Goal: Task Accomplishment & Management: Use online tool/utility

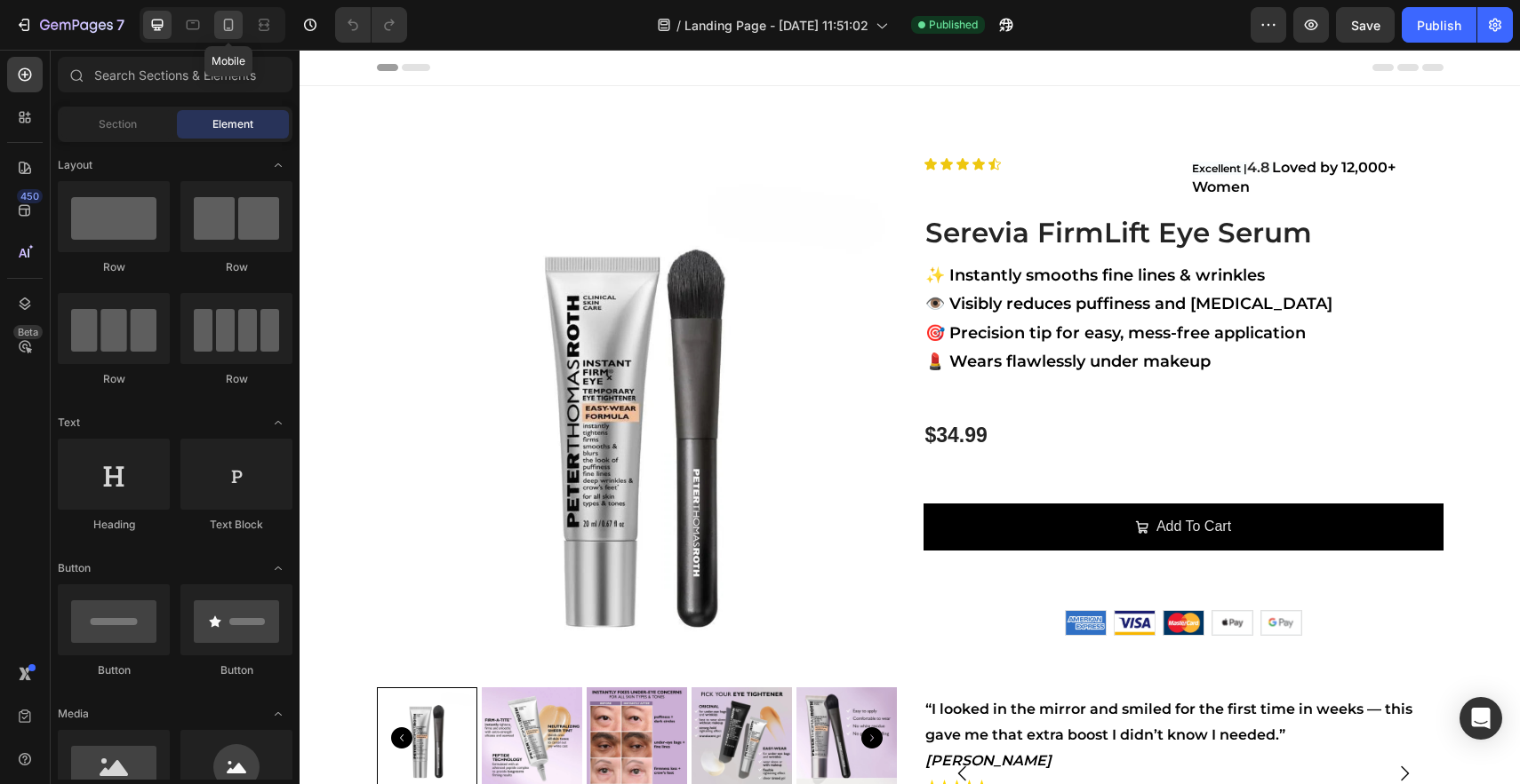
click at [236, 26] on icon at bounding box center [228, 24] width 18 height 18
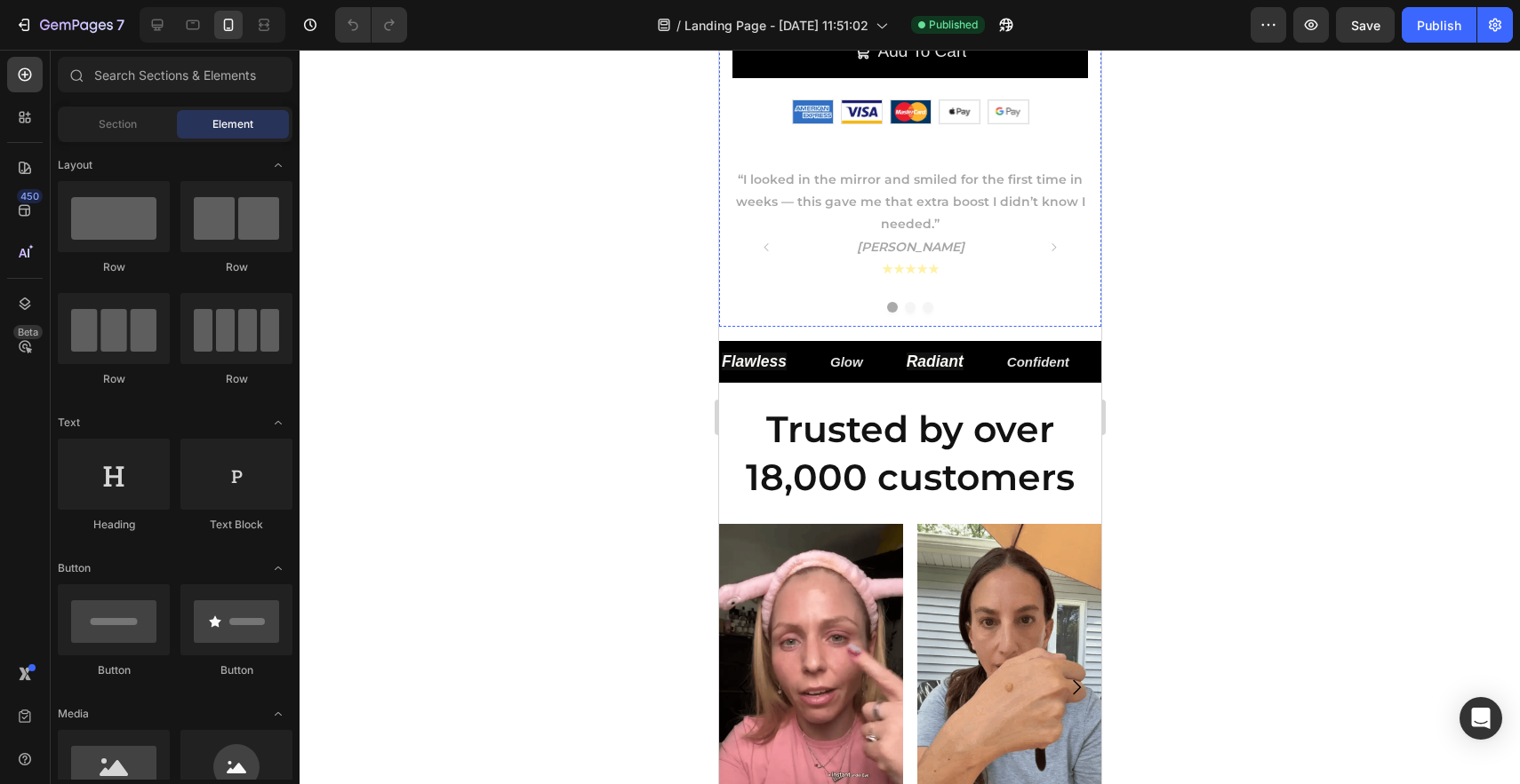
scroll to position [707, 0]
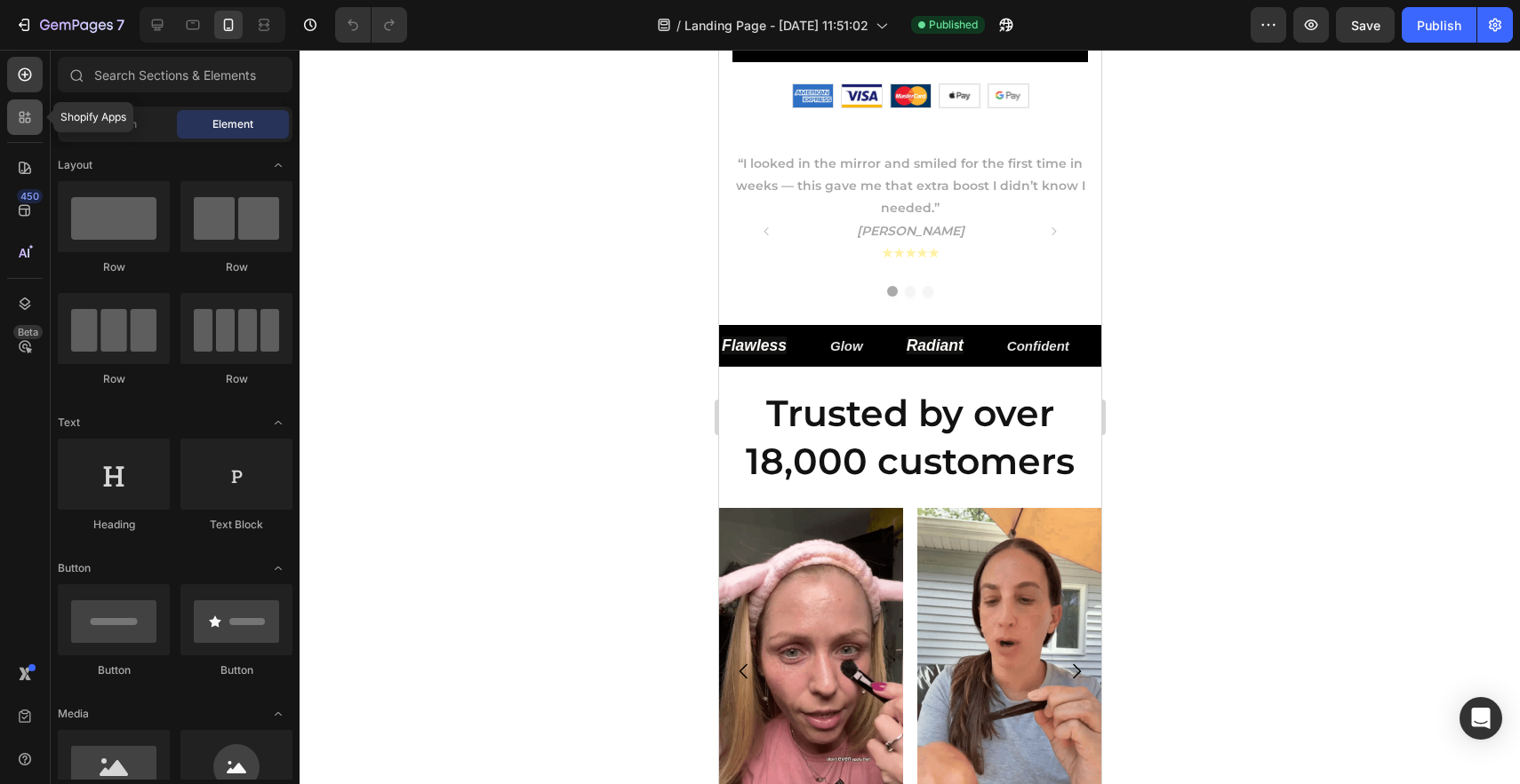
click at [32, 124] on icon at bounding box center [24, 116] width 18 height 18
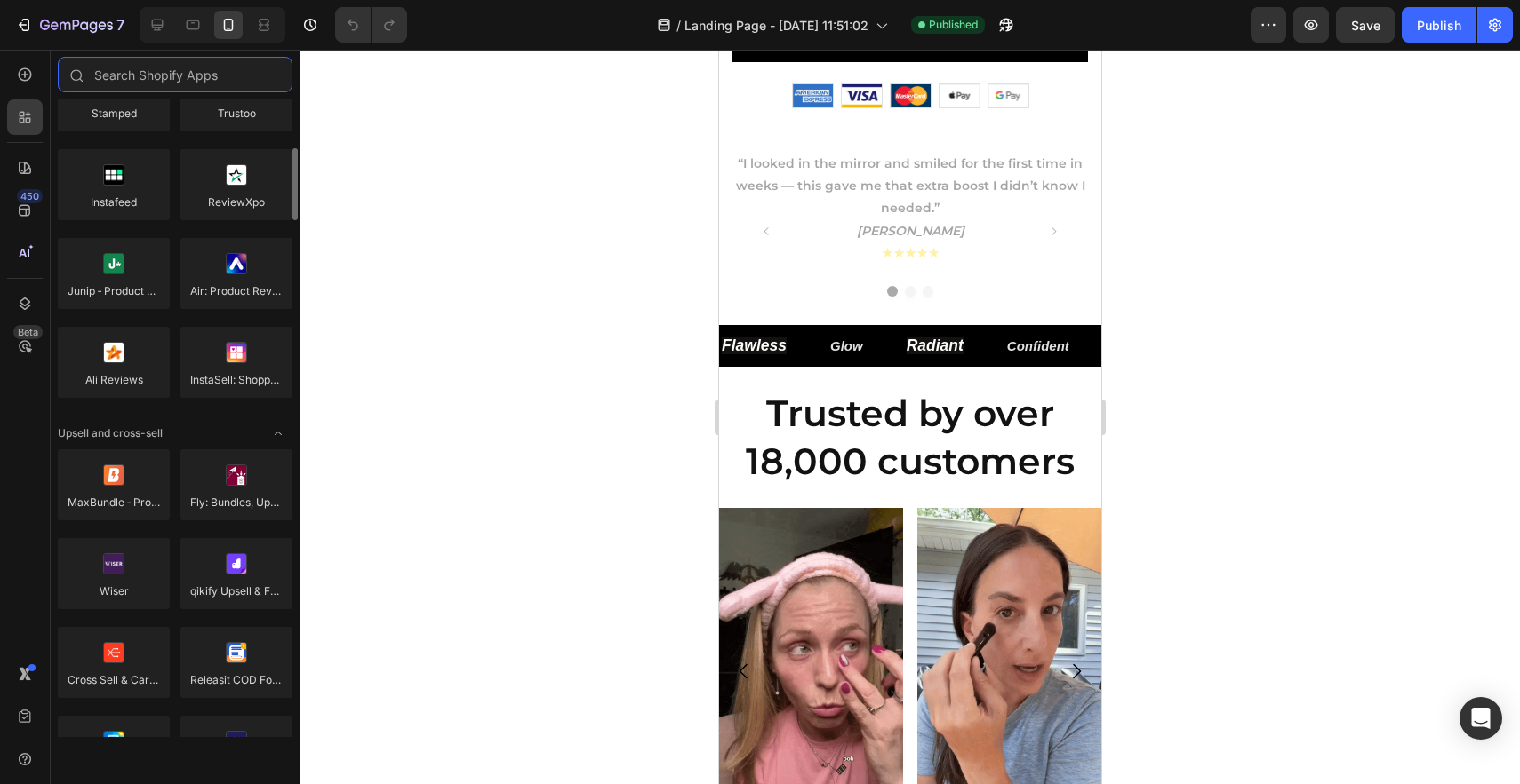
scroll to position [0, 0]
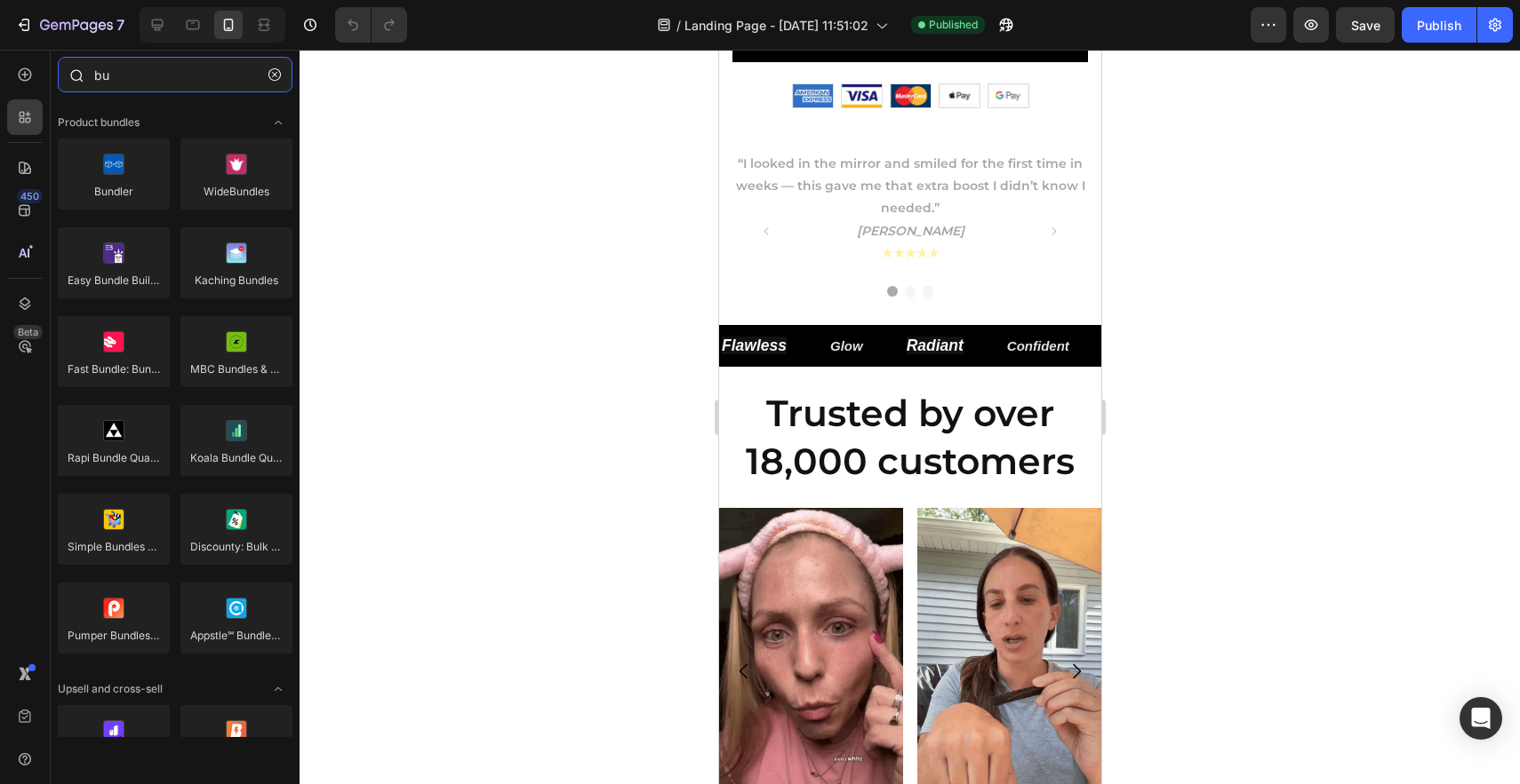
type input "b"
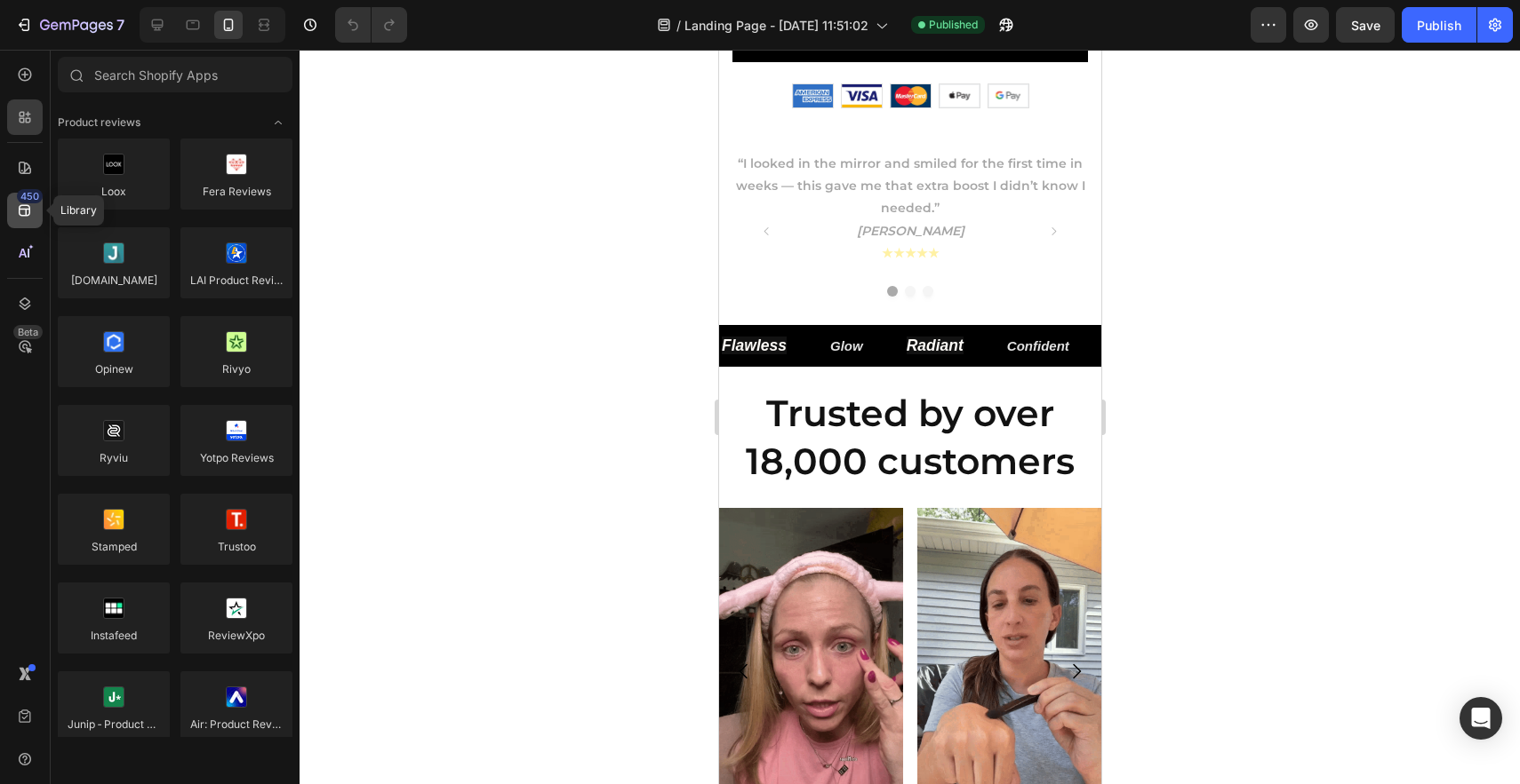
click at [15, 211] on div "450" at bounding box center [25, 210] width 35 height 35
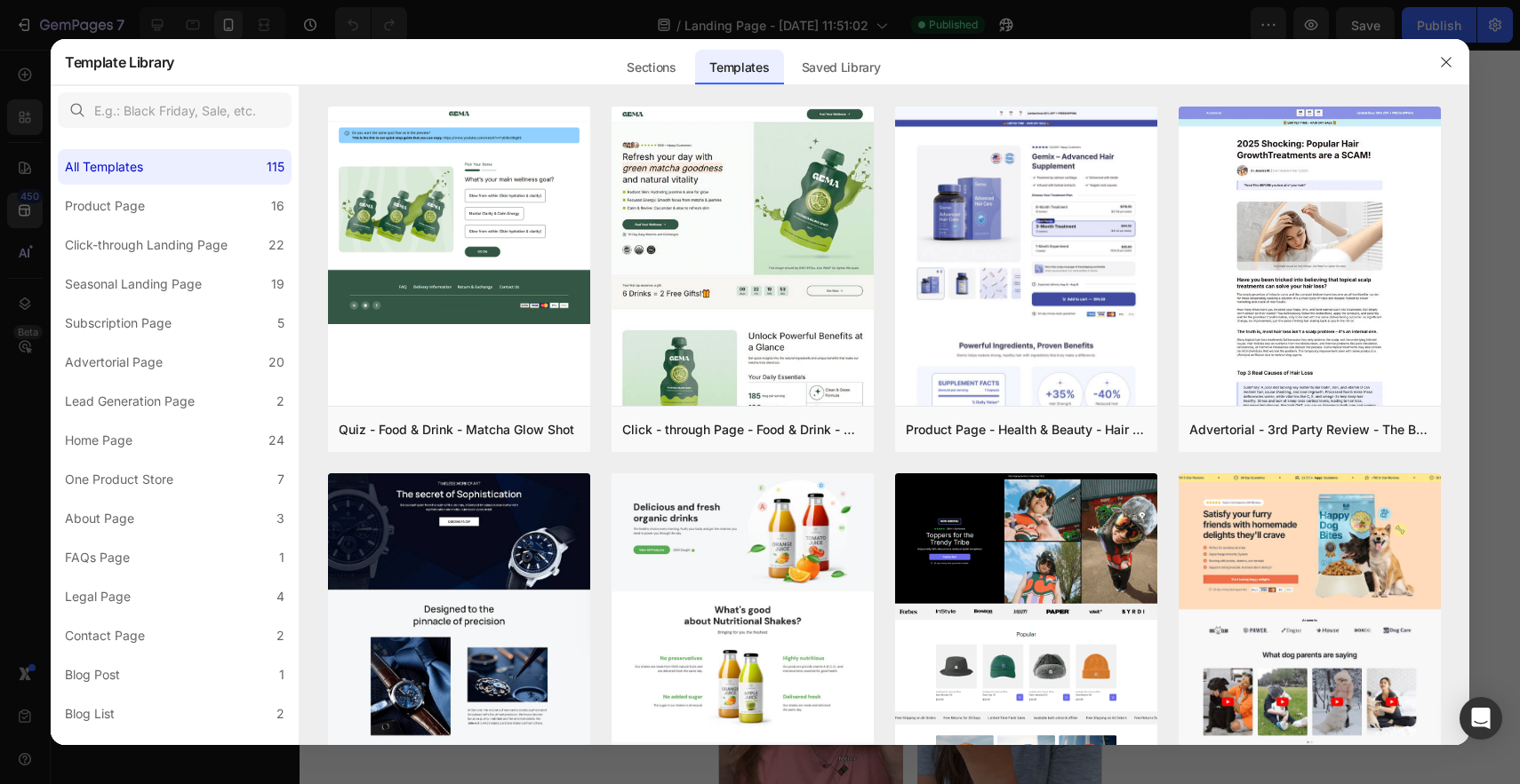
click at [25, 167] on div at bounding box center [760, 392] width 1520 height 784
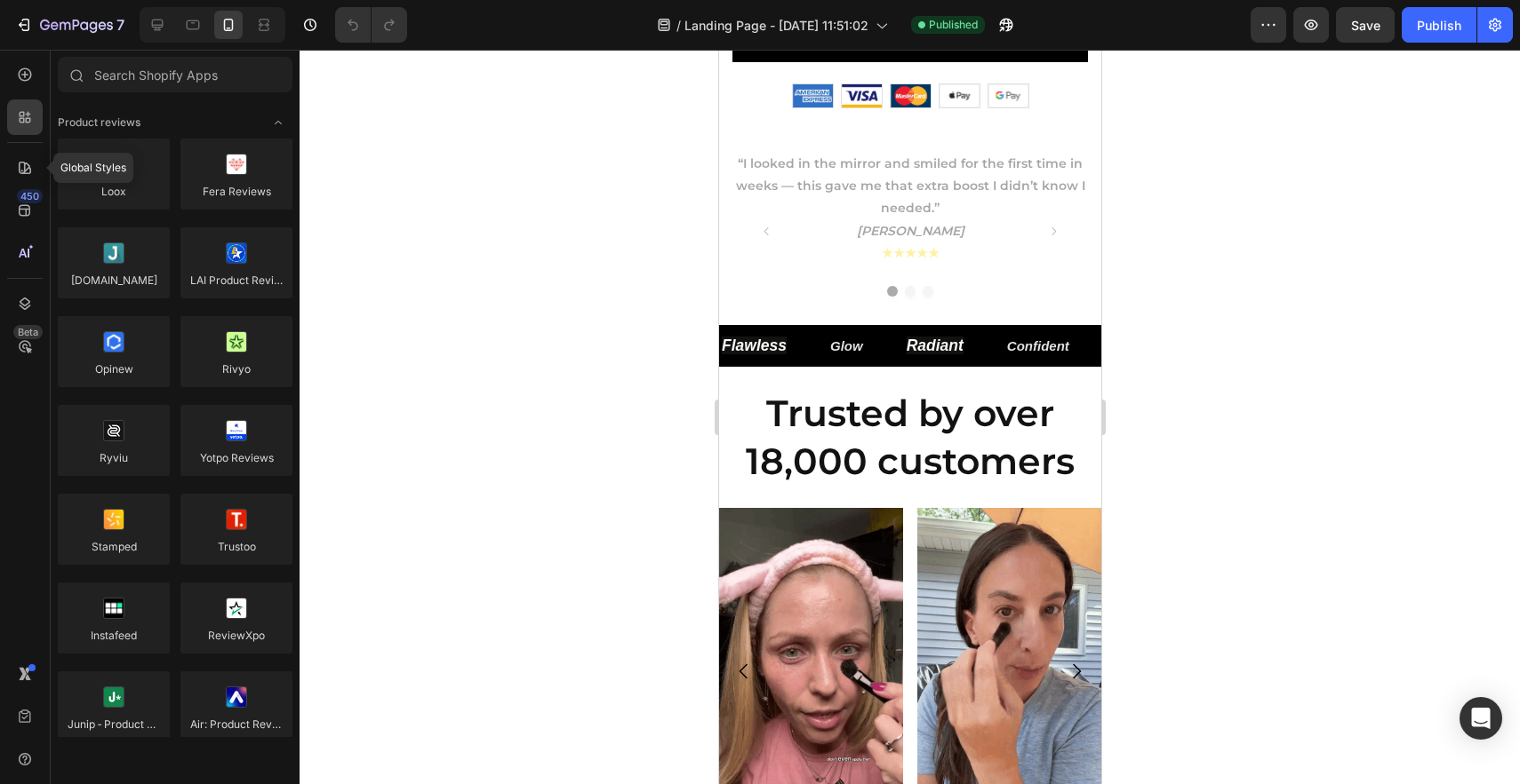
click at [25, 167] on icon at bounding box center [24, 168] width 12 height 12
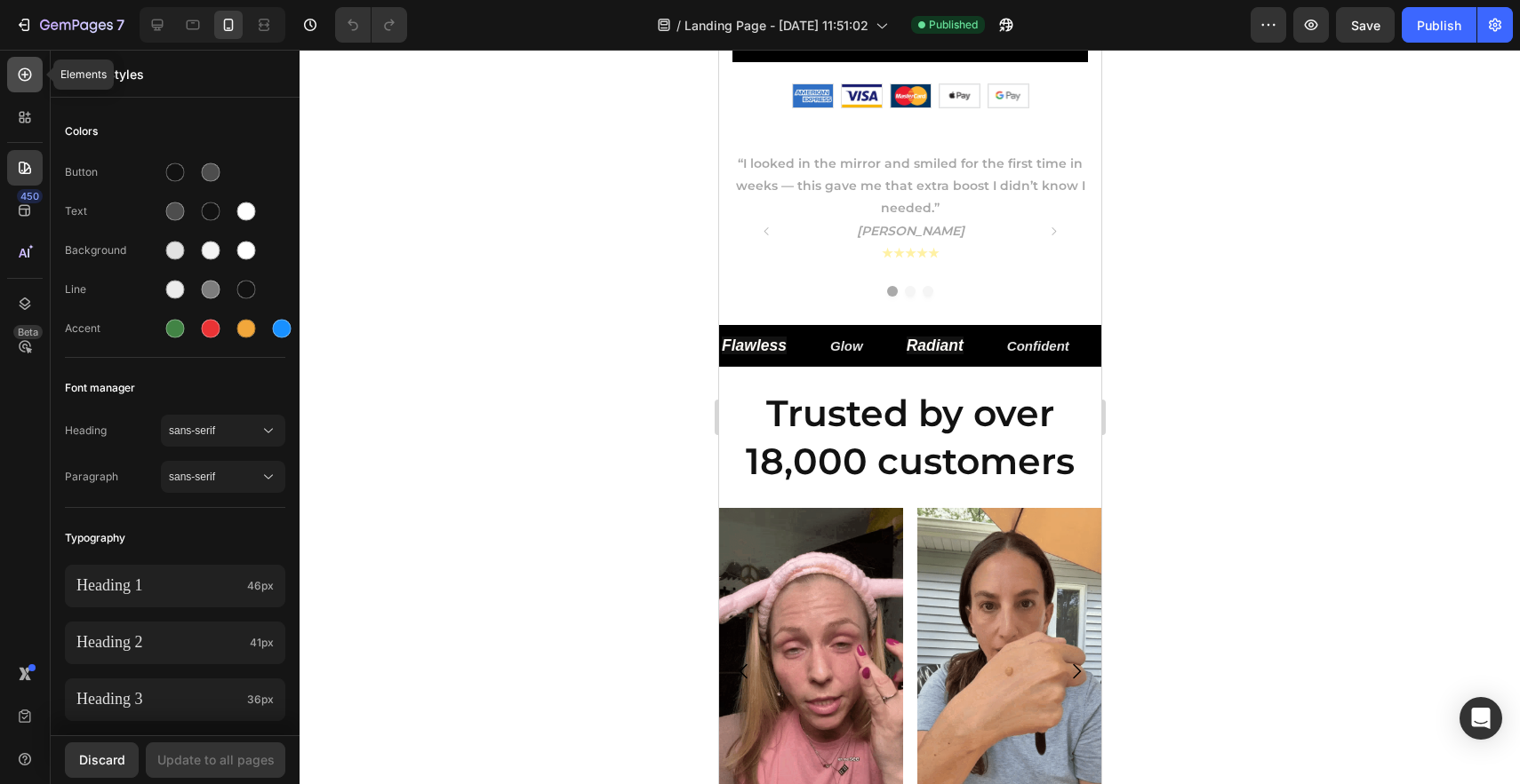
click at [29, 72] on icon at bounding box center [24, 74] width 18 height 18
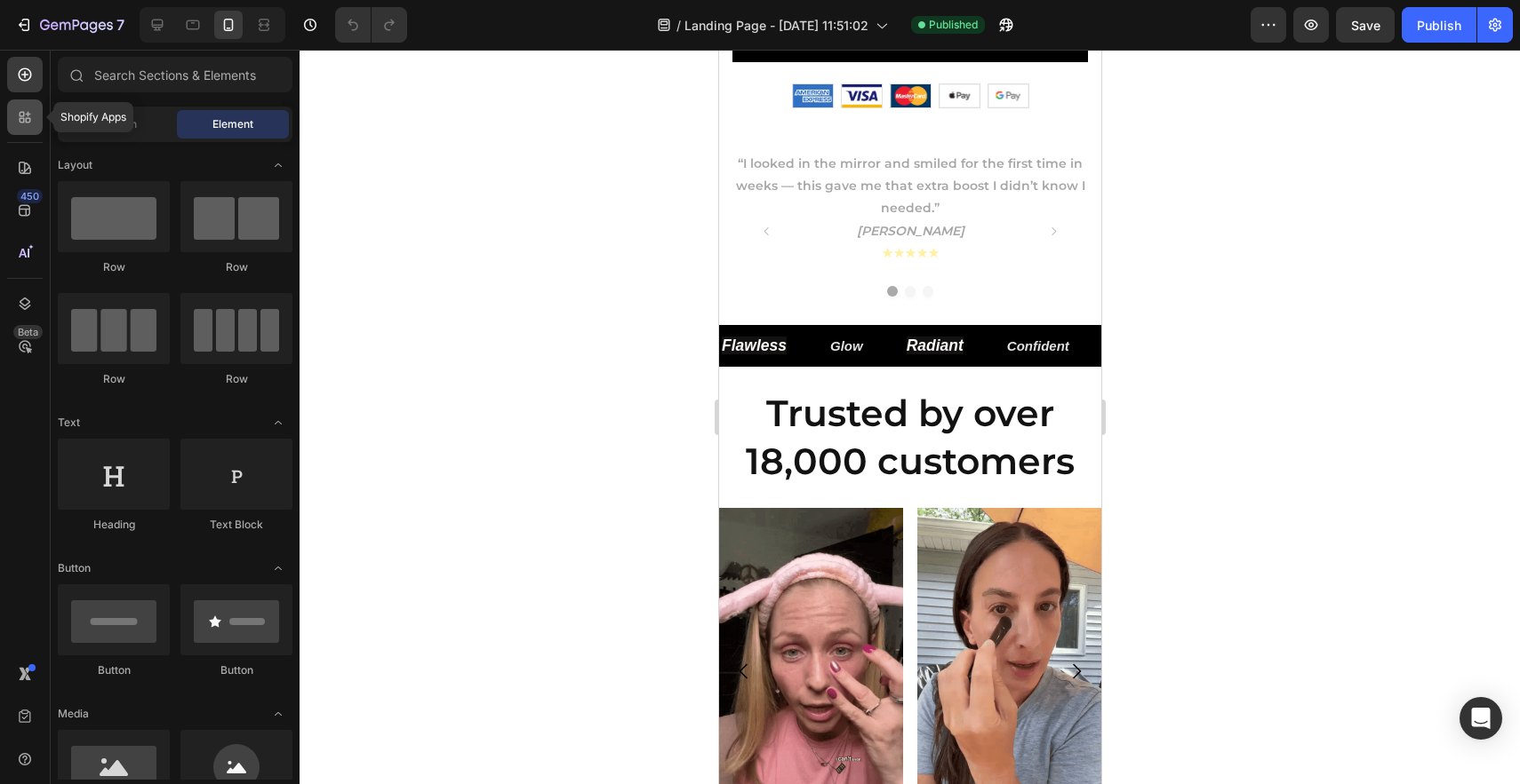
click at [28, 119] on icon at bounding box center [24, 116] width 18 height 18
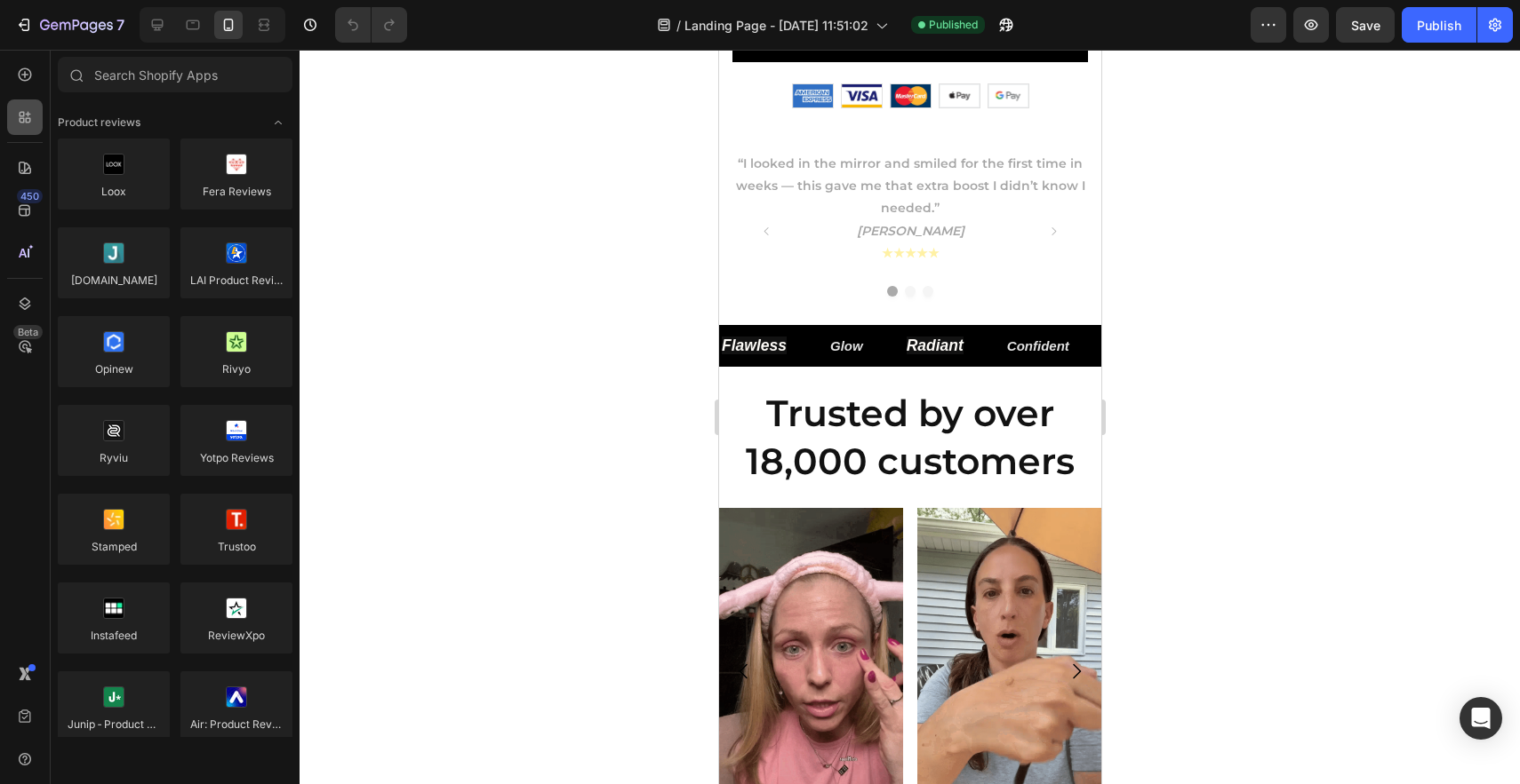
click at [24, 128] on div at bounding box center [25, 117] width 35 height 35
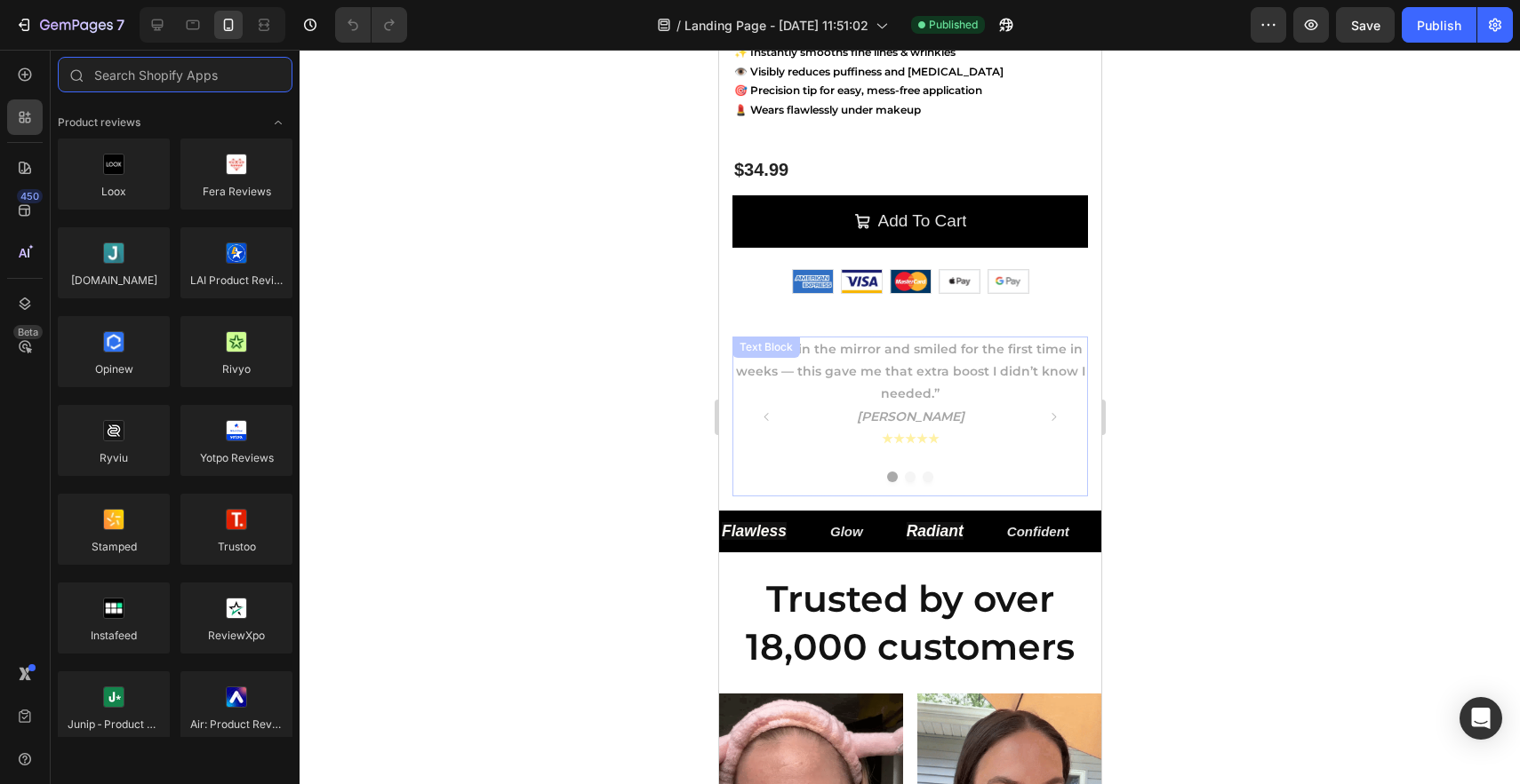
scroll to position [519, 0]
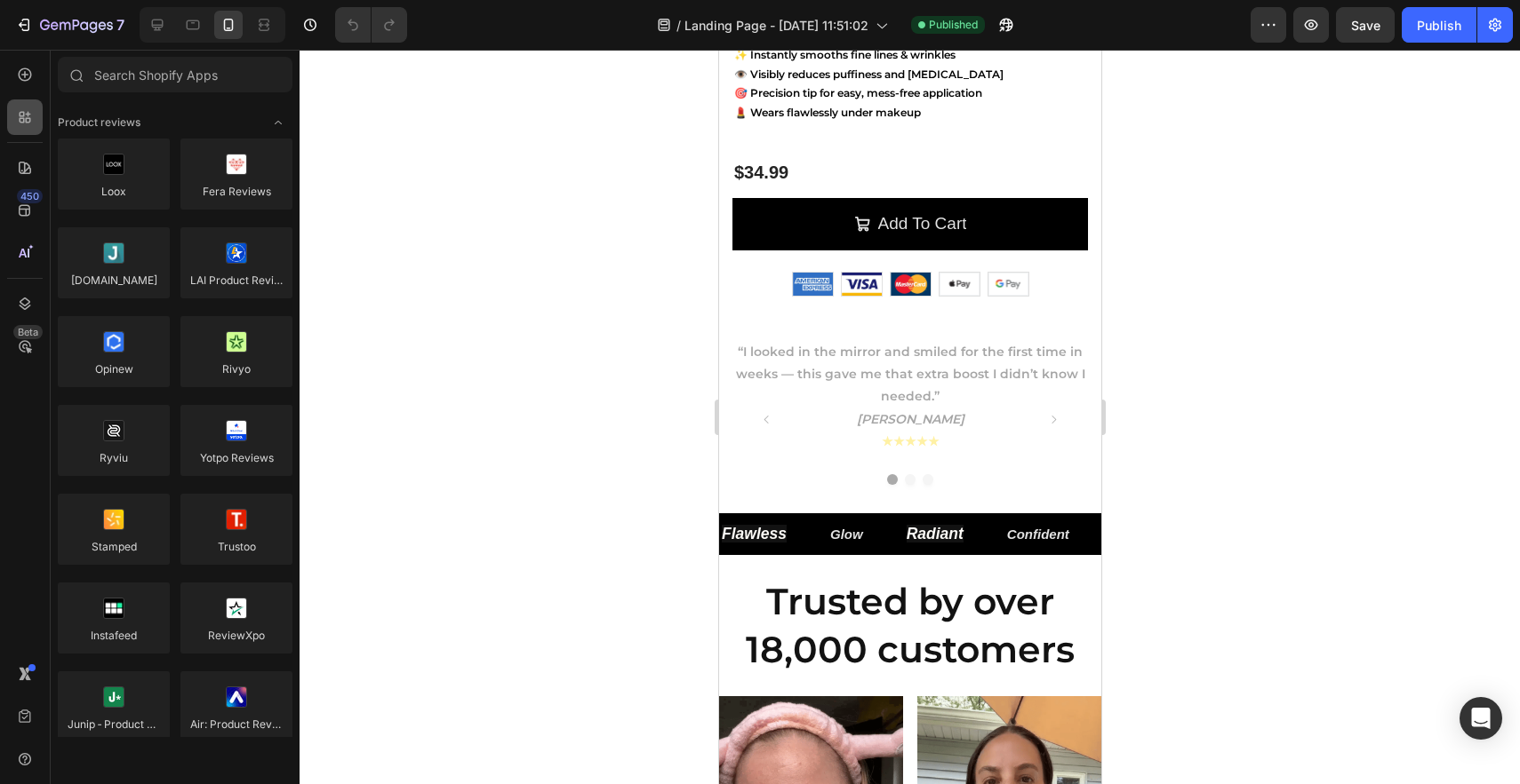
click at [30, 116] on icon at bounding box center [24, 116] width 18 height 18
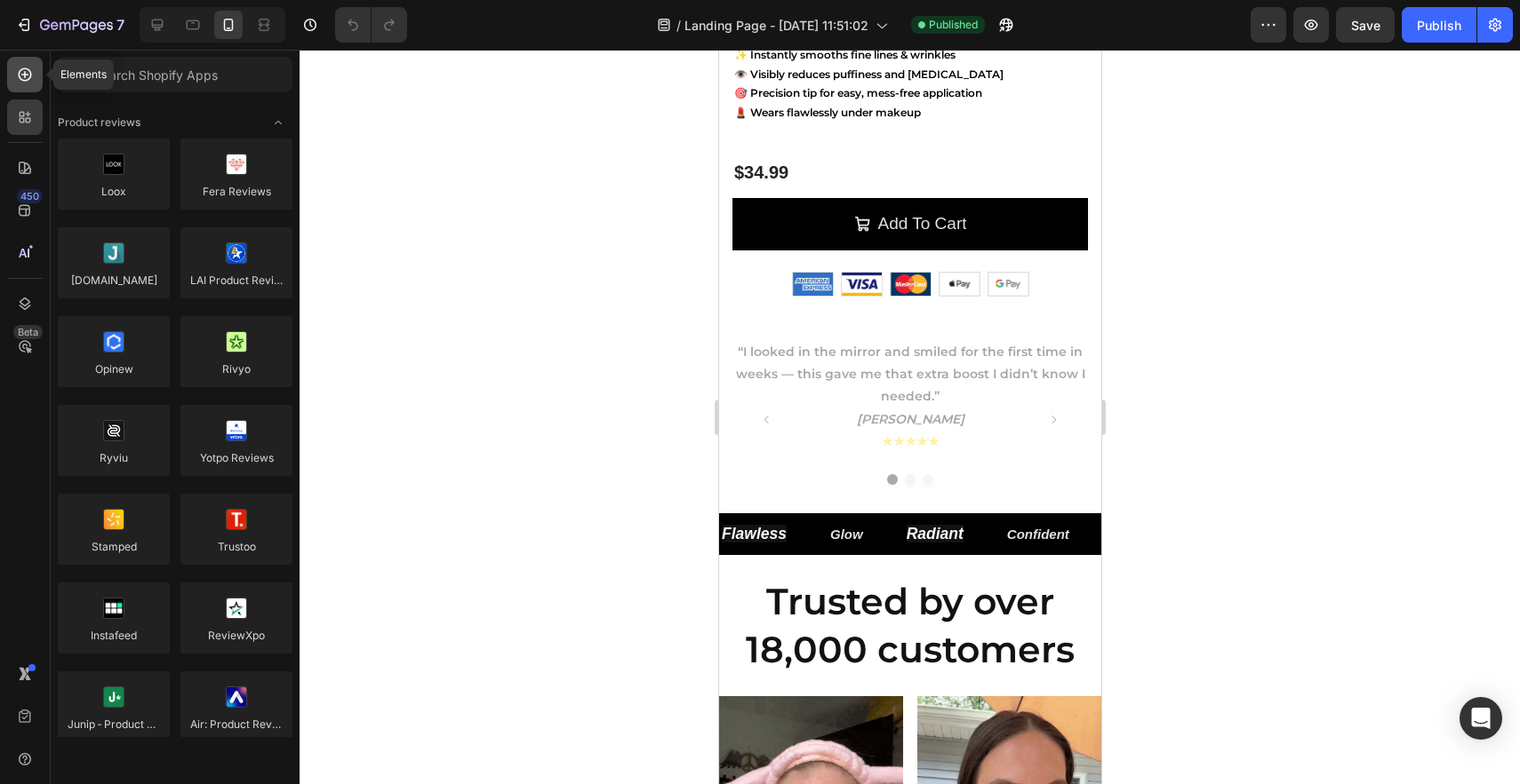
click at [24, 79] on icon at bounding box center [24, 74] width 18 height 18
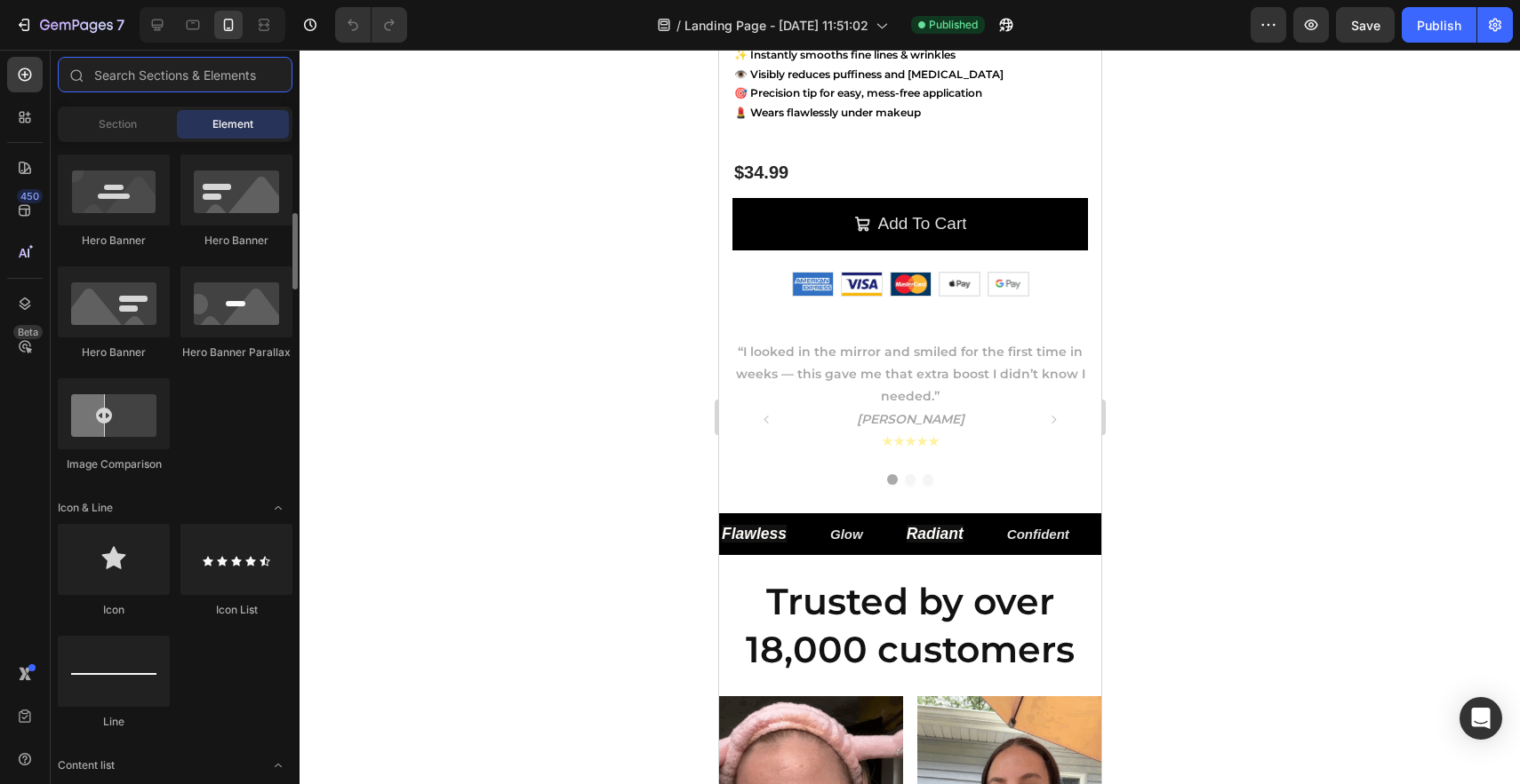
scroll to position [805, 0]
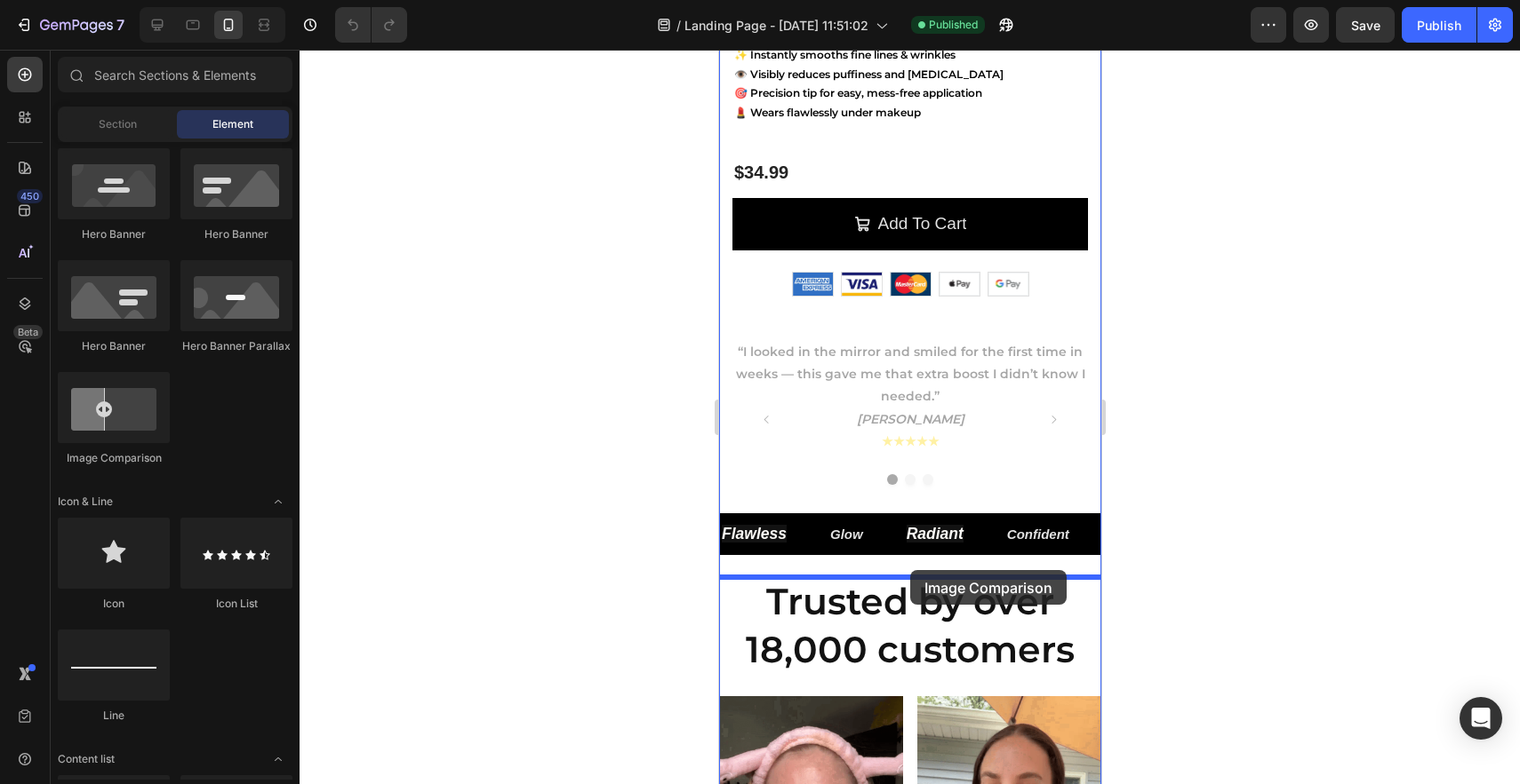
drag, startPoint x: 850, startPoint y: 471, endPoint x: 909, endPoint y: 571, distance: 116.1
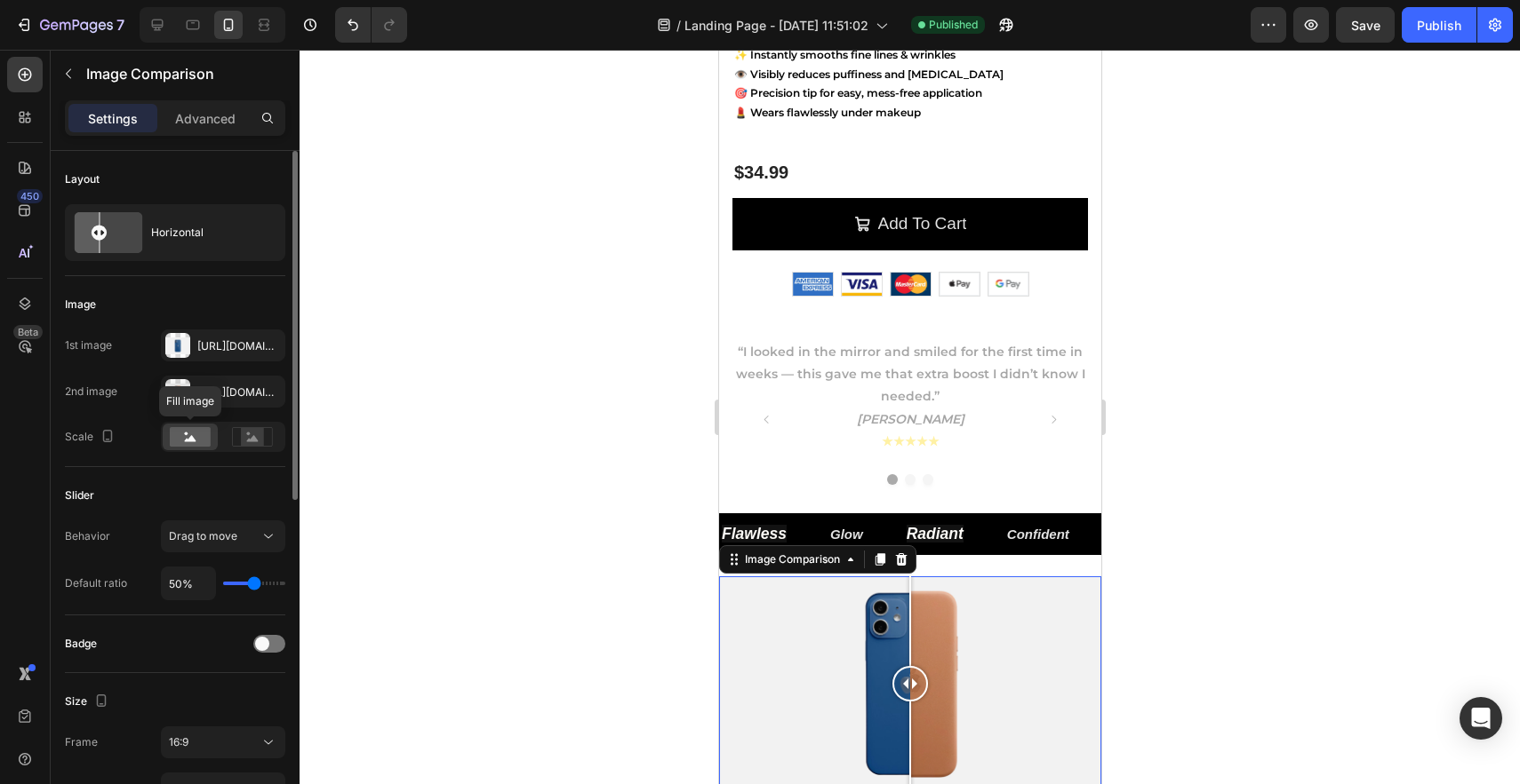
click at [193, 439] on icon at bounding box center [190, 439] width 11 height 7
click at [230, 338] on div "[URL][DOMAIN_NAME]" at bounding box center [224, 345] width 125 height 32
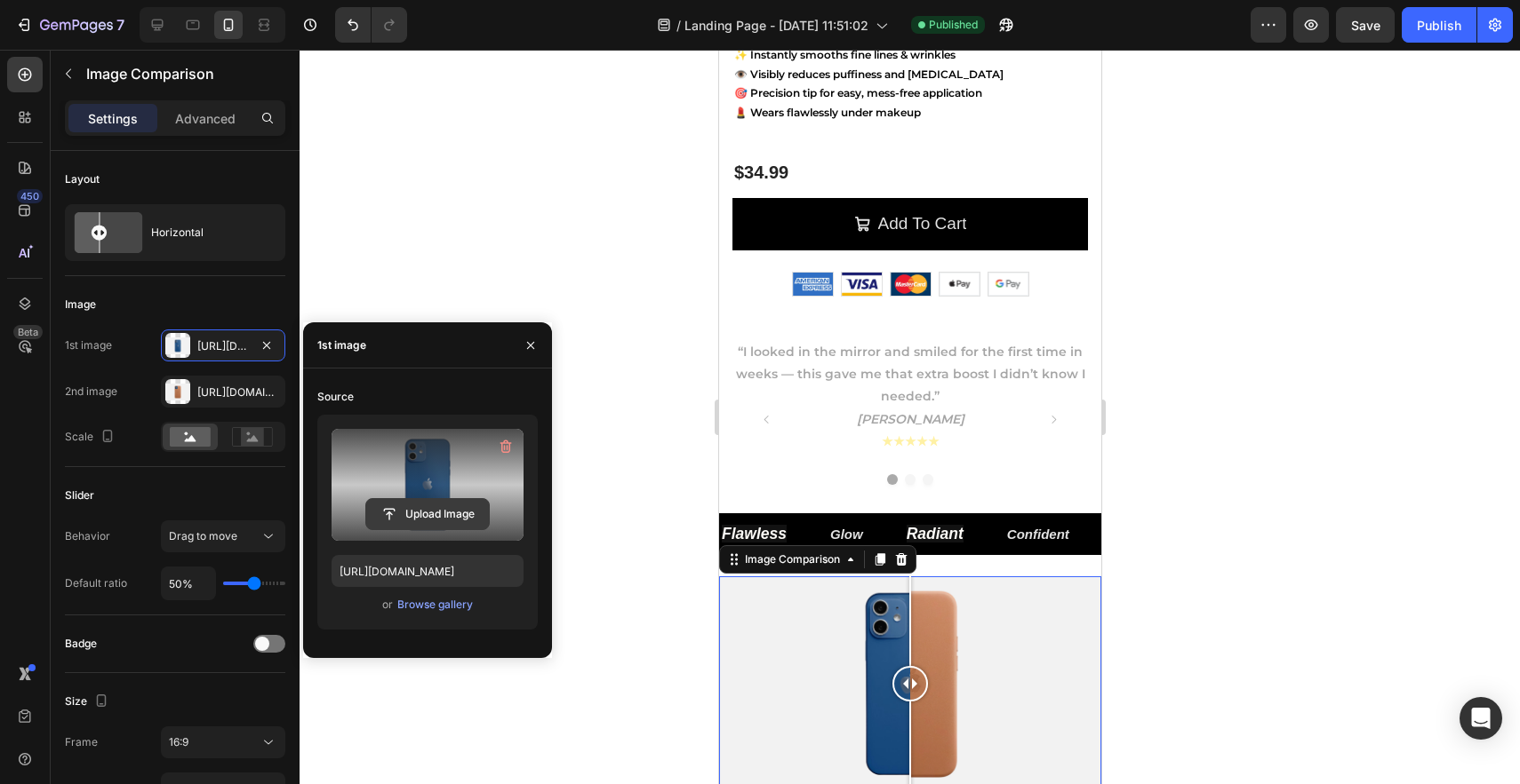
click at [432, 513] on input "file" at bounding box center [428, 514] width 123 height 30
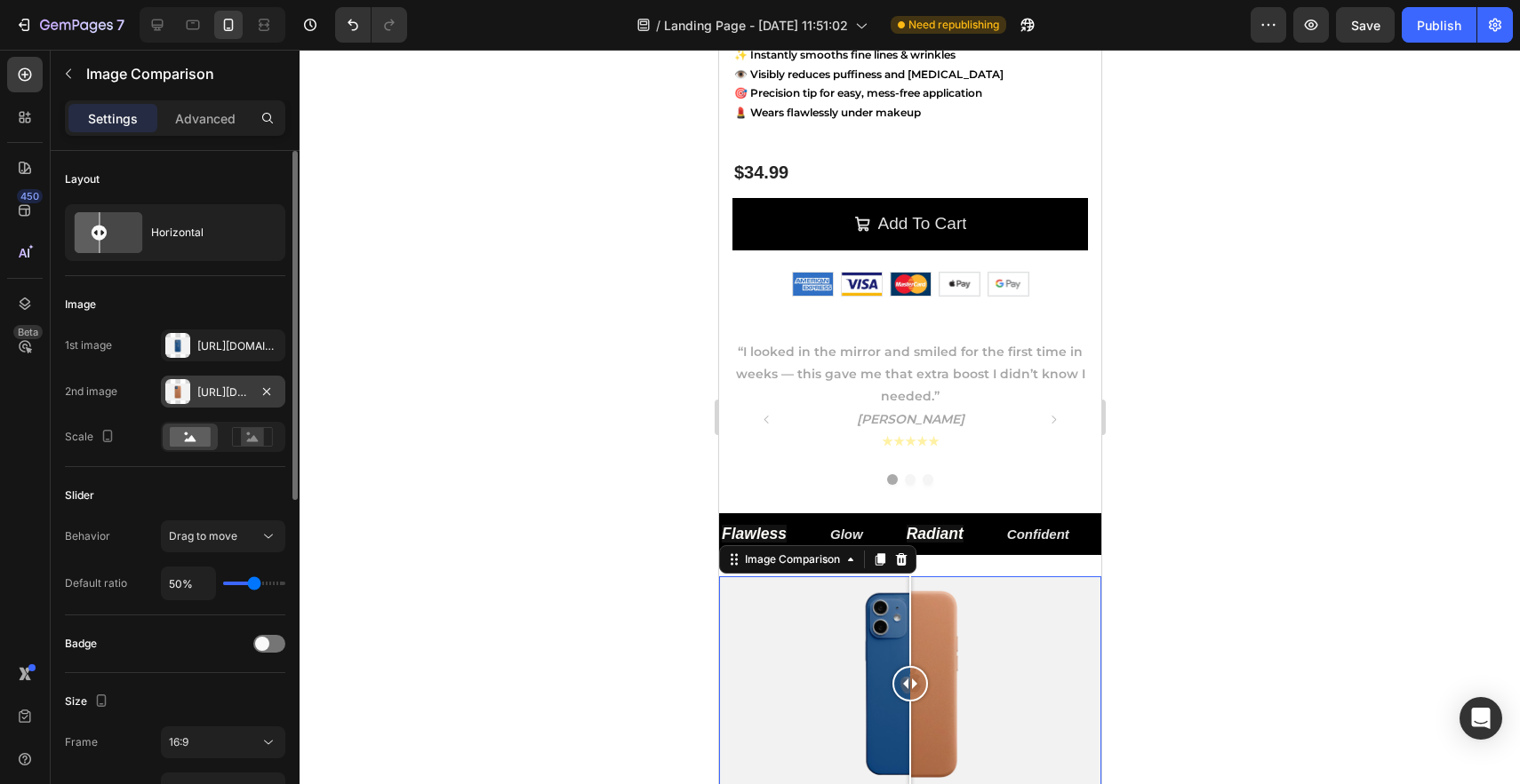
click at [223, 395] on div "[URL][DOMAIN_NAME]" at bounding box center [223, 392] width 51 height 16
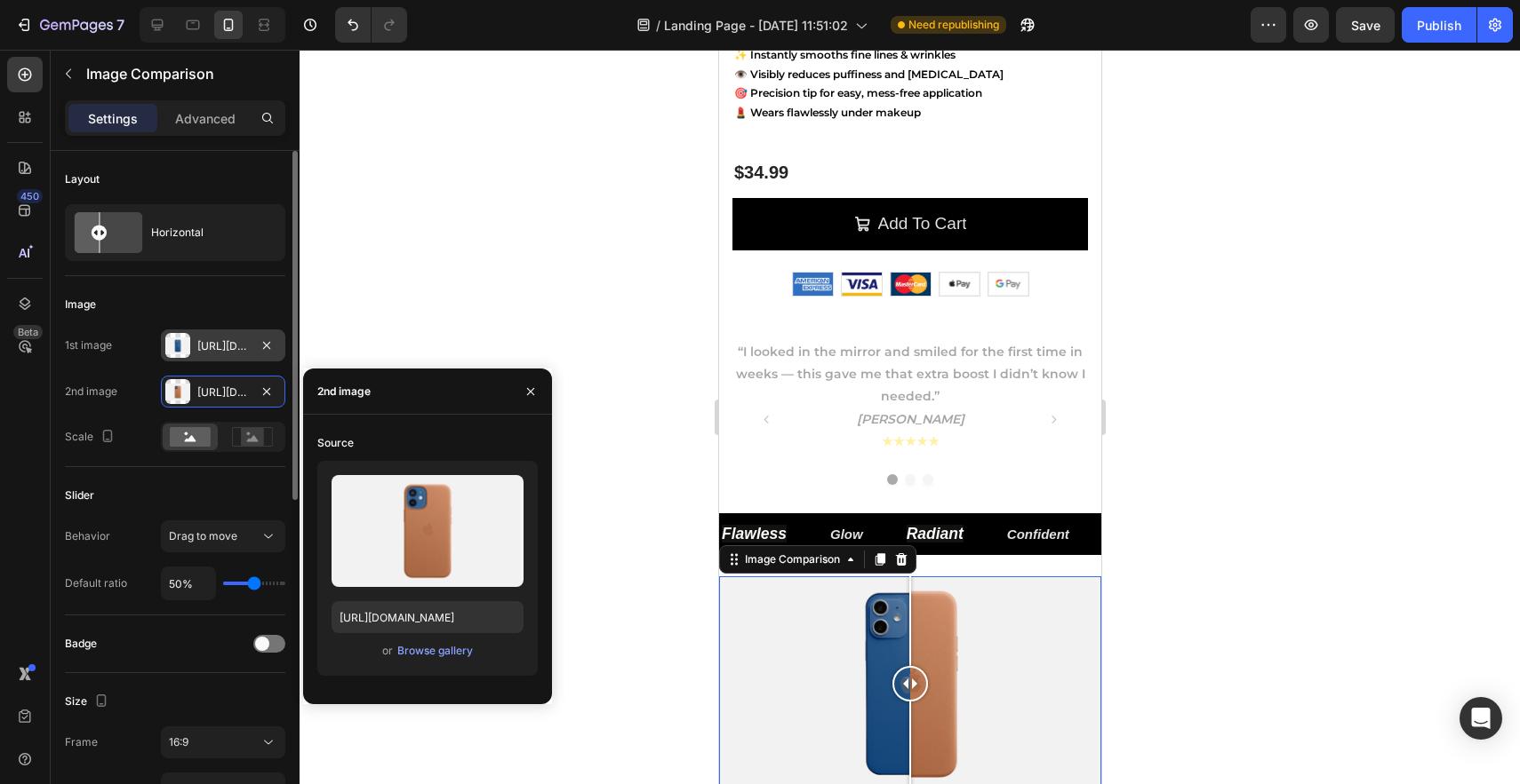
click at [209, 342] on div "[URL][DOMAIN_NAME]" at bounding box center [223, 346] width 51 height 16
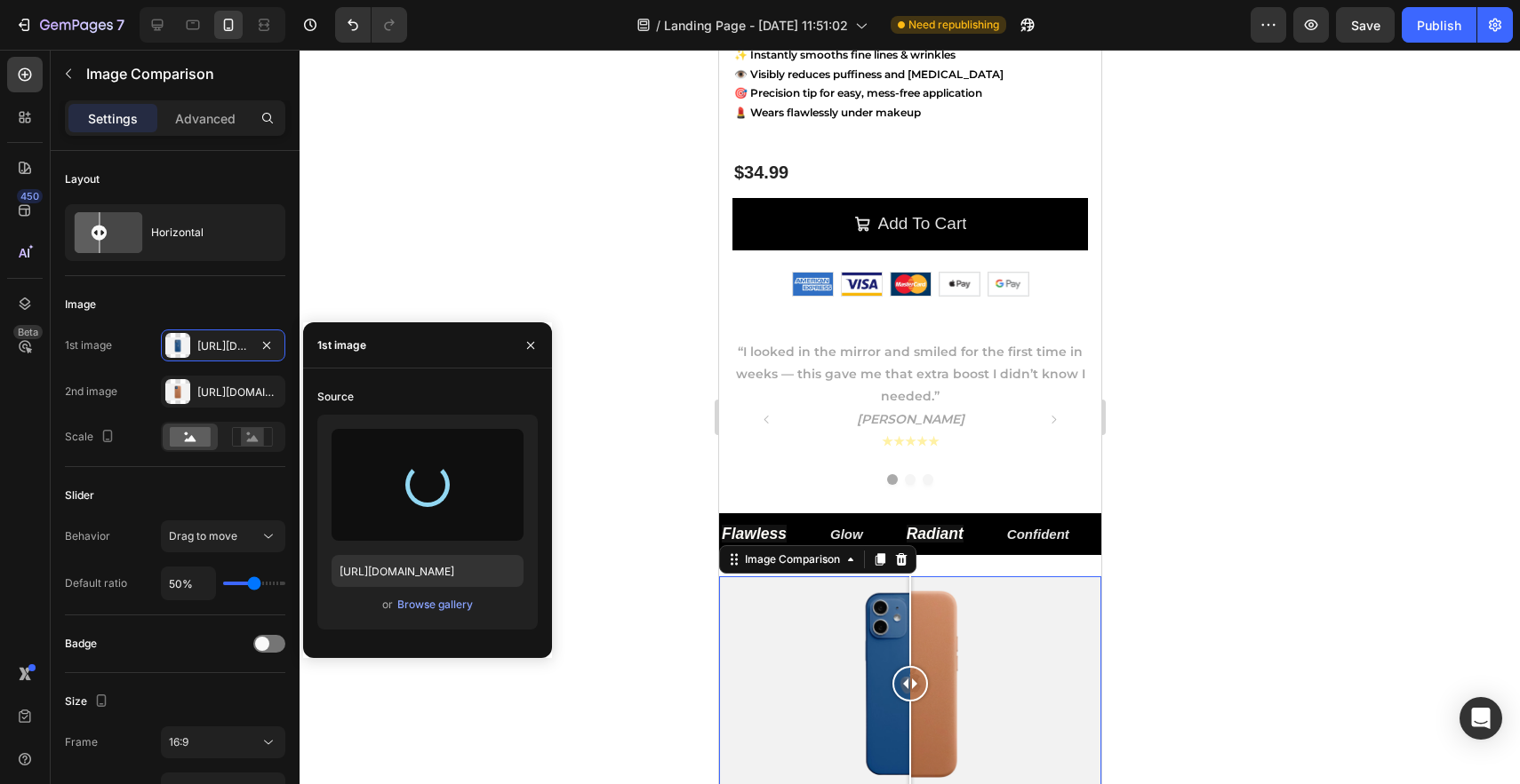
type input "[URL][DOMAIN_NAME]"
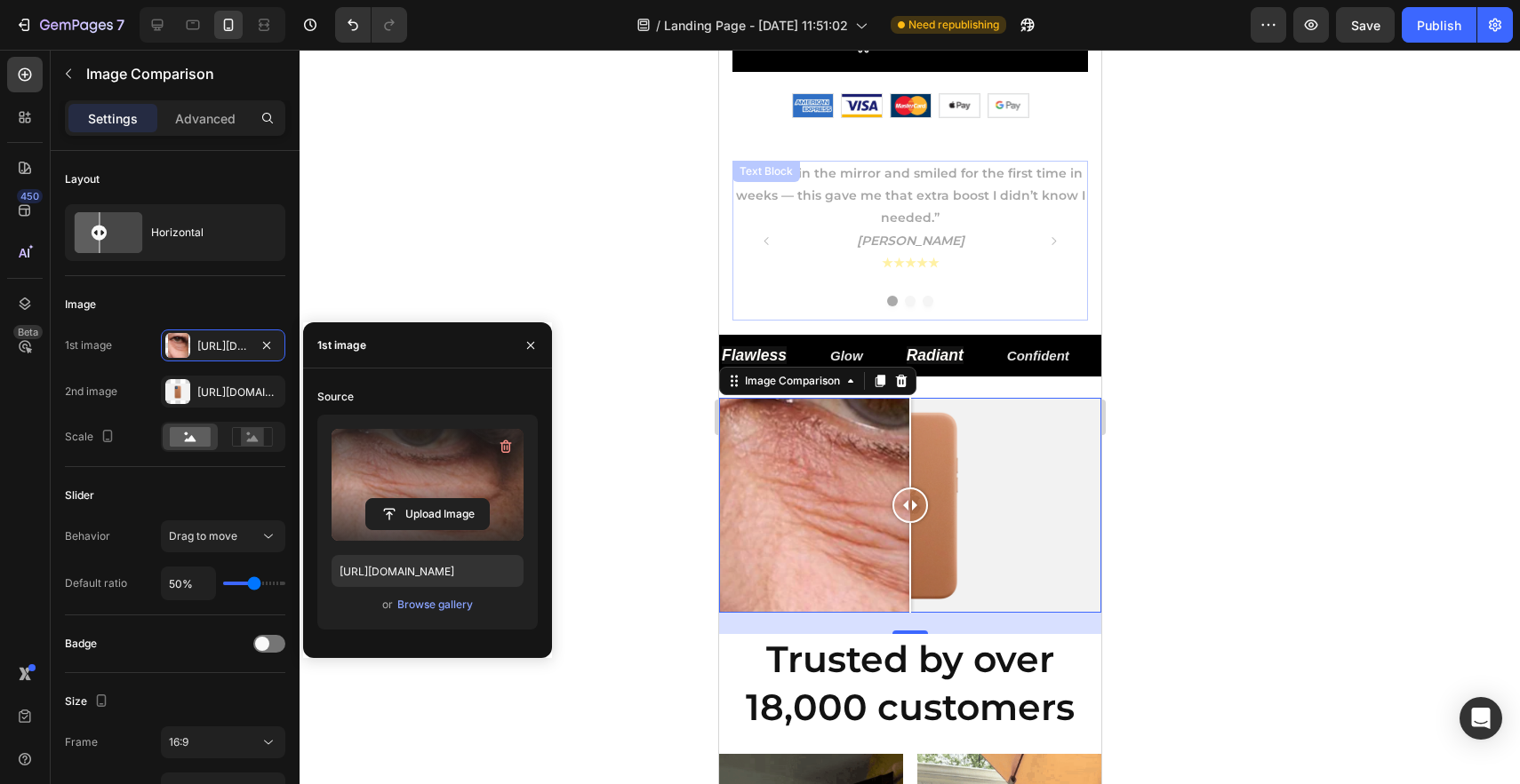
scroll to position [711, 0]
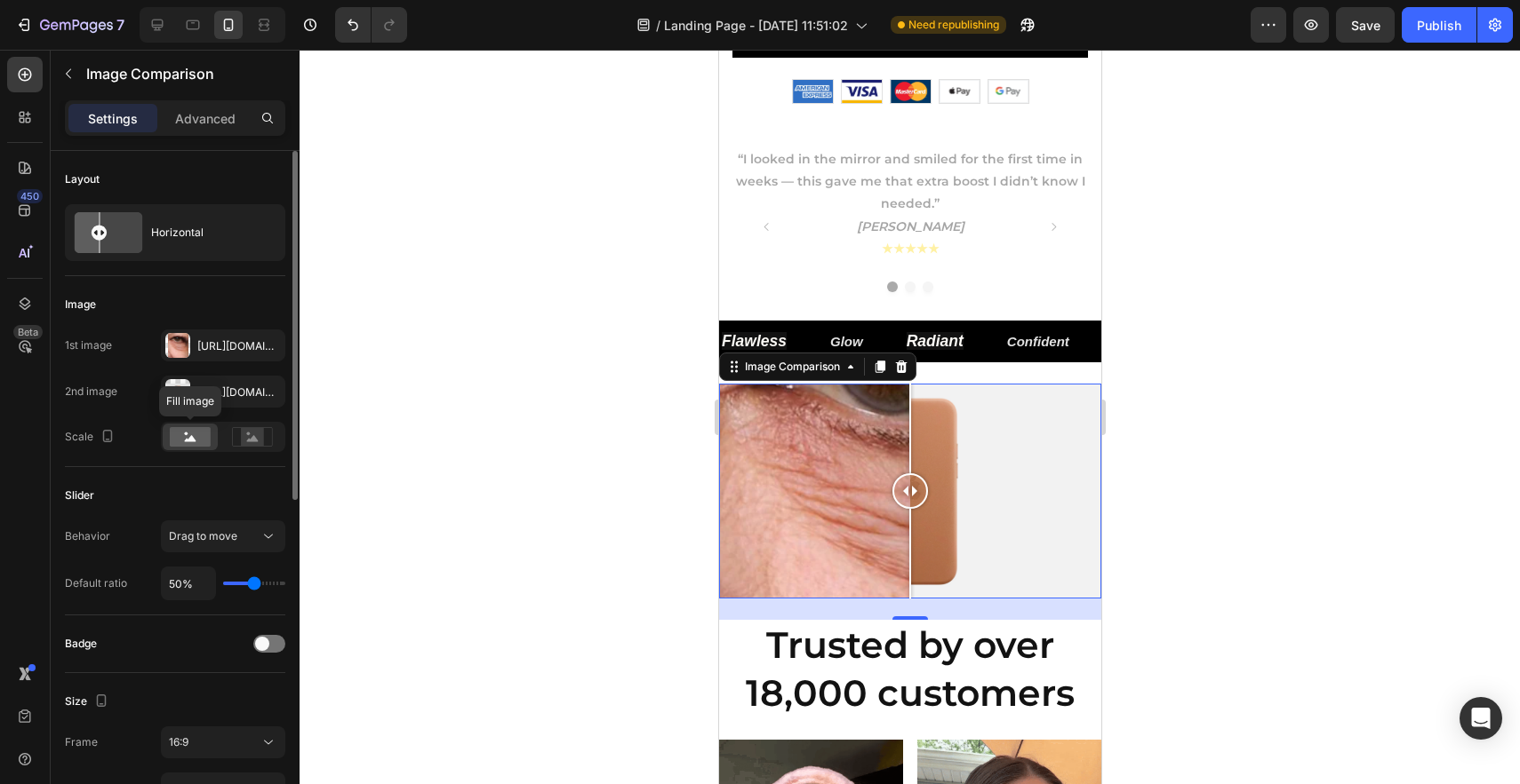
click at [191, 440] on icon at bounding box center [190, 439] width 11 height 7
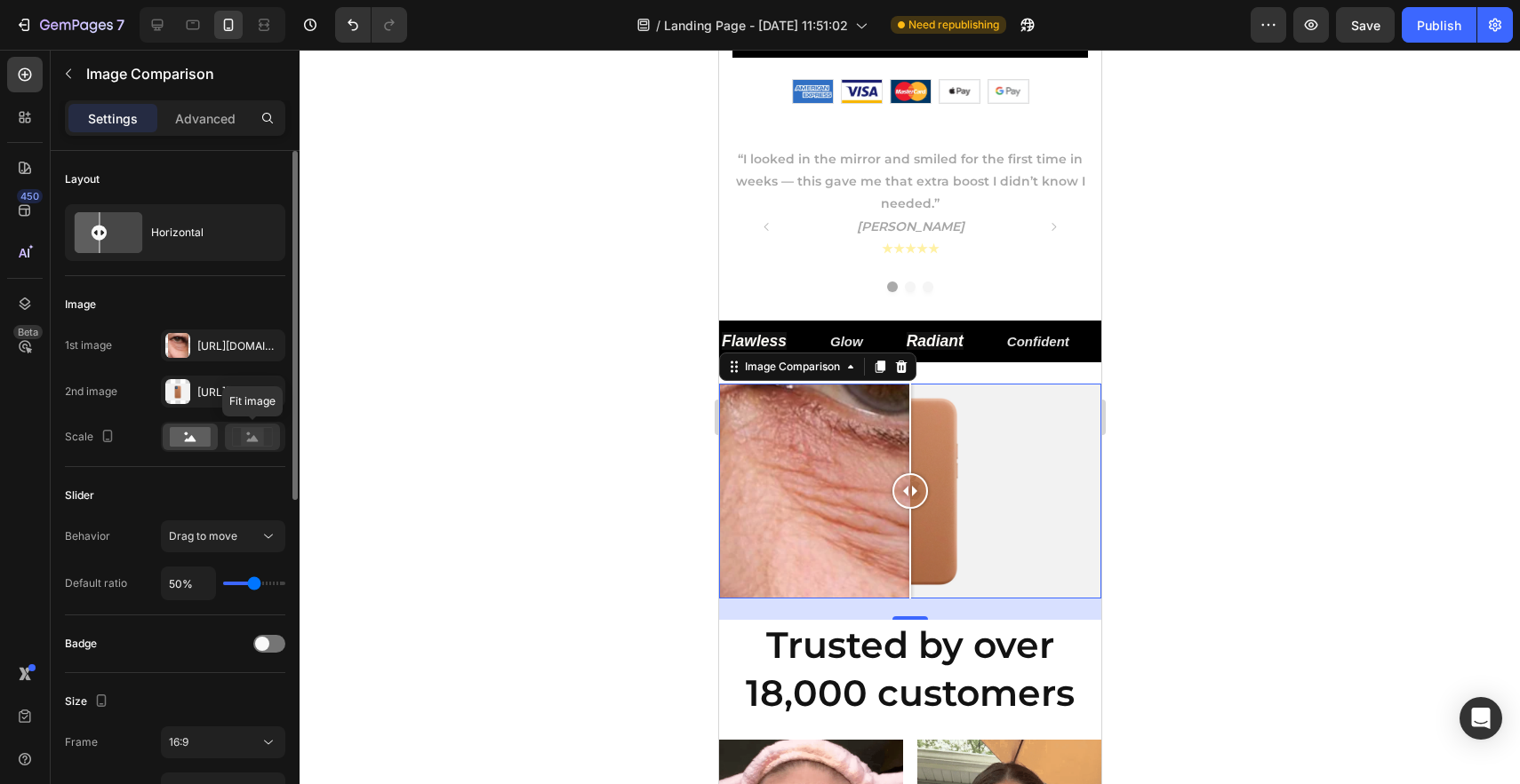
click at [270, 434] on icon at bounding box center [252, 437] width 41 height 20
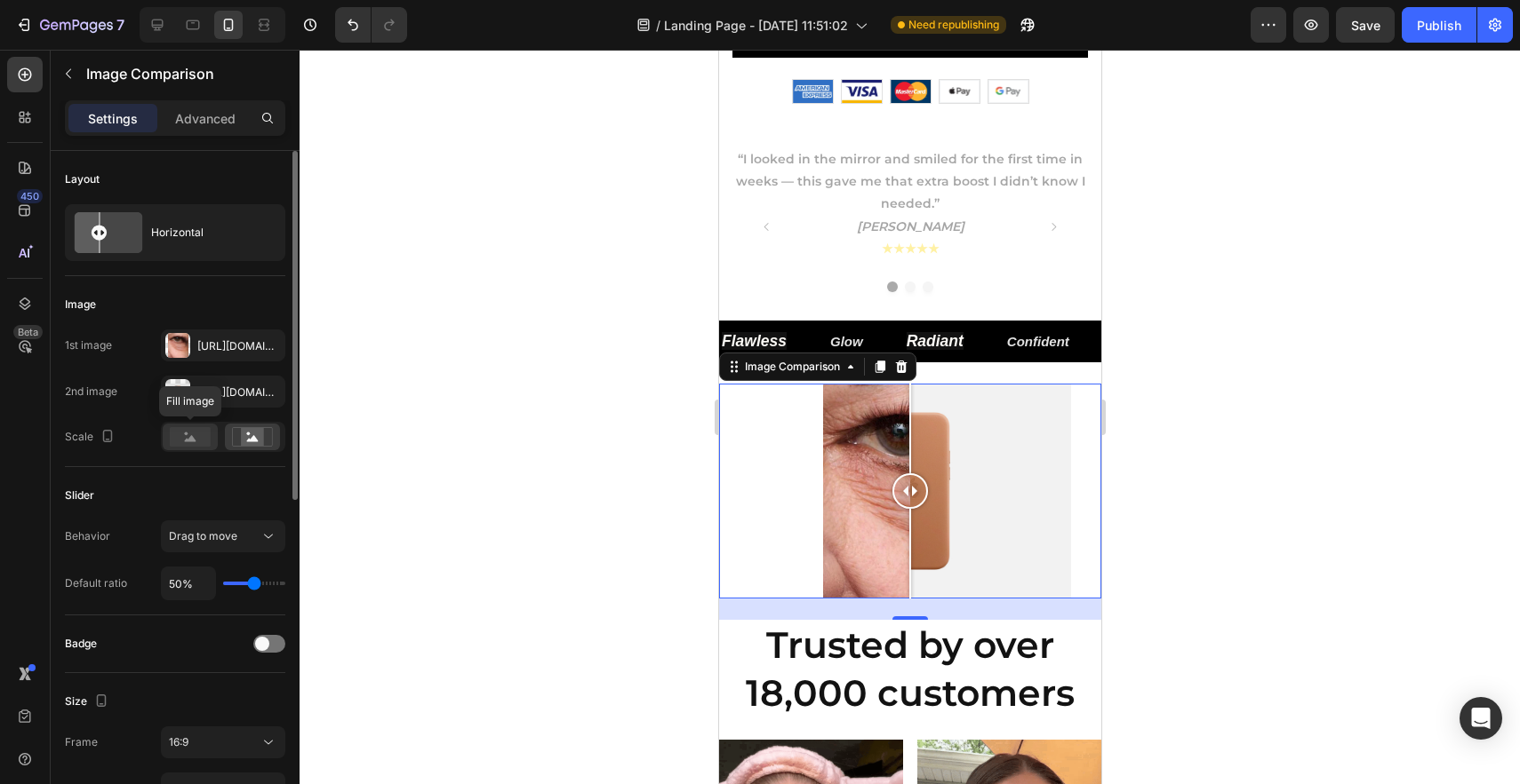
click at [199, 435] on rect at bounding box center [190, 437] width 41 height 20
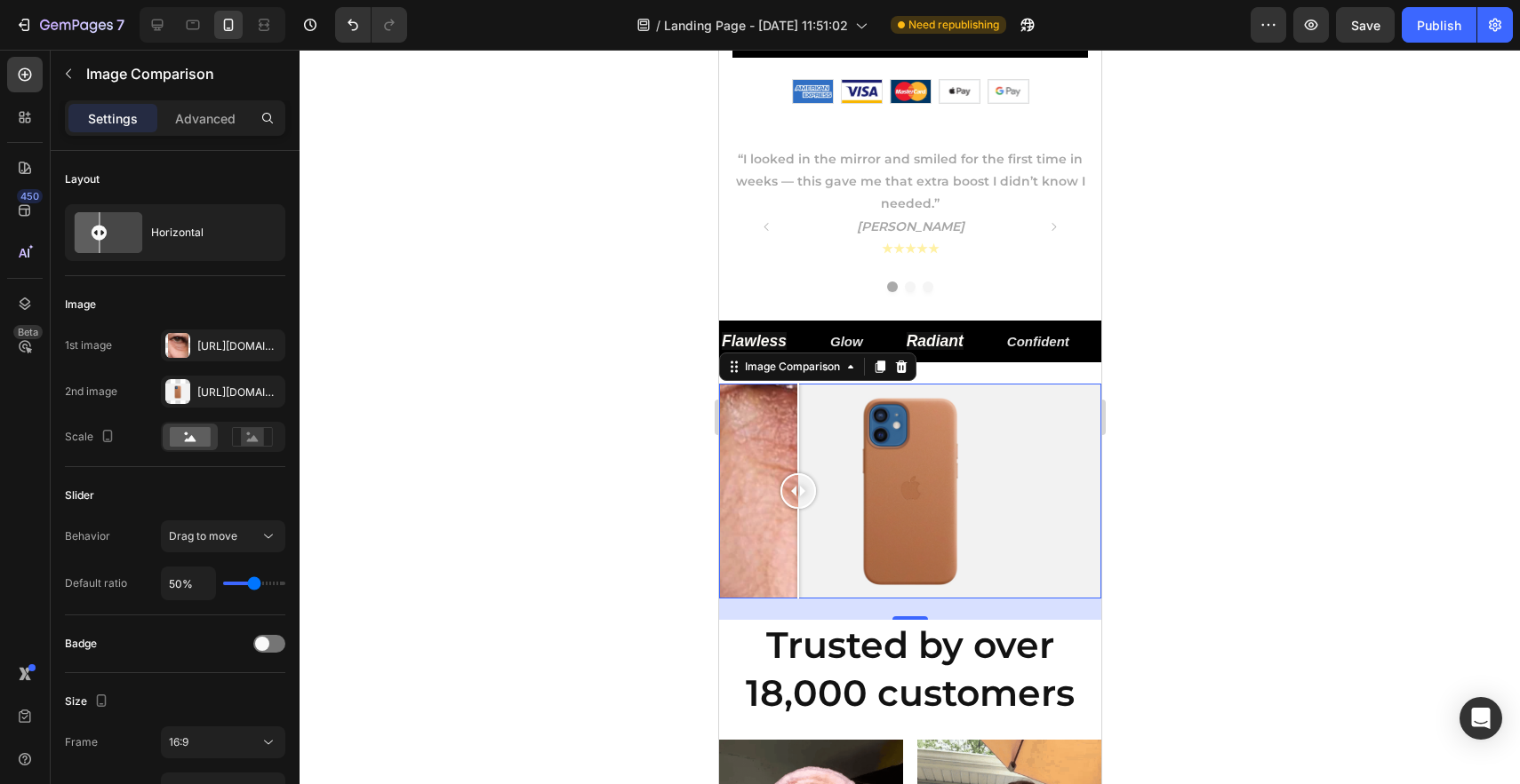
drag, startPoint x: 915, startPoint y: 491, endPoint x: 787, endPoint y: 594, distance: 164.3
click at [787, 594] on div at bounding box center [797, 491] width 35 height 215
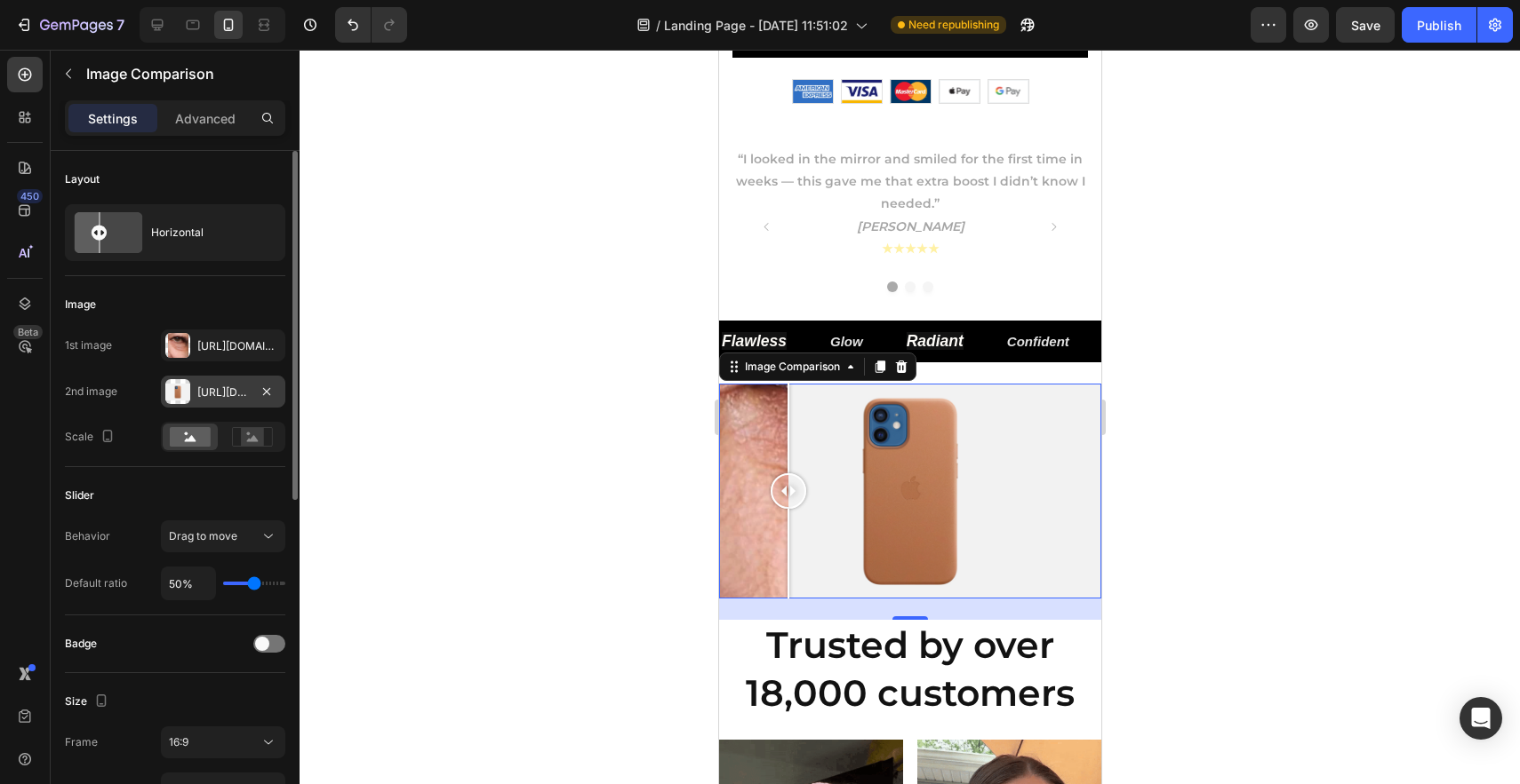
click at [250, 397] on div "[URL][DOMAIN_NAME]" at bounding box center [224, 392] width 125 height 32
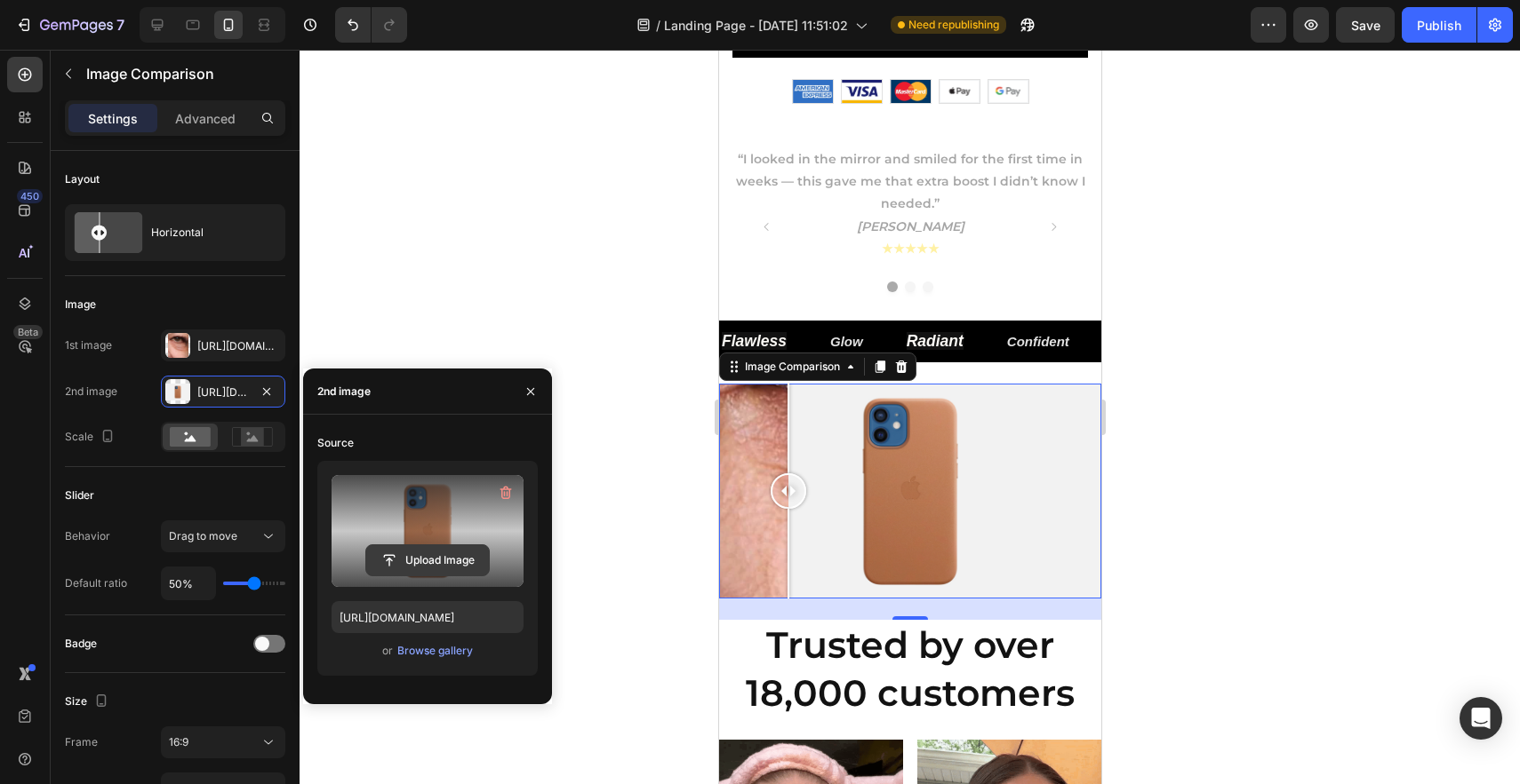
click at [442, 562] on input "file" at bounding box center [428, 561] width 123 height 30
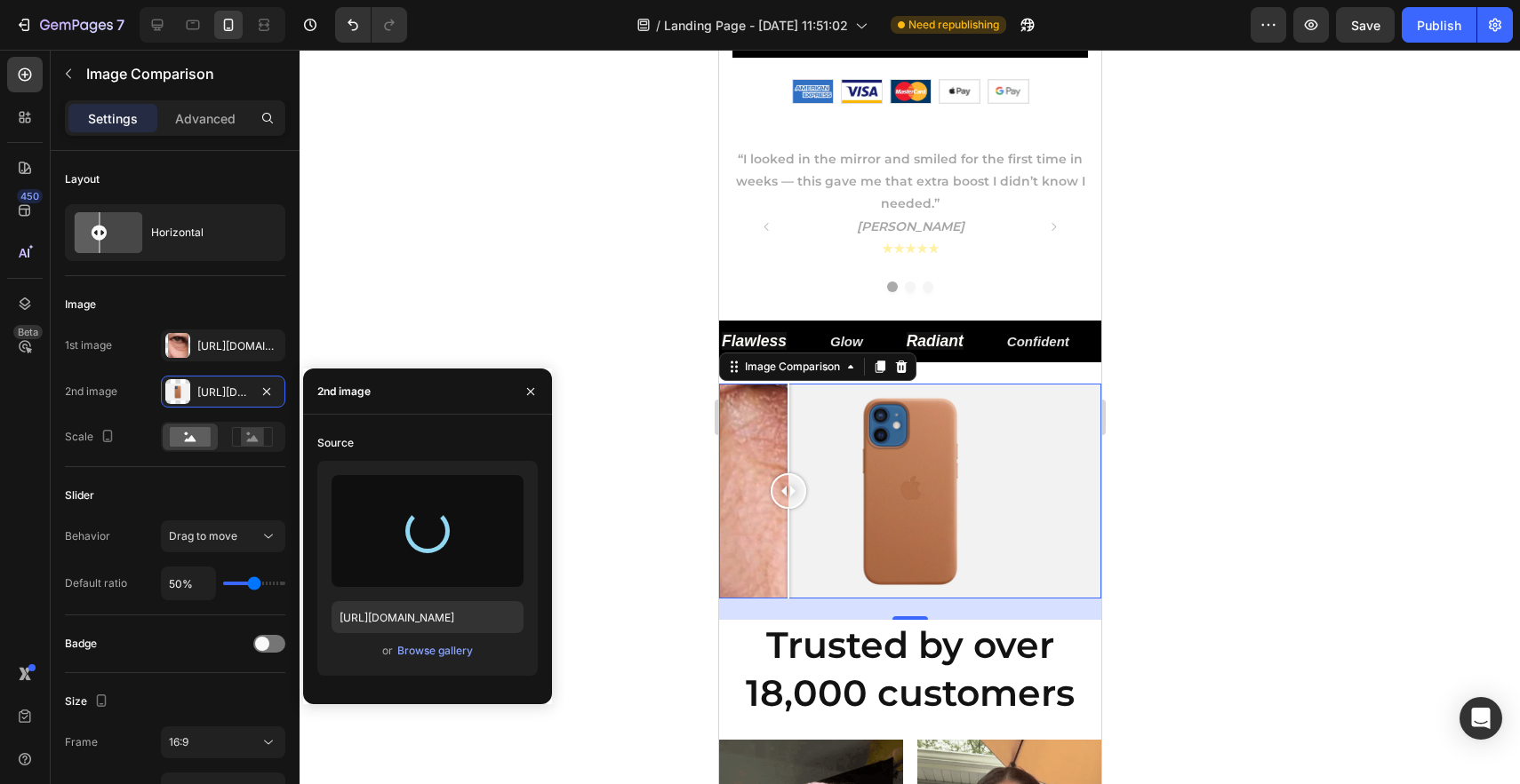
type input "[URL][DOMAIN_NAME]"
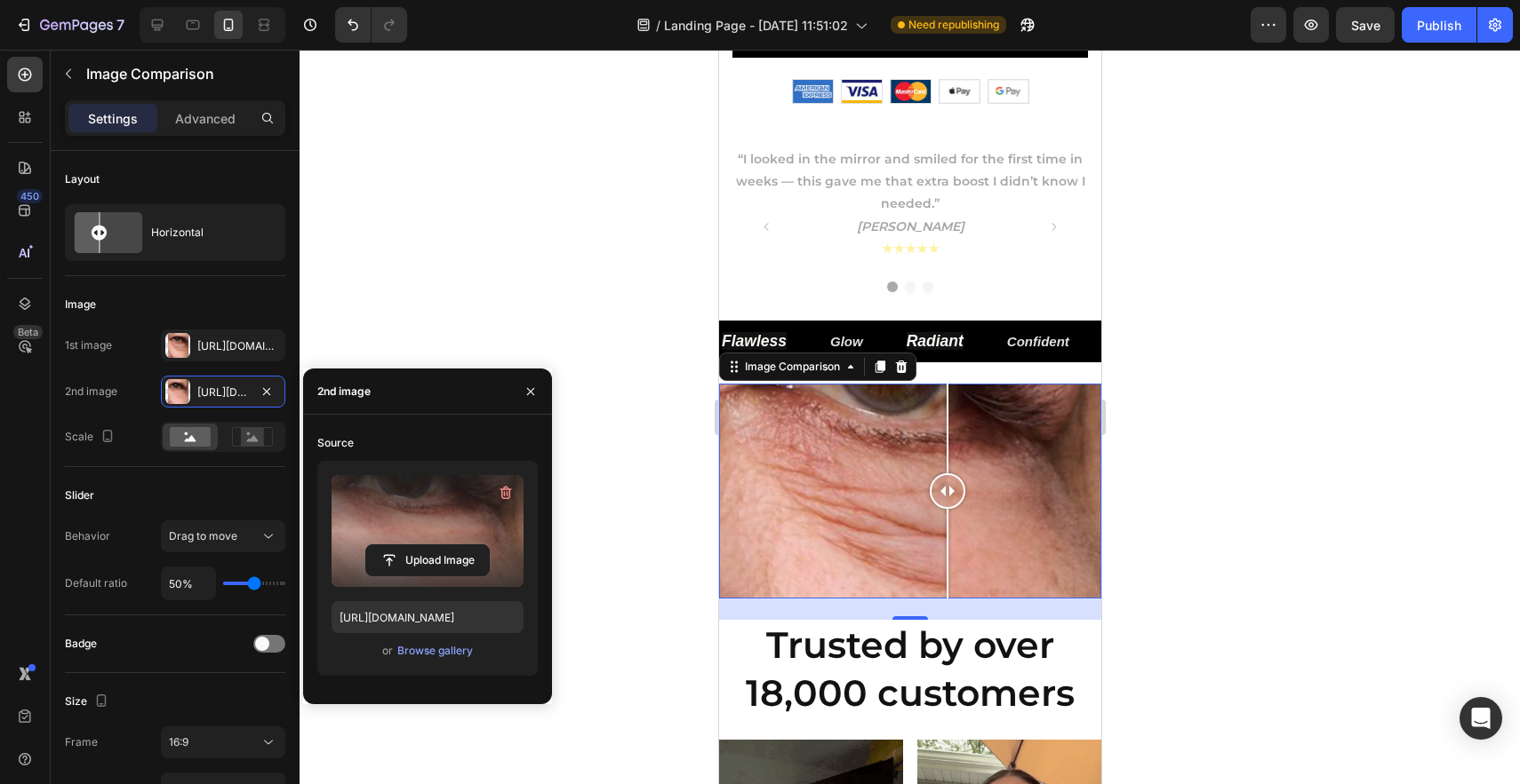
drag, startPoint x: 912, startPoint y: 490, endPoint x: 943, endPoint y: 569, distance: 84.9
click at [943, 569] on div at bounding box center [946, 491] width 35 height 215
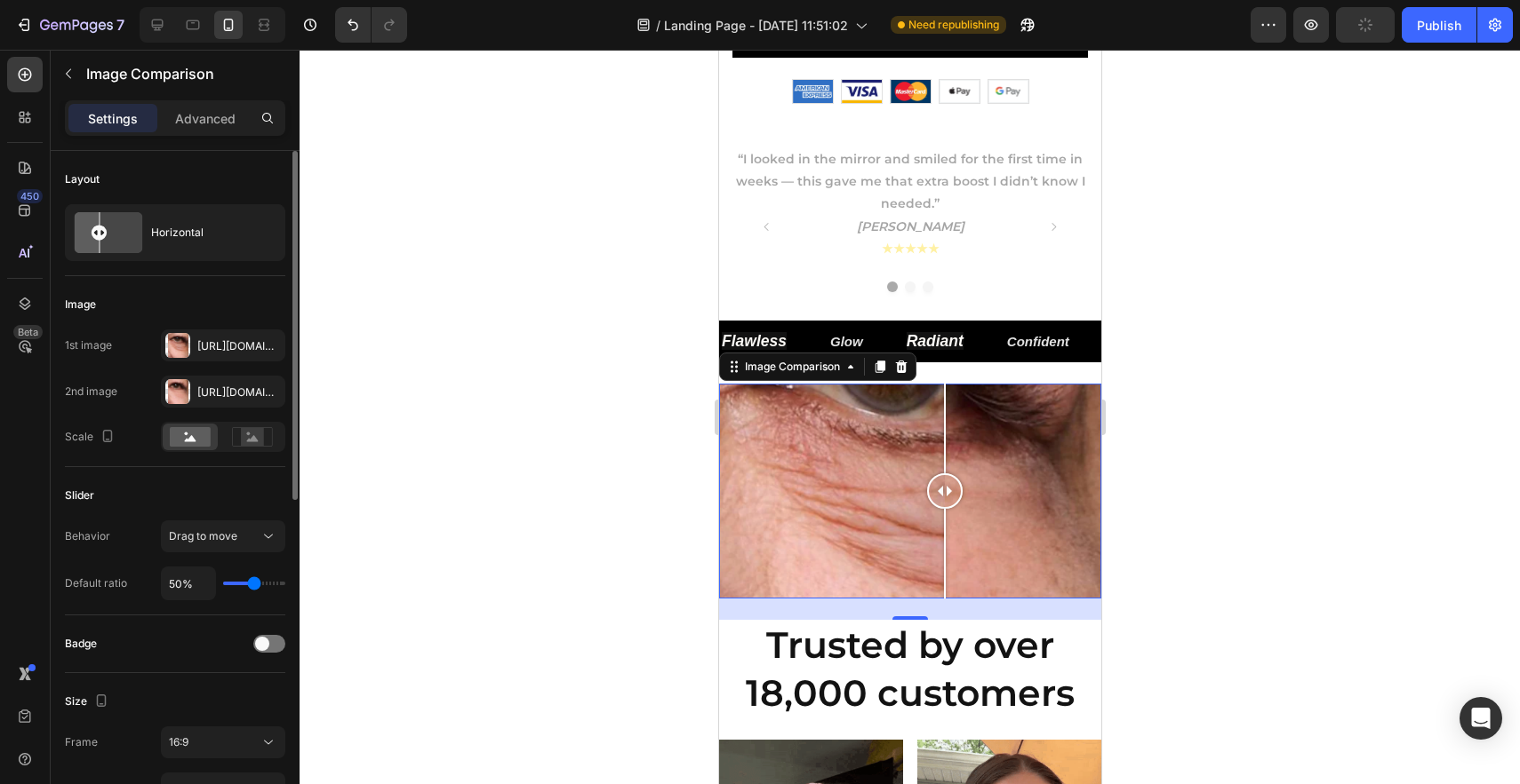
type input "46%"
type input "46"
type input "42%"
type input "42"
type input "39%"
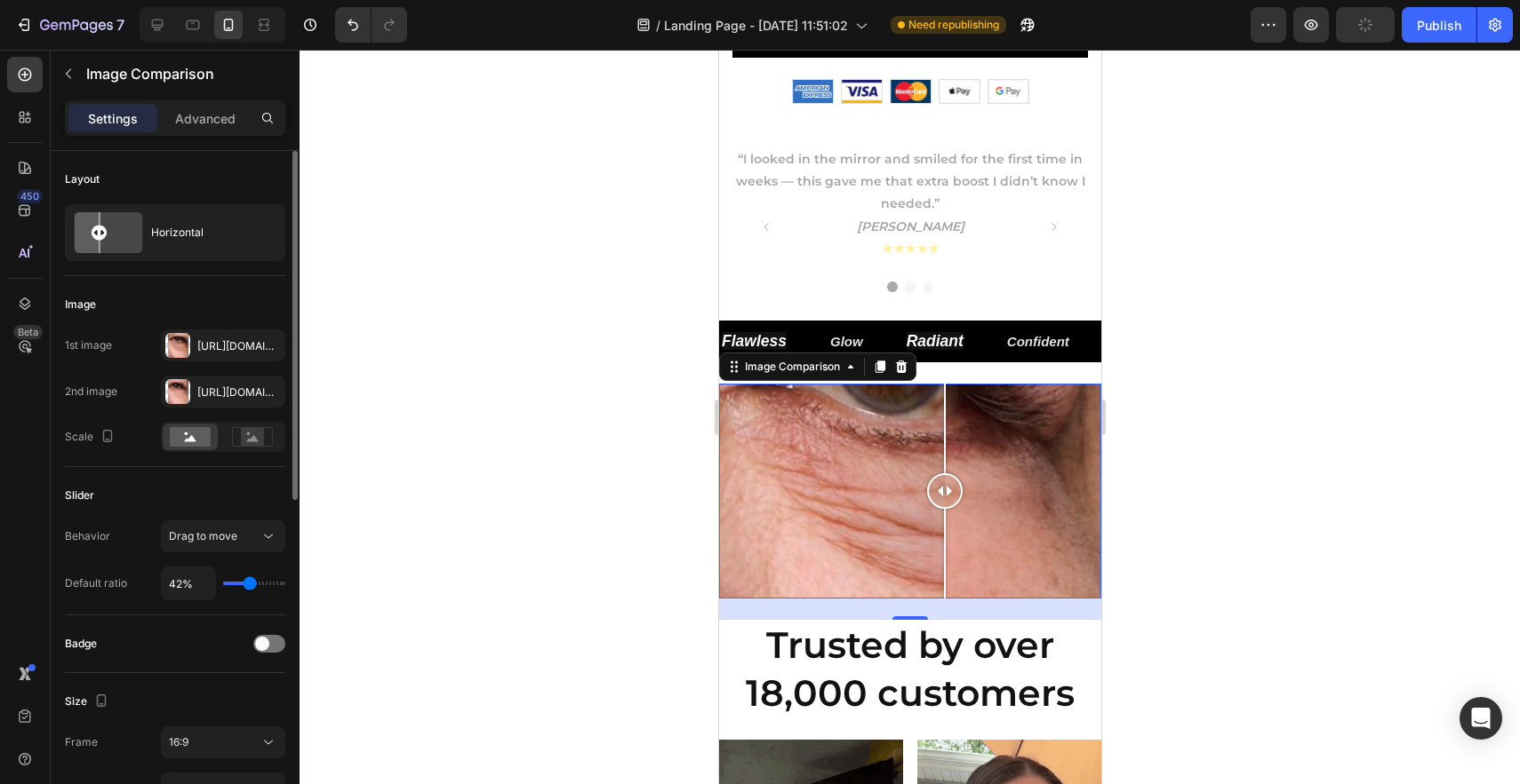
type input "39"
type input "34%"
type input "34"
type input "28%"
type input "28"
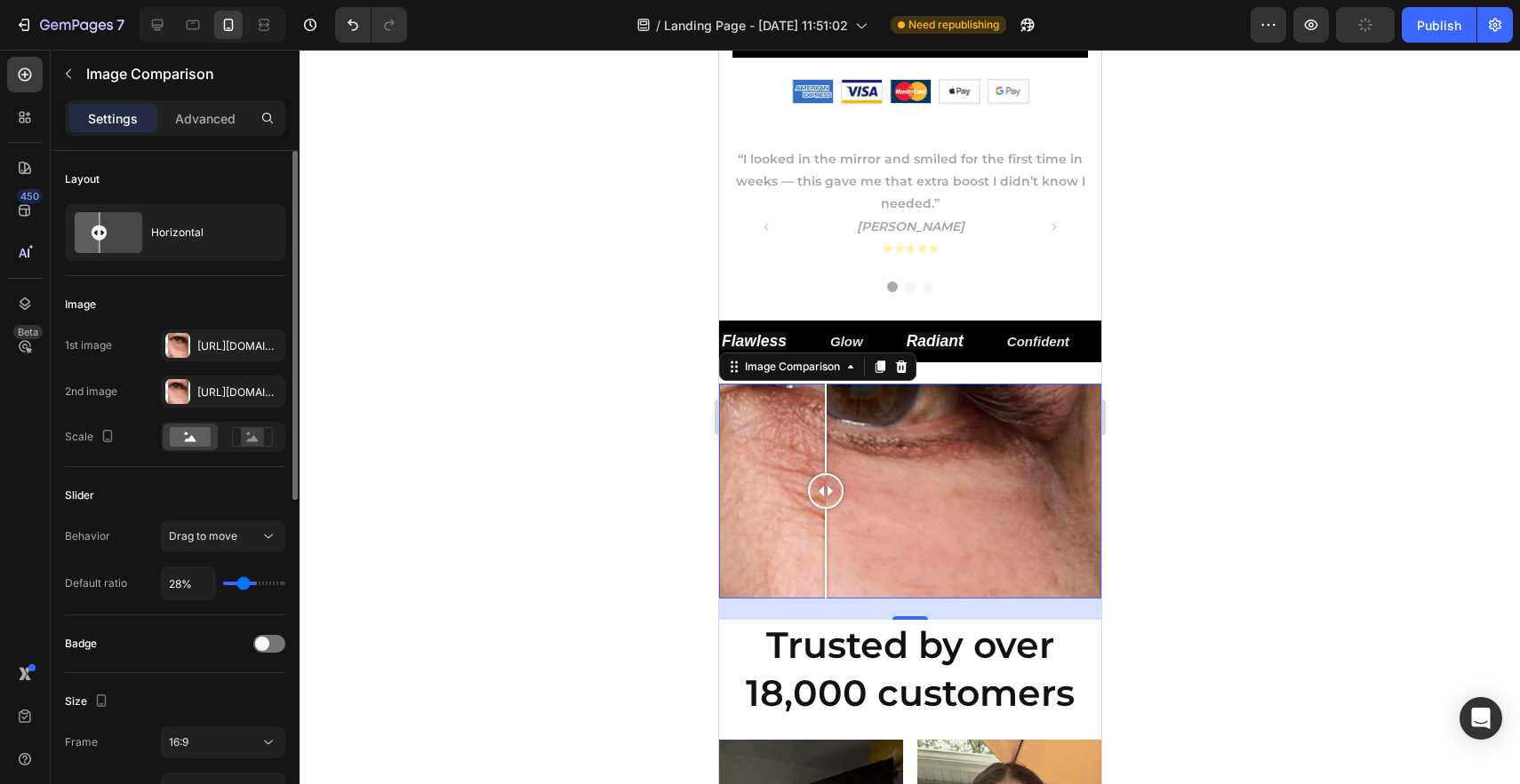
type input "23%"
type input "23"
type input "18%"
type input "18"
type input "11%"
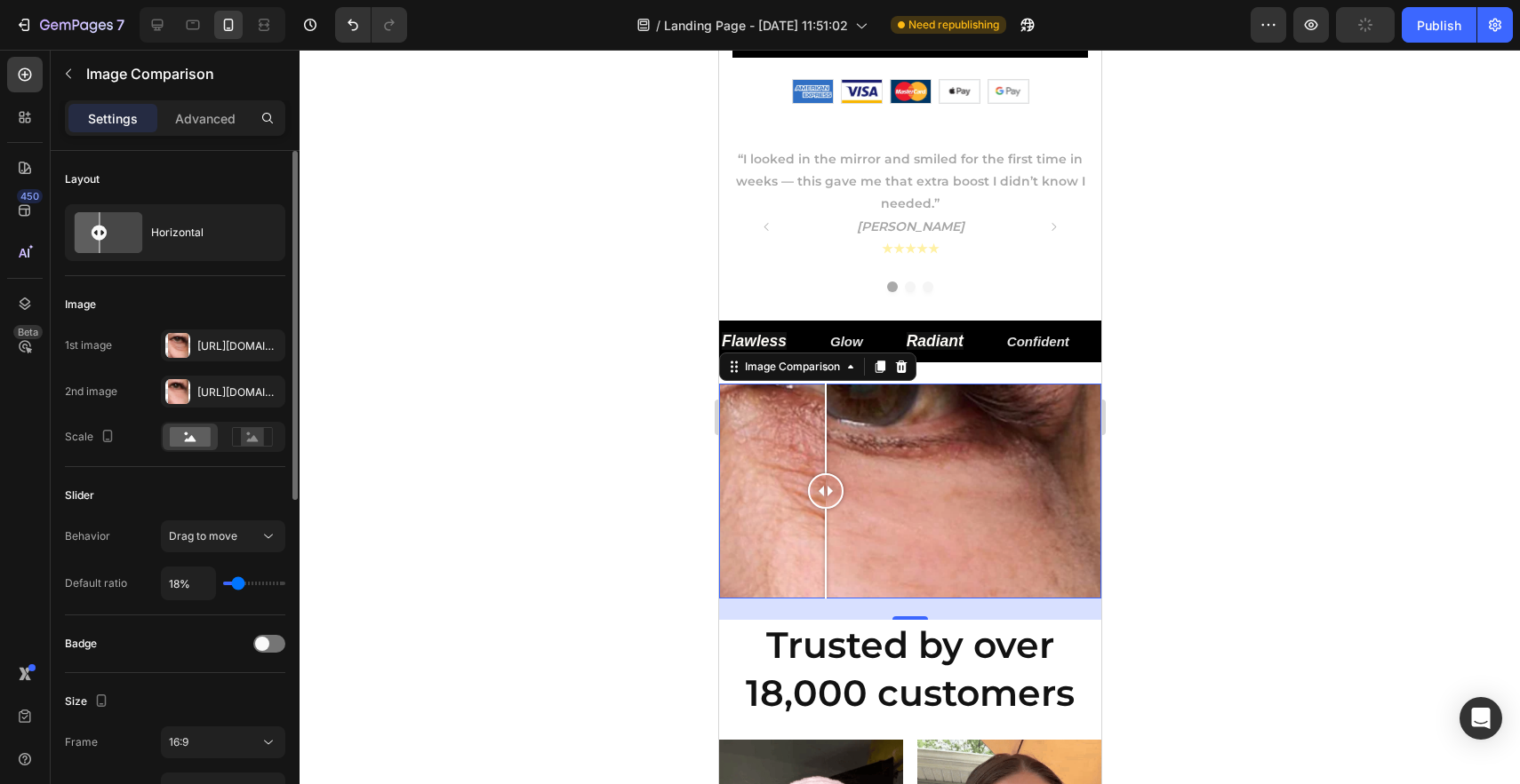
type input "11"
type input "9%"
type input "9"
type input "6%"
type input "6"
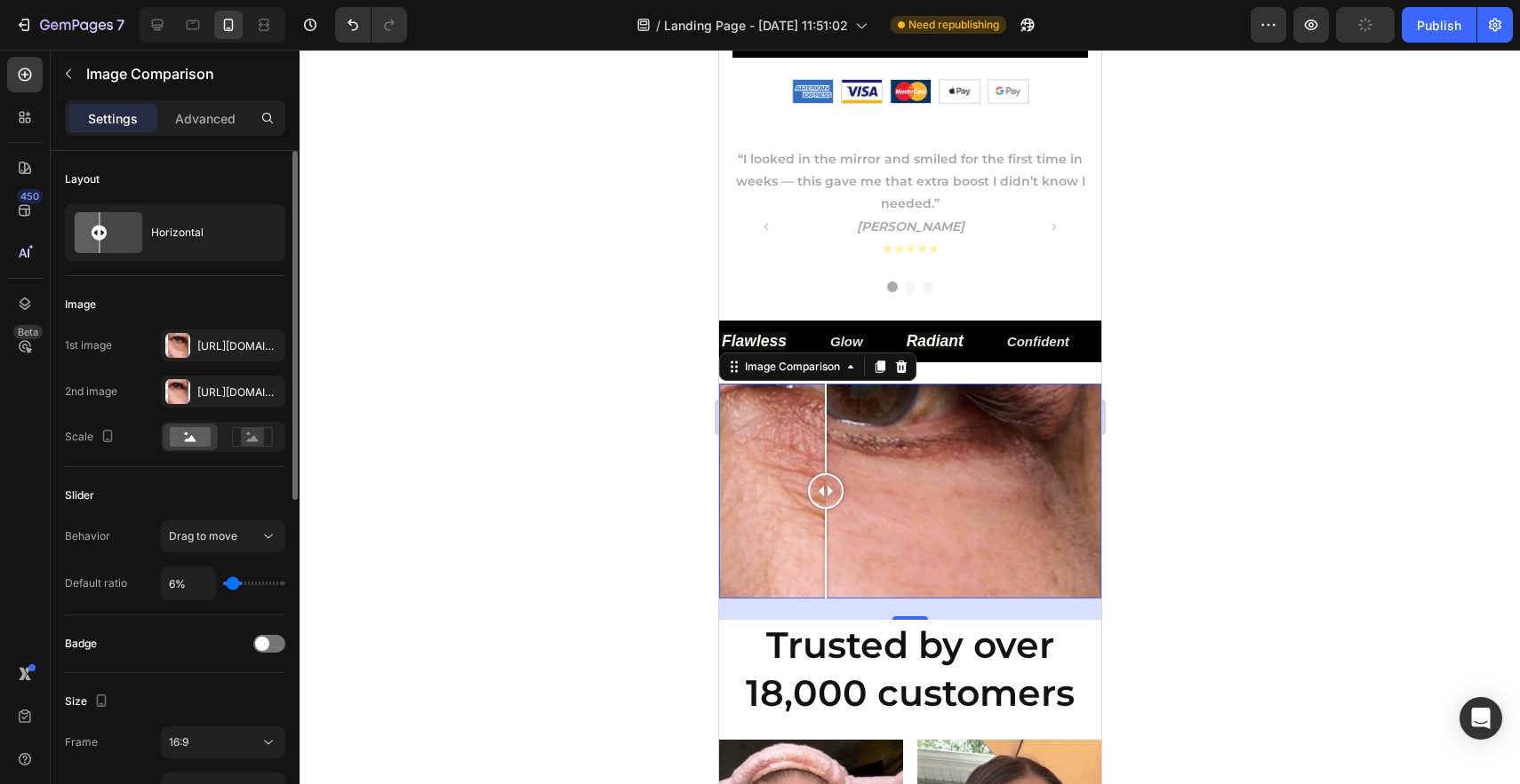
type input "4%"
type input "4"
type input "3%"
type input "3"
type input "2%"
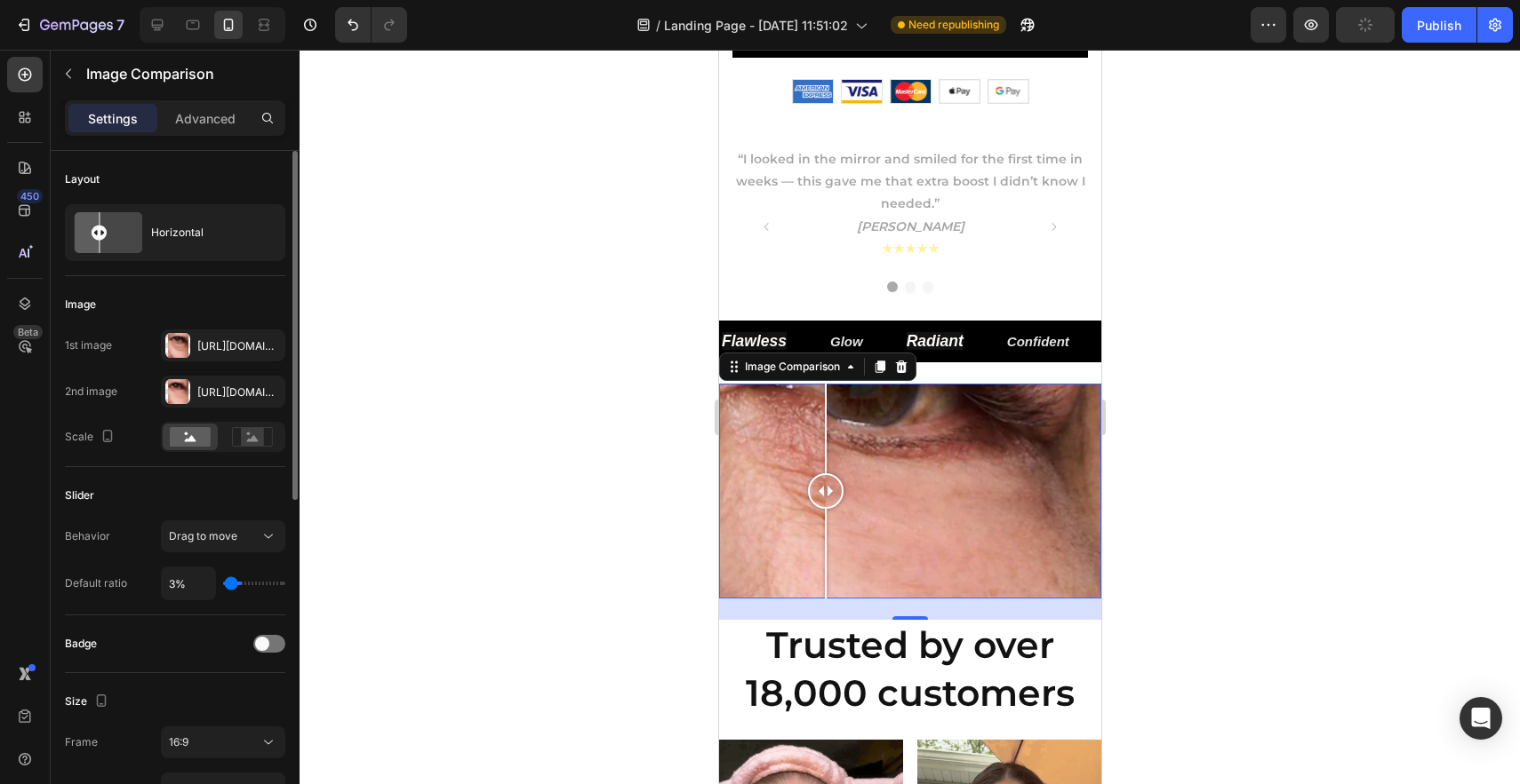
type input "2"
type input "1%"
type input "1"
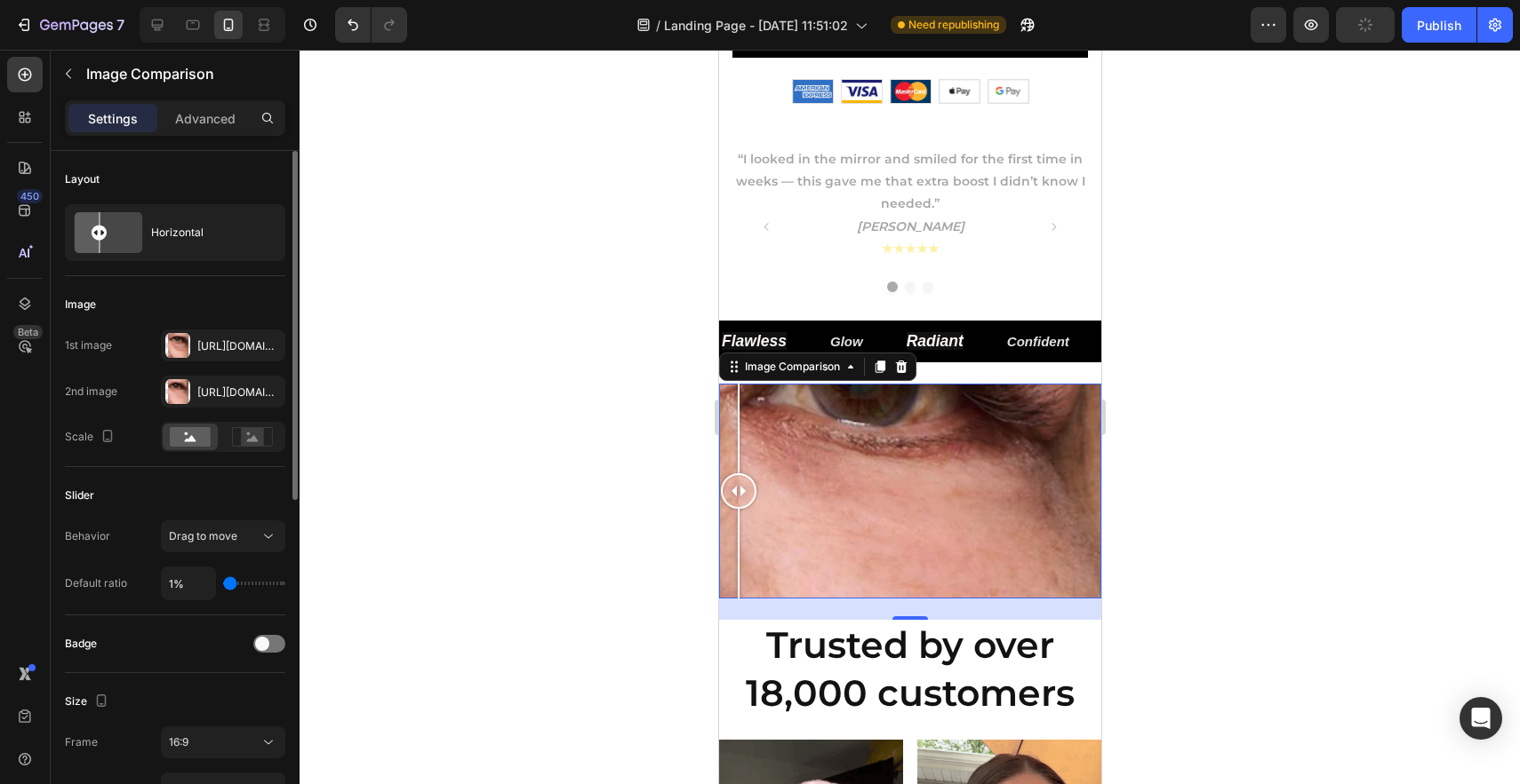
type input "2%"
type input "2"
type input "5%"
type input "5"
type input "11%"
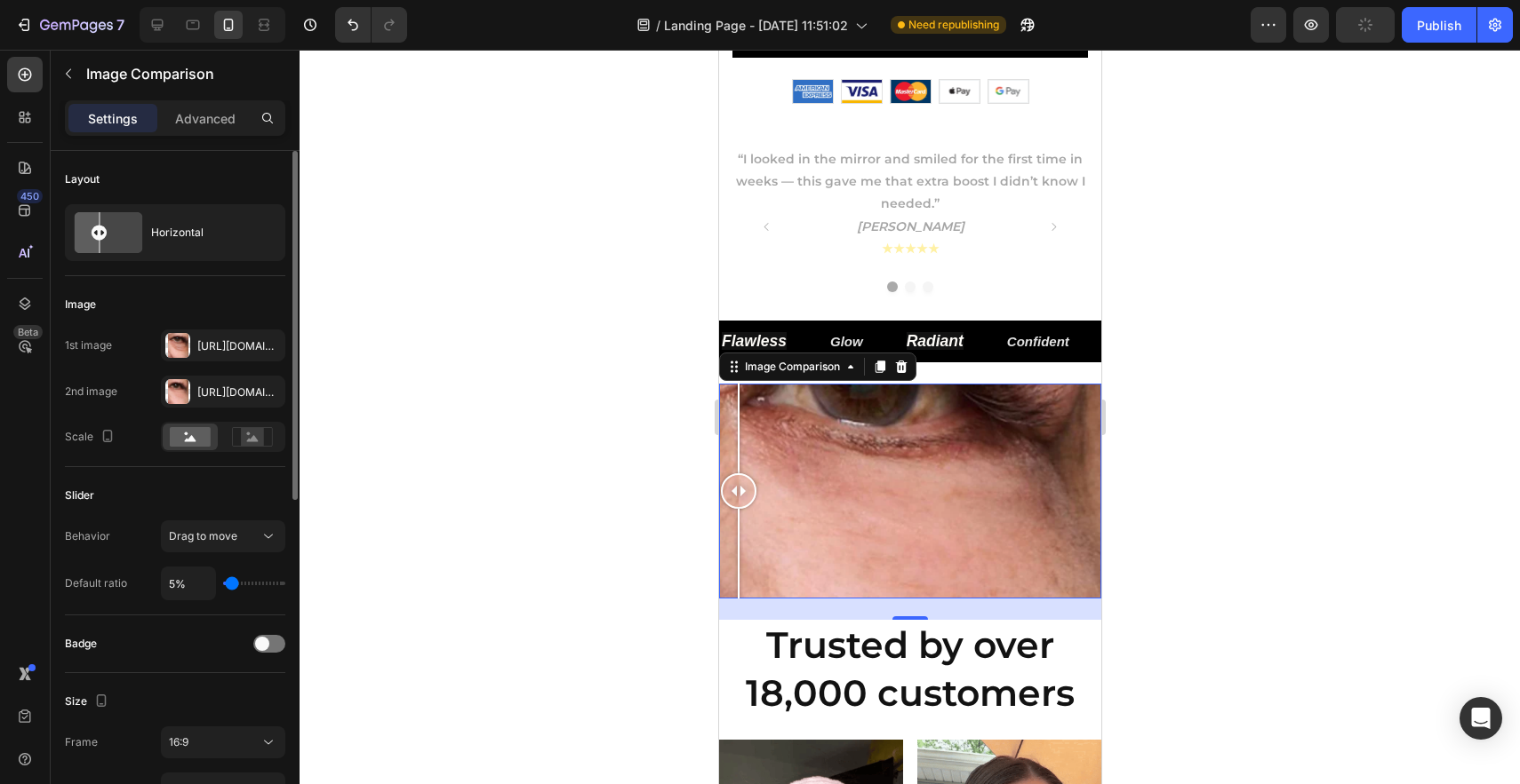
type input "11"
type input "15%"
type input "15"
type input "22%"
type input "22"
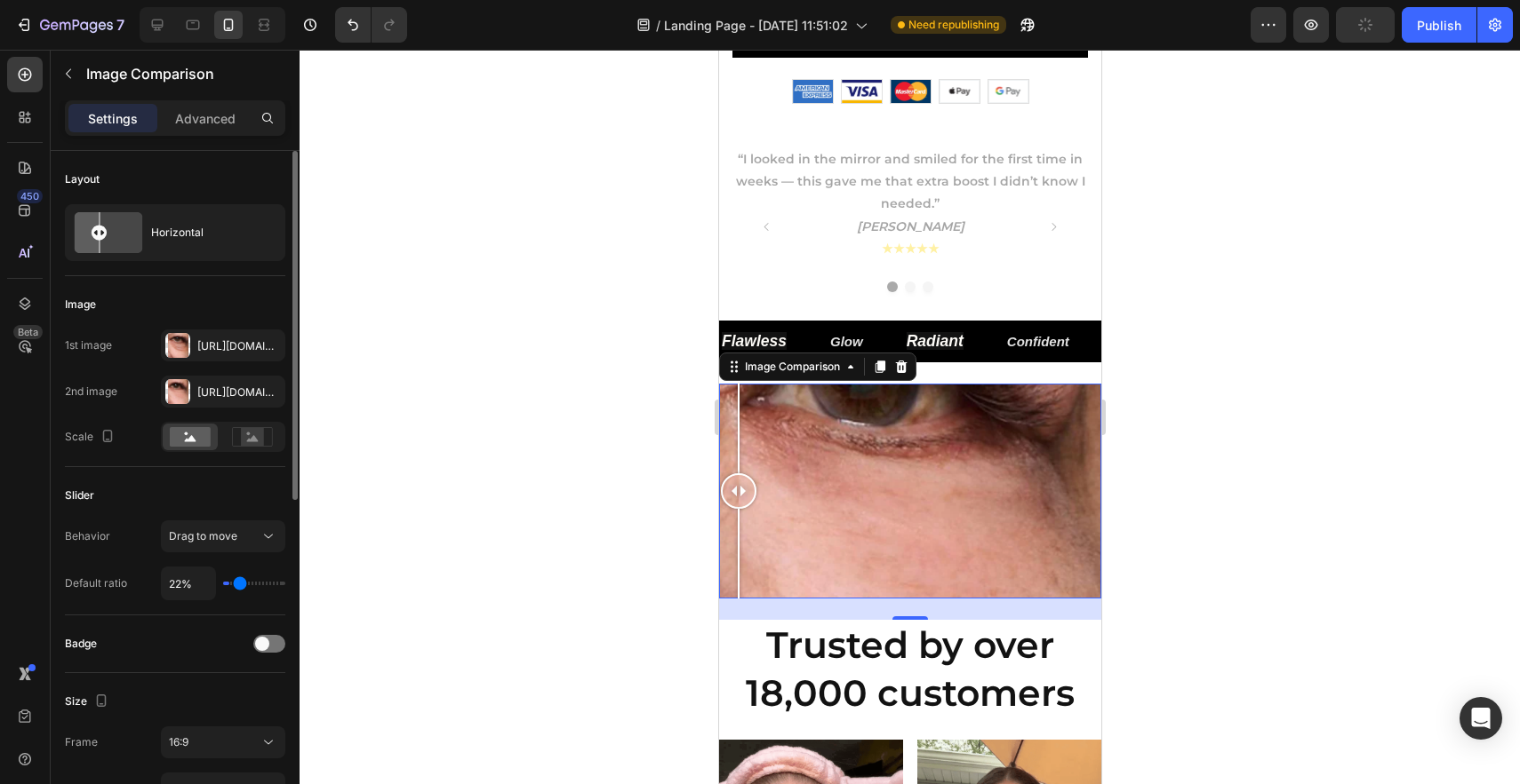
type input "28%"
type input "28"
type input "36%"
type input "36"
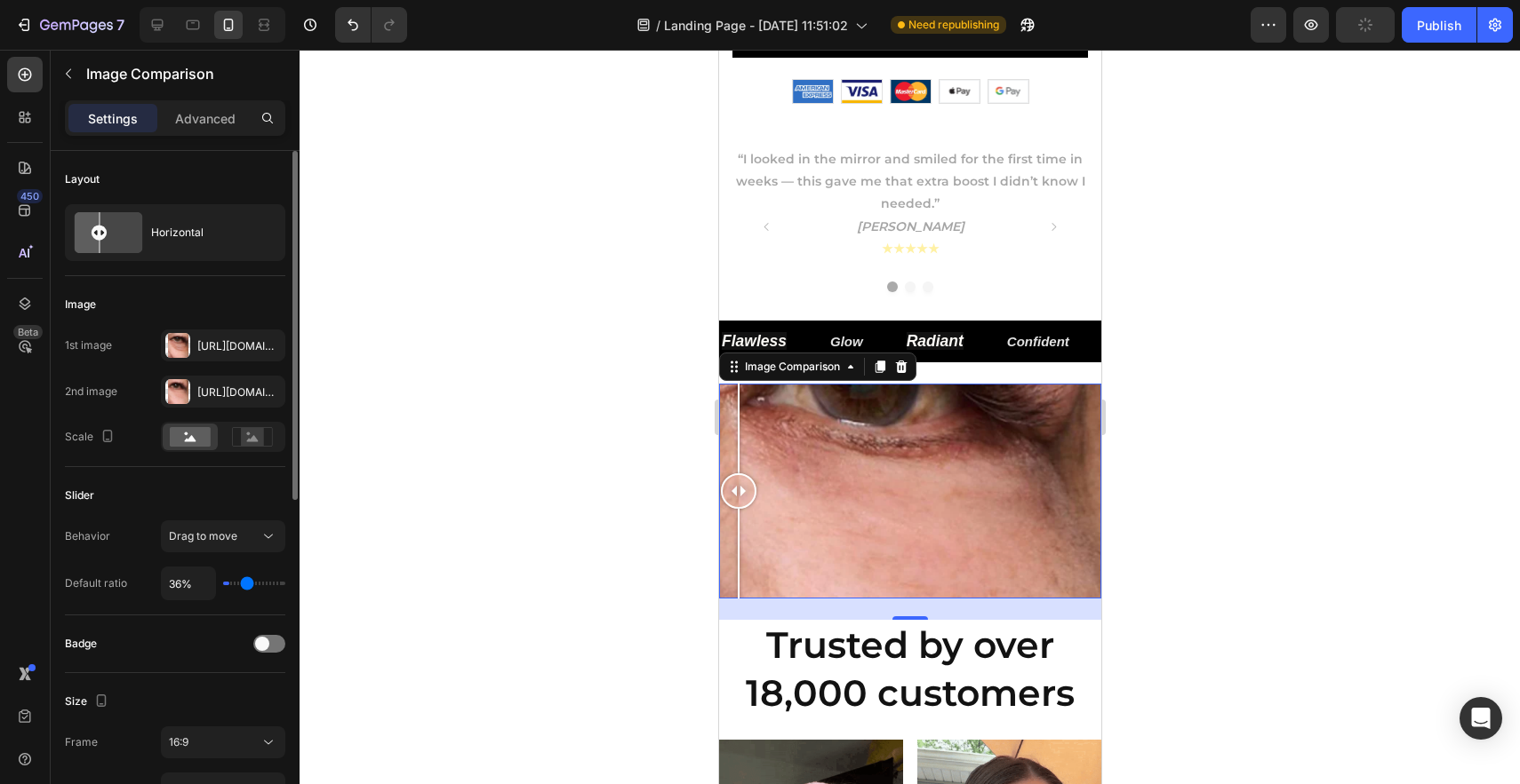
type input "43%"
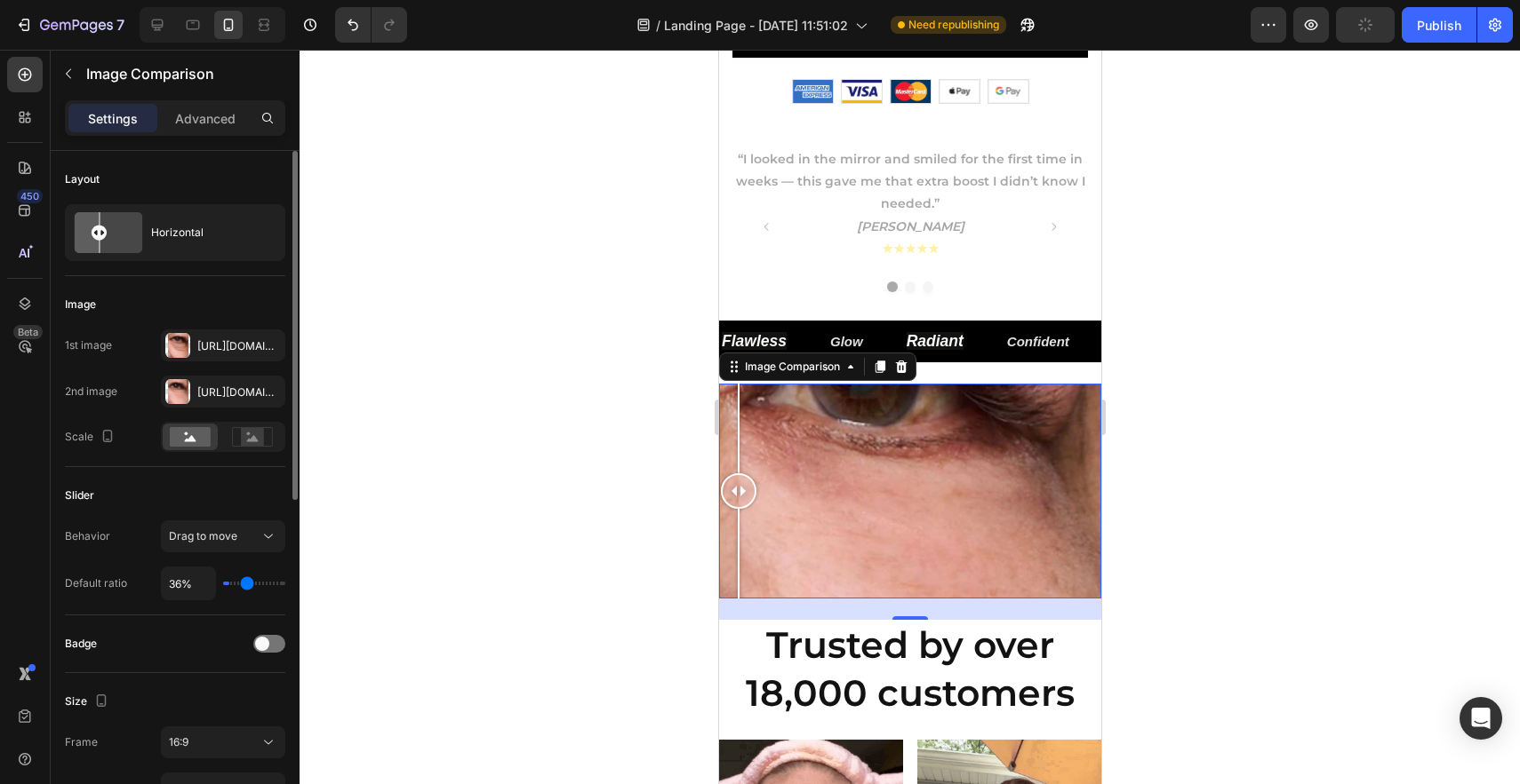
type input "43"
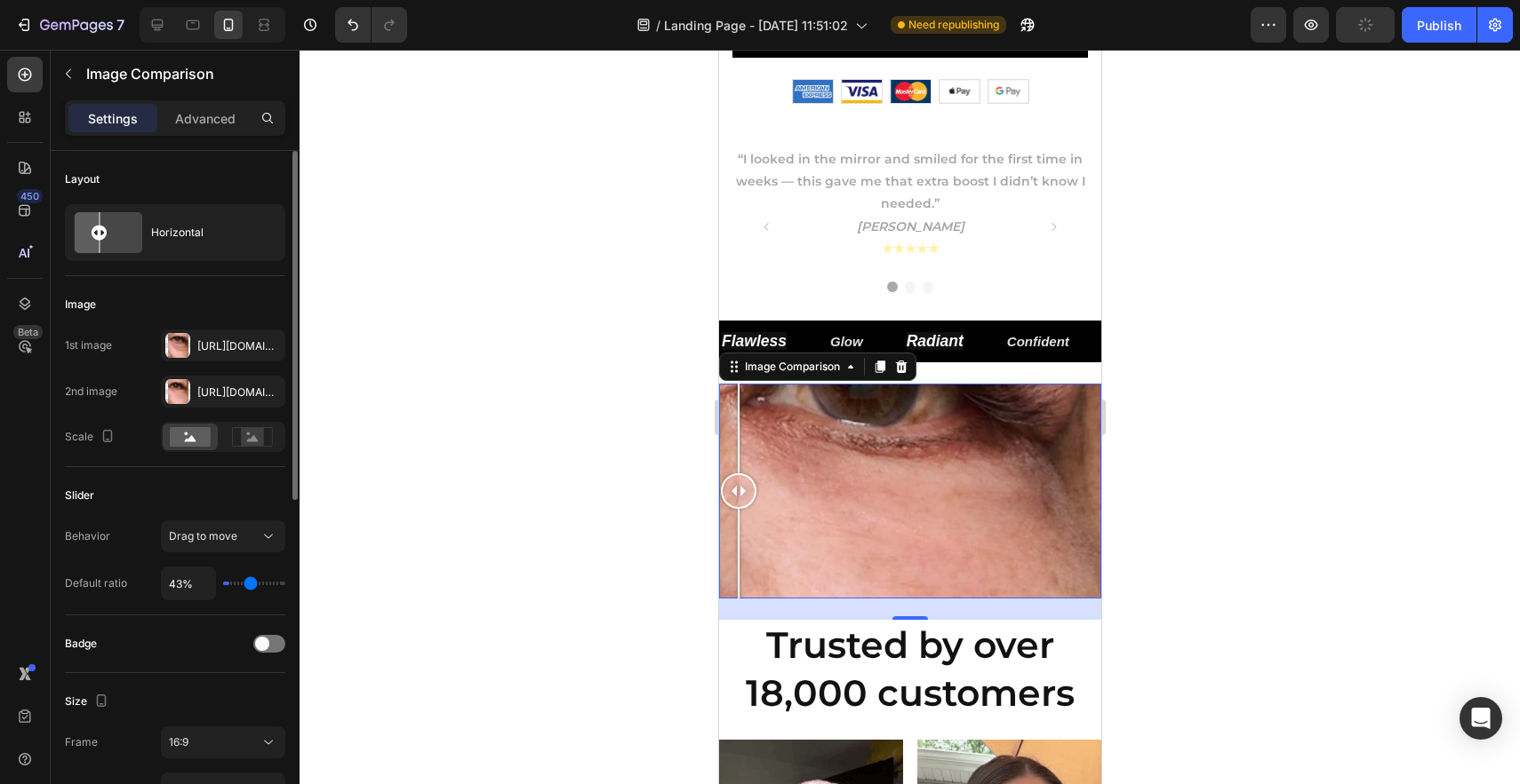
type input "49%"
type input "49"
type input "56%"
type input "56"
type input "61%"
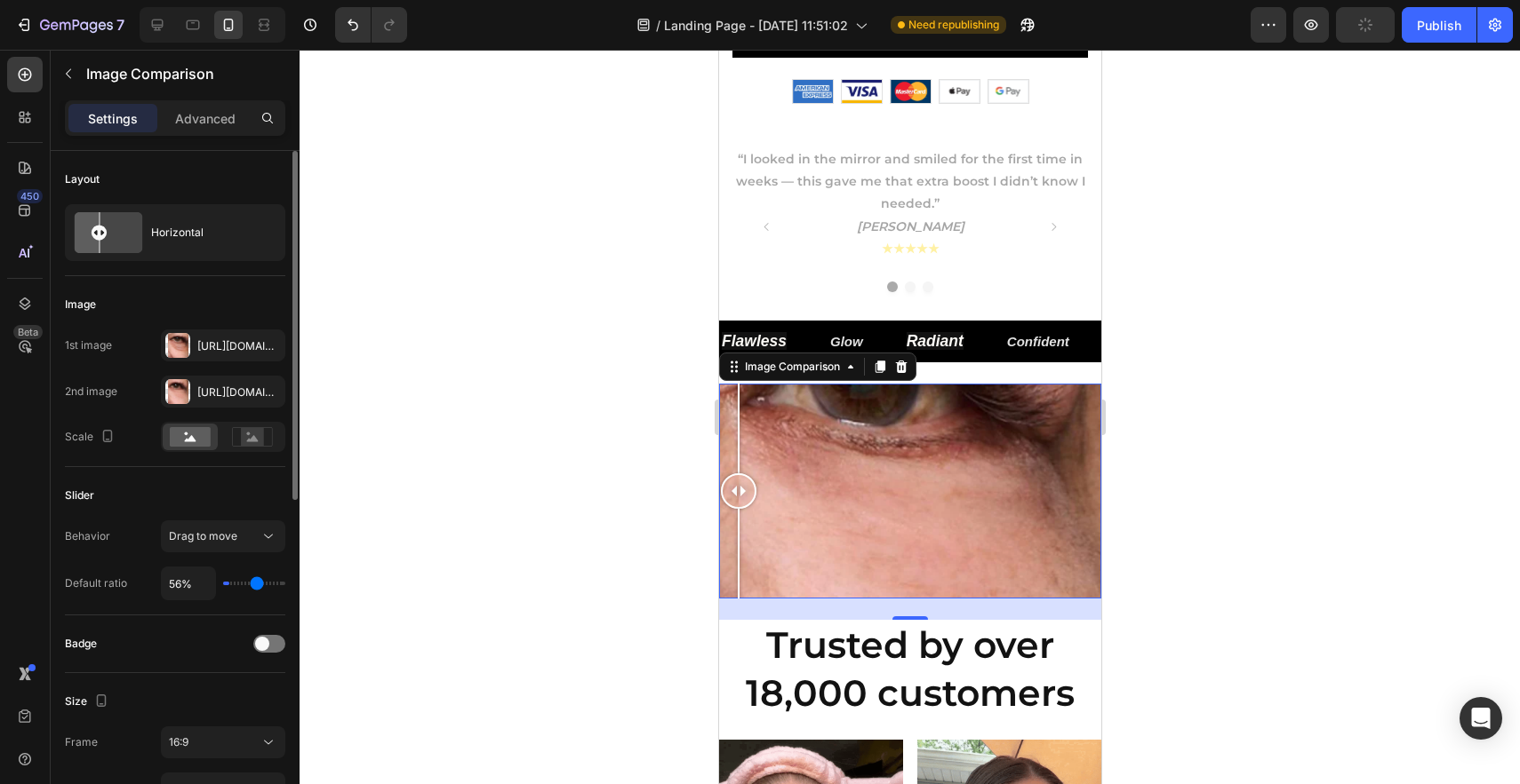
type input "61"
type input "65%"
type input "65"
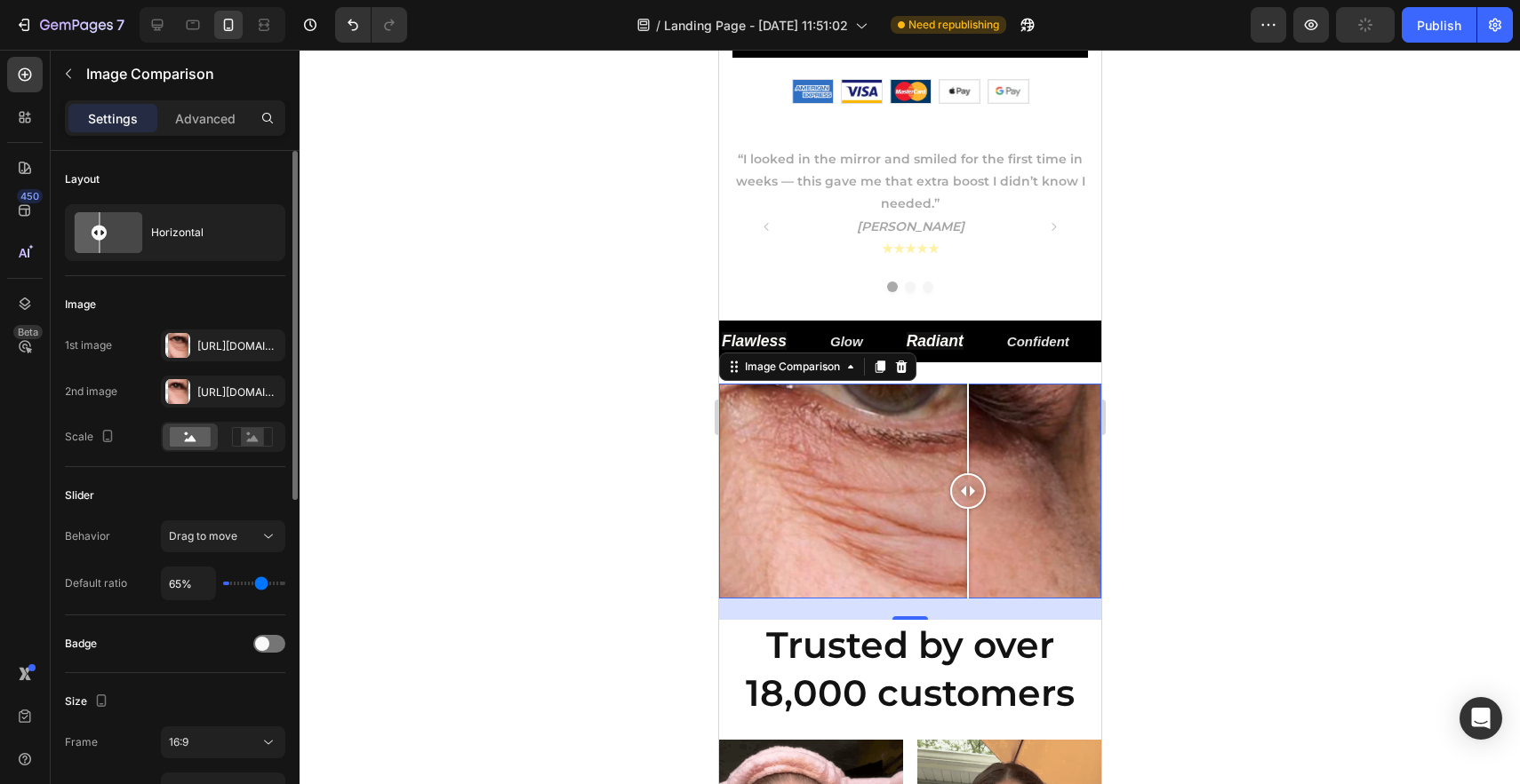
type input "69%"
type input "69"
type input "71%"
type input "71"
type input "73%"
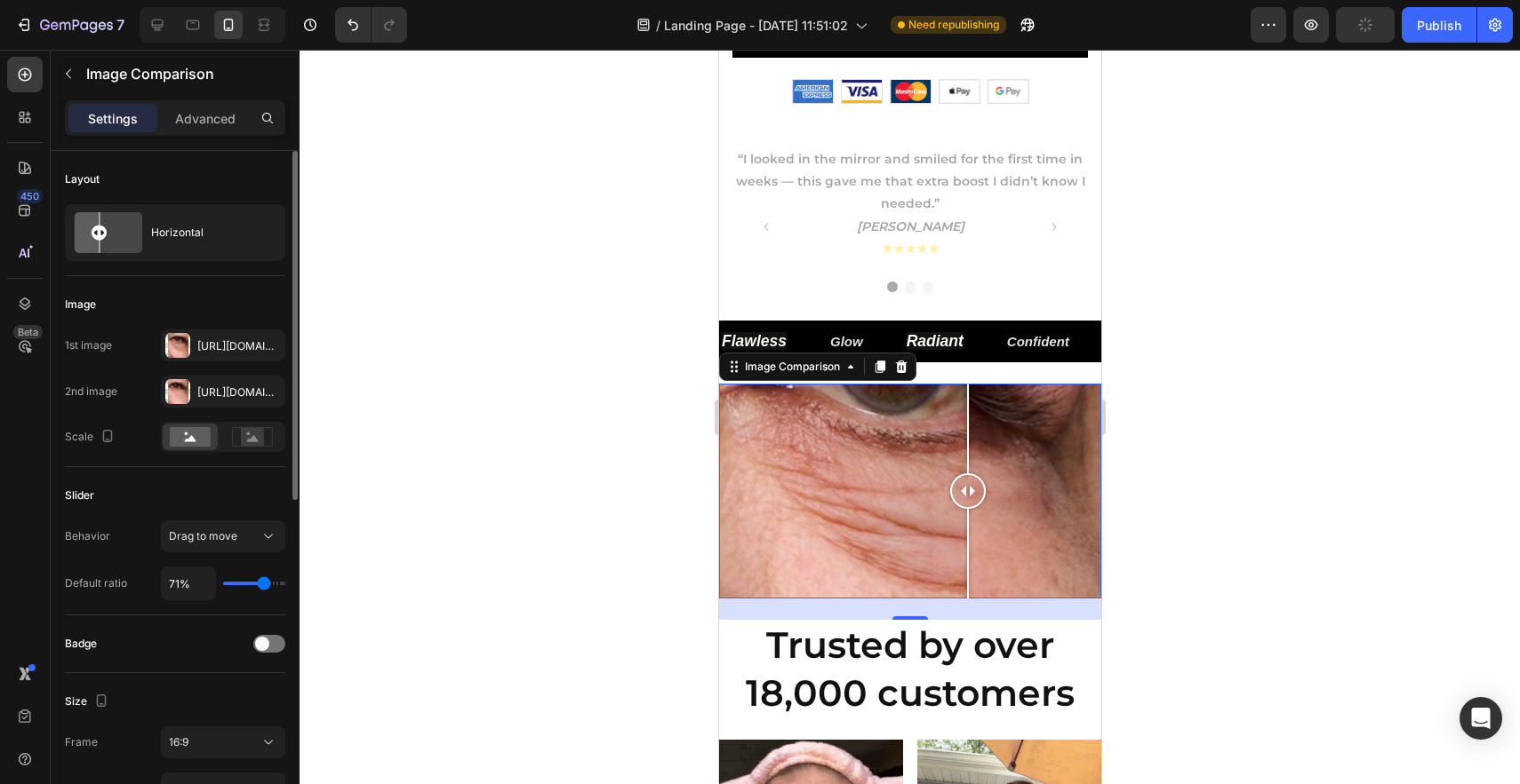
type input "73"
type input "75%"
type input "75"
type input "76%"
type input "76"
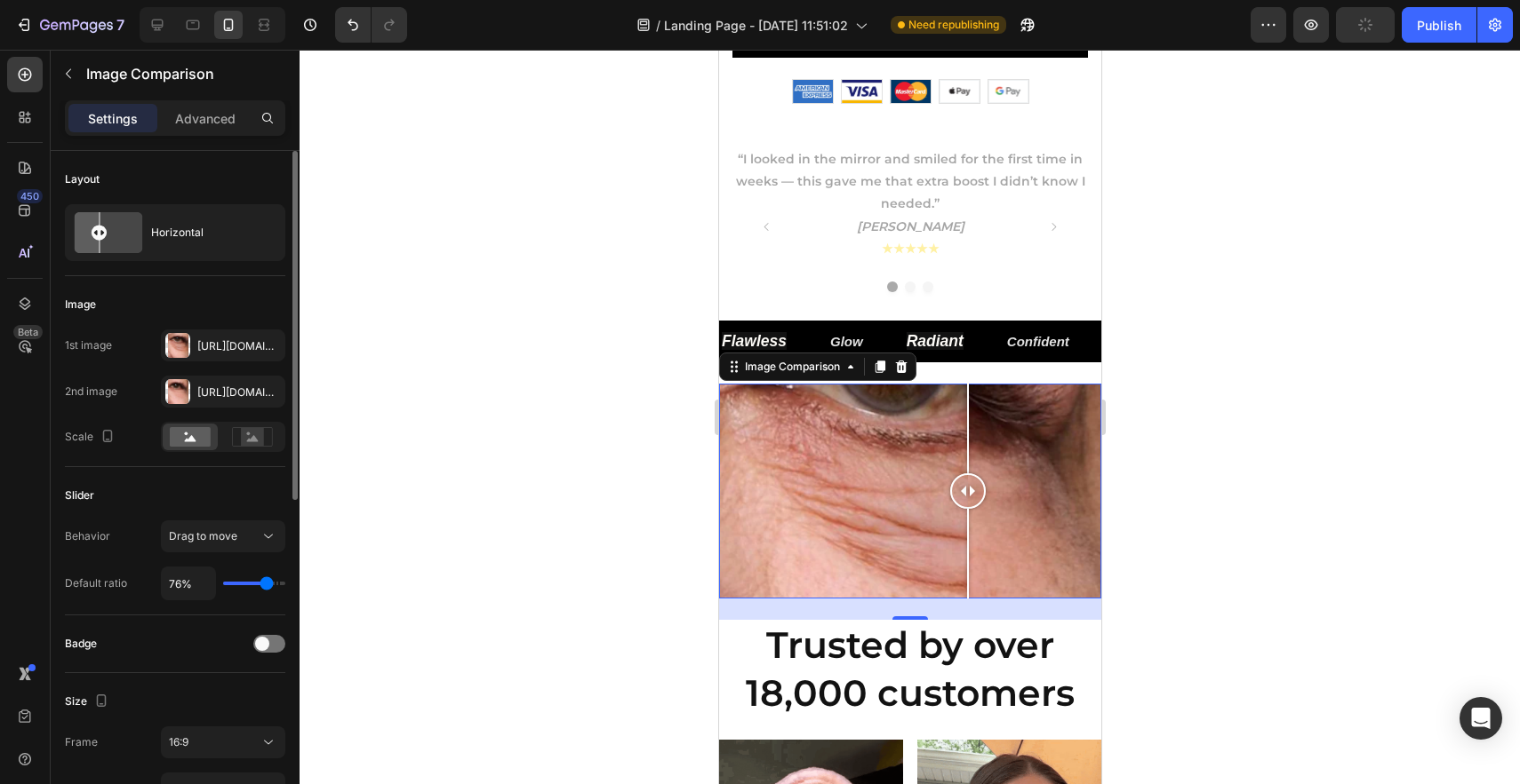
type input "77%"
type input "77"
type input "78%"
type input "78"
type input "79%"
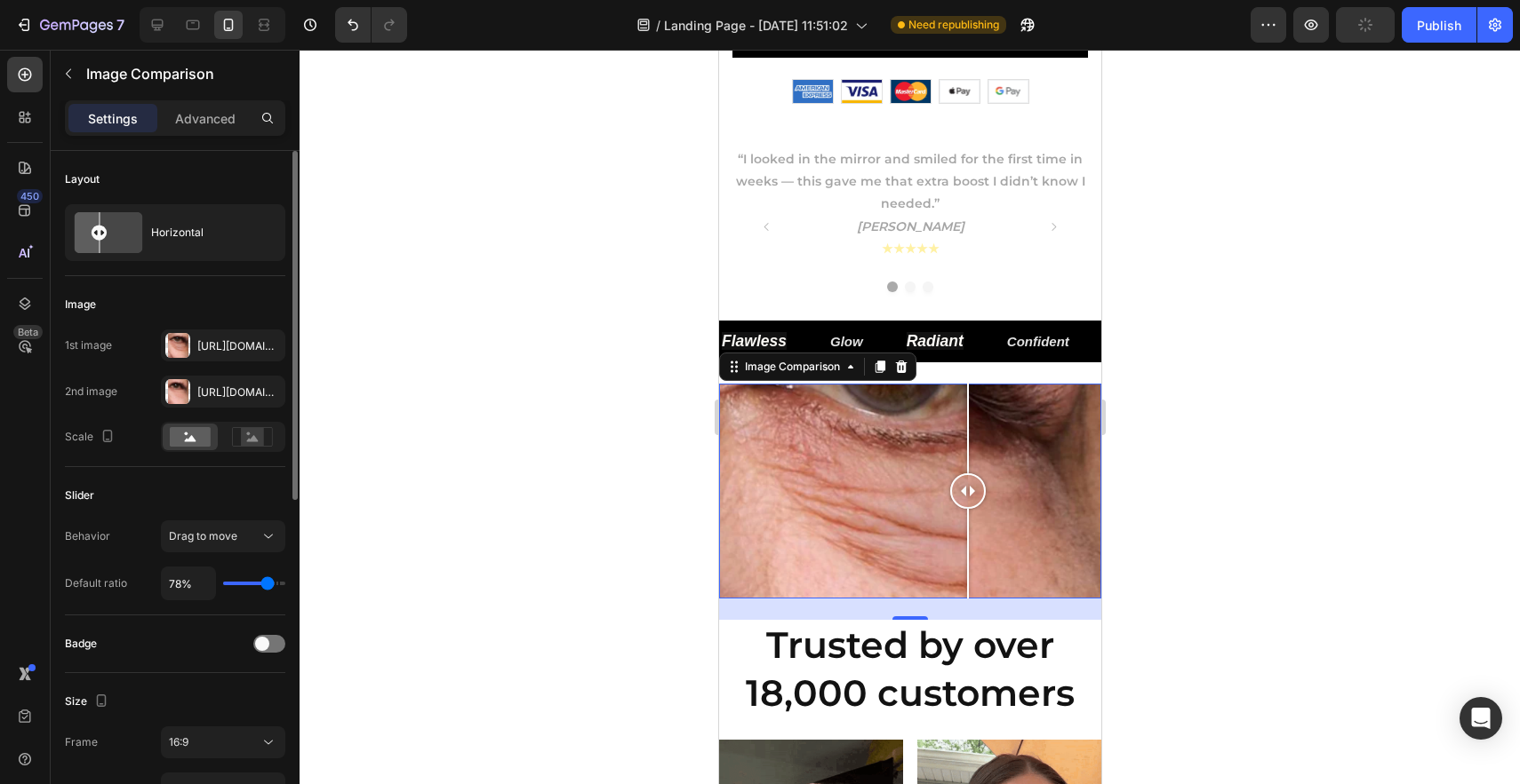
type input "79"
type input "80%"
type input "80"
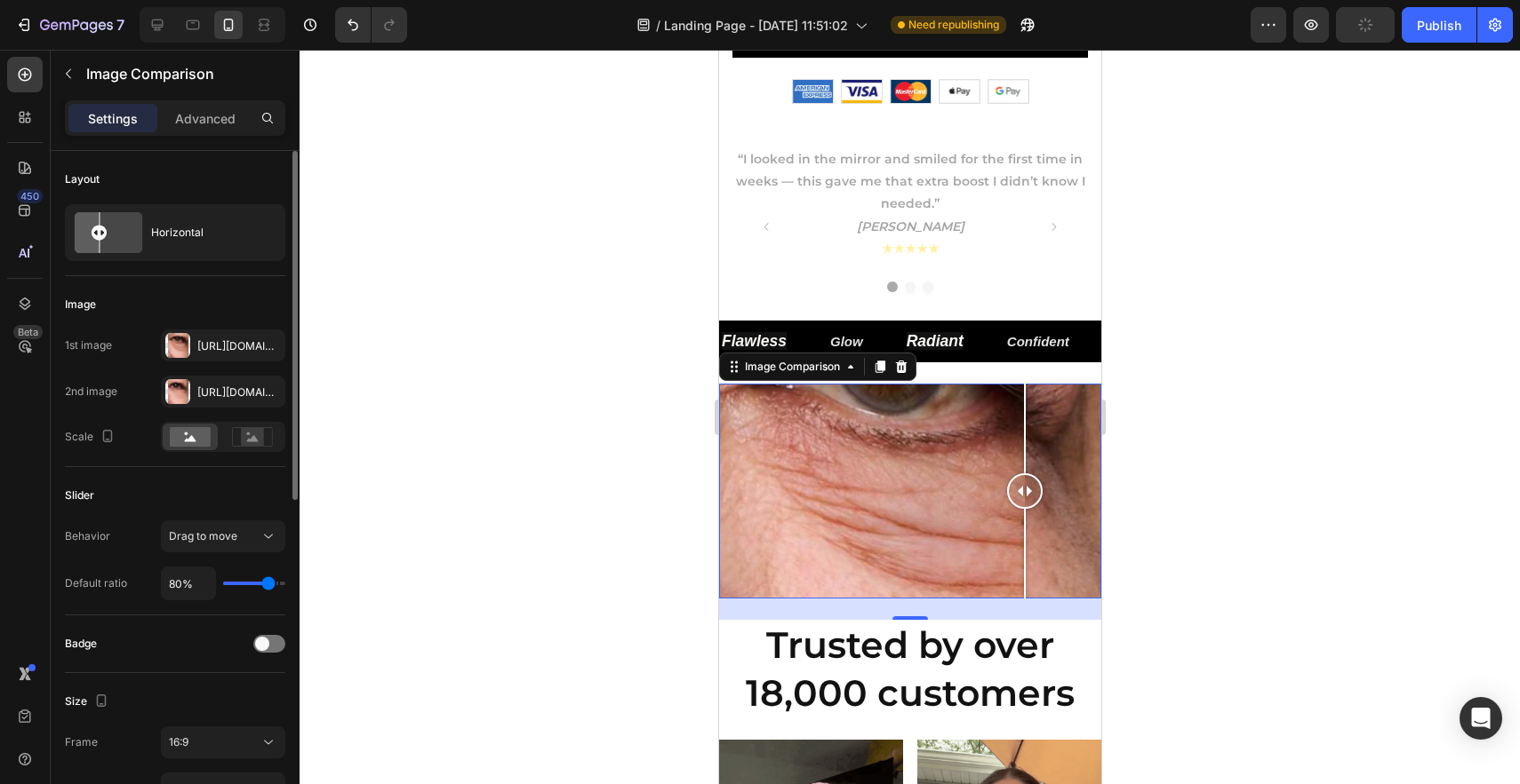
type input "81%"
type input "81"
type input "82%"
type input "82"
type input "83%"
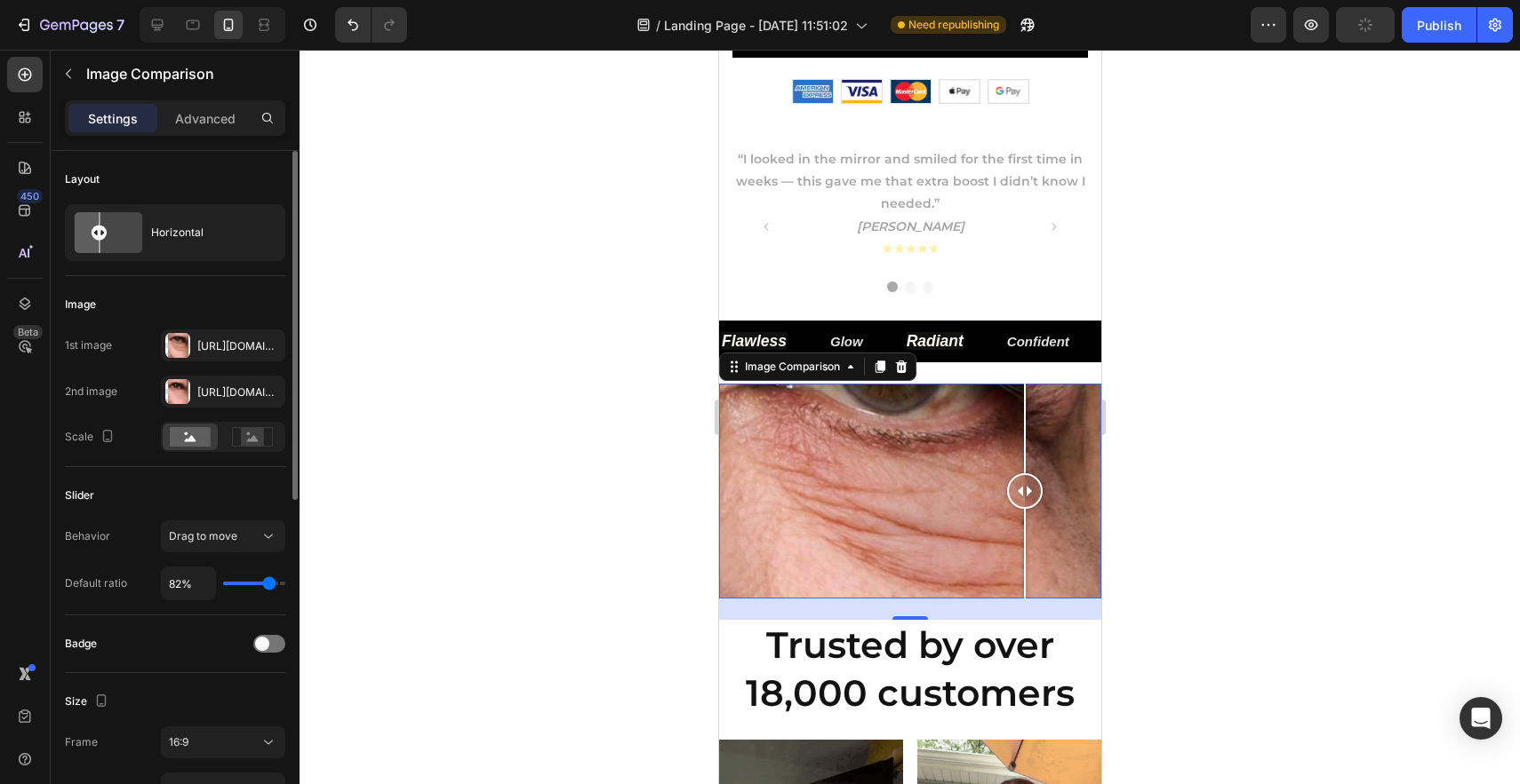
type input "83"
type input "84%"
type input "84"
type input "85%"
type input "85"
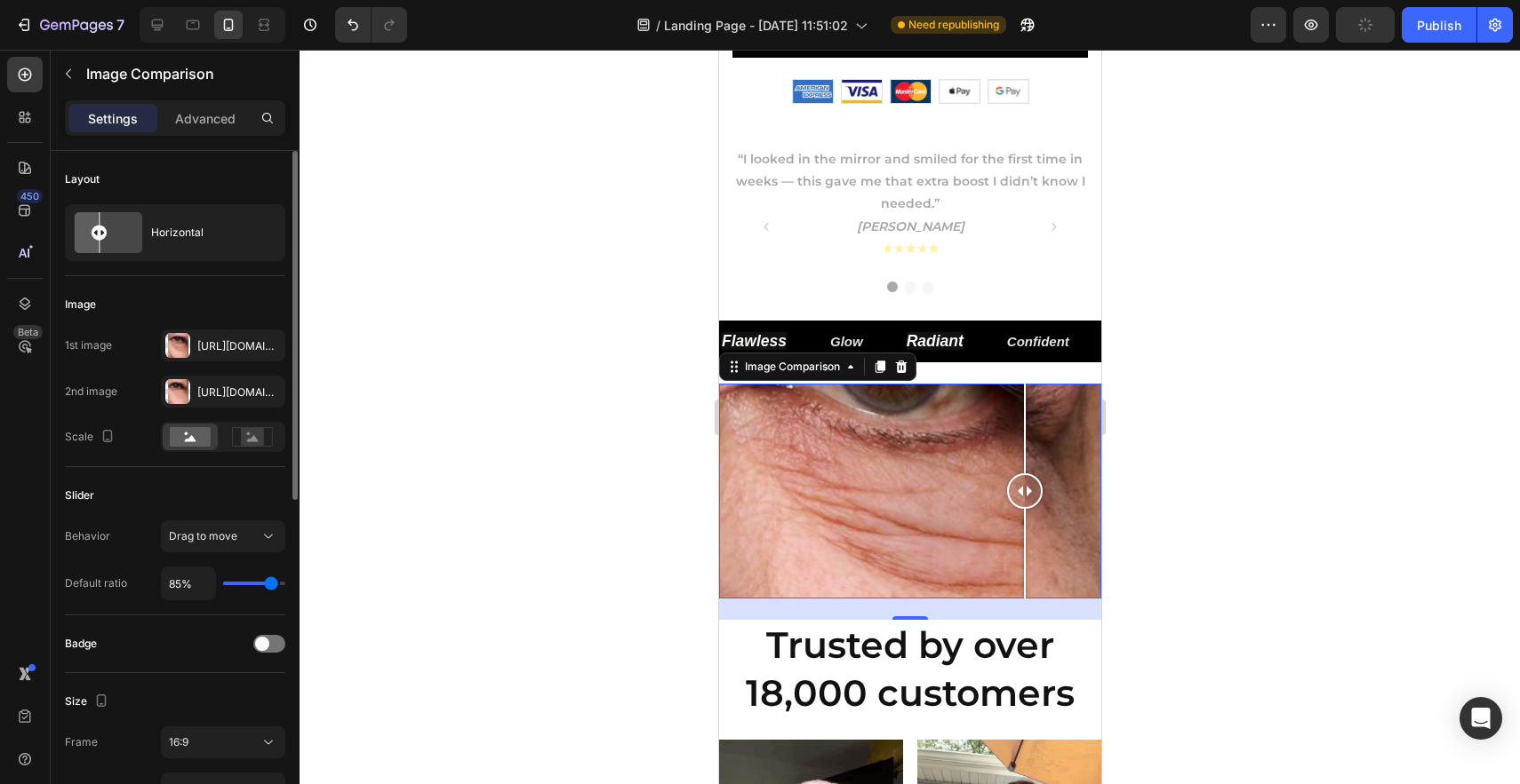
type input "86%"
type input "86"
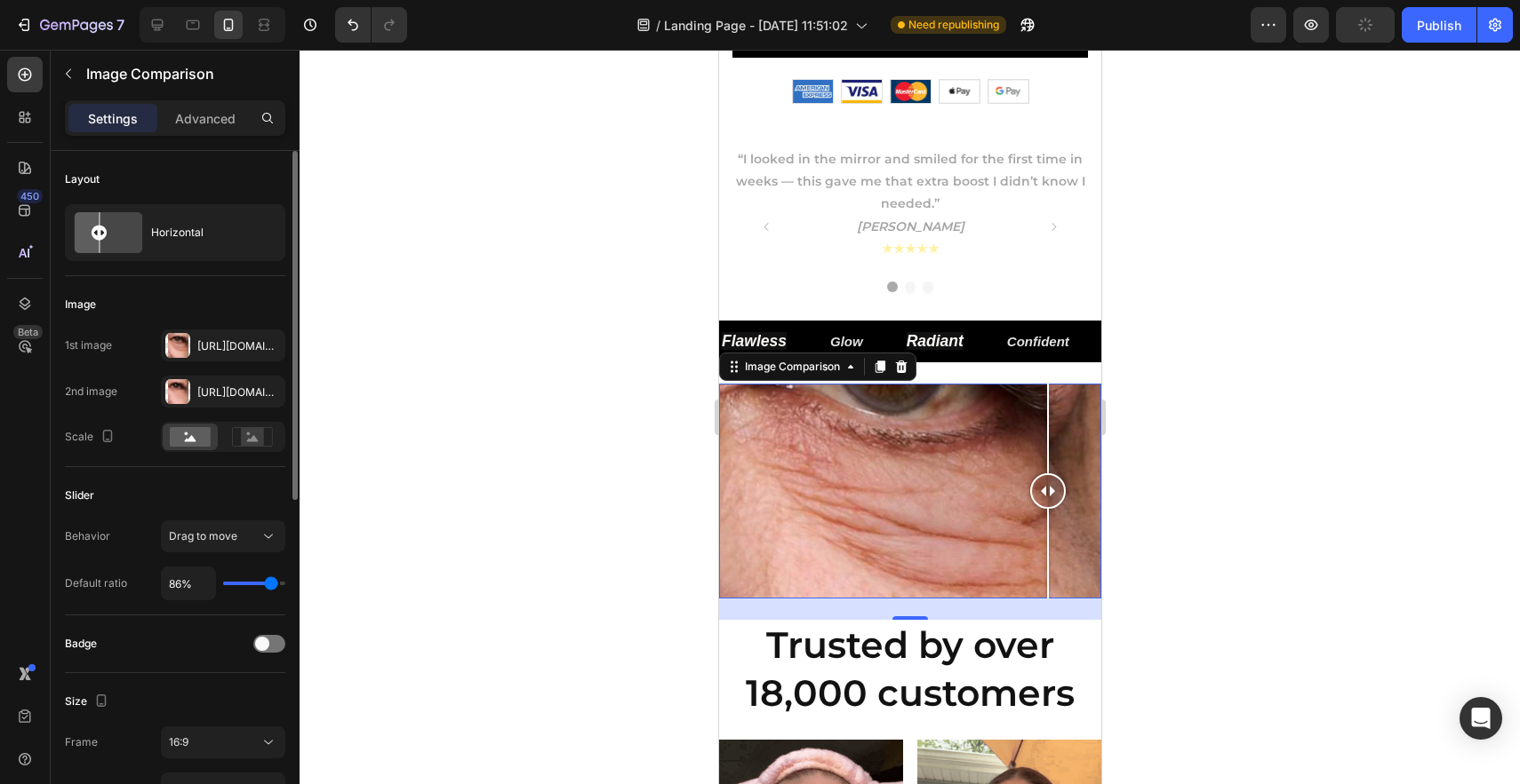
type input "84%"
type input "84"
type input "83%"
type input "83"
type input "80%"
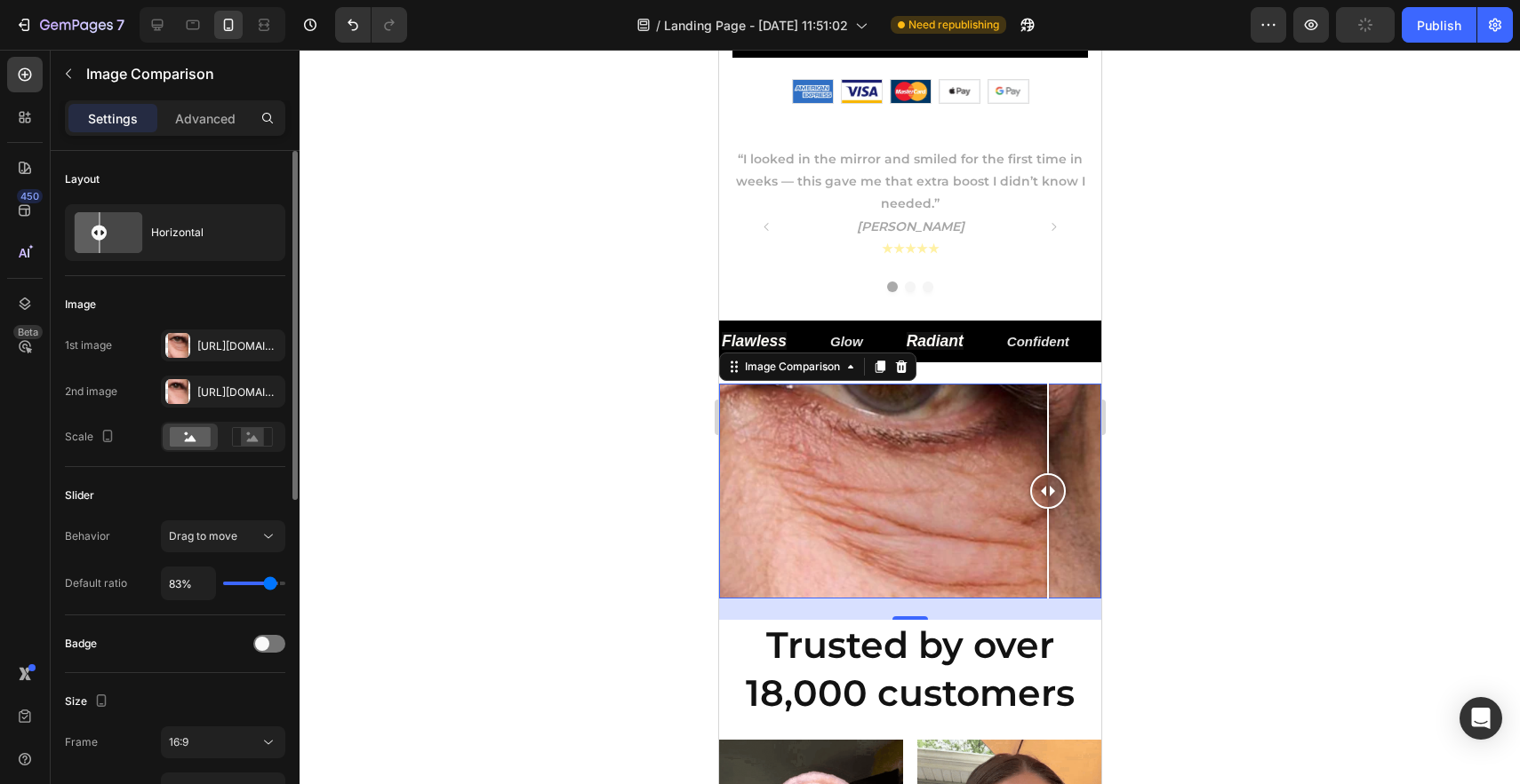
type input "80"
type input "77%"
type input "77"
type input "74%"
type input "74"
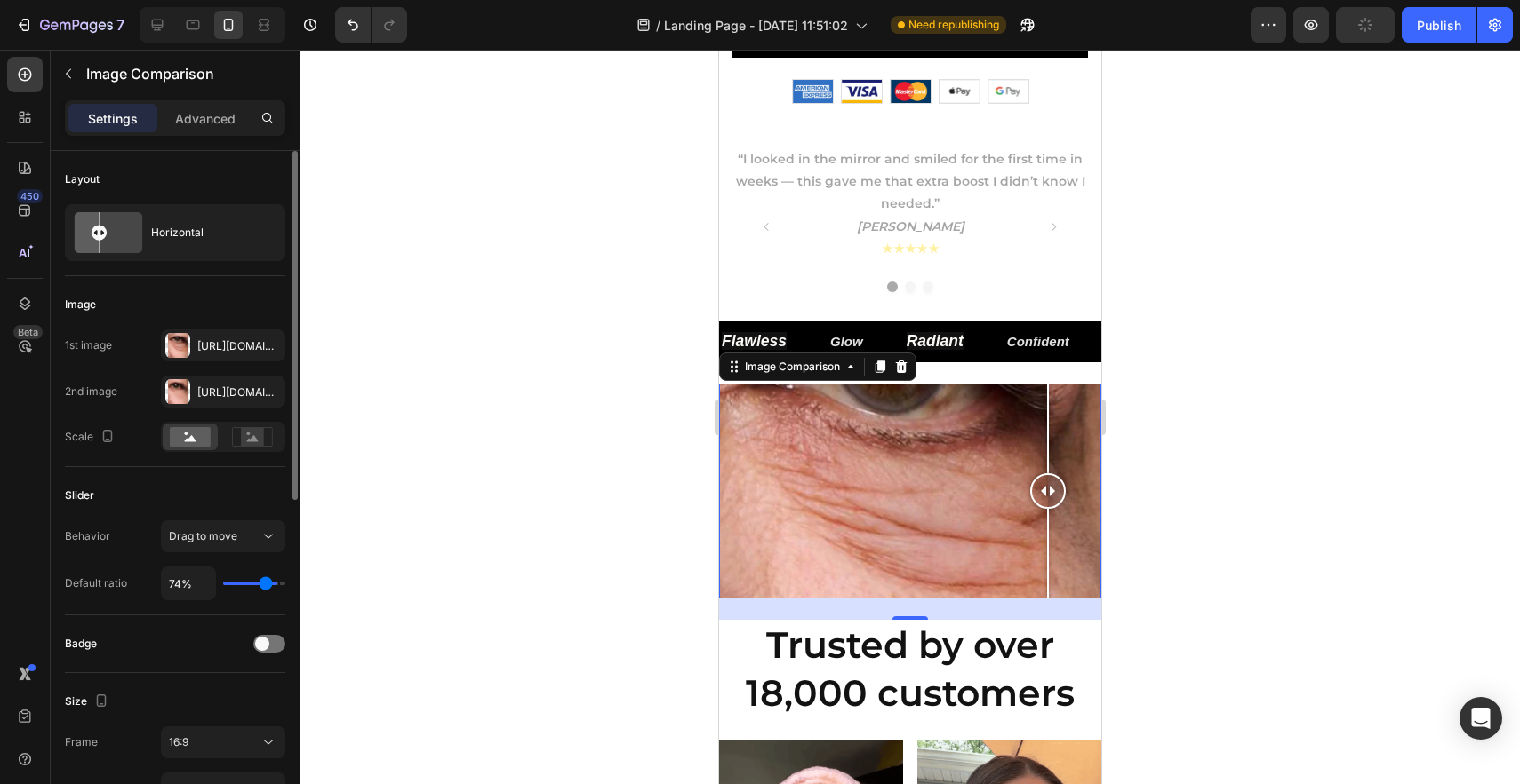
type input "72%"
type input "72"
type input "68%"
type input "68"
type input "64%"
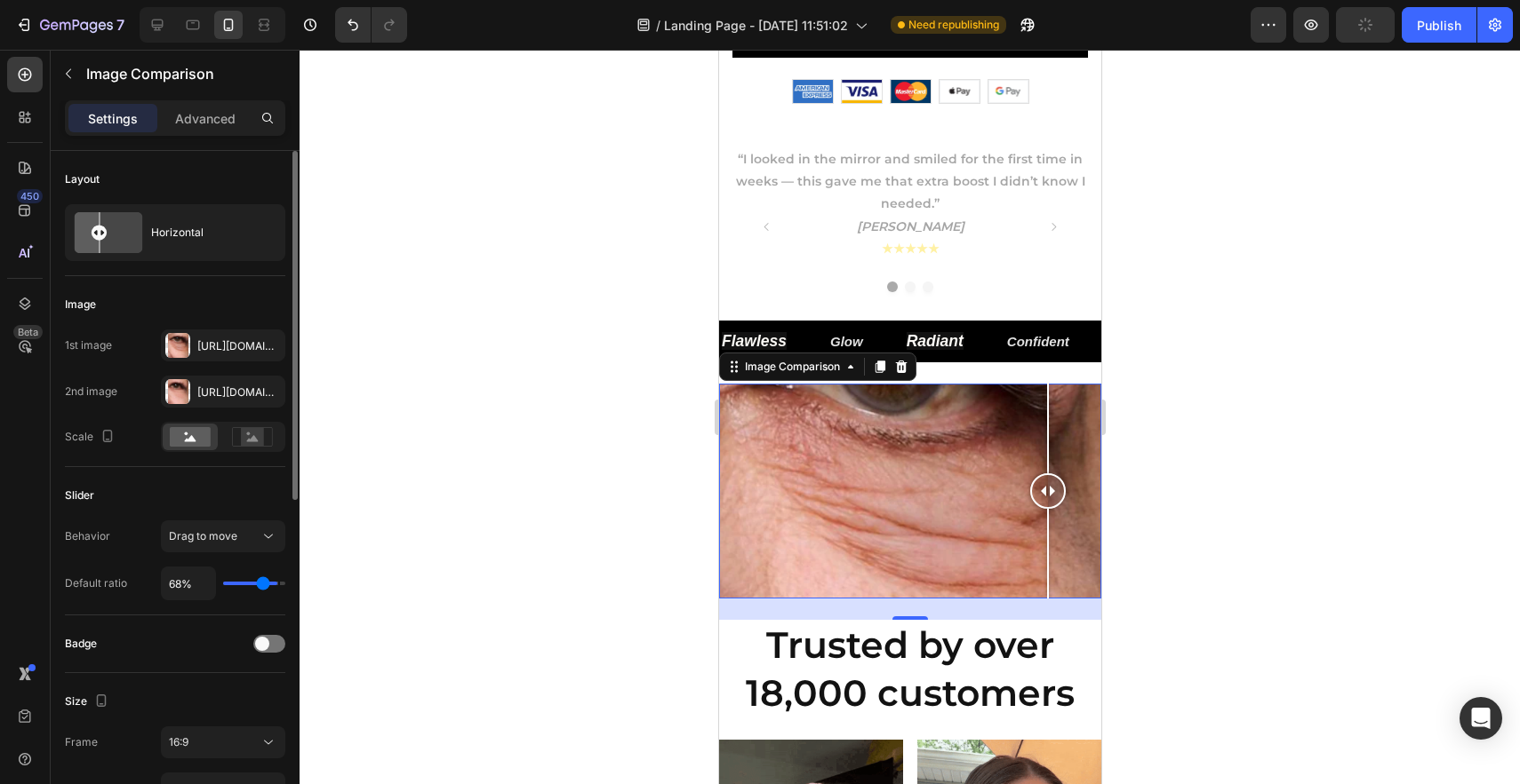
type input "64"
type input "62%"
type input "62"
type input "61%"
type input "61"
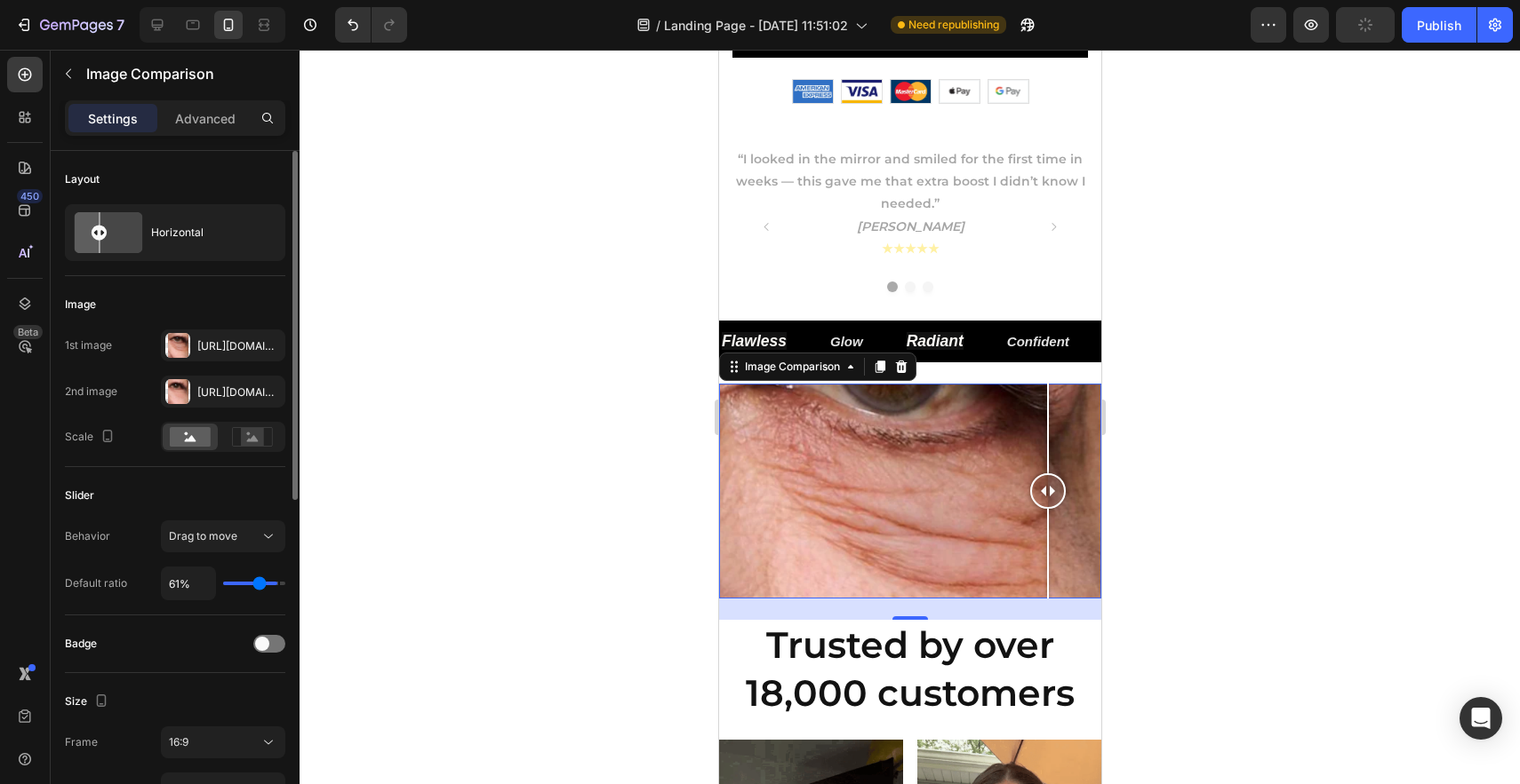
type input "59%"
type input "59"
type input "58%"
type input "58"
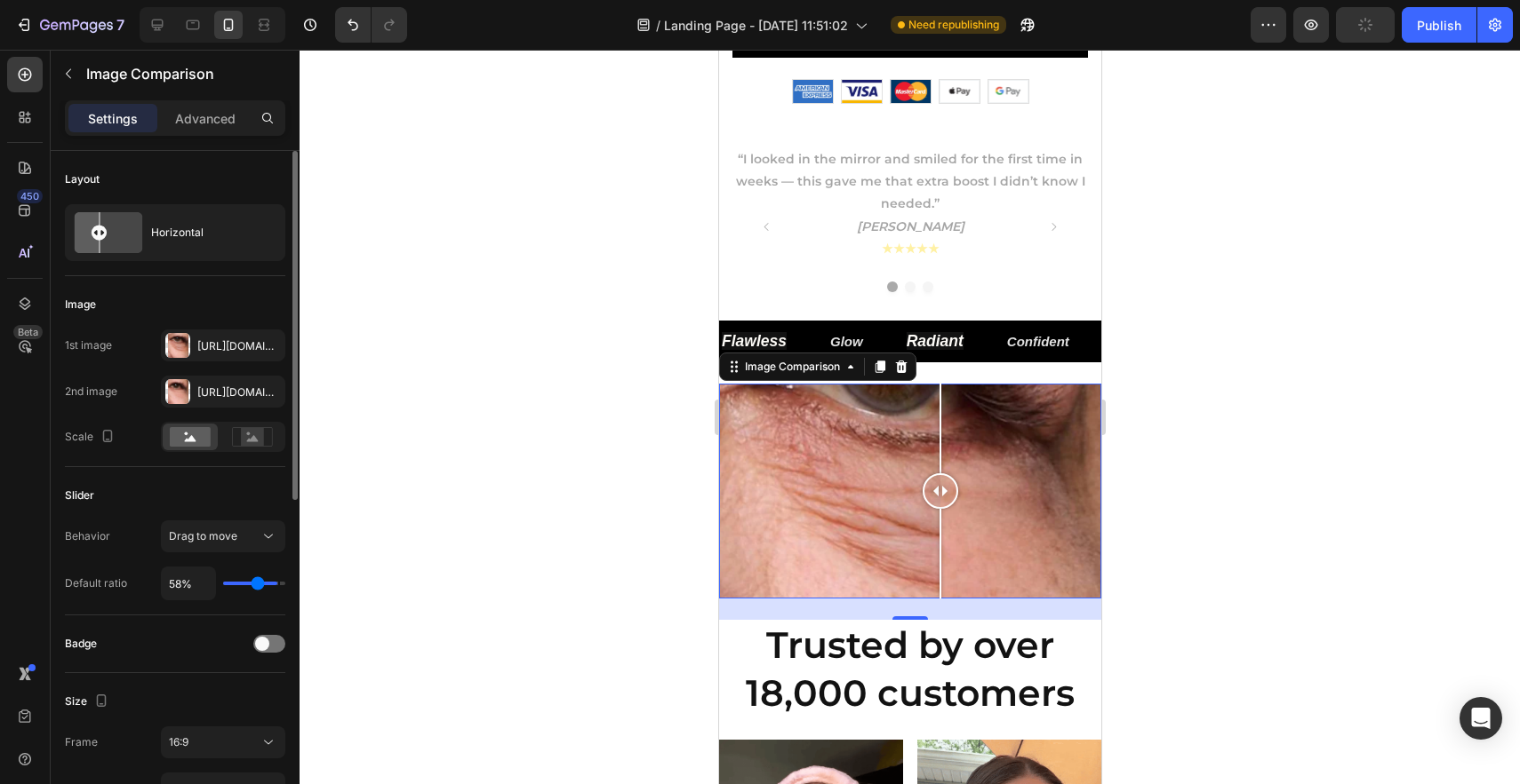
type input "57%"
type input "57"
type input "56%"
type input "56"
type input "55%"
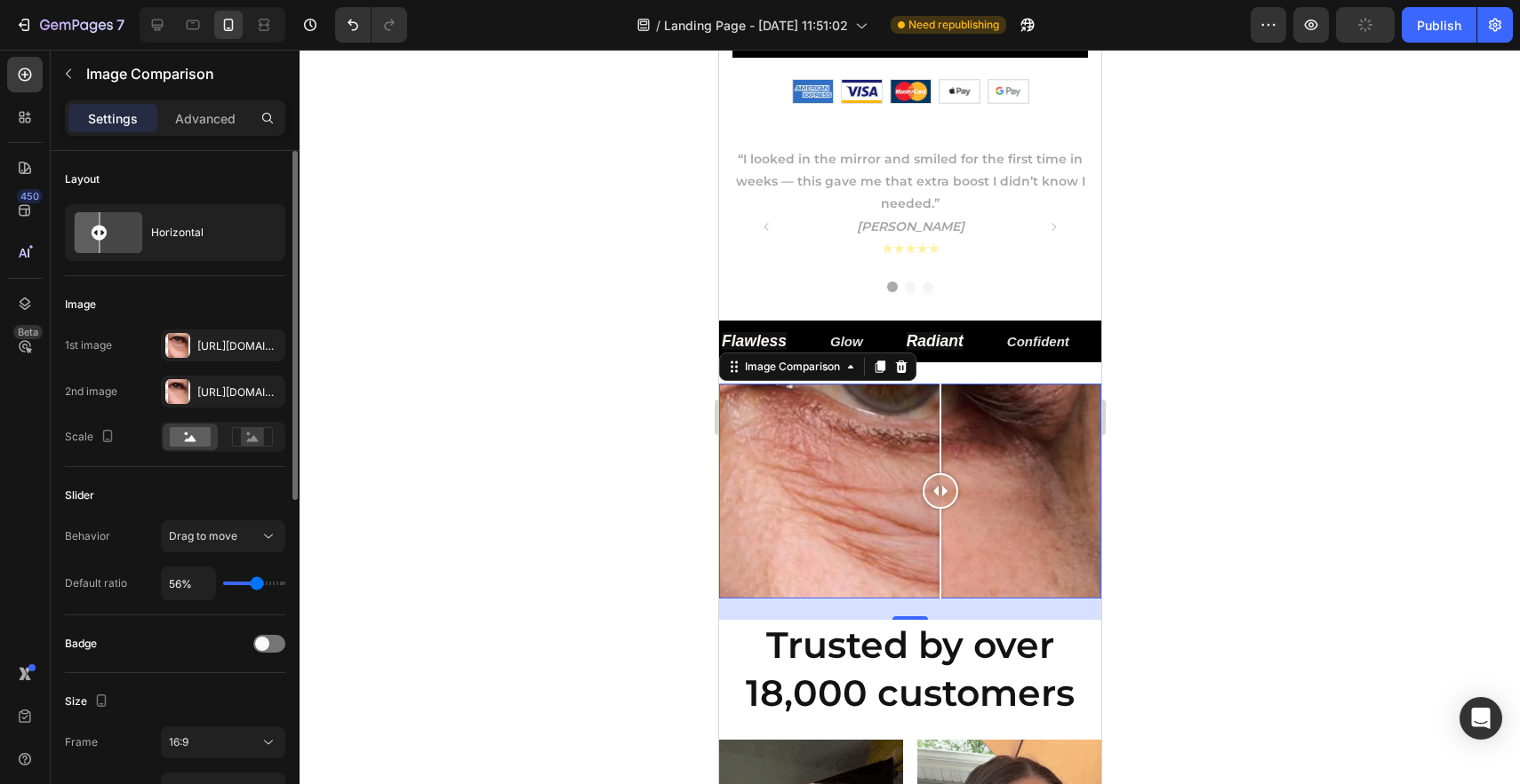
type input "55"
type input "54%"
type input "54"
type input "53%"
type input "53"
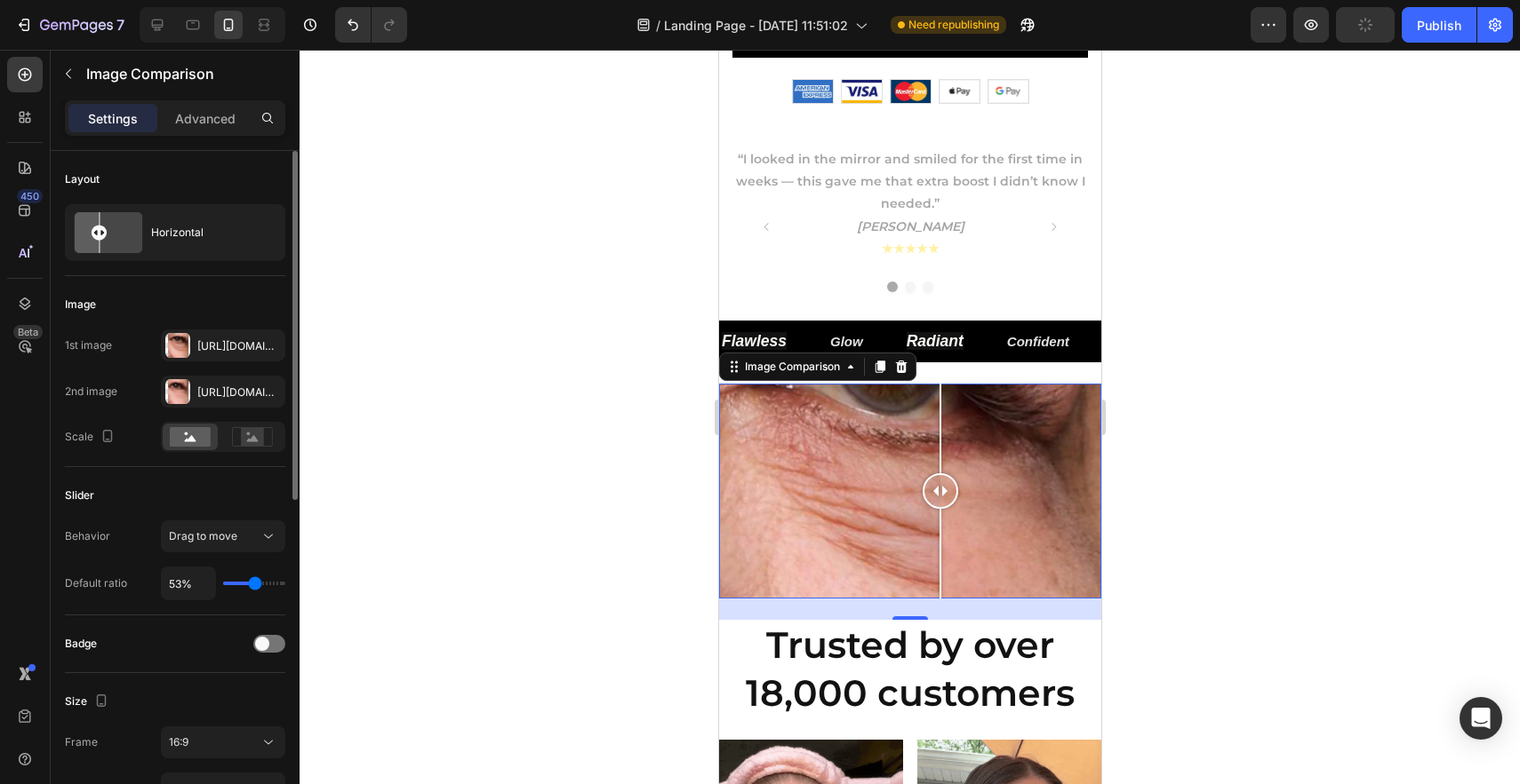
type input "52%"
type input "52"
type input "51%"
type input "51"
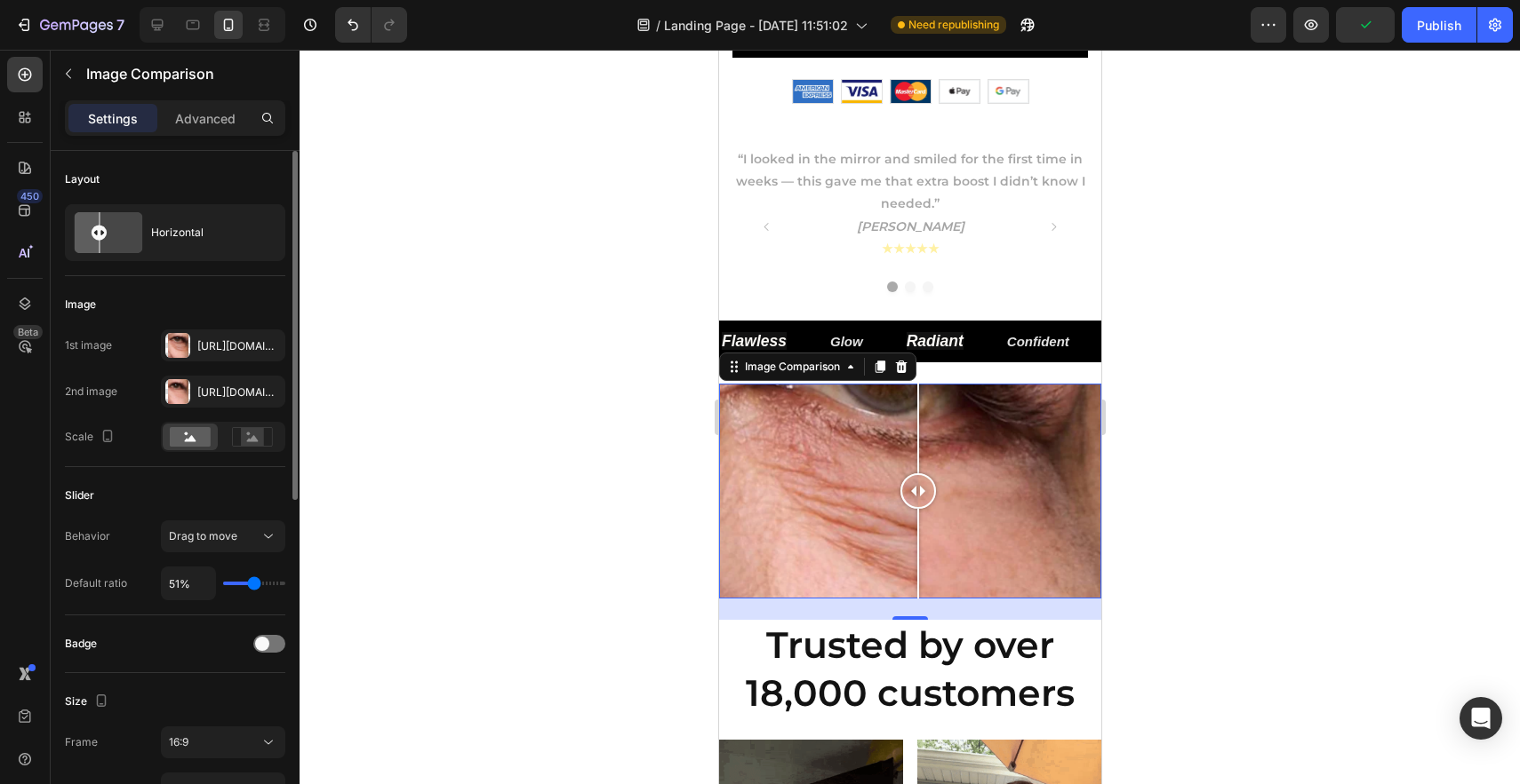
type input "50%"
type input "50"
type input "49%"
type input "49"
type input "48%"
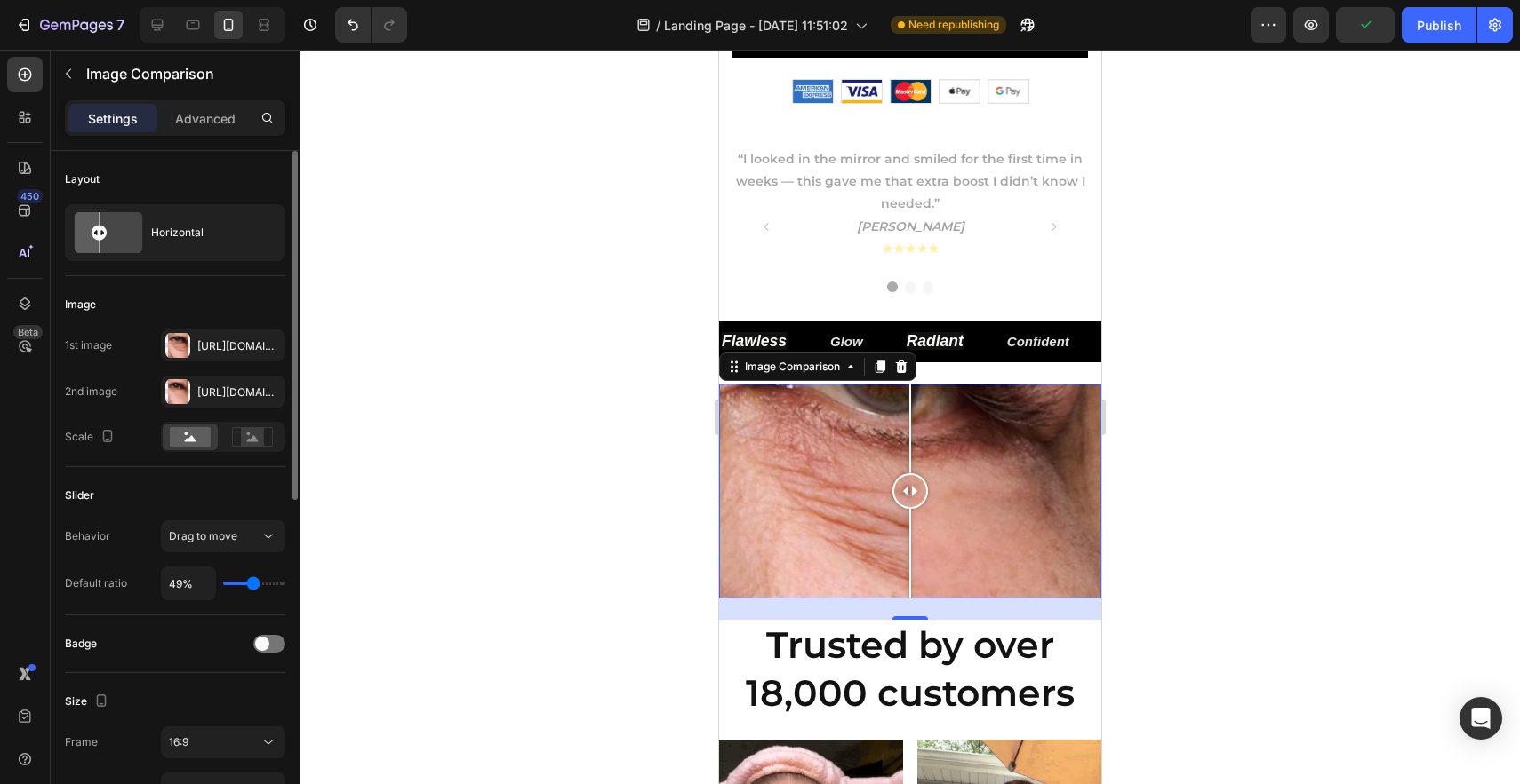
type input "48"
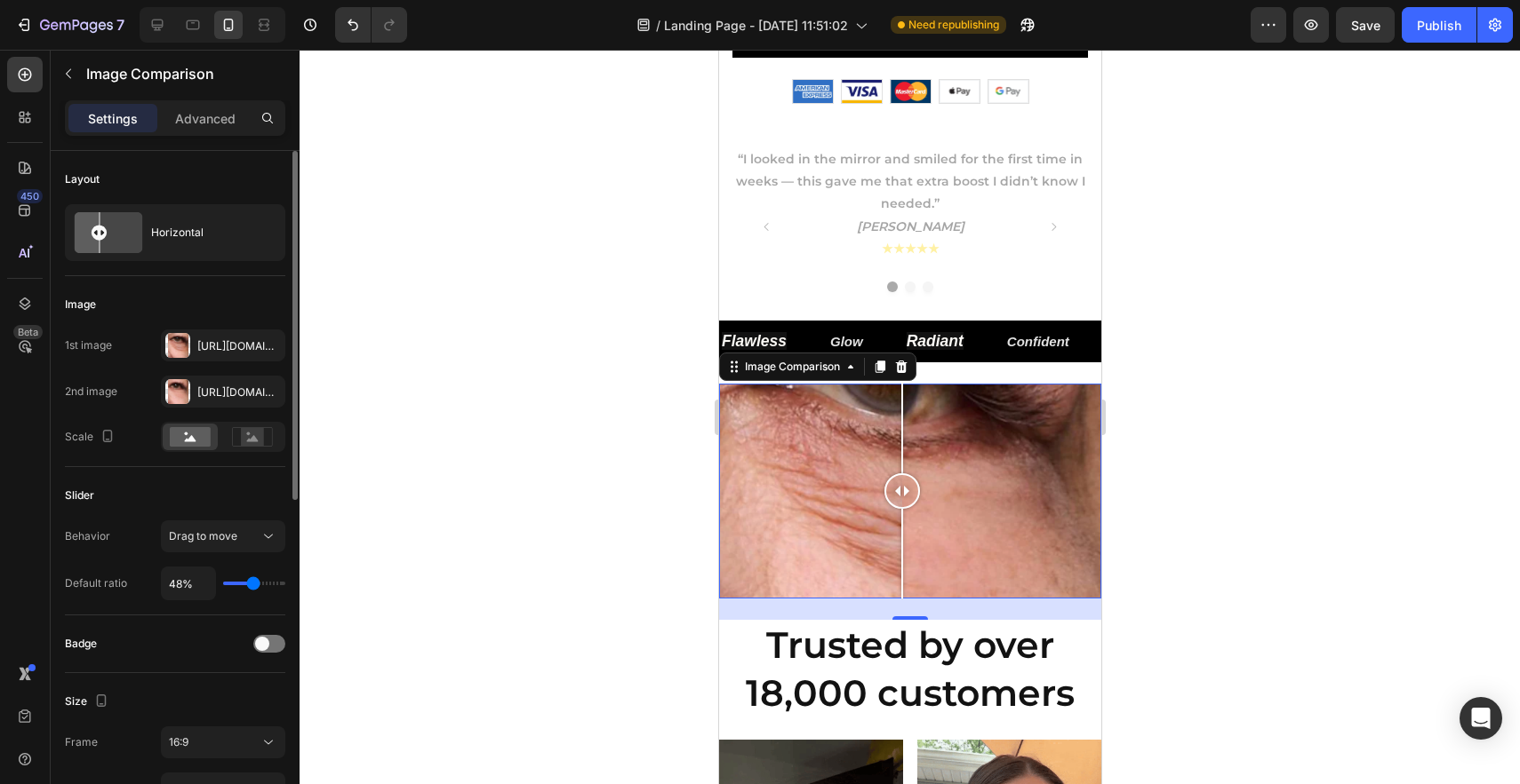
type input "47%"
type input "47"
type input "46%"
type input "46"
type input "47%"
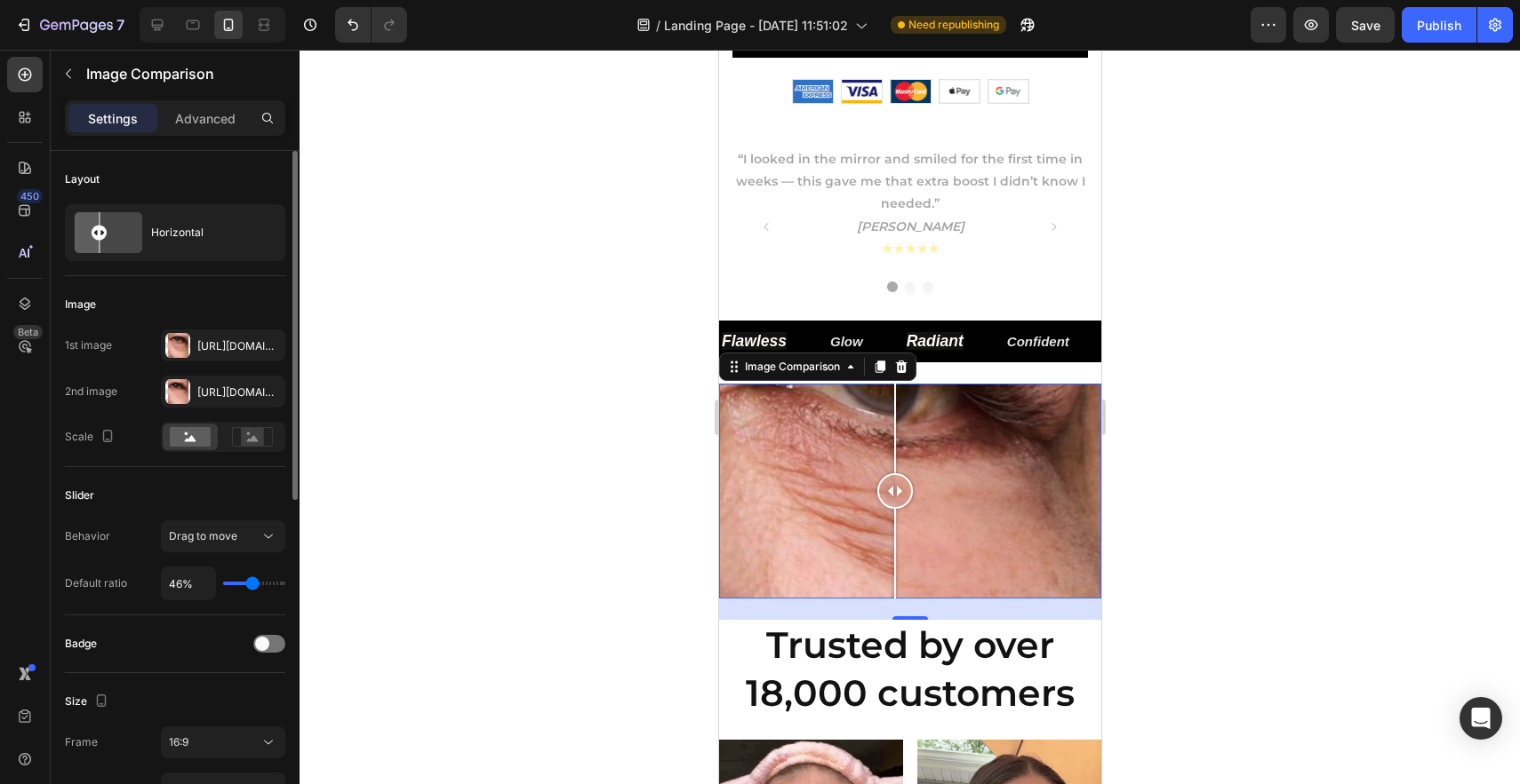
type input "47"
type input "48%"
type input "48"
type input "49%"
type input "49"
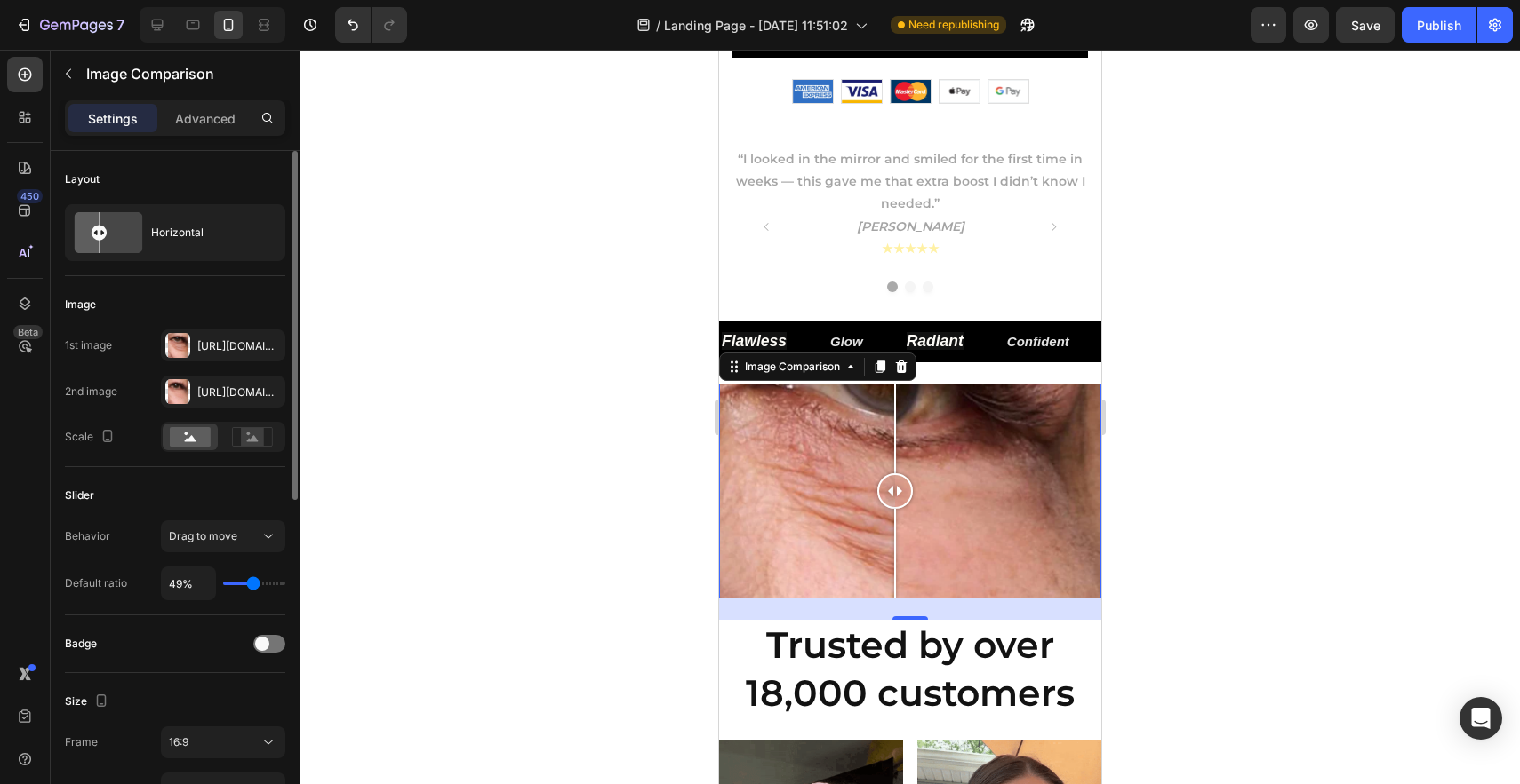
type input "50%"
type input "50"
type input "52%"
type input "52"
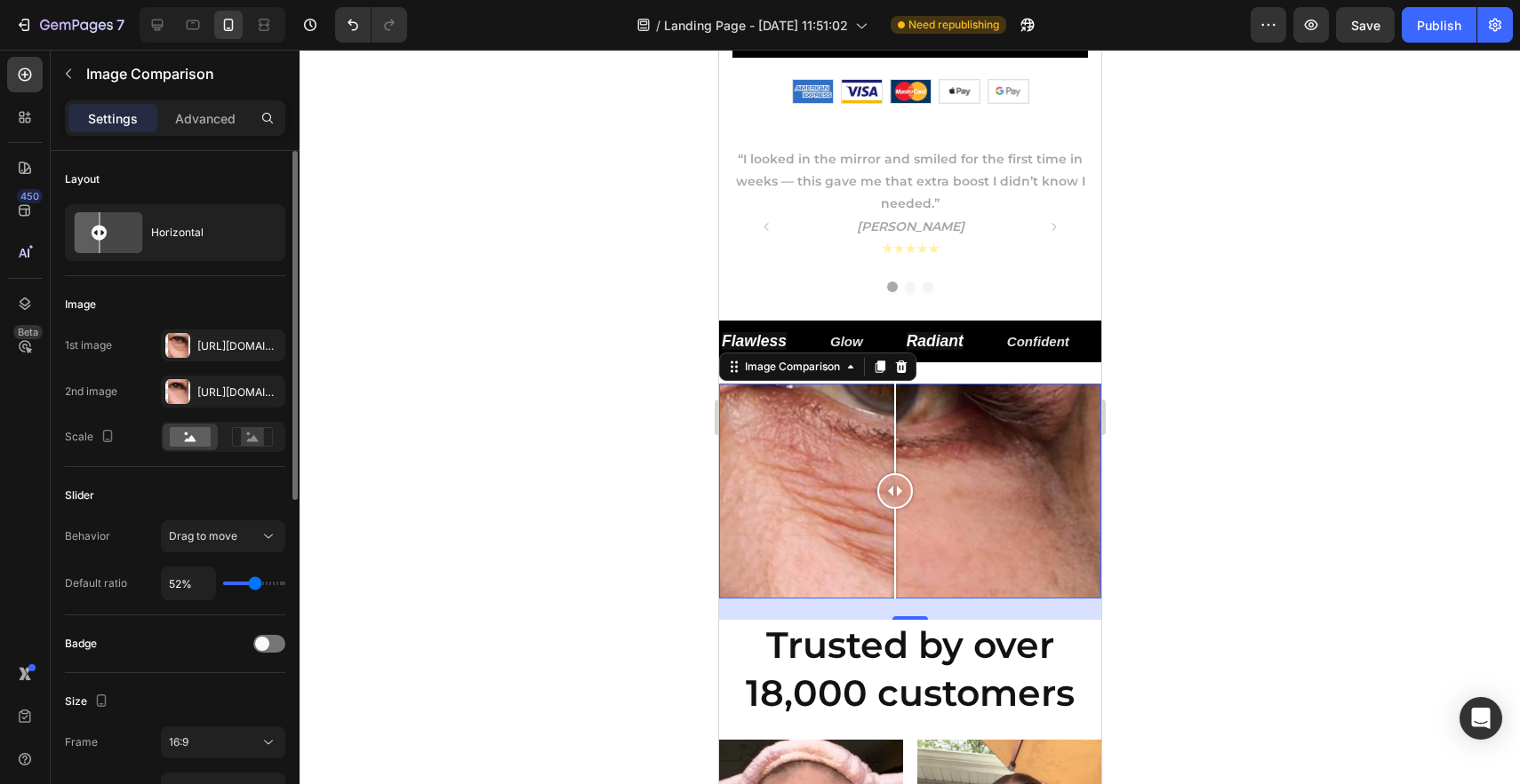
type input "53%"
type input "53"
type input "54%"
type input "54"
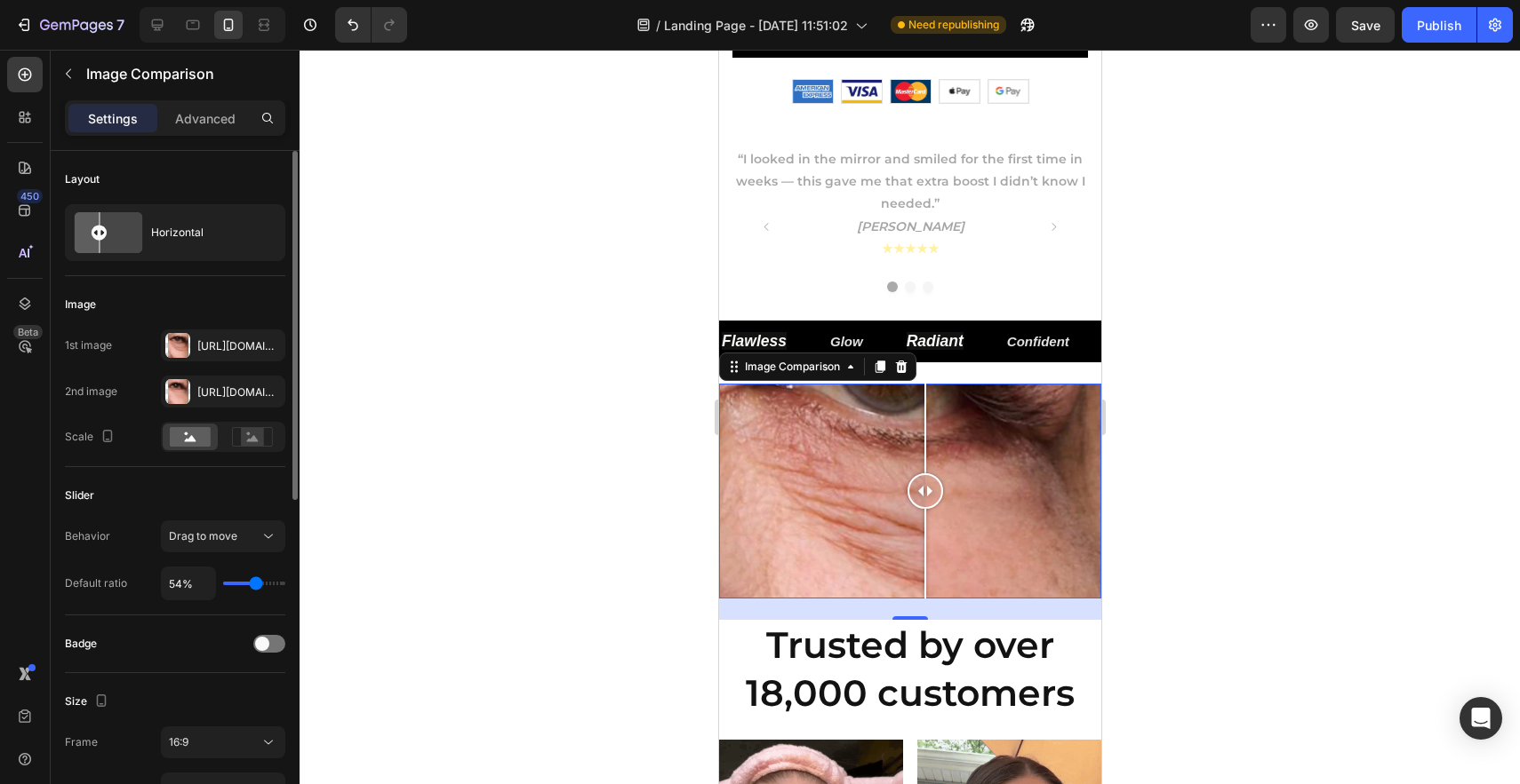
type input "53%"
type input "53"
type input "52%"
type input "52"
type input "51%"
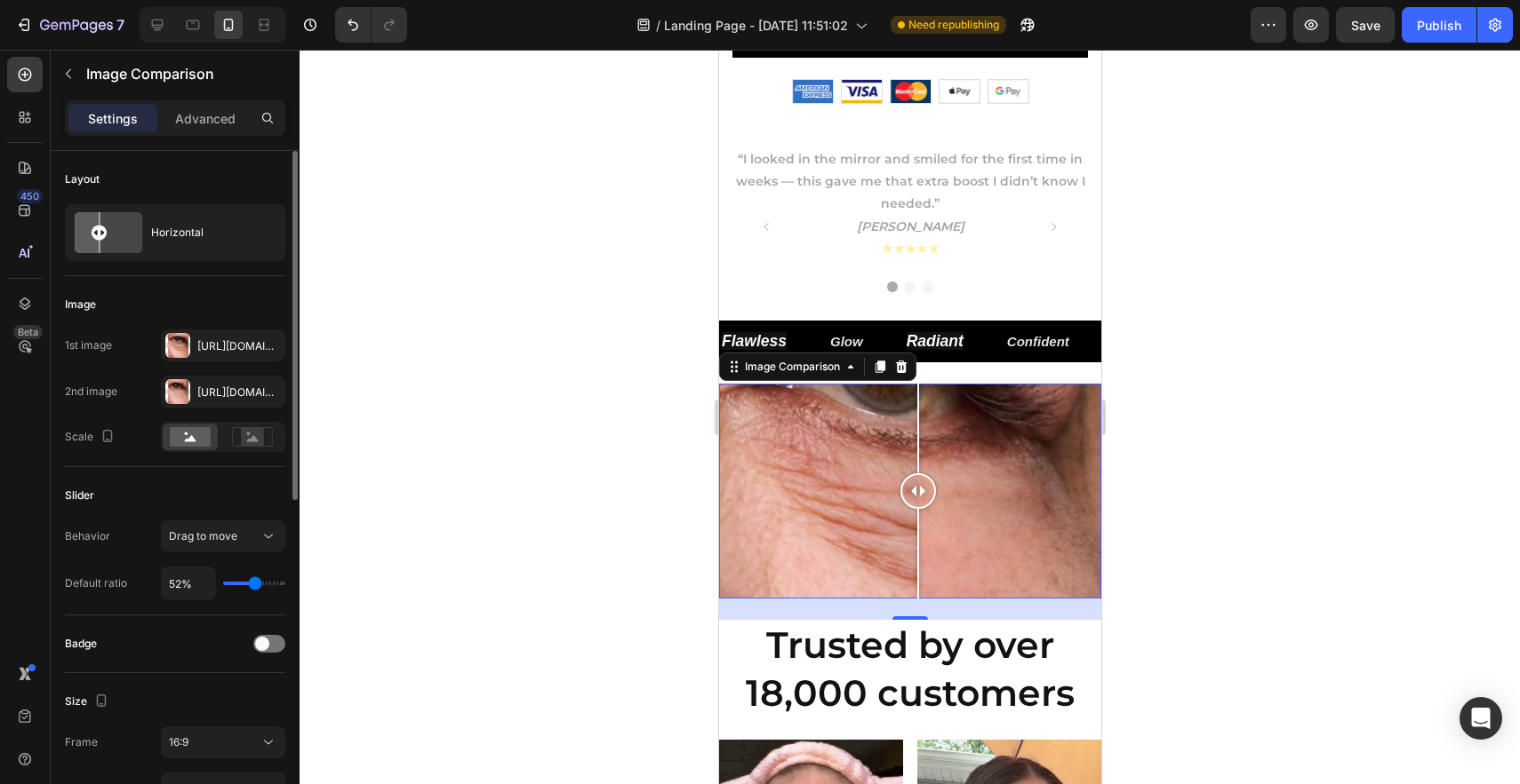
type input "51"
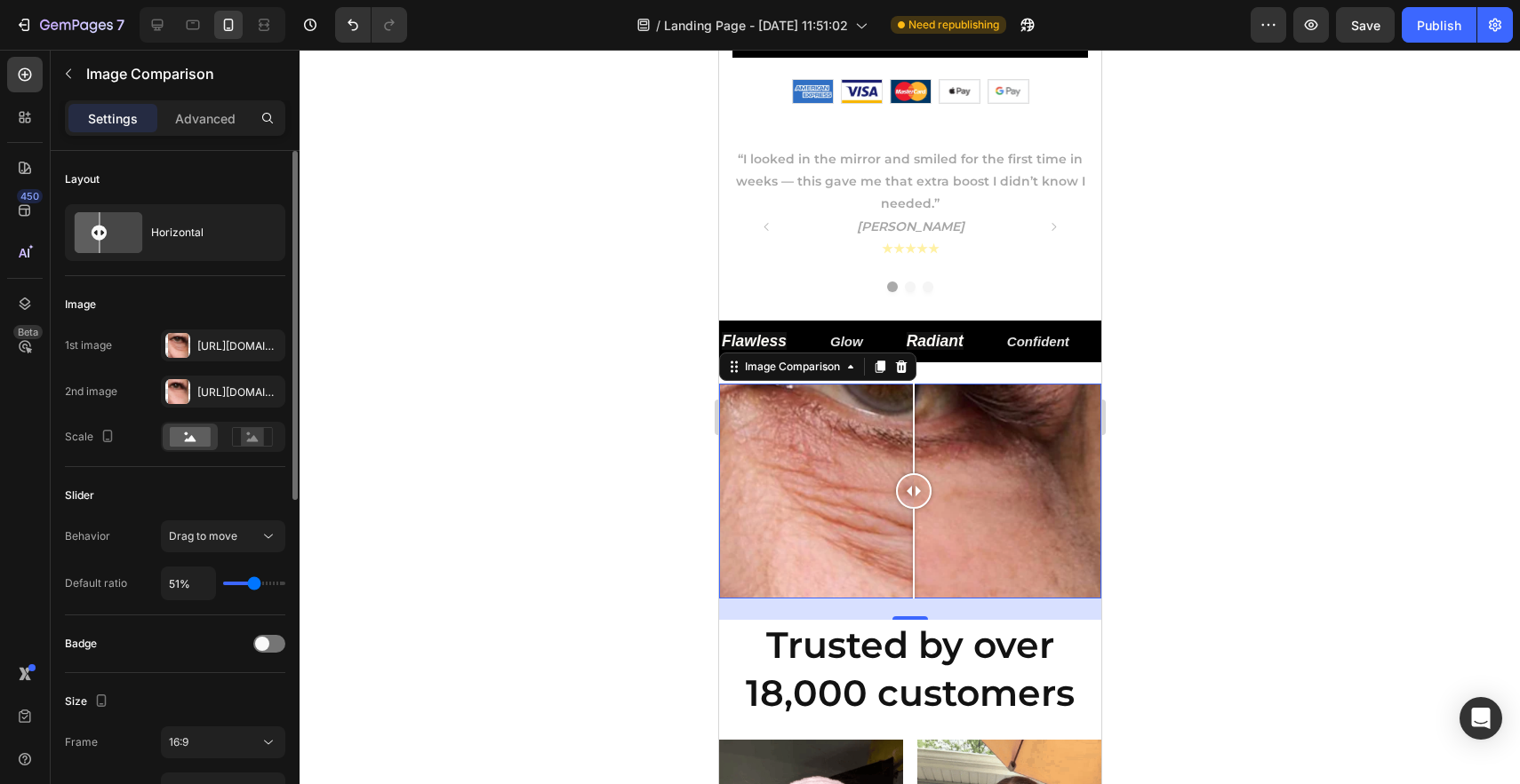
type input "50%"
type input "50"
click at [253, 586] on input "range" at bounding box center [253, 584] width 62 height 4
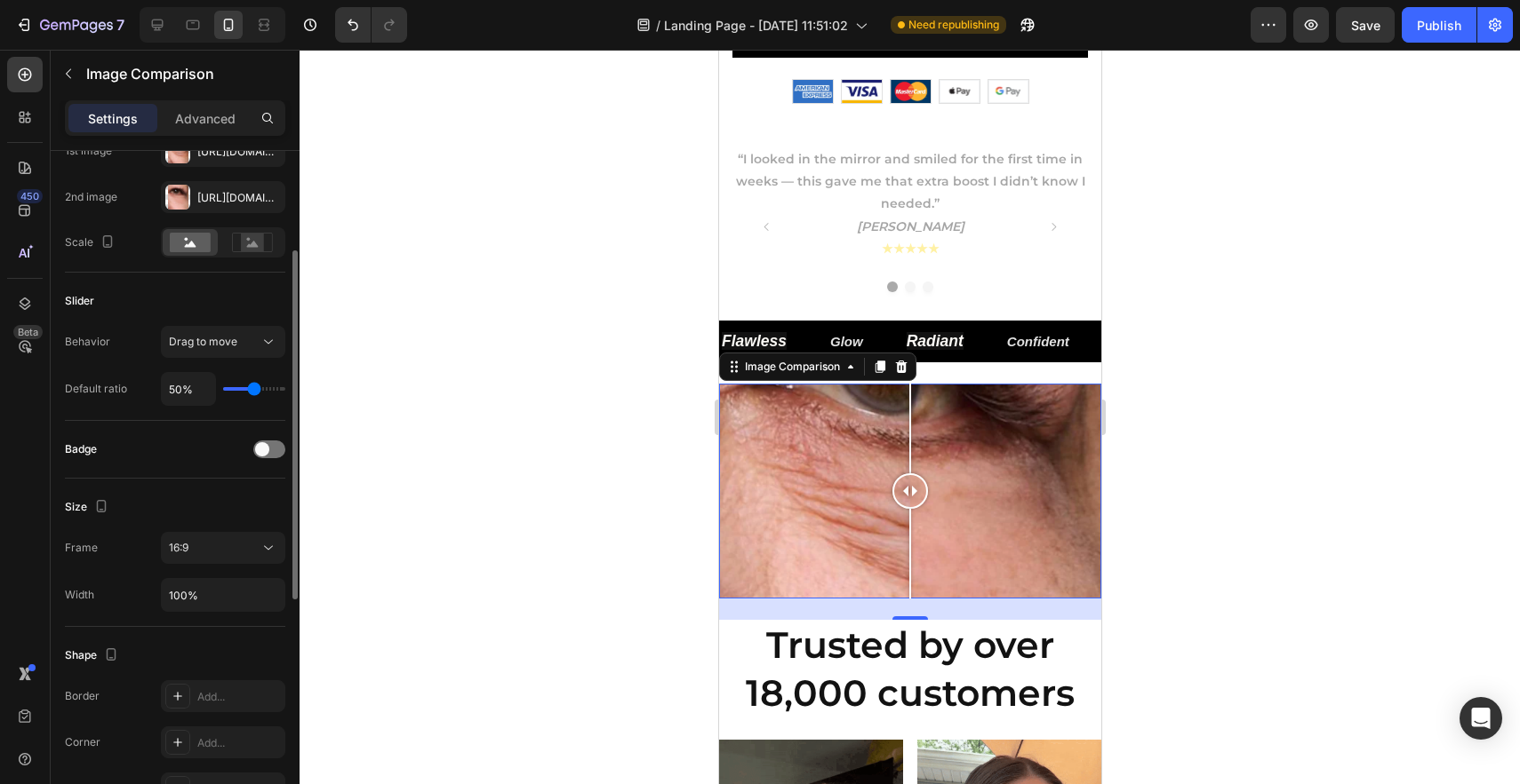
scroll to position [0, 0]
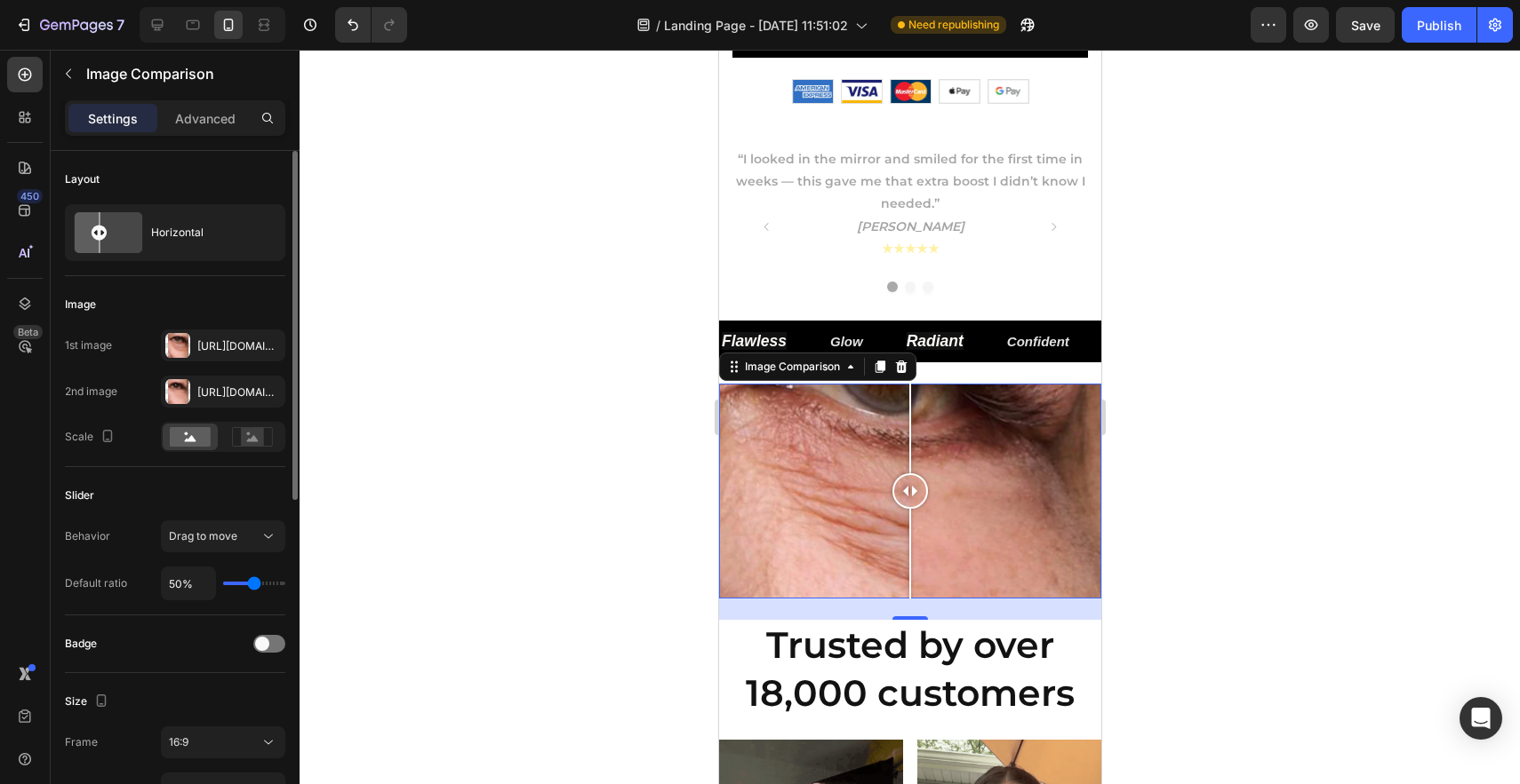
click at [609, 529] on div at bounding box center [910, 416] width 1220 height 735
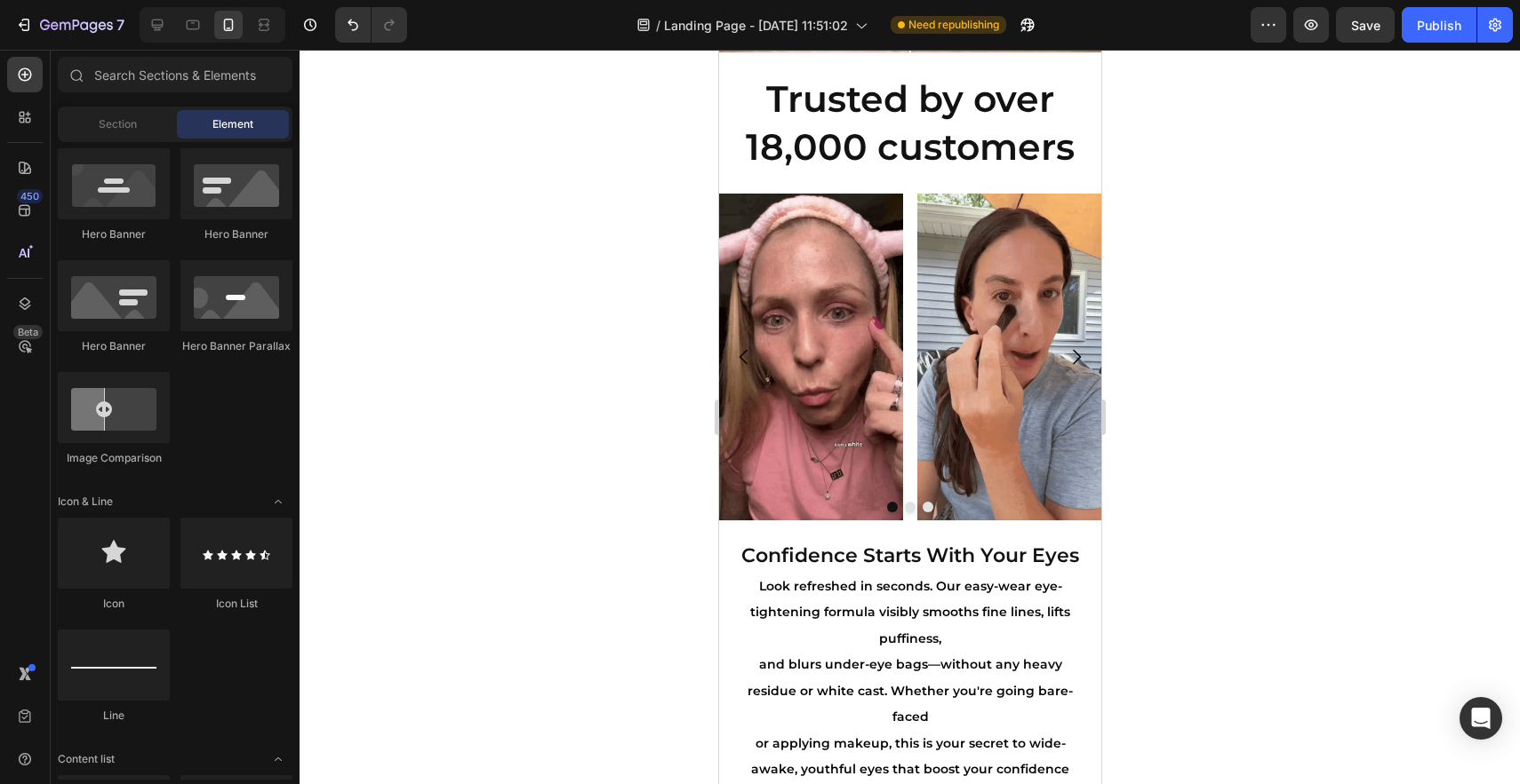
scroll to position [1282, 0]
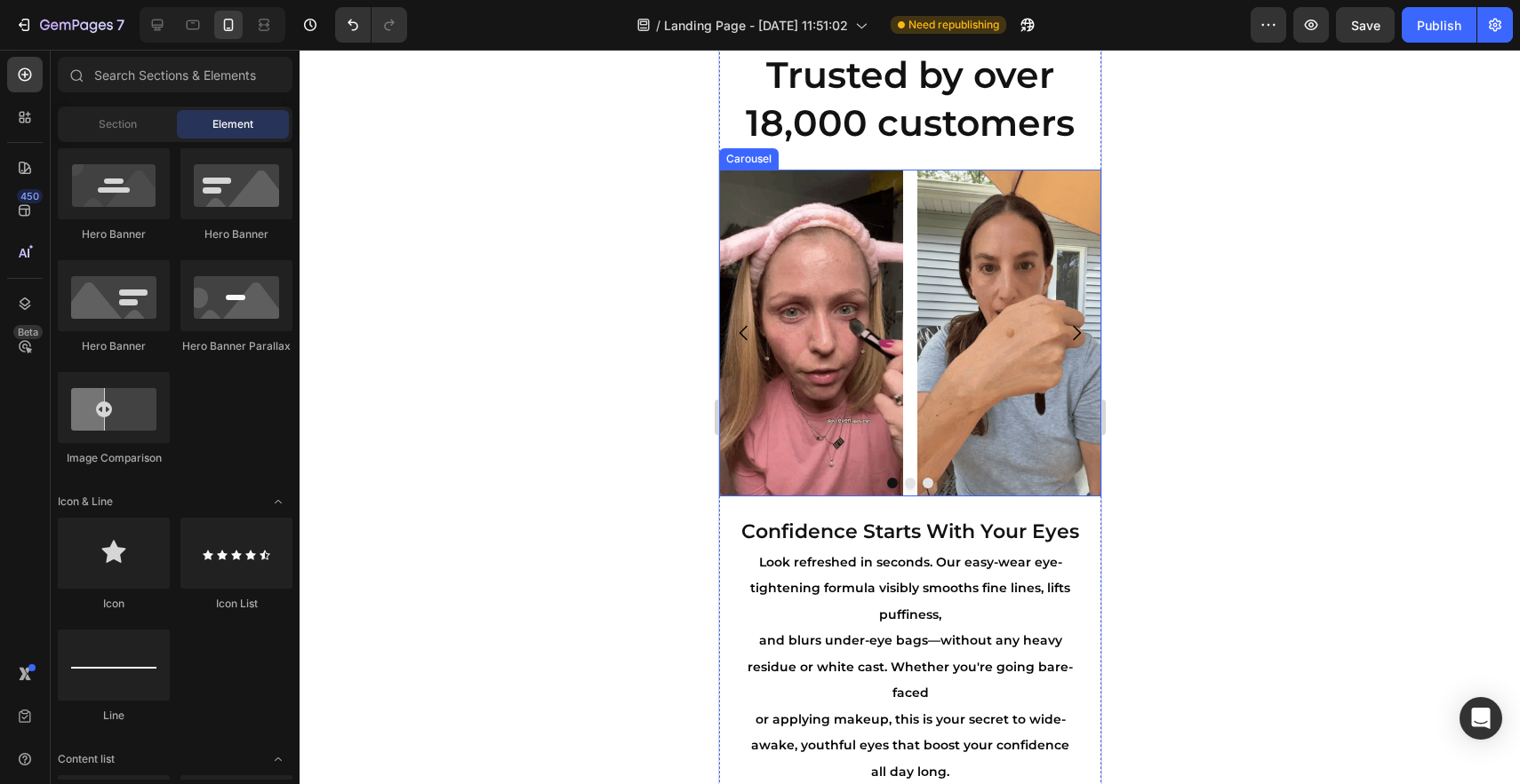
click at [1075, 334] on icon "Carousel Next Arrow" at bounding box center [1075, 332] width 21 height 21
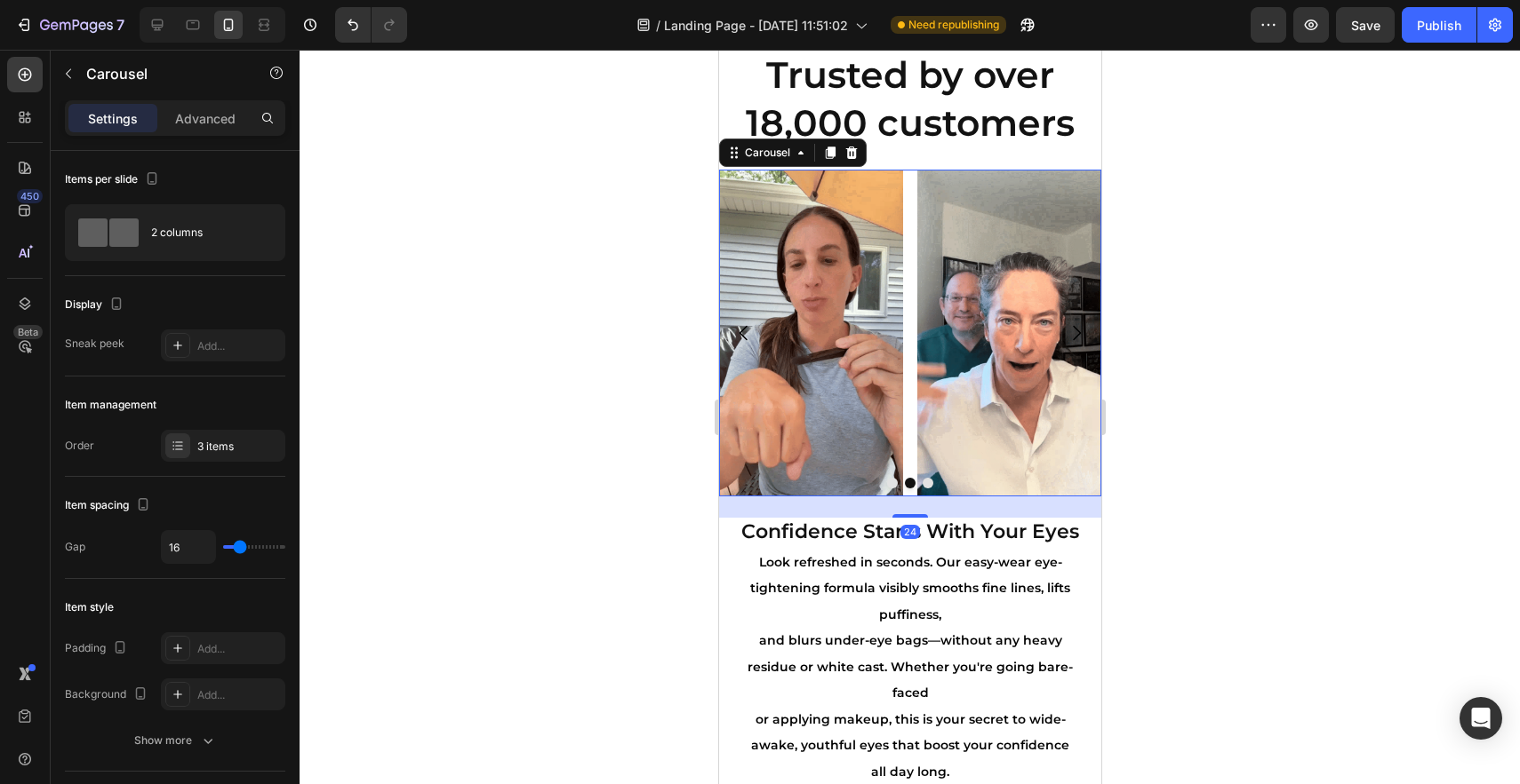
click at [1010, 504] on div "24" at bounding box center [909, 507] width 382 height 21
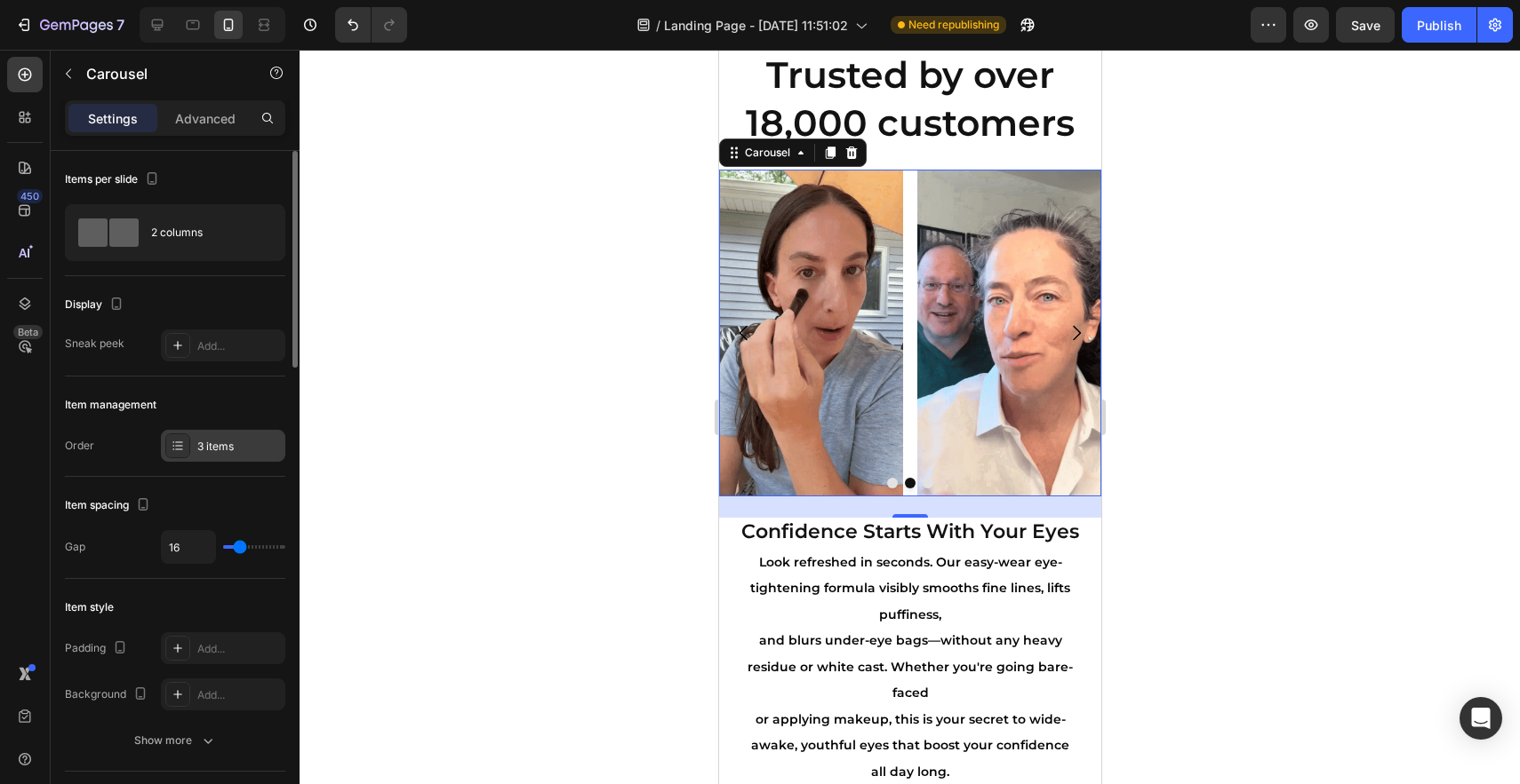
click at [214, 451] on div "3 items" at bounding box center [239, 446] width 84 height 16
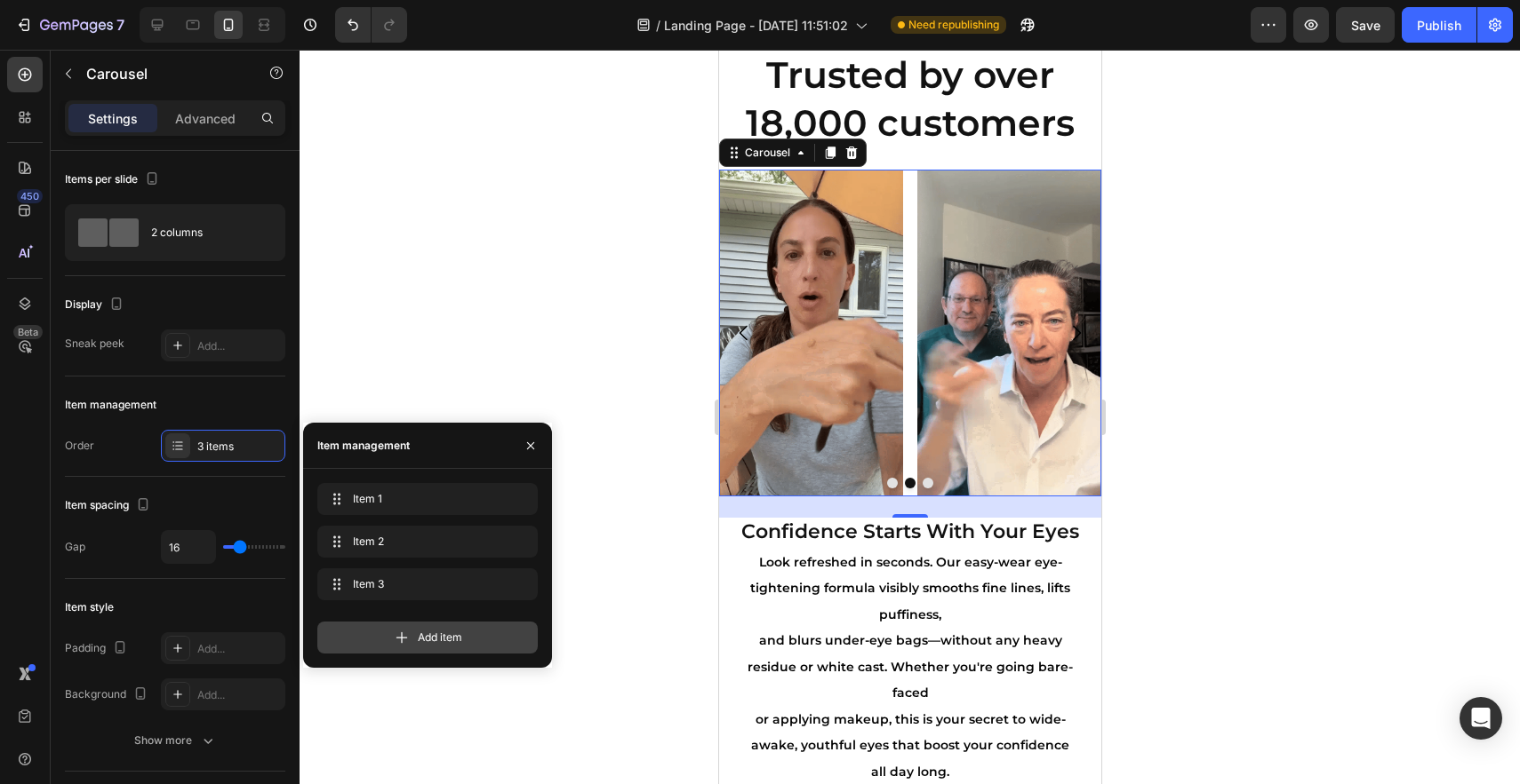
click at [397, 634] on icon at bounding box center [401, 638] width 18 height 18
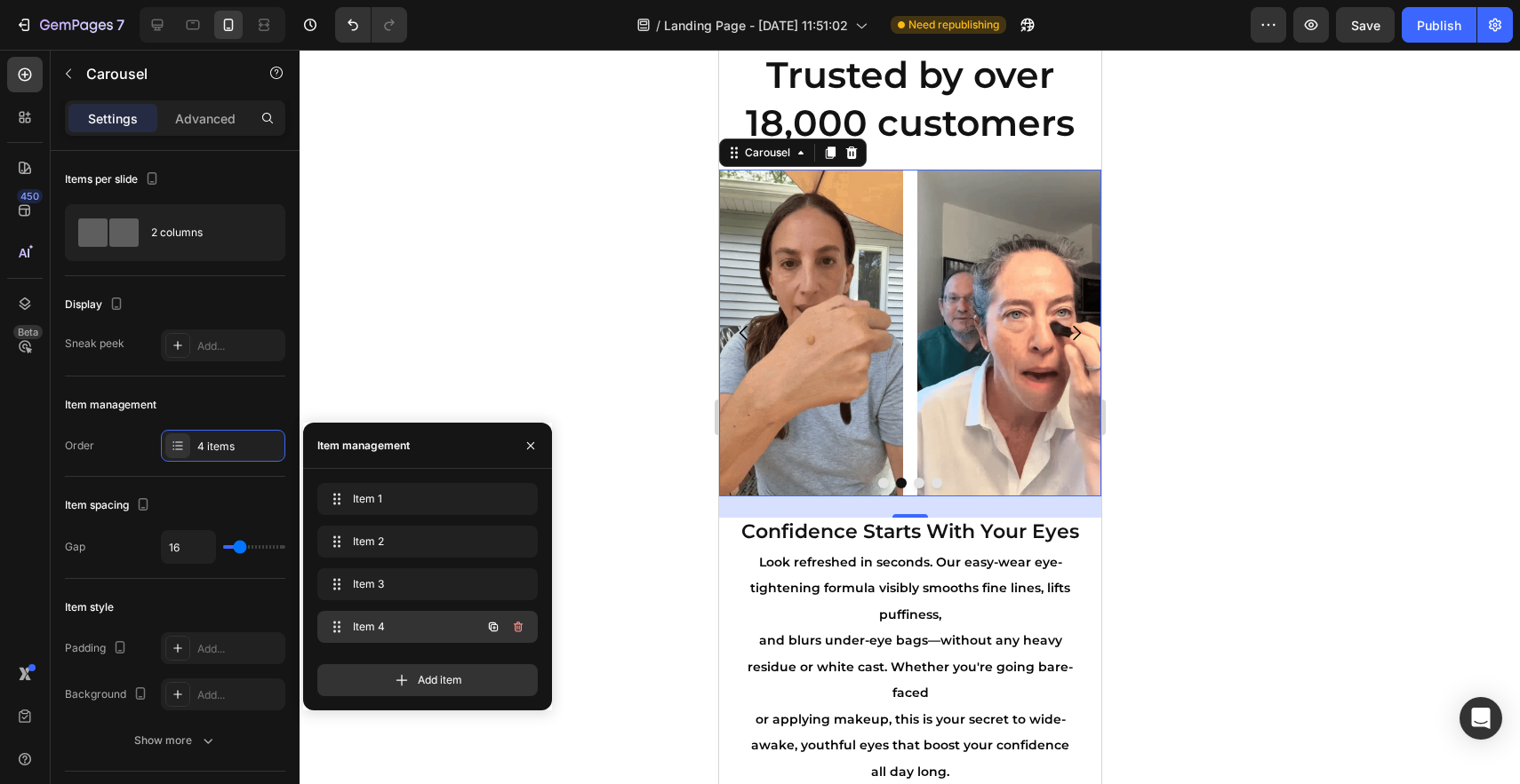
click at [412, 632] on span "Item 4" at bounding box center [403, 627] width 101 height 16
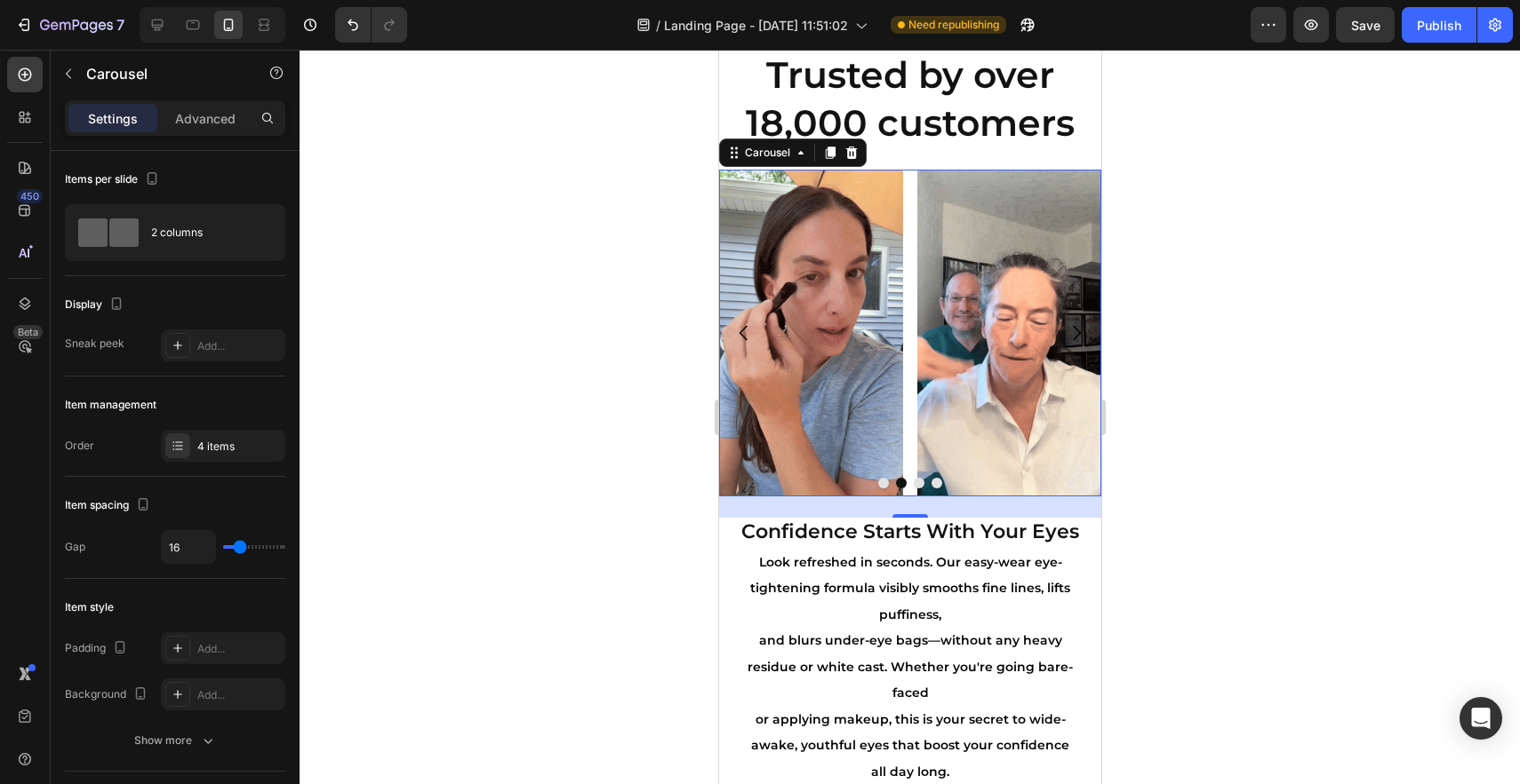
click at [1080, 336] on icon "Carousel Next Arrow" at bounding box center [1075, 332] width 21 height 21
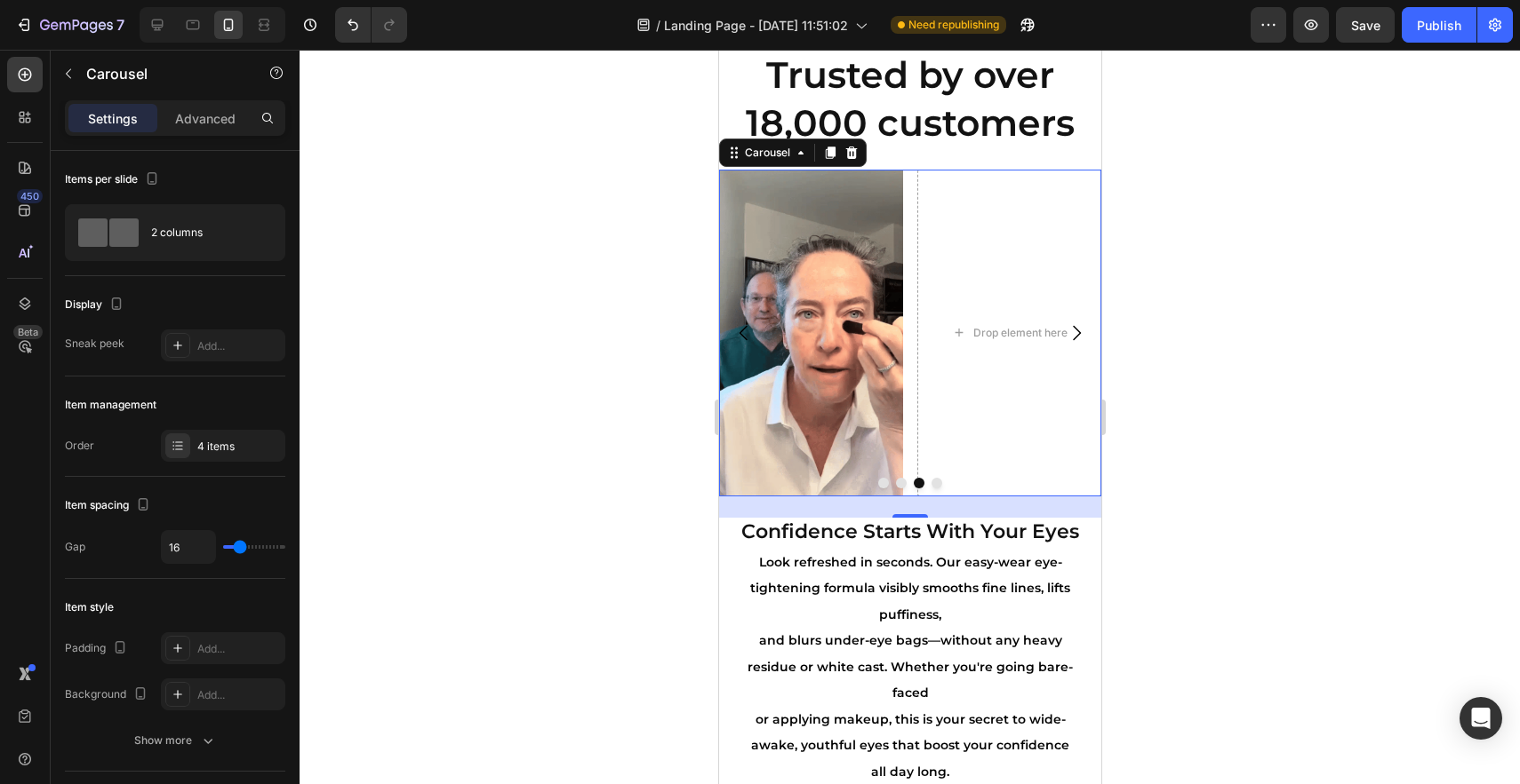
click at [1078, 332] on icon "Carousel Next Arrow" at bounding box center [1076, 333] width 8 height 15
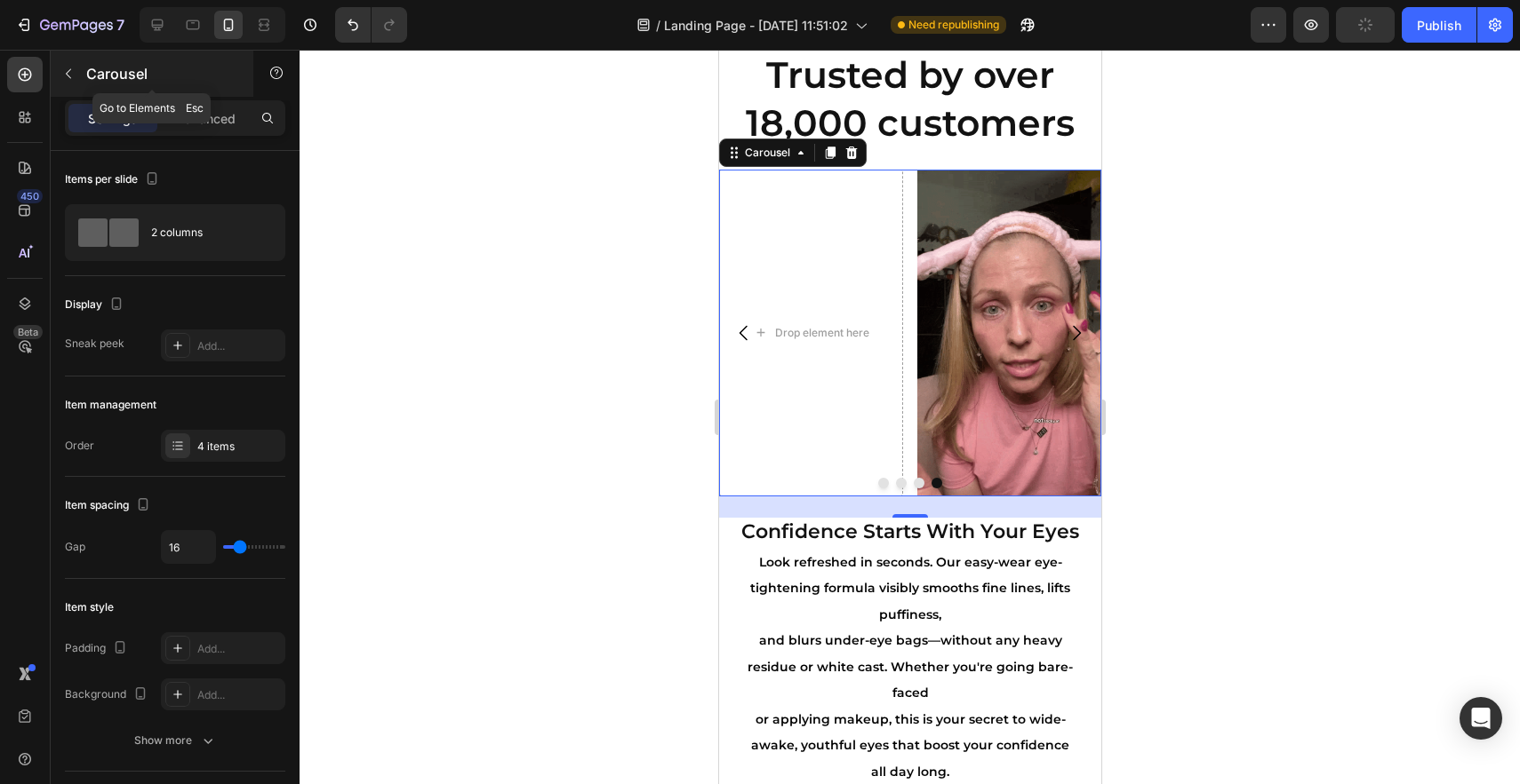
click at [65, 72] on icon "button" at bounding box center [68, 74] width 14 height 14
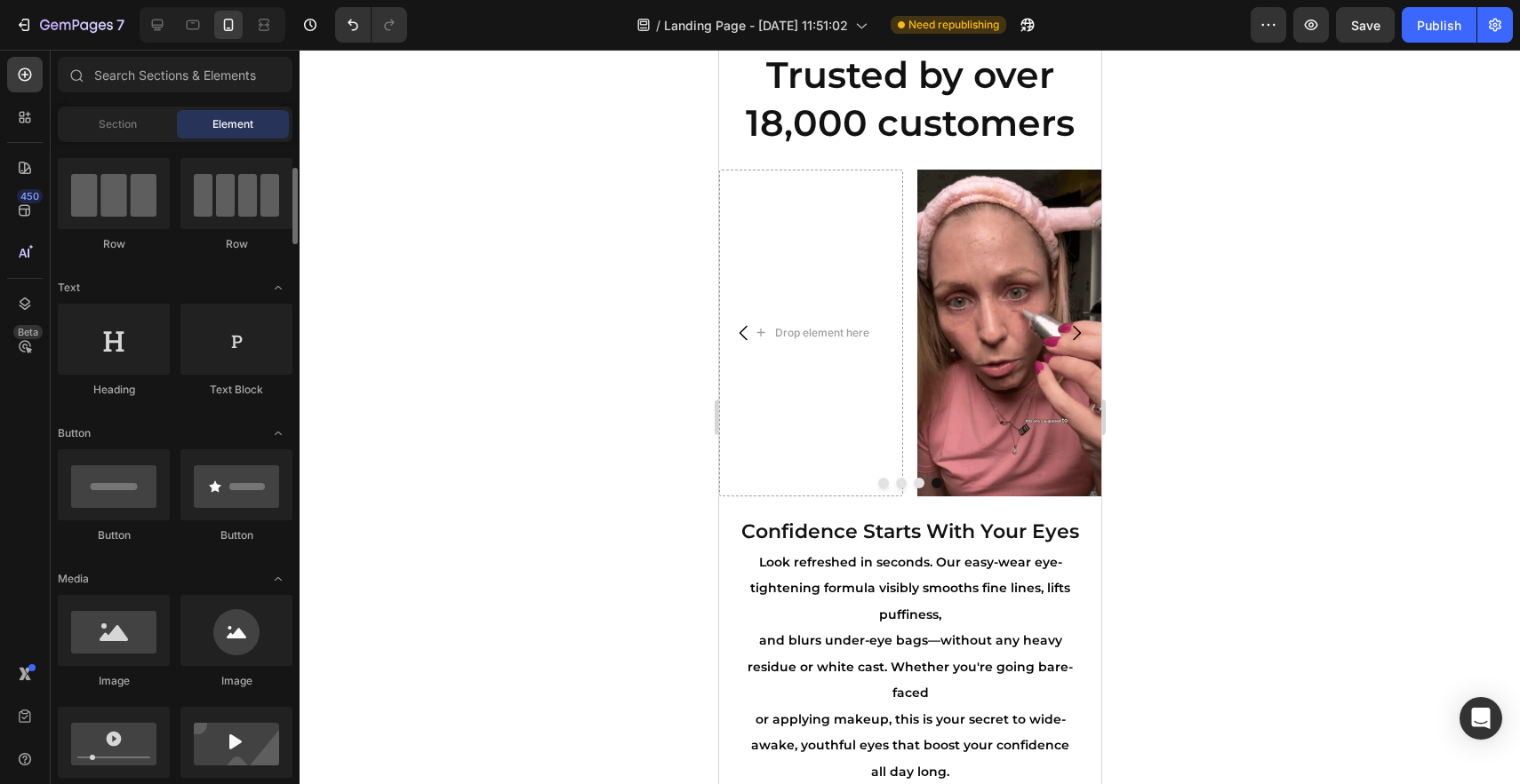
scroll to position [147, 0]
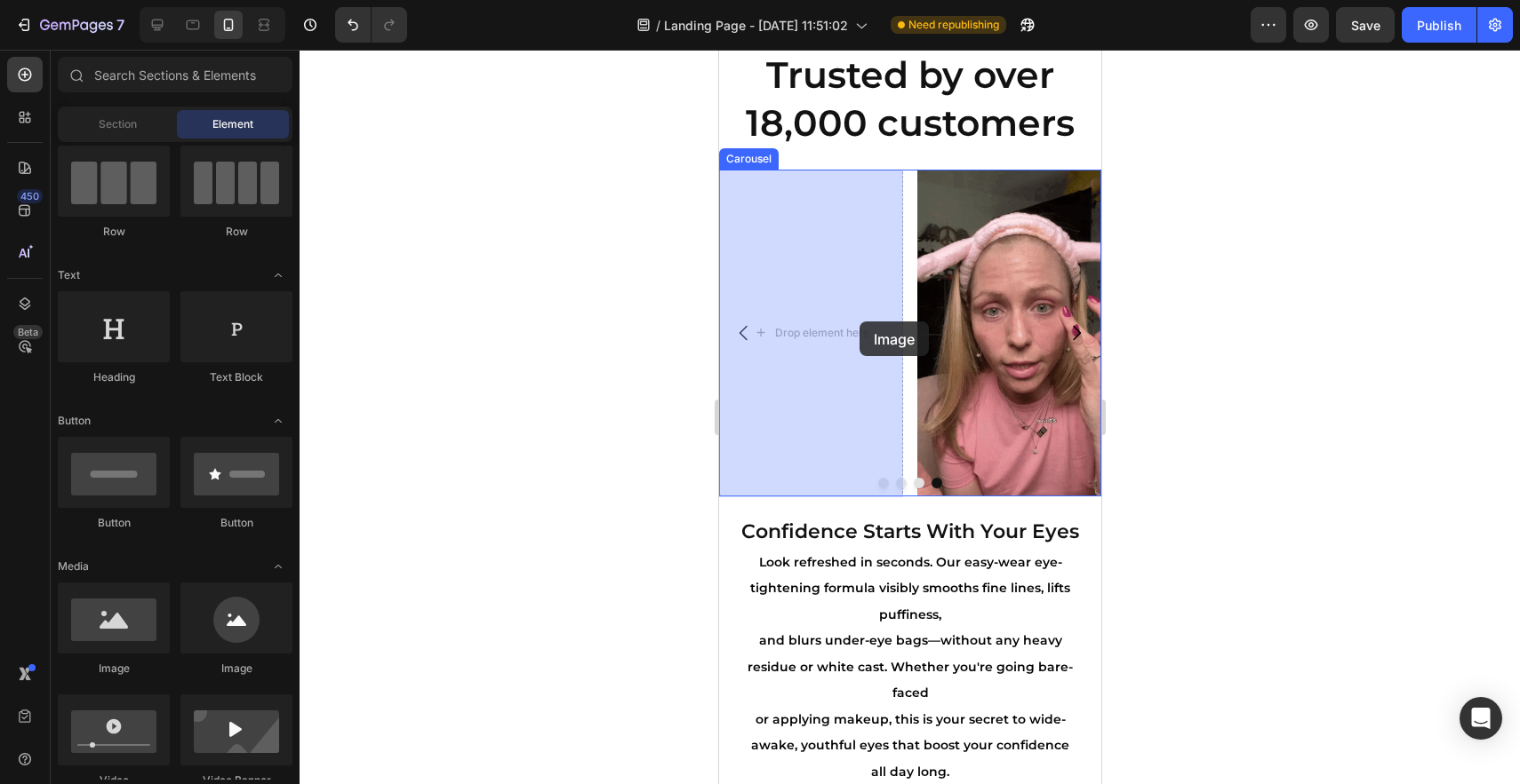
drag, startPoint x: 845, startPoint y: 691, endPoint x: 824, endPoint y: 331, distance: 360.6
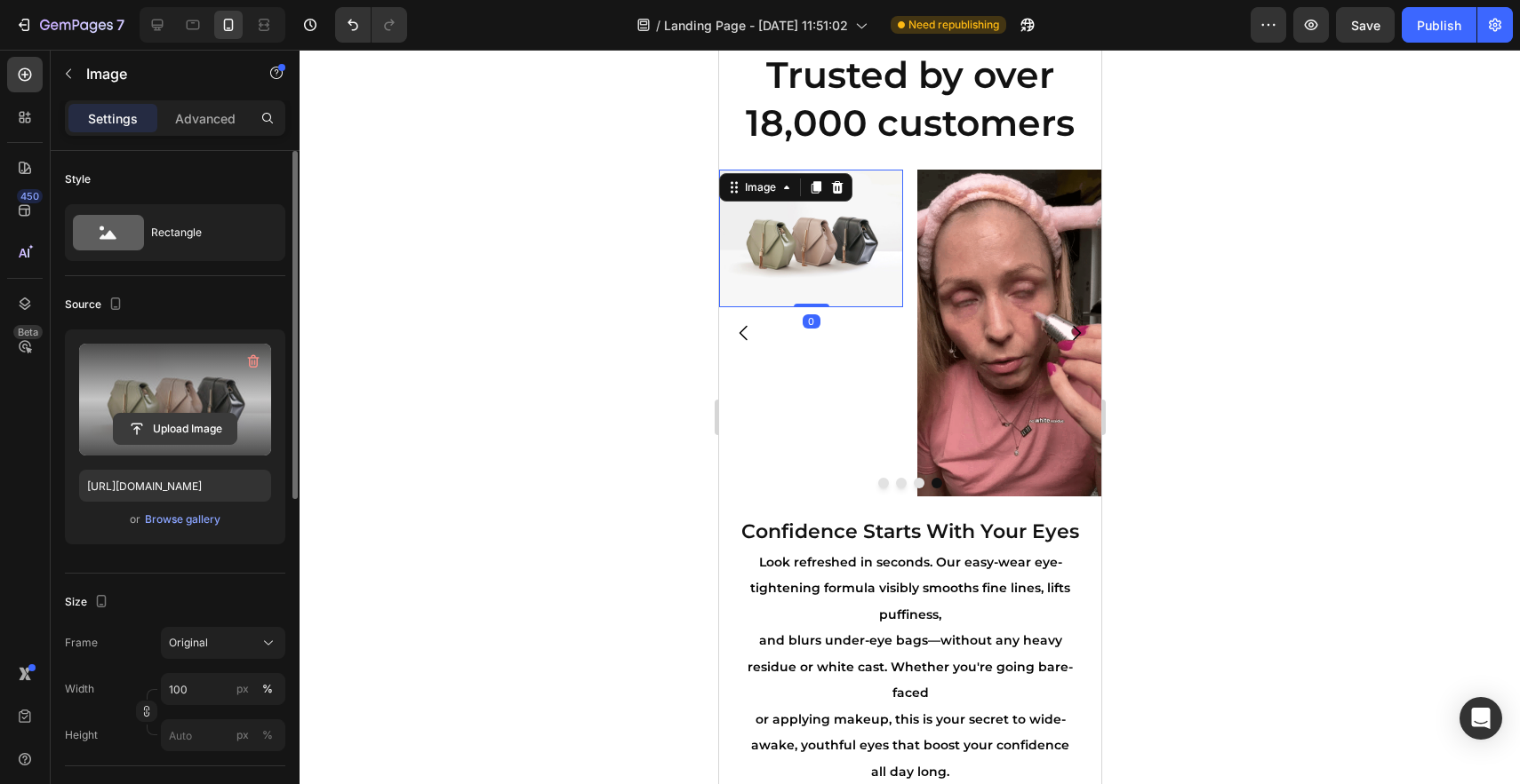
click at [164, 419] on input "file" at bounding box center [175, 429] width 123 height 30
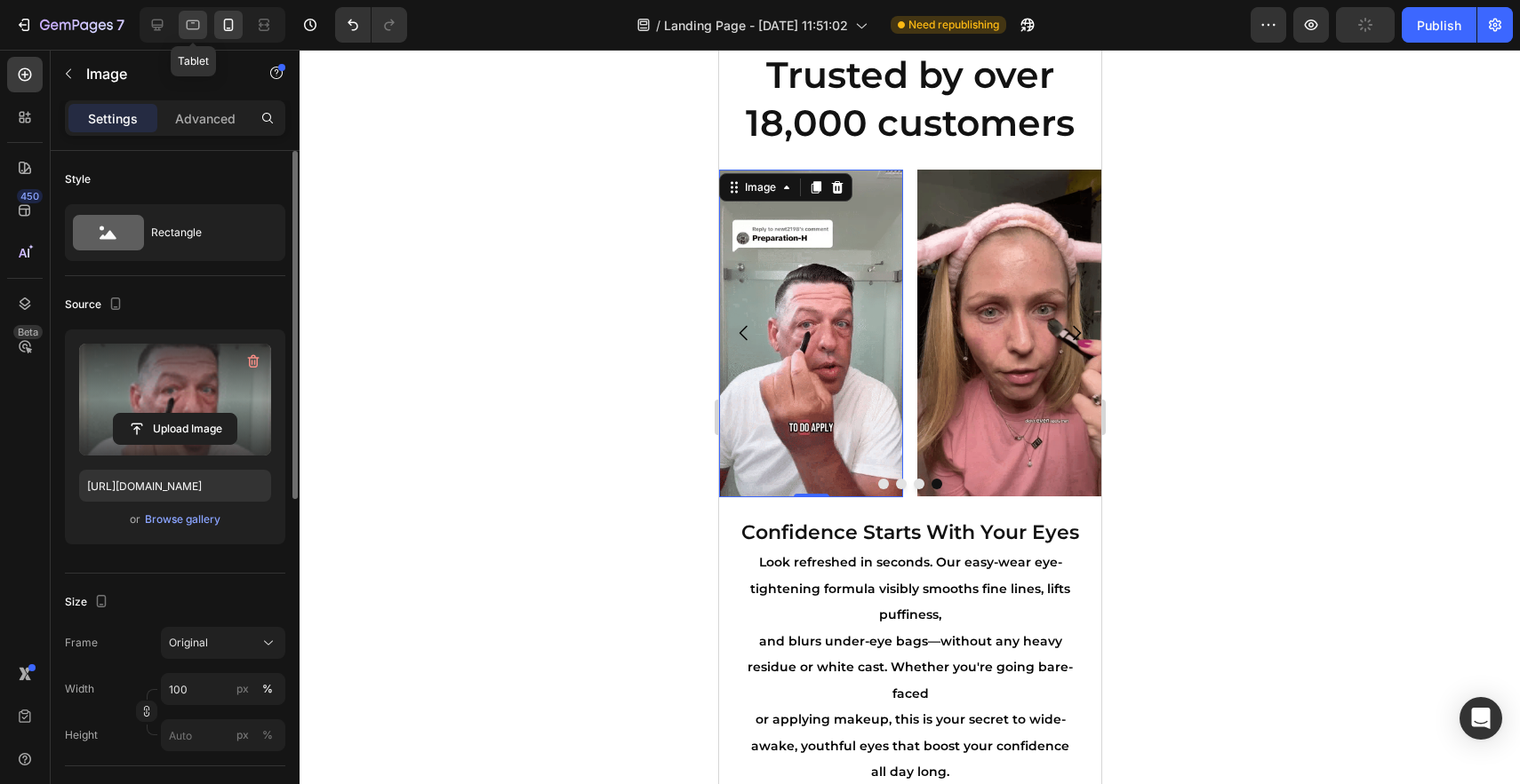
click at [182, 27] on div at bounding box center [193, 24] width 29 height 29
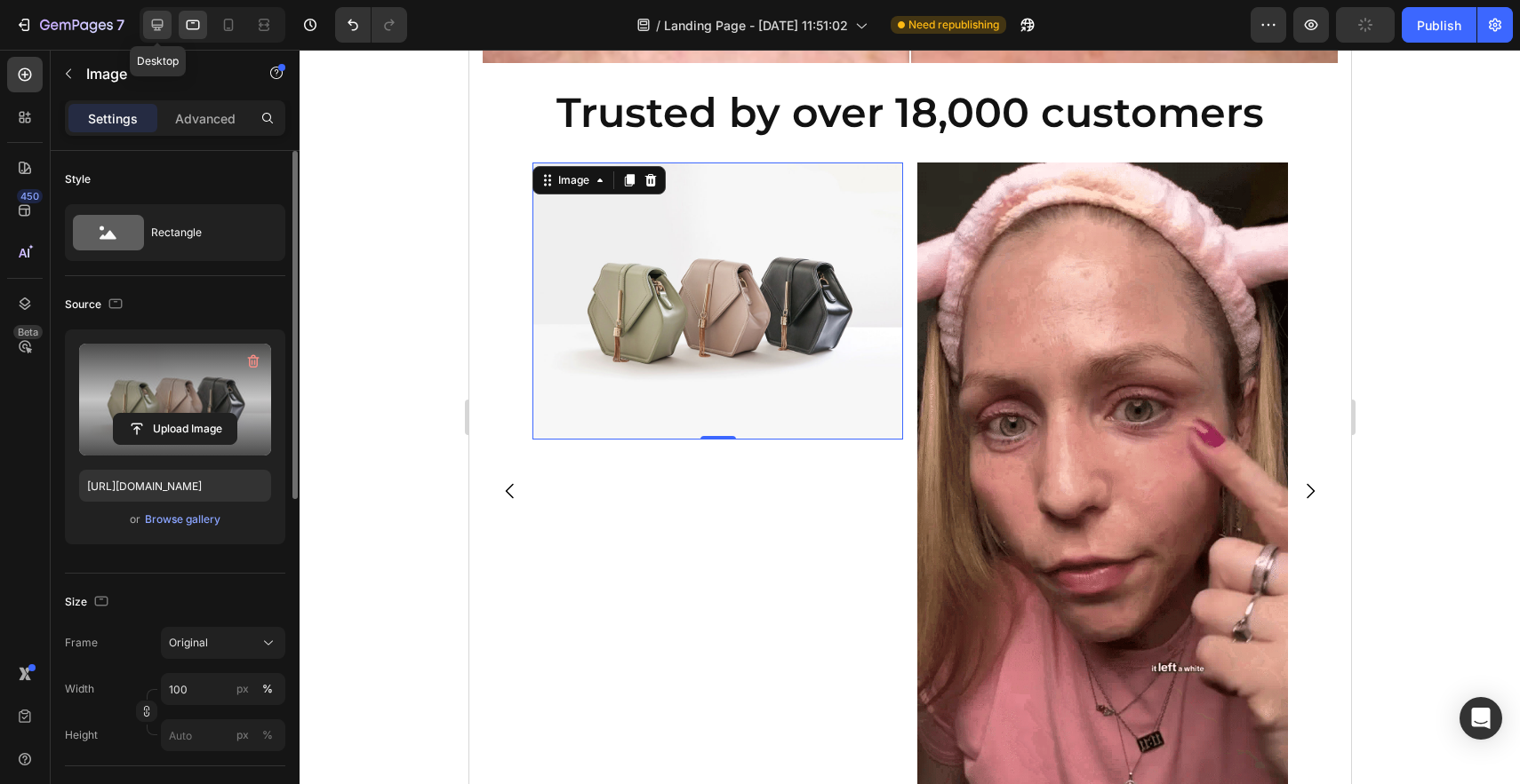
scroll to position [1468, 0]
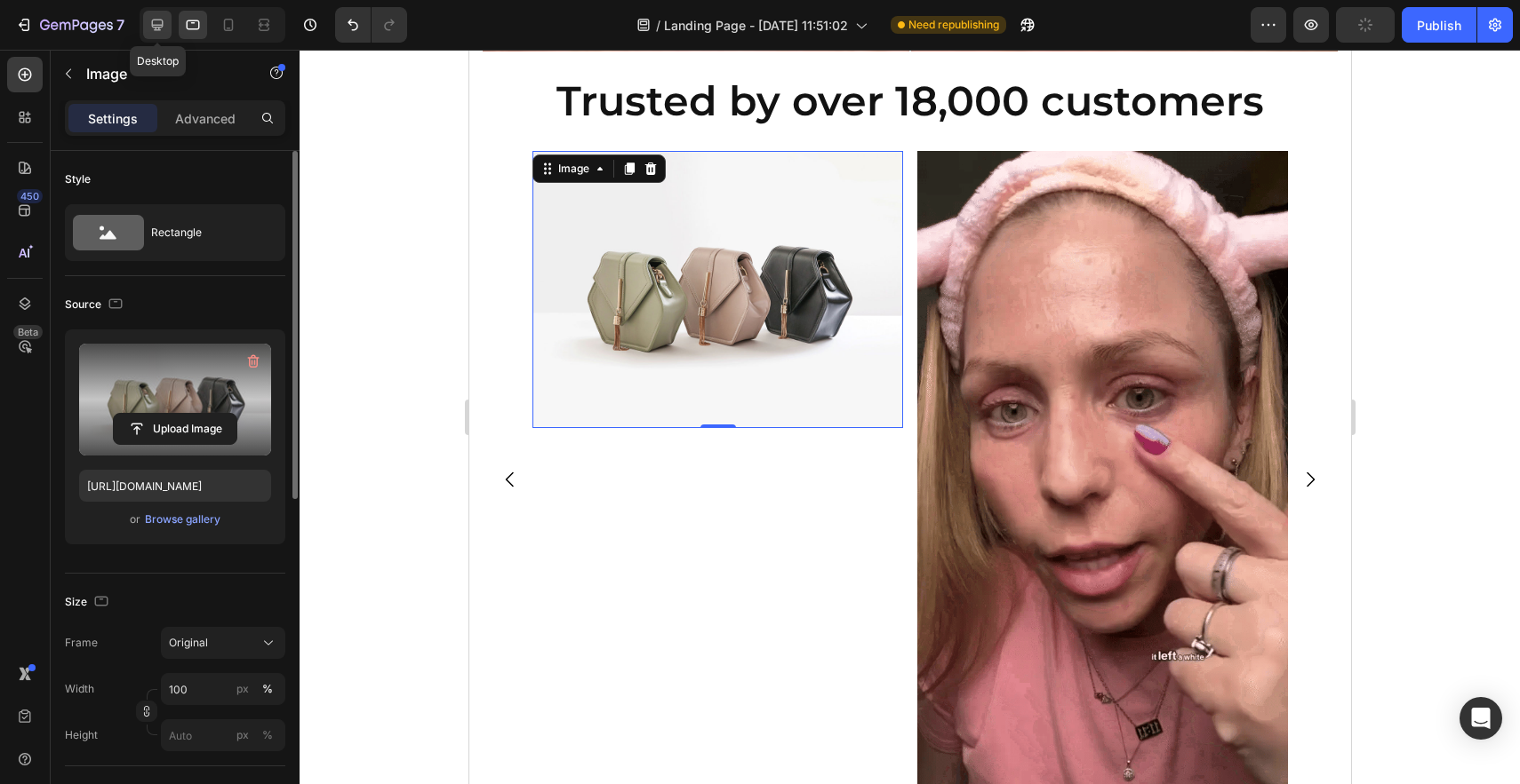
click at [148, 21] on icon at bounding box center [156, 24] width 18 height 18
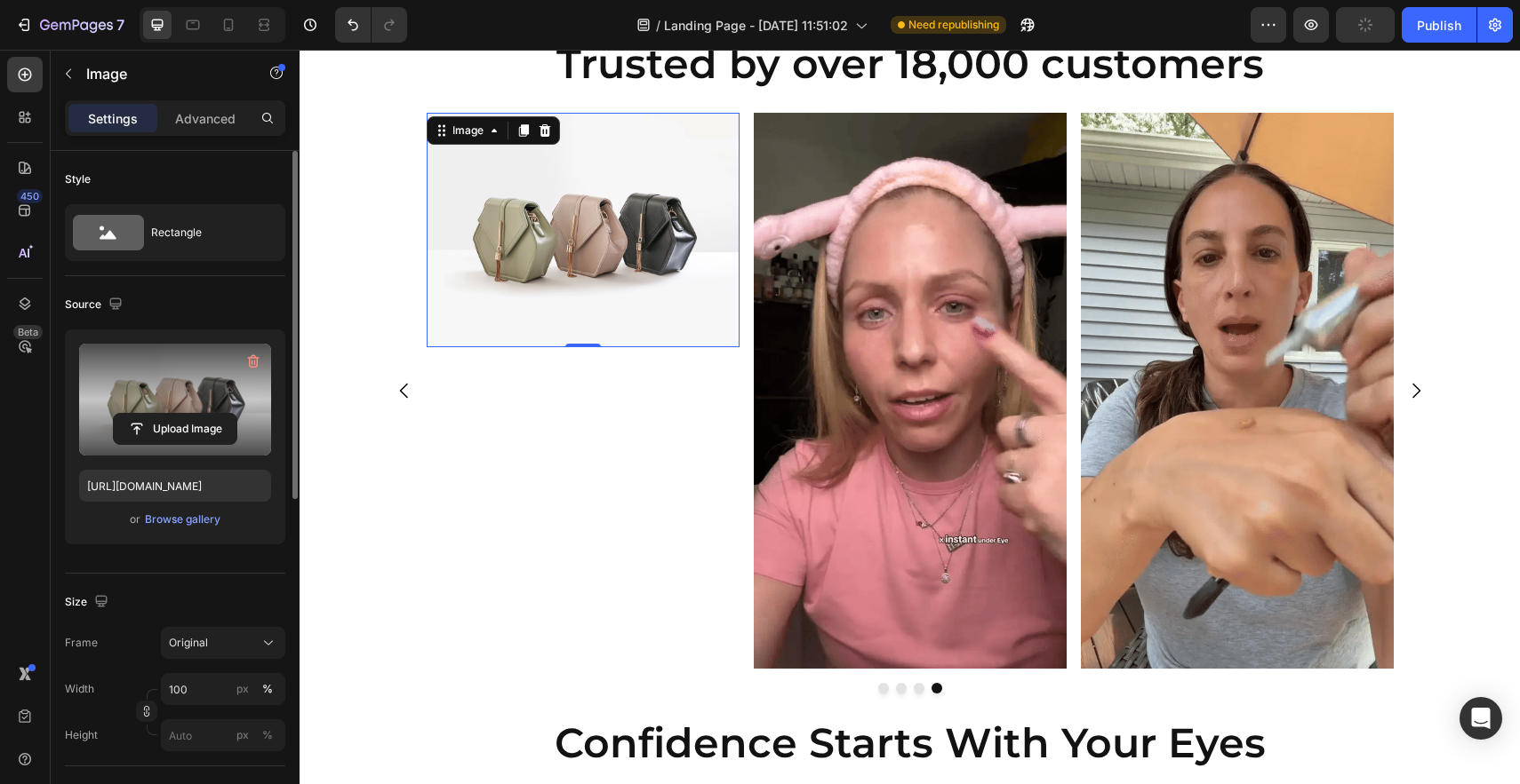
scroll to position [1640, 0]
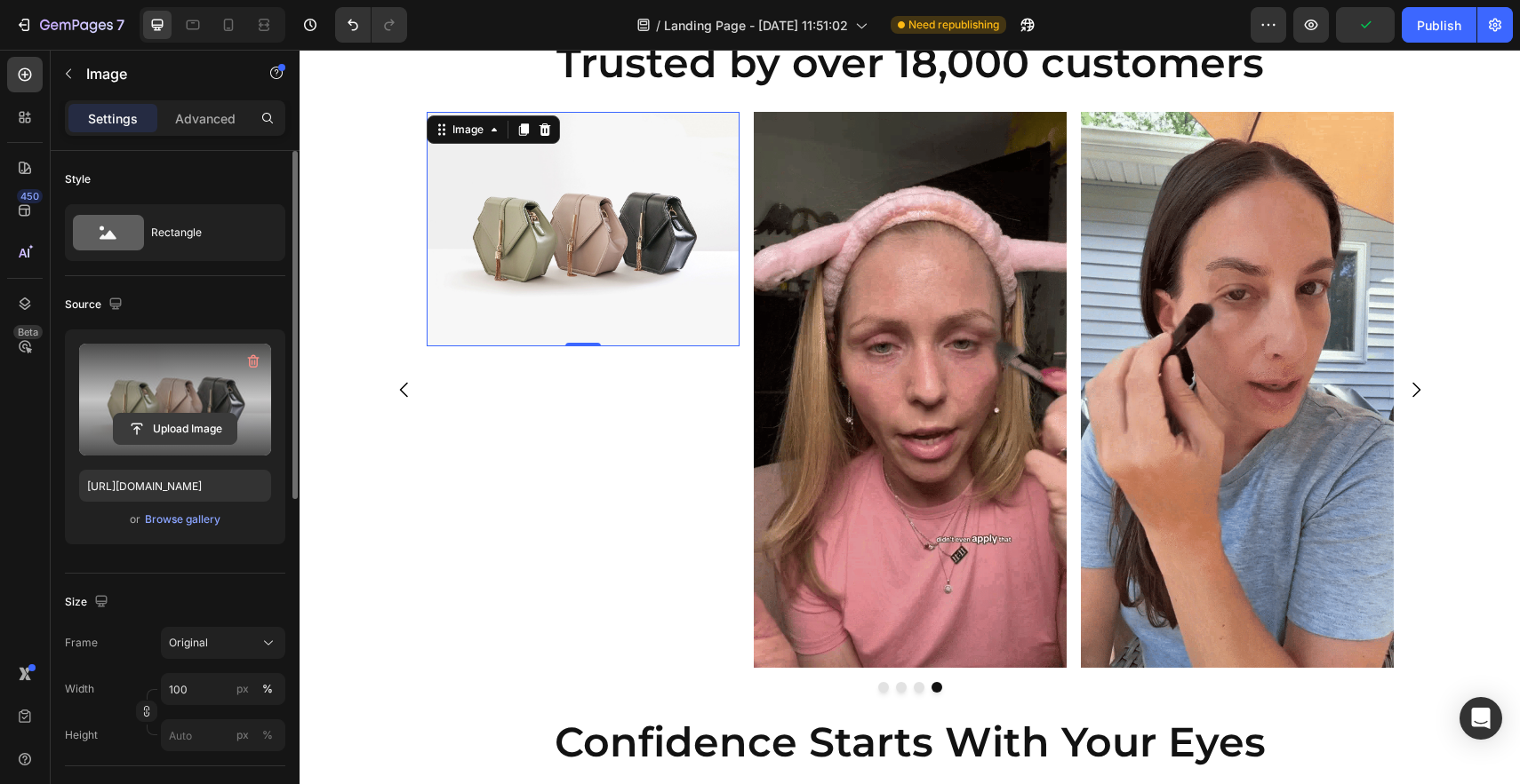
click at [185, 426] on input "file" at bounding box center [175, 429] width 123 height 30
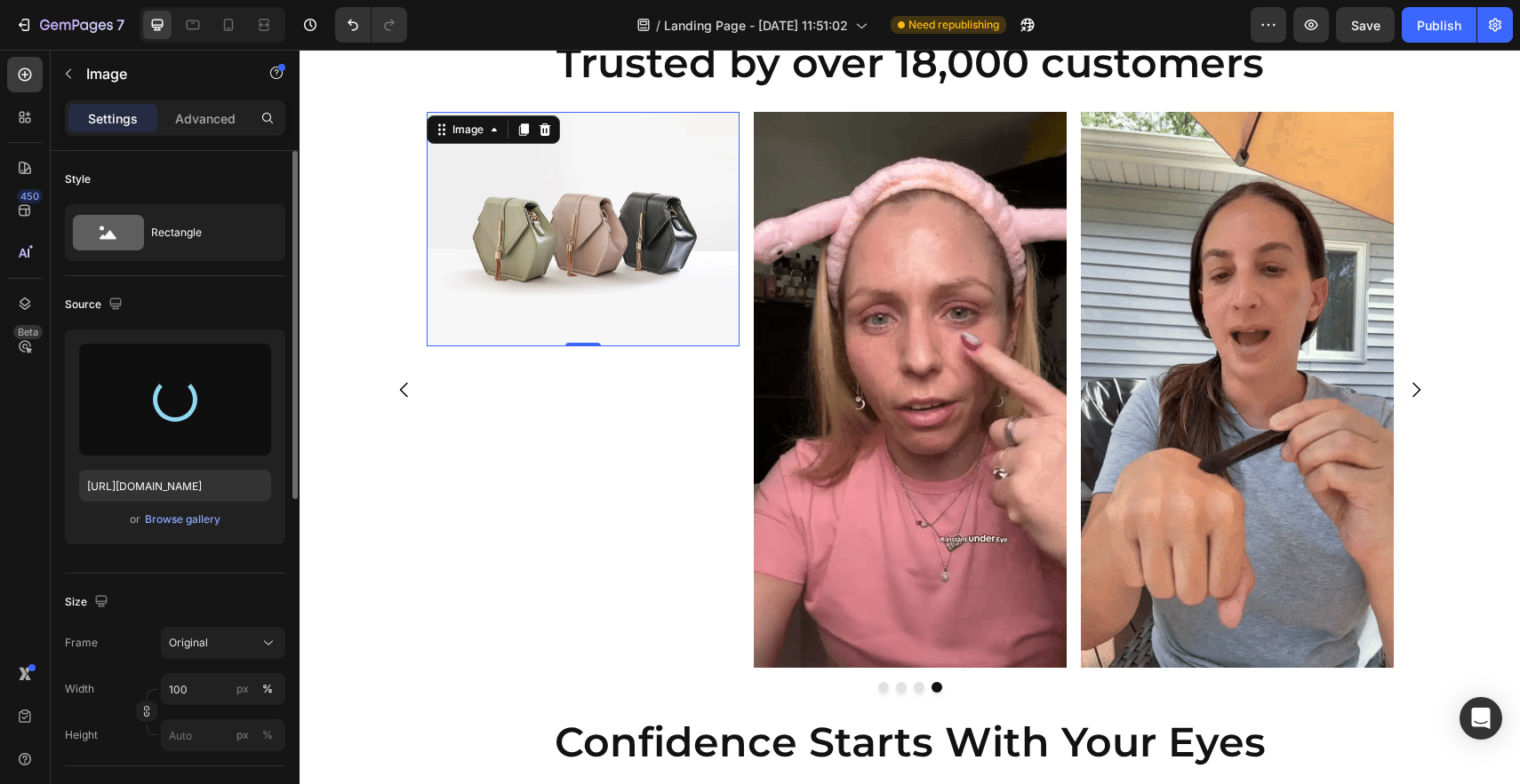
type input "[URL][DOMAIN_NAME]"
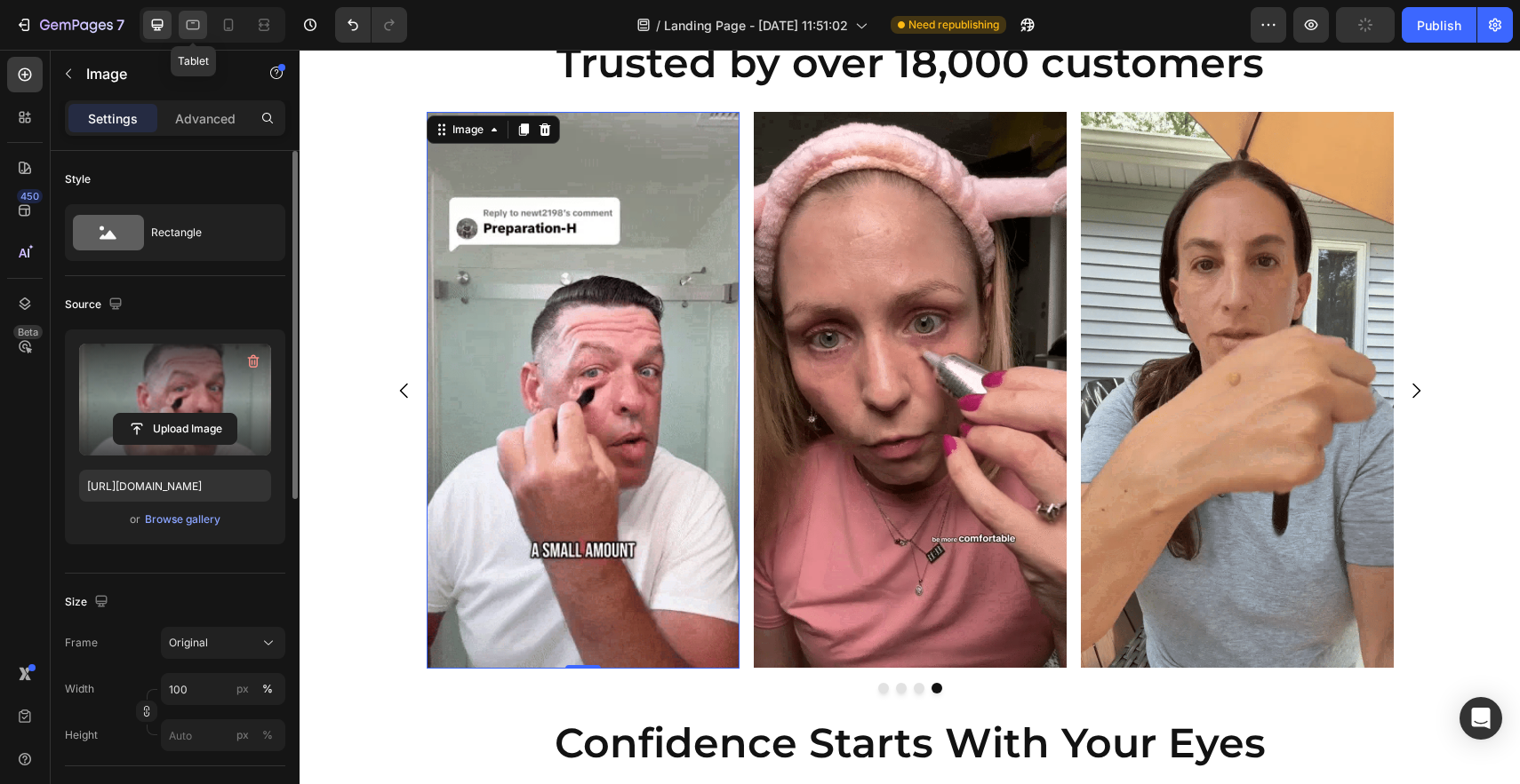
click at [200, 26] on icon at bounding box center [193, 24] width 18 height 18
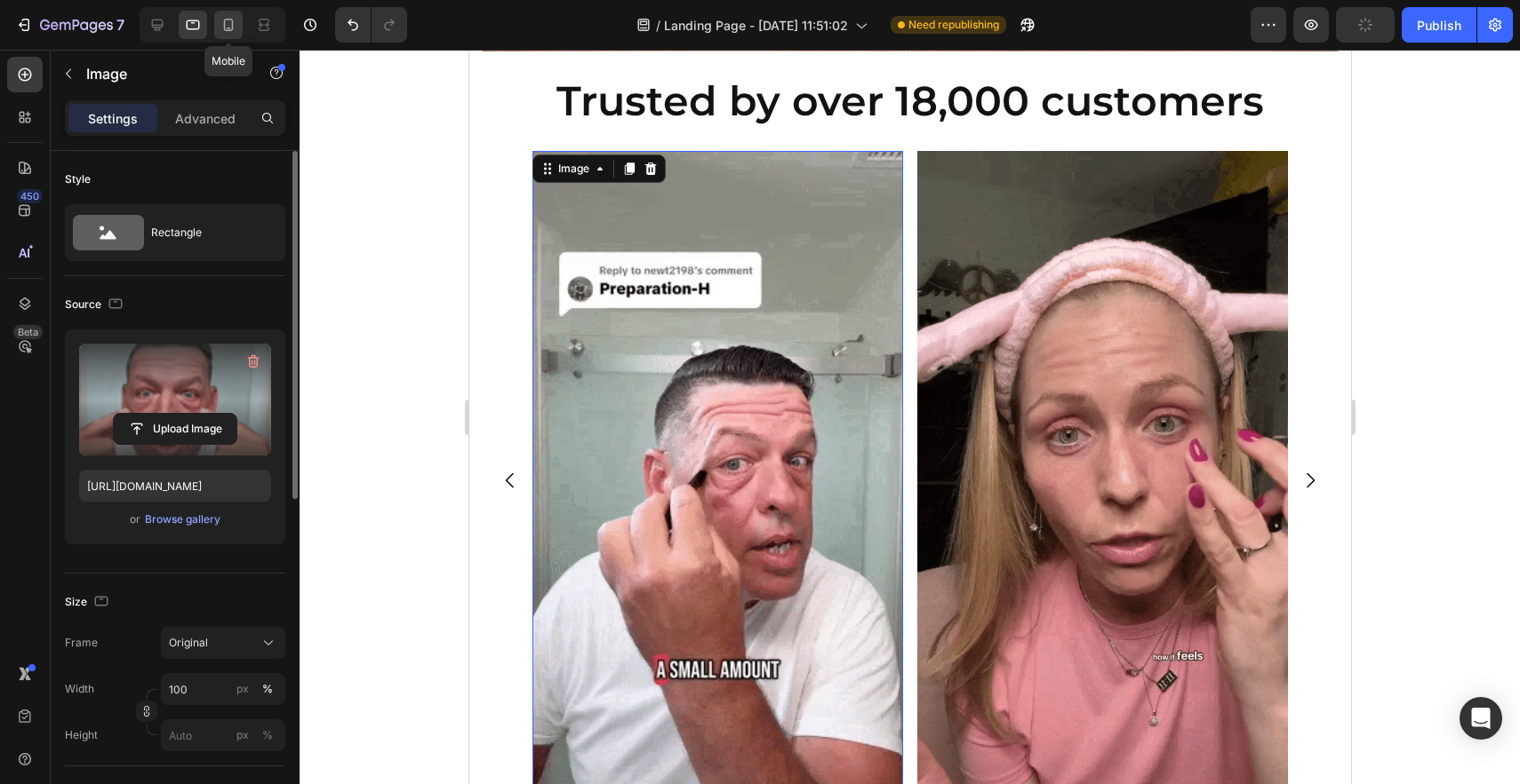
click at [230, 31] on icon at bounding box center [228, 24] width 18 height 18
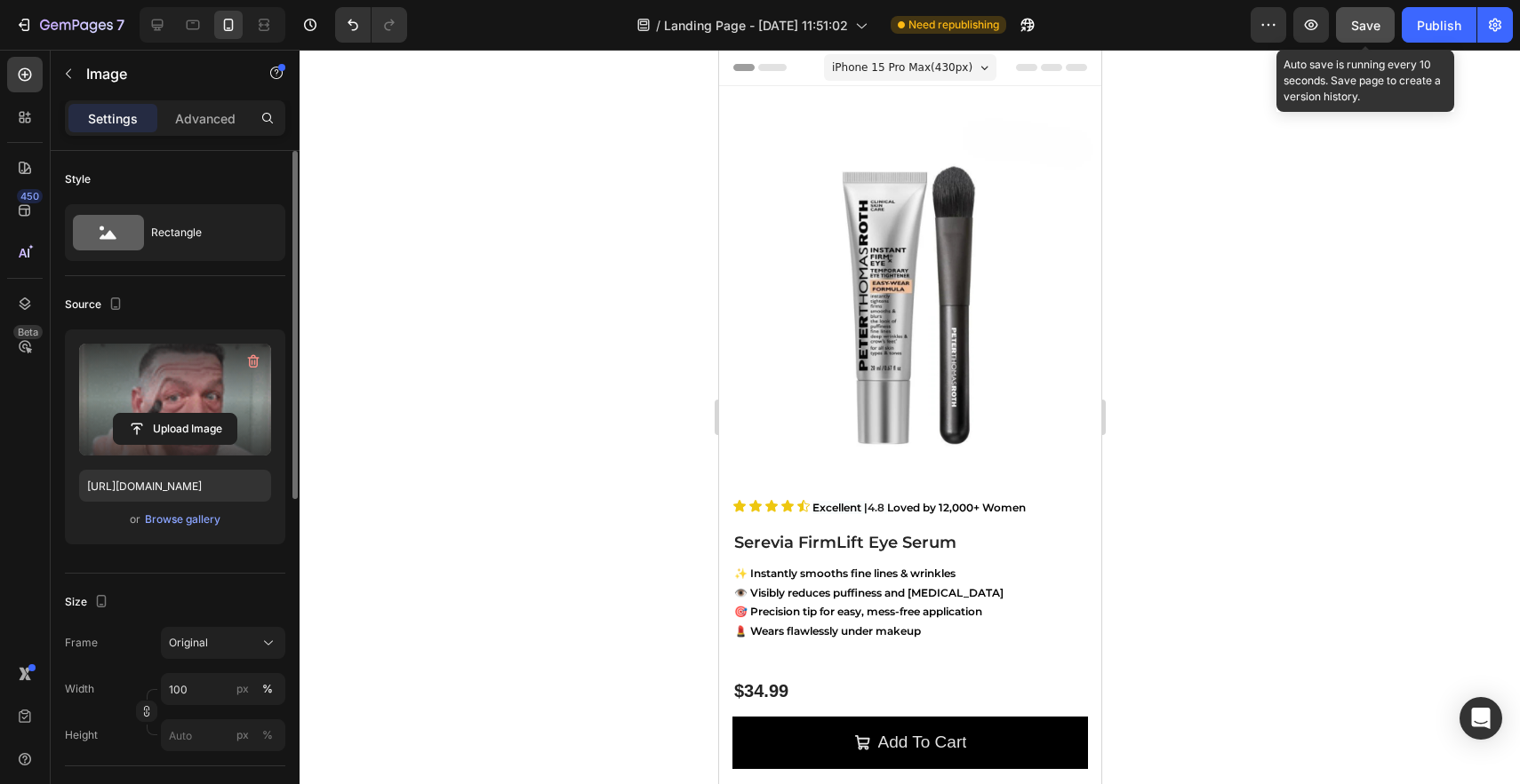
click at [1388, 26] on button "Save" at bounding box center [1364, 25] width 59 height 35
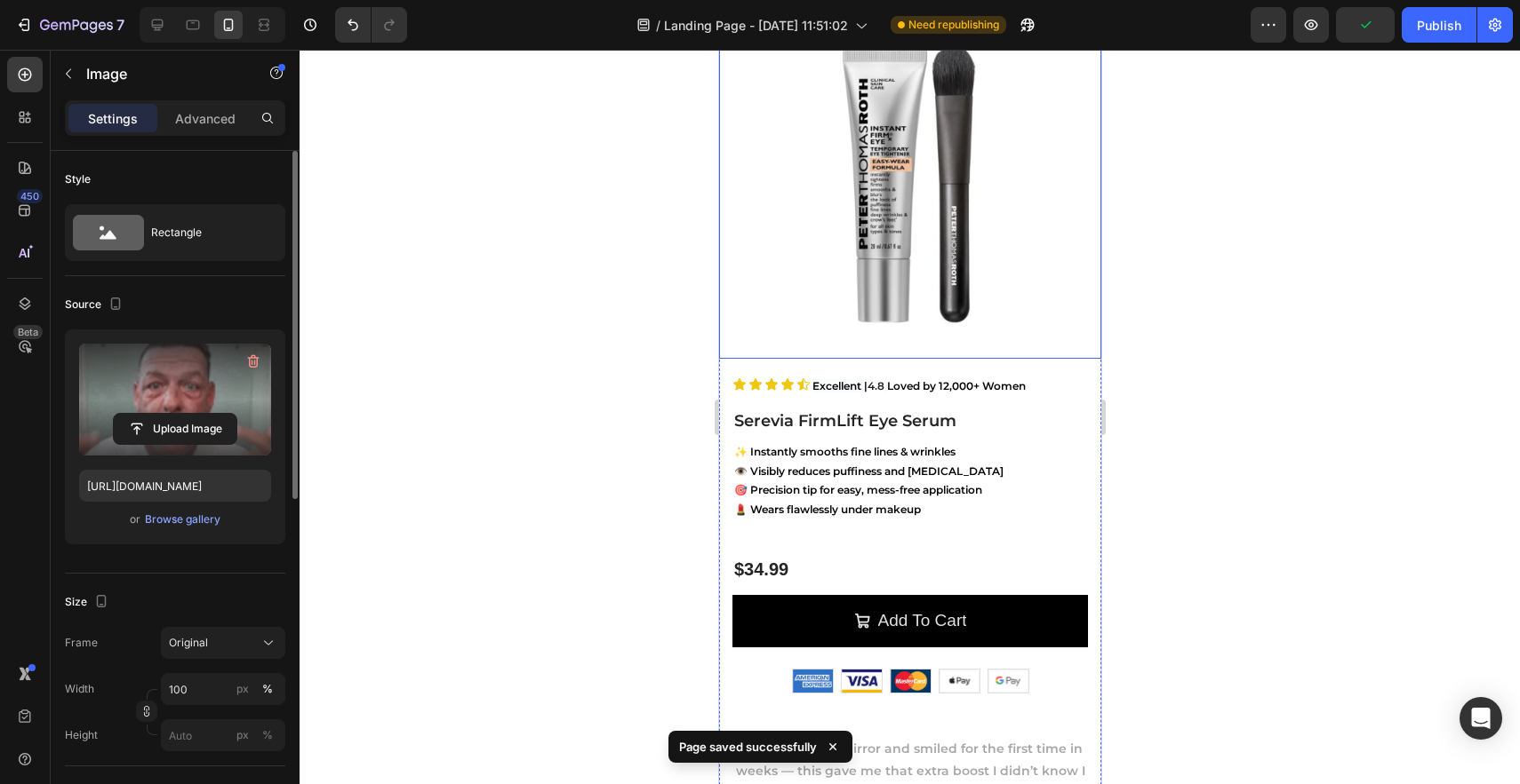
scroll to position [129, 0]
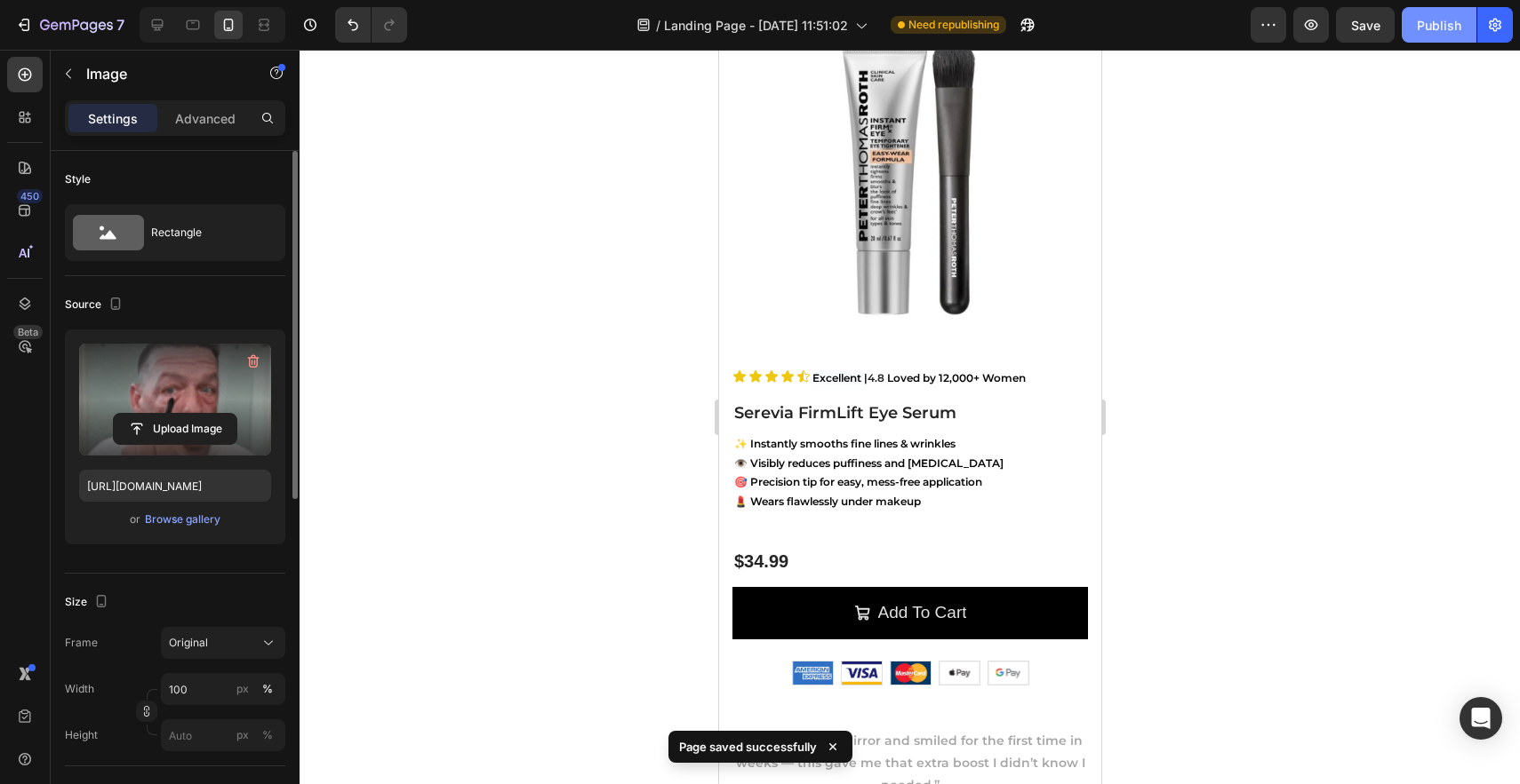
click at [1441, 31] on div "Publish" at bounding box center [1439, 25] width 45 height 19
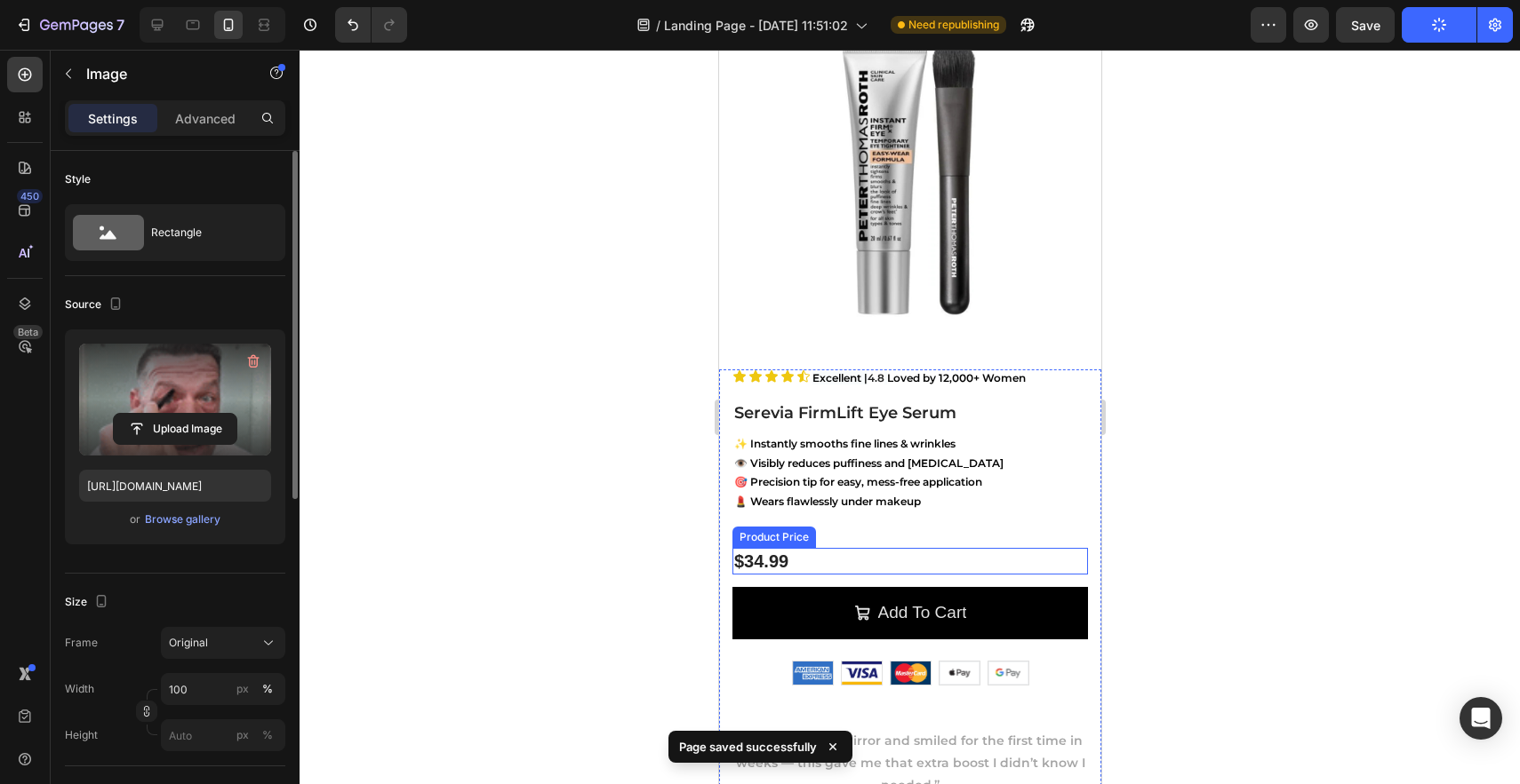
click at [795, 567] on div "$34.99" at bounding box center [909, 561] width 356 height 27
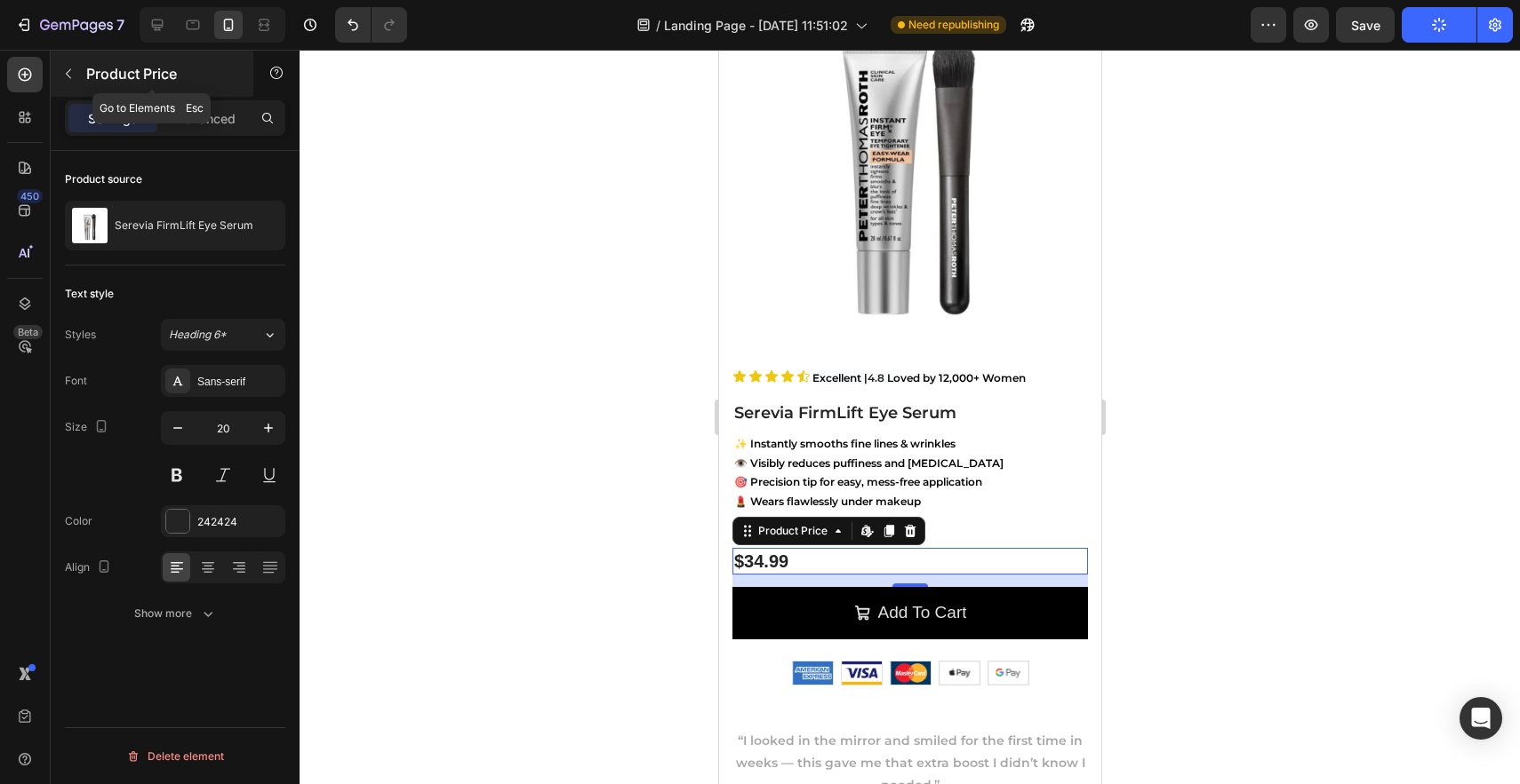
click at [67, 72] on icon "button" at bounding box center [68, 74] width 14 height 14
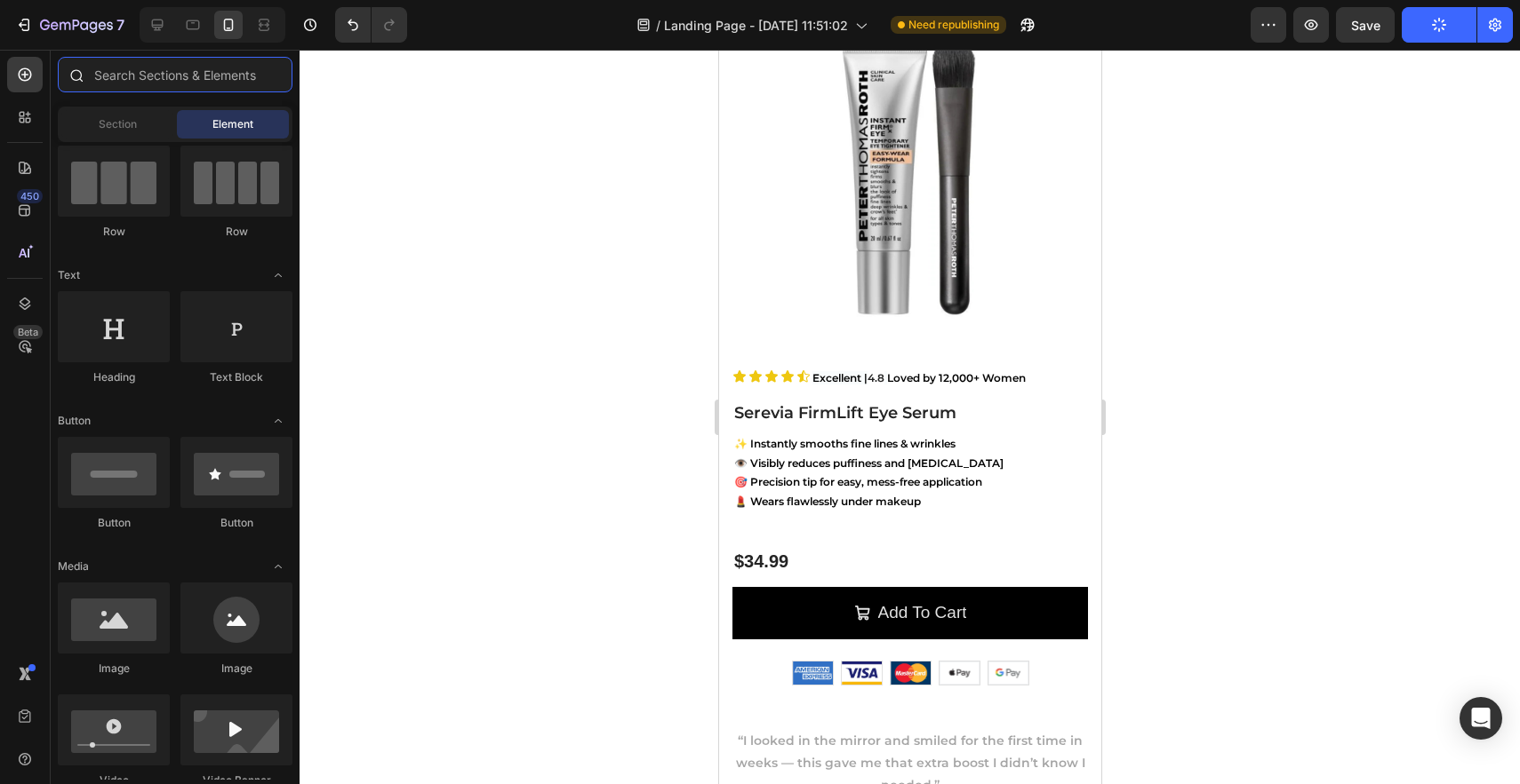
click at [124, 77] on input "text" at bounding box center [175, 74] width 235 height 35
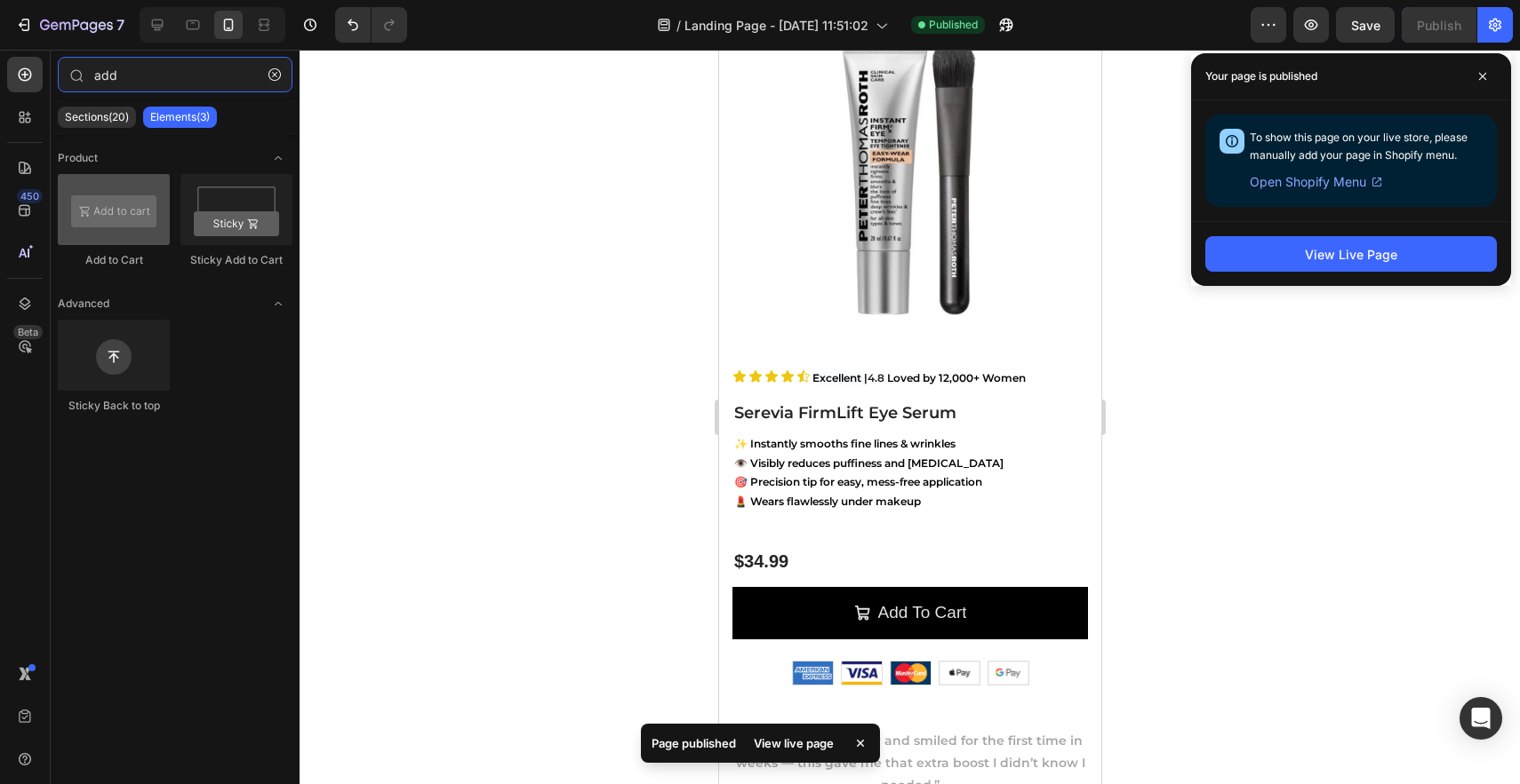
type input "add"
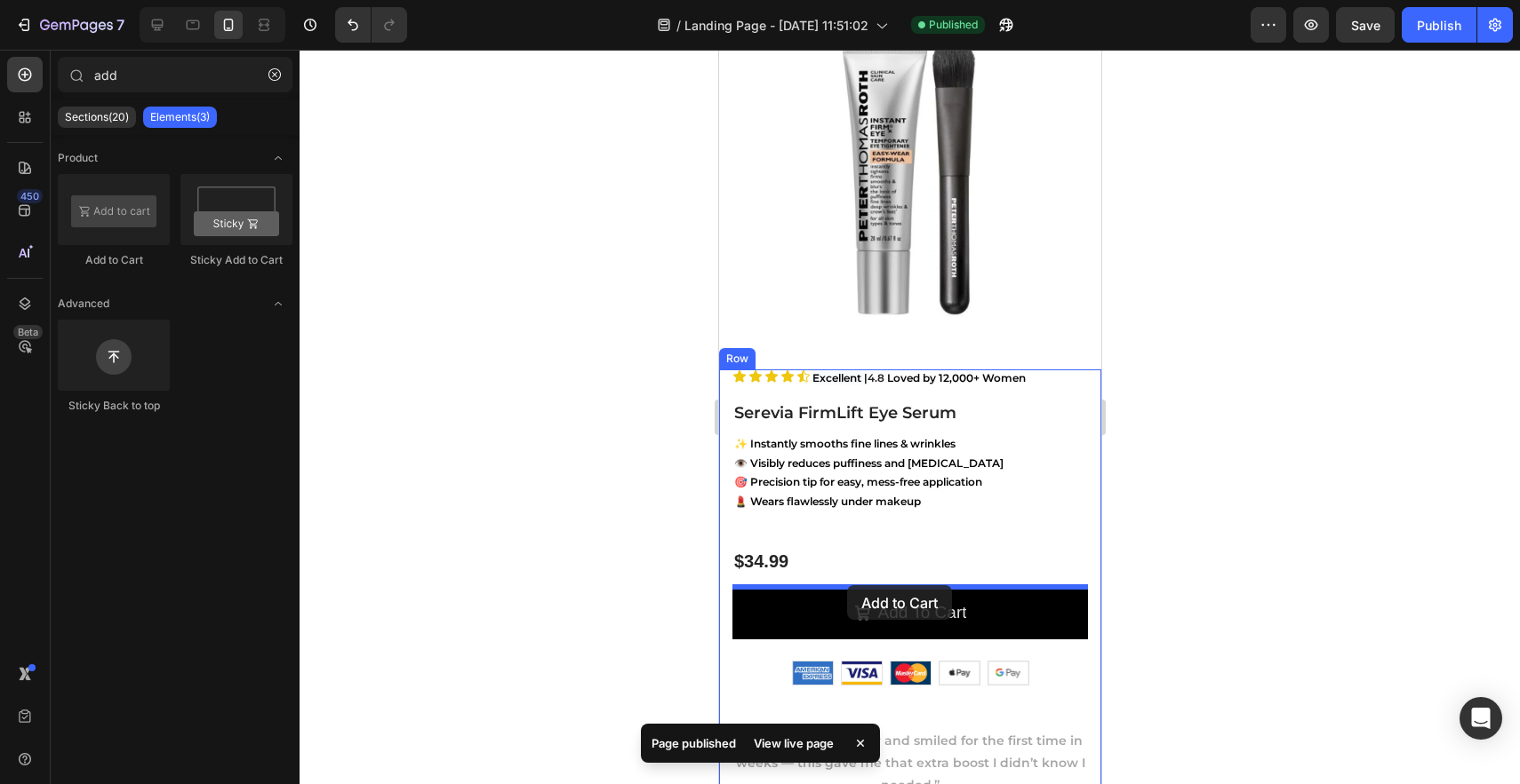
drag, startPoint x: 856, startPoint y: 264, endPoint x: 846, endPoint y: 586, distance: 322.2
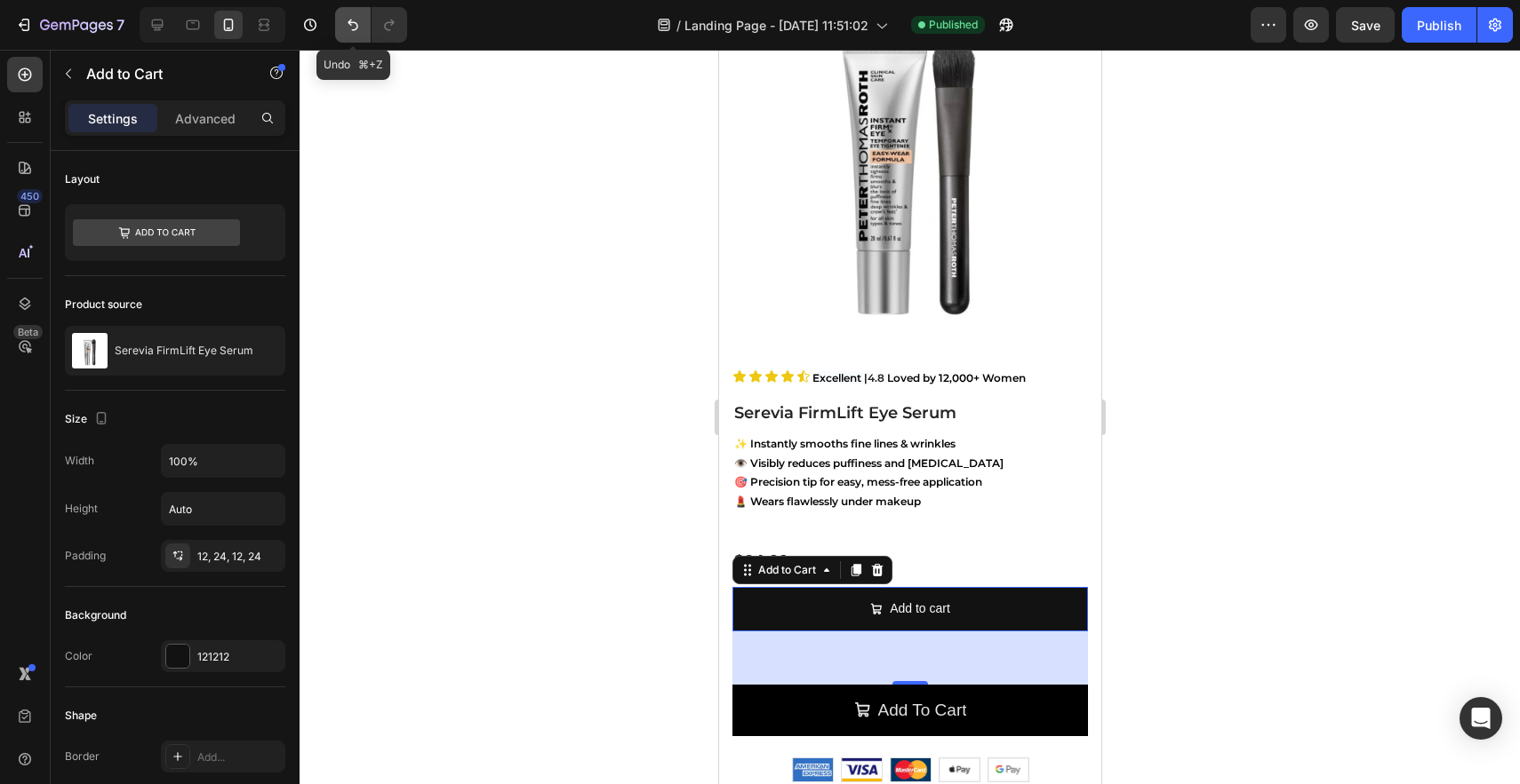
click at [352, 25] on icon "Undo/Redo" at bounding box center [352, 24] width 18 height 18
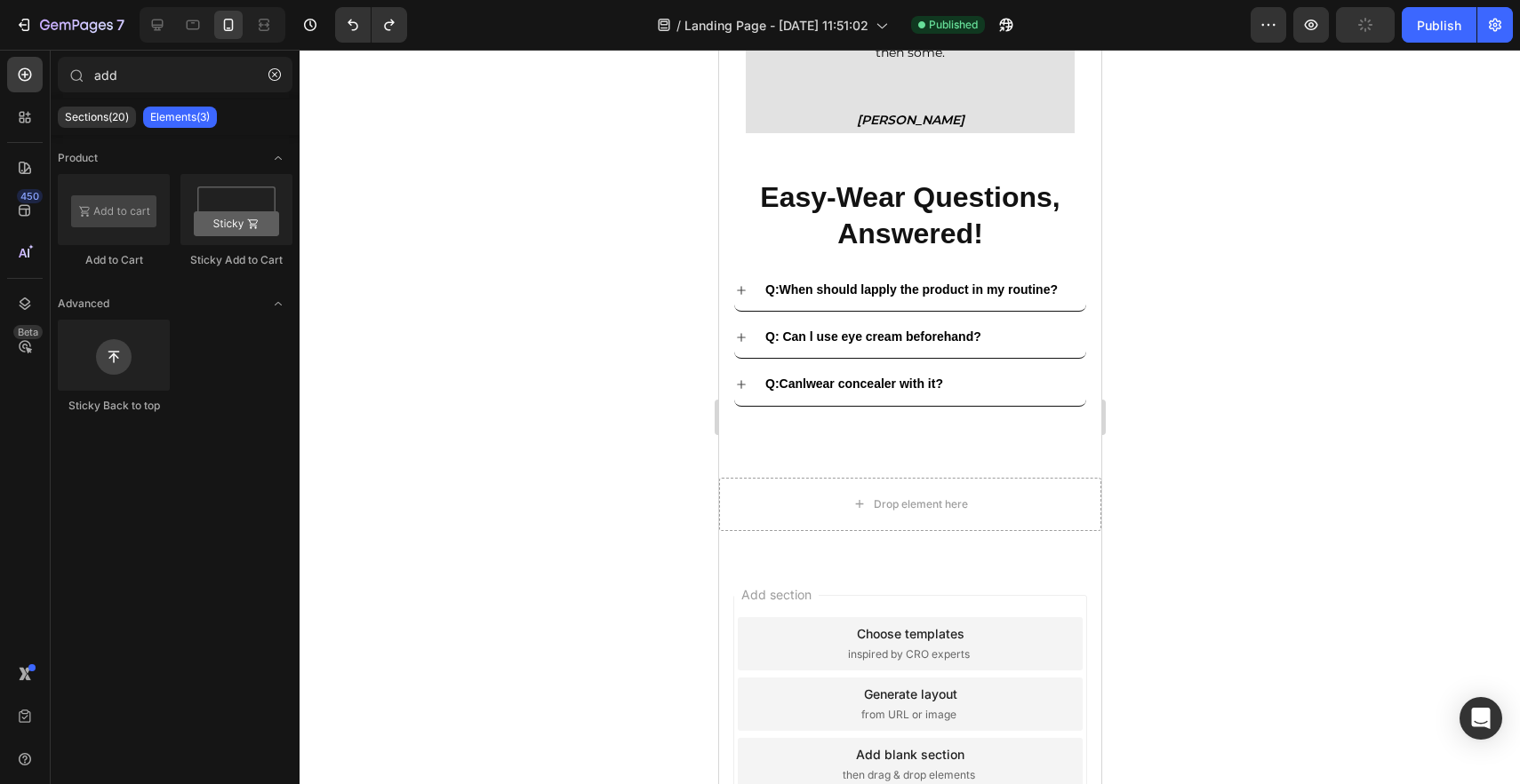
scroll to position [6563, 0]
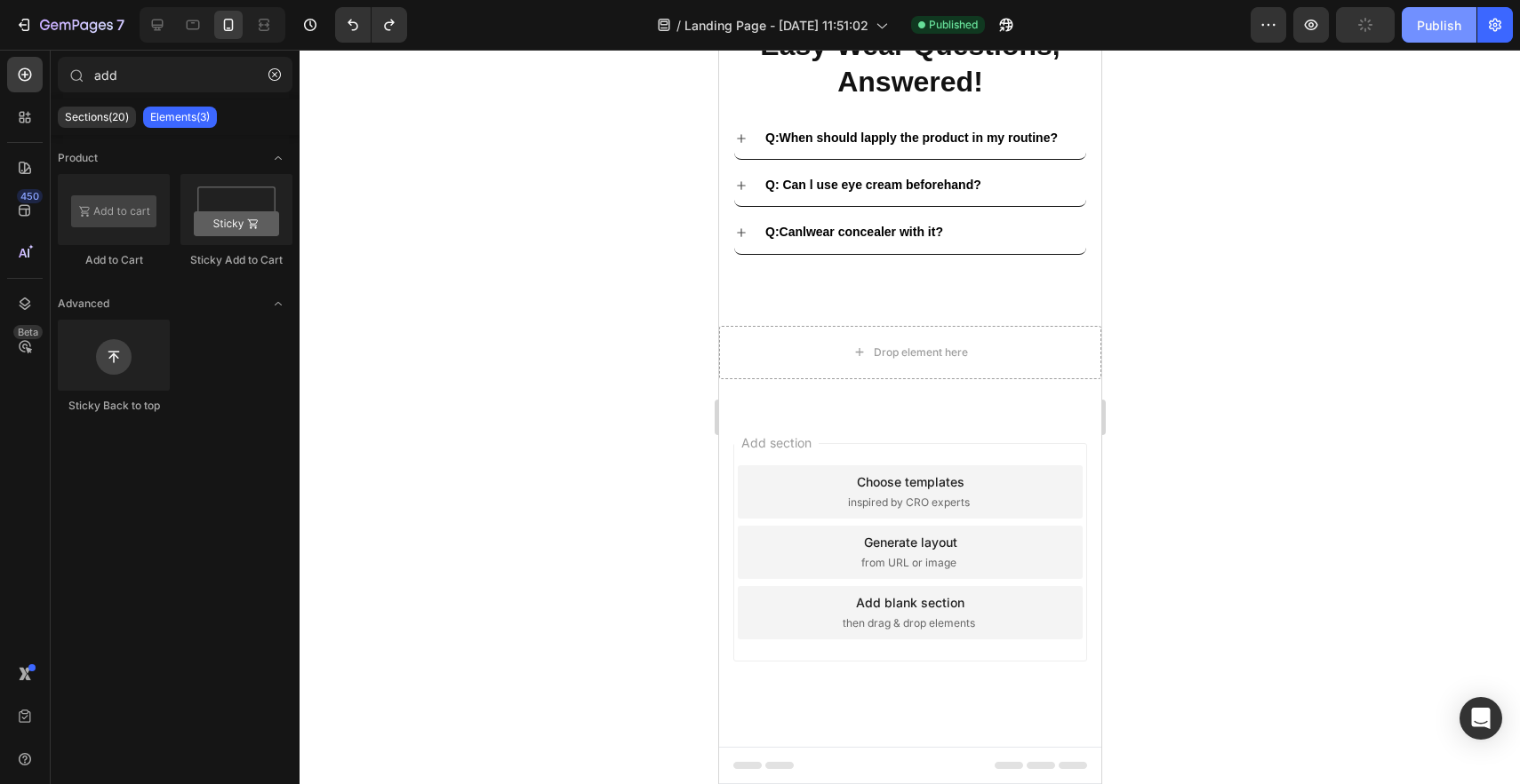
click at [1433, 38] on button "Publish" at bounding box center [1439, 25] width 75 height 35
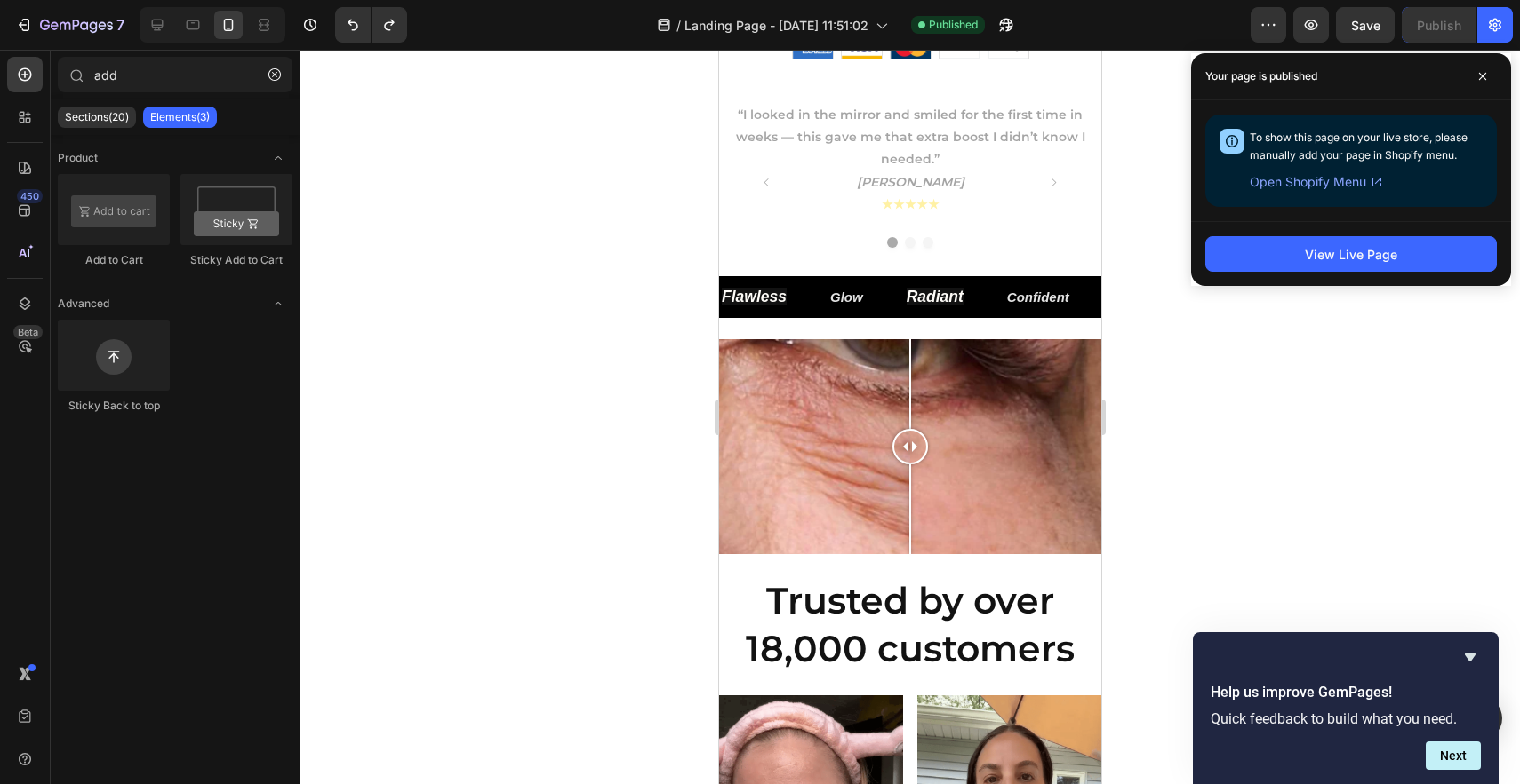
scroll to position [760, 0]
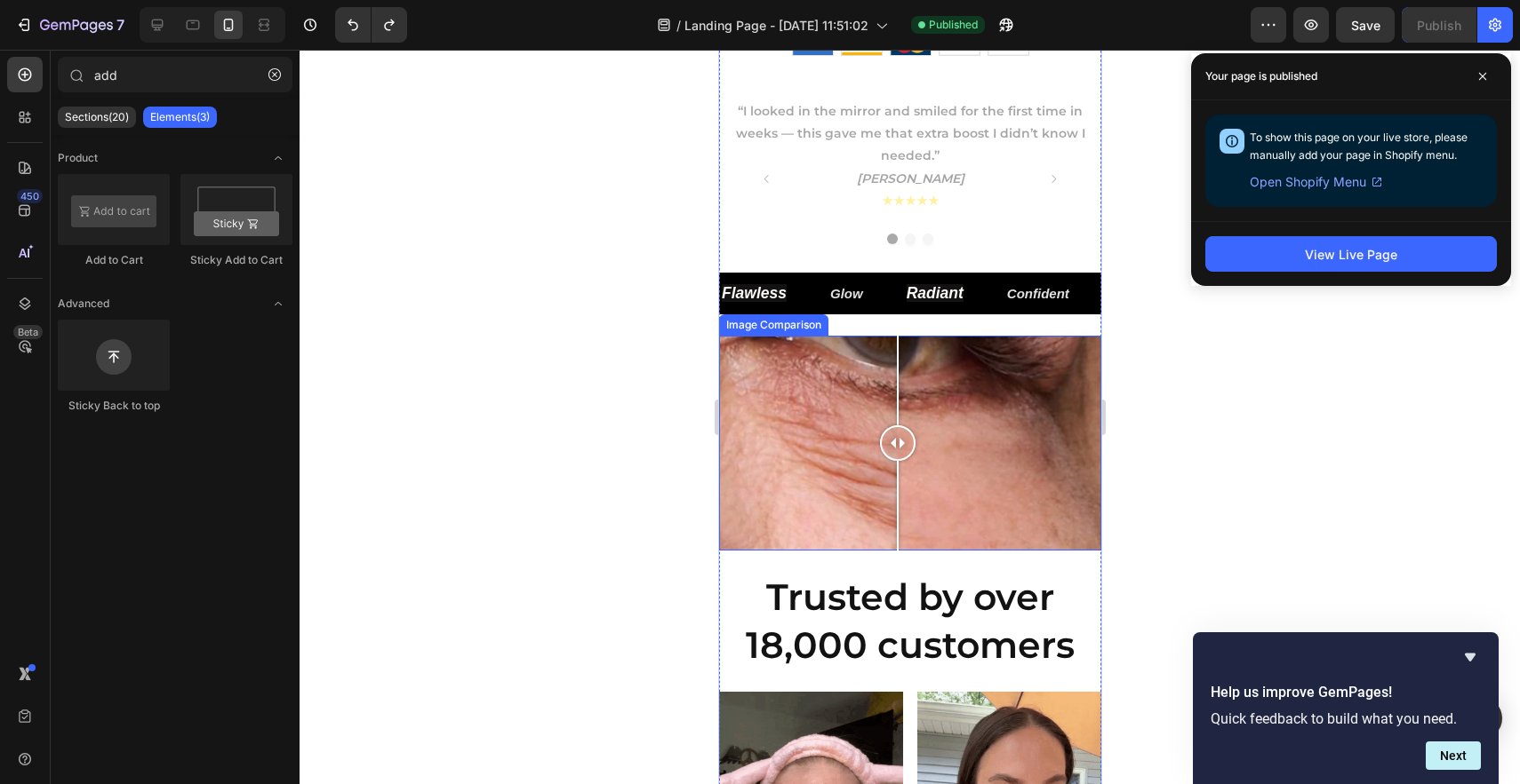
drag, startPoint x: 912, startPoint y: 448, endPoint x: 897, endPoint y: 431, distance: 22.7
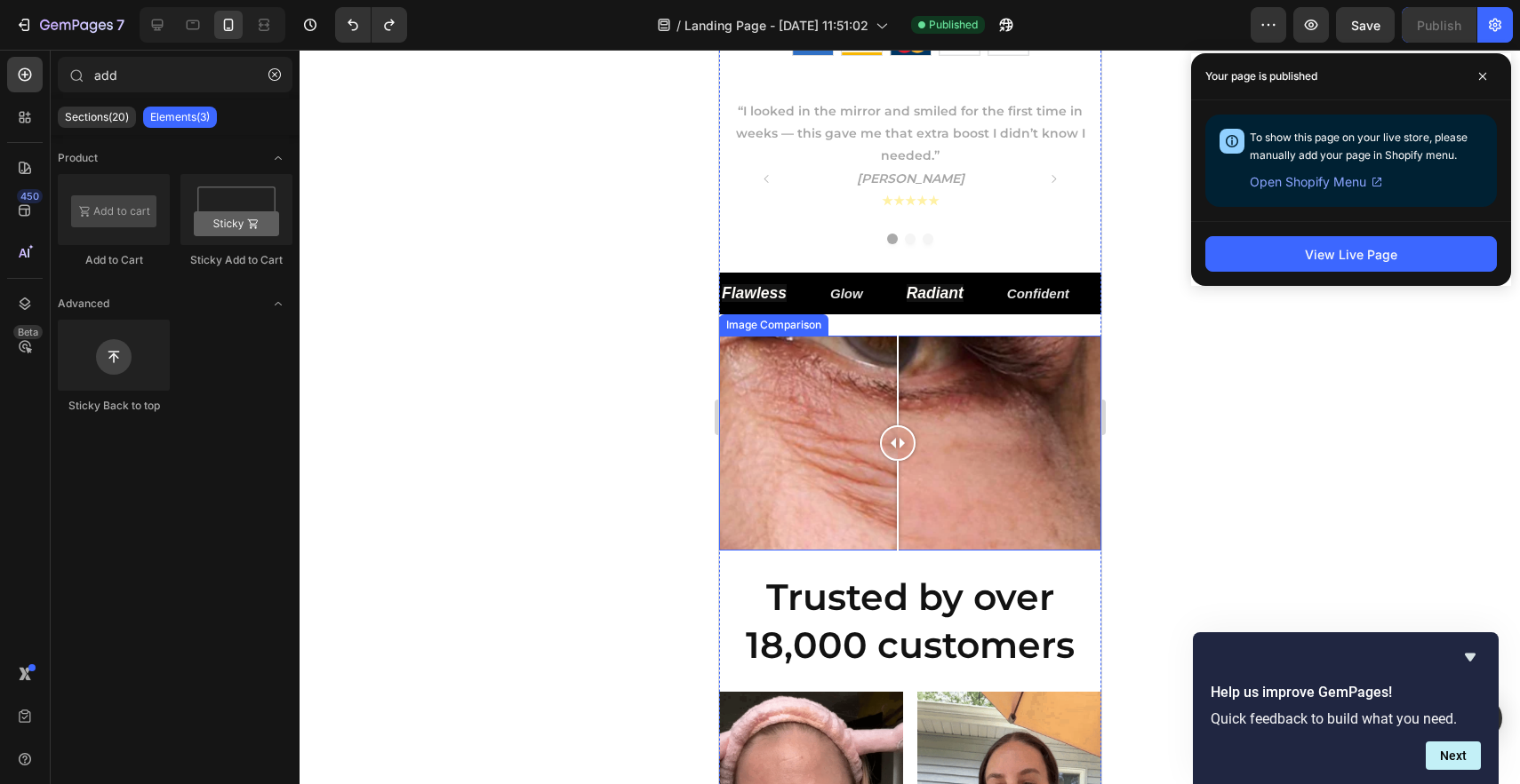
click at [897, 431] on div at bounding box center [897, 443] width 35 height 35
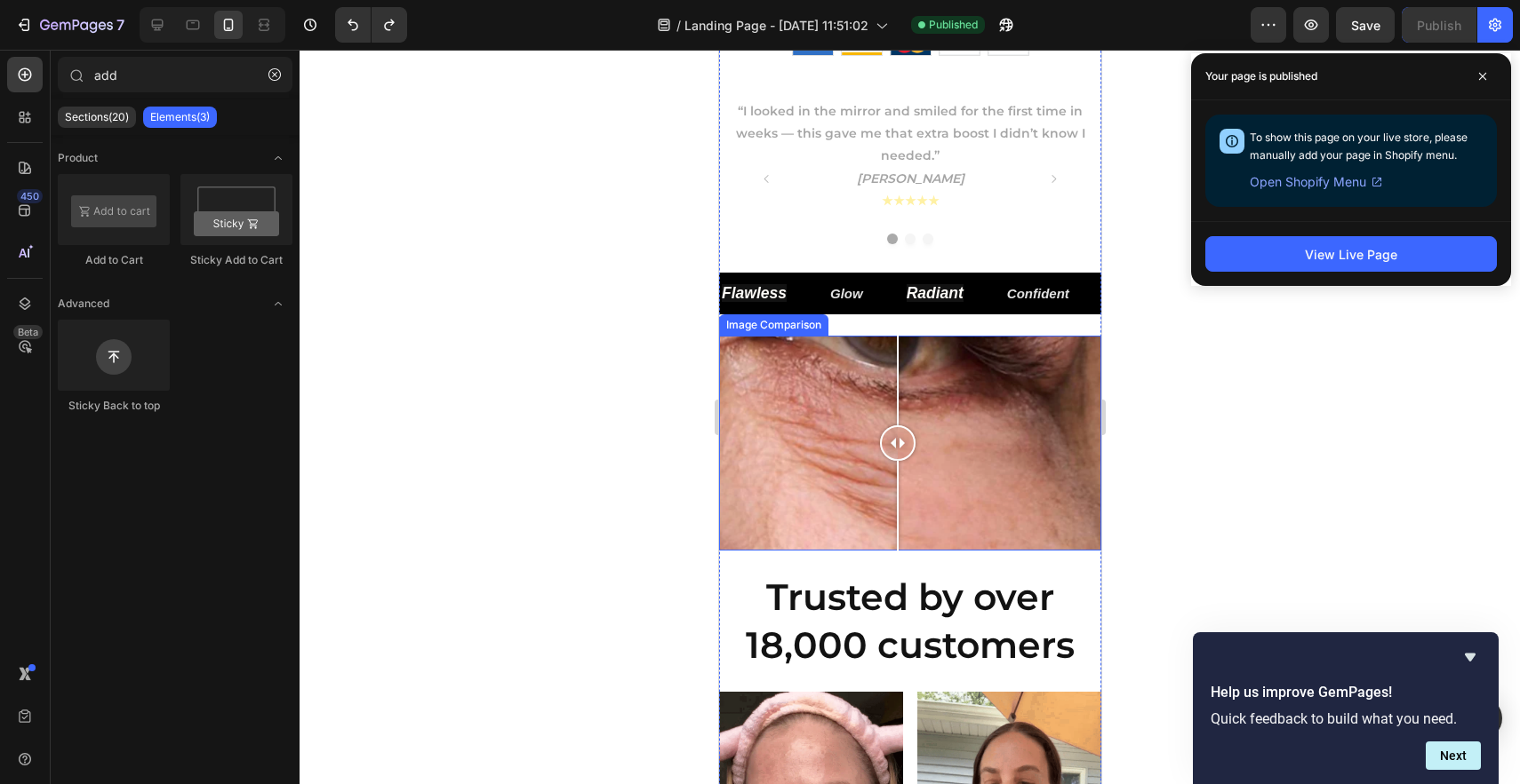
click at [996, 475] on div at bounding box center [909, 443] width 382 height 215
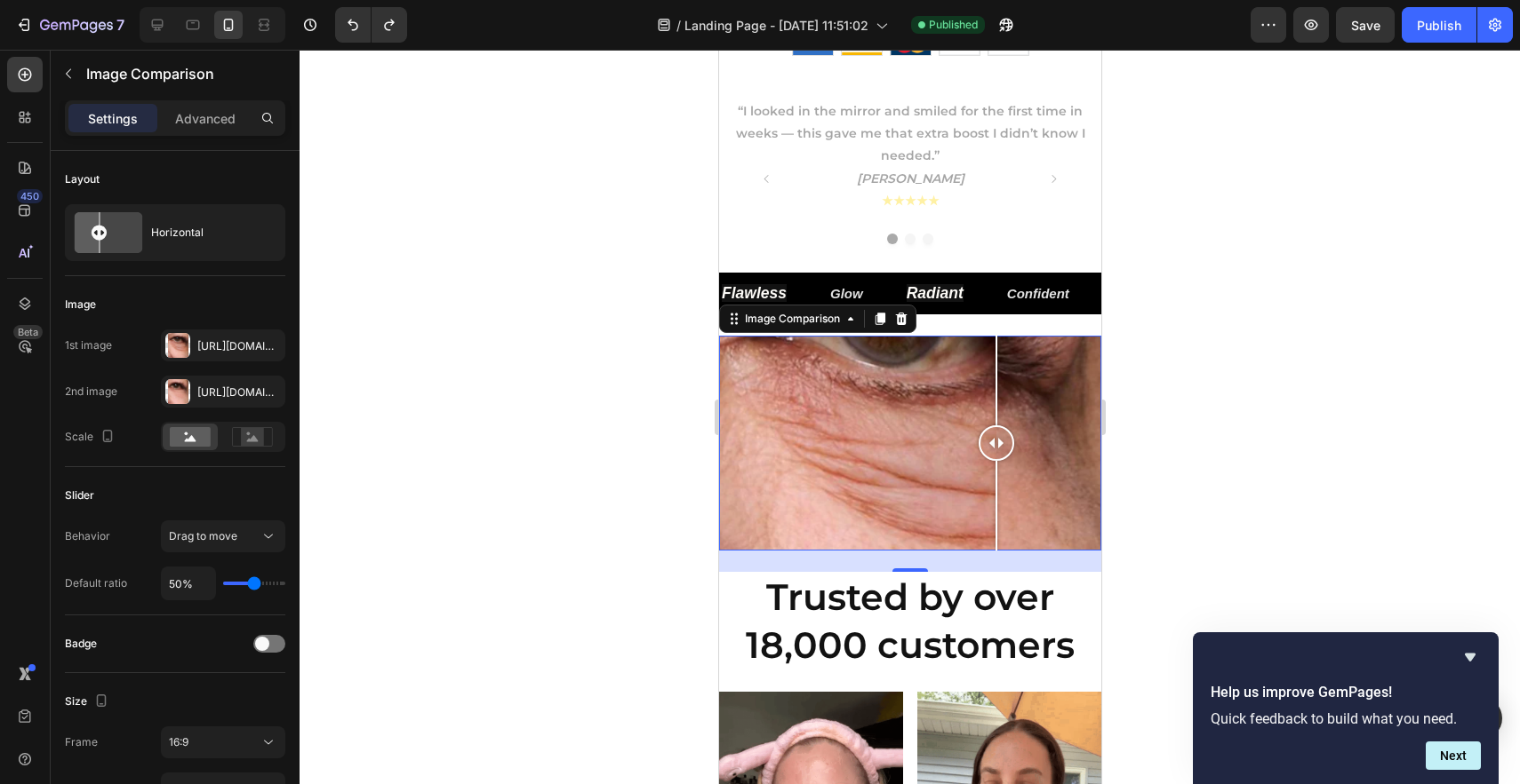
click at [1056, 562] on div "24" at bounding box center [909, 561] width 382 height 21
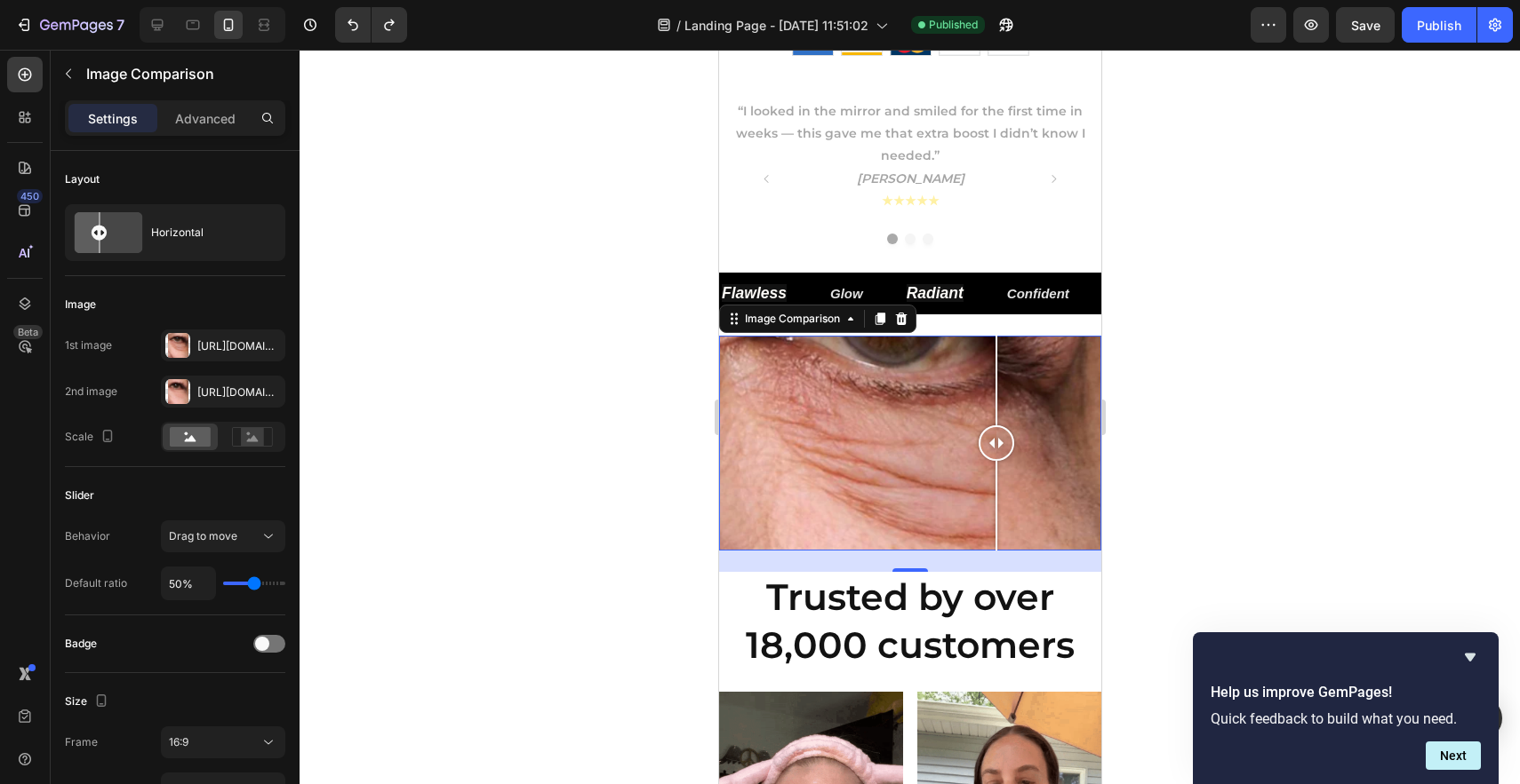
click at [1066, 562] on div "24" at bounding box center [909, 561] width 382 height 21
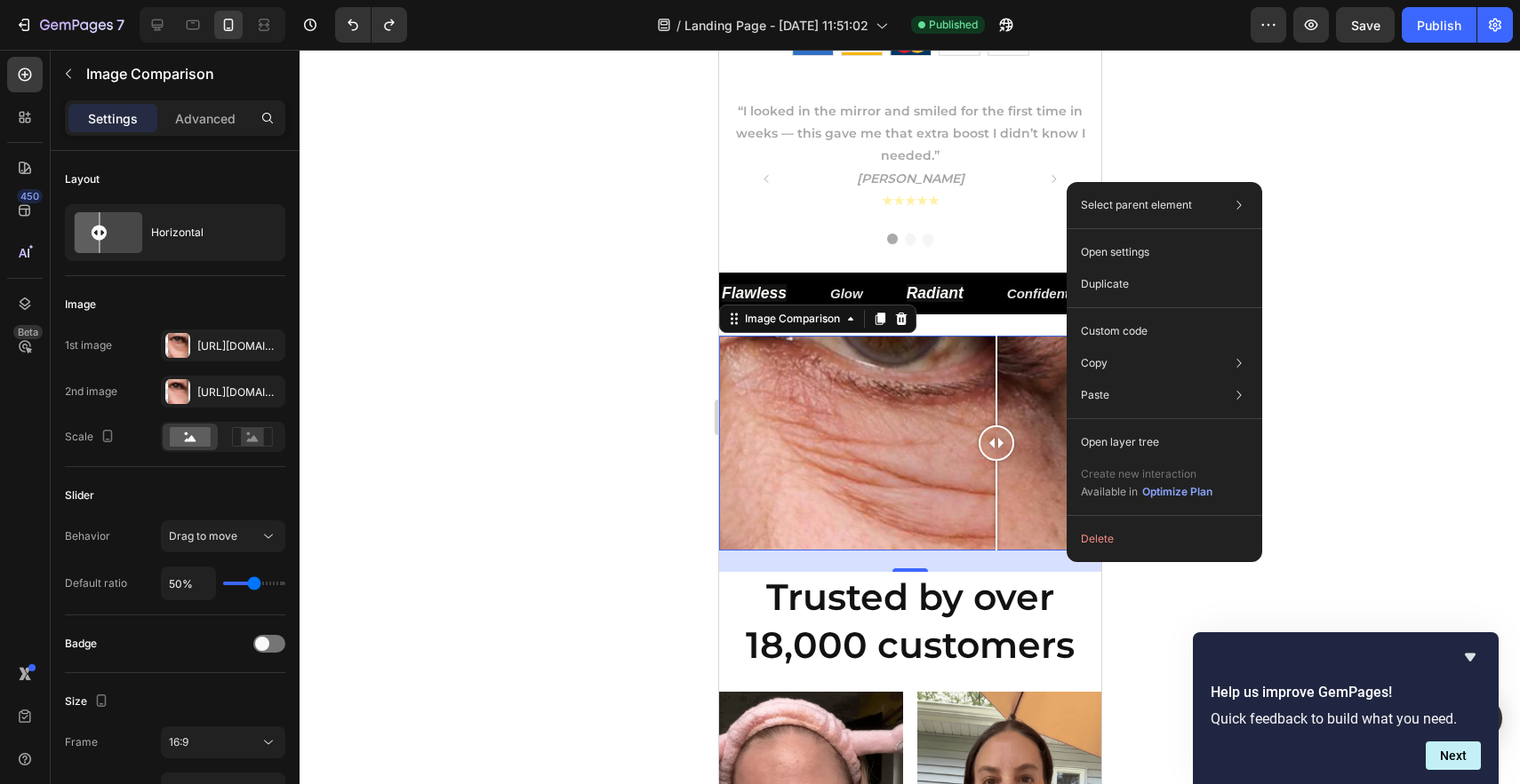
click at [1340, 370] on div at bounding box center [910, 416] width 1220 height 735
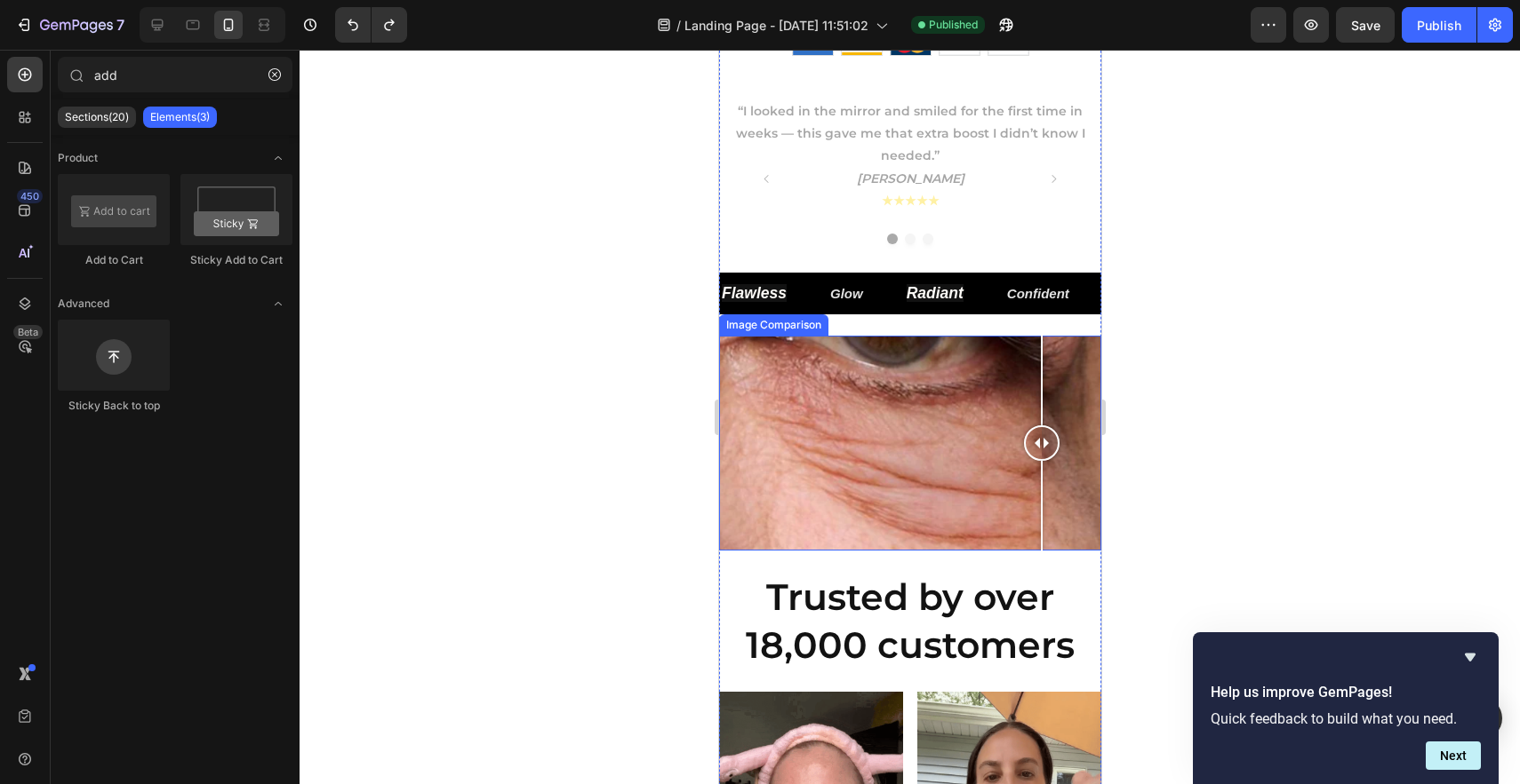
click at [1040, 530] on div at bounding box center [909, 443] width 382 height 215
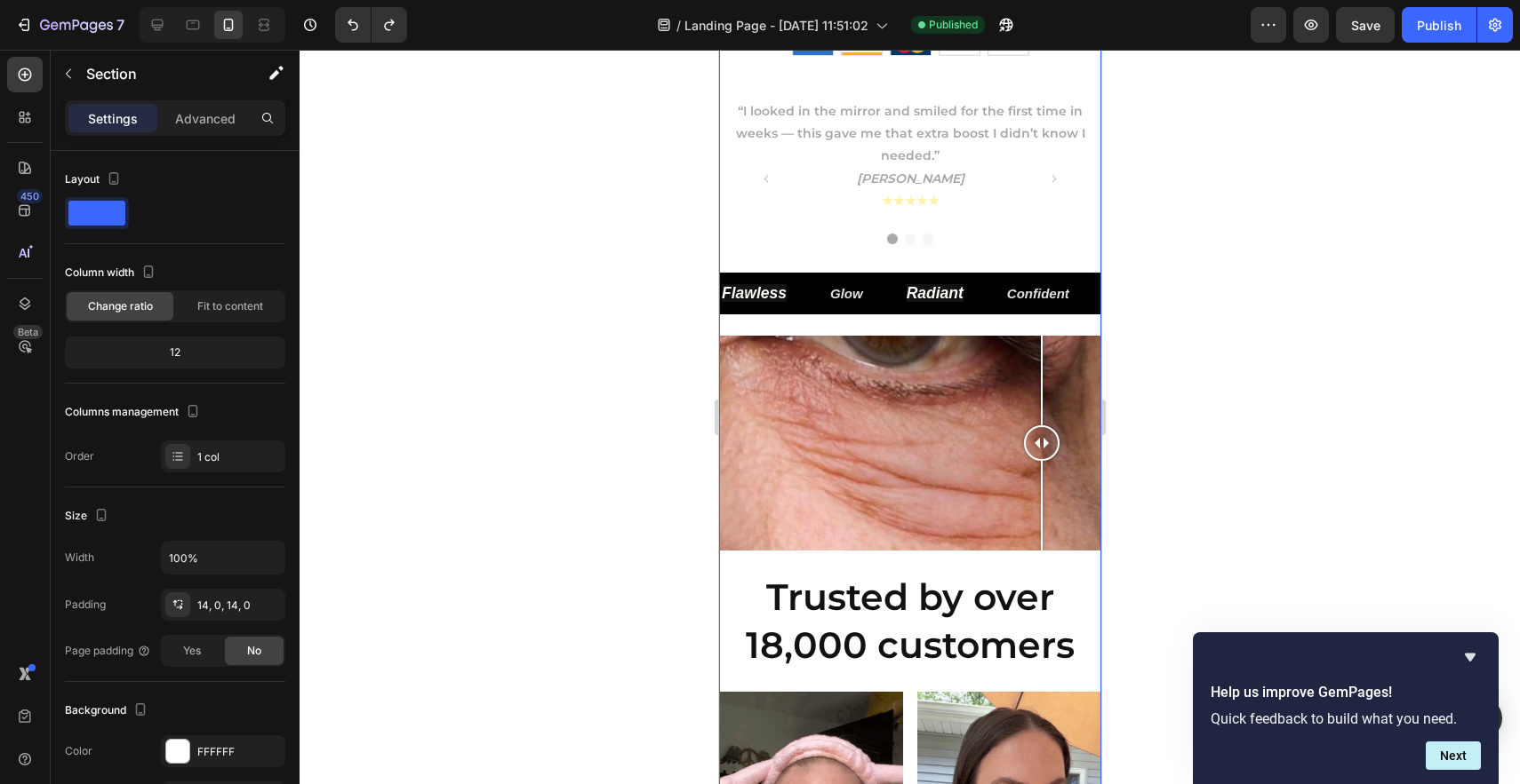
click at [1057, 563] on div "Product Images Icon Icon Icon Icon Icon Icon List Excellent | 4.8 Loved by 12,0…" at bounding box center [909, 675] width 382 height 2673
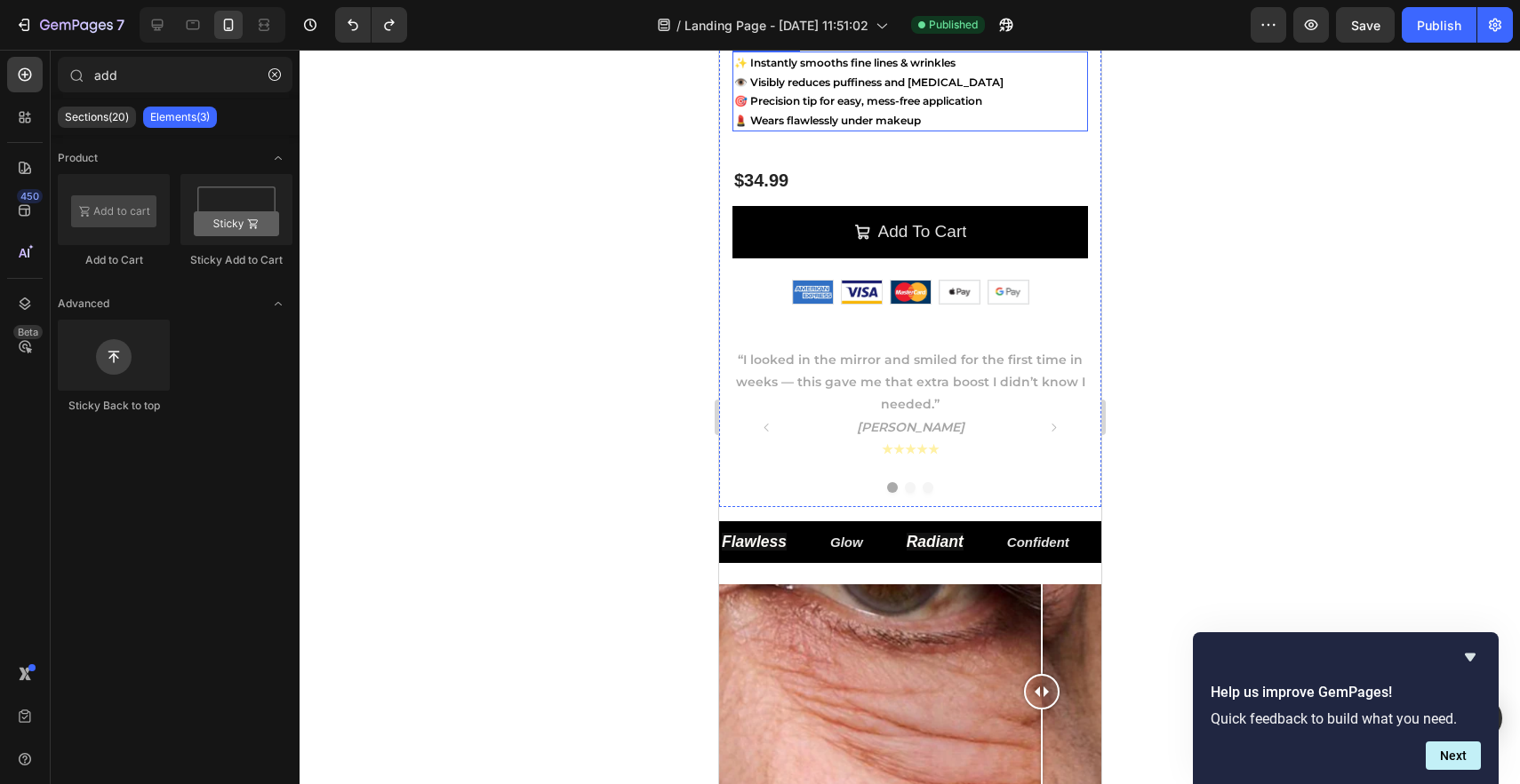
scroll to position [513, 0]
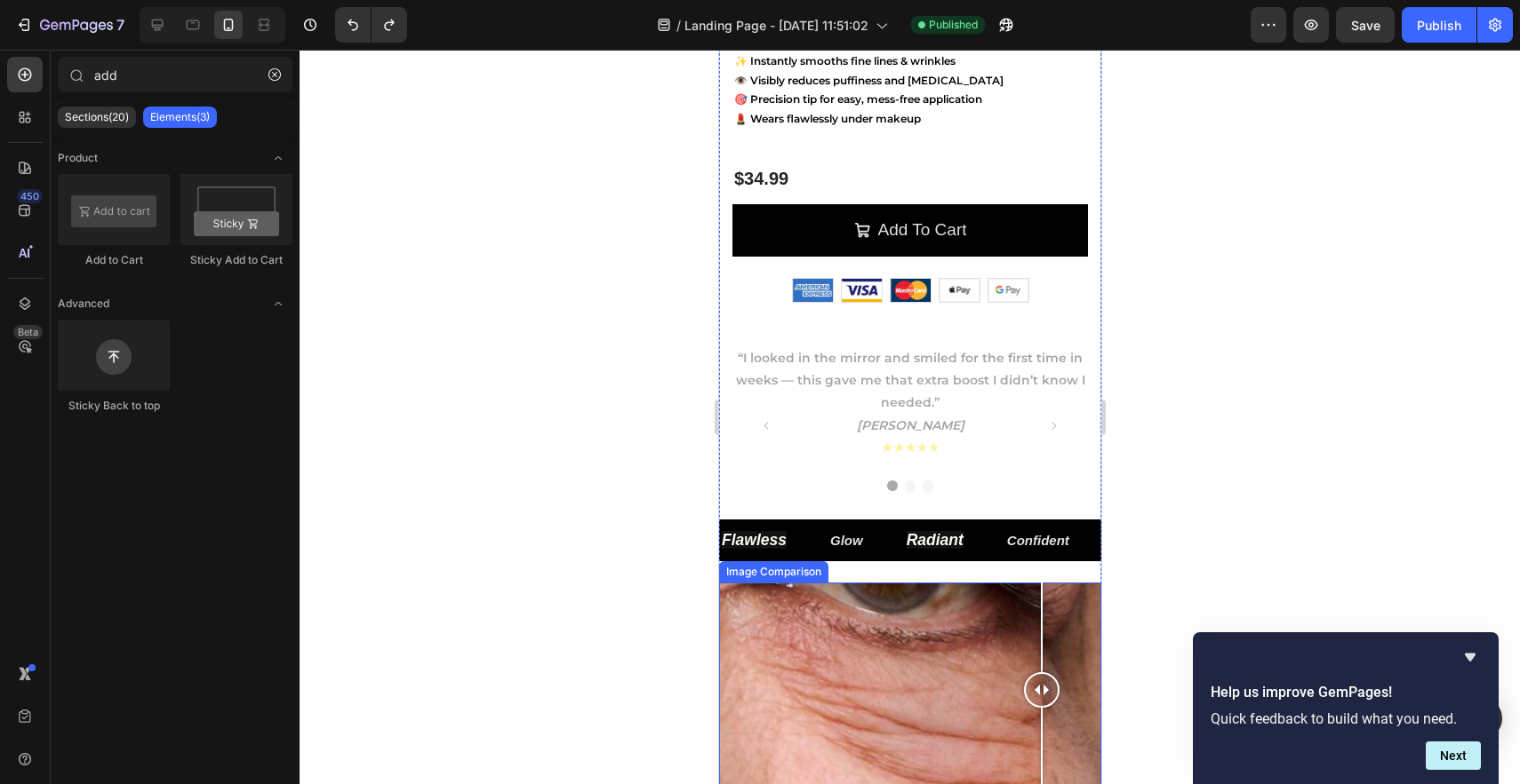
click at [926, 615] on div at bounding box center [909, 690] width 382 height 215
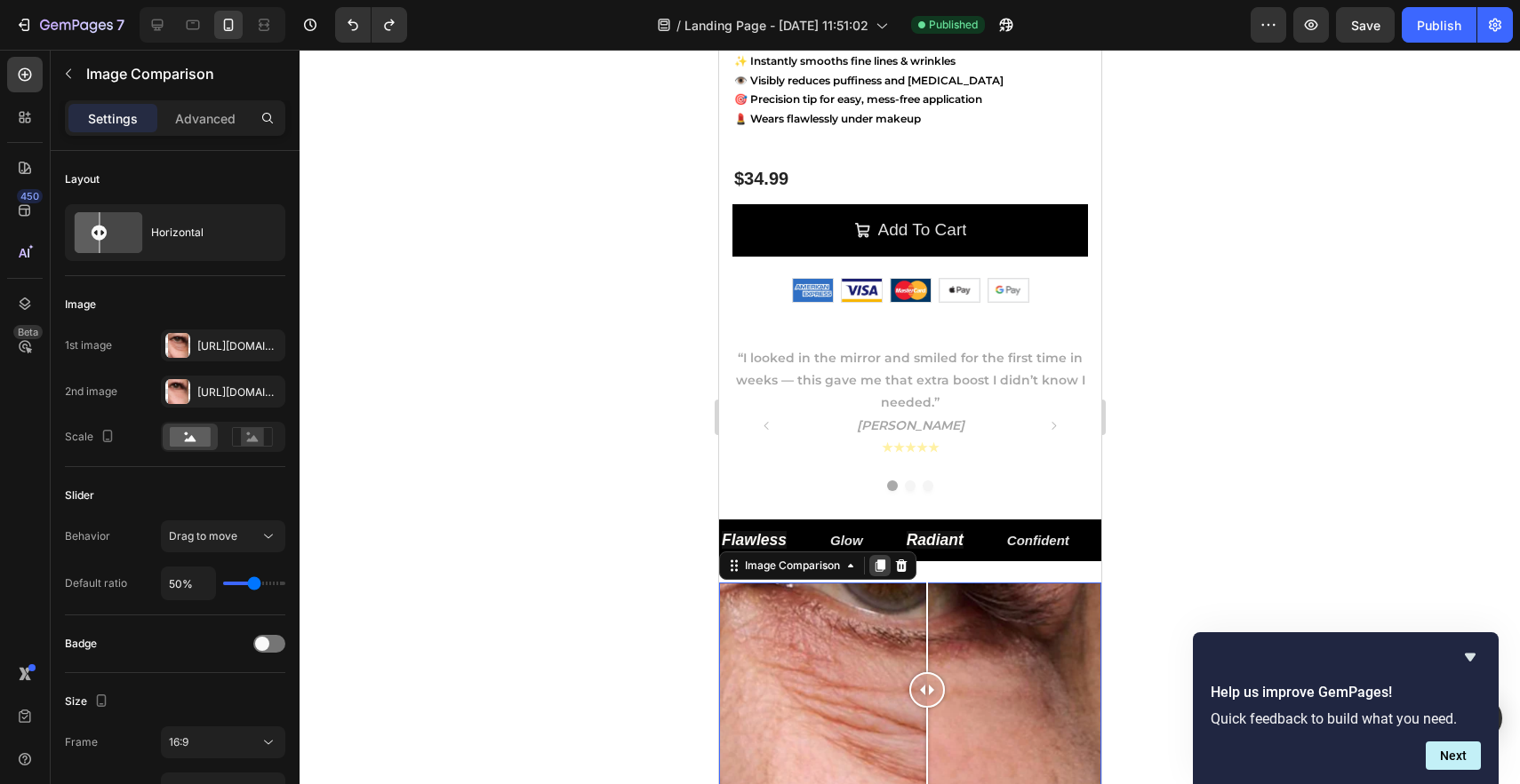
click at [875, 569] on icon at bounding box center [879, 566] width 9 height 12
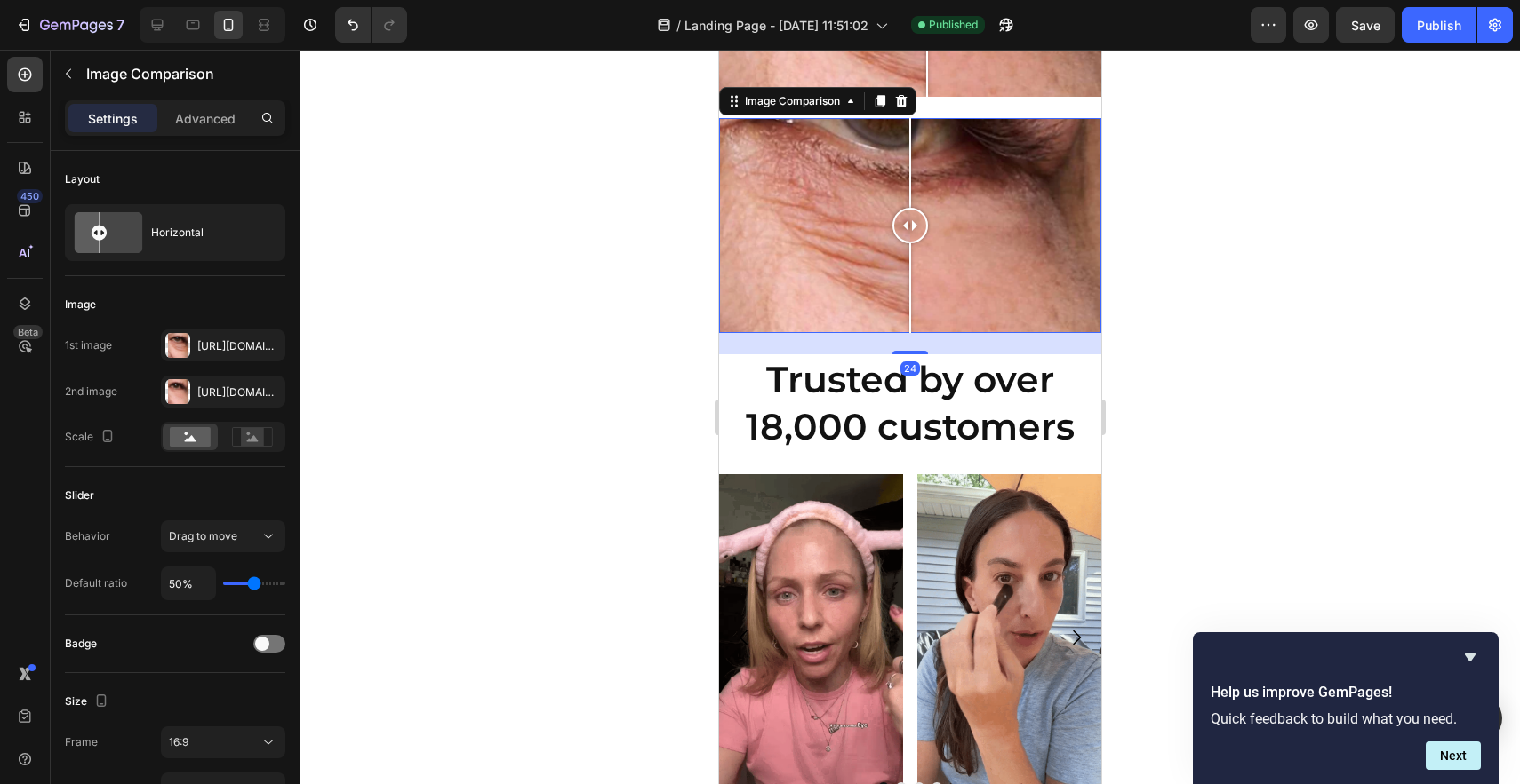
scroll to position [1221, 0]
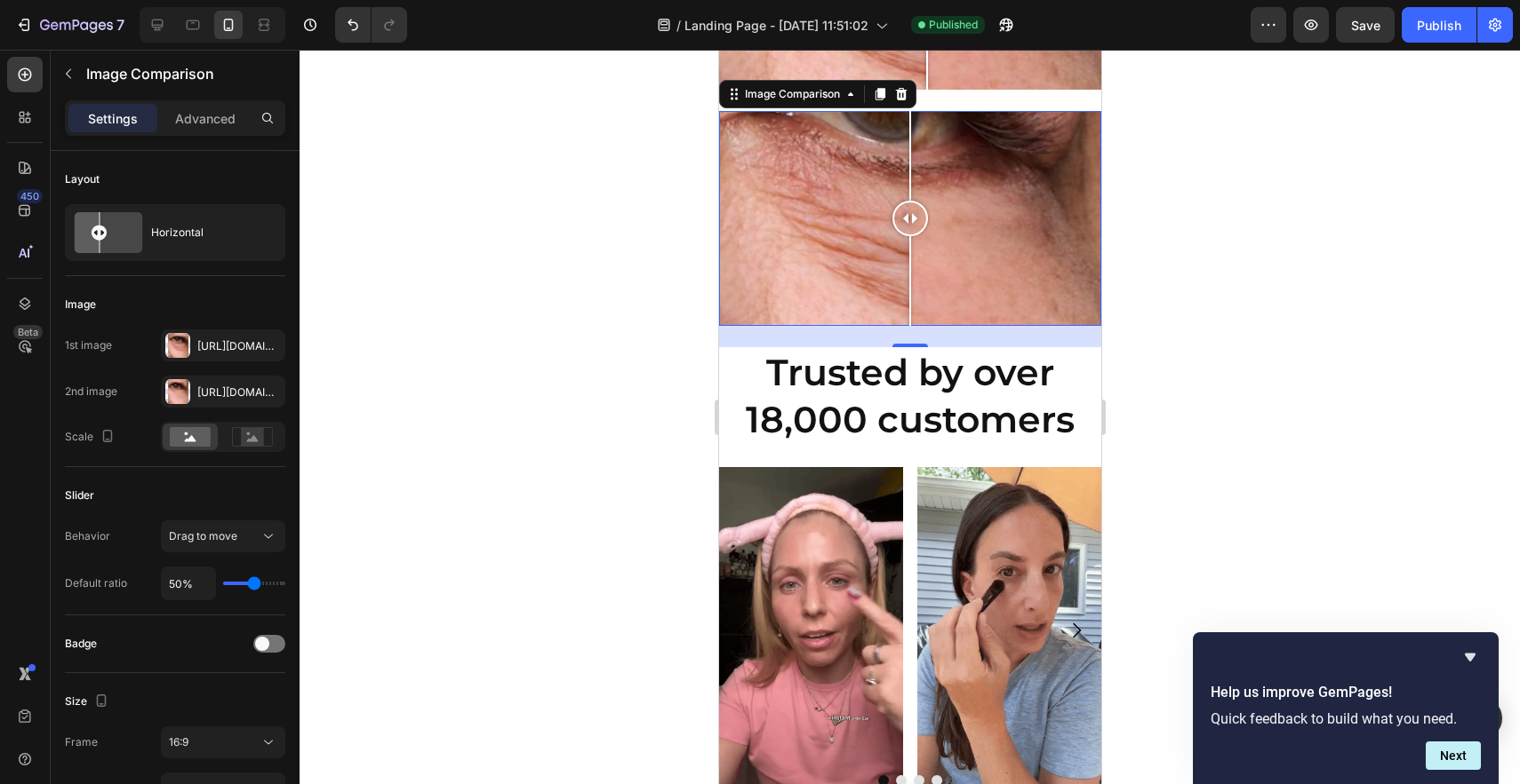
click at [806, 271] on div at bounding box center [909, 218] width 382 height 215
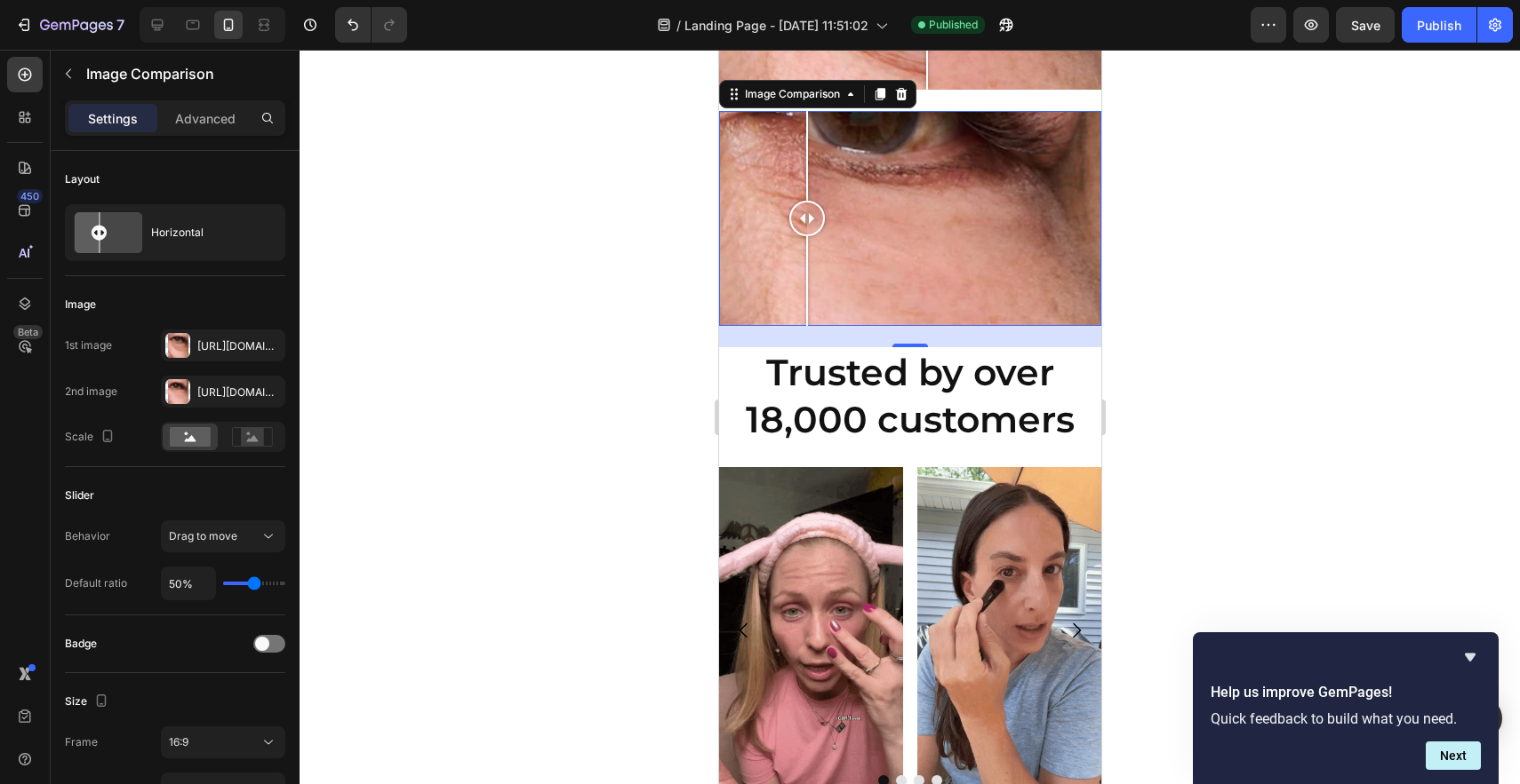
click at [737, 271] on div at bounding box center [909, 218] width 382 height 215
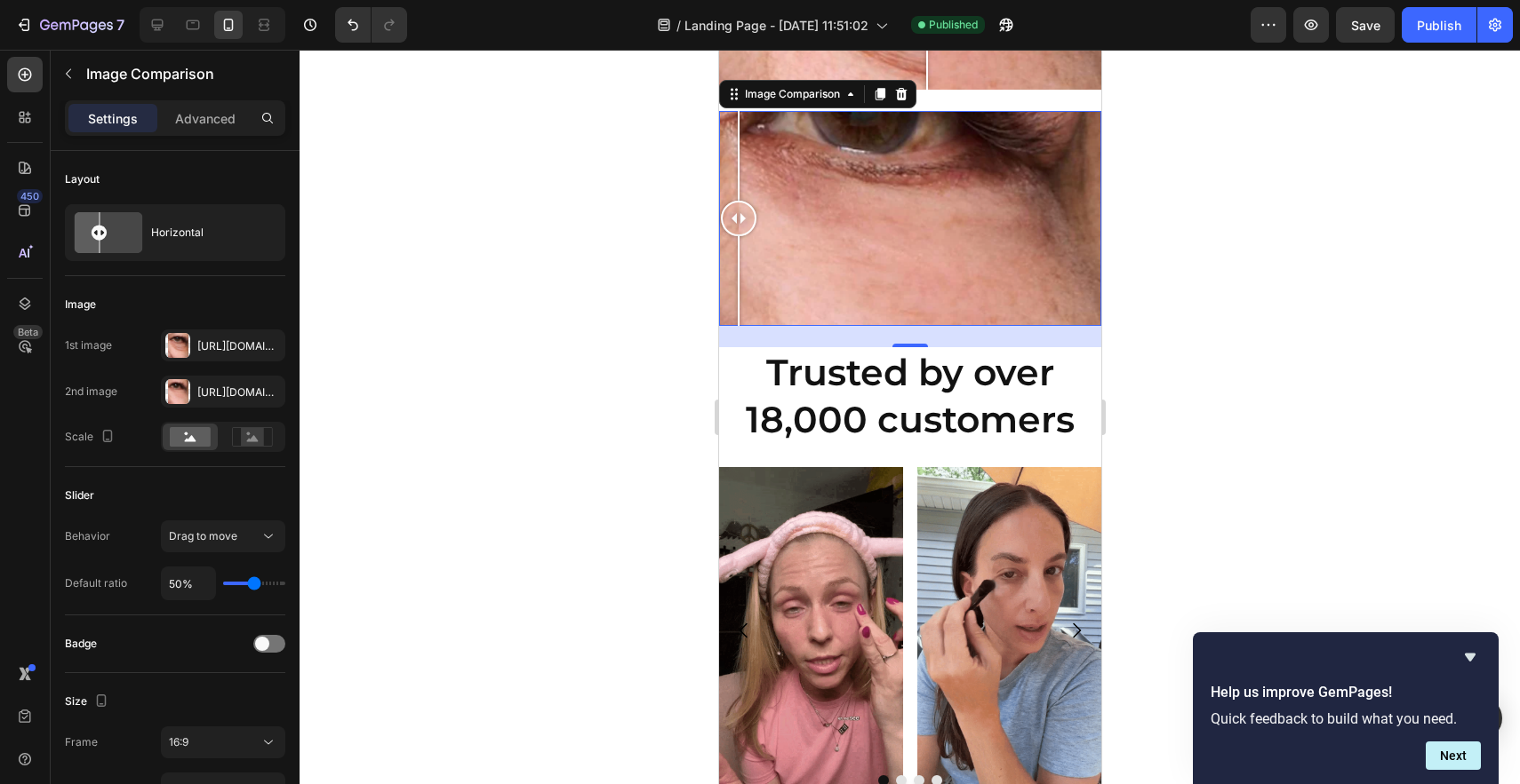
click at [929, 266] on div at bounding box center [909, 218] width 382 height 215
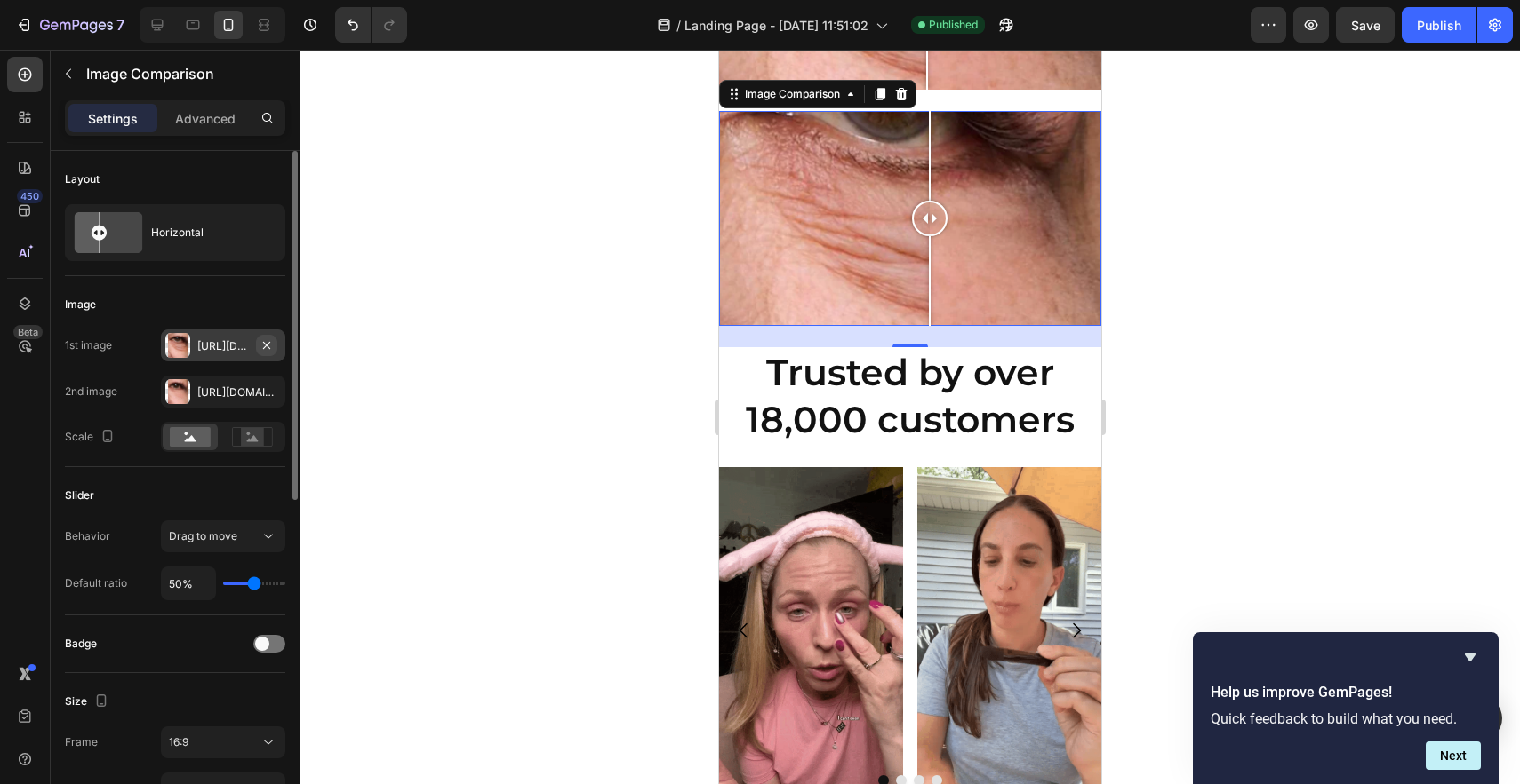
click at [256, 349] on button "button" at bounding box center [266, 345] width 21 height 21
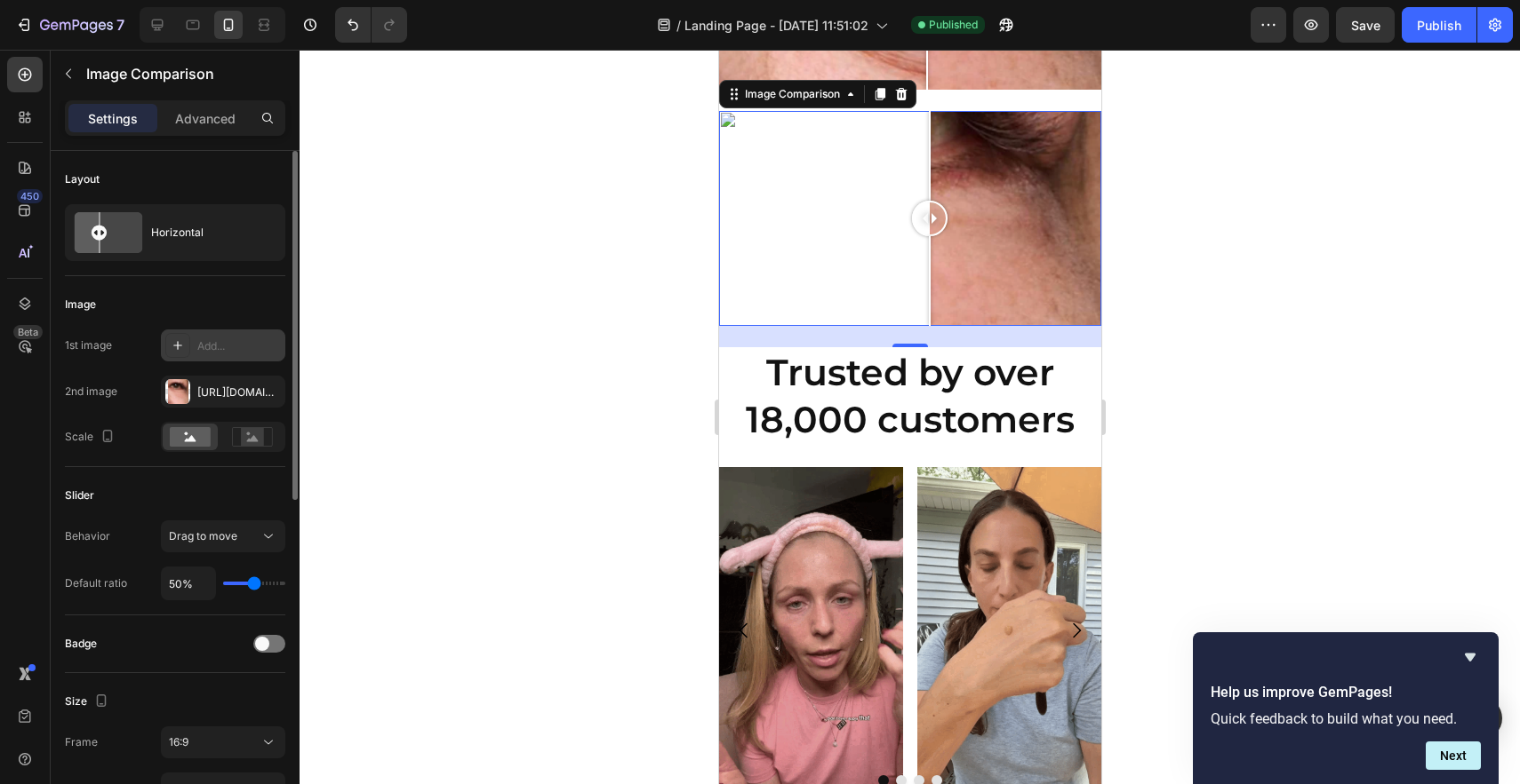
click at [219, 347] on div "Add..." at bounding box center [239, 346] width 84 height 16
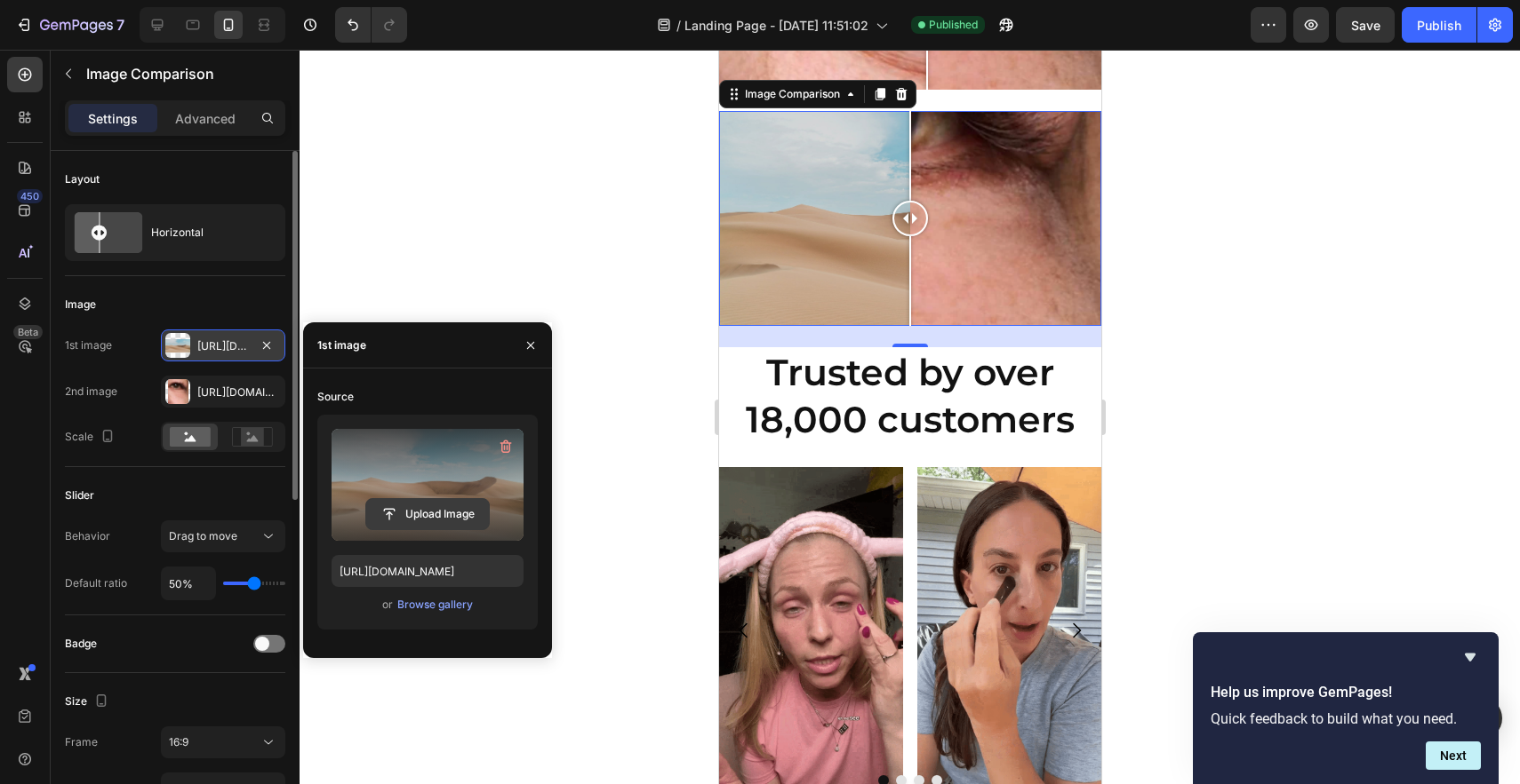
click at [436, 516] on input "file" at bounding box center [428, 514] width 123 height 30
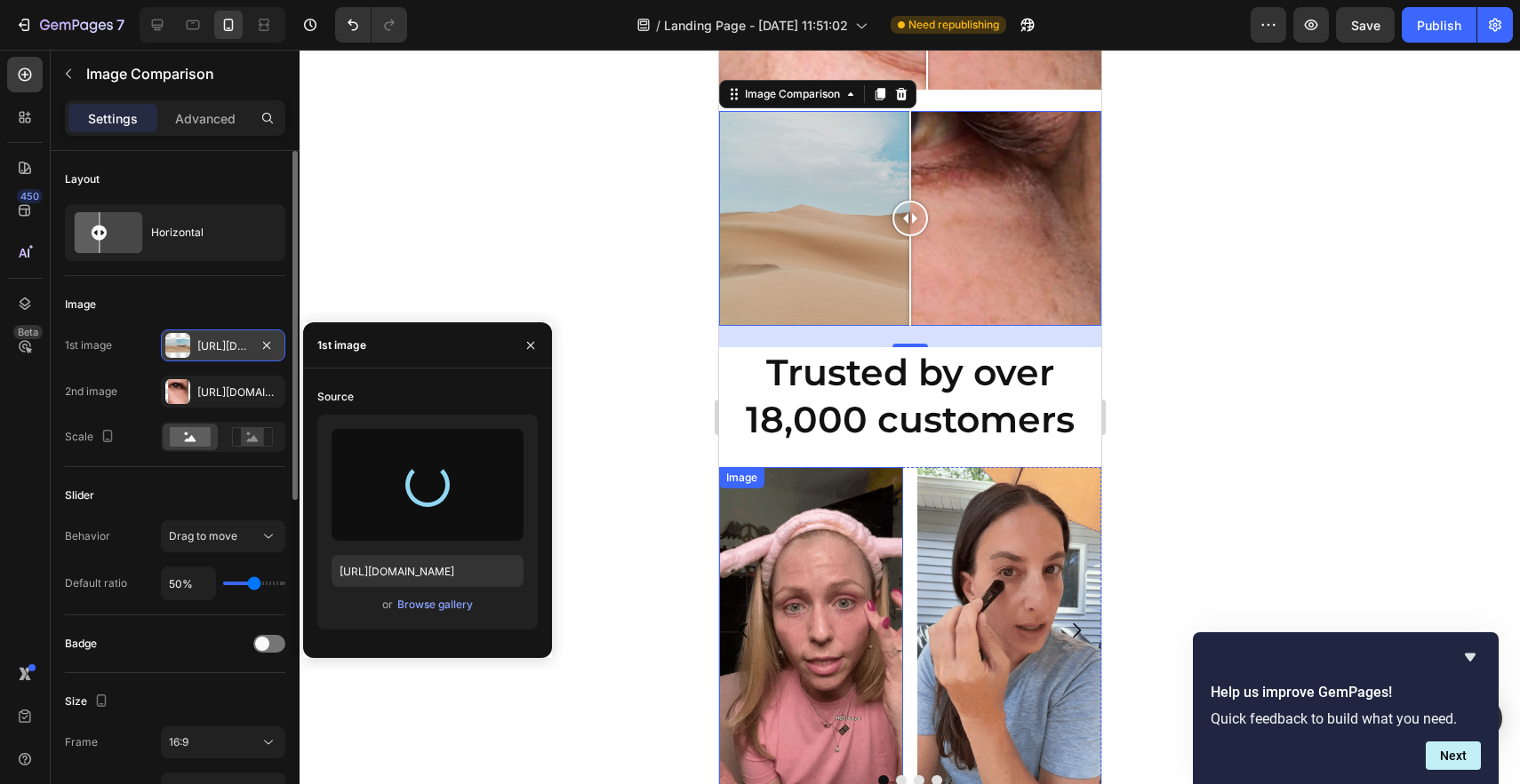
type input "[URL][DOMAIN_NAME]"
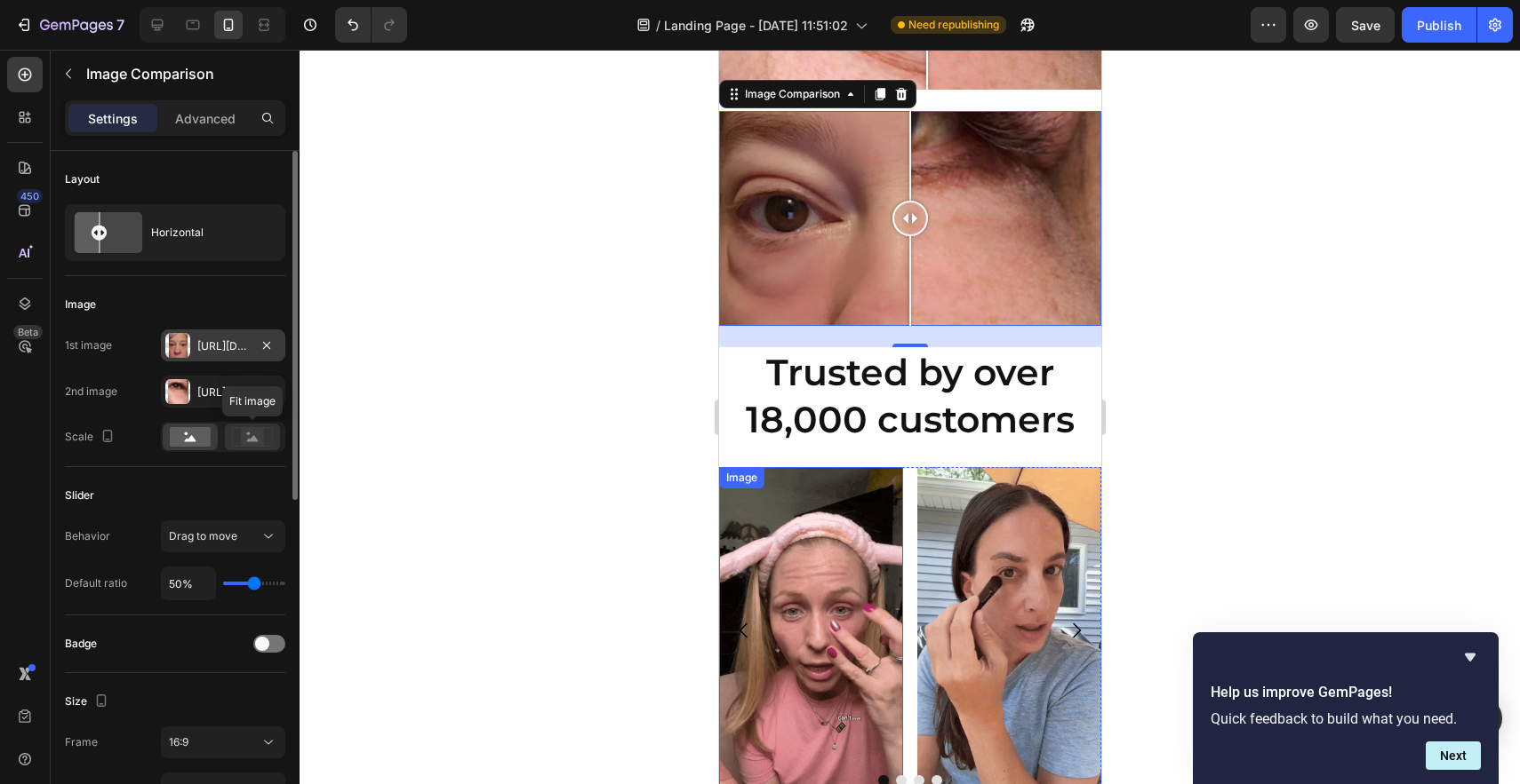
click at [267, 442] on icon at bounding box center [252, 437] width 41 height 20
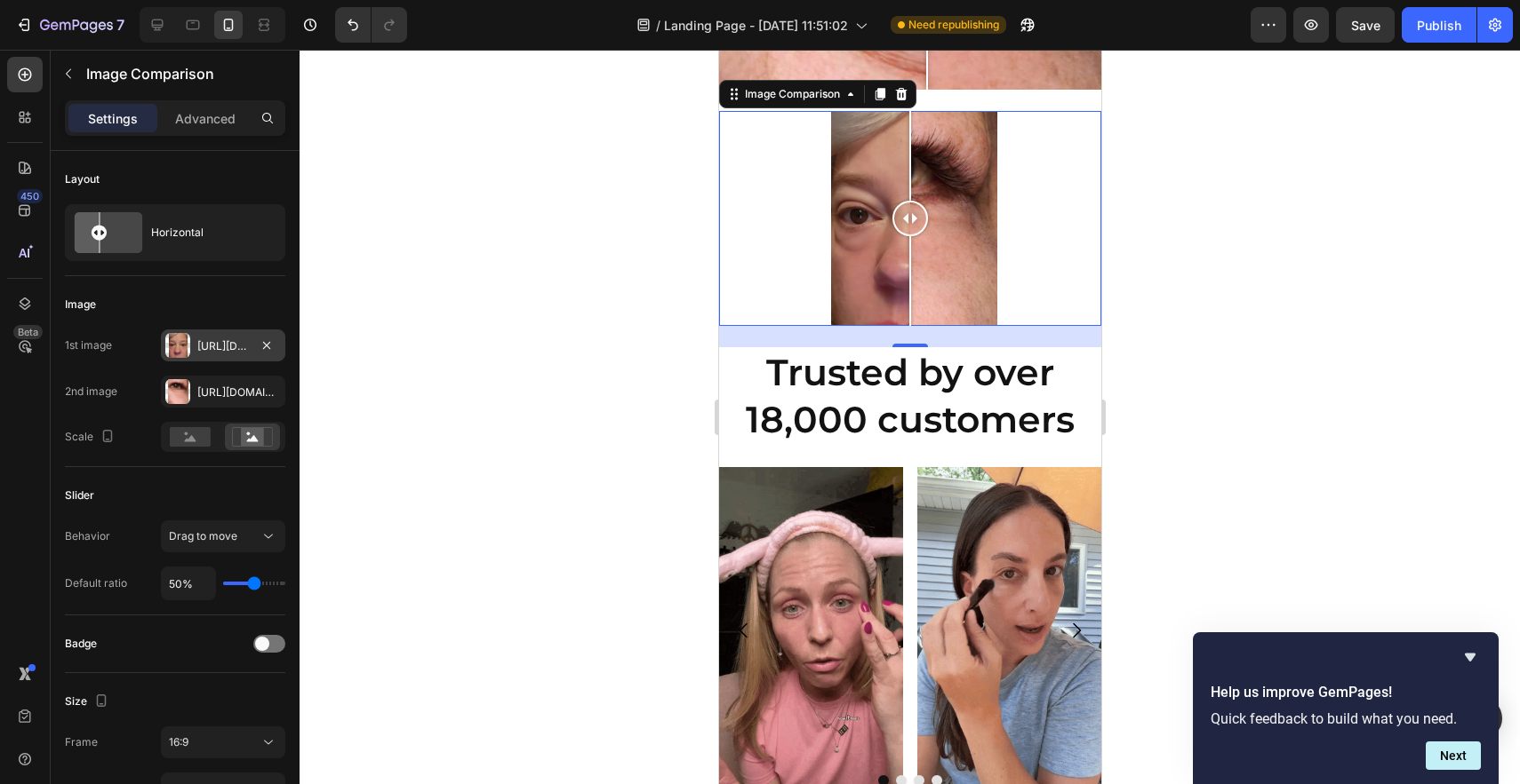
click at [954, 254] on div at bounding box center [909, 218] width 382 height 215
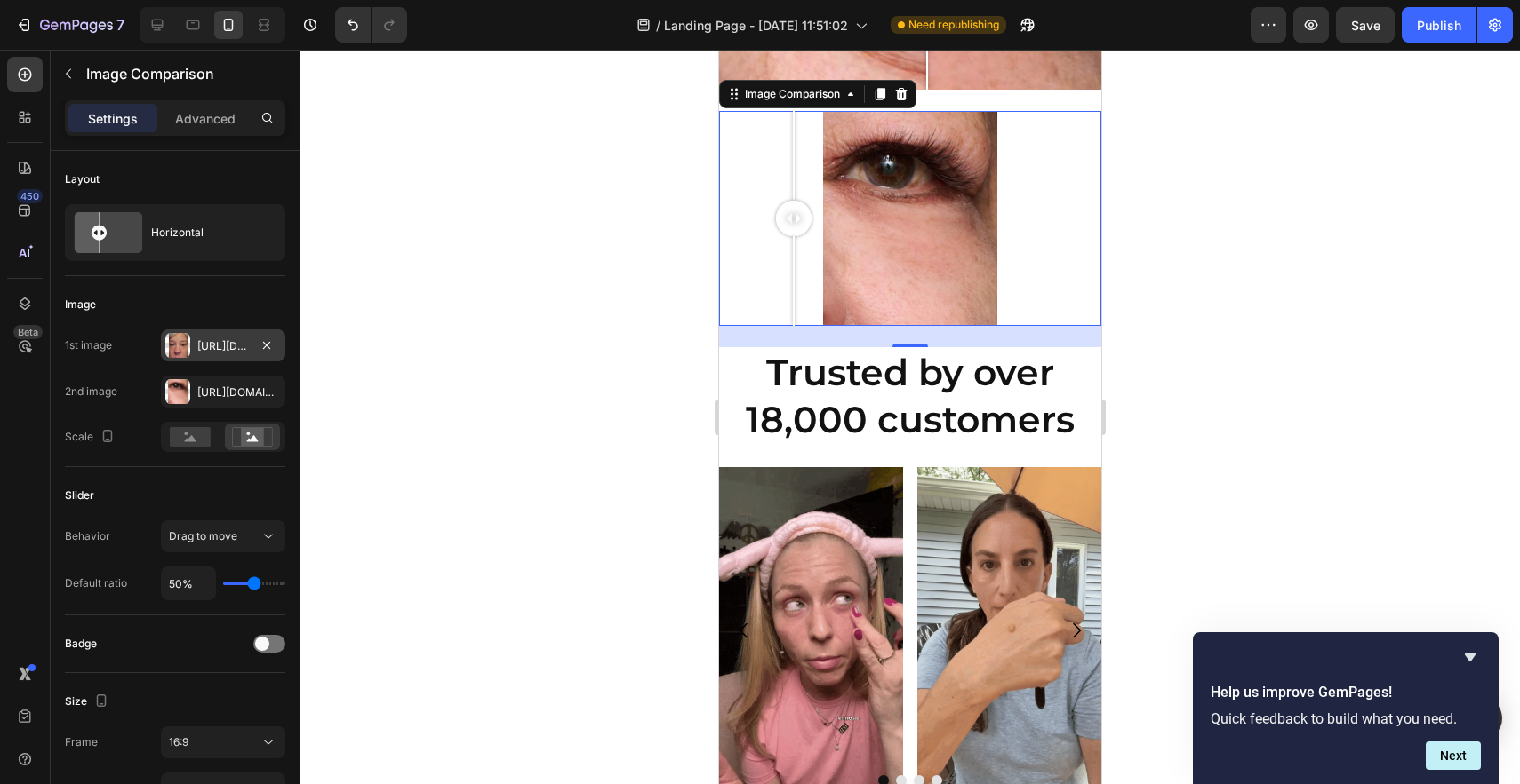
click at [793, 255] on div at bounding box center [909, 218] width 382 height 215
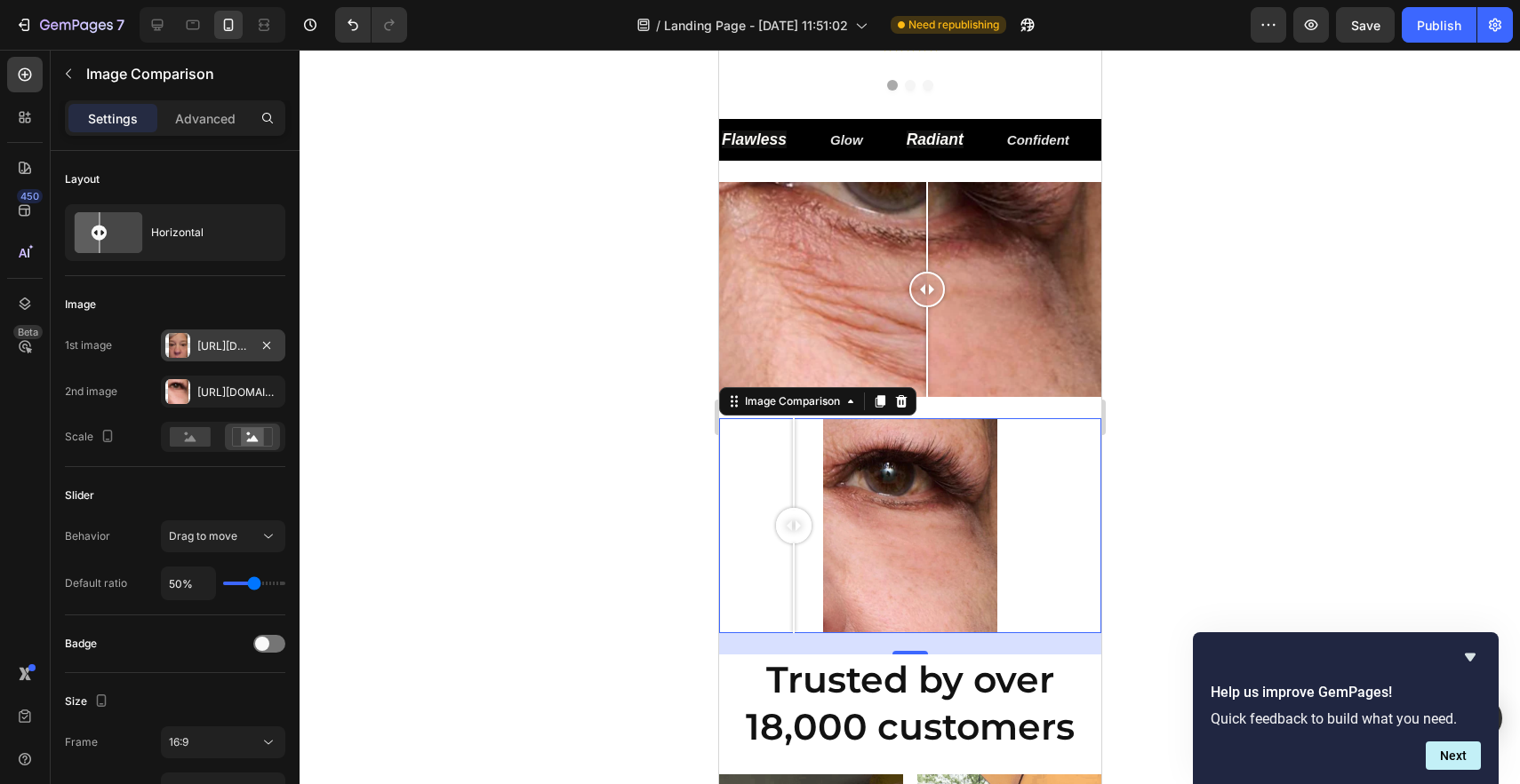
scroll to position [903, 0]
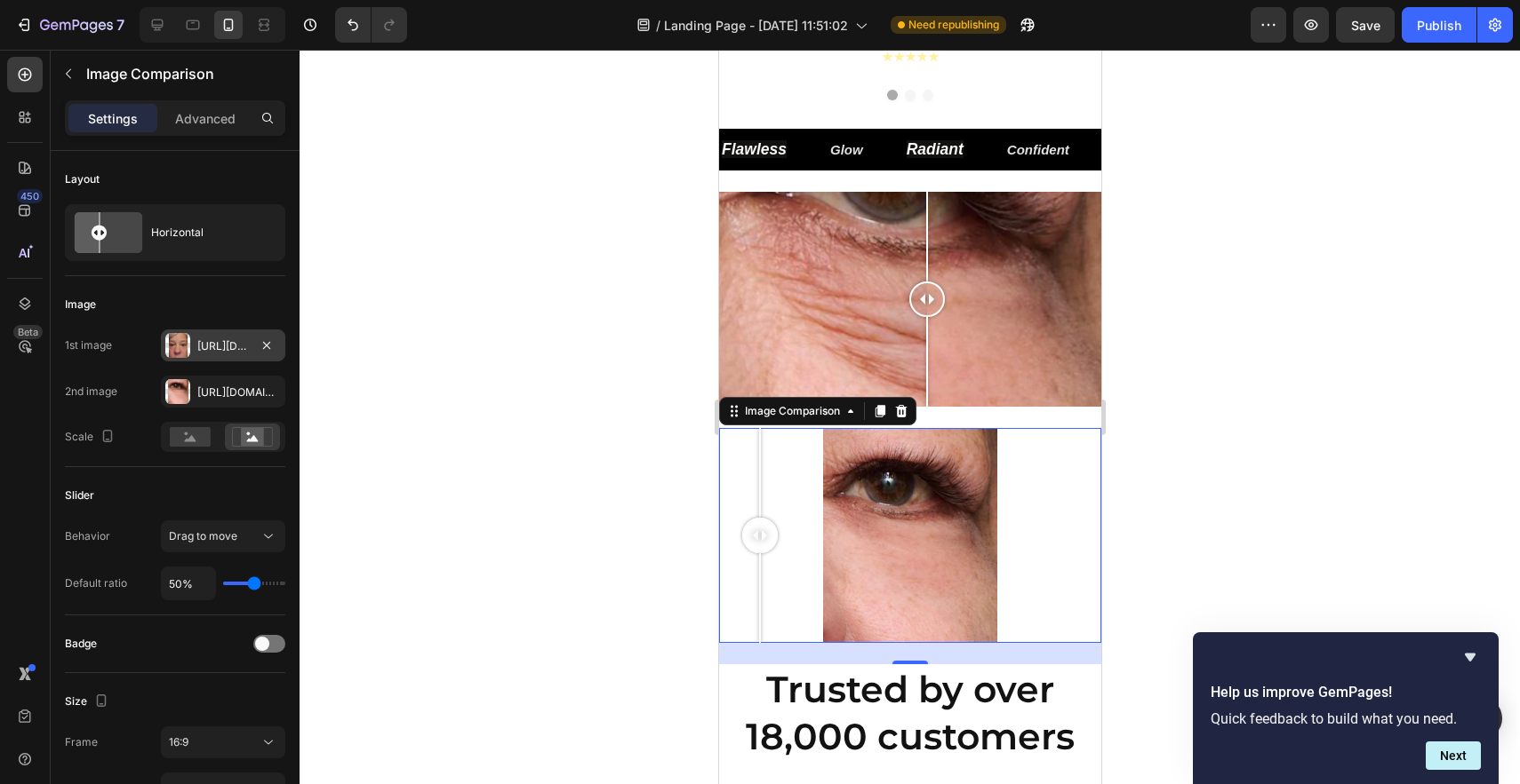
click at [759, 510] on div at bounding box center [909, 535] width 382 height 215
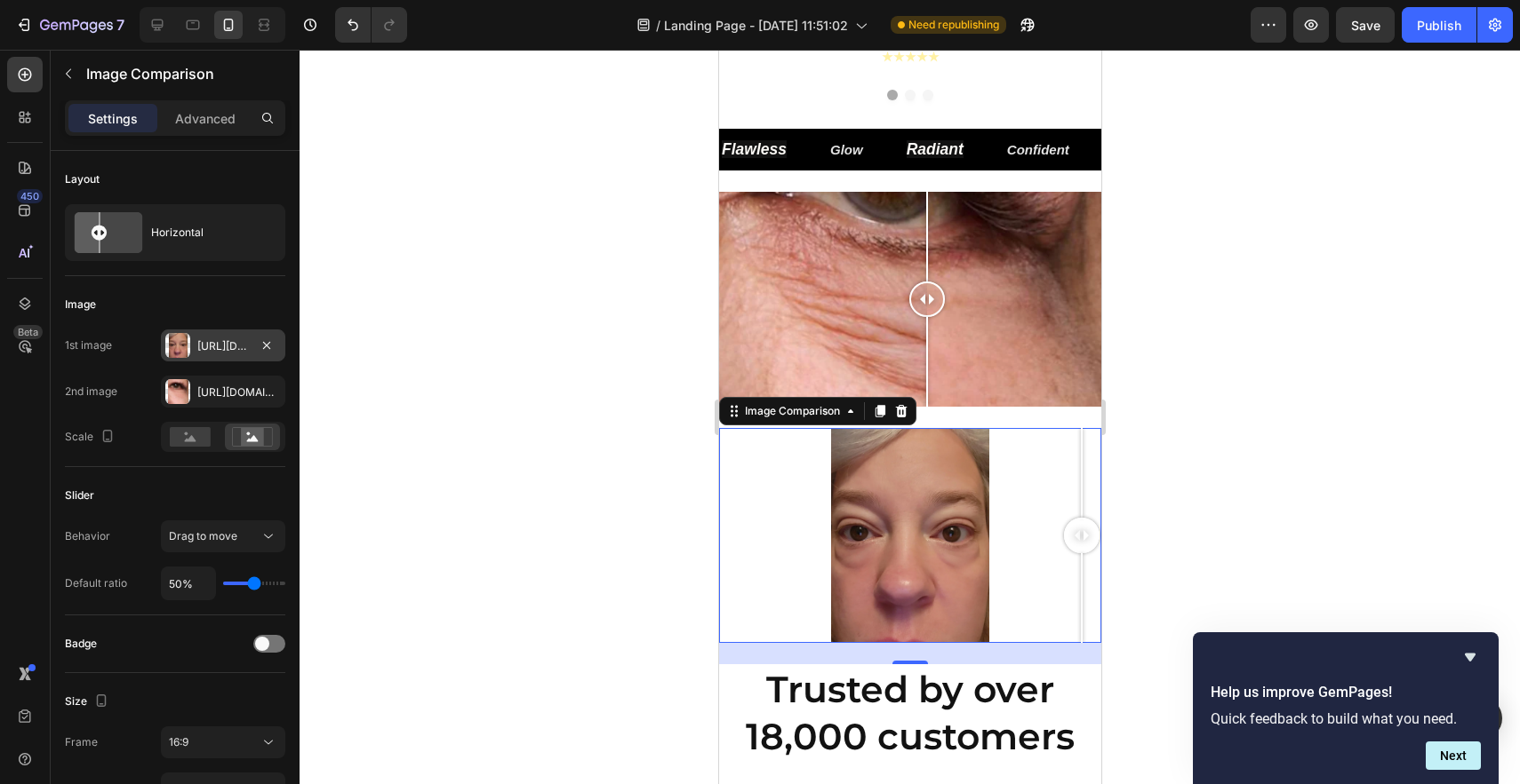
drag, startPoint x: 761, startPoint y: 545, endPoint x: 1086, endPoint y: 549, distance: 325.0
click at [1087, 550] on div at bounding box center [1080, 535] width 35 height 35
click at [962, 552] on div at bounding box center [909, 535] width 382 height 215
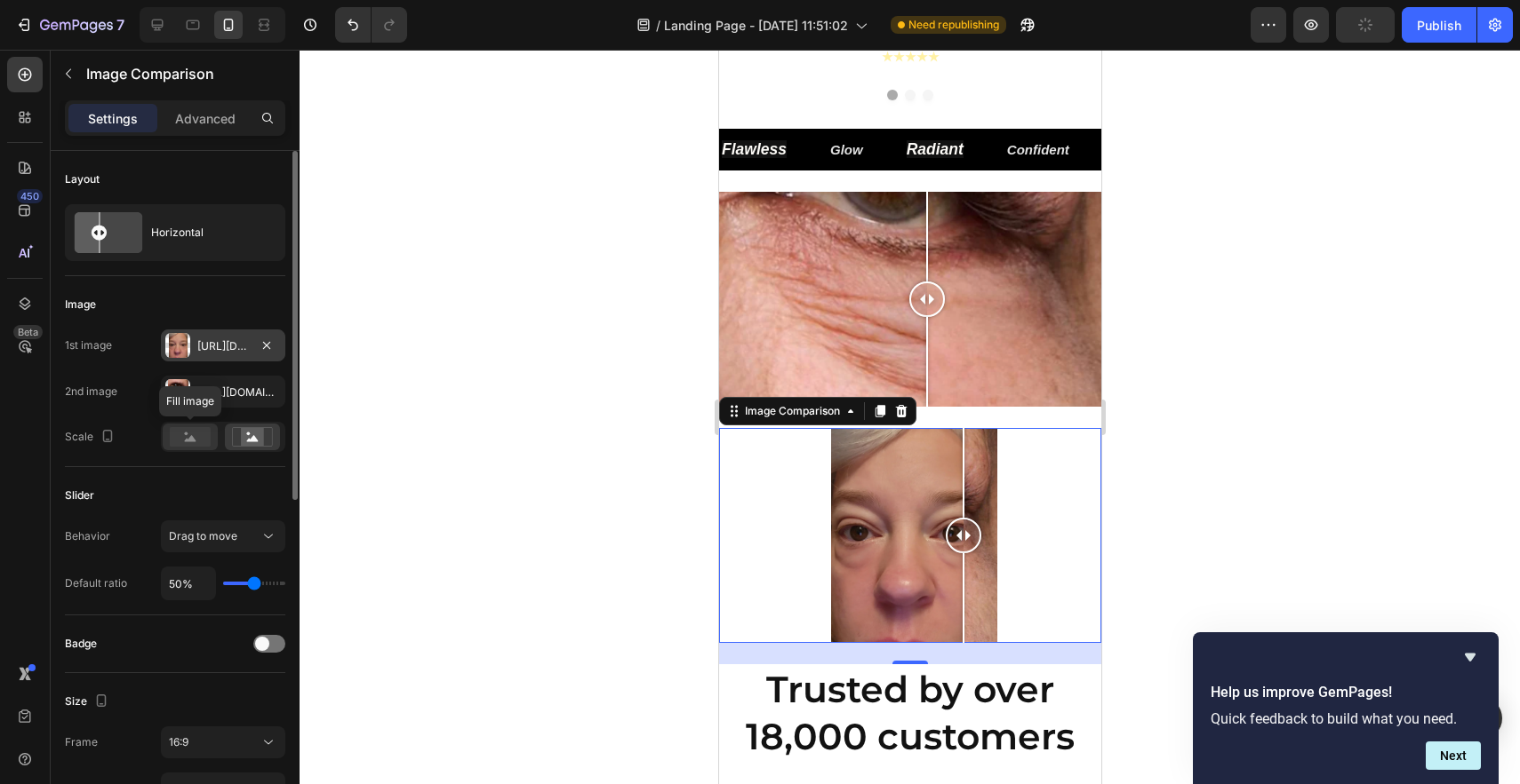
click at [200, 437] on rect at bounding box center [190, 437] width 41 height 20
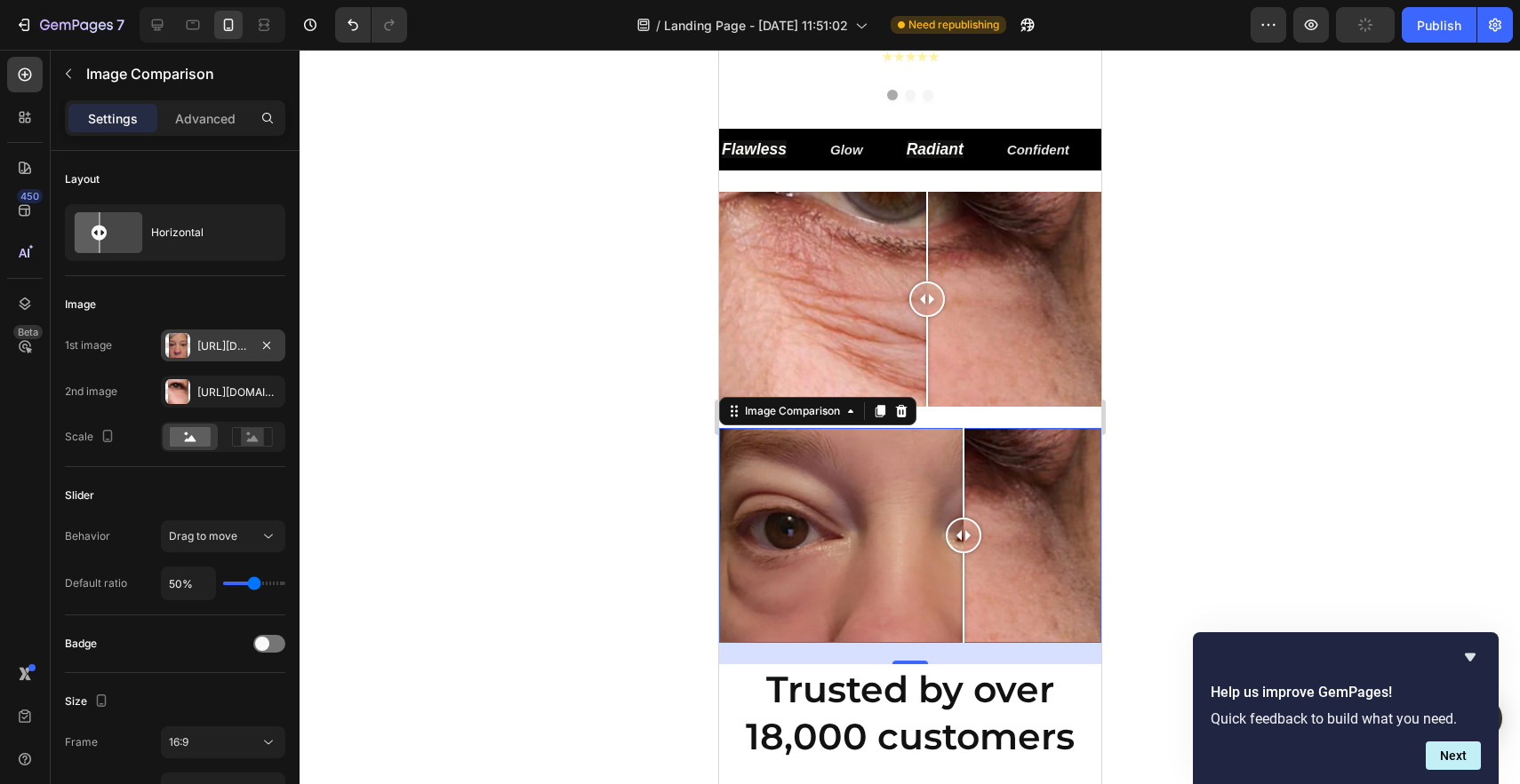
click at [1041, 580] on div at bounding box center [909, 535] width 382 height 215
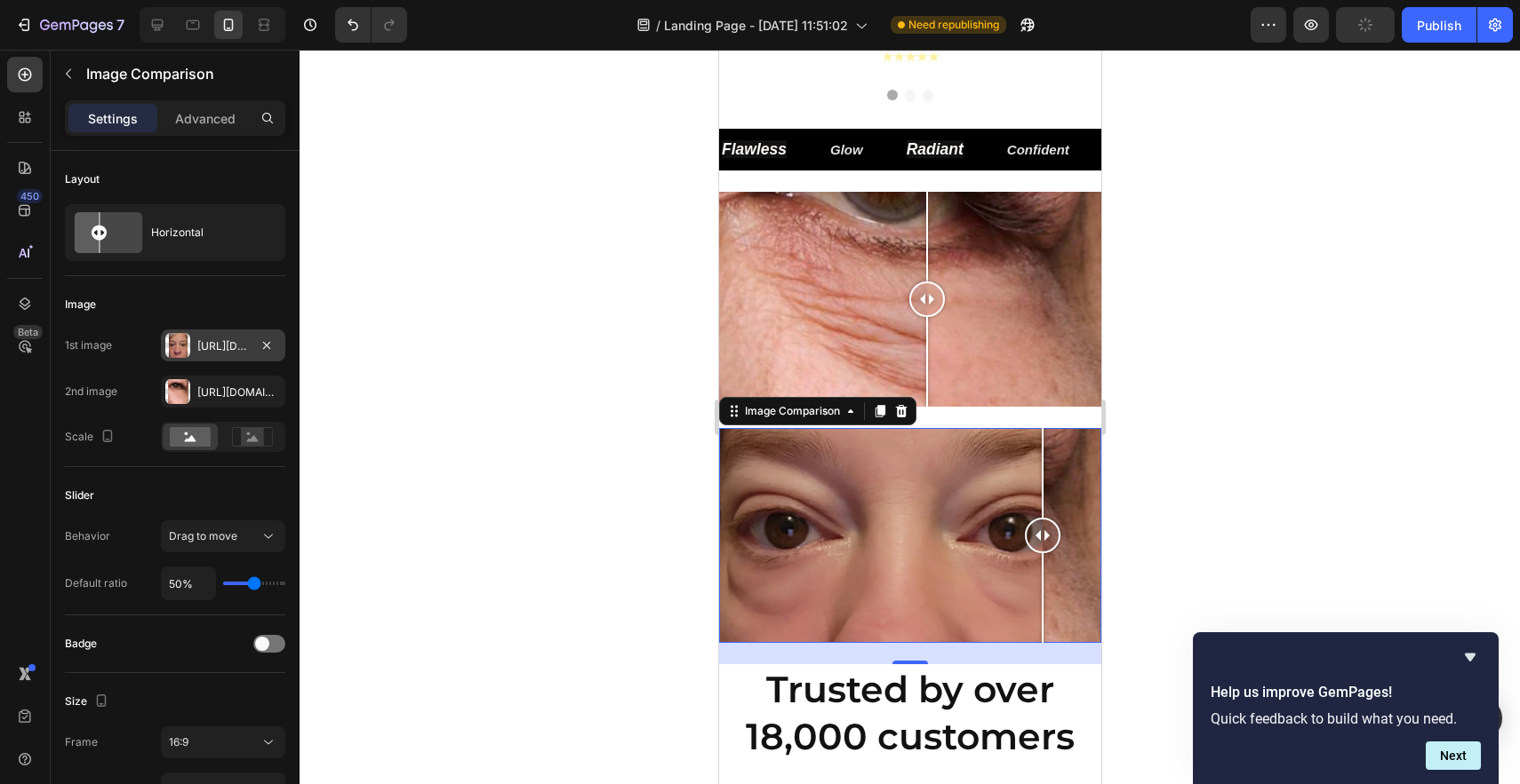
click at [1065, 574] on div at bounding box center [909, 535] width 382 height 215
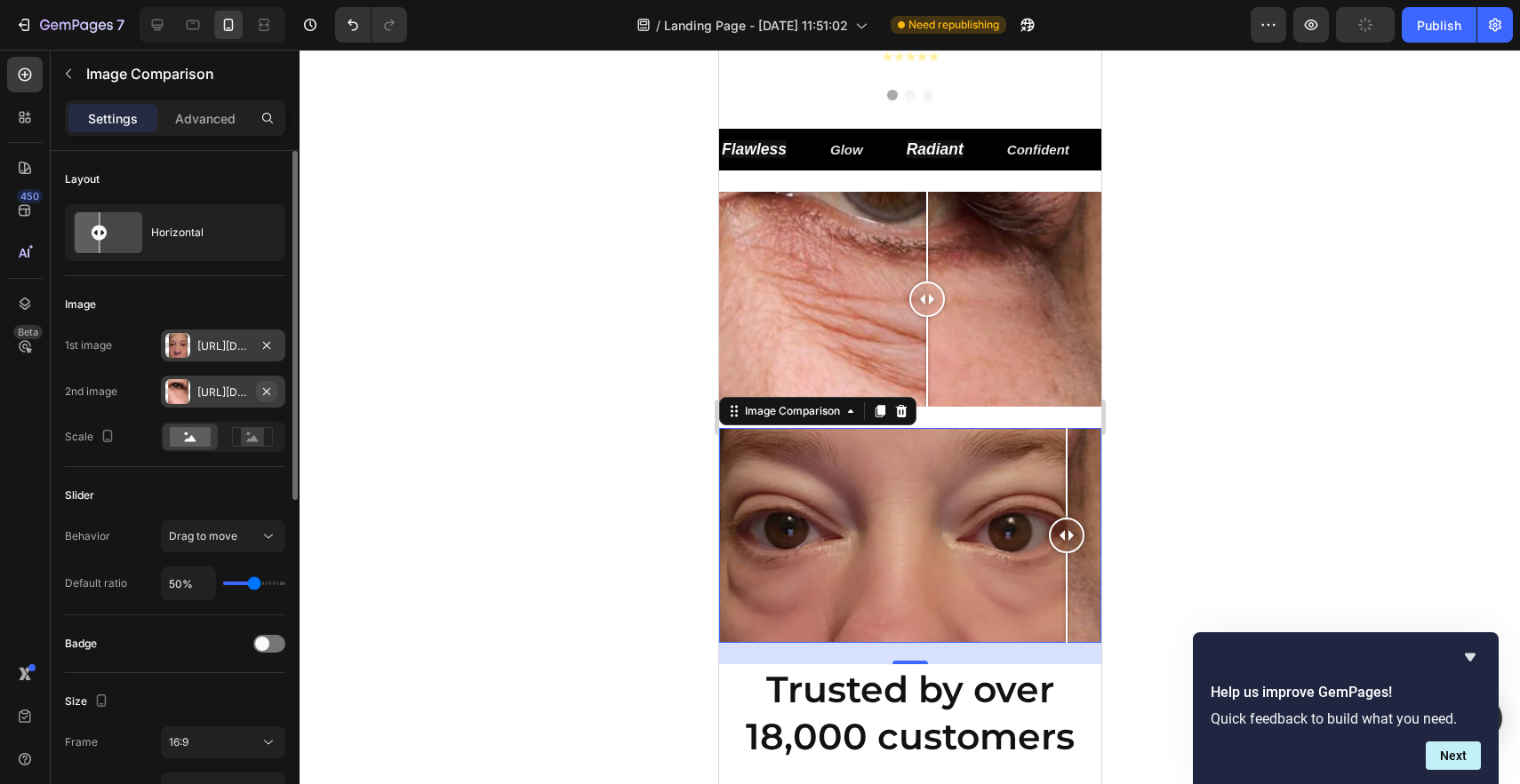
click at [269, 392] on icon "button" at bounding box center [266, 391] width 14 height 14
click at [223, 395] on div "Add..." at bounding box center [239, 392] width 84 height 16
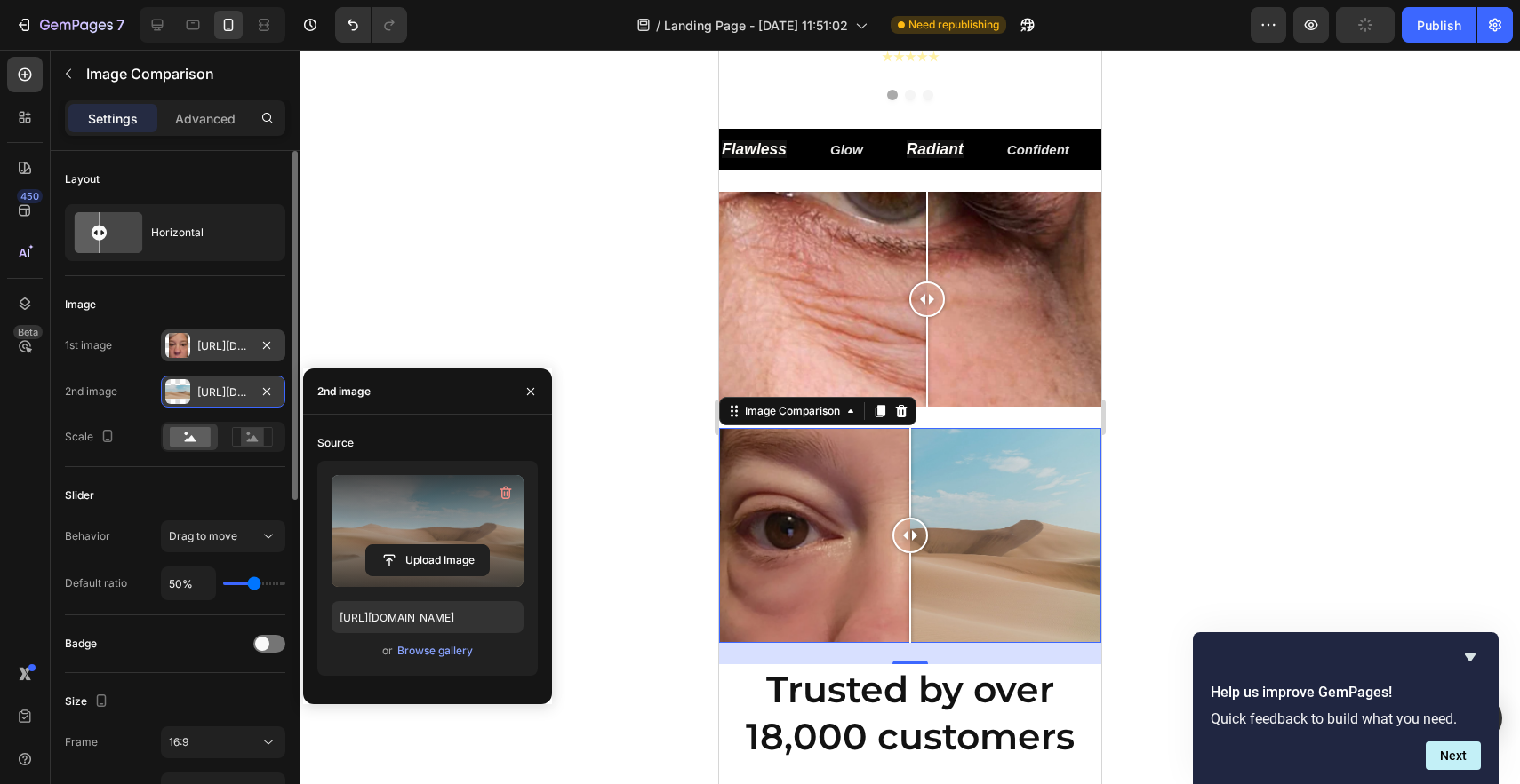
click at [462, 536] on label at bounding box center [428, 531] width 192 height 112
click at [0, 0] on input "file" at bounding box center [0, 0] width 0 height 0
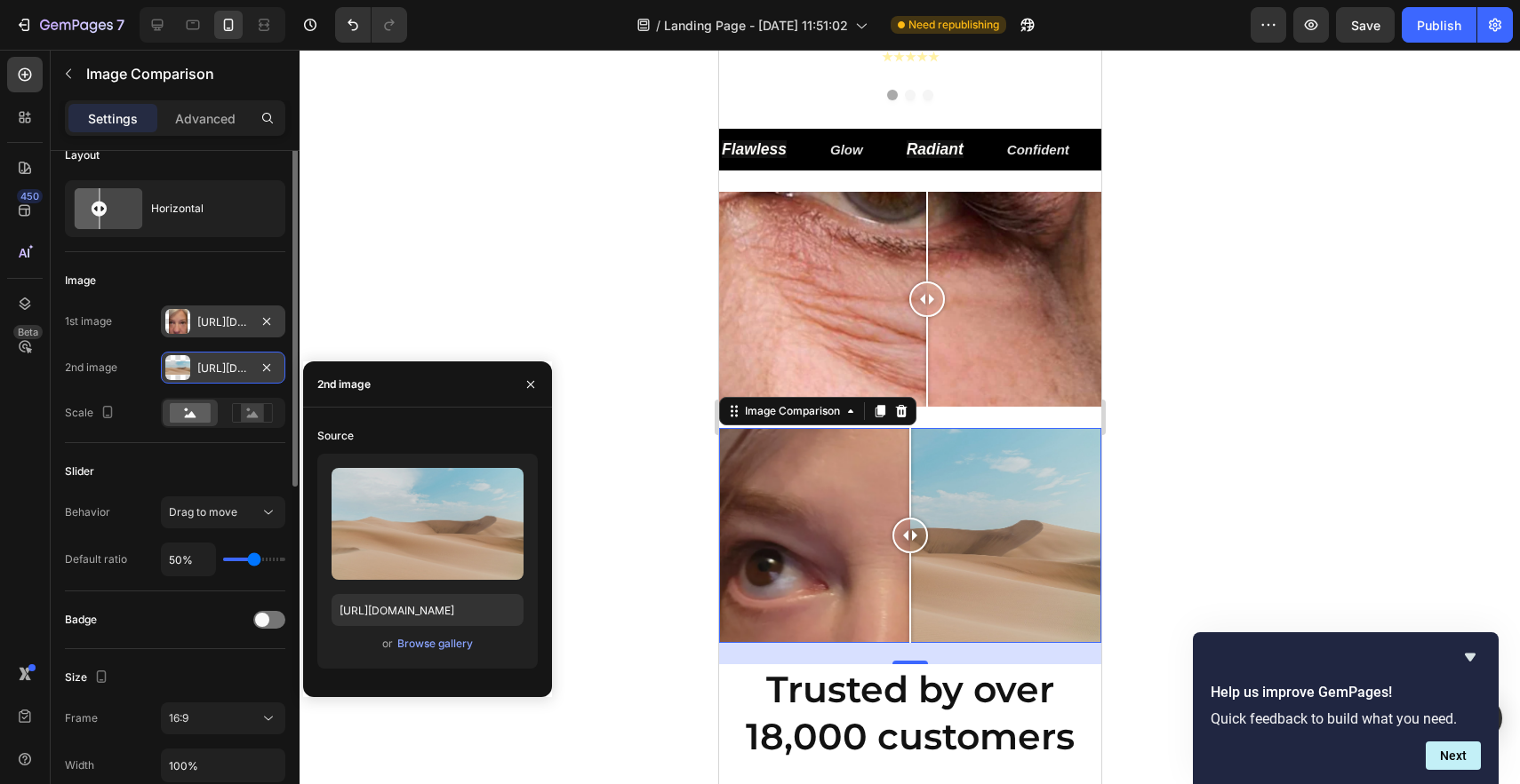
scroll to position [0, 0]
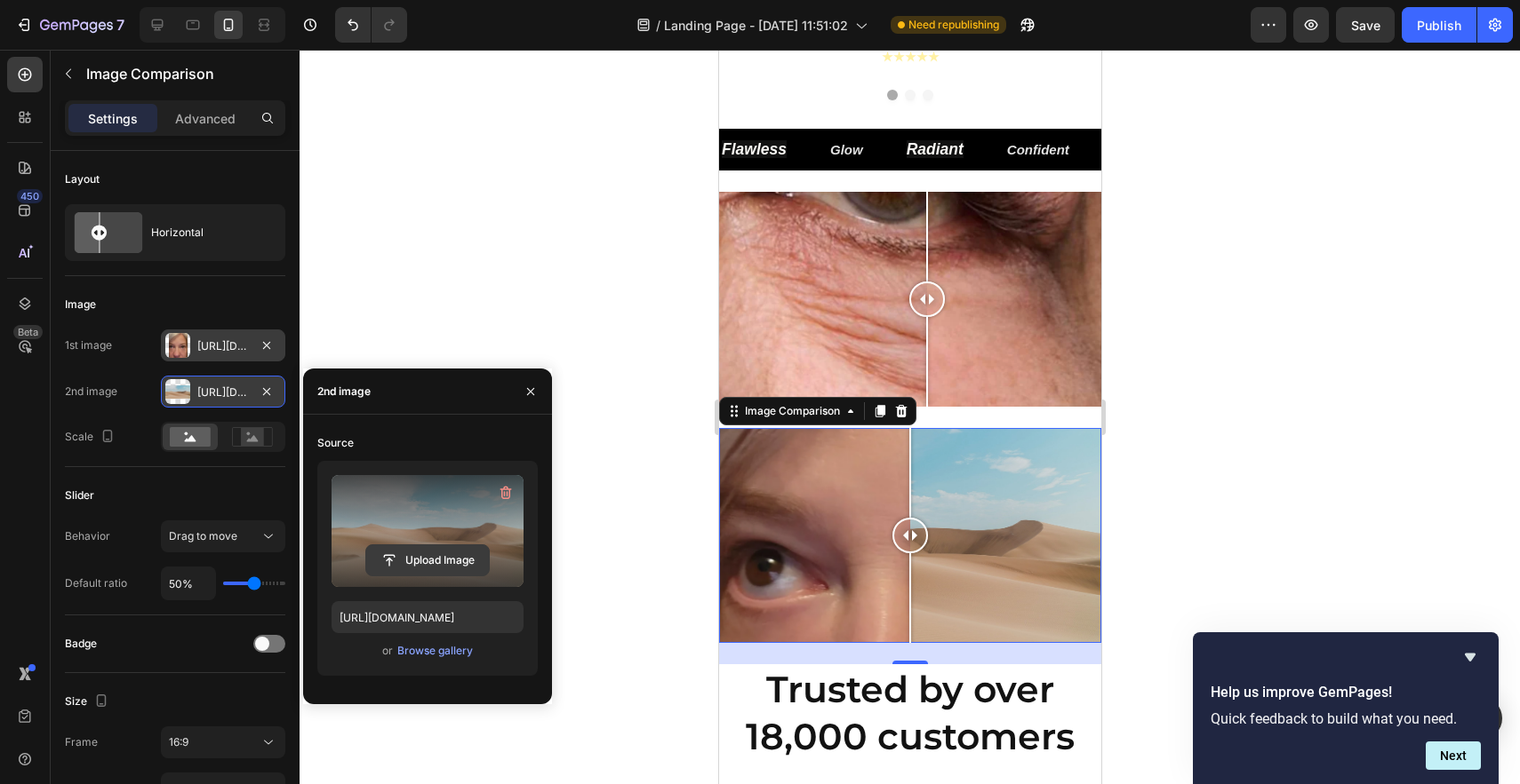
click at [406, 561] on input "file" at bounding box center [428, 561] width 123 height 30
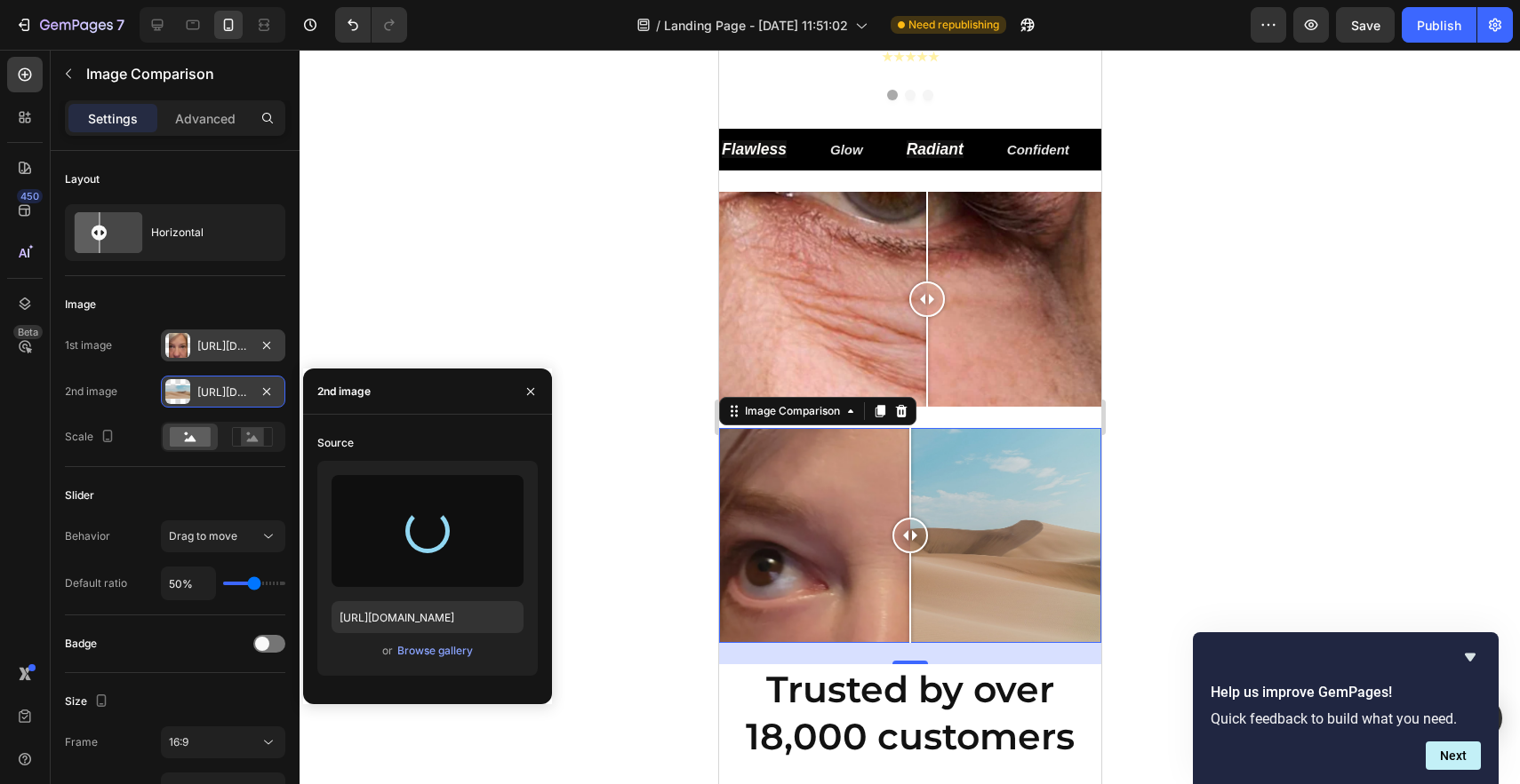
type input "[URL][DOMAIN_NAME]"
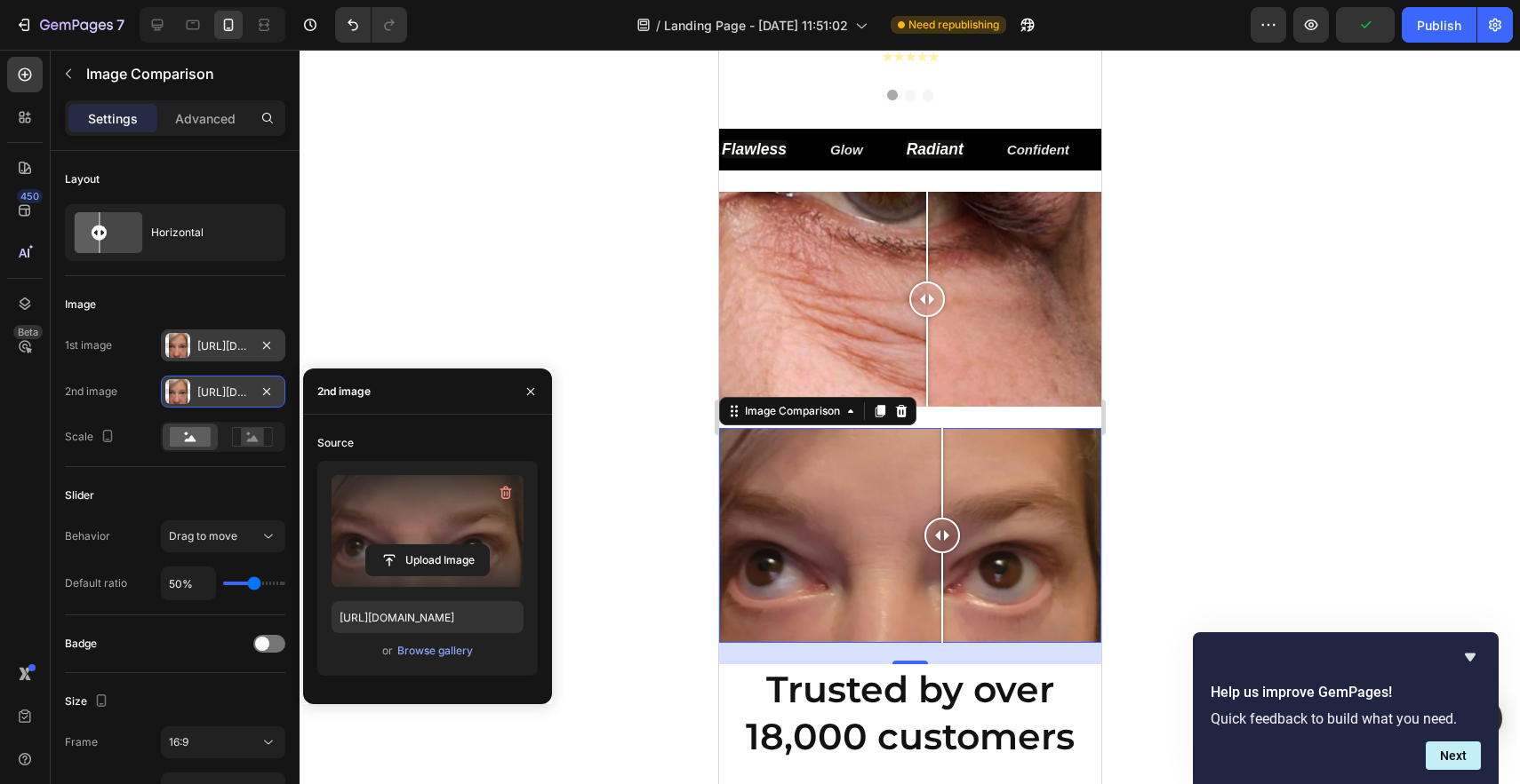
drag, startPoint x: 902, startPoint y: 541, endPoint x: 942, endPoint y: 525, distance: 43.1
click at [942, 525] on div at bounding box center [941, 535] width 35 height 35
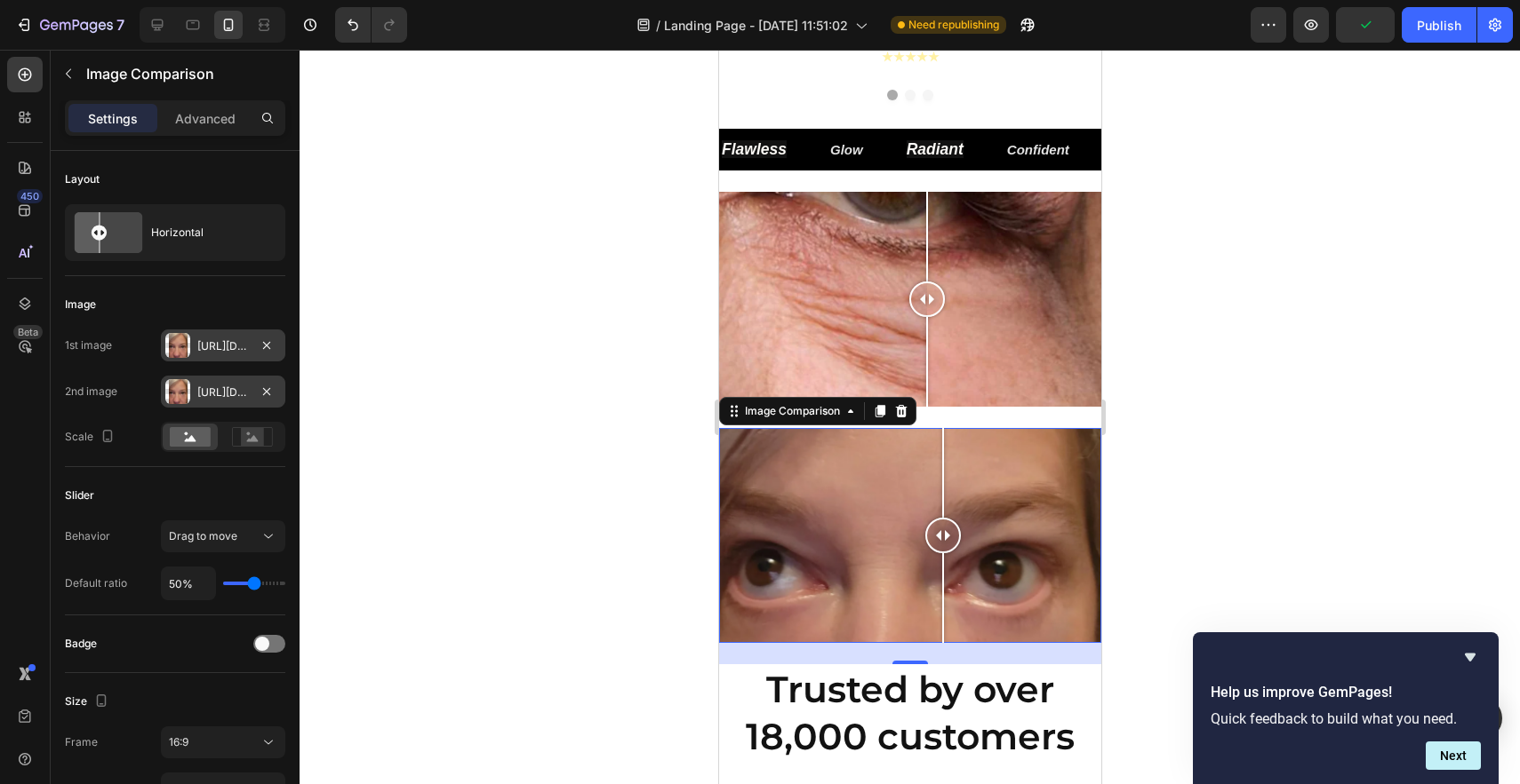
click at [210, 344] on div "[URL][DOMAIN_NAME]" at bounding box center [223, 346] width 51 height 16
click at [238, 401] on div "[URL][DOMAIN_NAME]" at bounding box center [224, 392] width 125 height 32
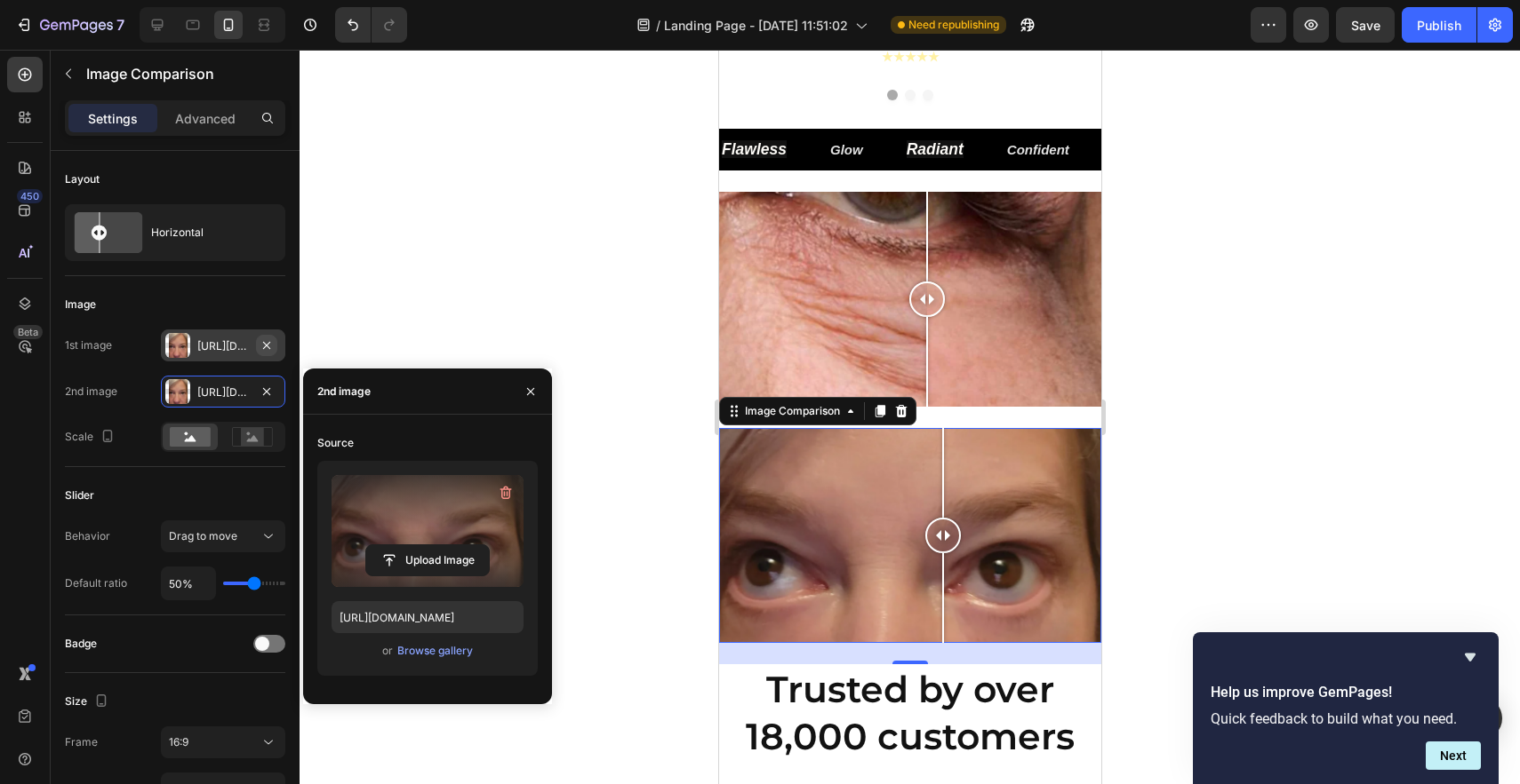
click at [269, 342] on icon "button" at bounding box center [266, 345] width 14 height 14
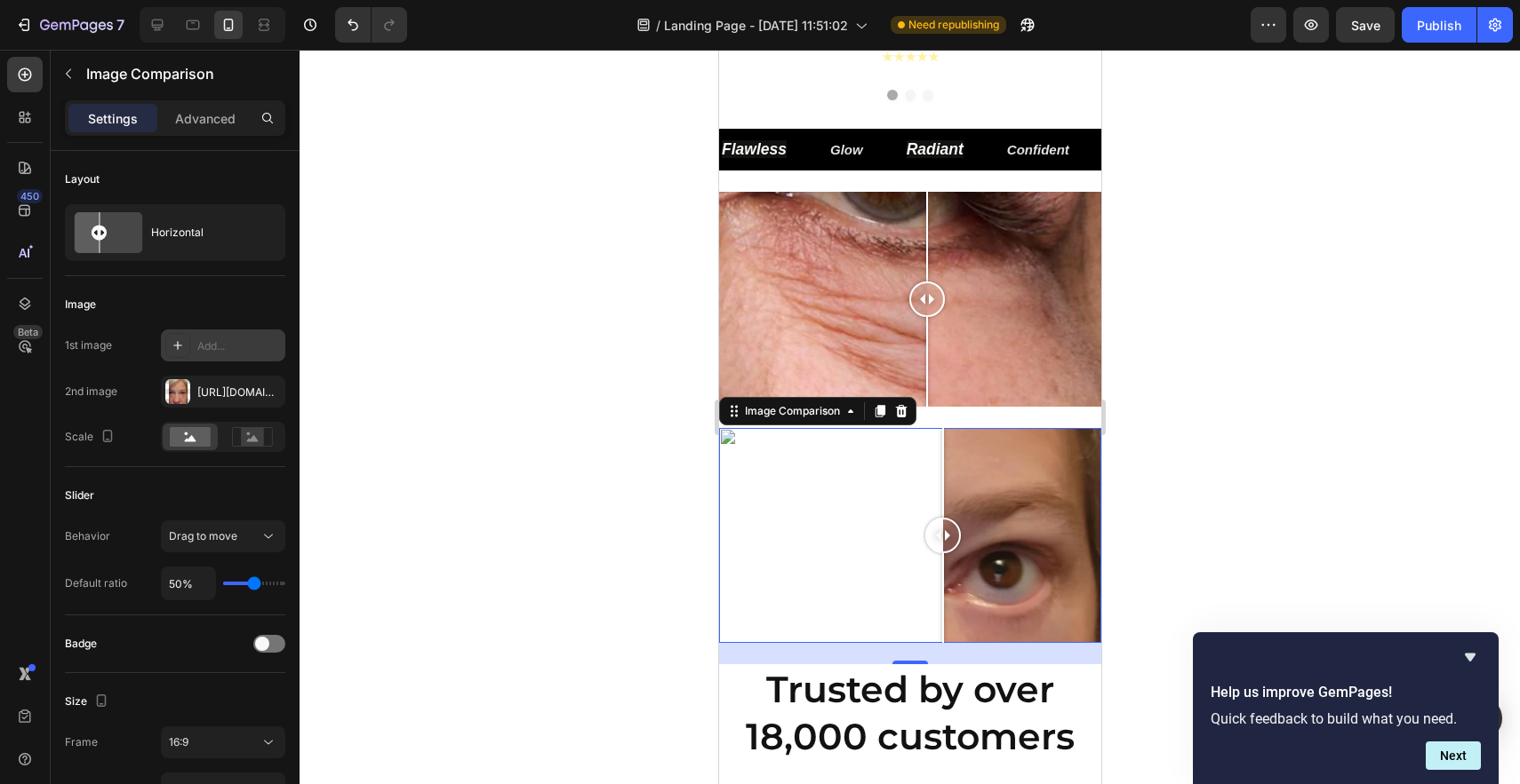
click at [247, 348] on div "Add..." at bounding box center [239, 346] width 84 height 16
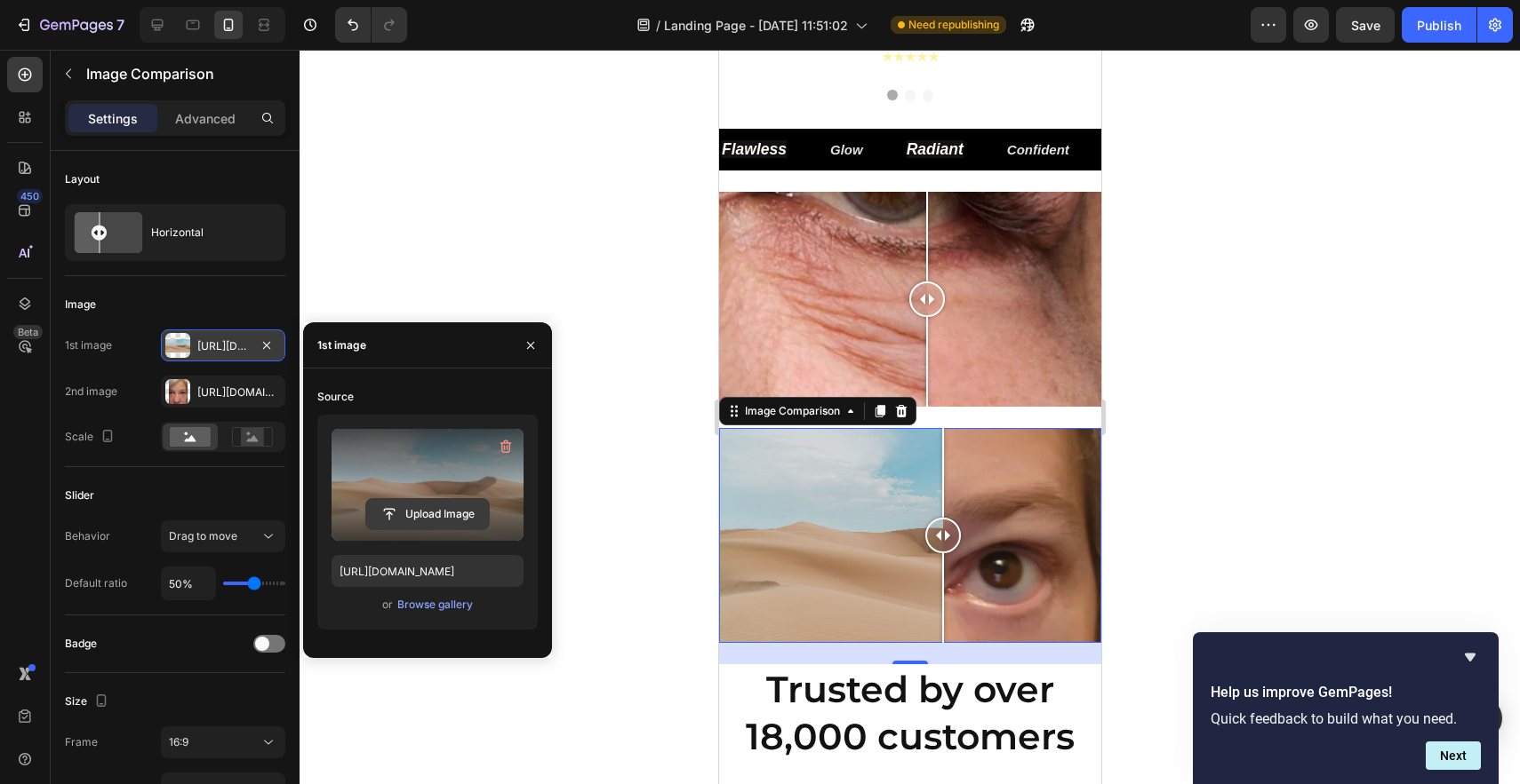
click at [424, 519] on input "file" at bounding box center [428, 514] width 123 height 30
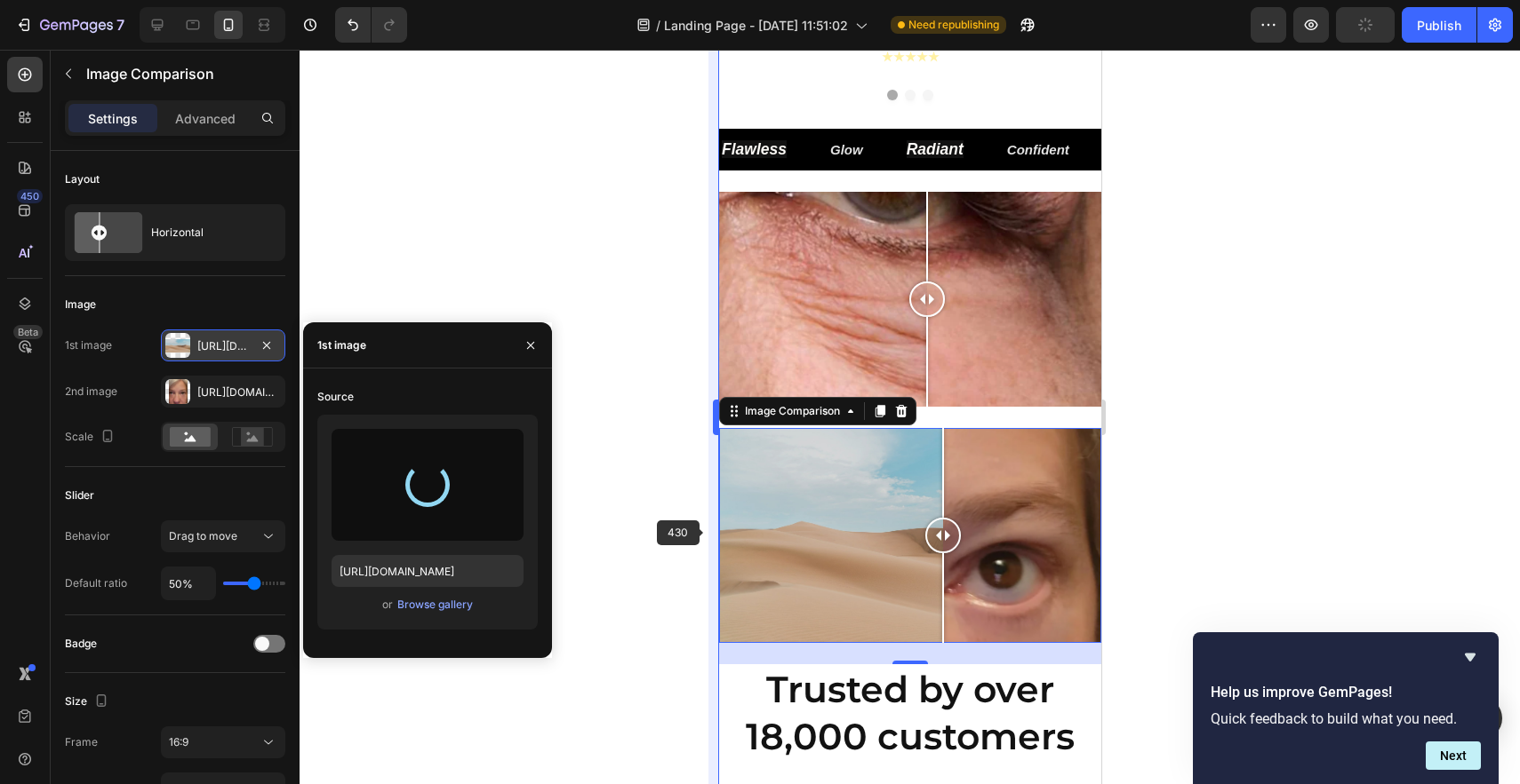
type input "[URL][DOMAIN_NAME]"
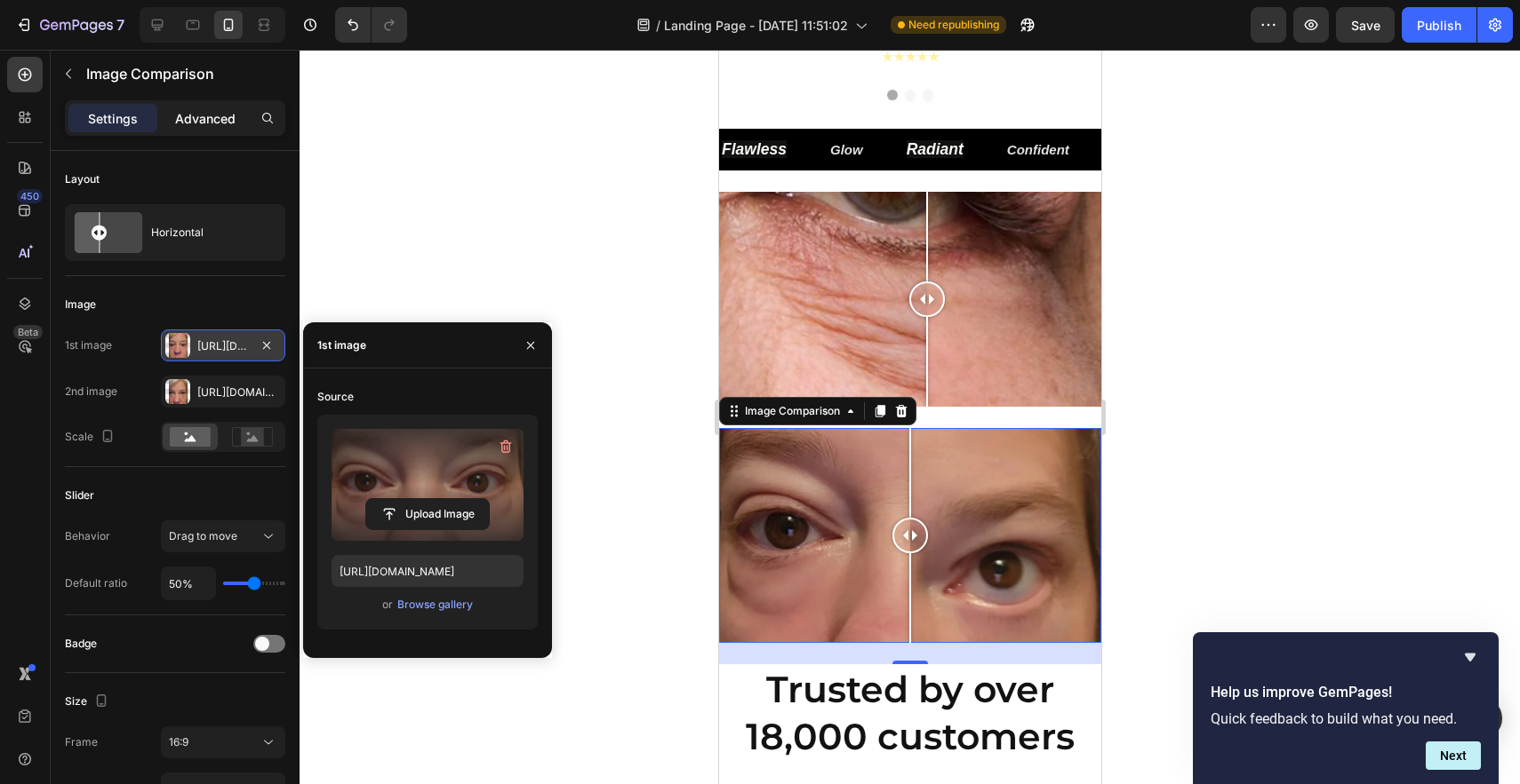
click at [226, 112] on p "Advanced" at bounding box center [205, 118] width 61 height 19
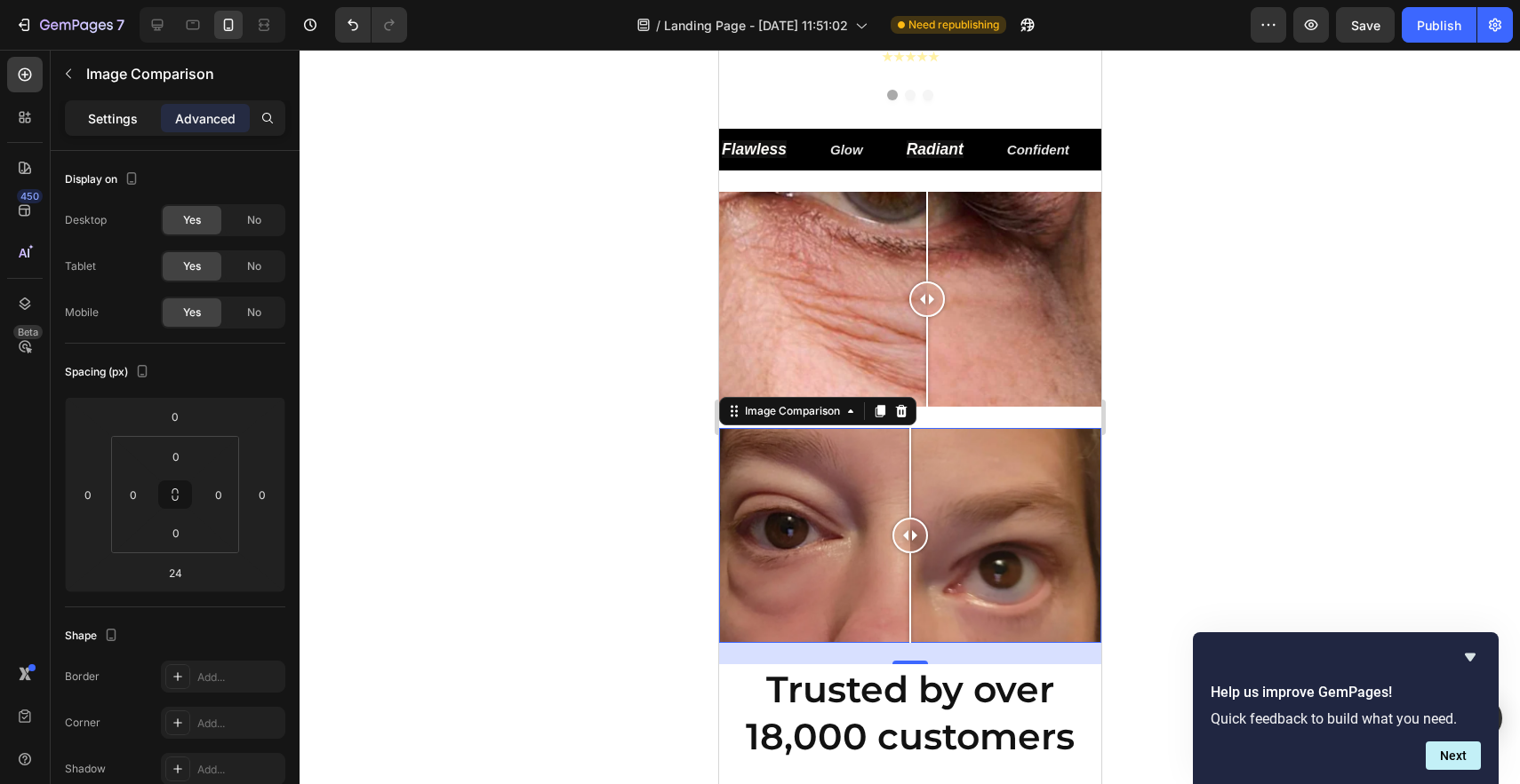
click at [120, 115] on p "Settings" at bounding box center [112, 118] width 49 height 19
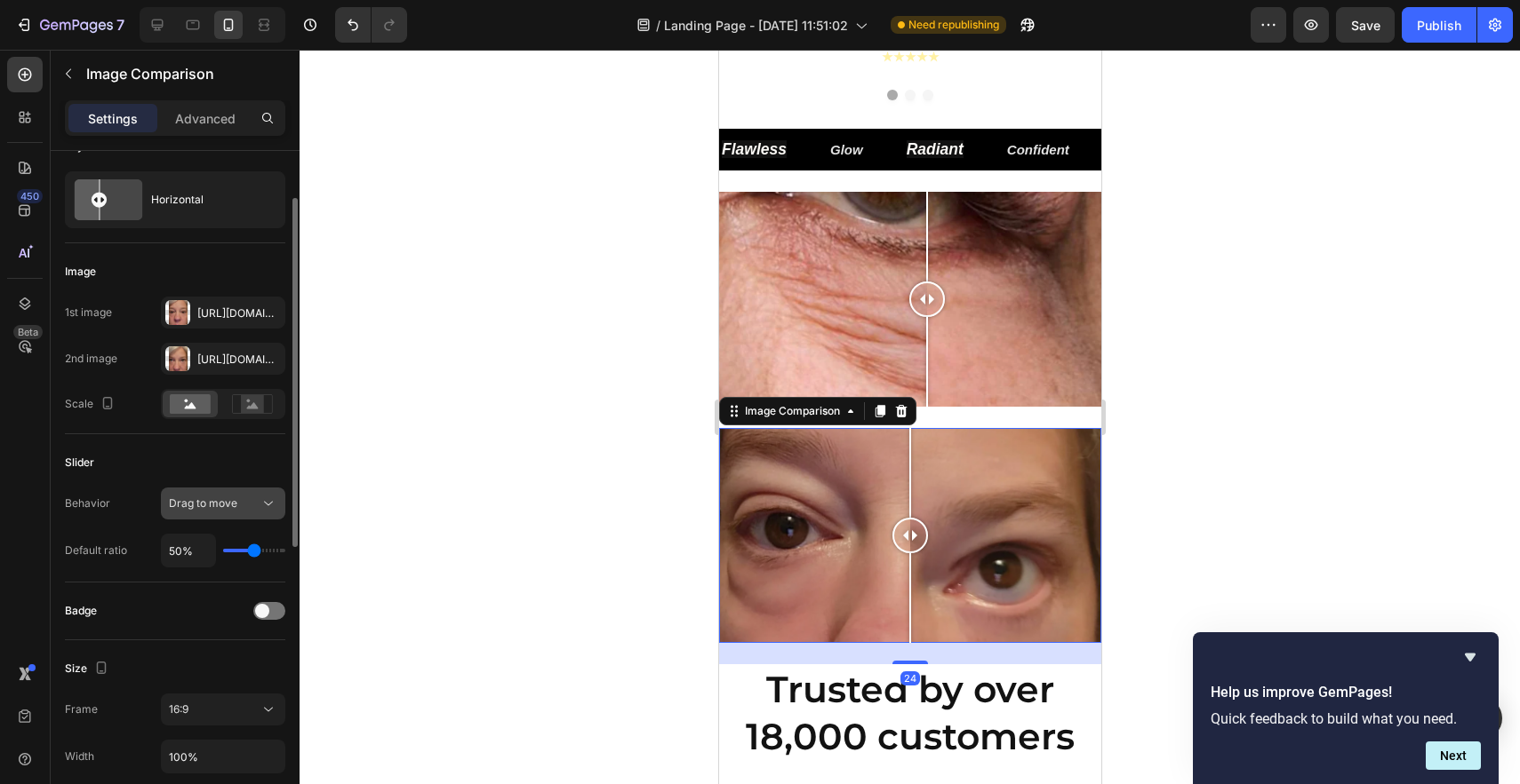
scroll to position [57, 0]
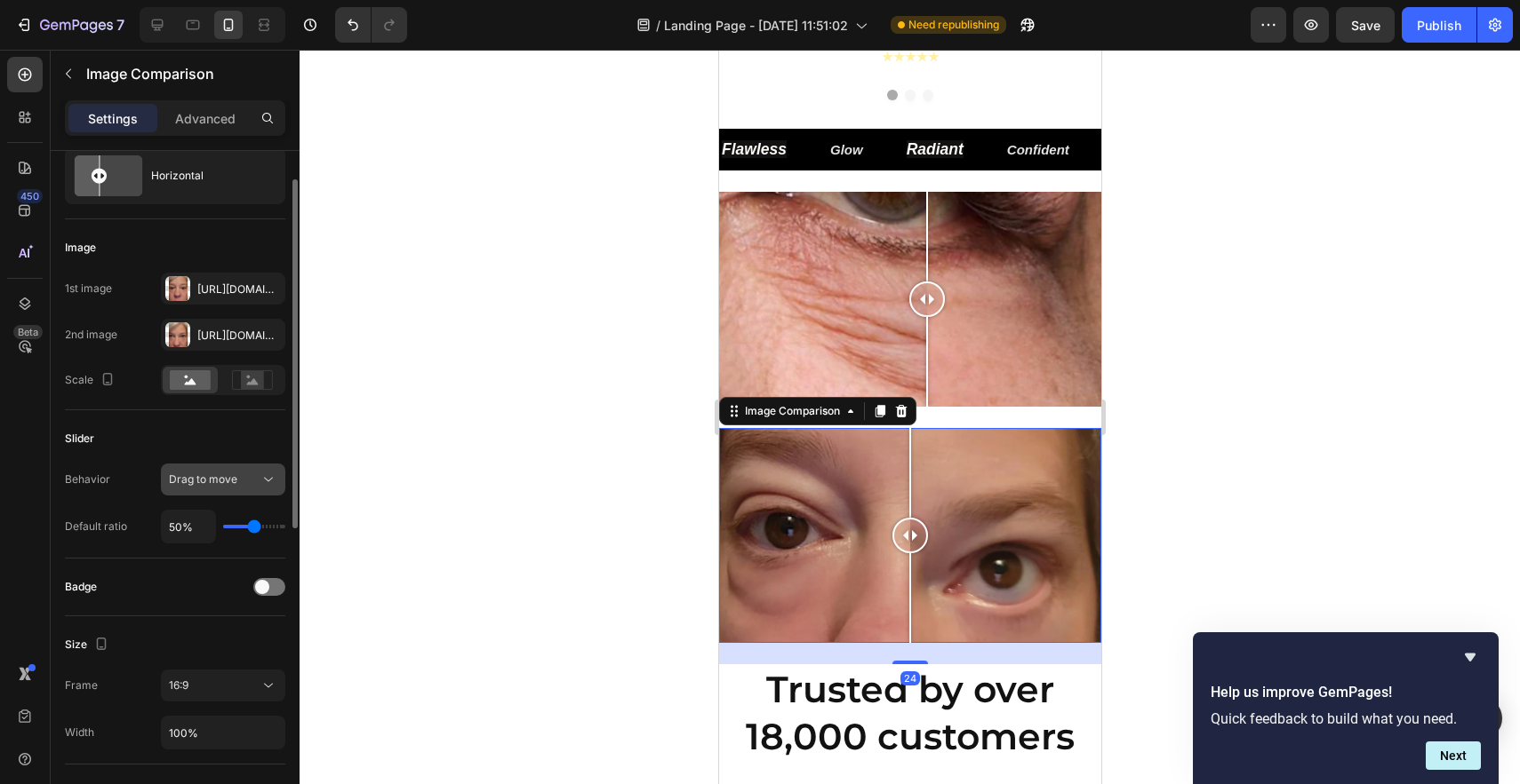
click at [227, 479] on span "Drag to move" at bounding box center [202, 480] width 68 height 13
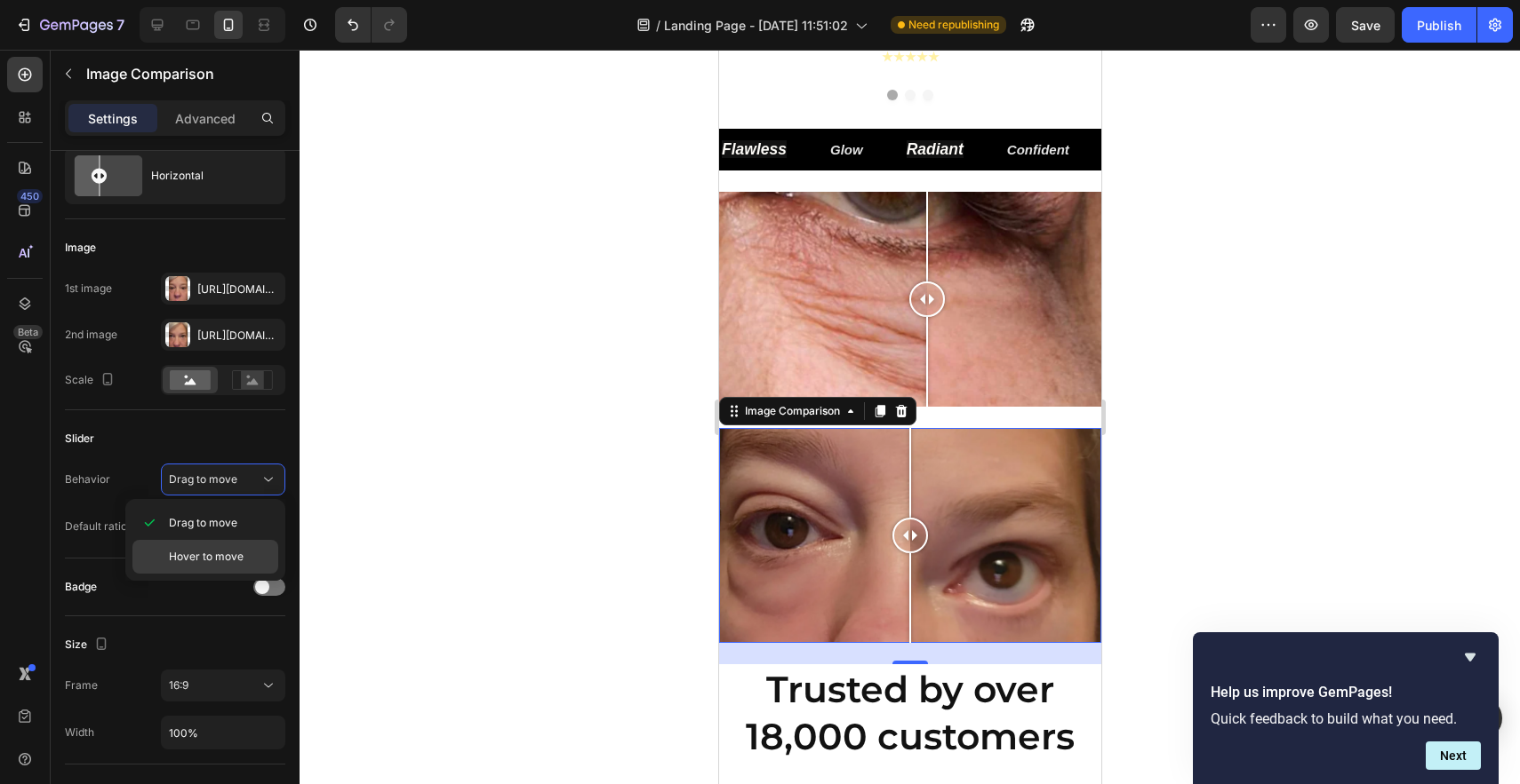
click at [209, 554] on span "Hover to move" at bounding box center [206, 557] width 75 height 16
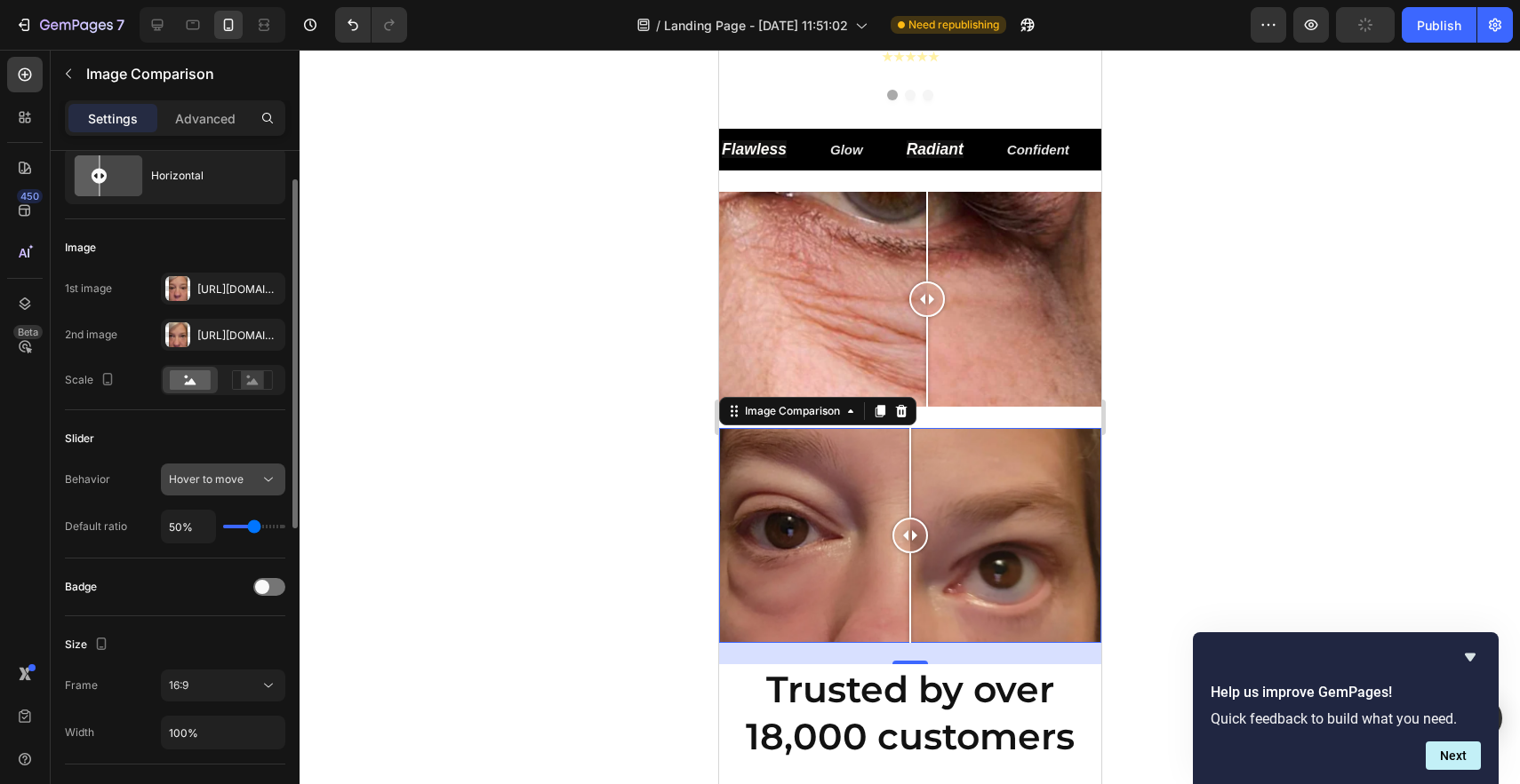
click at [238, 475] on span "Hover to move" at bounding box center [206, 480] width 75 height 13
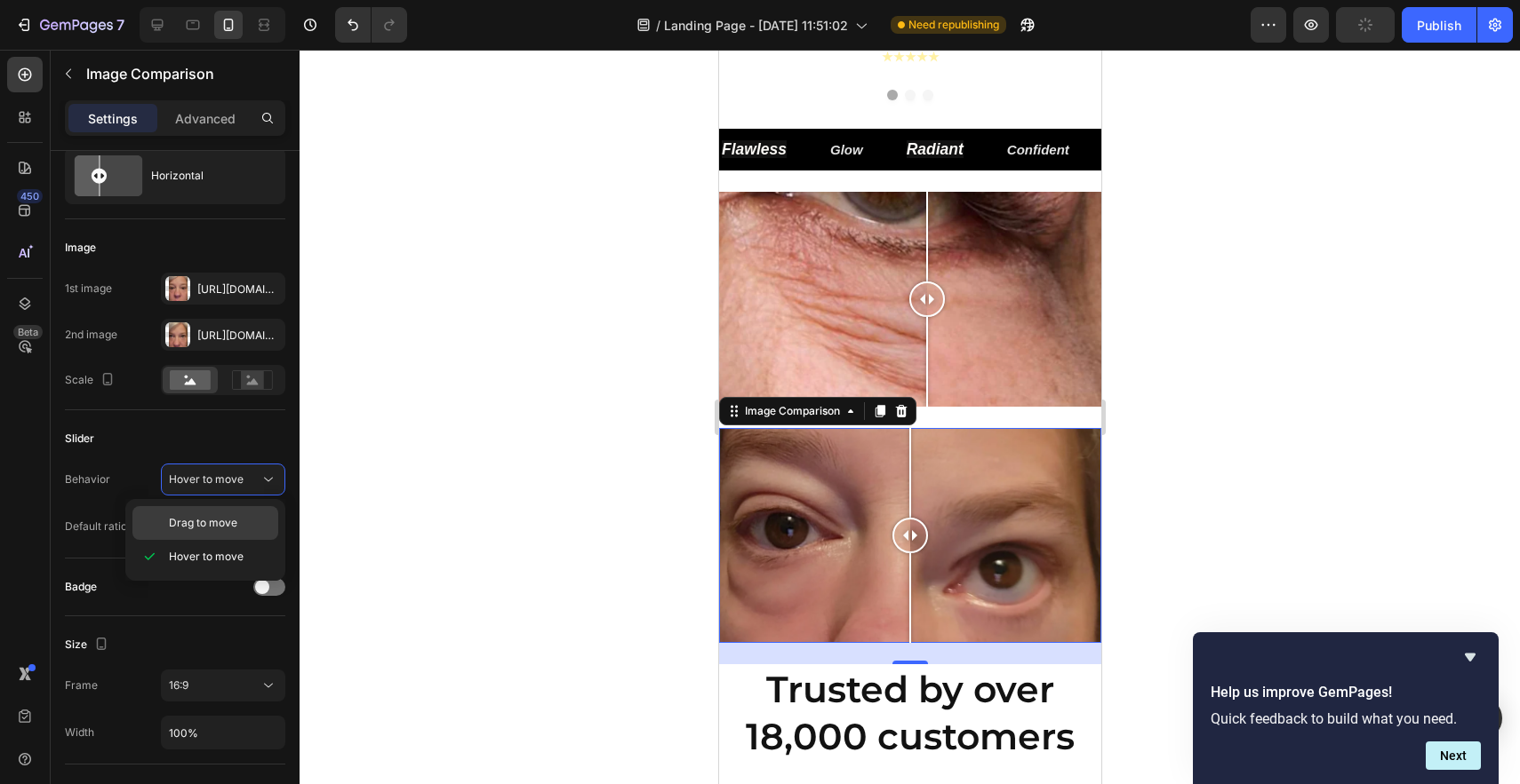
click at [232, 521] on span "Drag to move" at bounding box center [202, 522] width 68 height 16
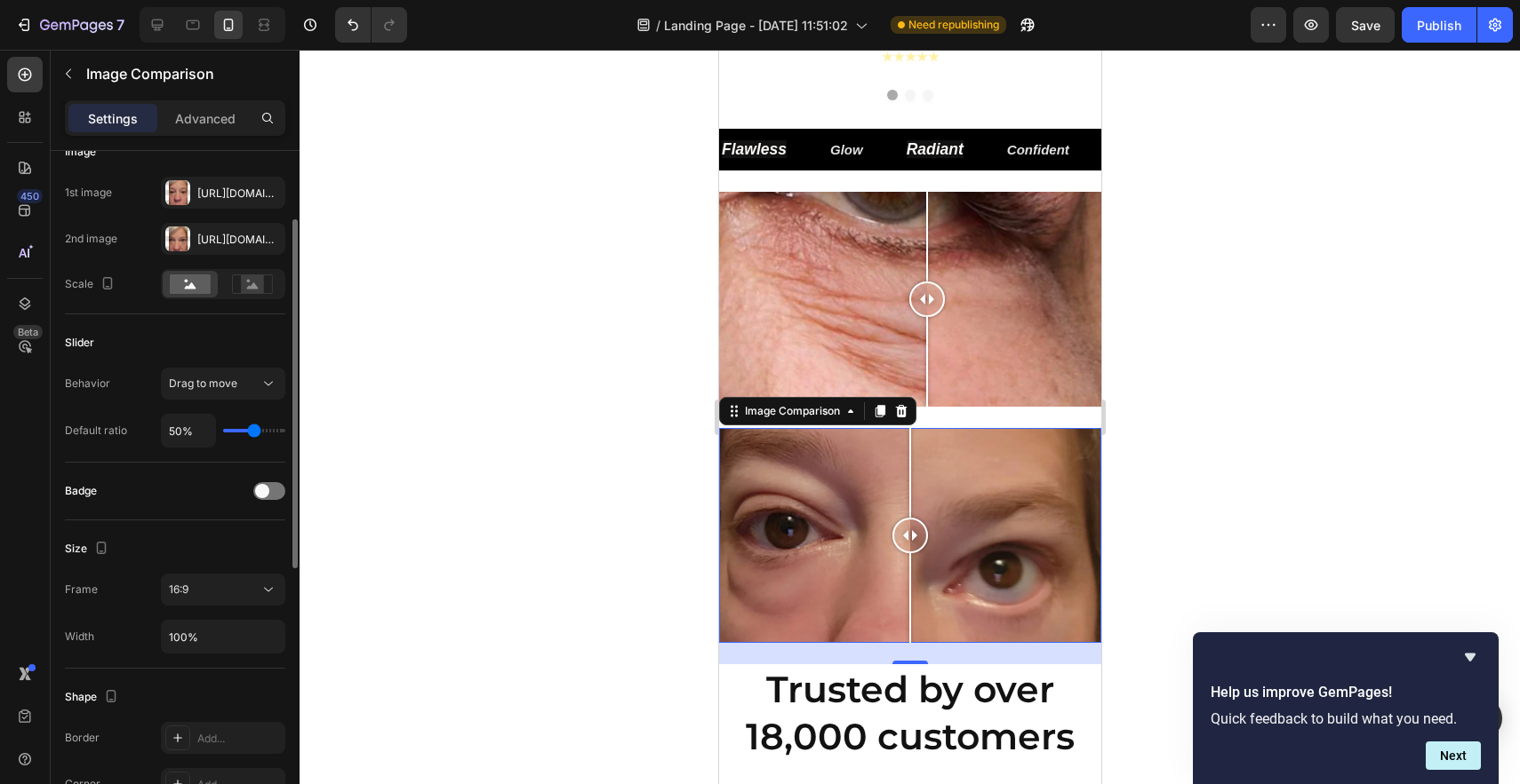
scroll to position [146, 0]
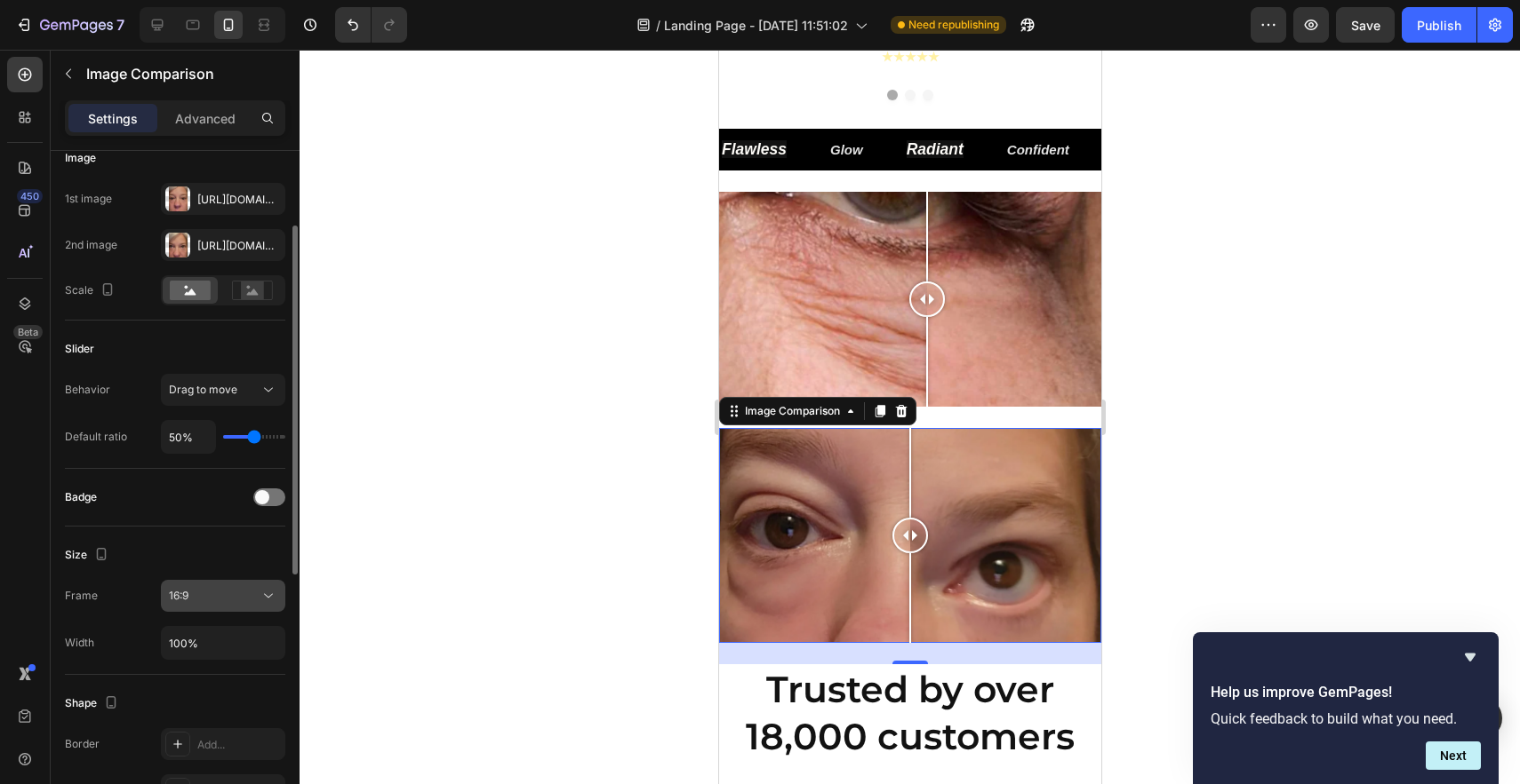
click at [262, 599] on icon at bounding box center [268, 596] width 18 height 18
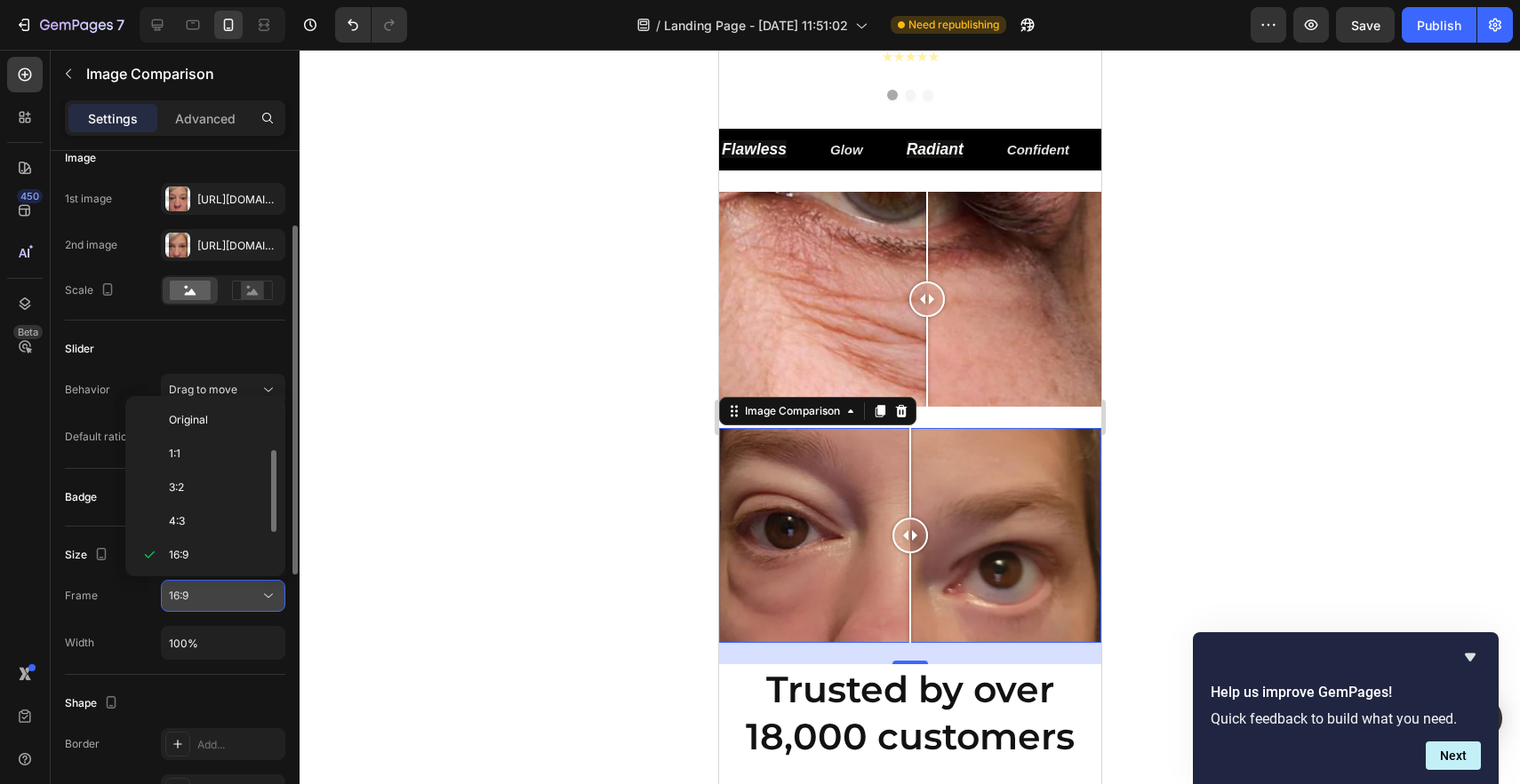
scroll to position [32, 0]
click at [220, 559] on p "21:9" at bounding box center [215, 557] width 94 height 16
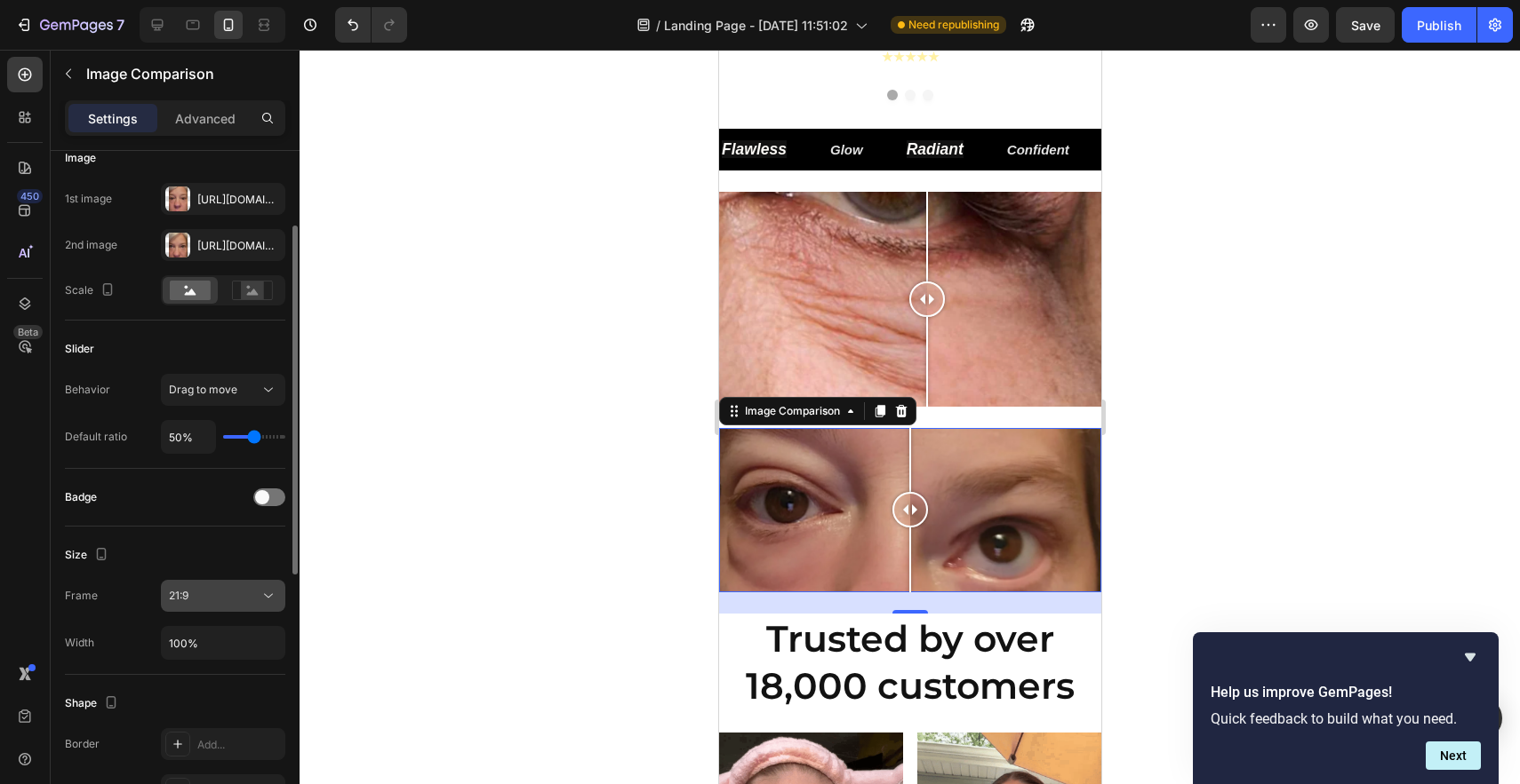
click at [266, 589] on icon at bounding box center [268, 596] width 18 height 18
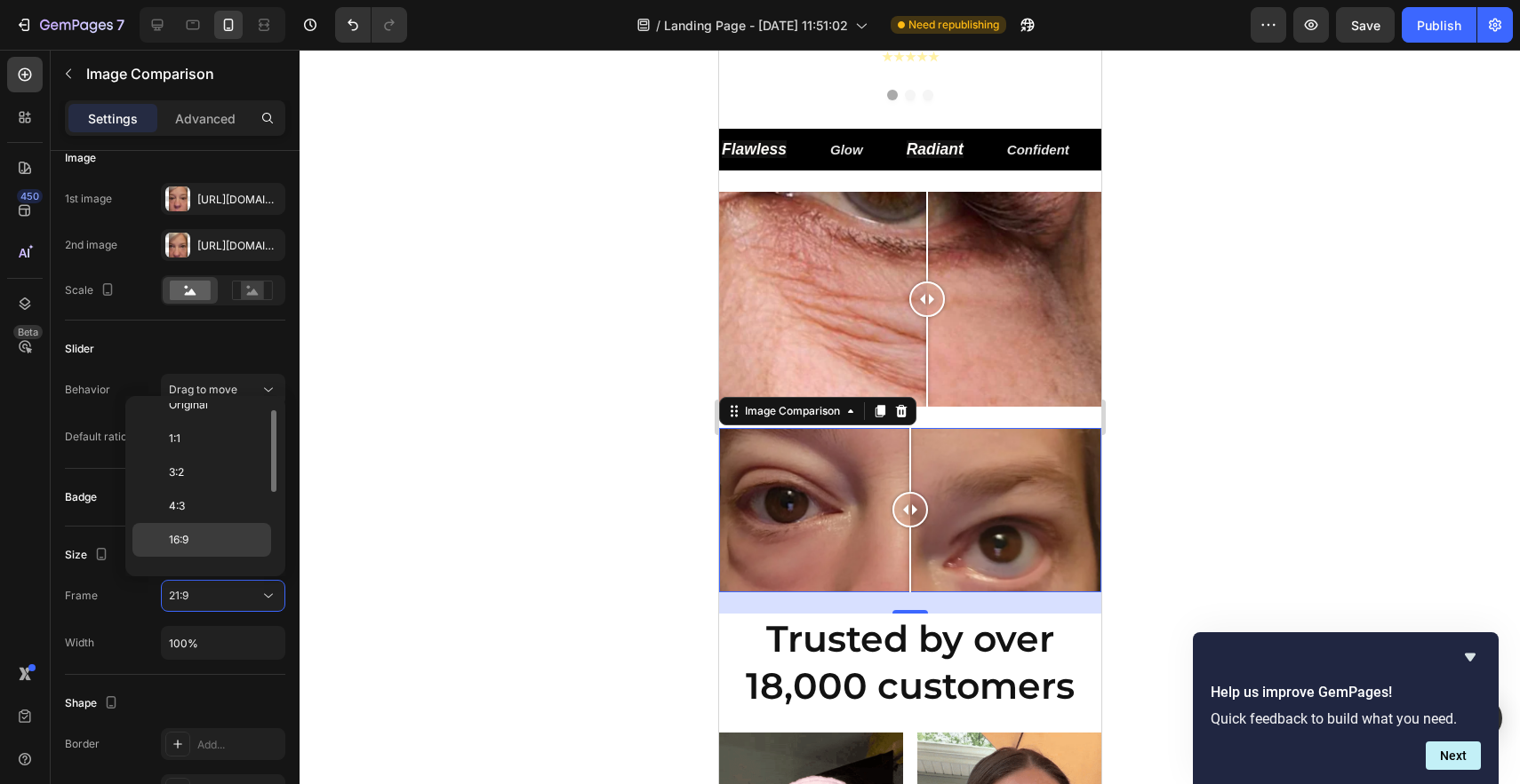
scroll to position [0, 0]
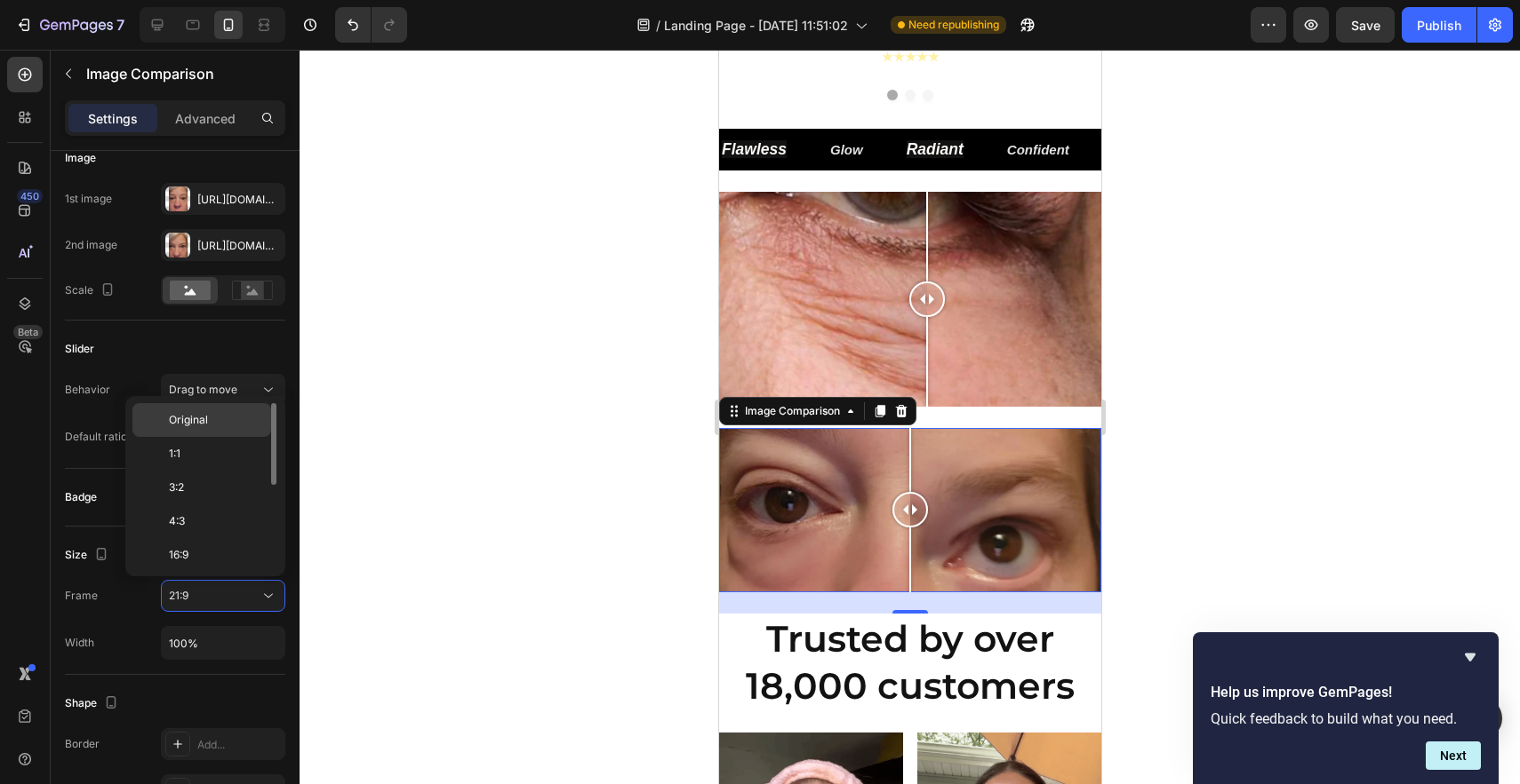
click at [223, 434] on div "Original" at bounding box center [201, 420] width 139 height 34
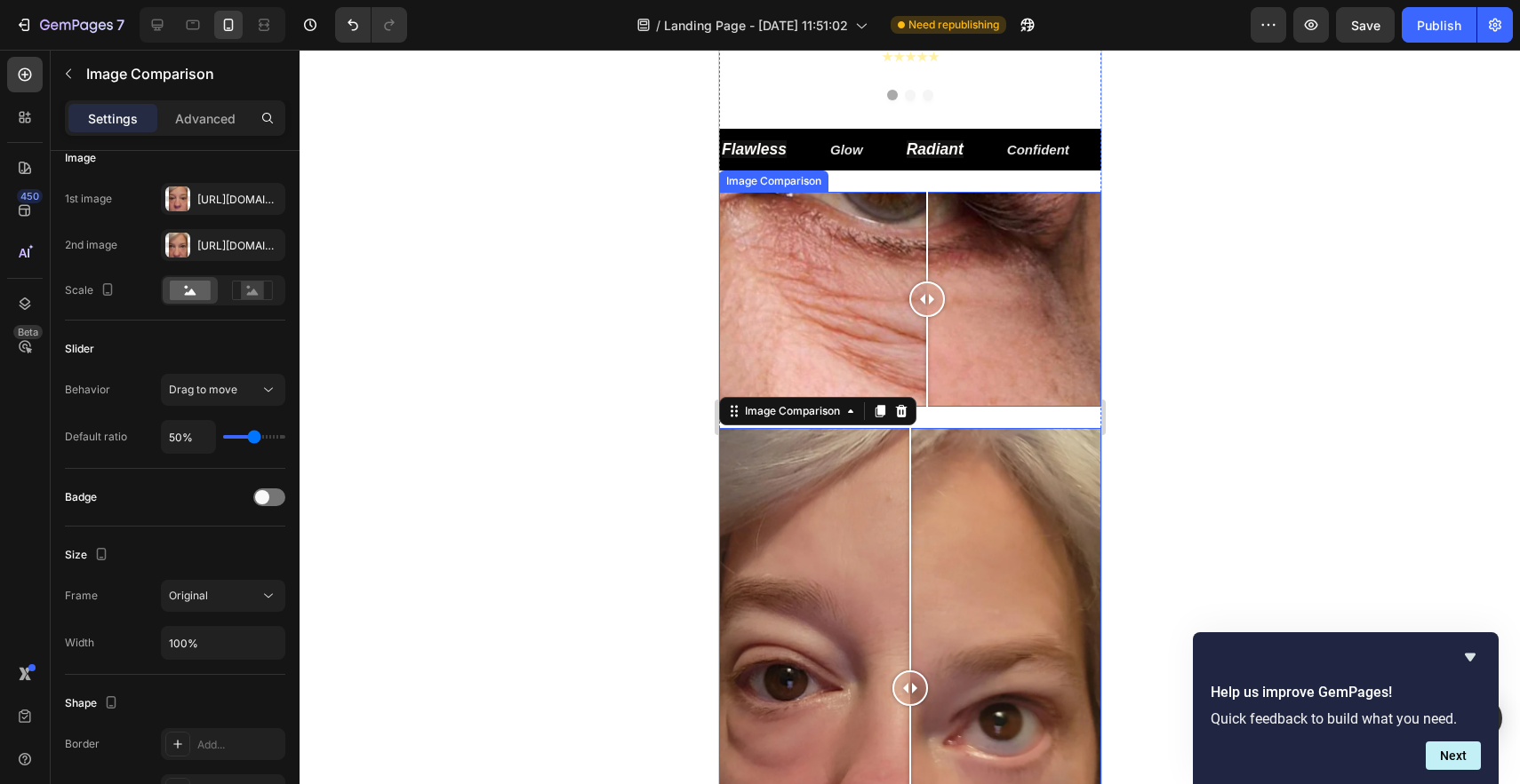
click at [951, 376] on div at bounding box center [909, 299] width 382 height 215
click at [1058, 195] on div at bounding box center [909, 299] width 382 height 215
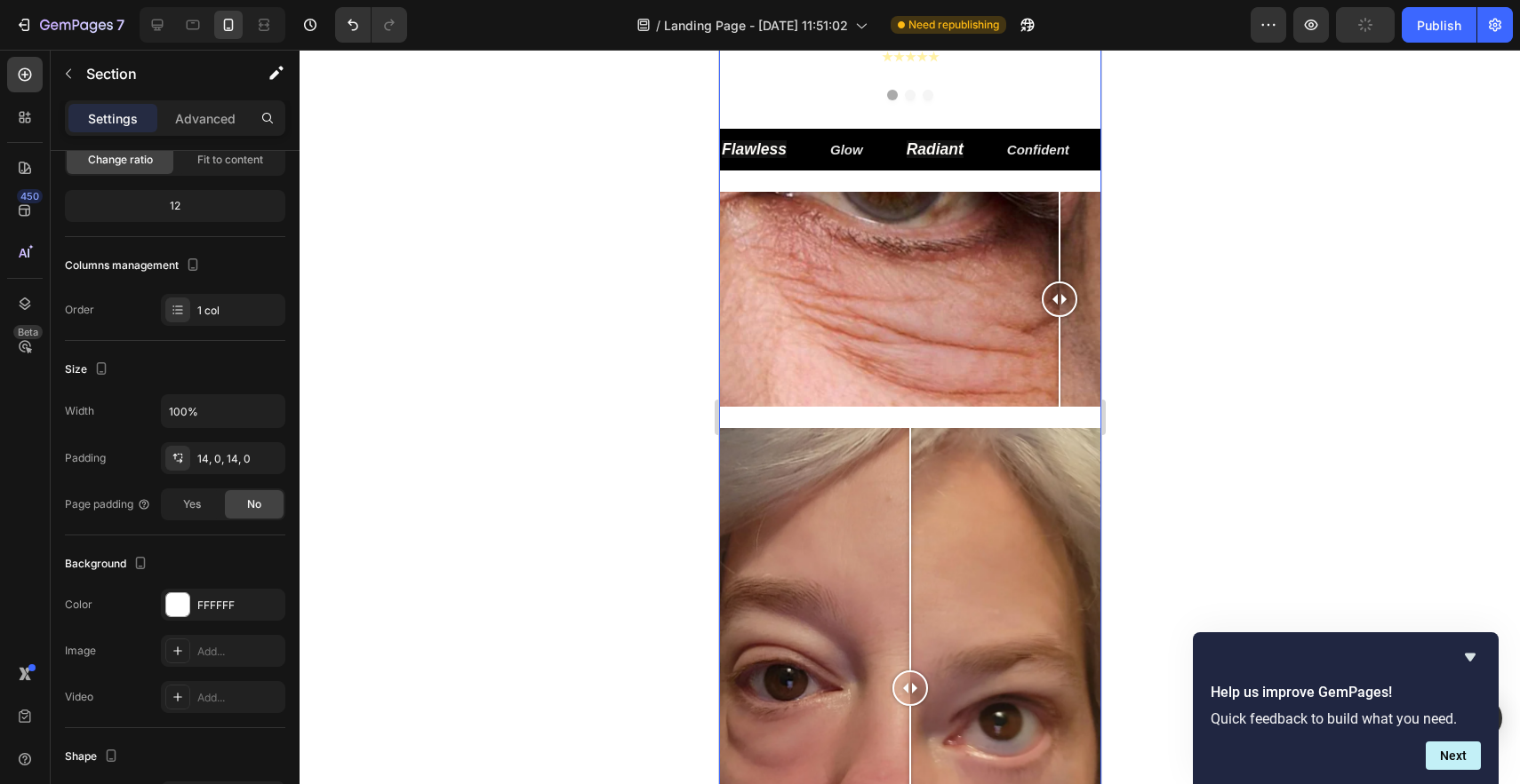
click at [1079, 175] on div "Flawless Text Block Glow Text Block Radiant Text Block Confident Text Block Fla…" at bounding box center [909, 160] width 382 height 63
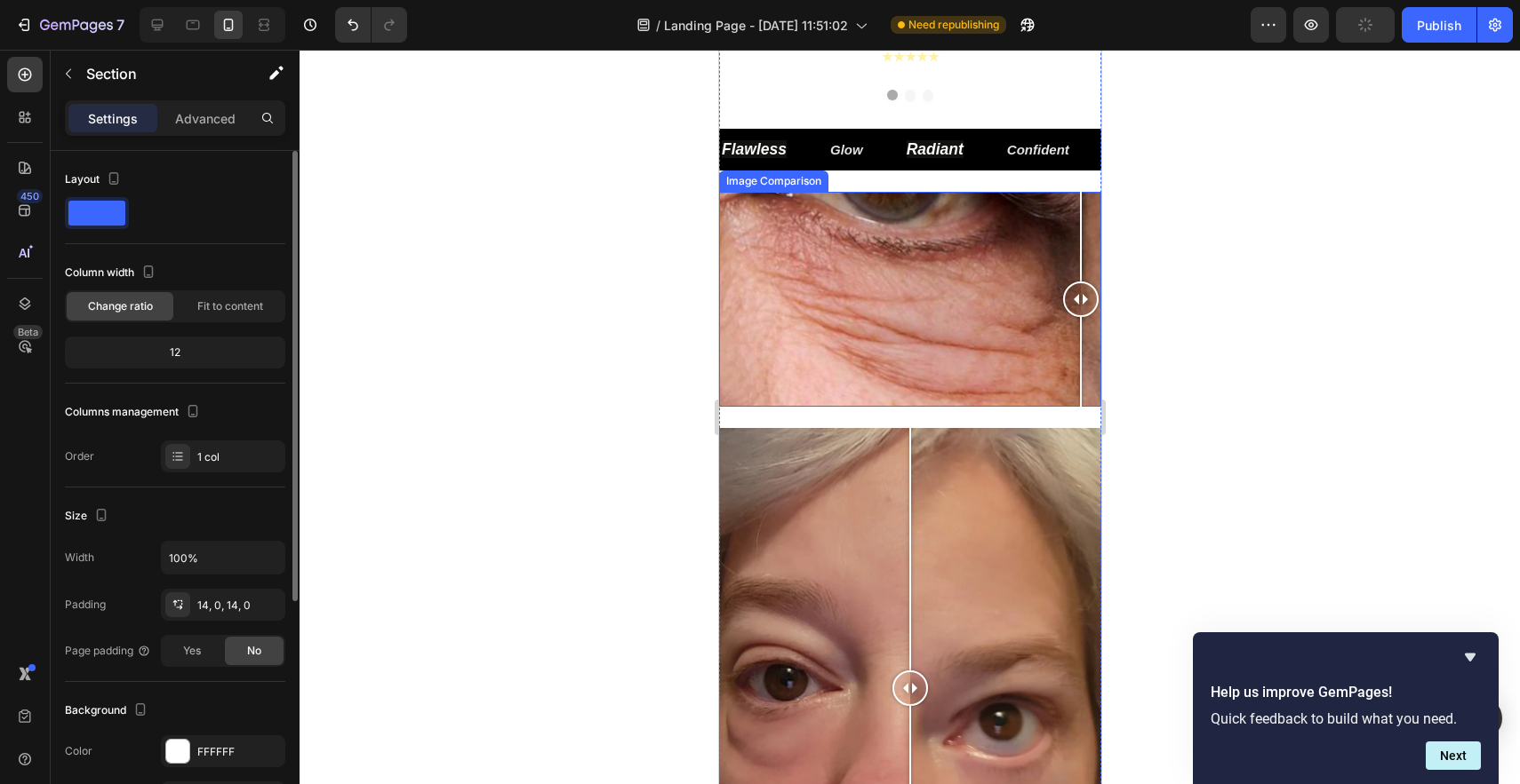
click at [1079, 205] on div at bounding box center [909, 299] width 382 height 215
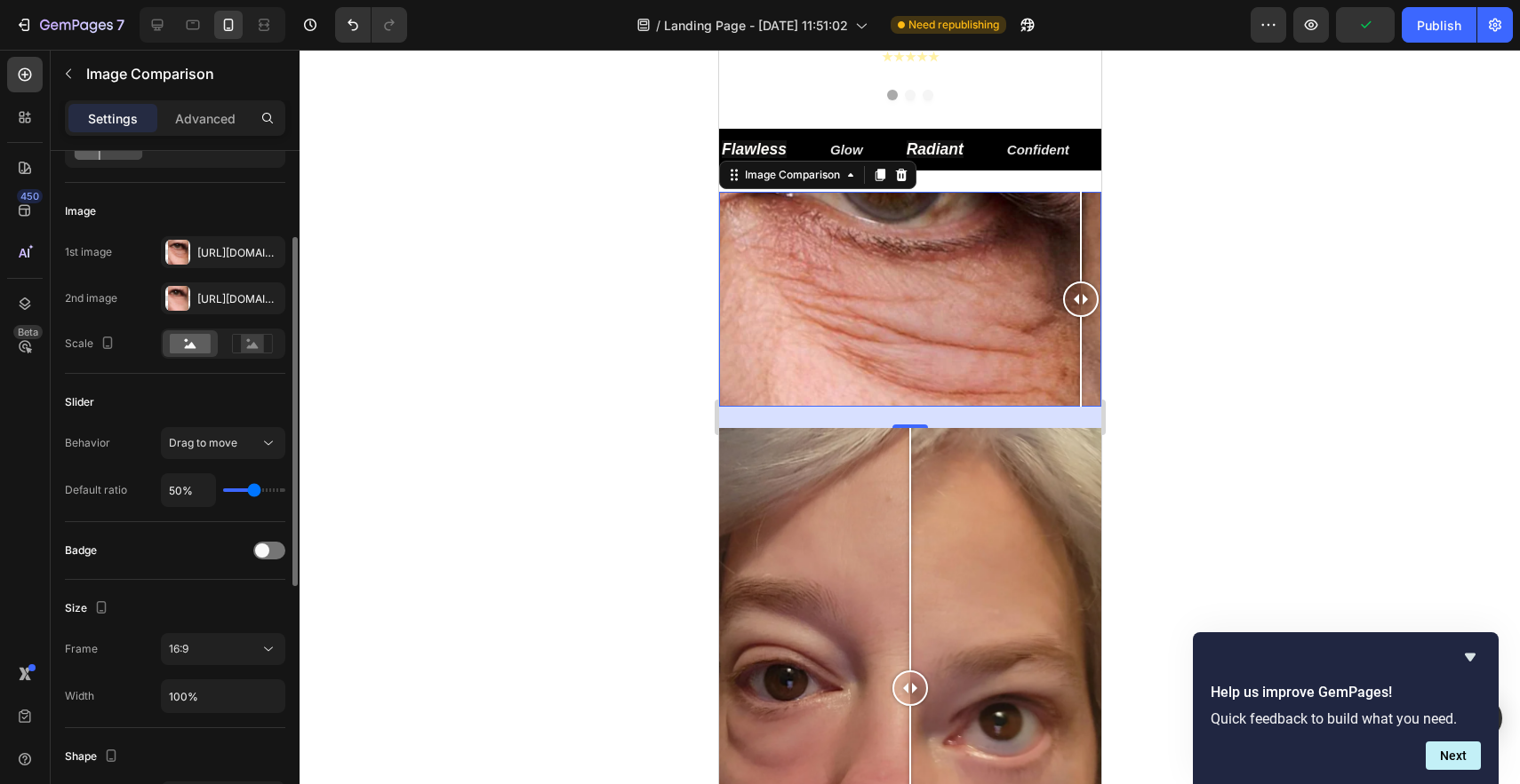
scroll to position [135, 0]
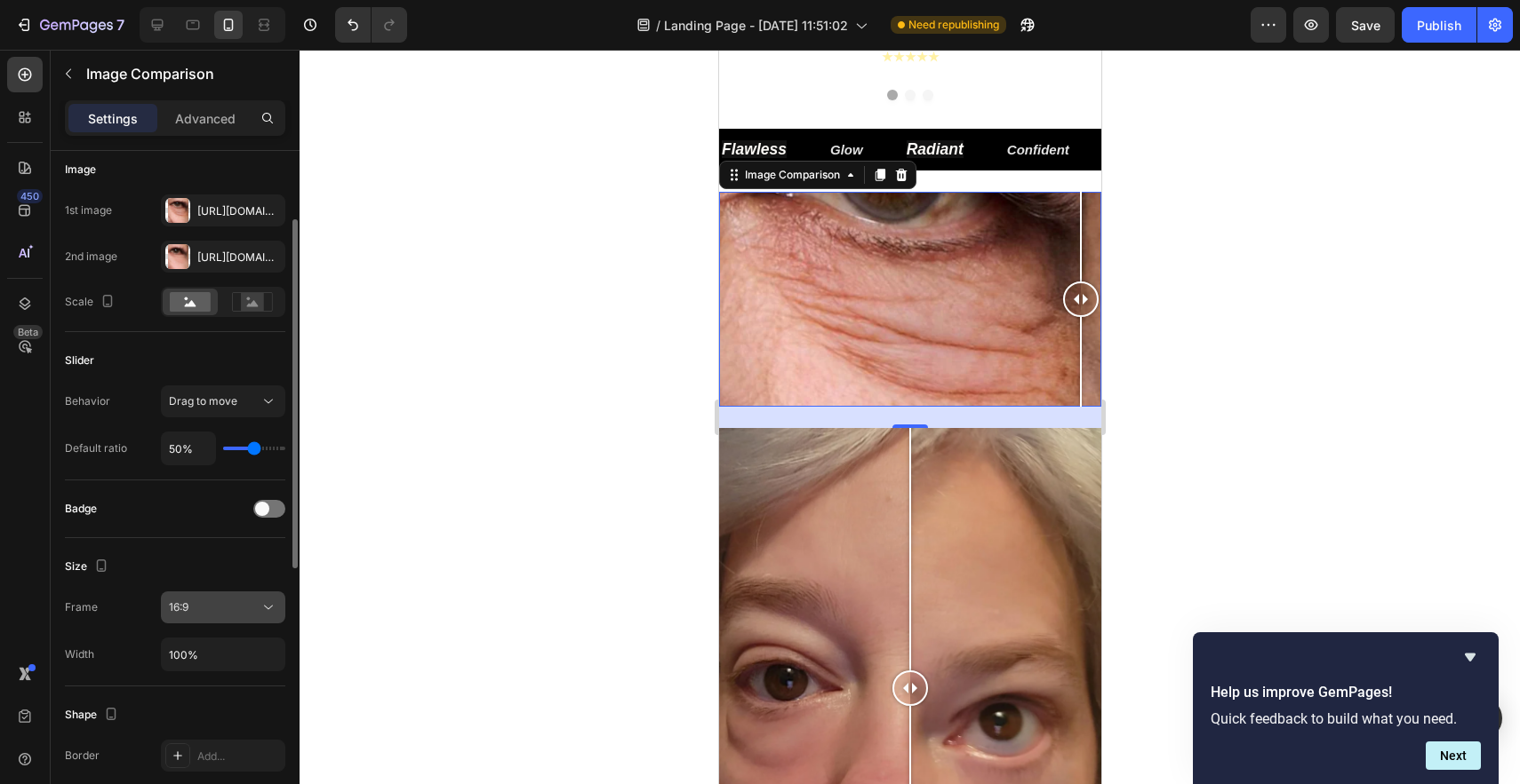
click at [239, 607] on div "16:9" at bounding box center [213, 607] width 90 height 16
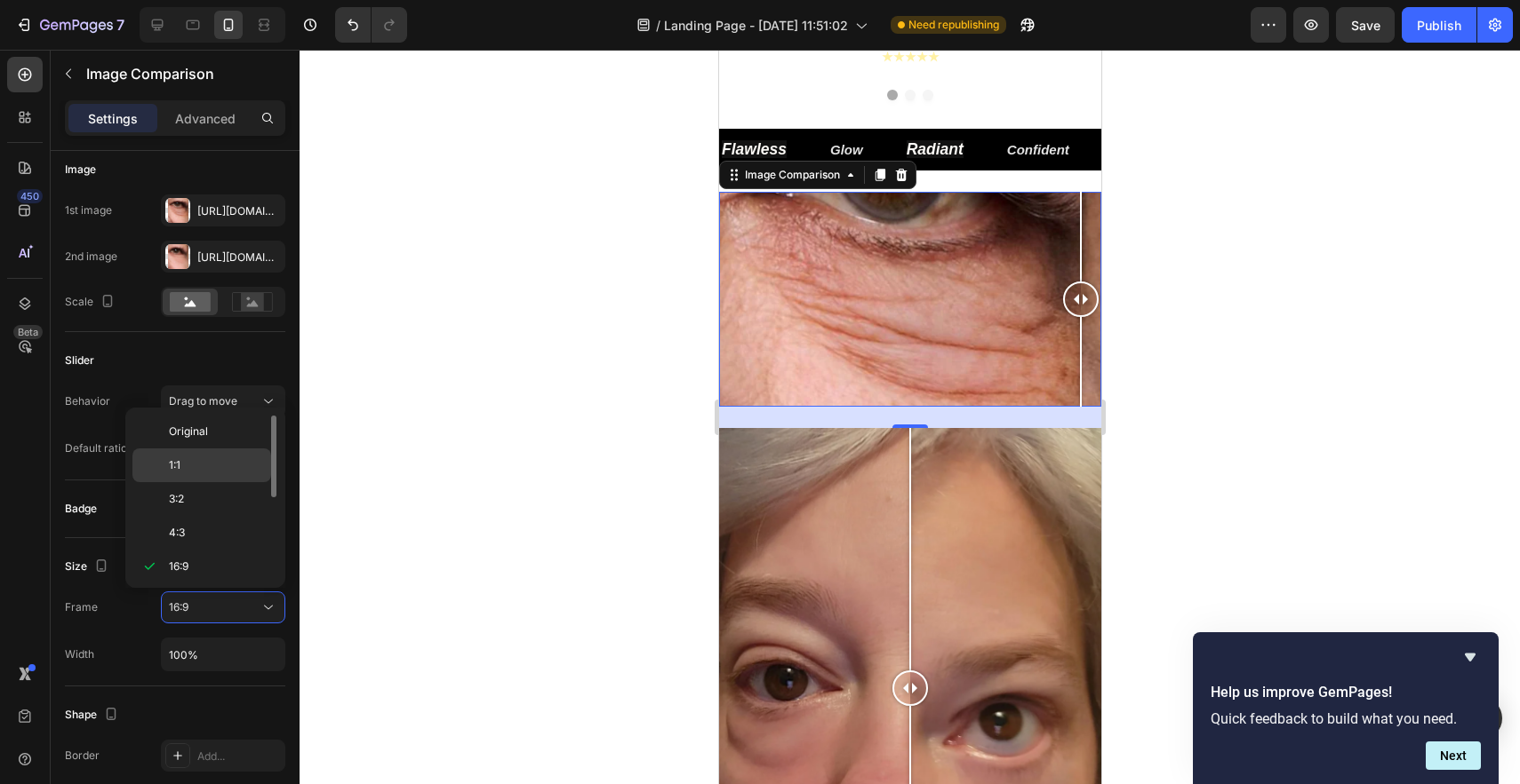
scroll to position [1, 0]
click at [233, 427] on p "Original" at bounding box center [215, 430] width 94 height 16
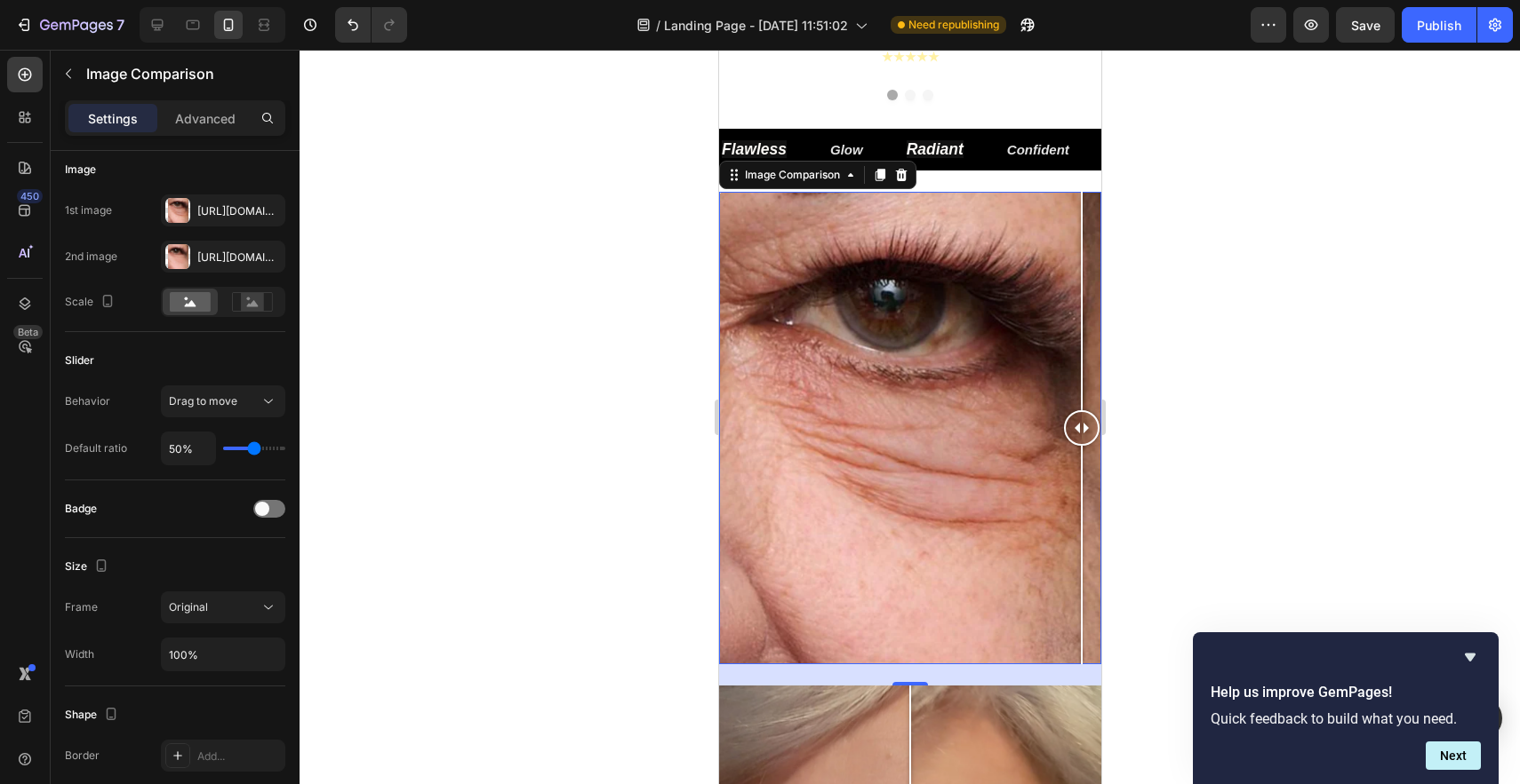
drag, startPoint x: 907, startPoint y: 422, endPoint x: 1116, endPoint y: 415, distance: 209.1
click at [1202, 426] on div at bounding box center [910, 416] width 1220 height 735
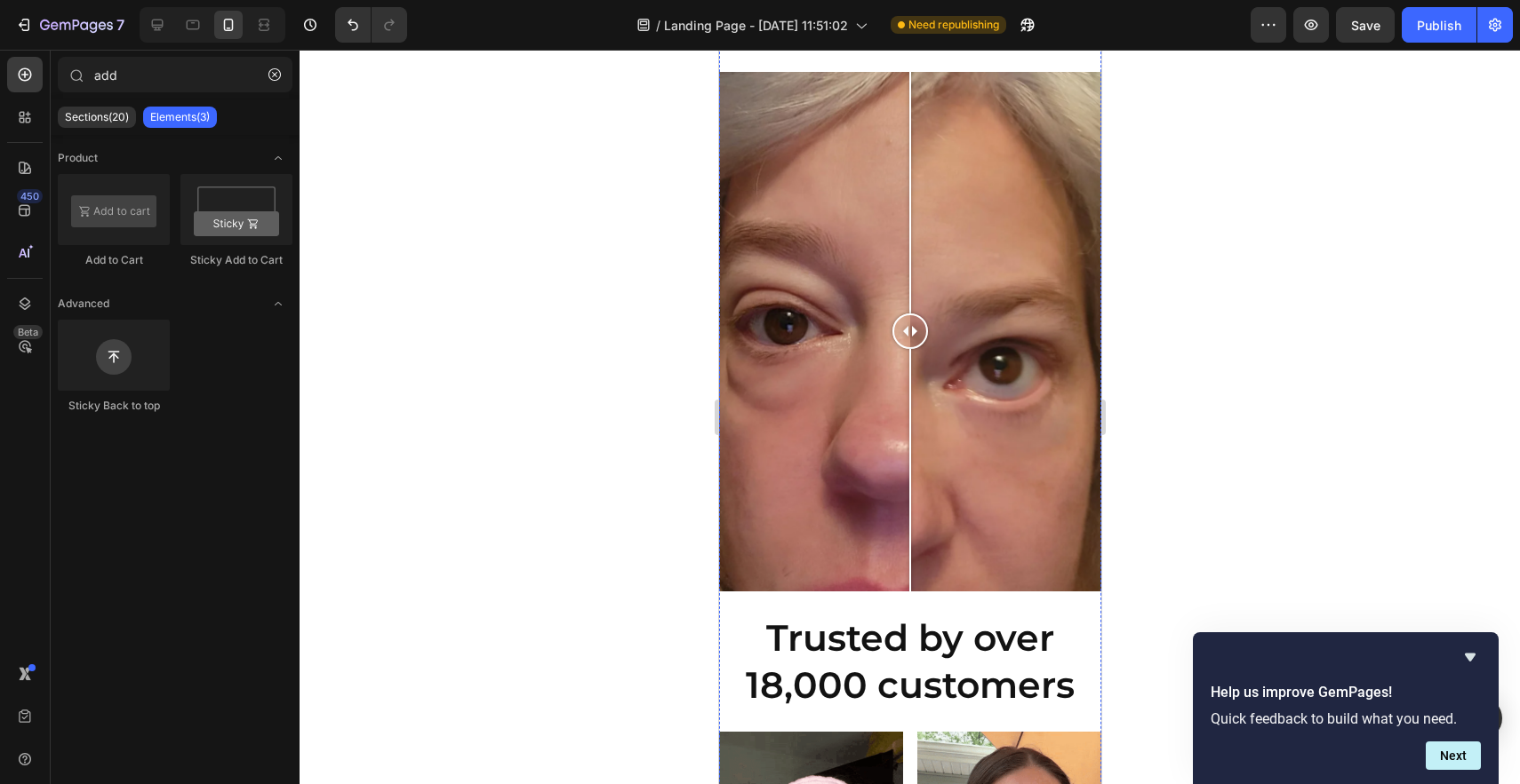
scroll to position [1535, 0]
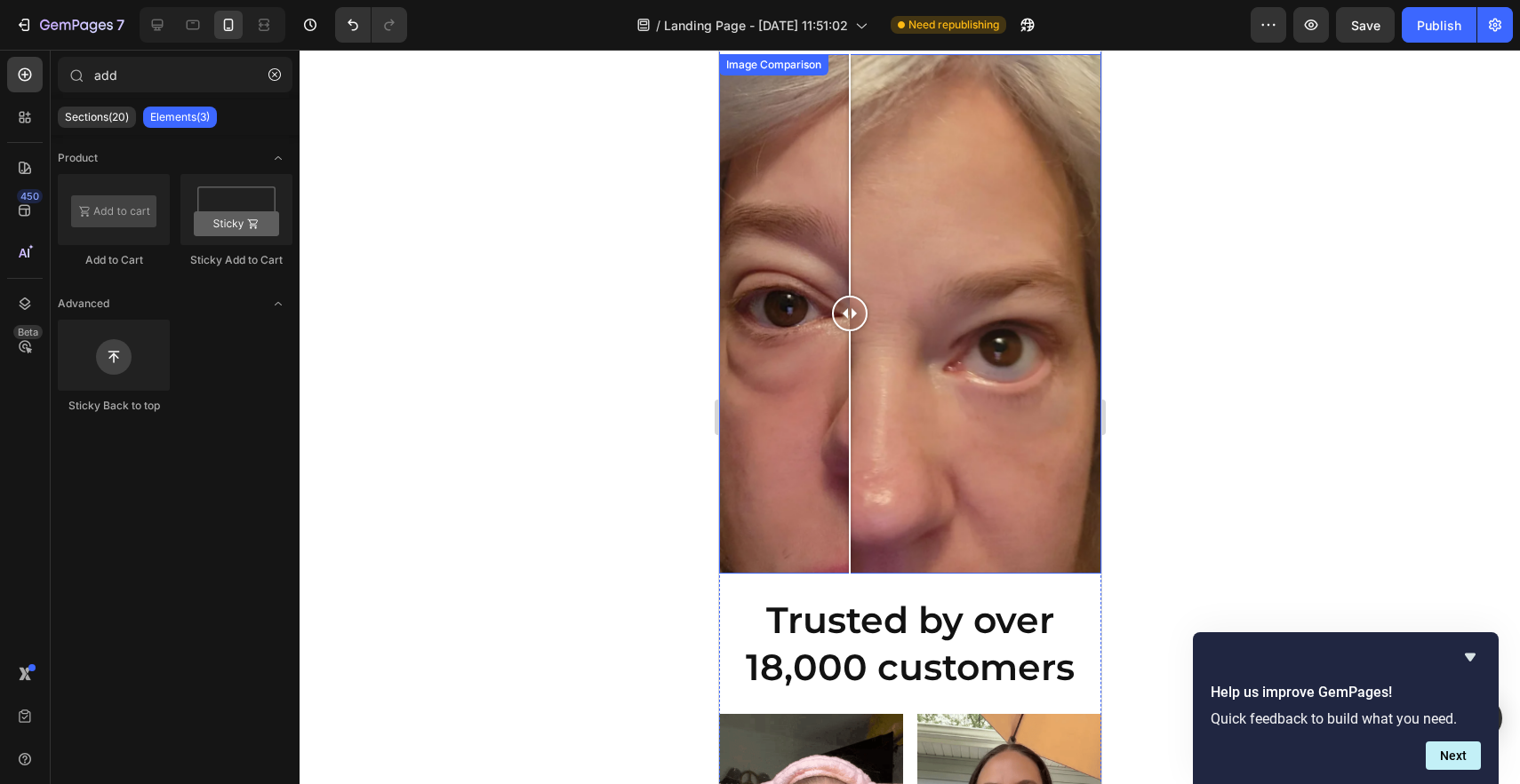
drag, startPoint x: 906, startPoint y: 314, endPoint x: 848, endPoint y: 404, distance: 107.1
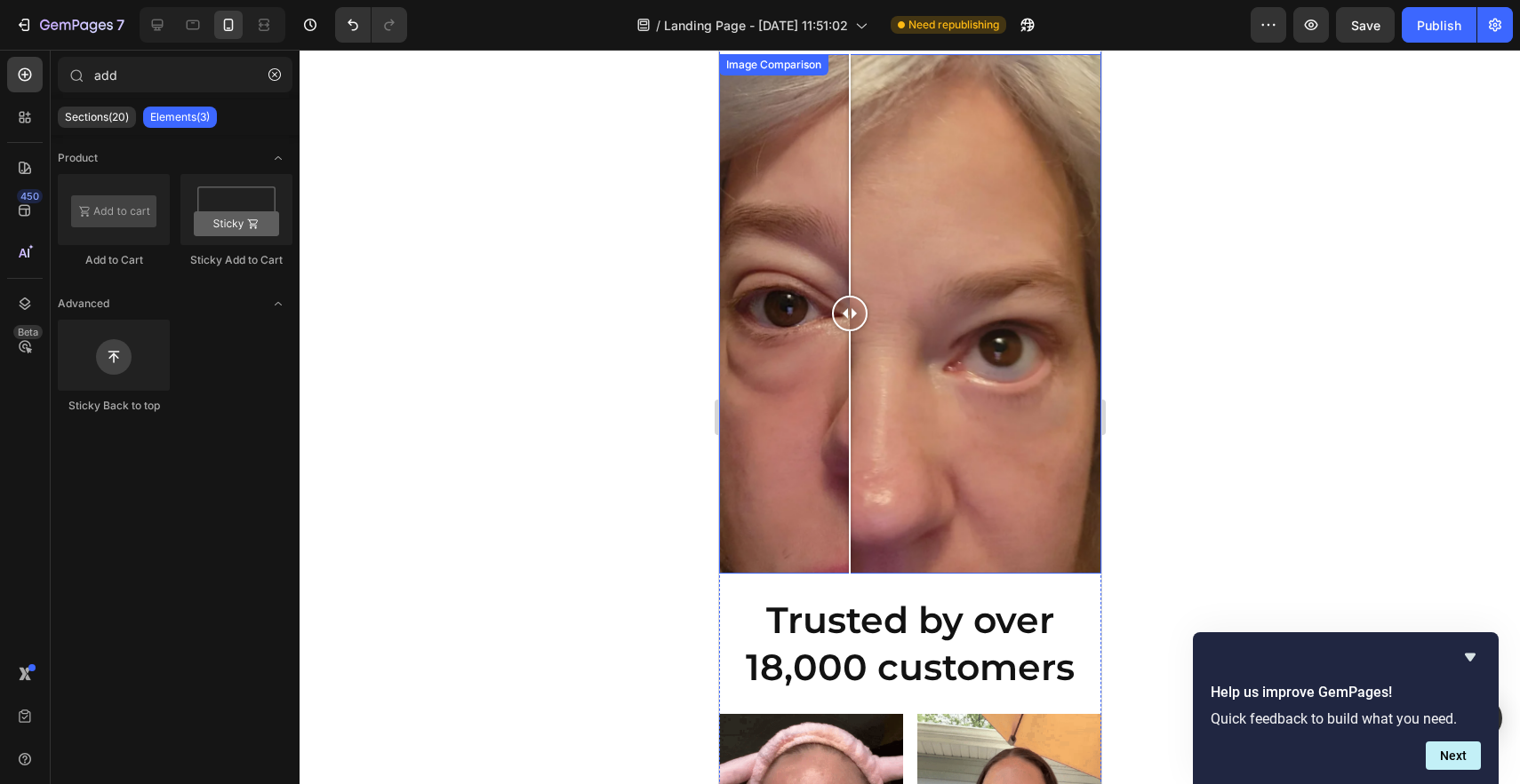
click at [848, 404] on div at bounding box center [848, 314] width 35 height 520
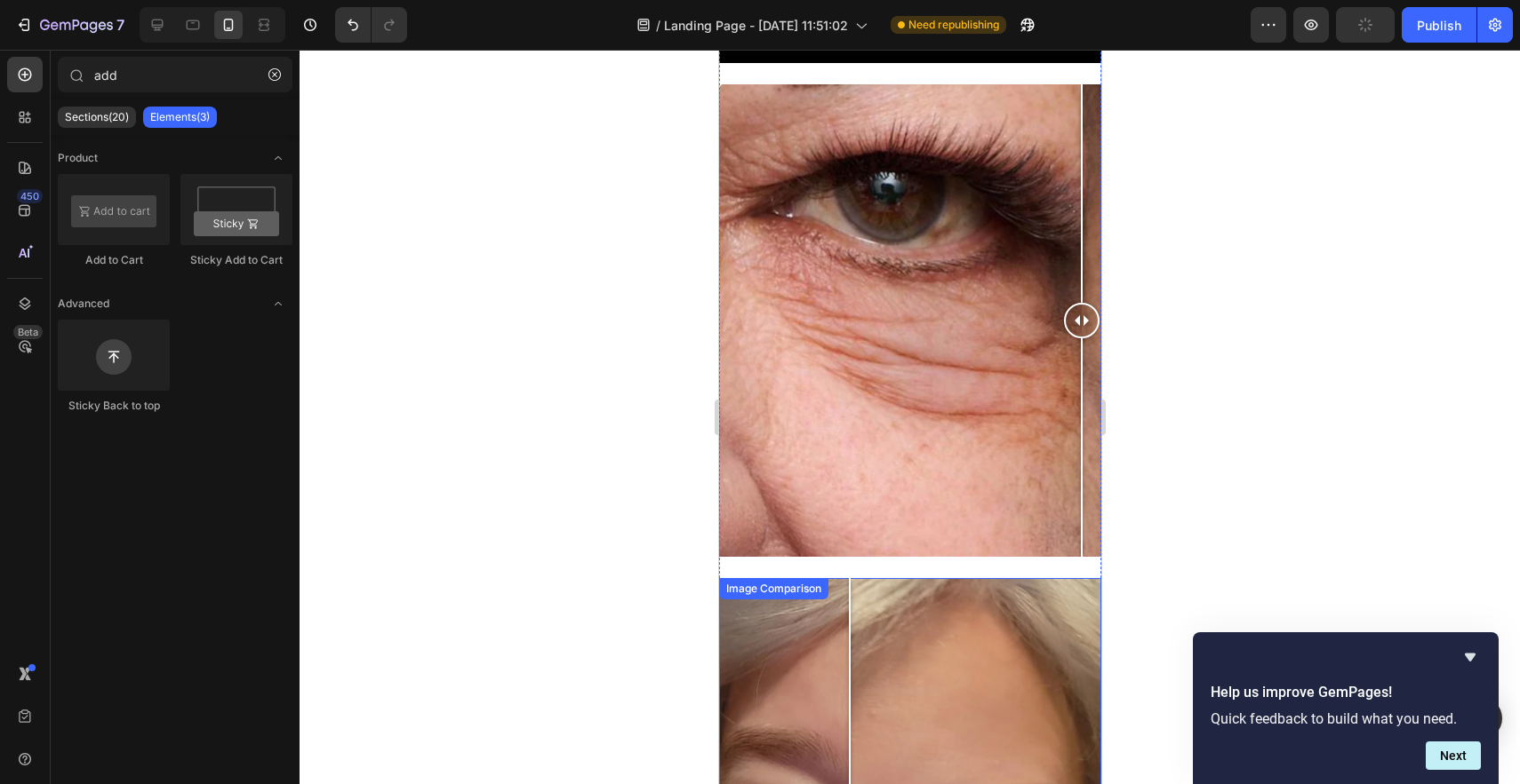
scroll to position [980, 0]
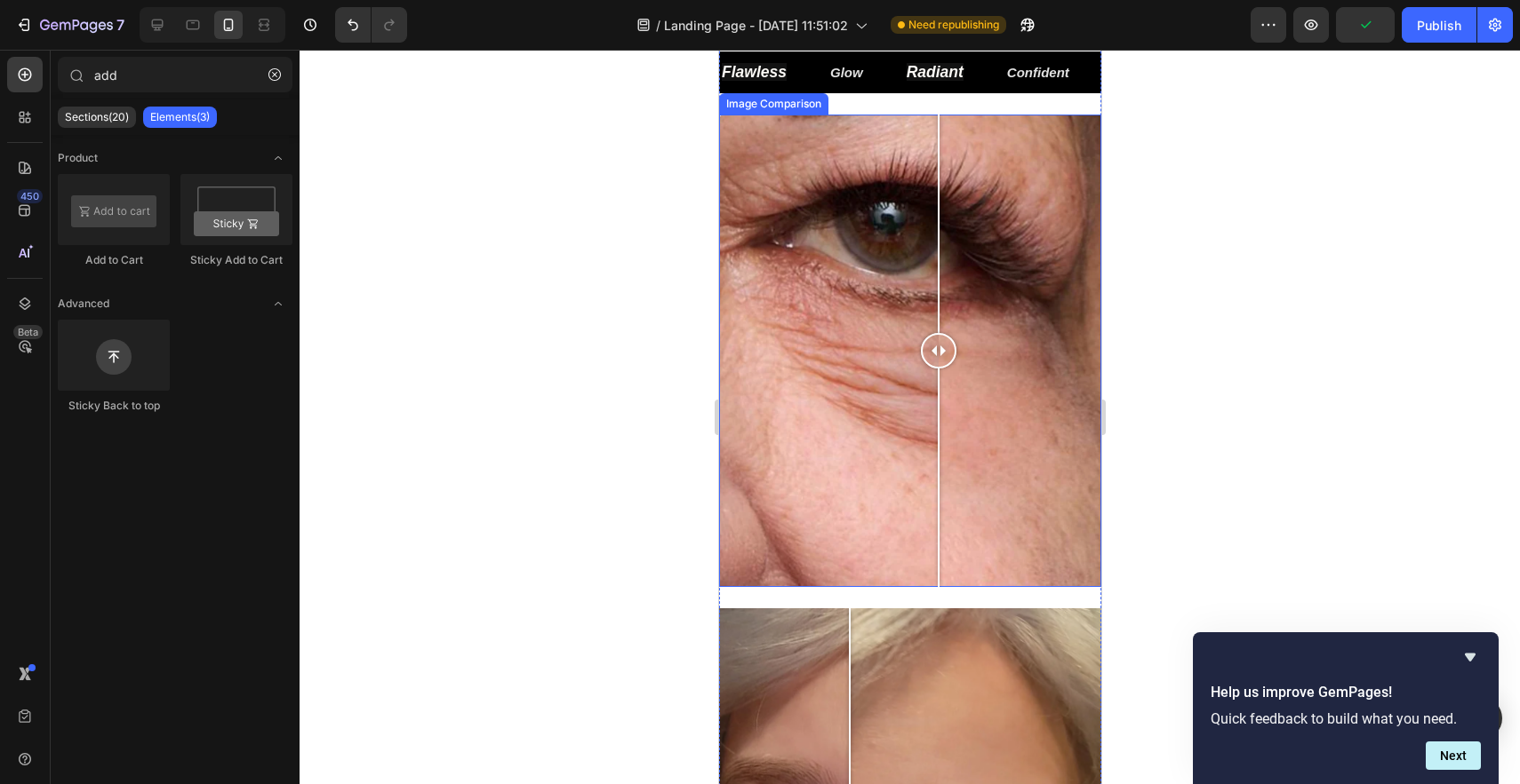
drag, startPoint x: 1076, startPoint y: 356, endPoint x: 913, endPoint y: 365, distance: 163.2
click at [920, 365] on div at bounding box center [938, 351] width 35 height 35
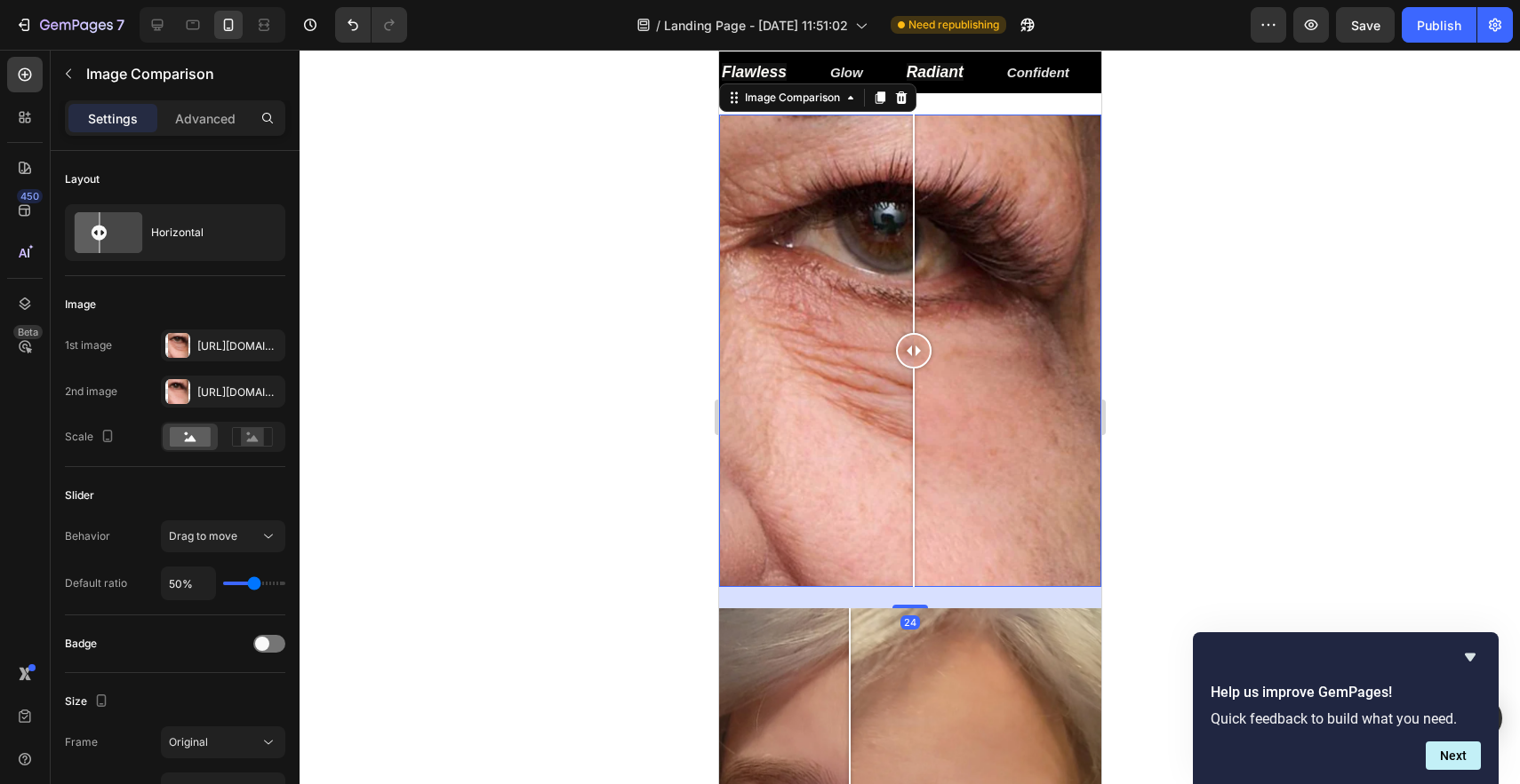
click at [1338, 448] on div at bounding box center [910, 416] width 1220 height 735
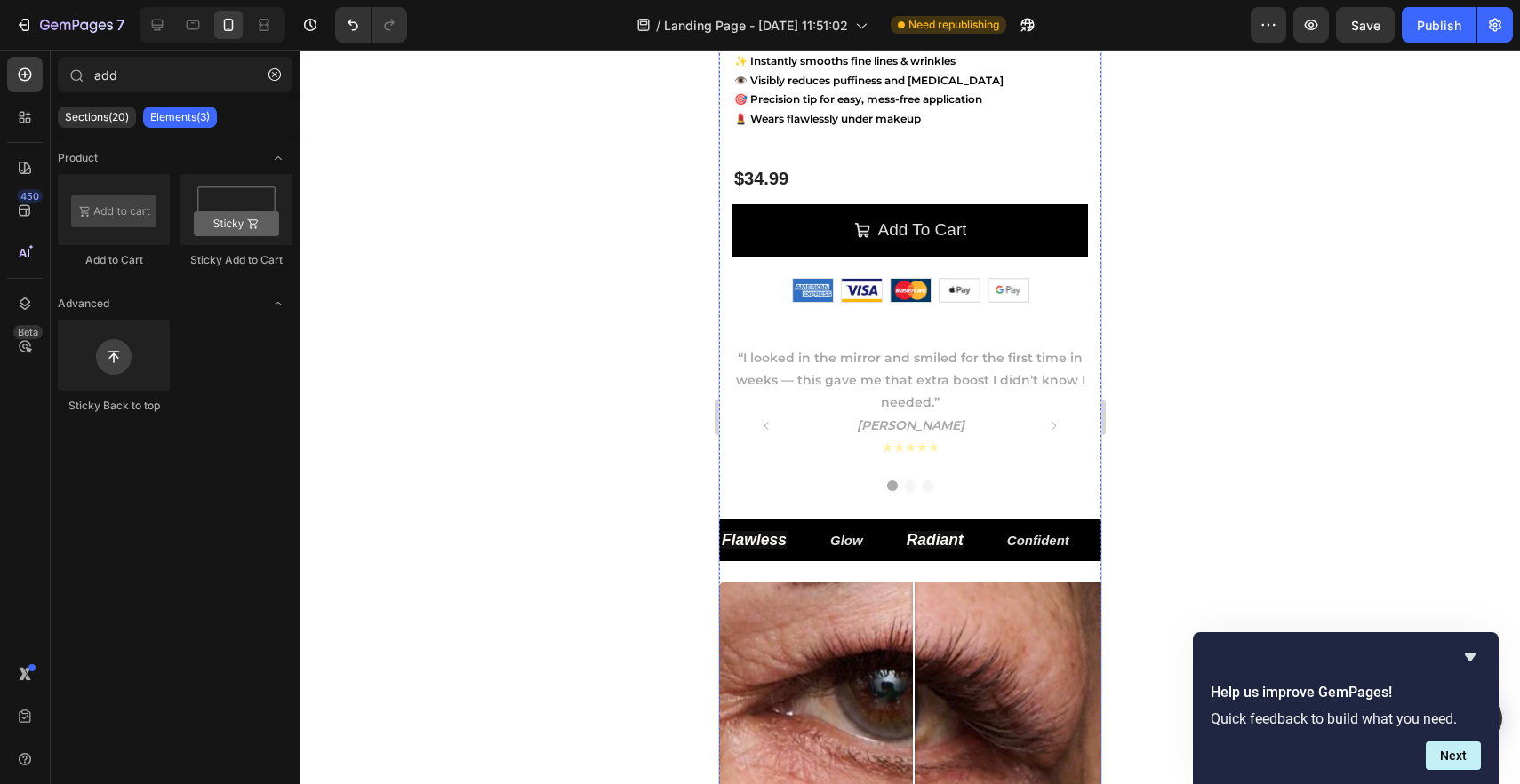
scroll to position [511, 0]
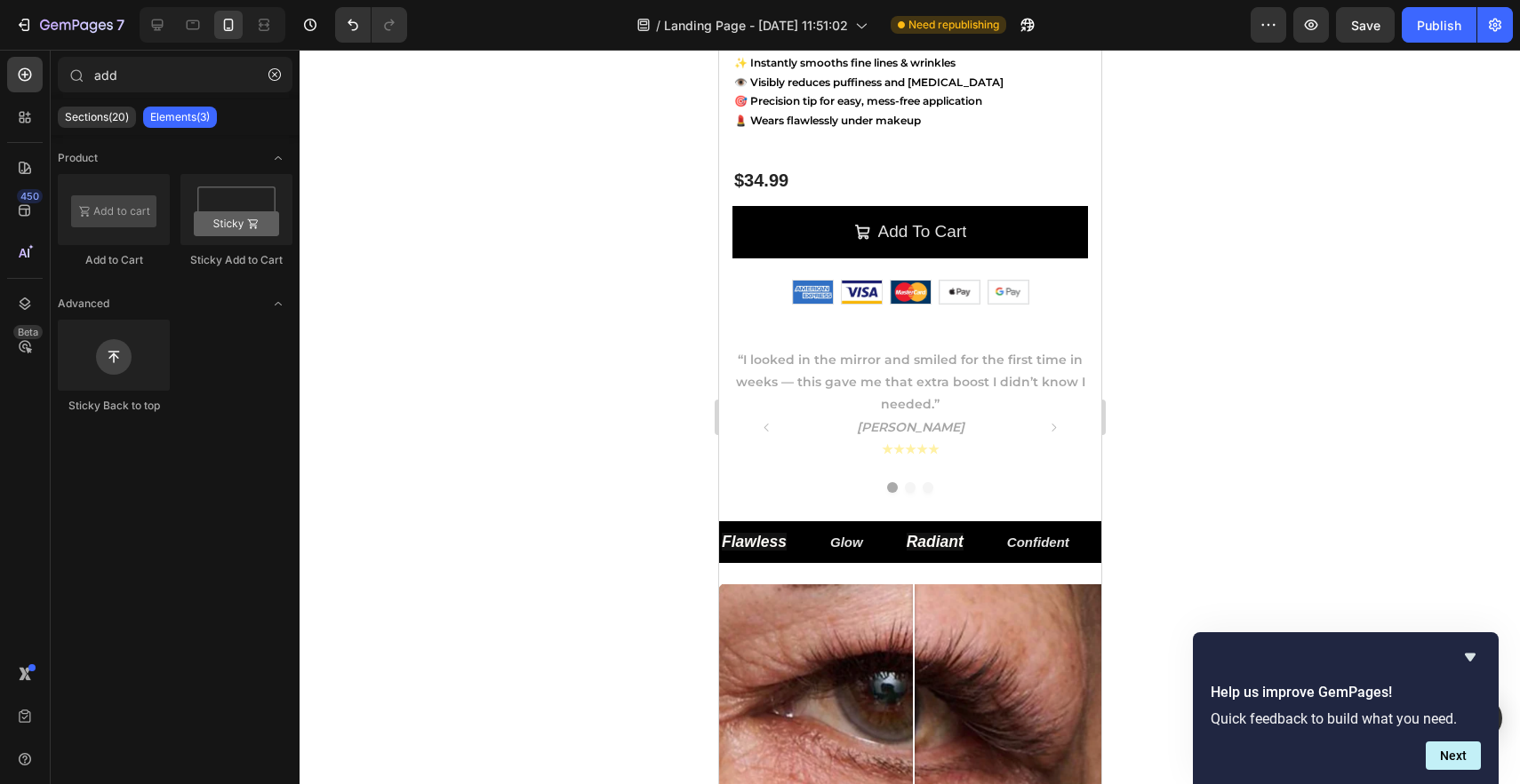
click at [142, 34] on div at bounding box center [212, 25] width 145 height 35
click at [154, 32] on icon at bounding box center [156, 24] width 18 height 18
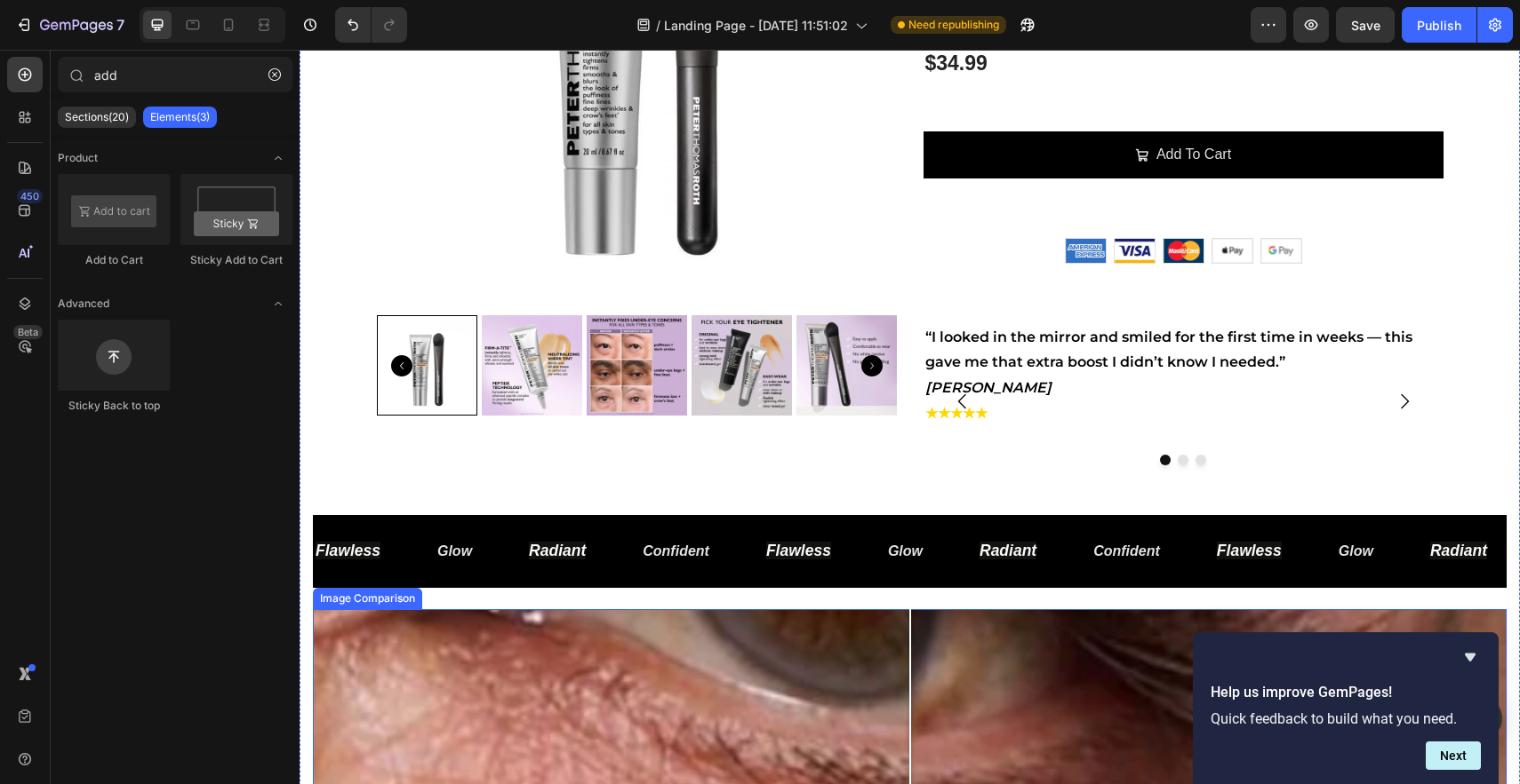
scroll to position [368, 0]
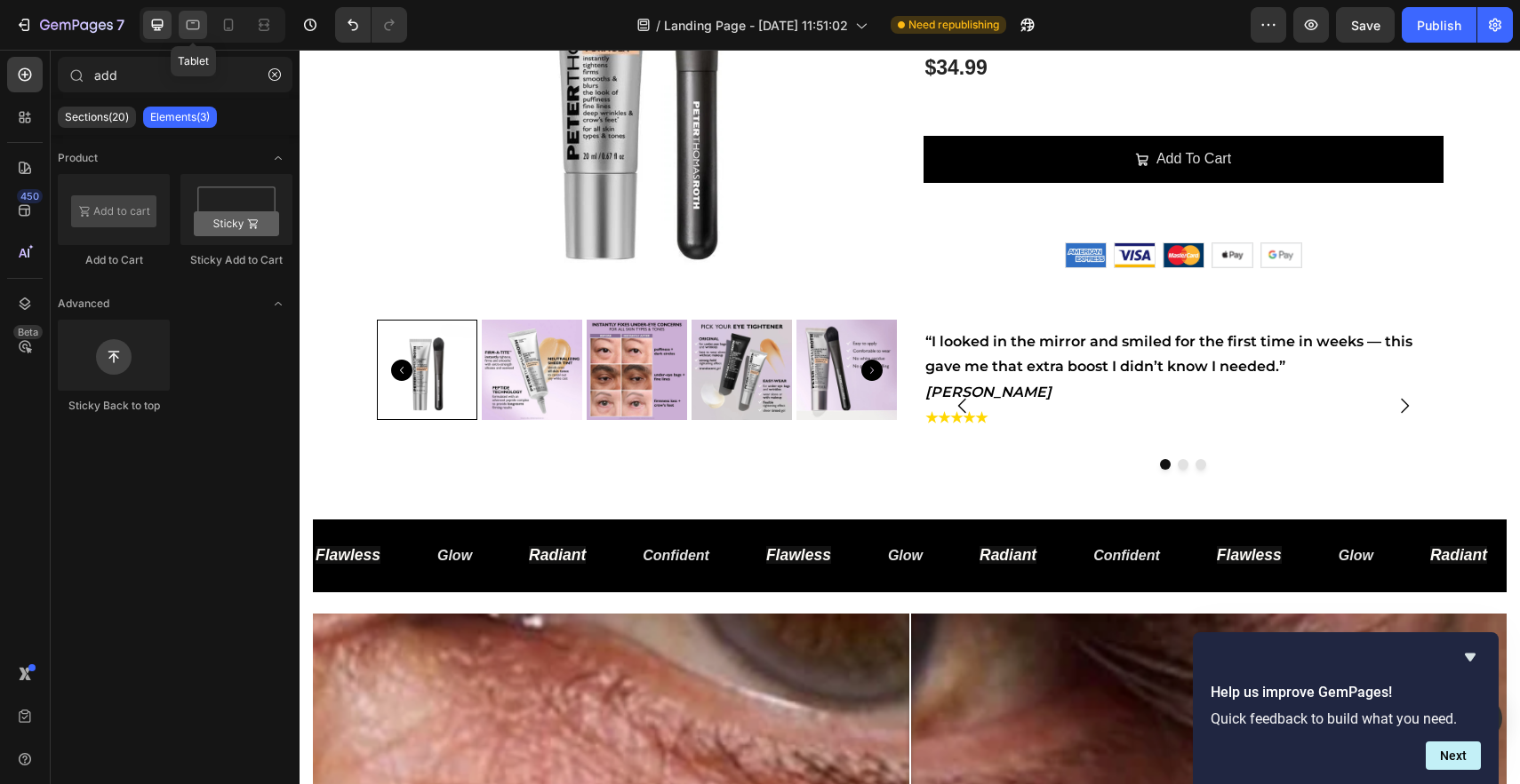
click at [193, 30] on icon at bounding box center [193, 24] width 18 height 18
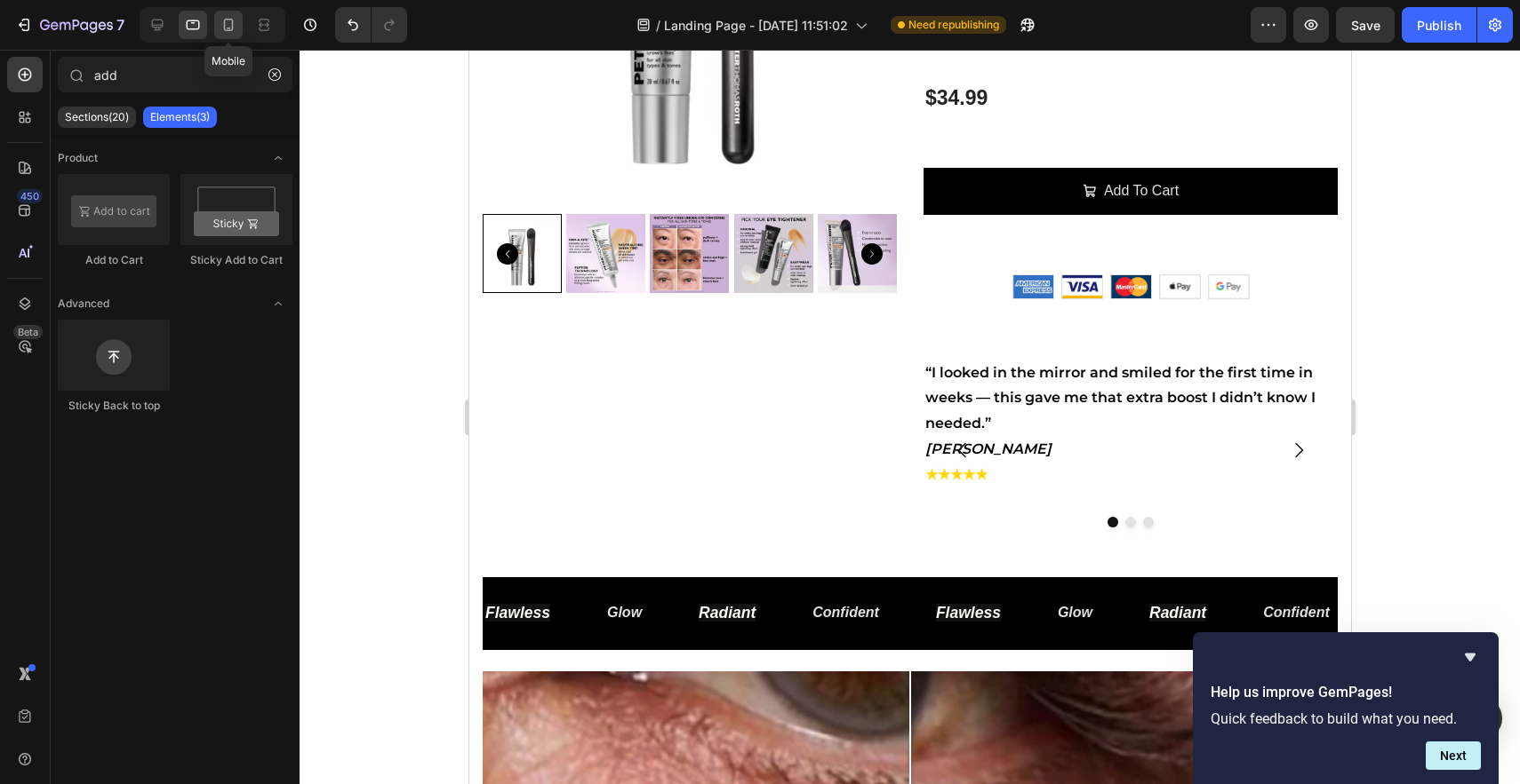
click at [229, 29] on icon at bounding box center [228, 24] width 9 height 12
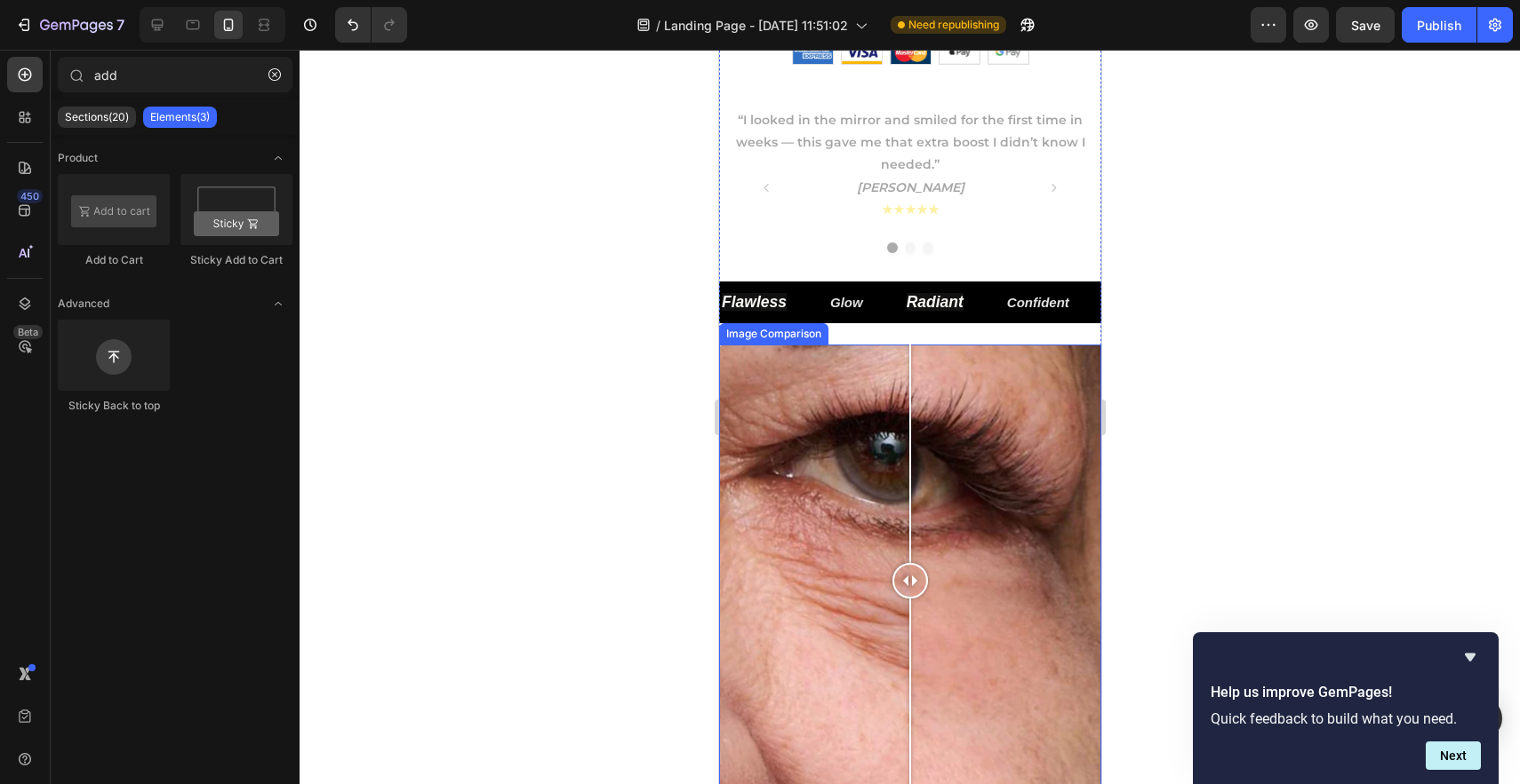
scroll to position [725, 0]
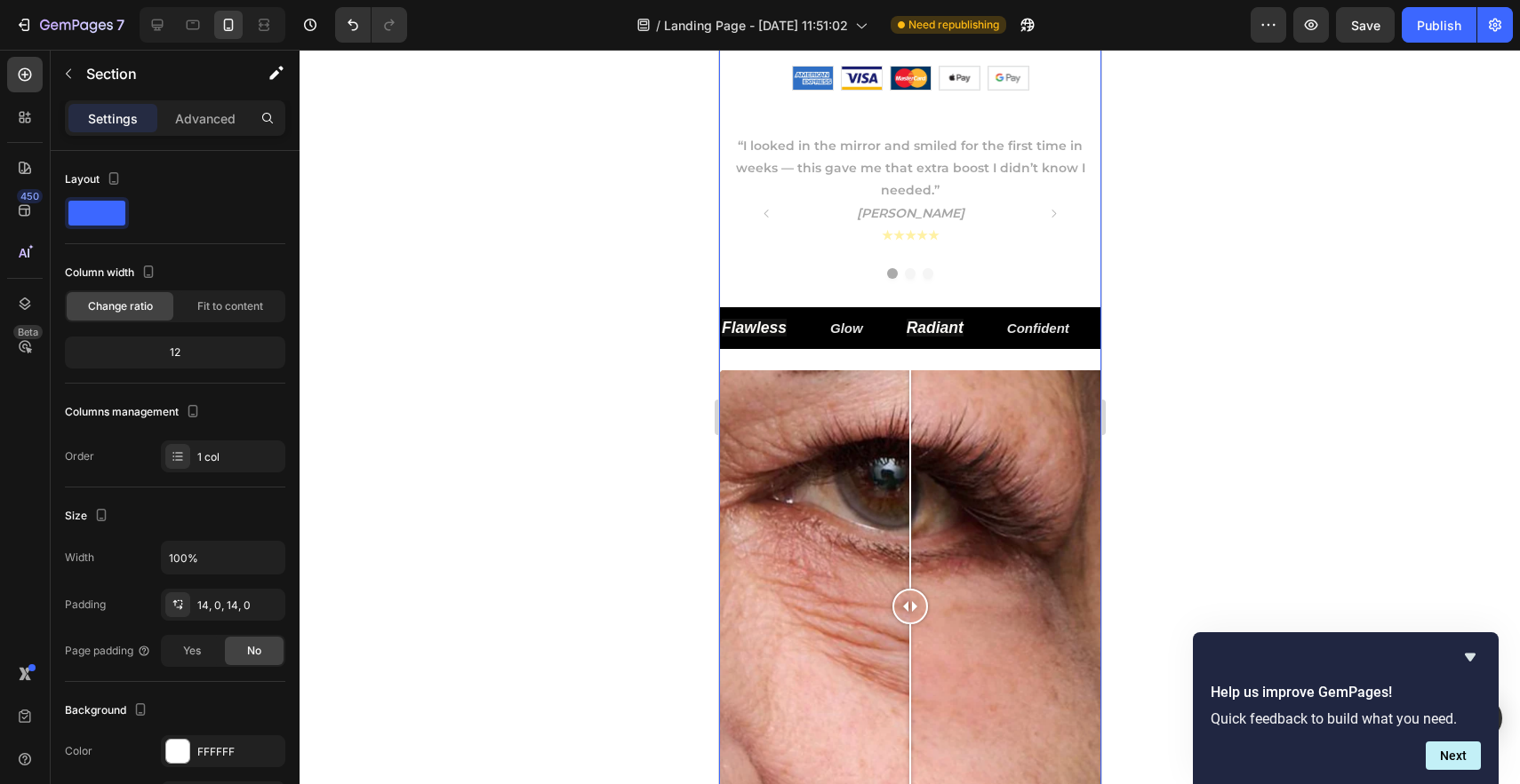
click at [925, 353] on div "Flawless Text Block Glow Text Block Radiant Text Block Confident Text Block Fla…" at bounding box center [909, 339] width 382 height 63
click at [124, 76] on p "Section" at bounding box center [159, 74] width 145 height 21
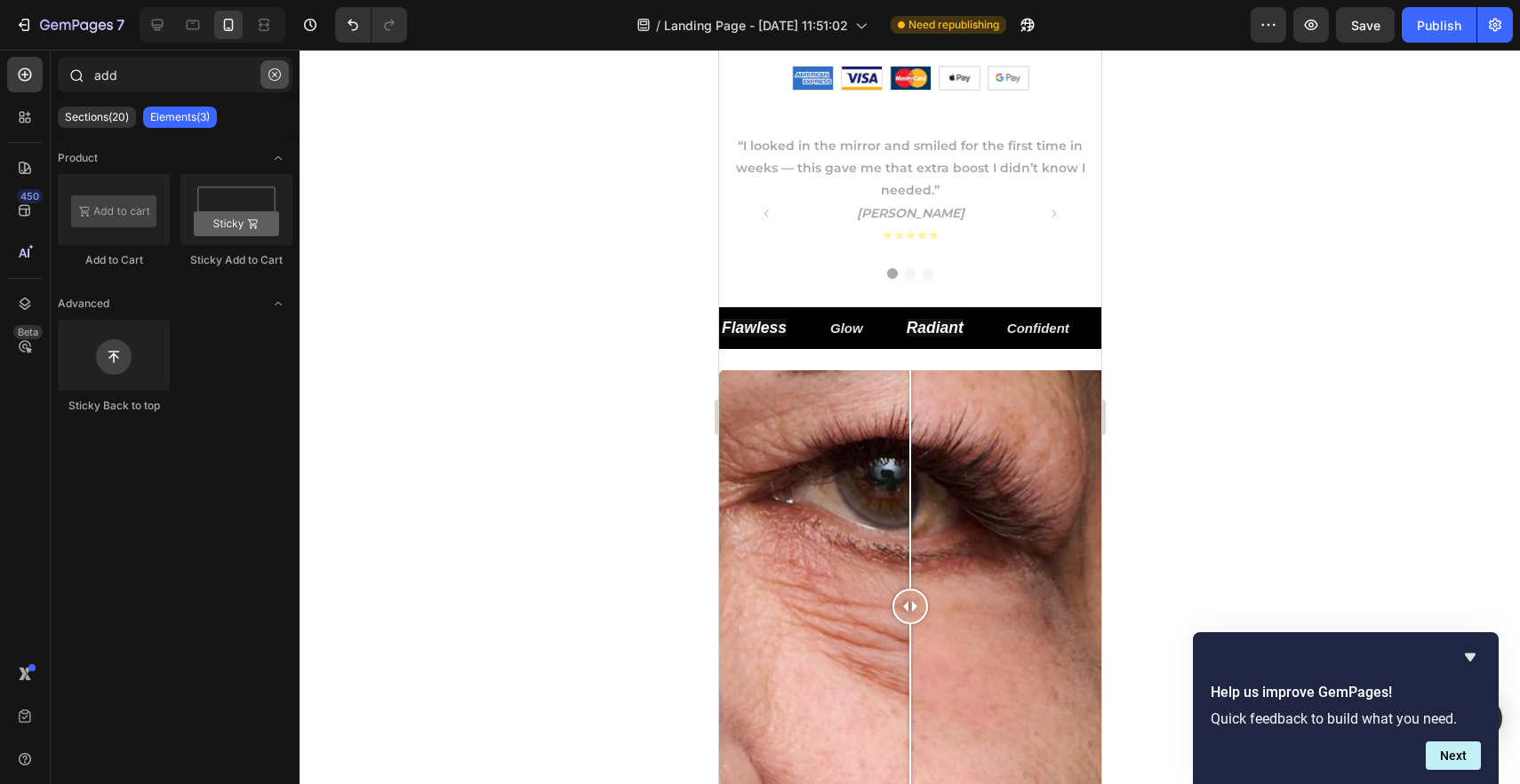
click at [278, 81] on button "button" at bounding box center [275, 74] width 29 height 29
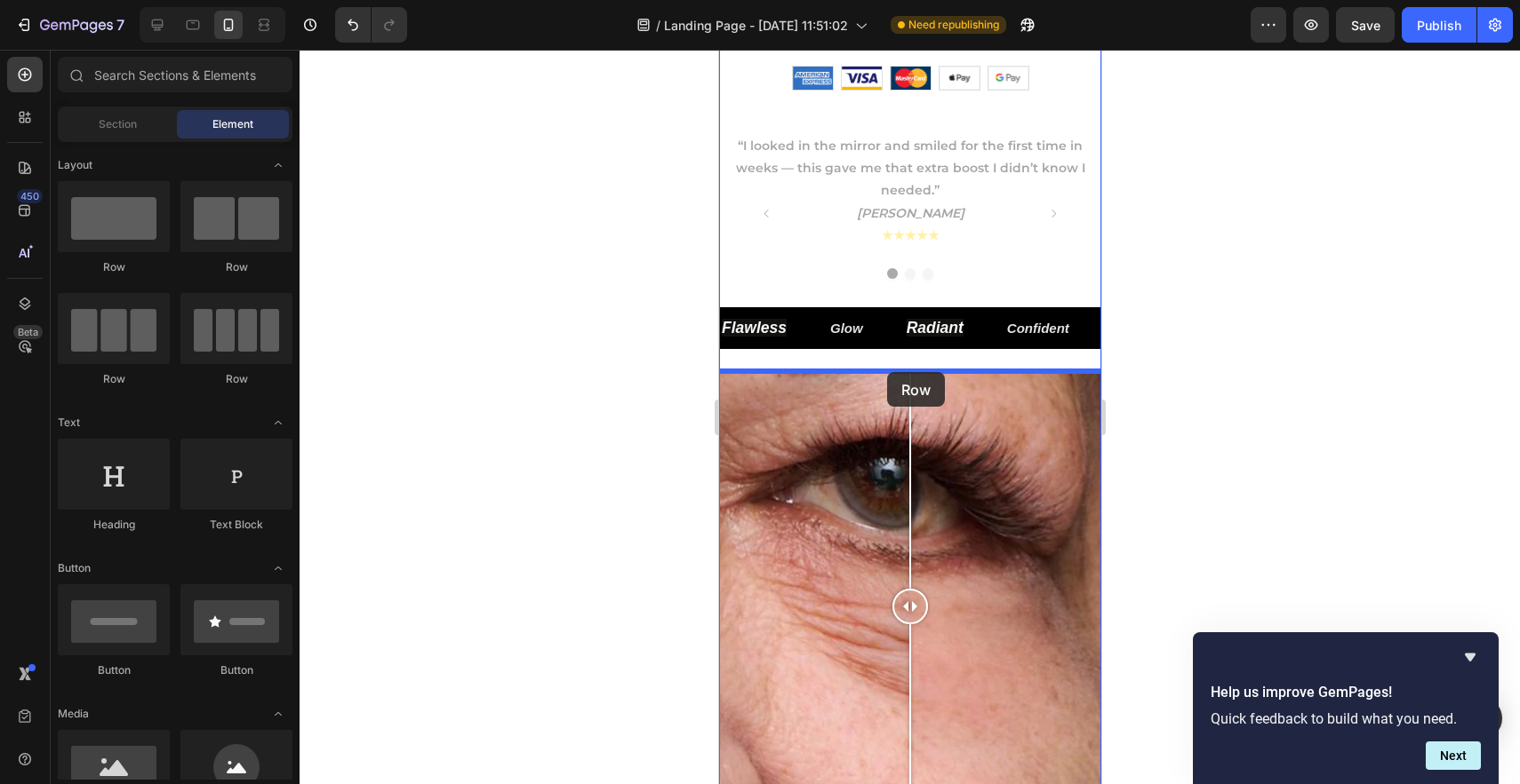
drag, startPoint x: 849, startPoint y: 285, endPoint x: 886, endPoint y: 372, distance: 94.5
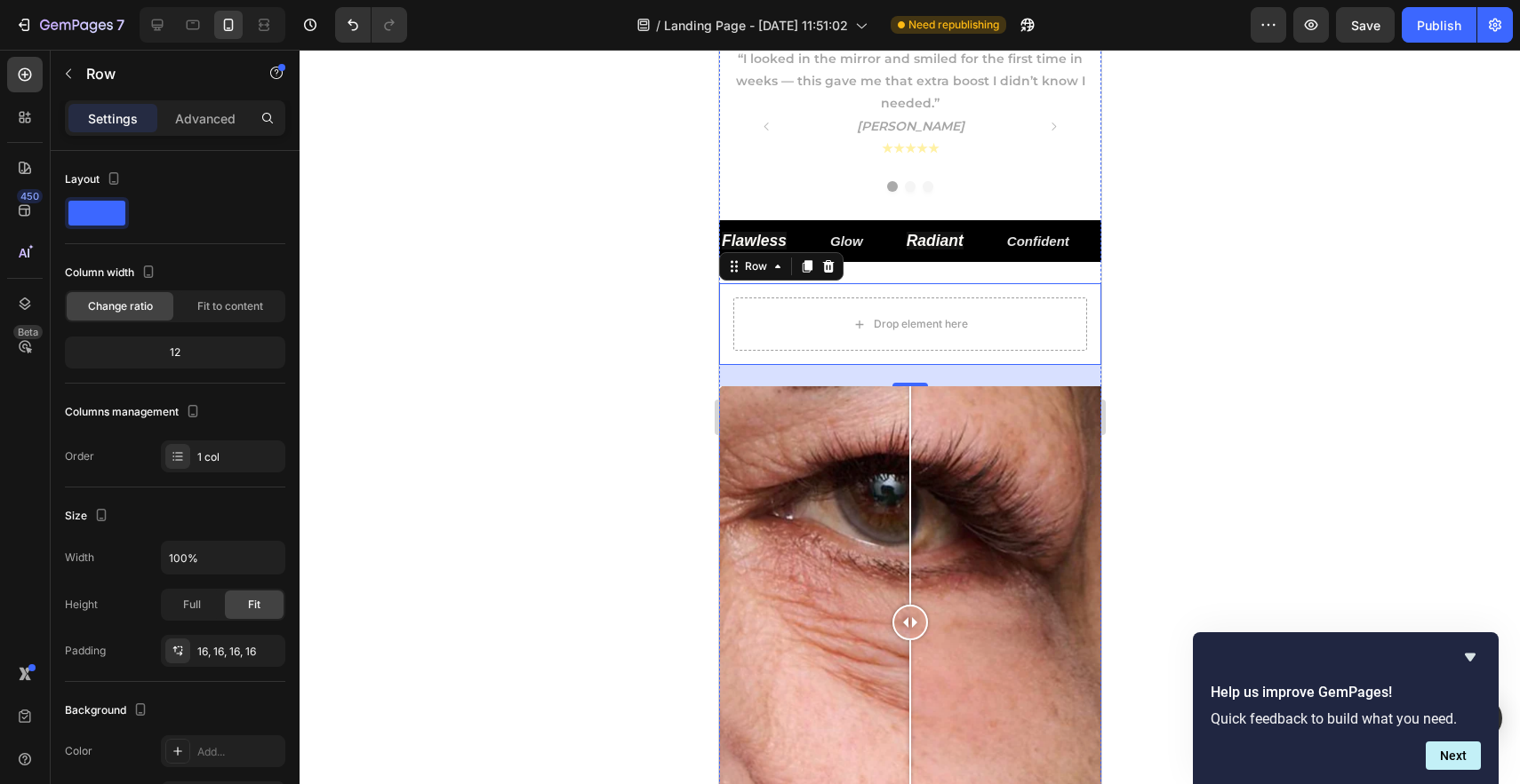
scroll to position [799, 0]
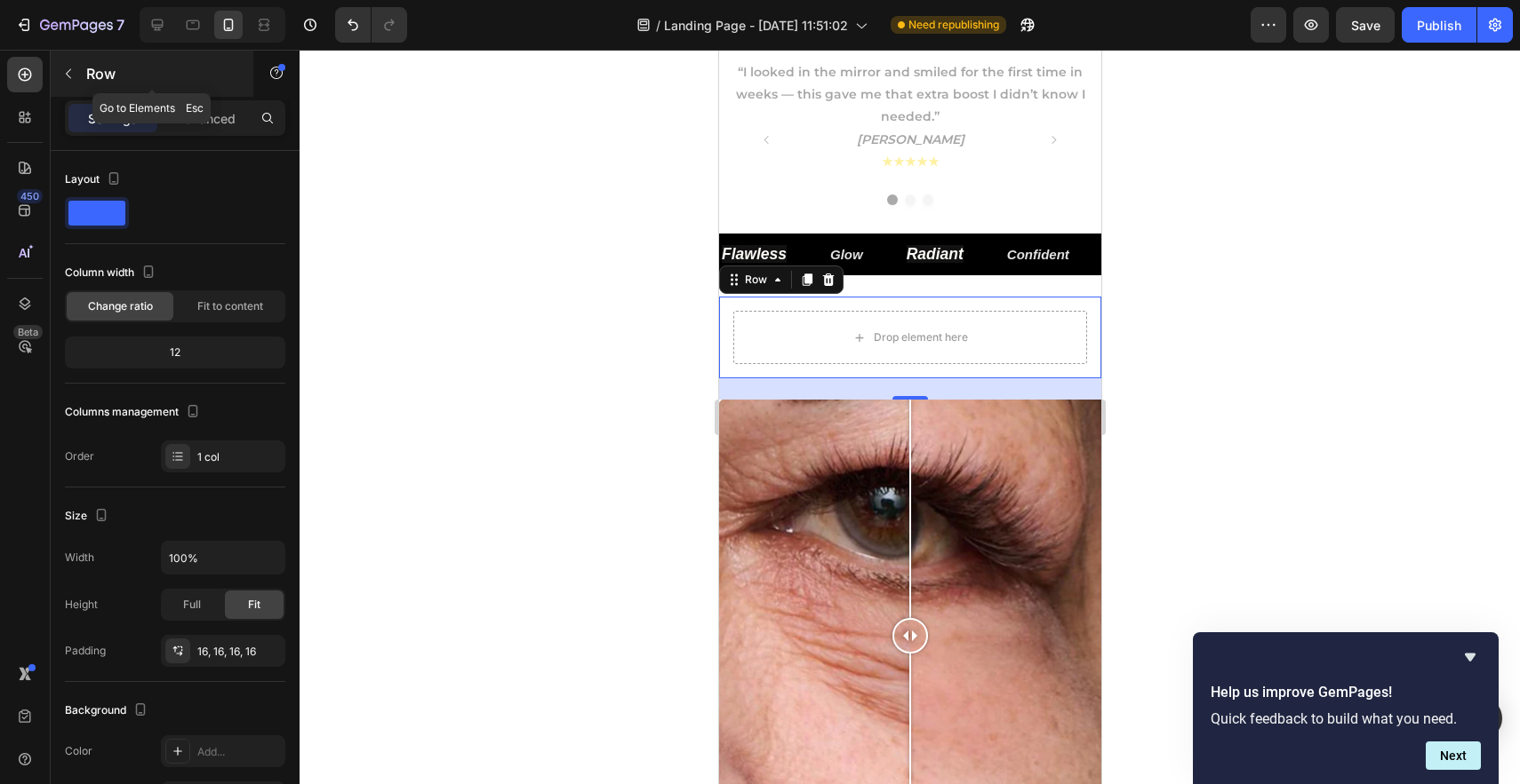
click at [86, 80] on div "Row" at bounding box center [152, 74] width 203 height 47
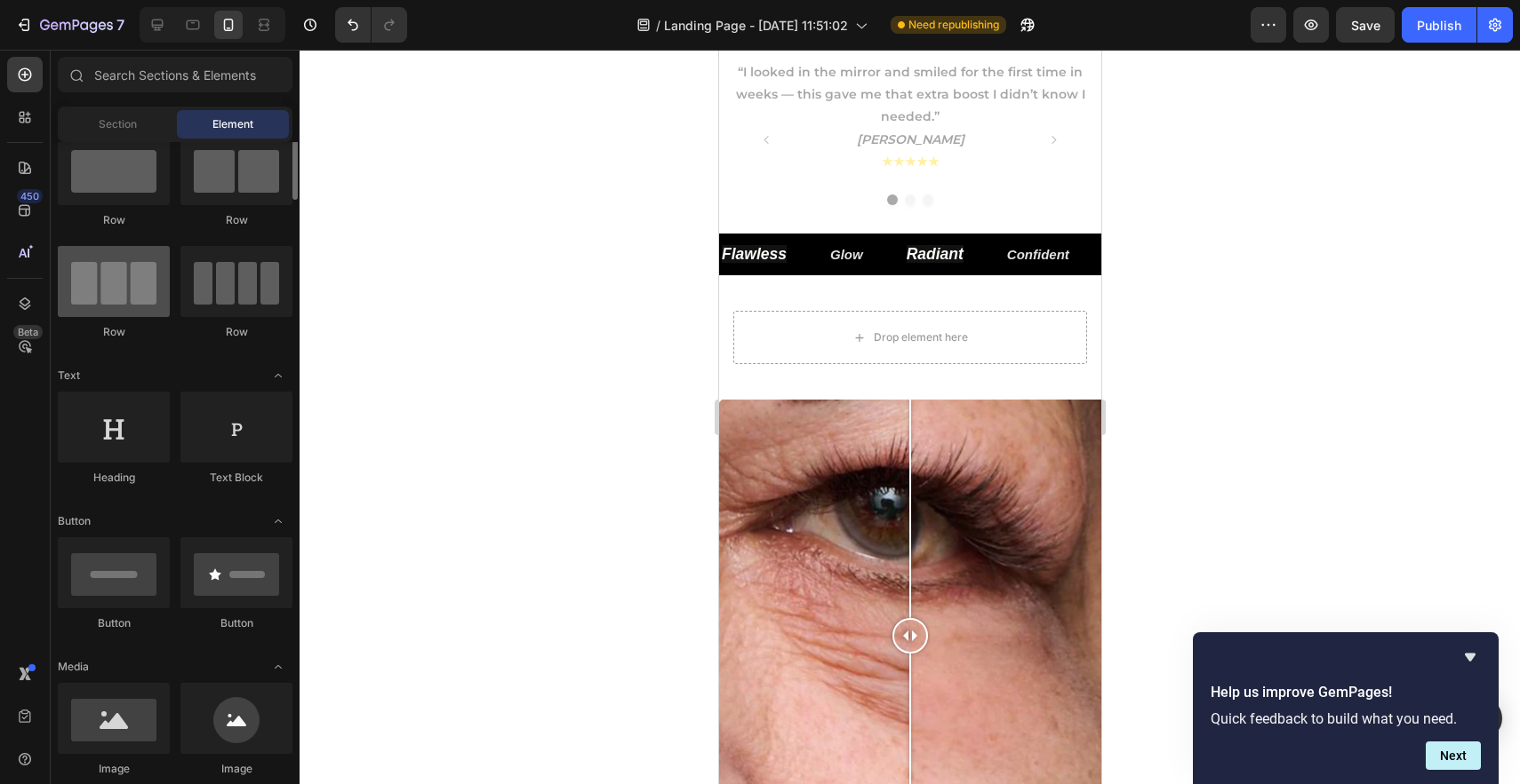
scroll to position [62, 0]
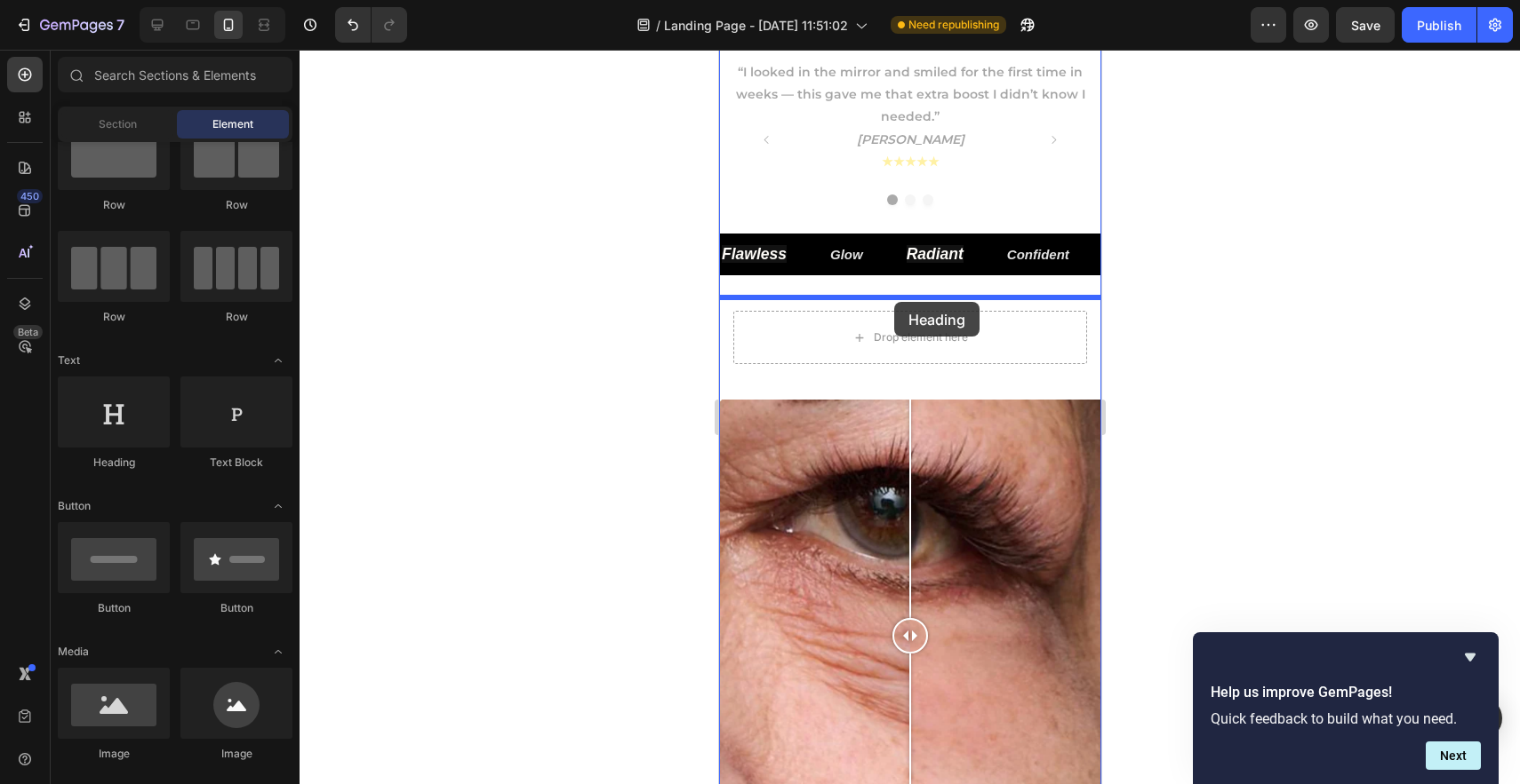
drag, startPoint x: 862, startPoint y: 475, endPoint x: 894, endPoint y: 302, distance: 175.9
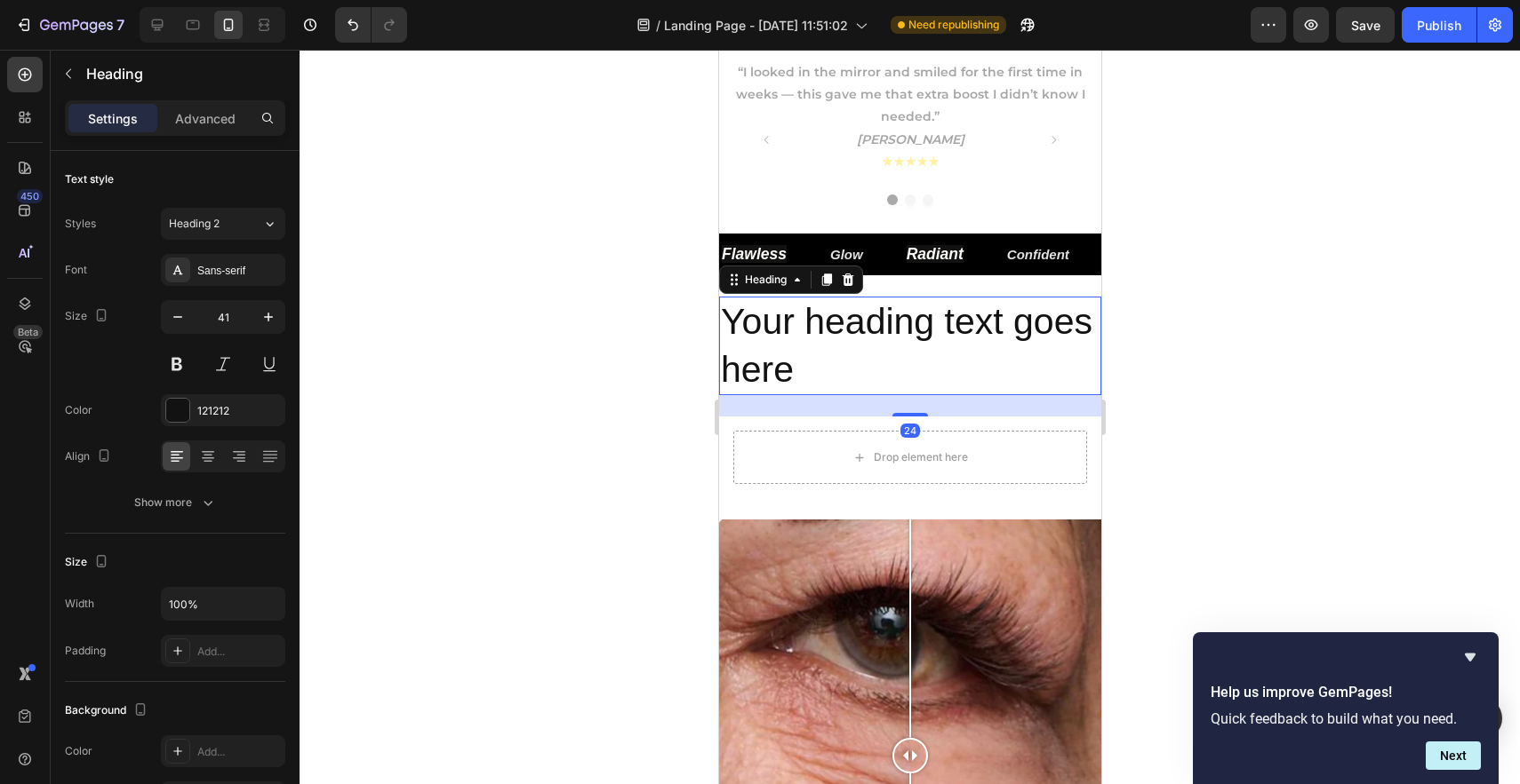
click at [862, 331] on h2 "Your heading text goes here" at bounding box center [909, 346] width 382 height 99
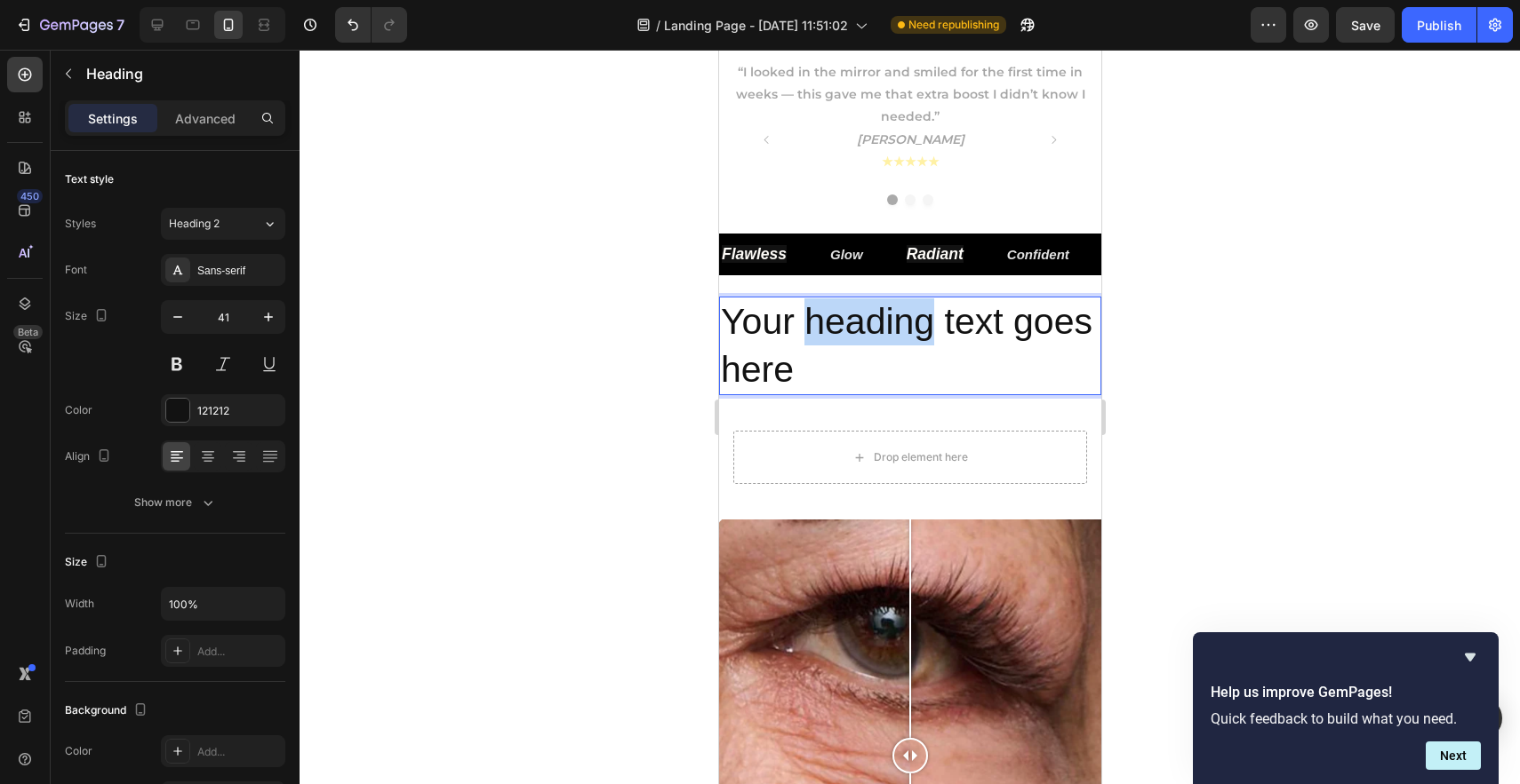
click at [862, 331] on p "Your heading text goes here" at bounding box center [909, 346] width 378 height 95
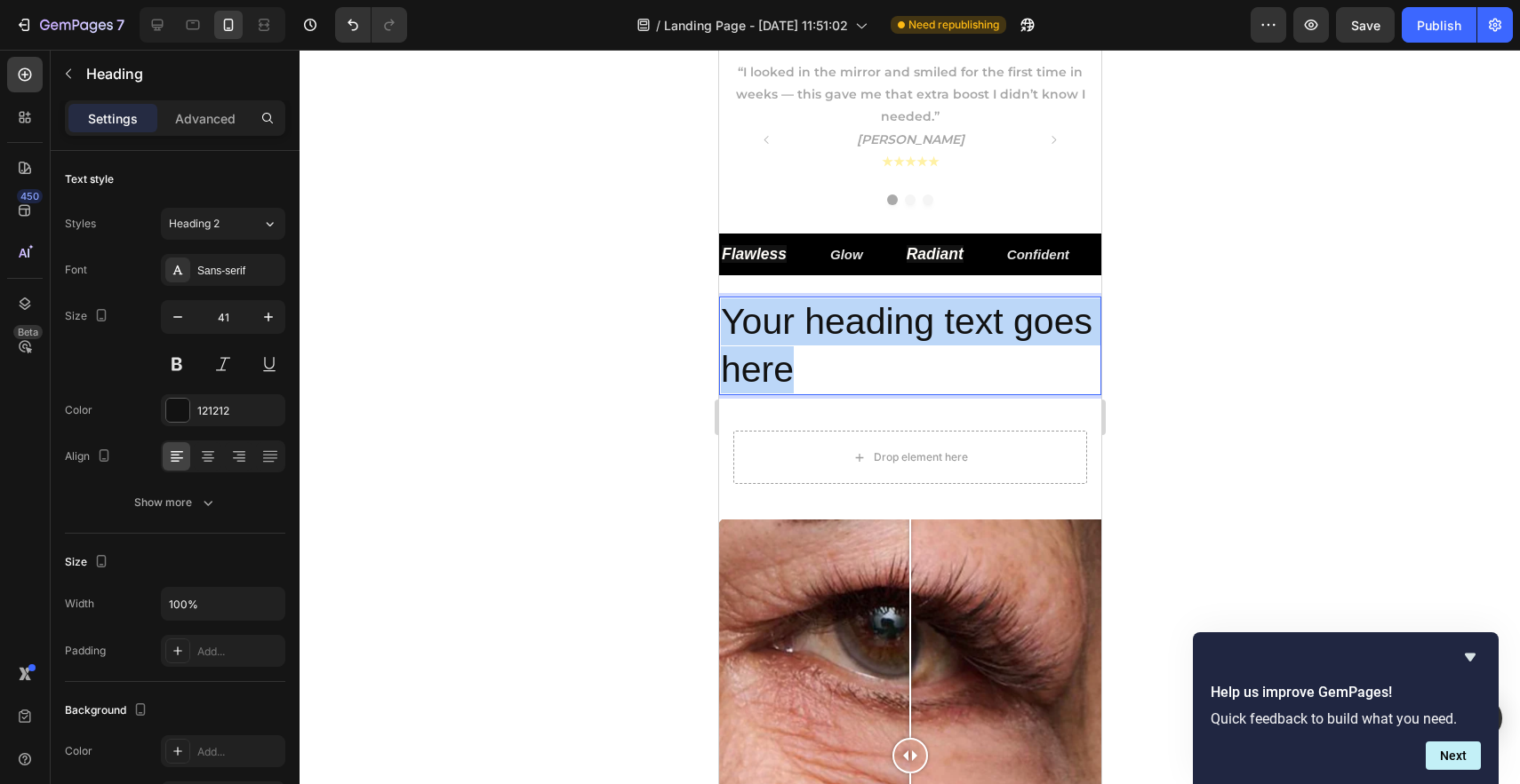
click at [862, 331] on p "Your heading text goes here" at bounding box center [909, 346] width 378 height 95
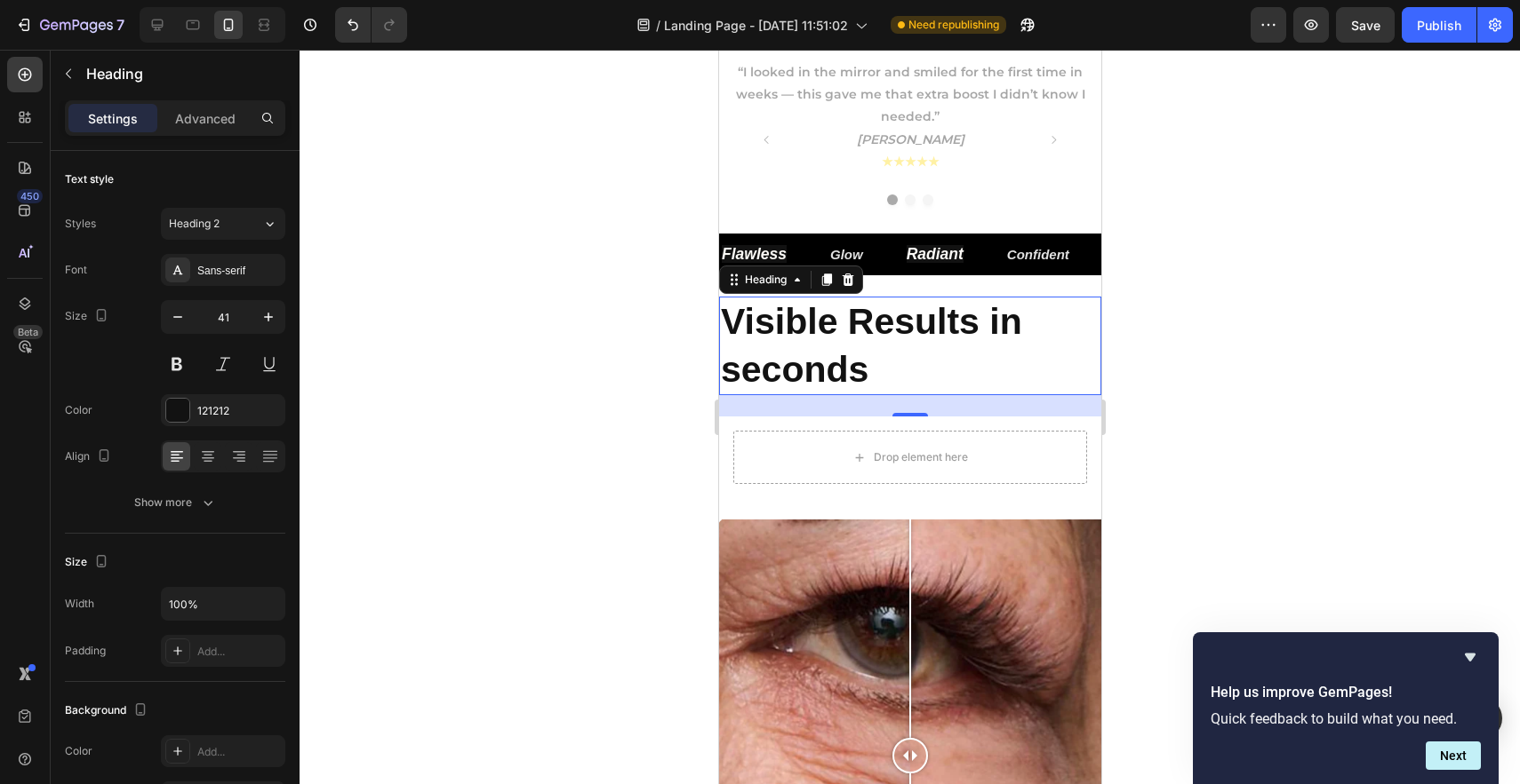
click at [1204, 361] on div at bounding box center [910, 416] width 1220 height 735
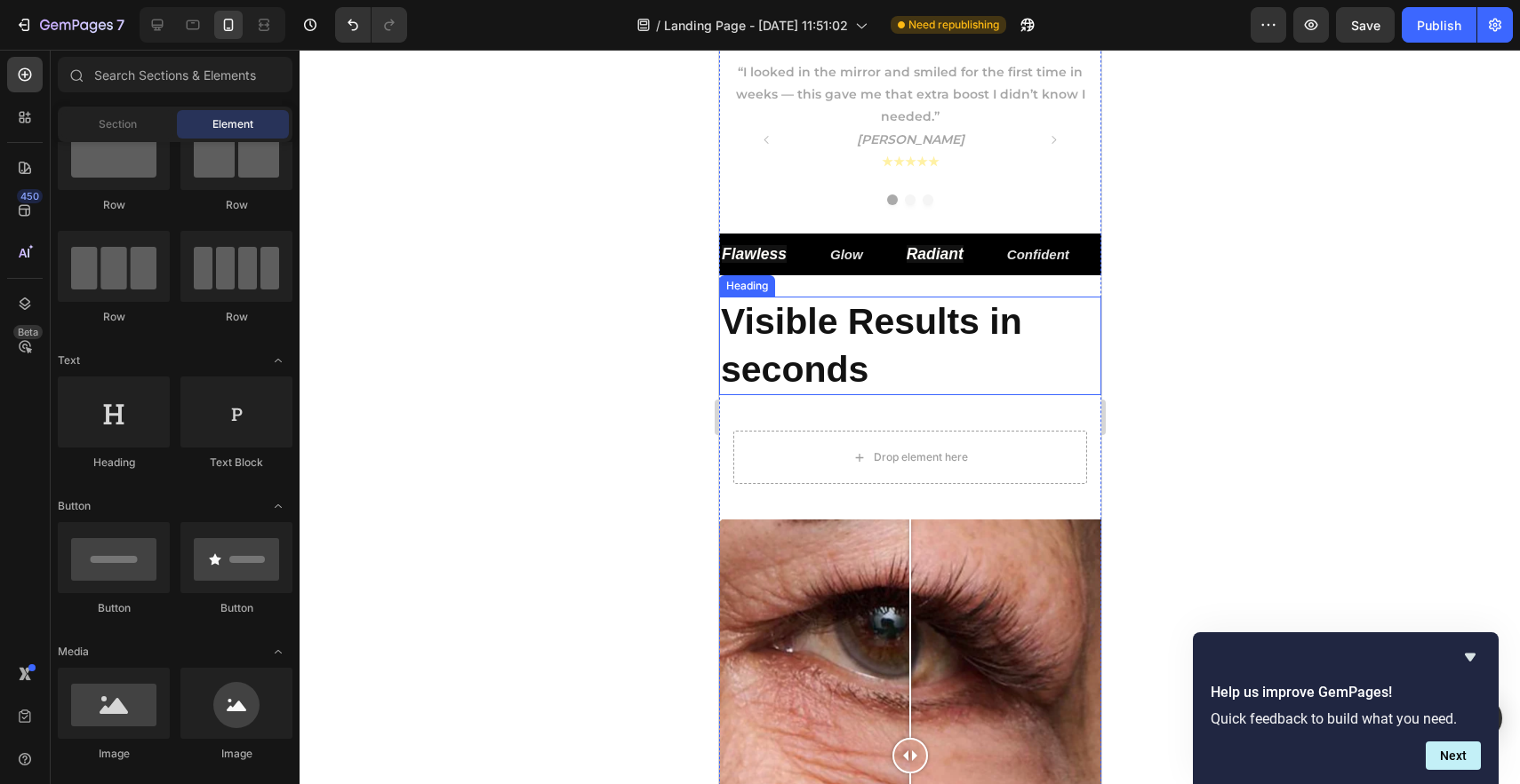
click at [949, 345] on p "⁠⁠⁠⁠⁠⁠⁠ Visible Results in seconds" at bounding box center [909, 346] width 378 height 95
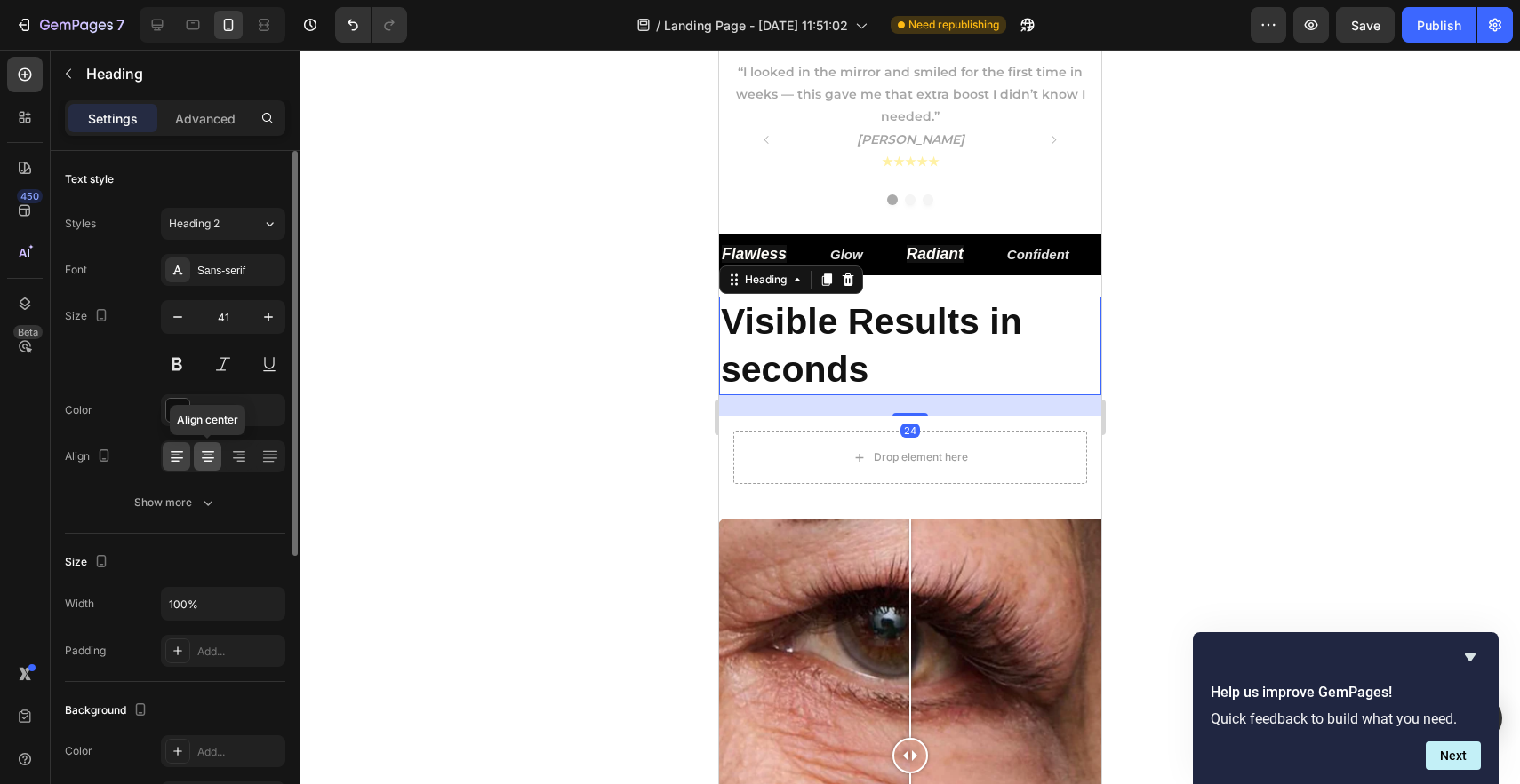
click at [210, 459] on icon at bounding box center [208, 456] width 18 height 18
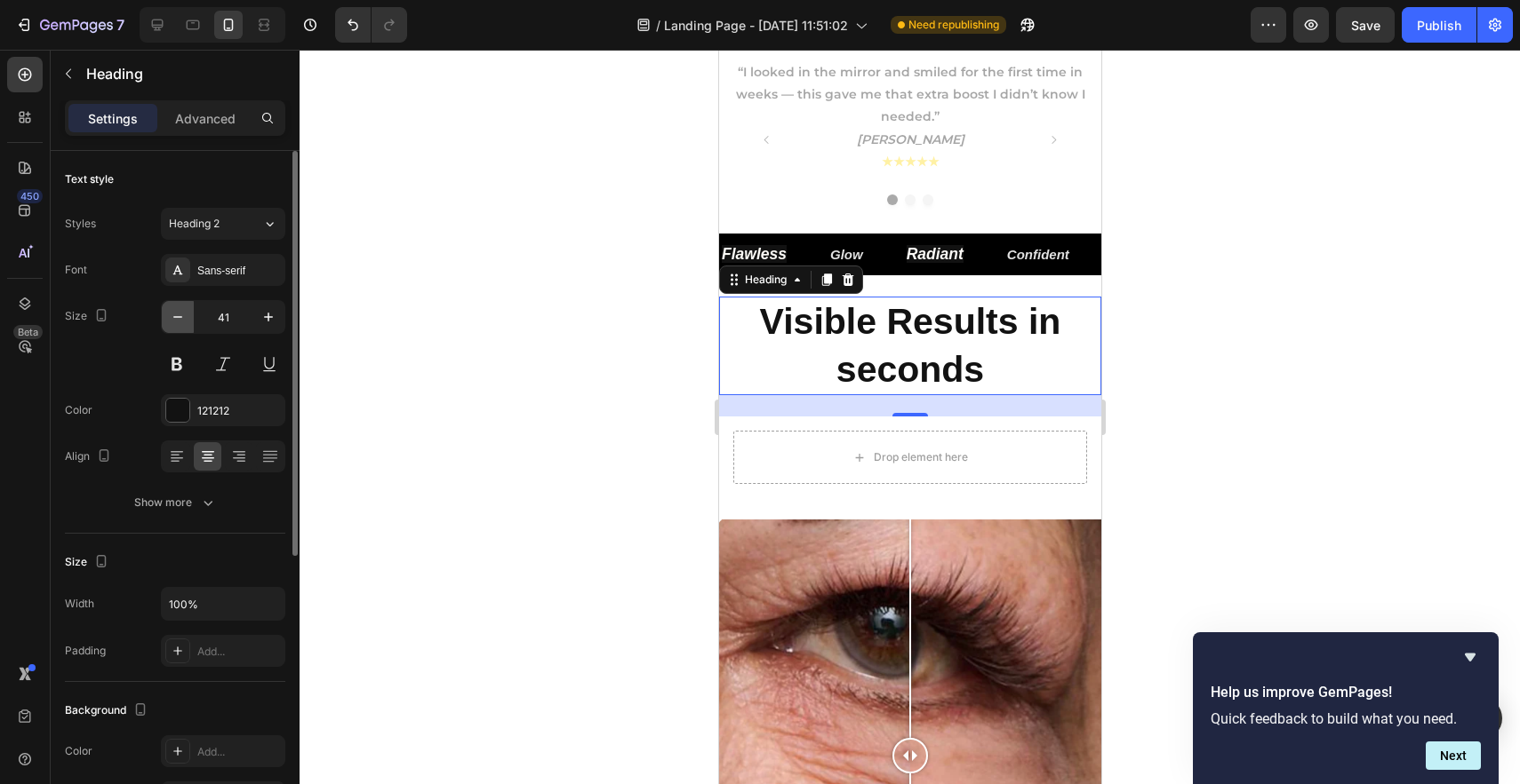
click at [182, 320] on icon "button" at bounding box center [177, 317] width 18 height 18
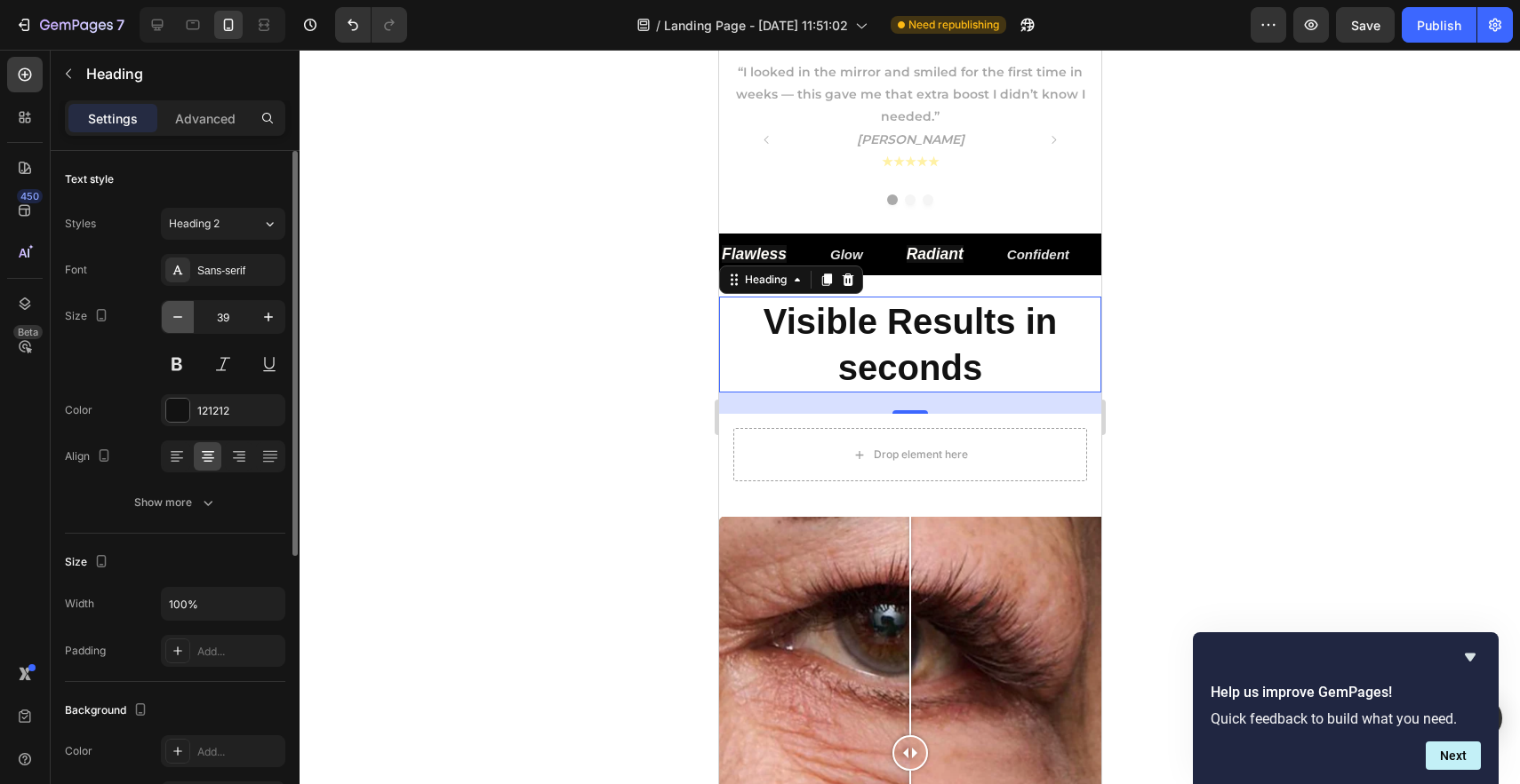
click at [182, 320] on icon "button" at bounding box center [177, 317] width 18 height 18
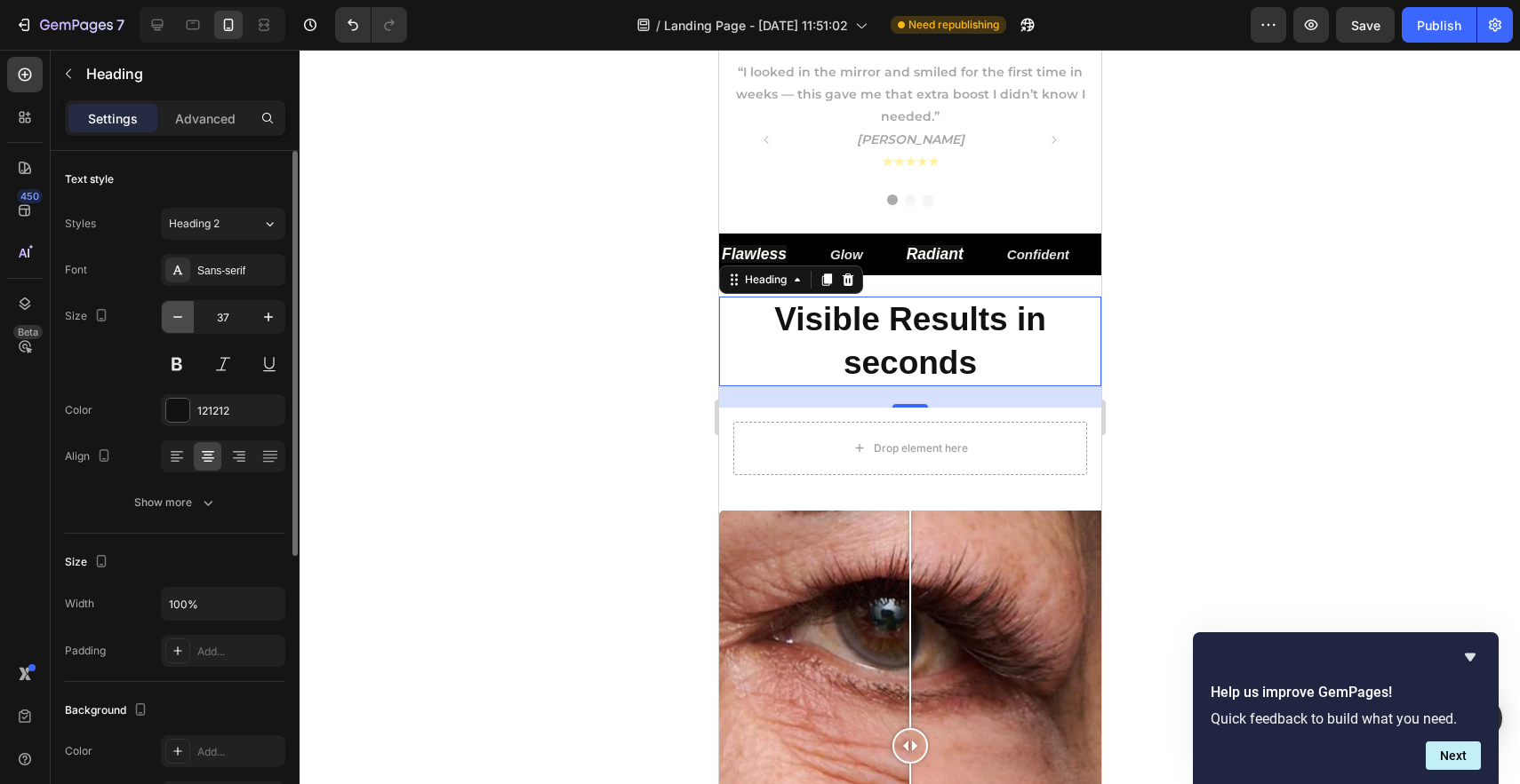
click at [182, 320] on icon "button" at bounding box center [177, 317] width 18 height 18
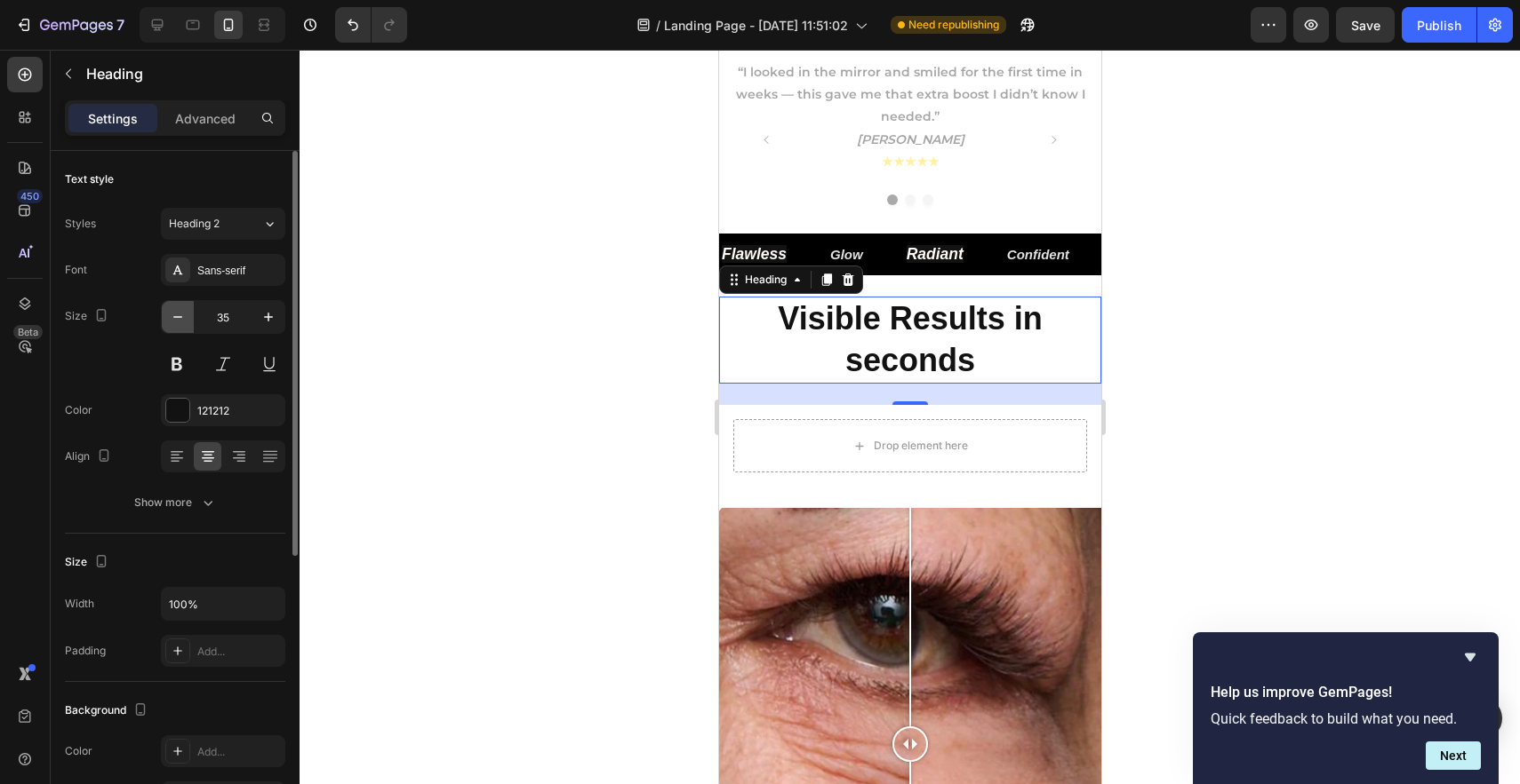
click at [182, 320] on icon "button" at bounding box center [177, 317] width 18 height 18
type input "34"
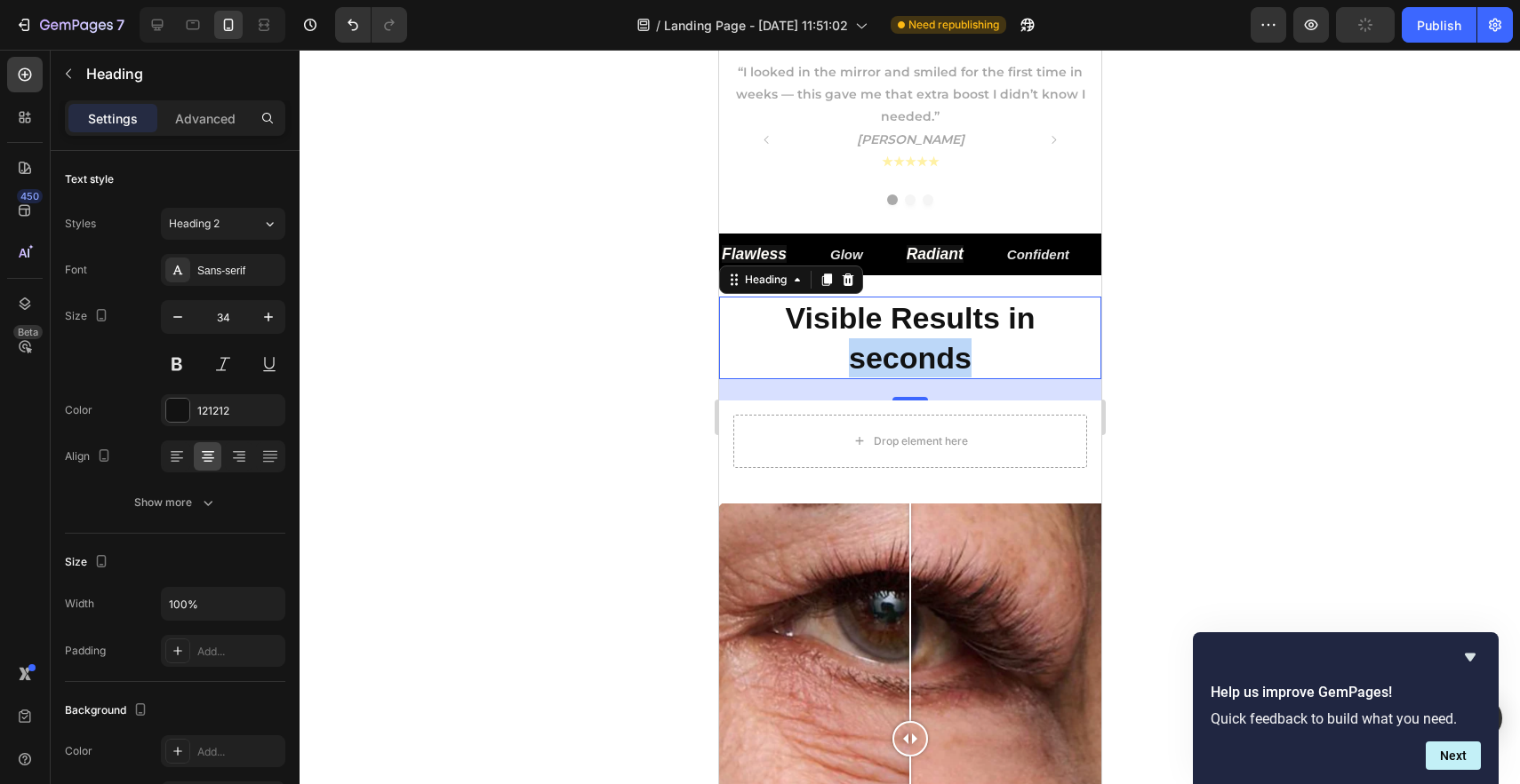
click at [953, 357] on strong "Visible Results in seconds" at bounding box center [909, 337] width 250 height 73
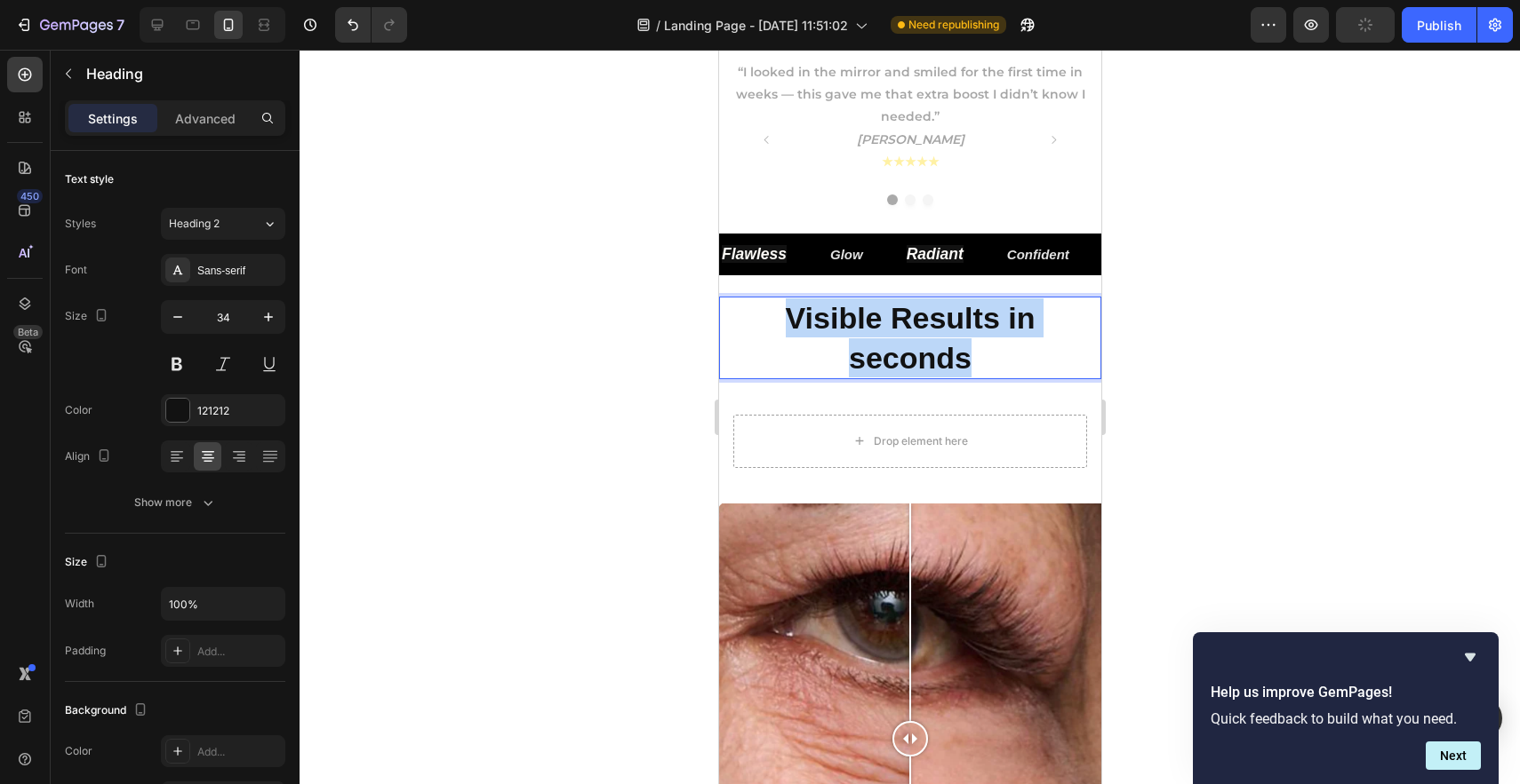
click at [953, 357] on strong "Visible Results in seconds" at bounding box center [909, 337] width 250 height 73
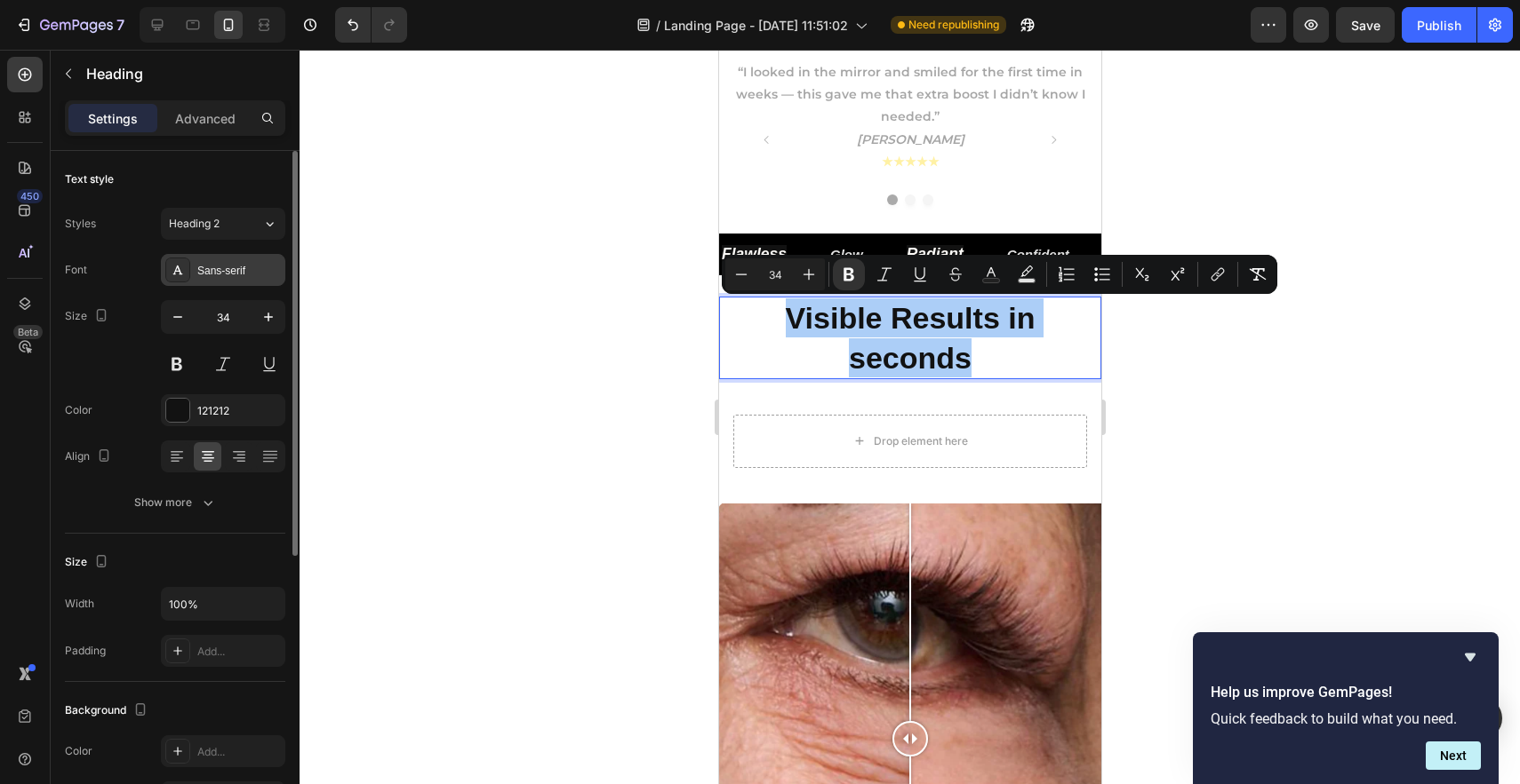
click at [235, 264] on div "Sans-serif" at bounding box center [239, 270] width 84 height 16
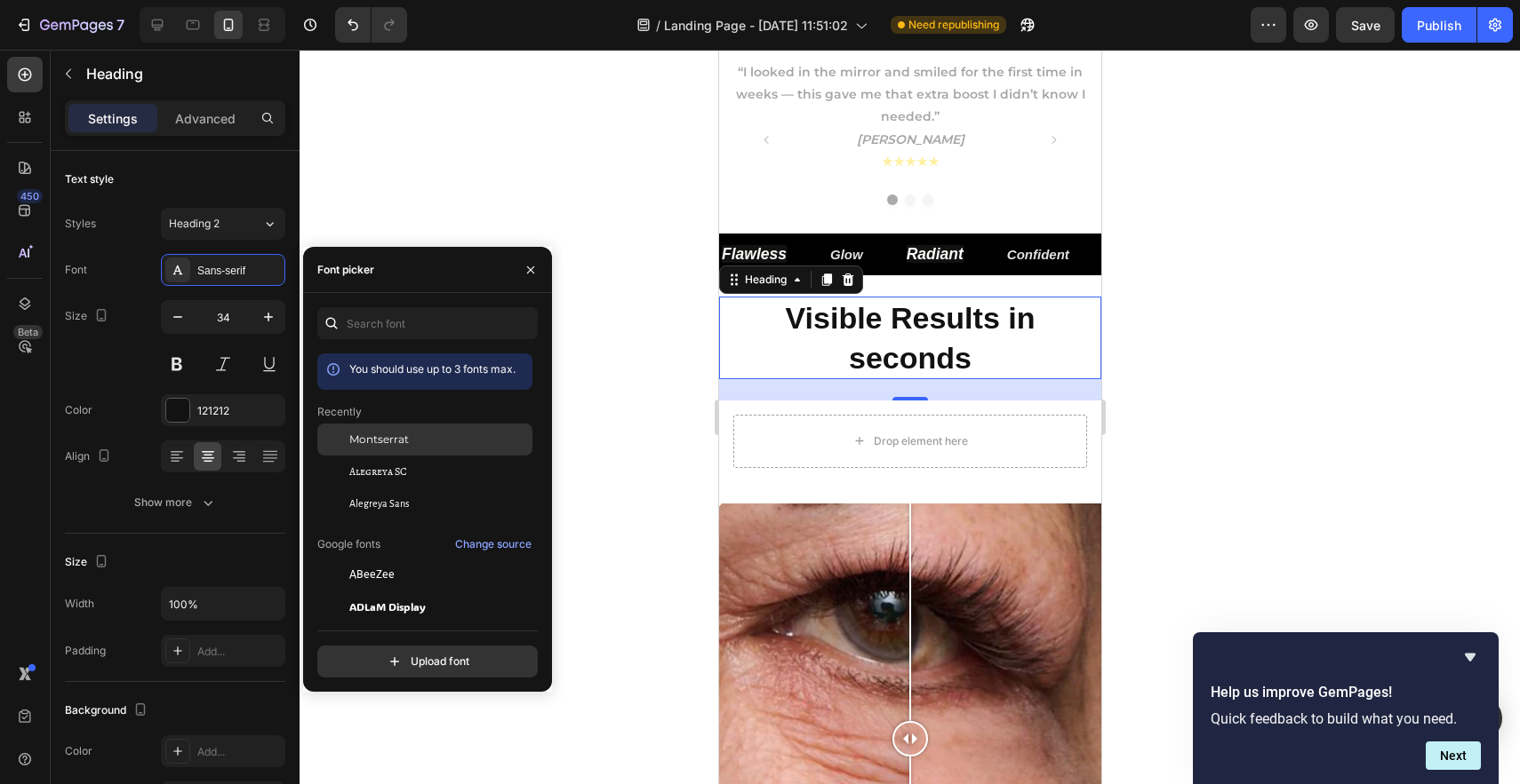
click at [387, 445] on span "Montserrat" at bounding box center [379, 439] width 60 height 16
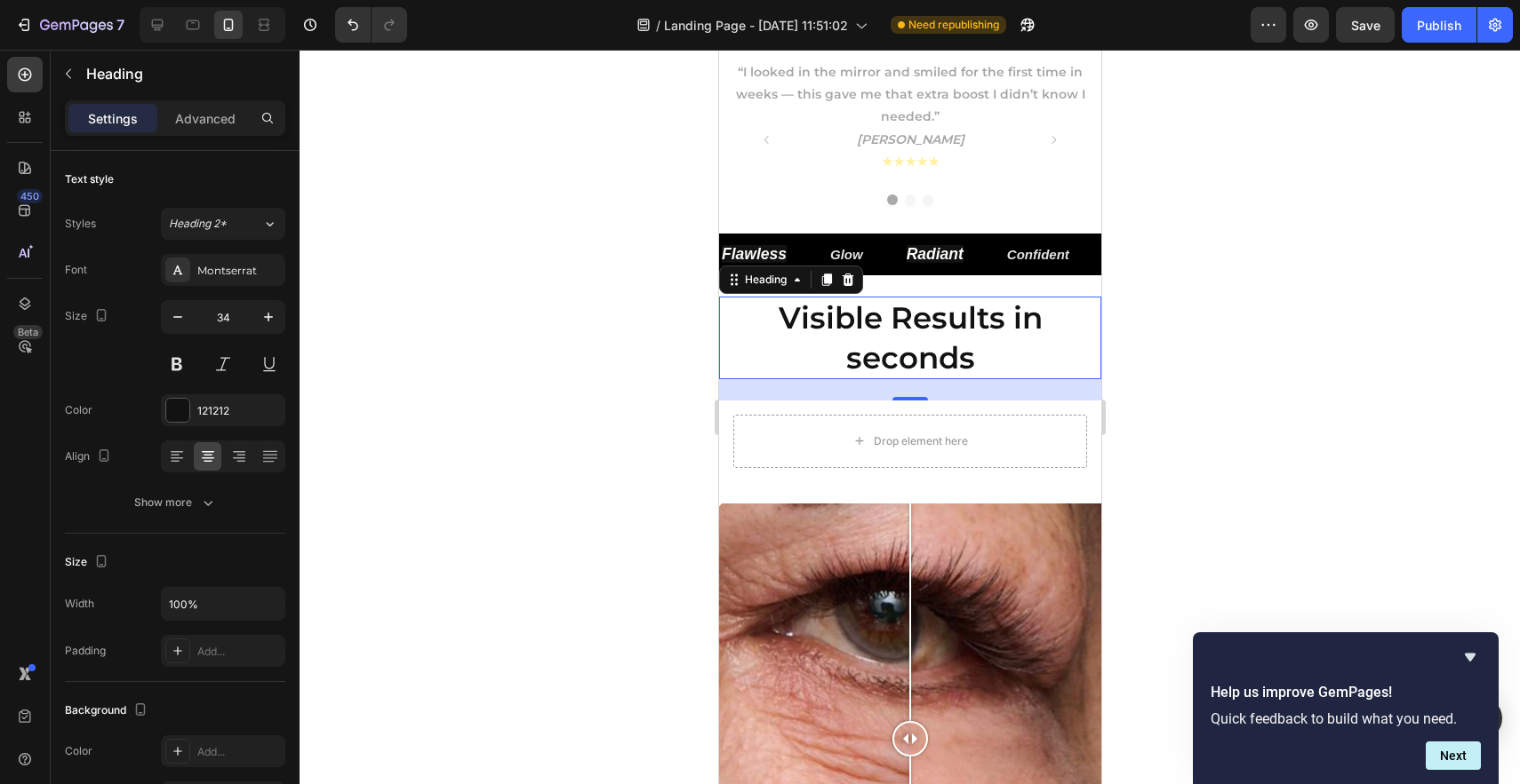
click at [1240, 363] on div at bounding box center [910, 416] width 1220 height 735
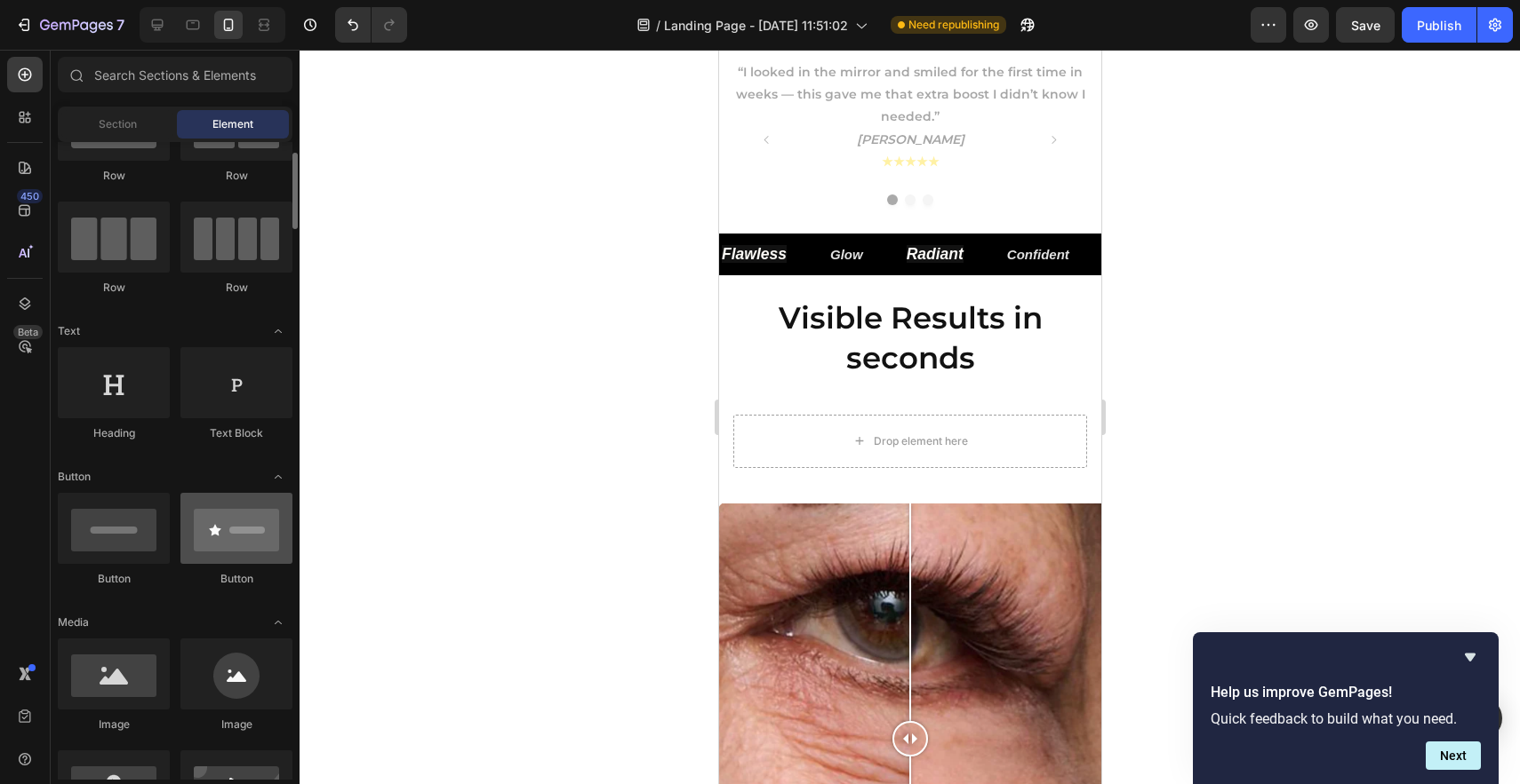
scroll to position [101, 0]
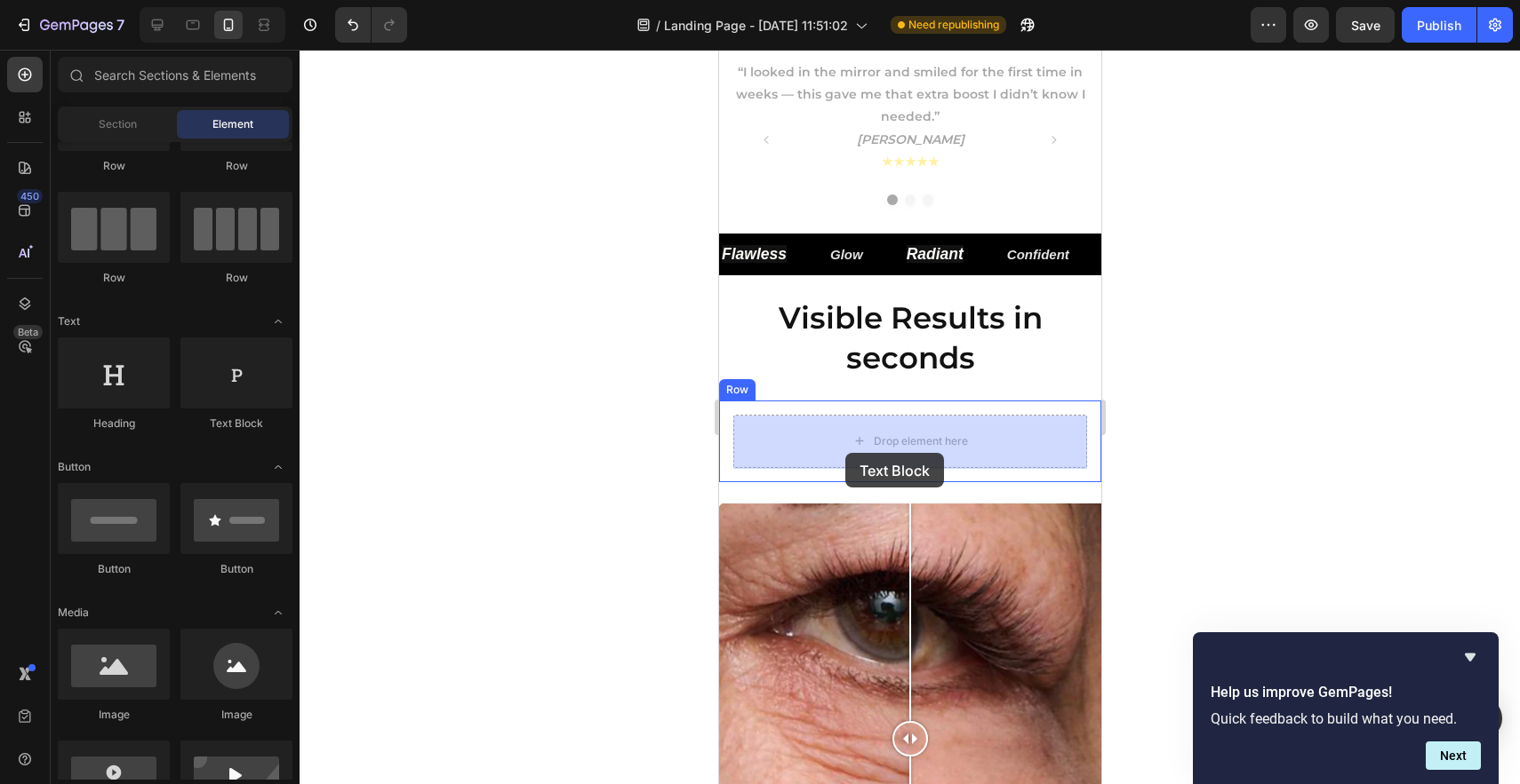
drag, startPoint x: 952, startPoint y: 442, endPoint x: 844, endPoint y: 453, distance: 108.6
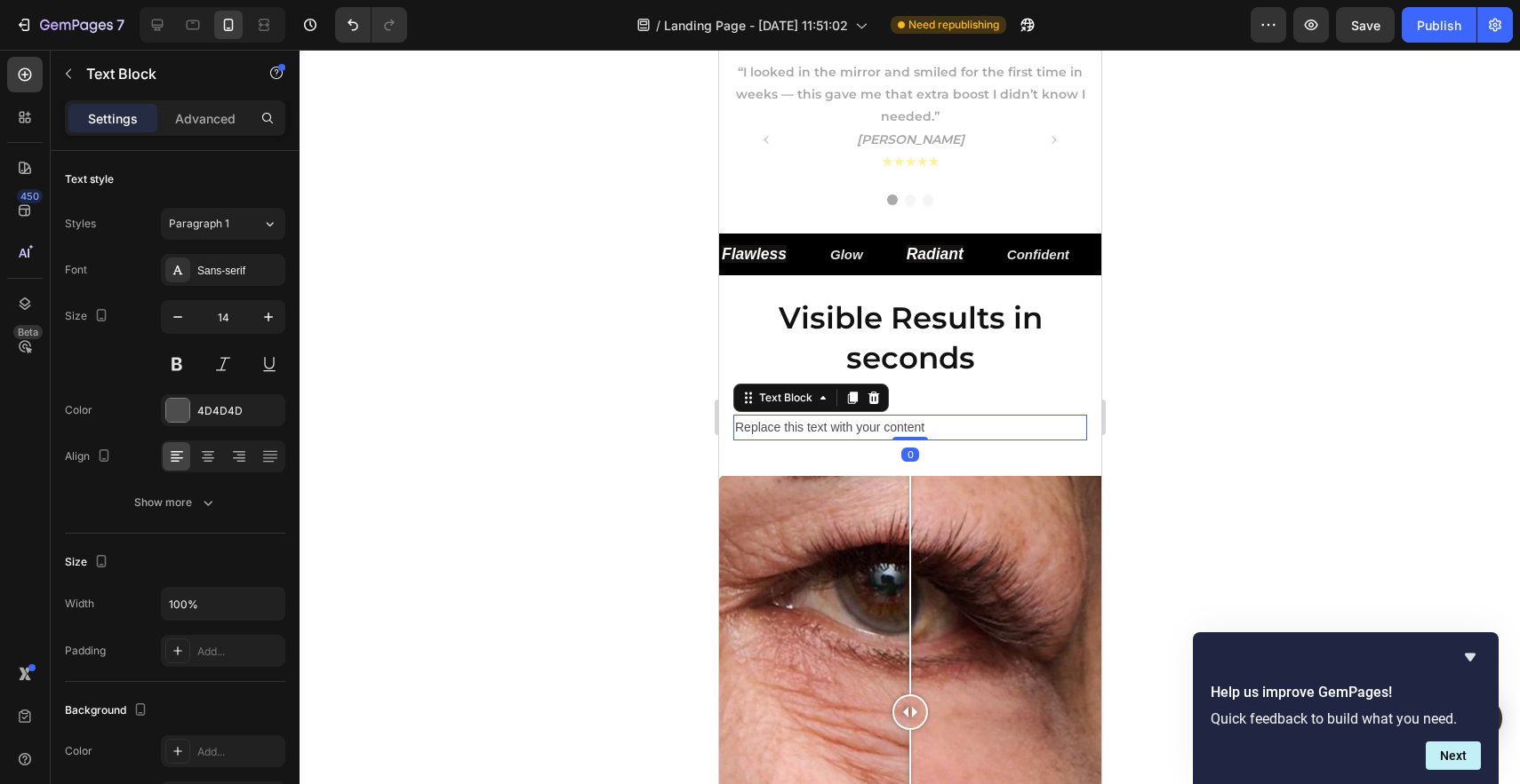
click at [876, 429] on div "Replace this text with your content" at bounding box center [909, 428] width 354 height 26
click at [876, 429] on p "Replace this text with your content" at bounding box center [909, 427] width 350 height 22
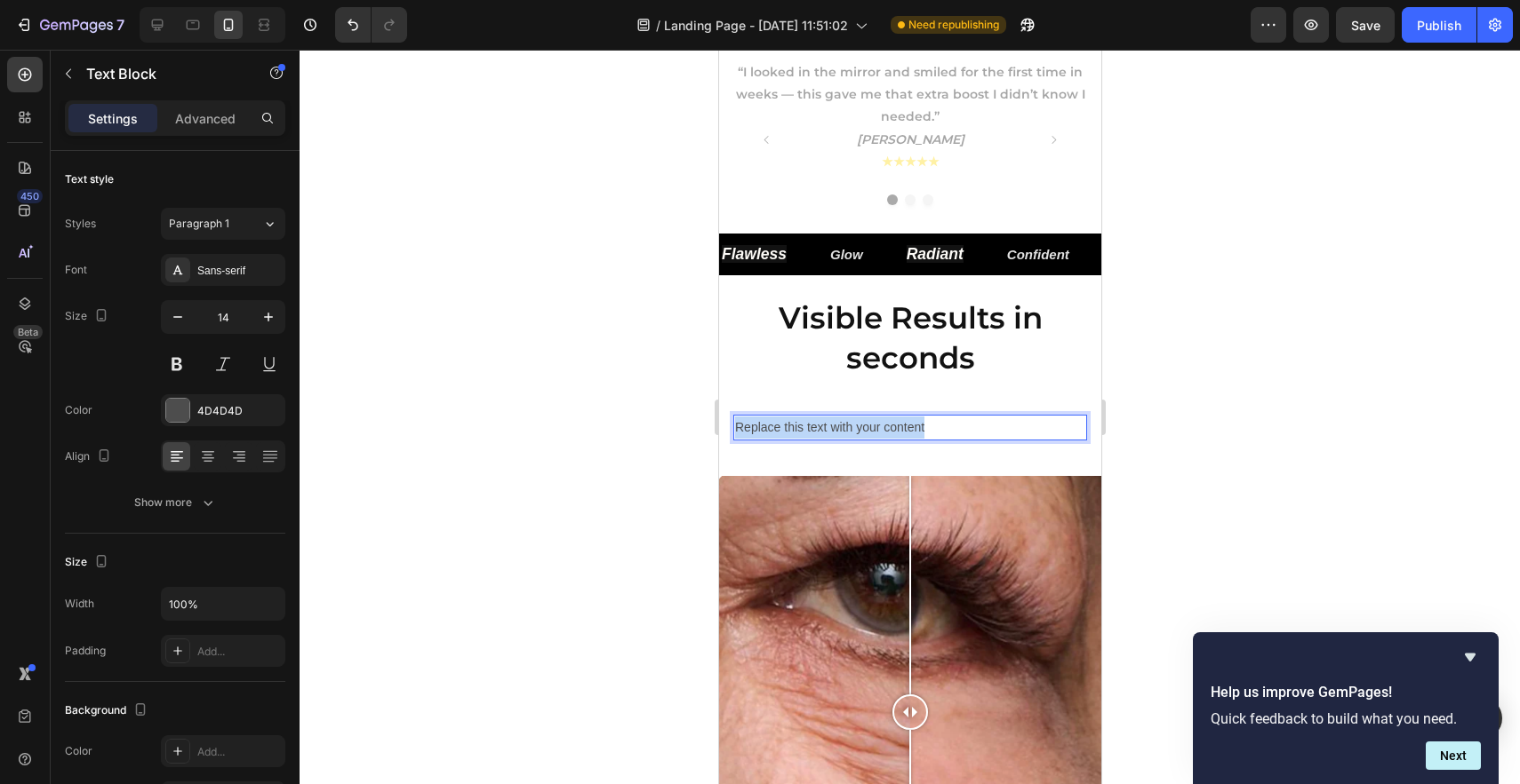
click at [876, 429] on p "Replace this text with your content" at bounding box center [909, 427] width 350 height 22
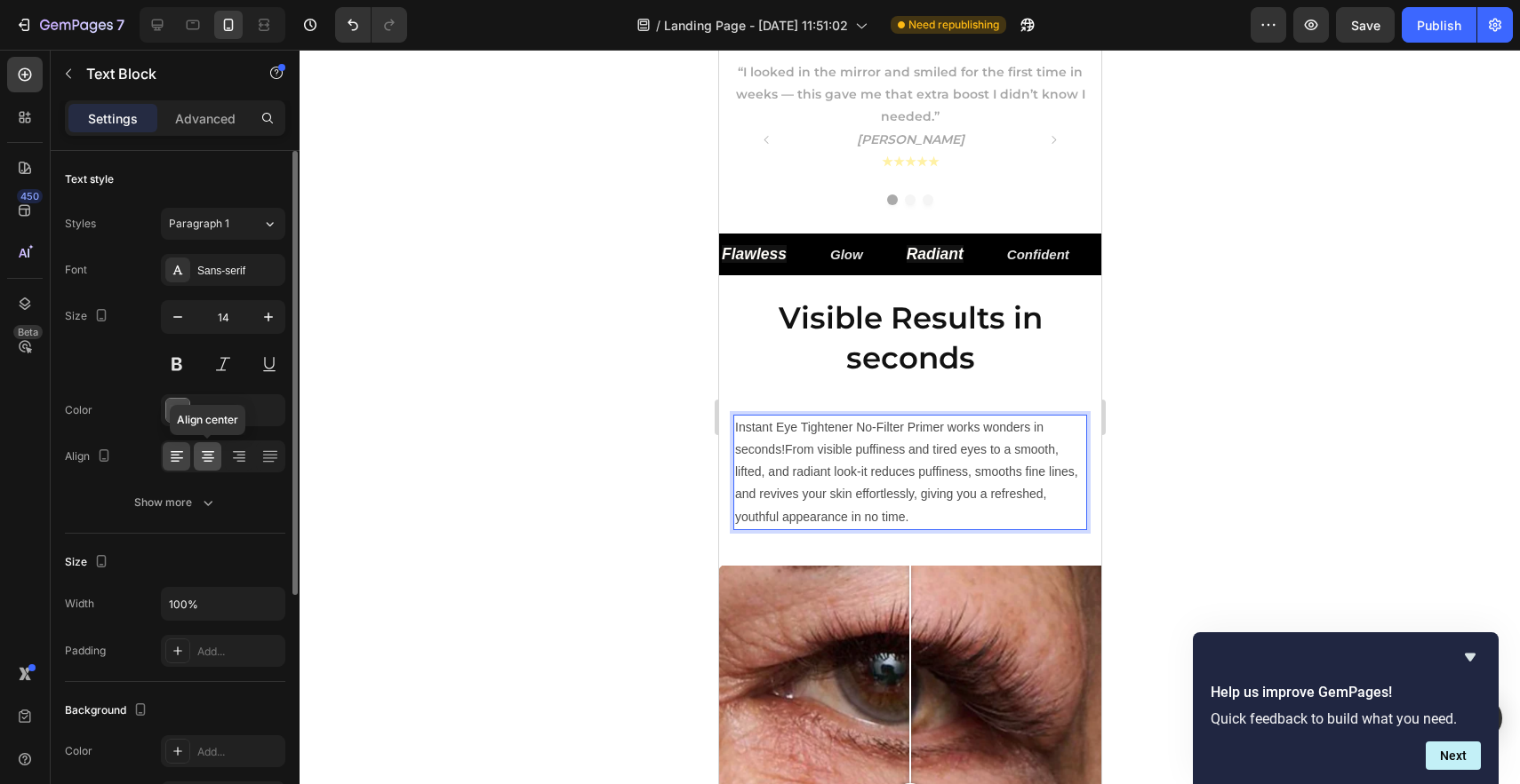
click at [199, 460] on icon at bounding box center [208, 456] width 18 height 18
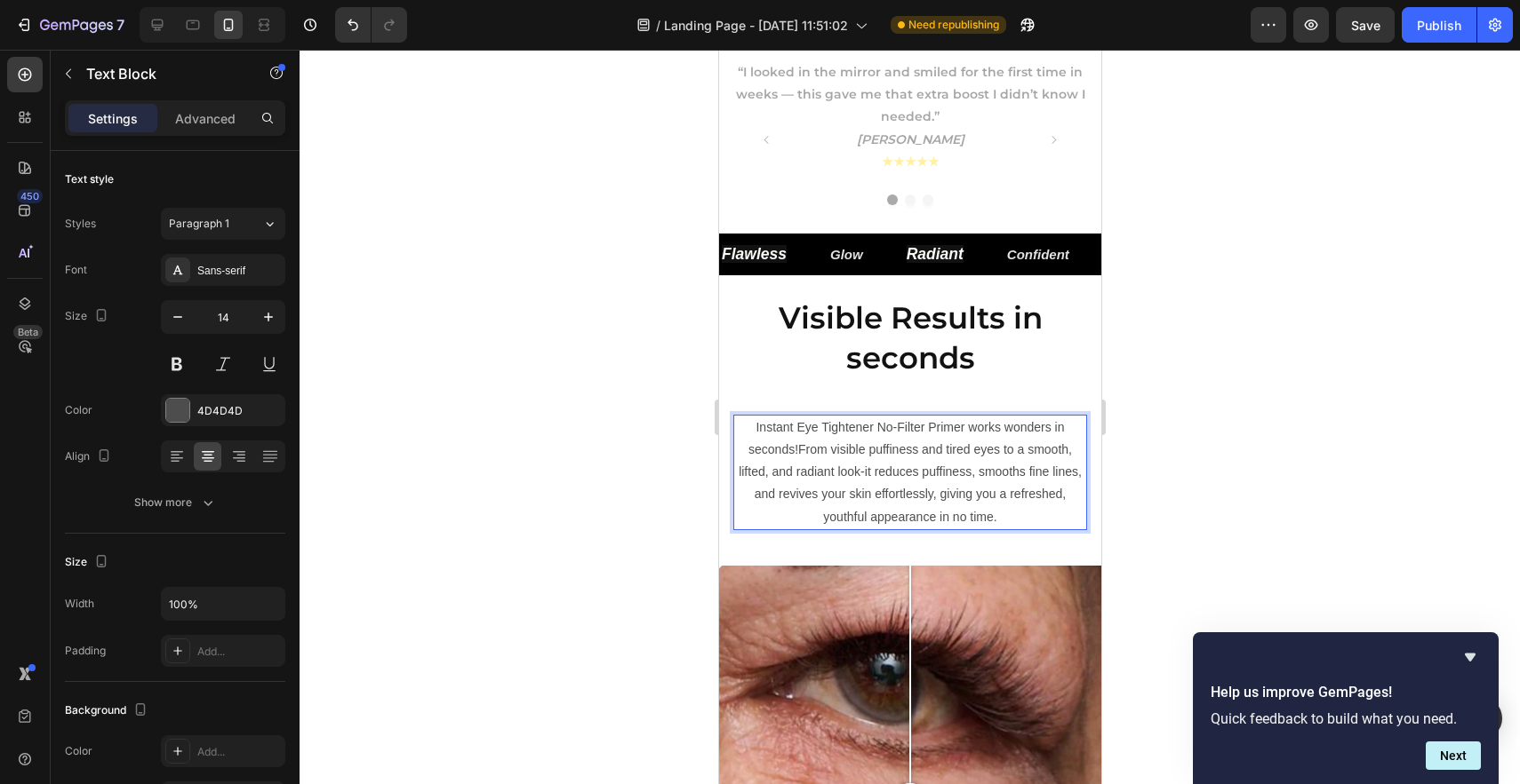
click at [880, 437] on p "Instant Eye Tightener No-Filter Primer works wonders in seconds!From visible pu…" at bounding box center [909, 472] width 350 height 112
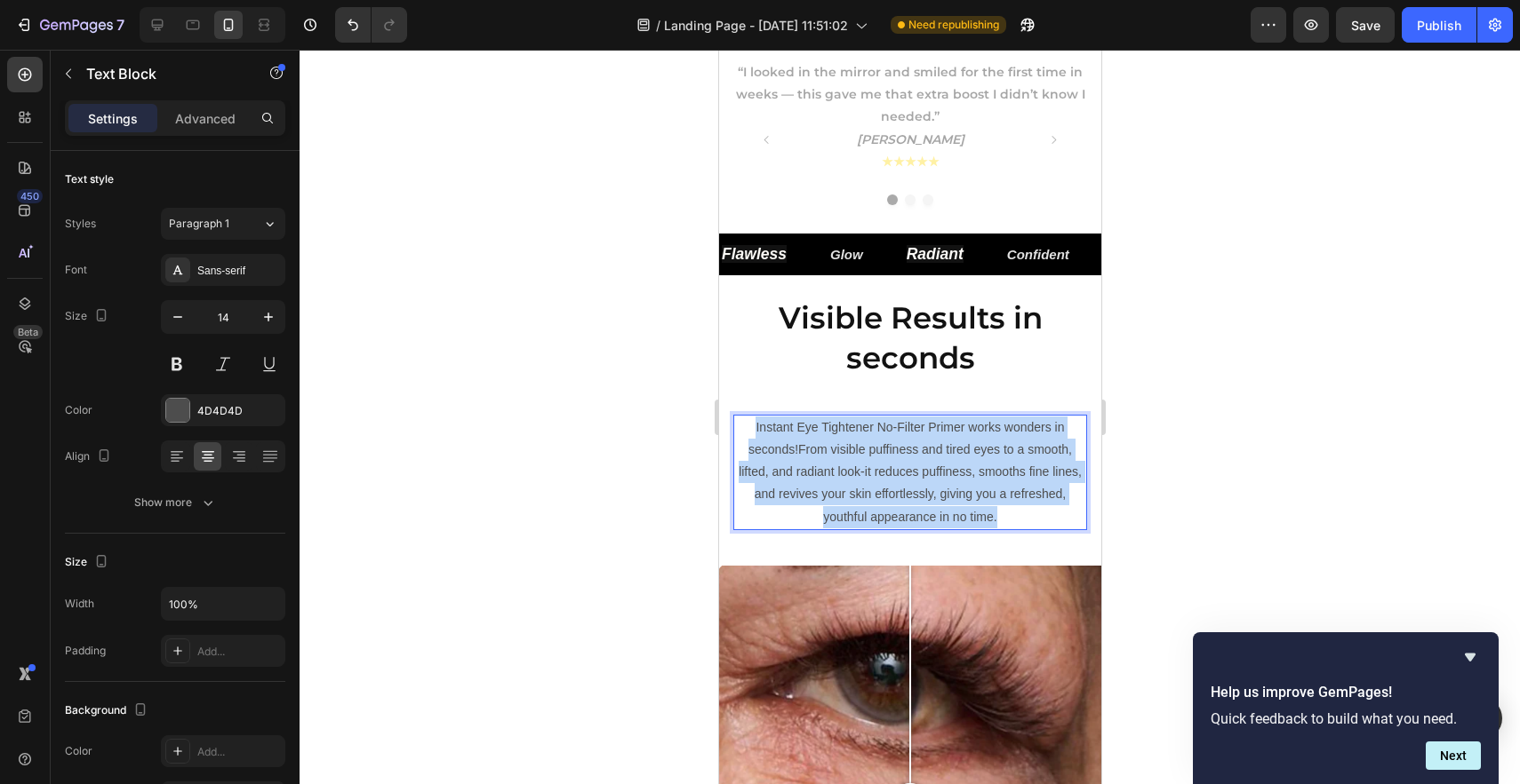
click at [880, 437] on p "Instant Eye Tightener No-Filter Primer works wonders in seconds!From visible pu…" at bounding box center [909, 472] width 350 height 112
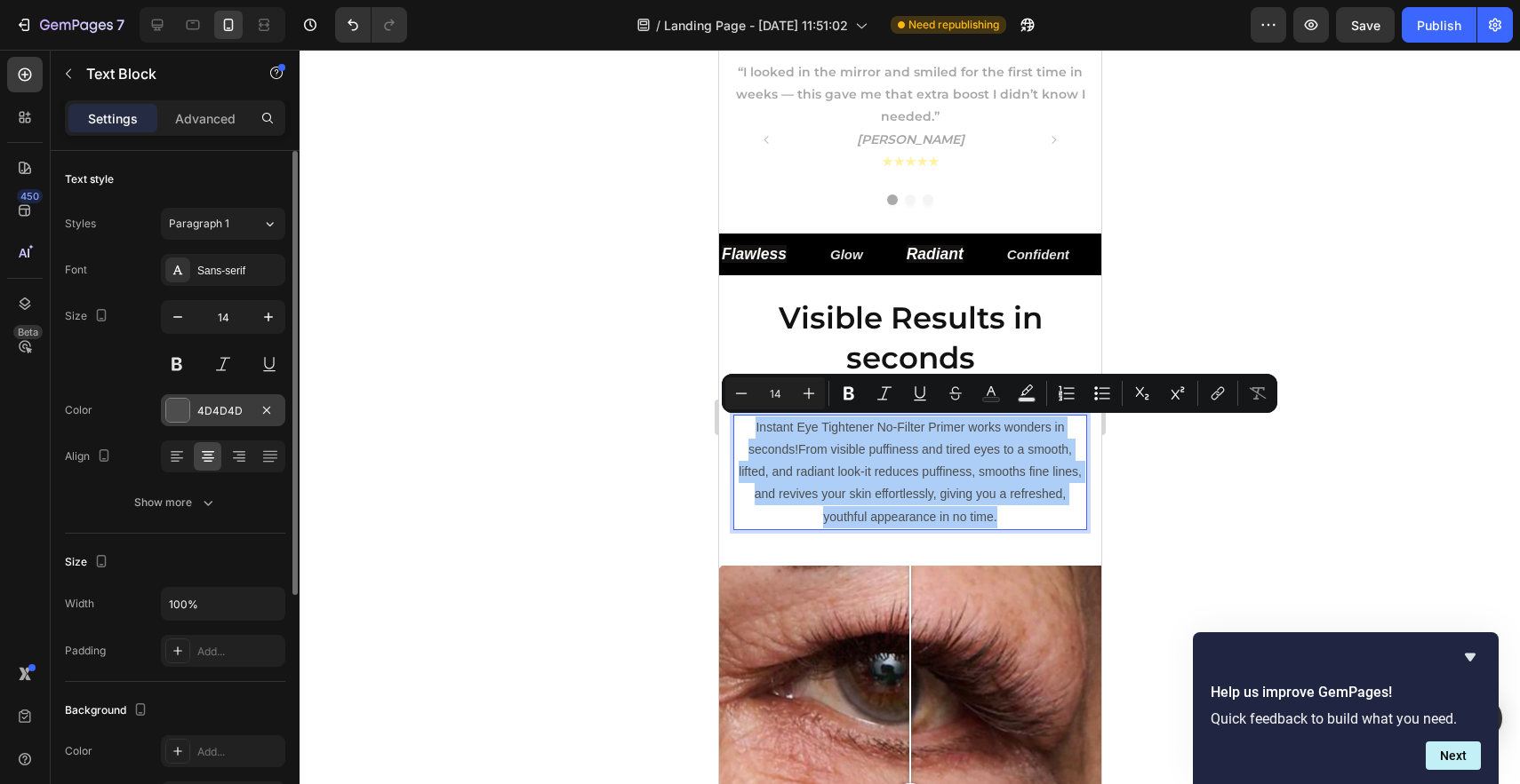
click at [197, 412] on div "4D4D4D" at bounding box center [224, 411] width 125 height 32
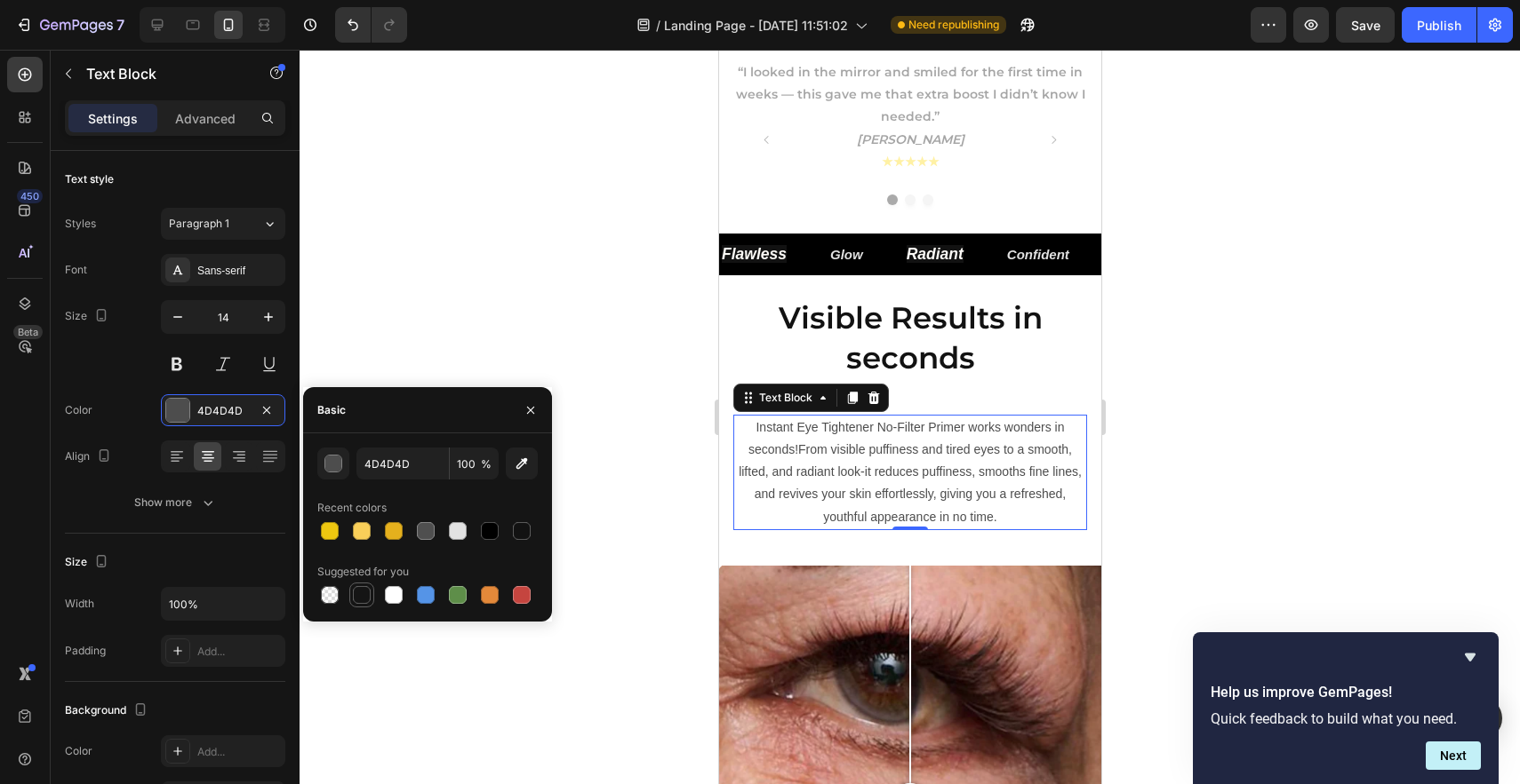
click at [361, 590] on div at bounding box center [361, 595] width 18 height 18
click at [388, 462] on input "151515" at bounding box center [402, 464] width 92 height 32
click at [346, 471] on button "button" at bounding box center [333, 464] width 32 height 32
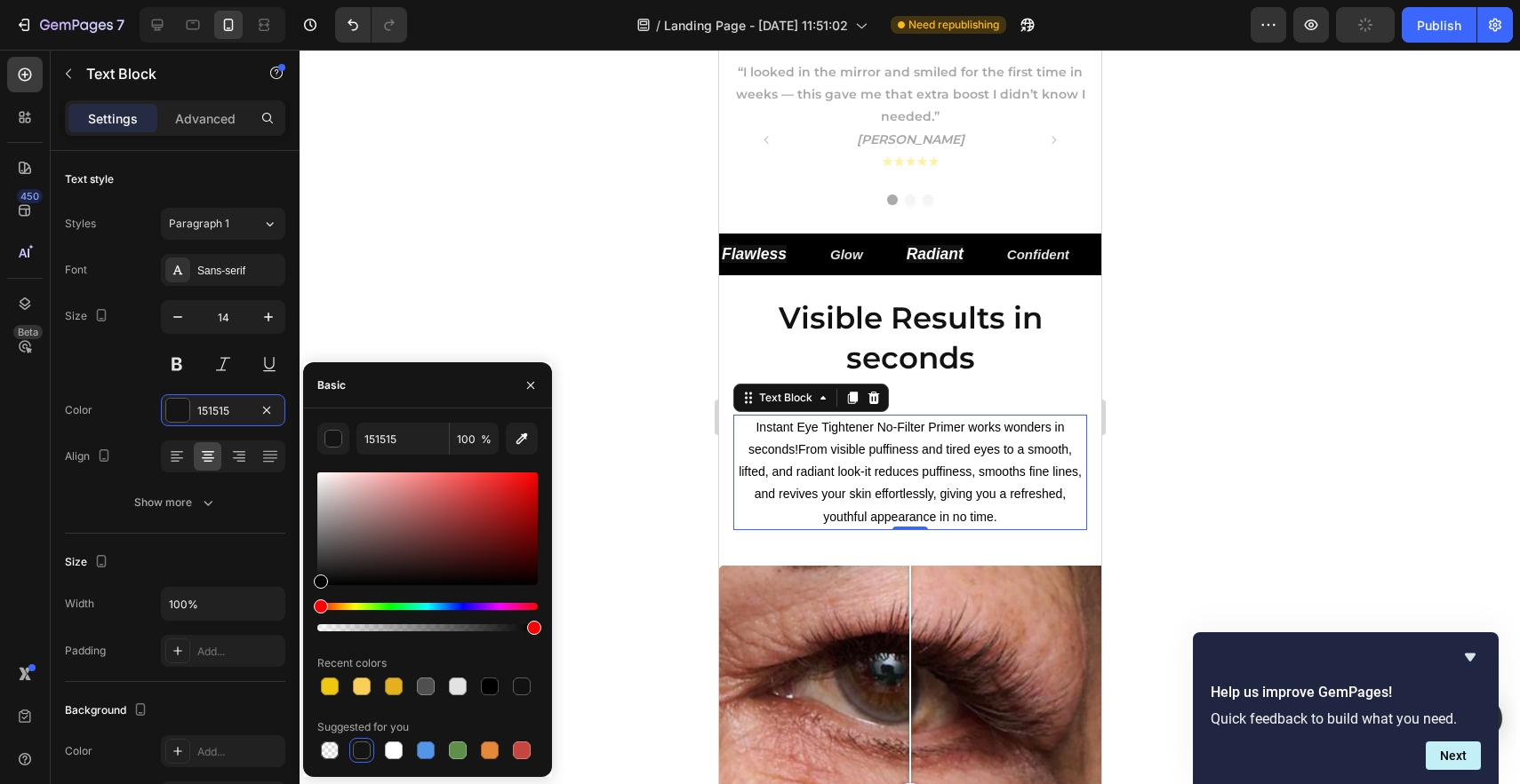
drag, startPoint x: 323, startPoint y: 578, endPoint x: 310, endPoint y: 606, distance: 30.9
click at [310, 610] on div "151515 100 % Recent colors Suggested for you" at bounding box center [427, 592] width 249 height 340
type input "000000"
drag, startPoint x: 530, startPoint y: 629, endPoint x: 544, endPoint y: 629, distance: 14.0
click at [544, 629] on div "000000 100 % Recent colors Suggested for you" at bounding box center [427, 592] width 249 height 340
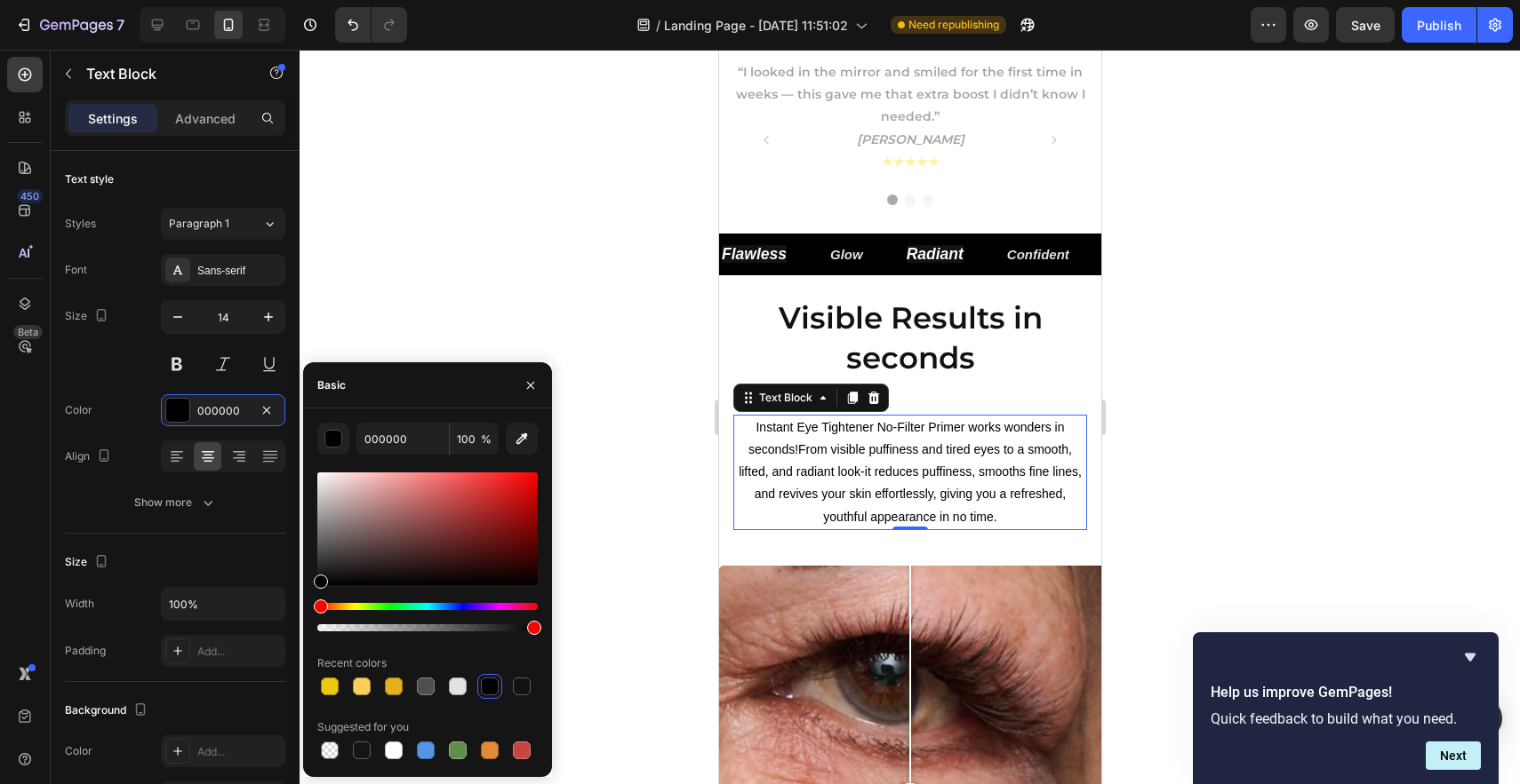
click at [590, 568] on div at bounding box center [910, 416] width 1220 height 735
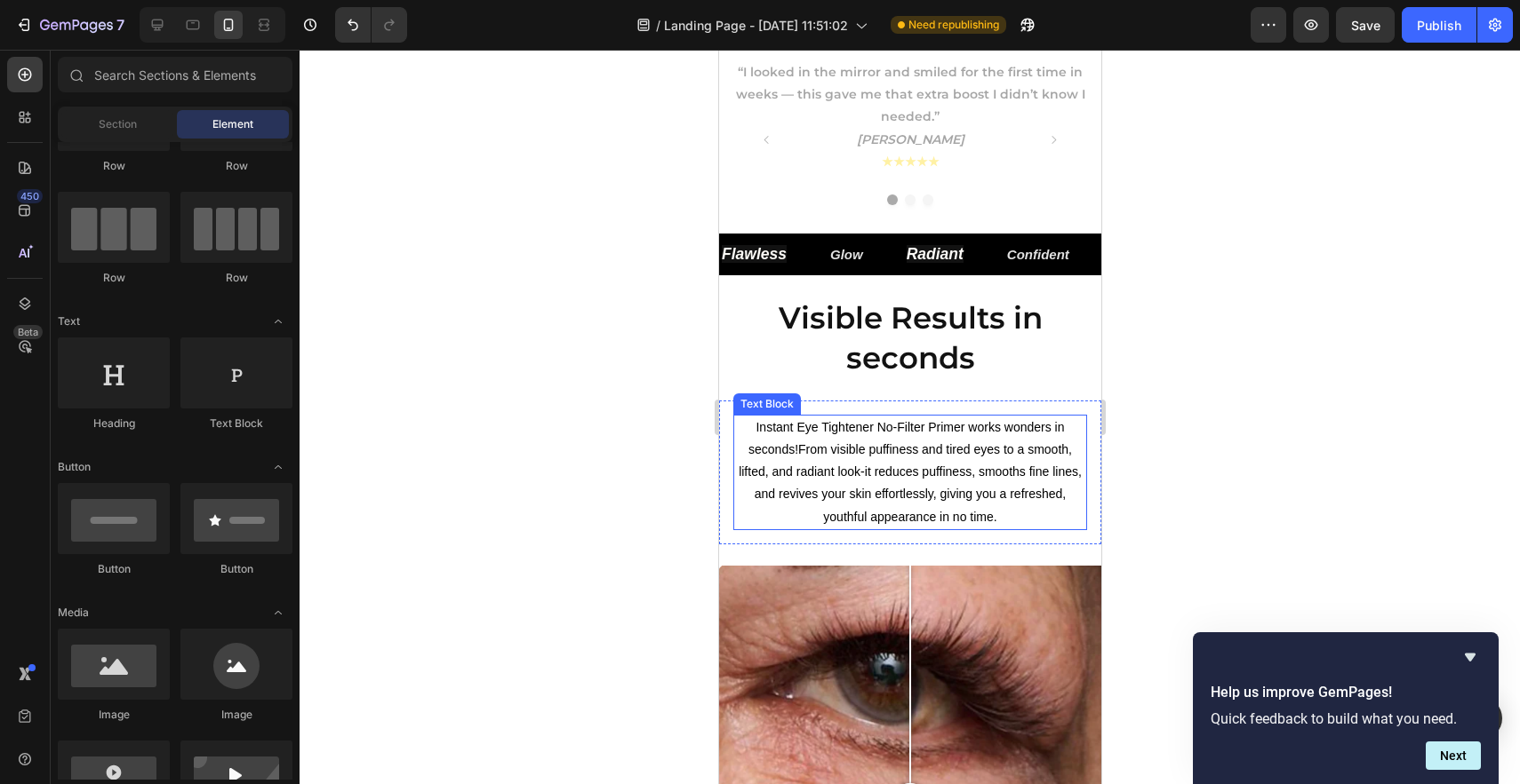
click at [881, 416] on p "Instant Eye Tightener No-Filter Primer works wonders in seconds!From visible pu…" at bounding box center [909, 472] width 350 height 112
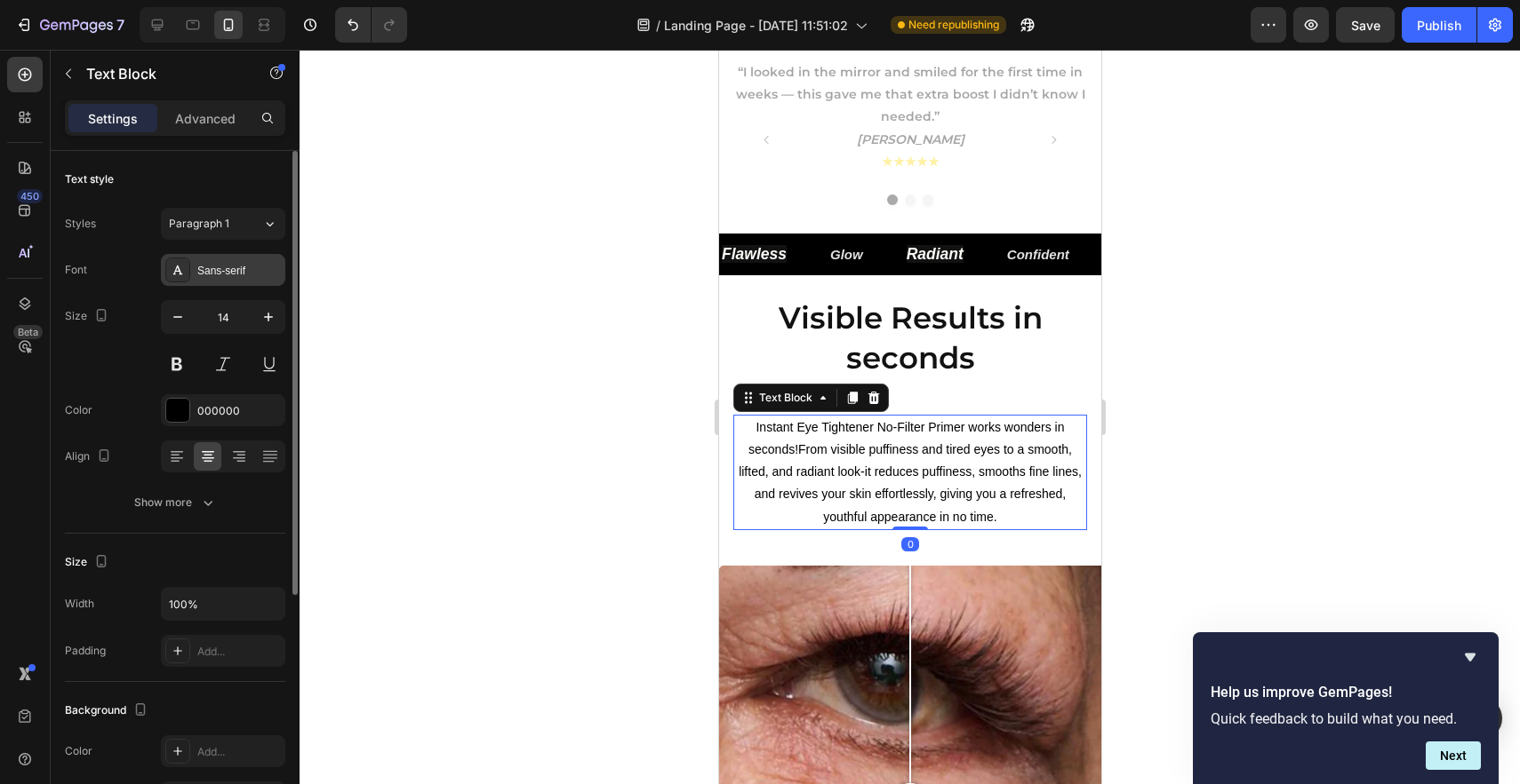
click at [227, 266] on div "Sans-serif" at bounding box center [239, 270] width 84 height 16
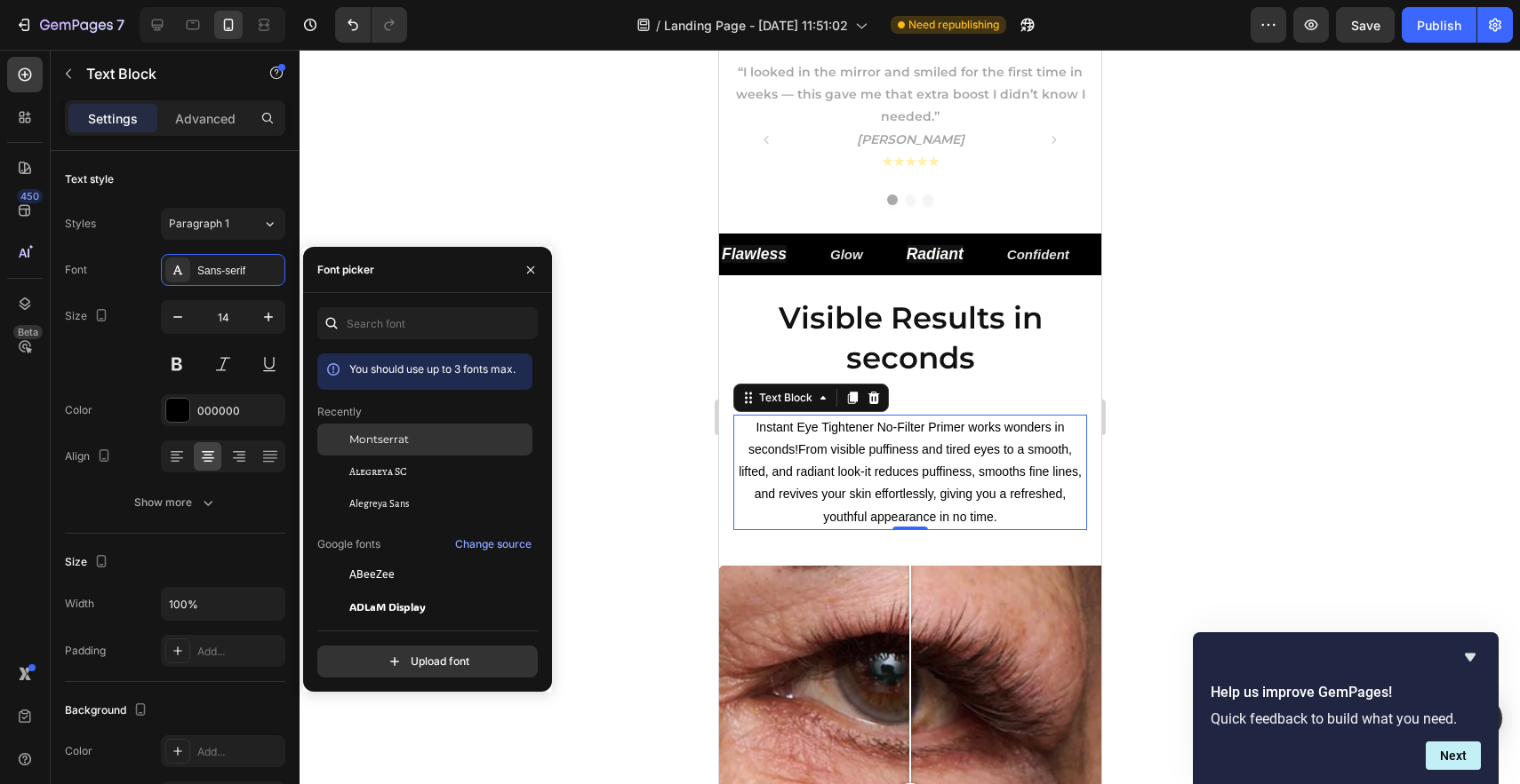
click at [356, 440] on span "Montserrat" at bounding box center [379, 439] width 60 height 16
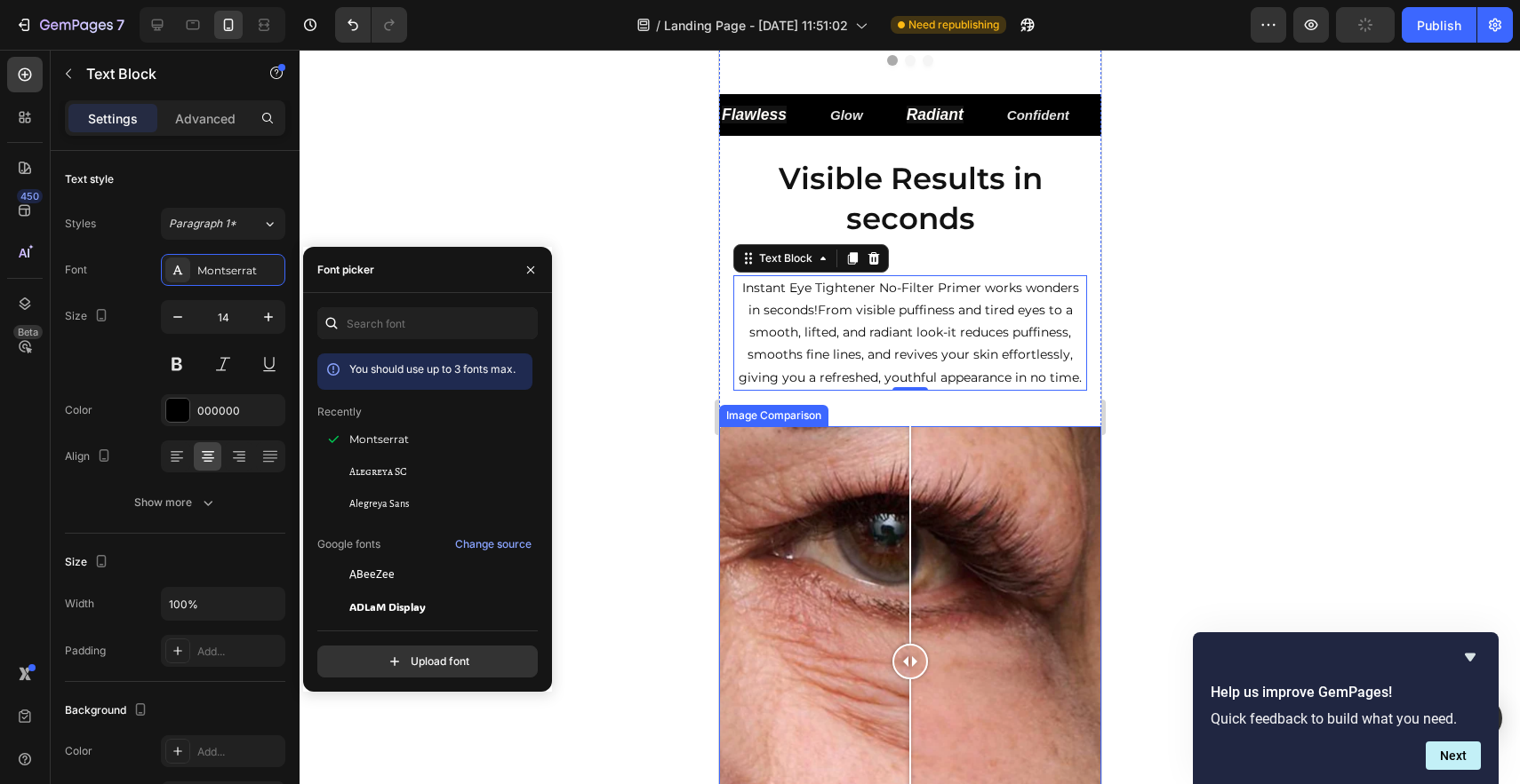
scroll to position [904, 0]
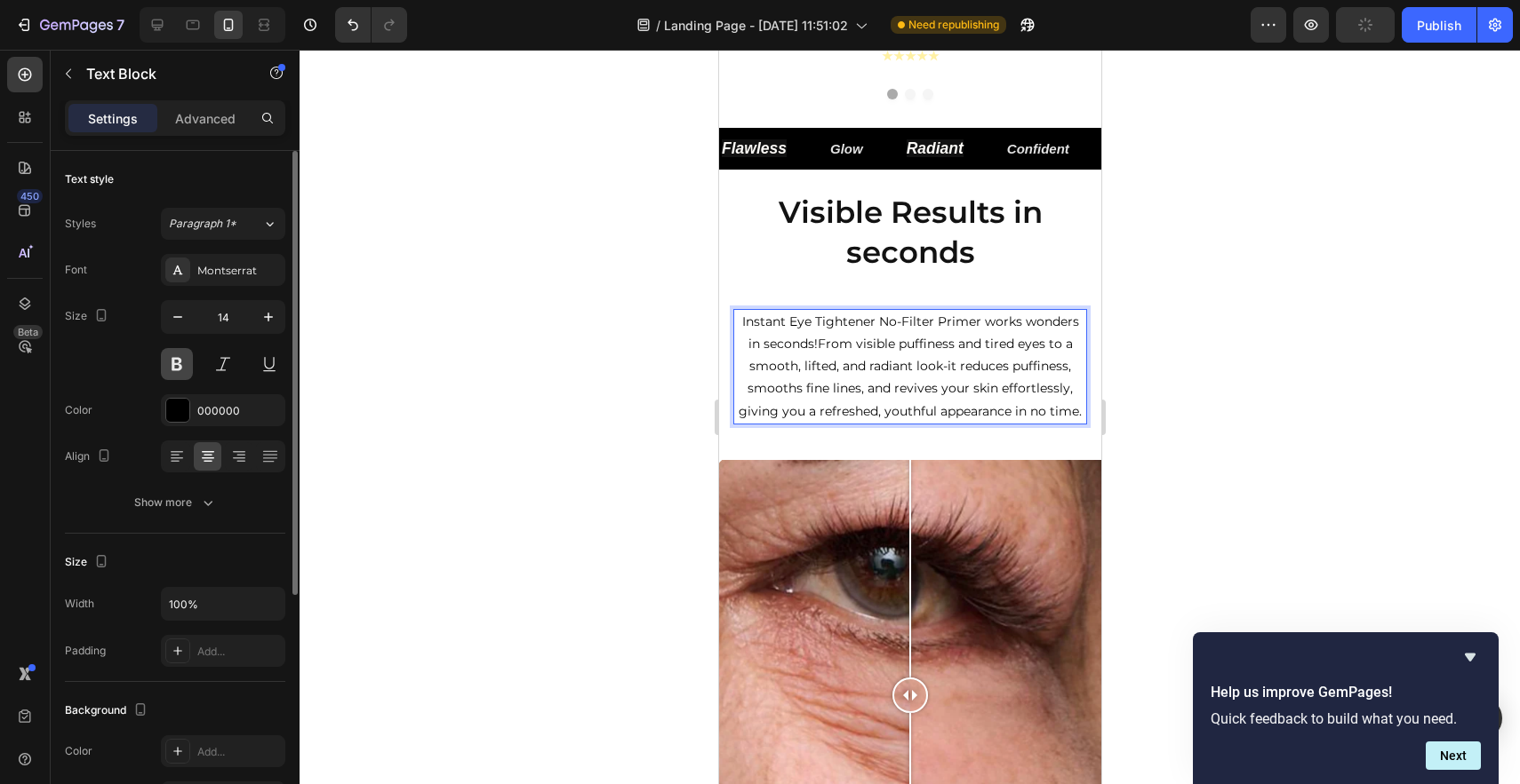
click at [183, 364] on button at bounding box center [177, 364] width 32 height 32
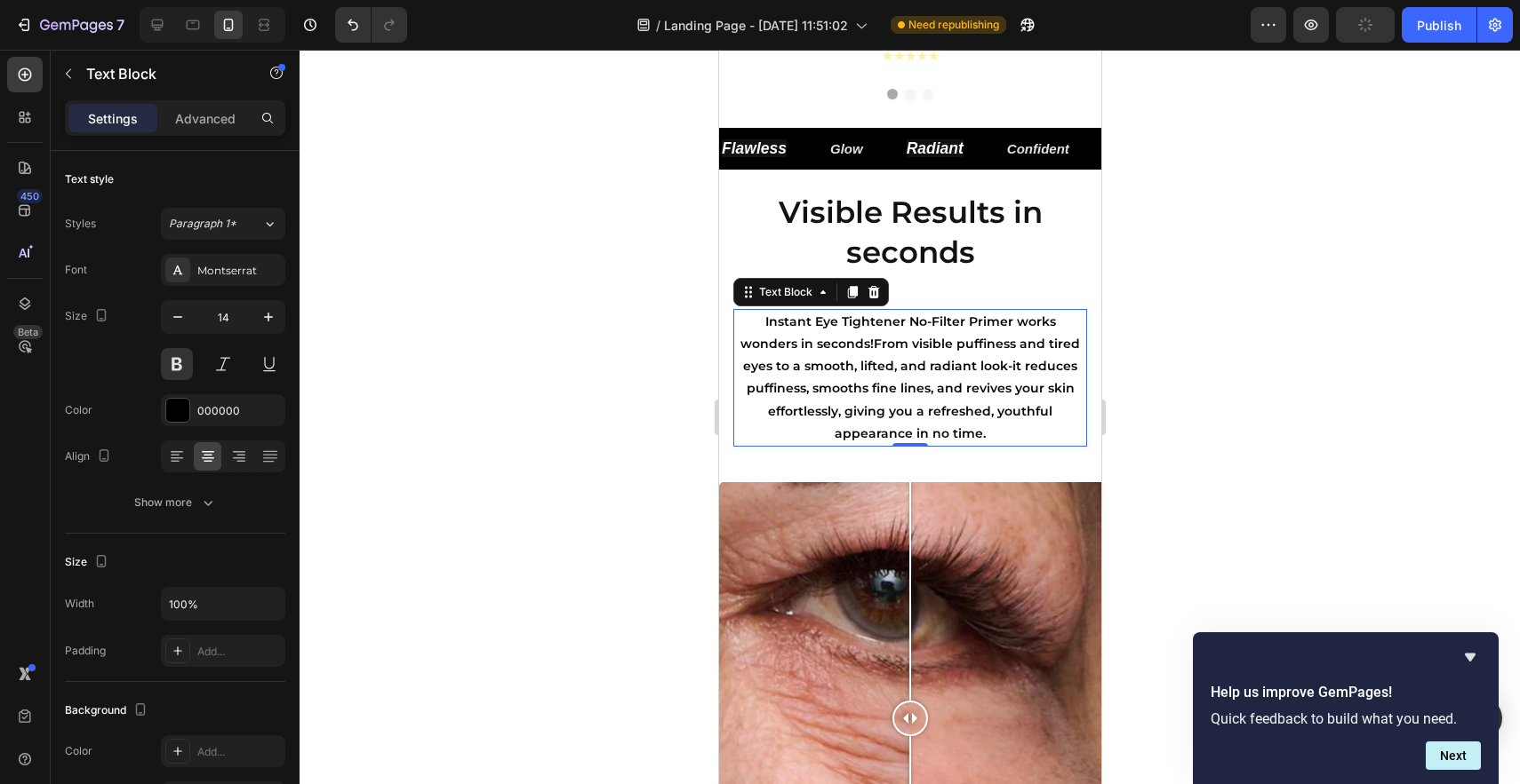
click at [1166, 296] on div at bounding box center [910, 416] width 1220 height 735
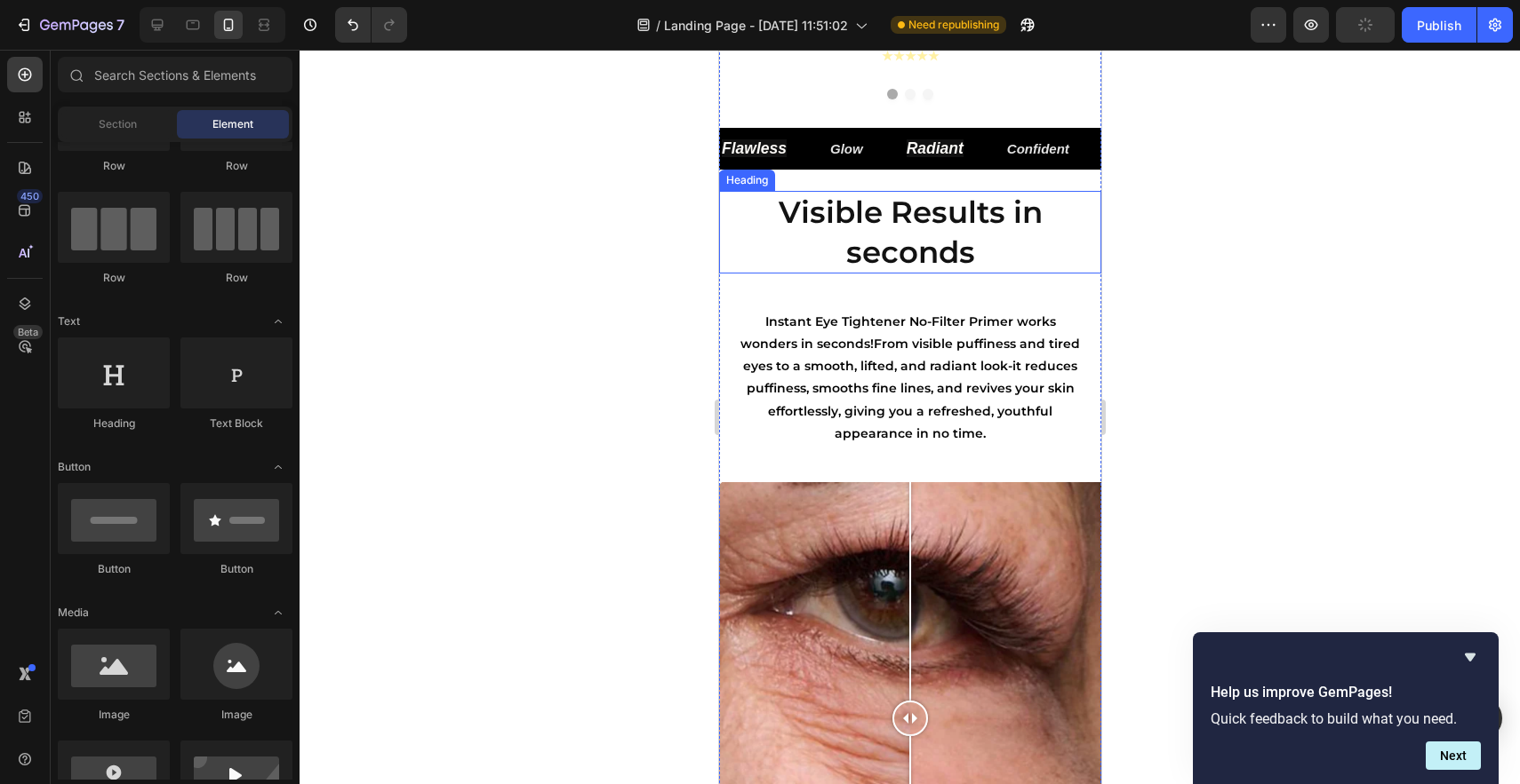
click at [992, 265] on p "⁠⁠⁠⁠⁠⁠⁠ Visible Results in seconds" at bounding box center [909, 232] width 378 height 78
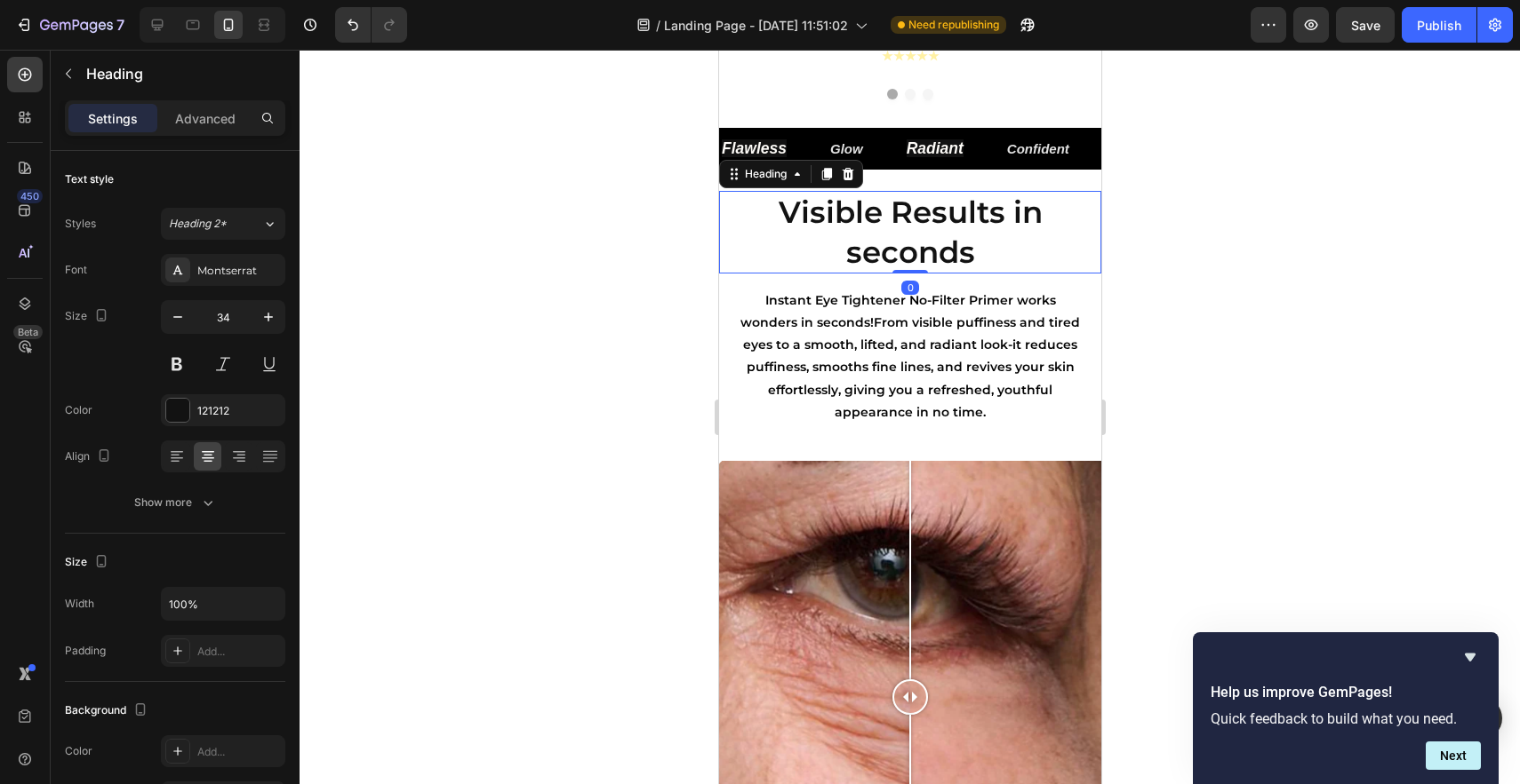
drag, startPoint x: 906, startPoint y: 292, endPoint x: 905, endPoint y: 267, distance: 25.0
click at [905, 267] on div "⁠⁠⁠⁠⁠⁠⁠ Visible Results in seconds Heading 0" at bounding box center [909, 232] width 382 height 82
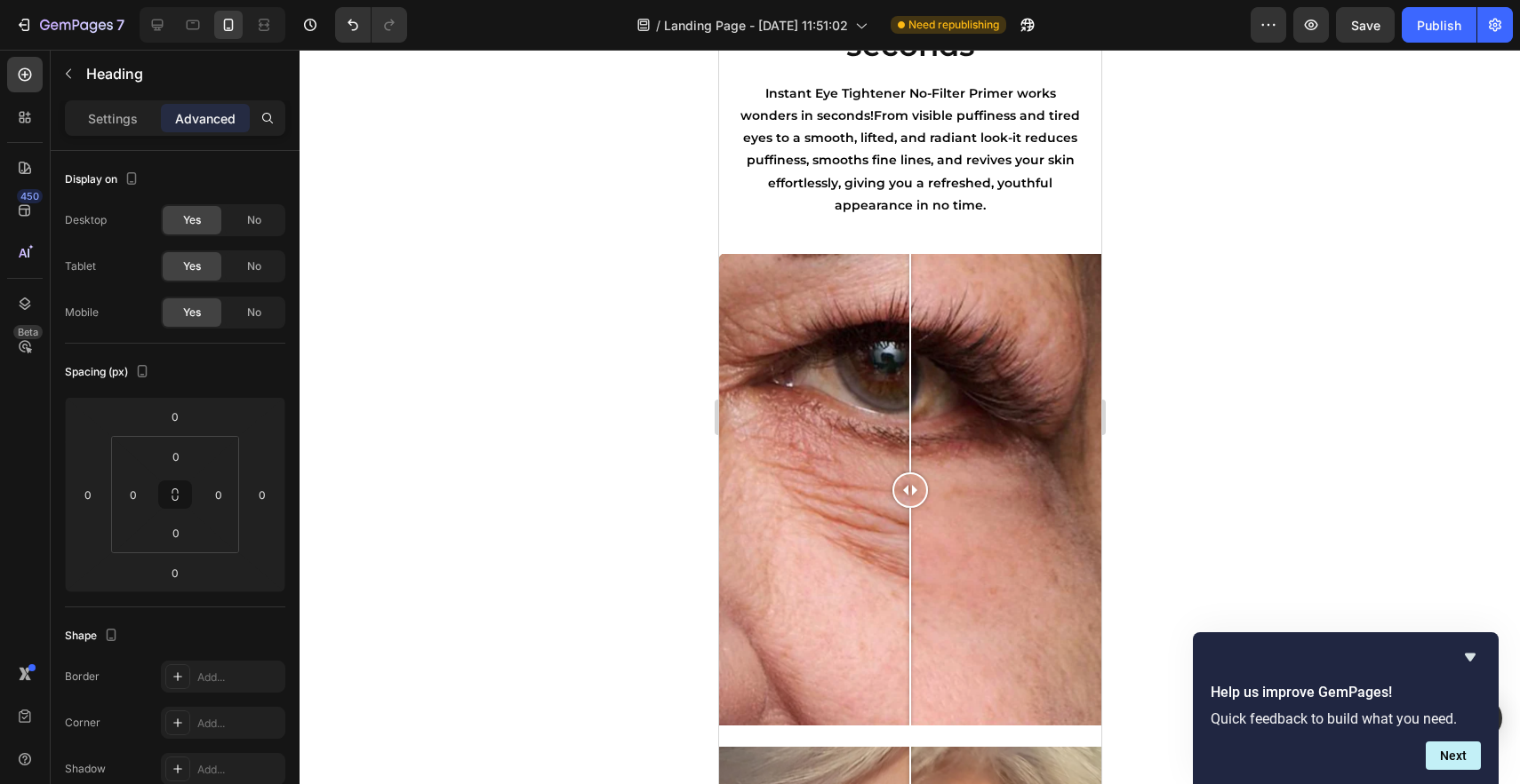
scroll to position [1104, 0]
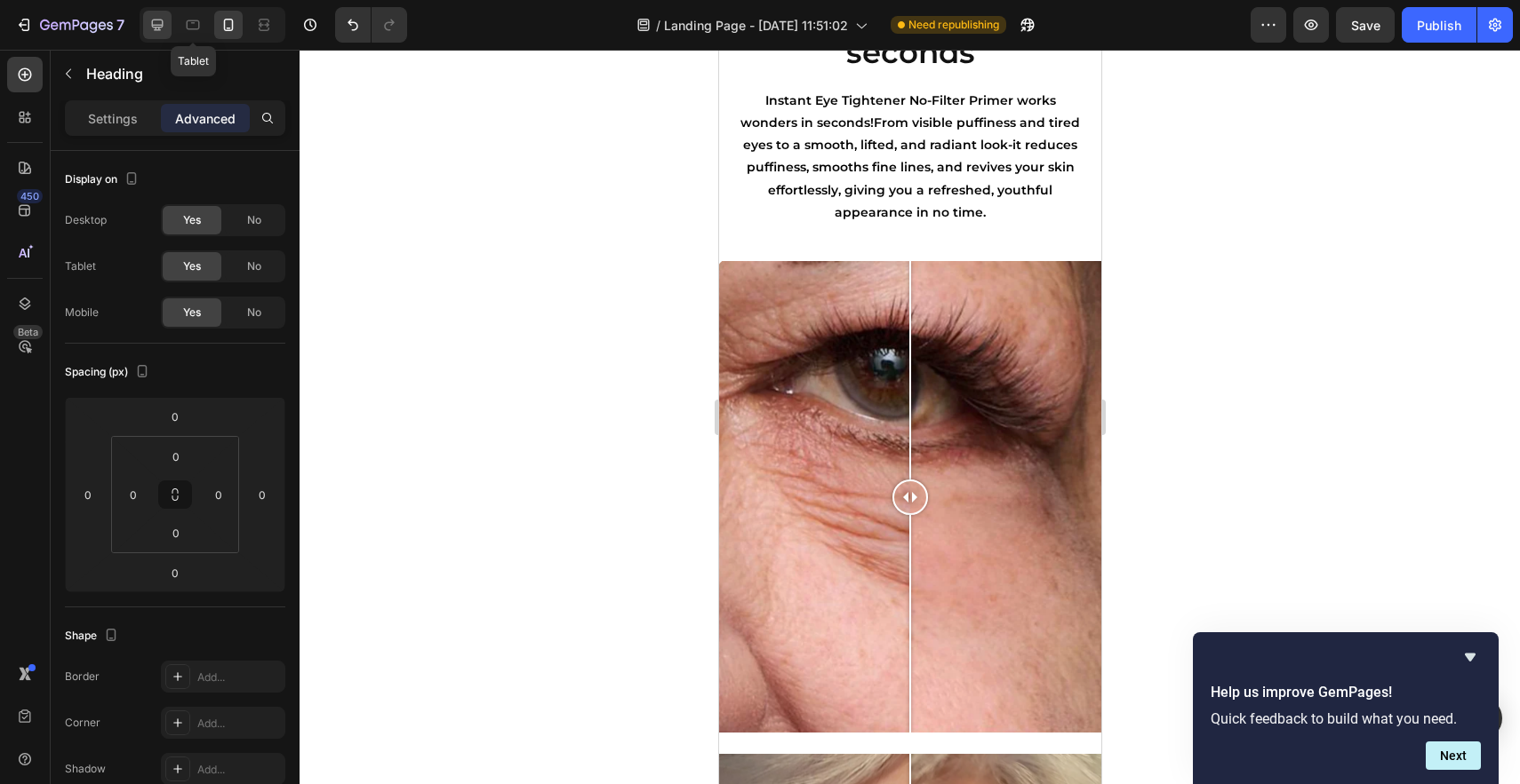
click at [165, 34] on div at bounding box center [157, 24] width 29 height 29
type input "24"
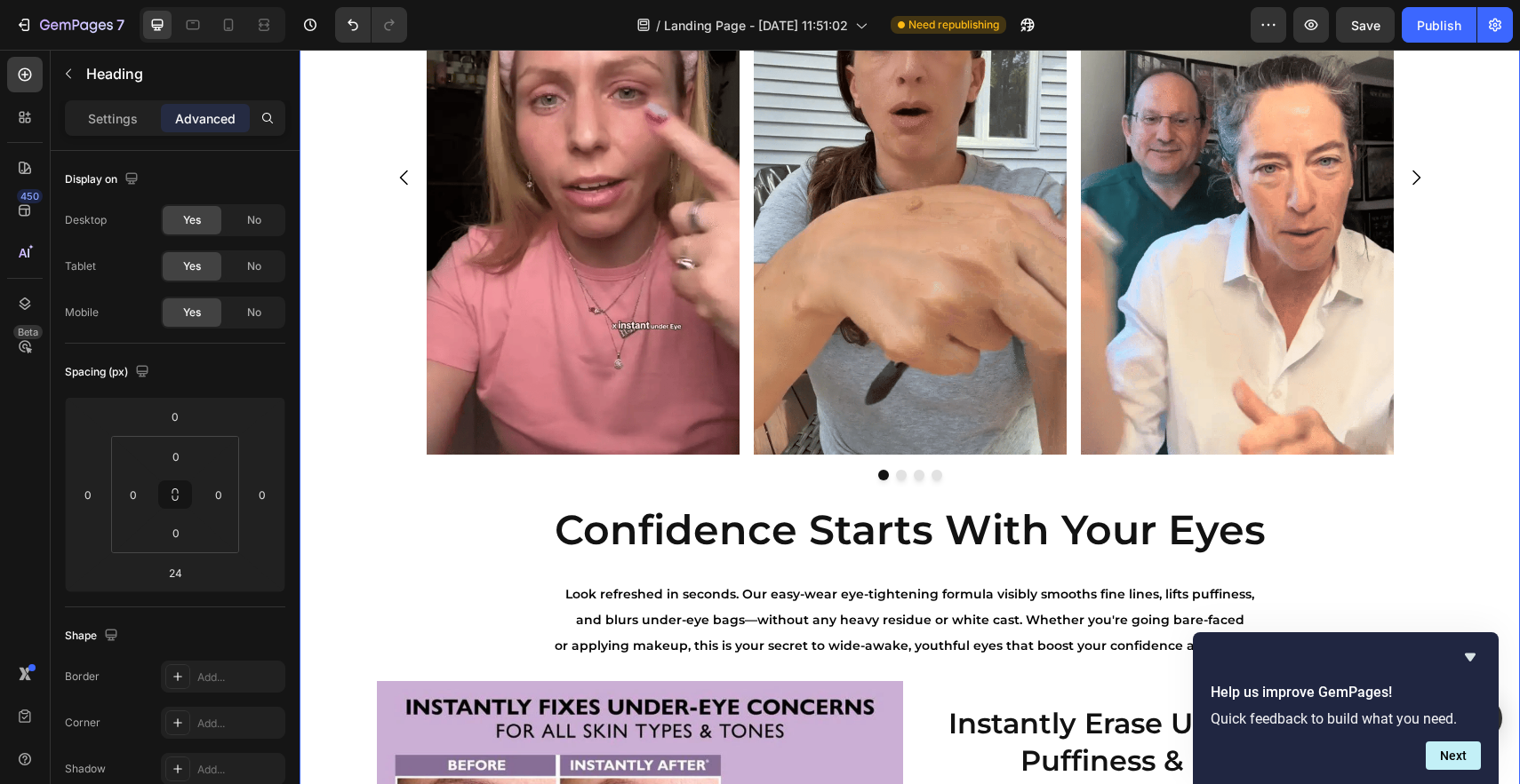
scroll to position [2732, 0]
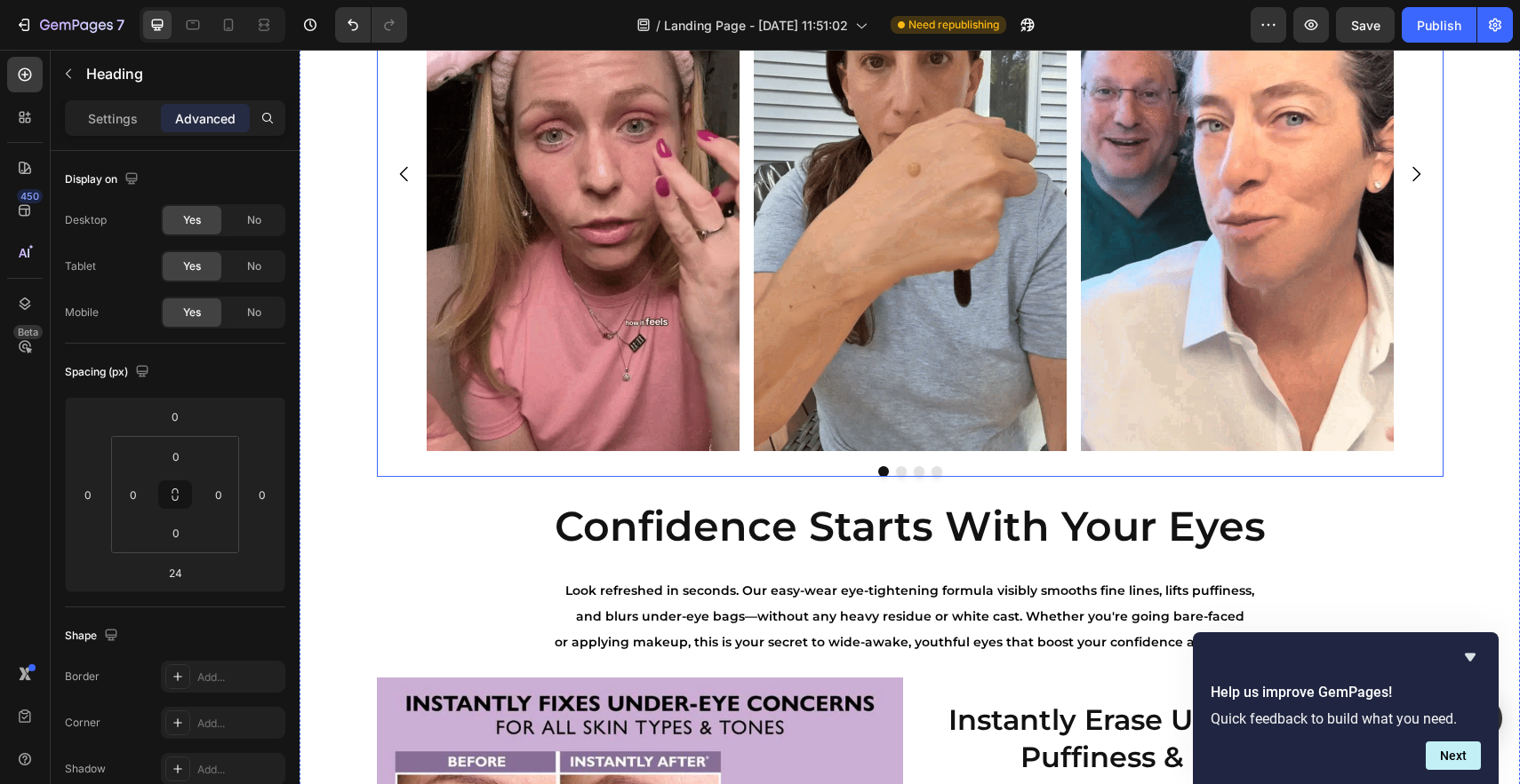
click at [1408, 176] on icon "Carousel Next Arrow" at bounding box center [1415, 174] width 21 height 21
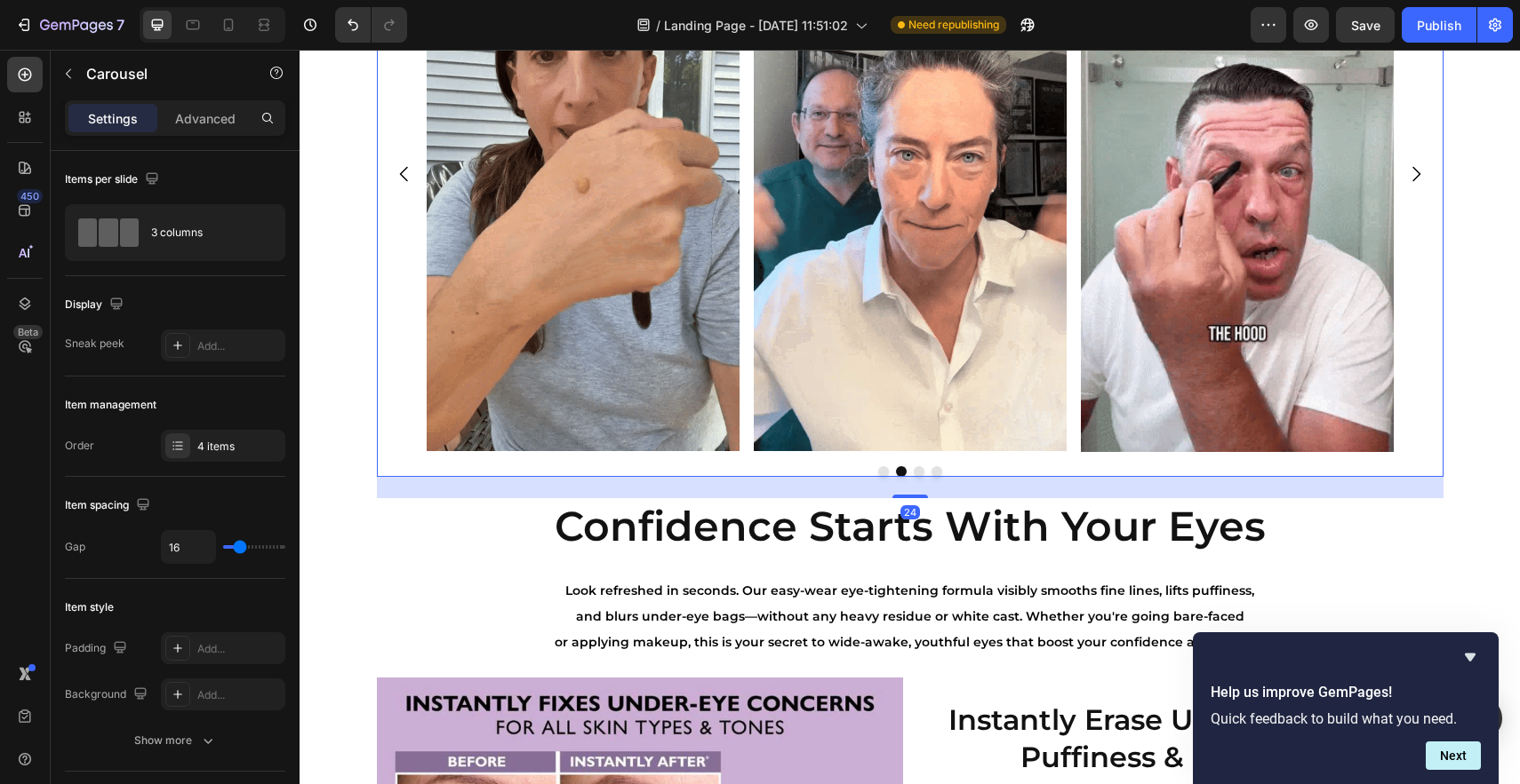
click at [1408, 176] on icon "Carousel Next Arrow" at bounding box center [1415, 174] width 21 height 21
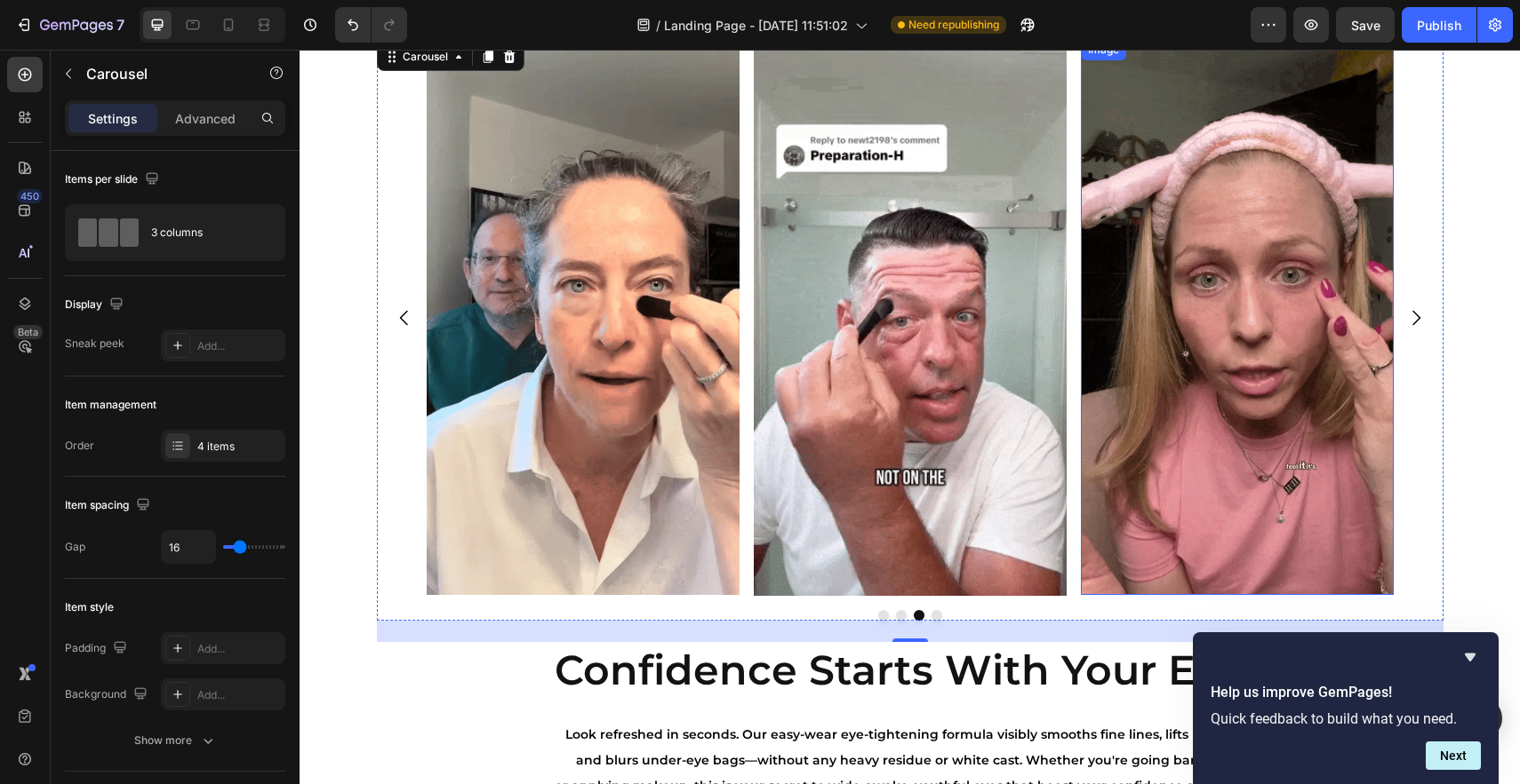
scroll to position [2581, 0]
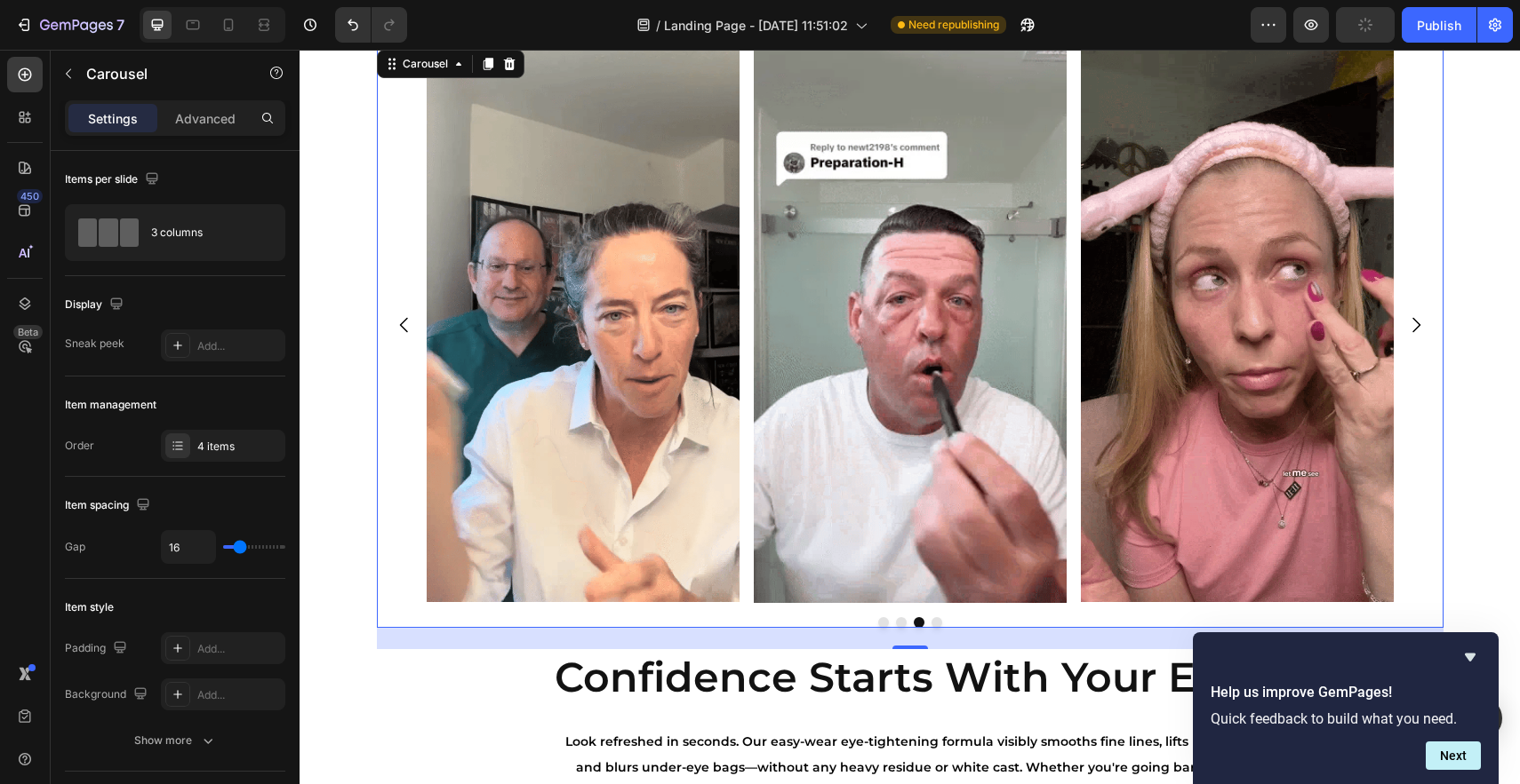
click at [1408, 327] on icon "Carousel Next Arrow" at bounding box center [1415, 325] width 21 height 21
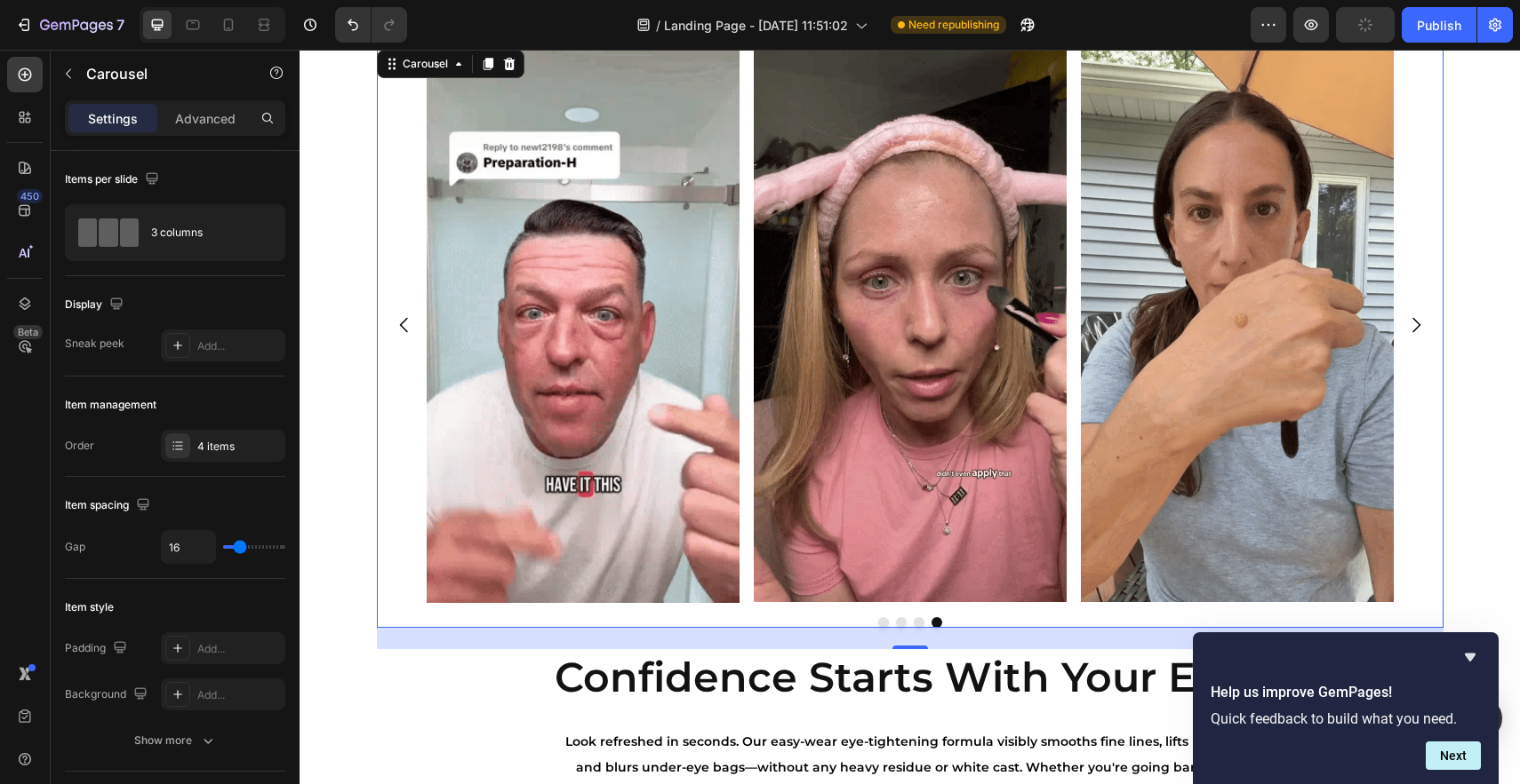
click at [1408, 327] on icon "Carousel Next Arrow" at bounding box center [1415, 325] width 21 height 21
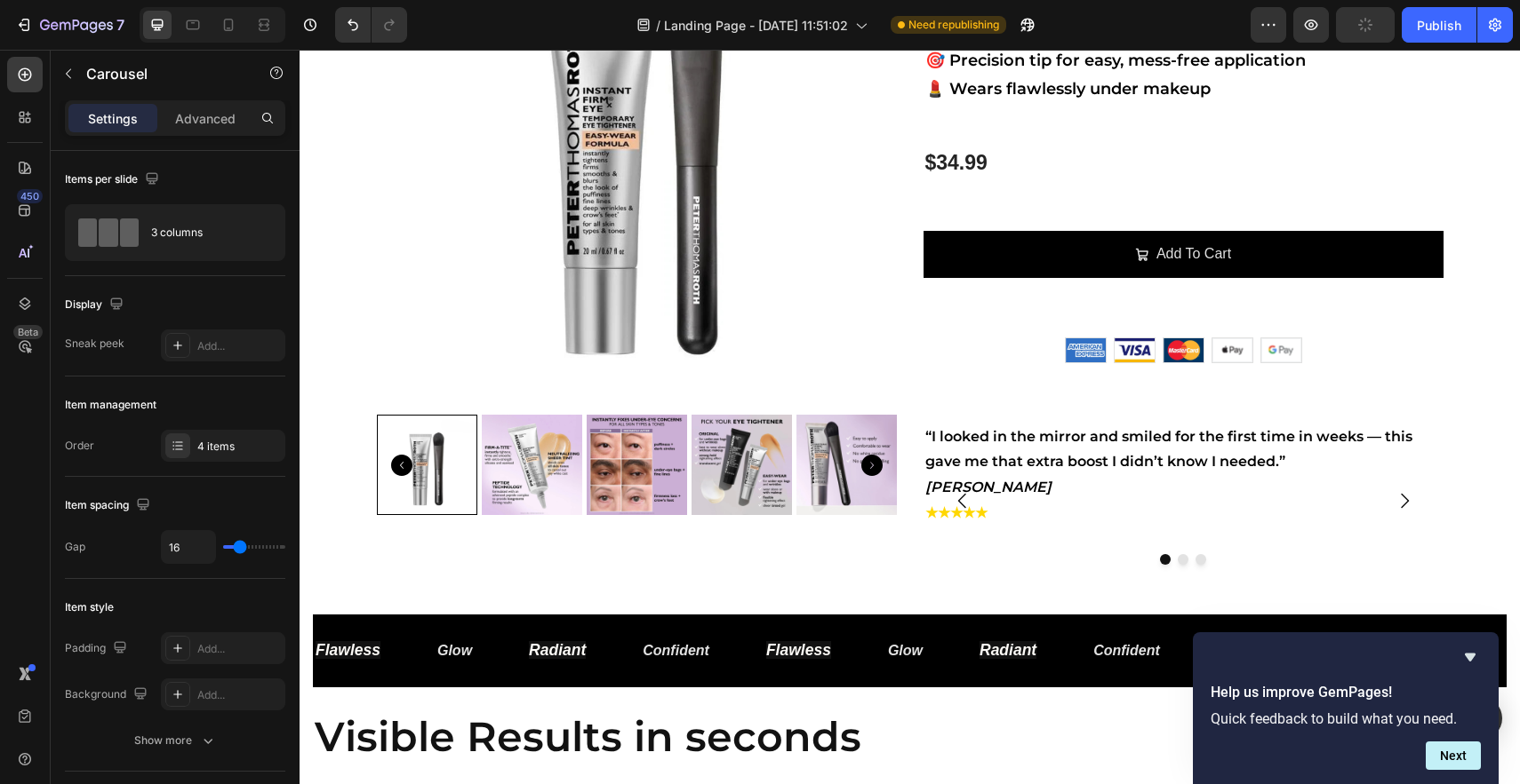
scroll to position [0, 0]
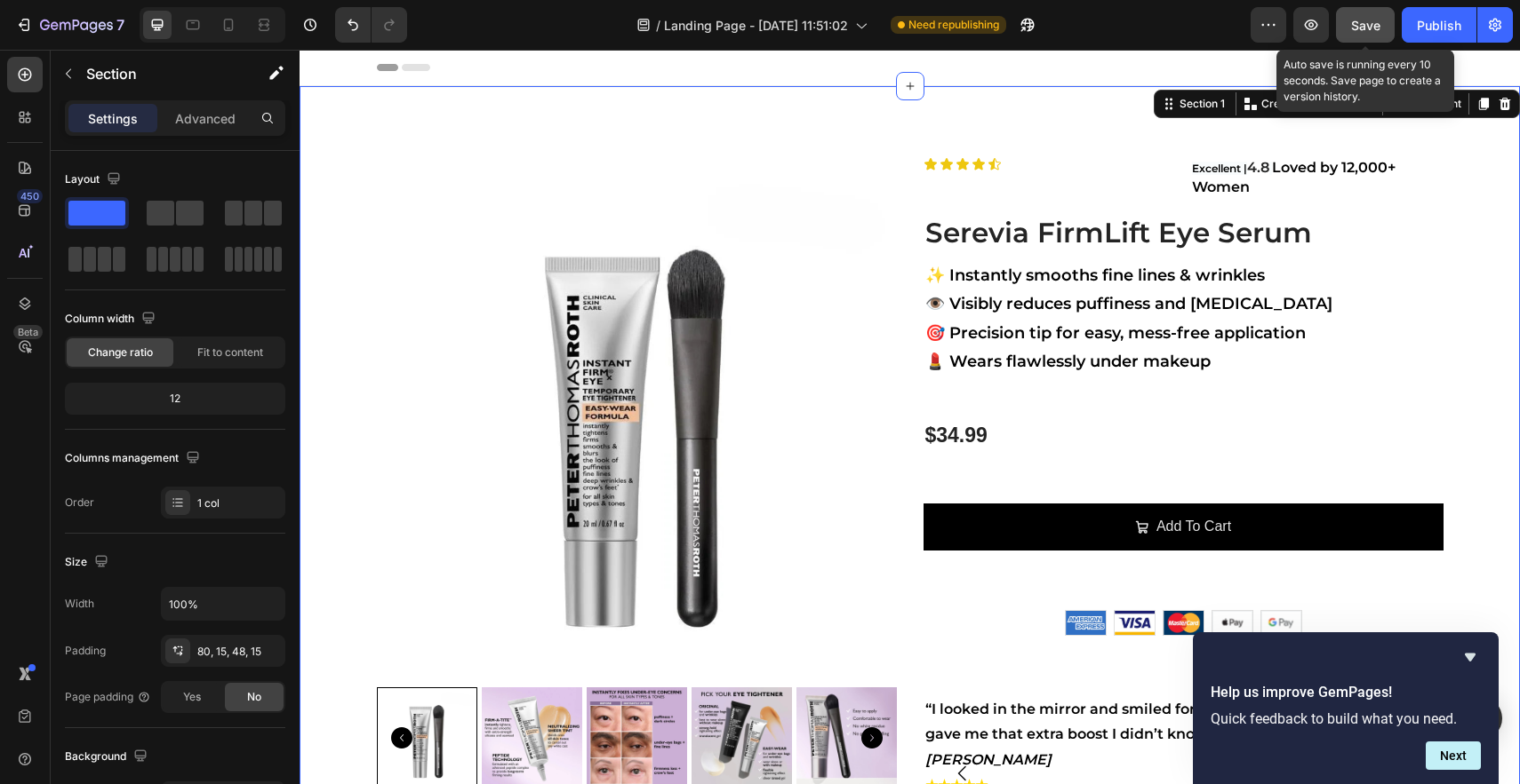
click at [1367, 36] on button "Save" at bounding box center [1364, 25] width 59 height 35
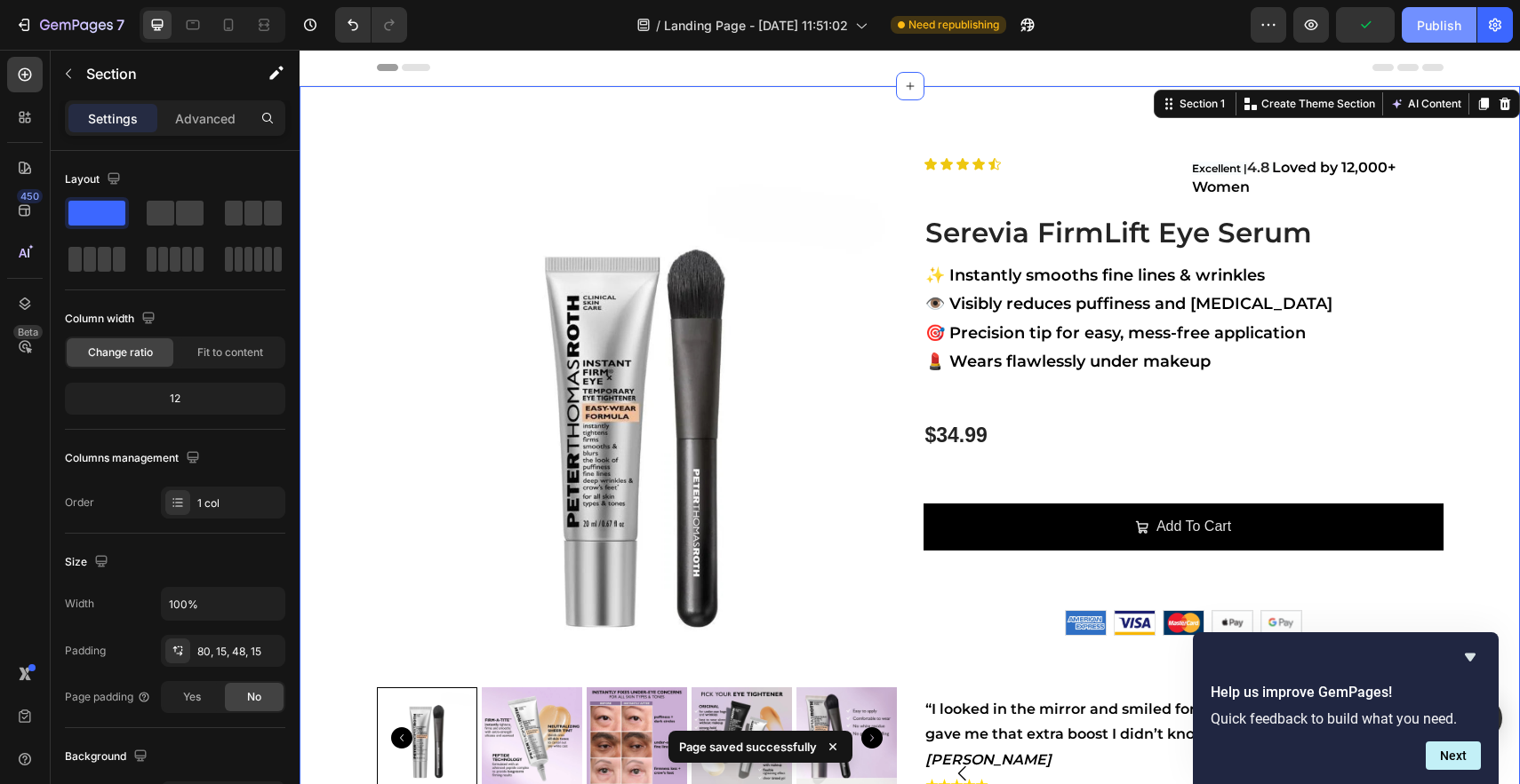
click at [1434, 24] on div "Publish" at bounding box center [1439, 25] width 45 height 19
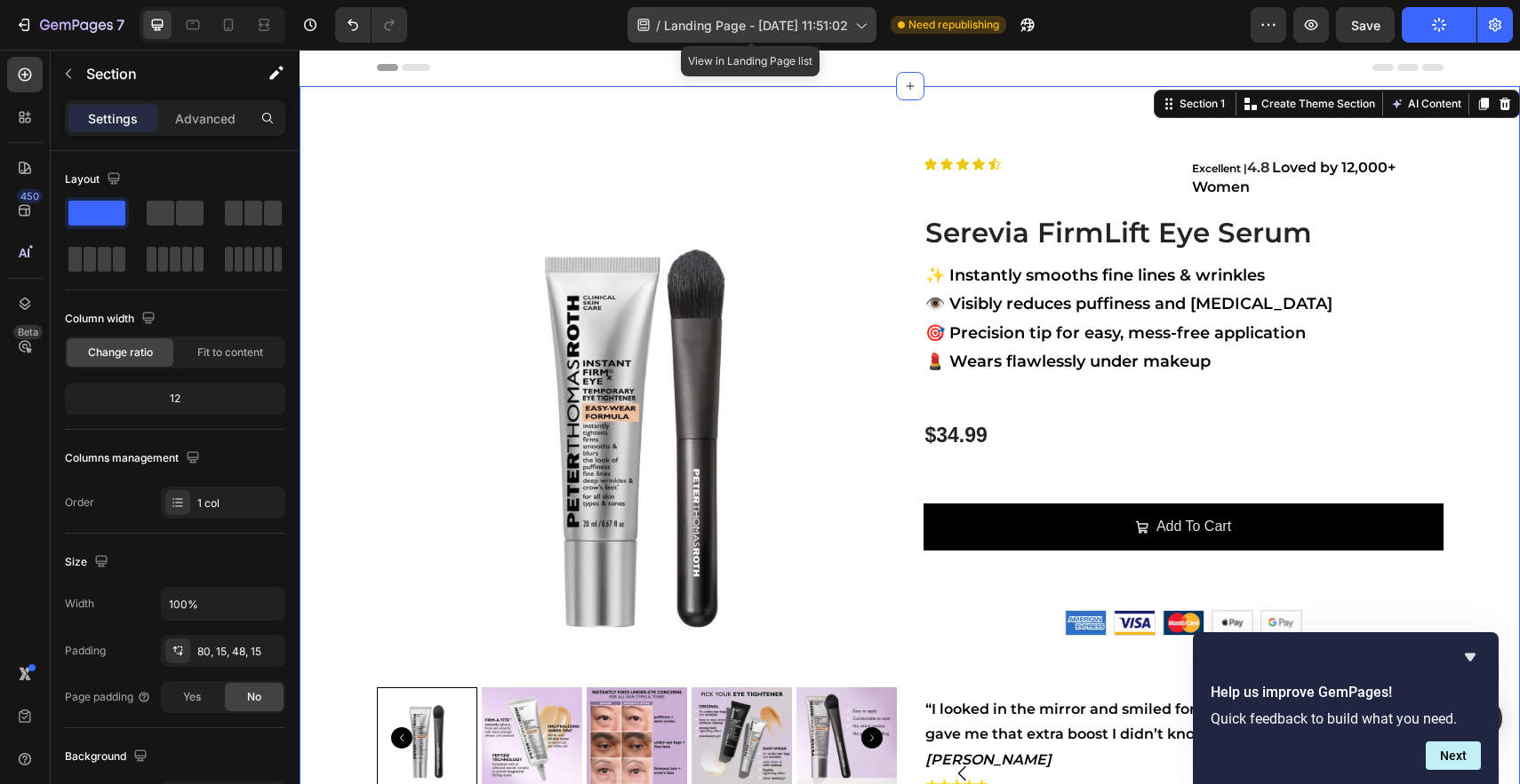
click at [864, 26] on icon at bounding box center [860, 24] width 18 height 18
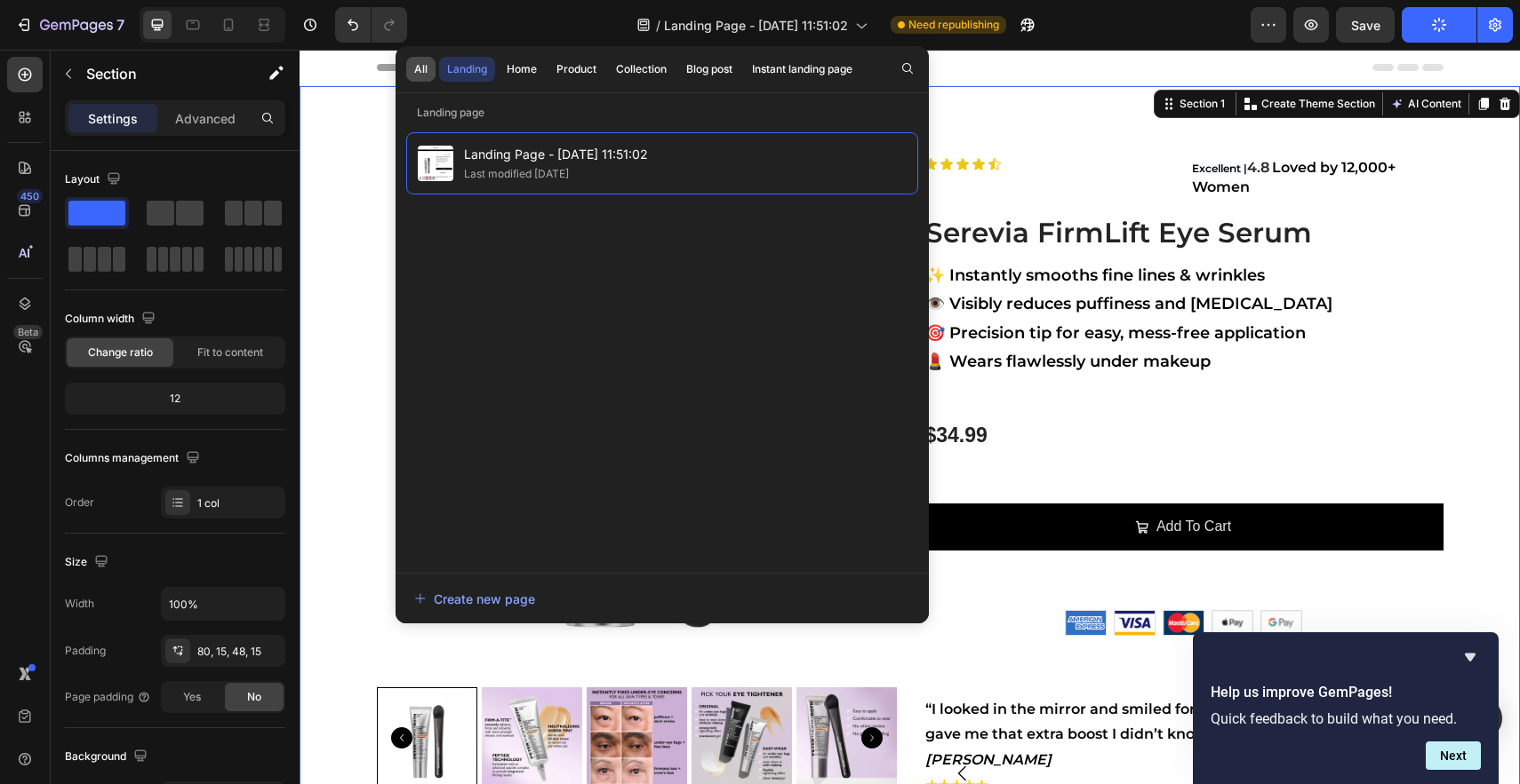
click at [422, 72] on div "All" at bounding box center [421, 69] width 13 height 16
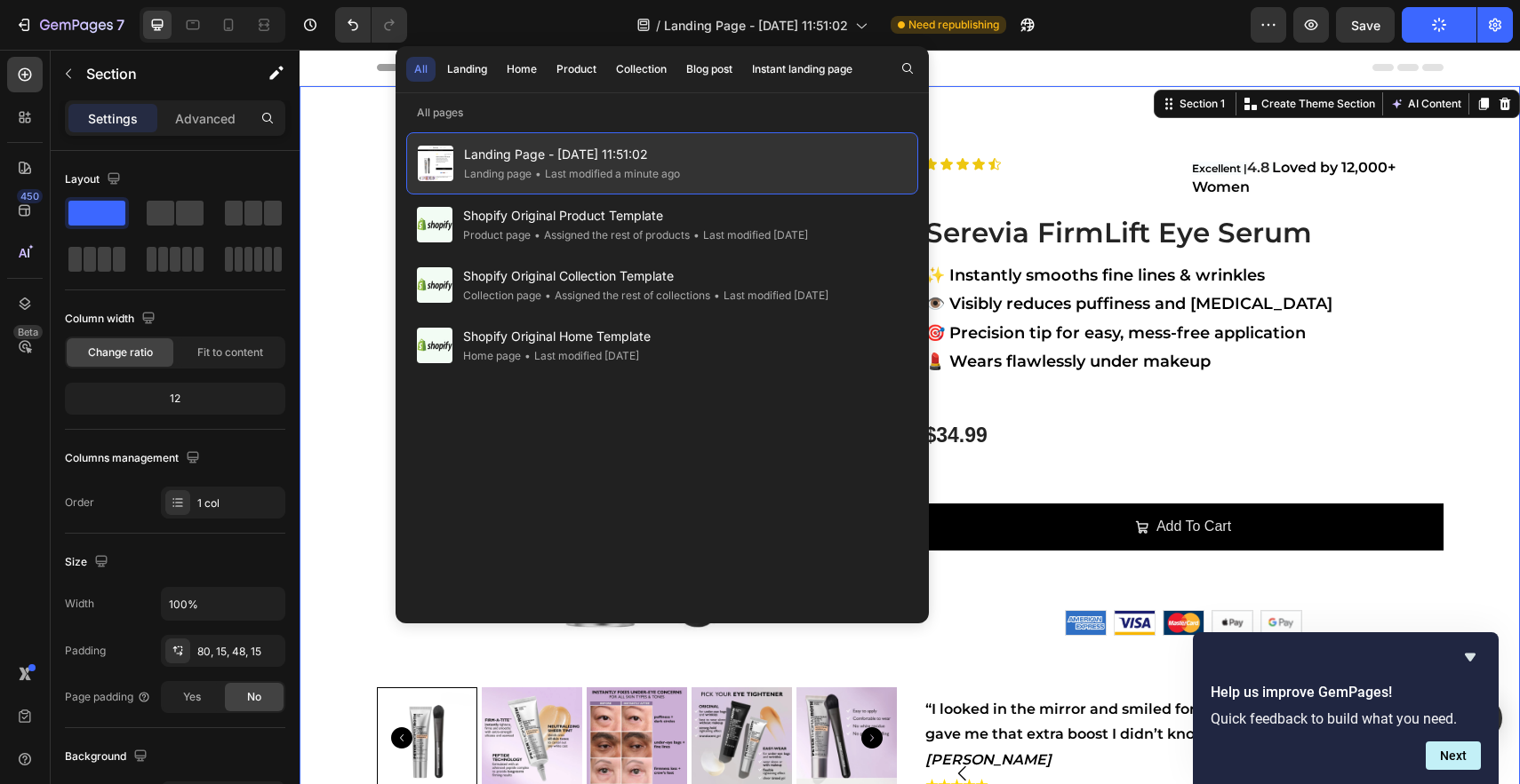
click at [578, 154] on span "Landing Page - [DATE] 11:51:02" at bounding box center [572, 155] width 216 height 21
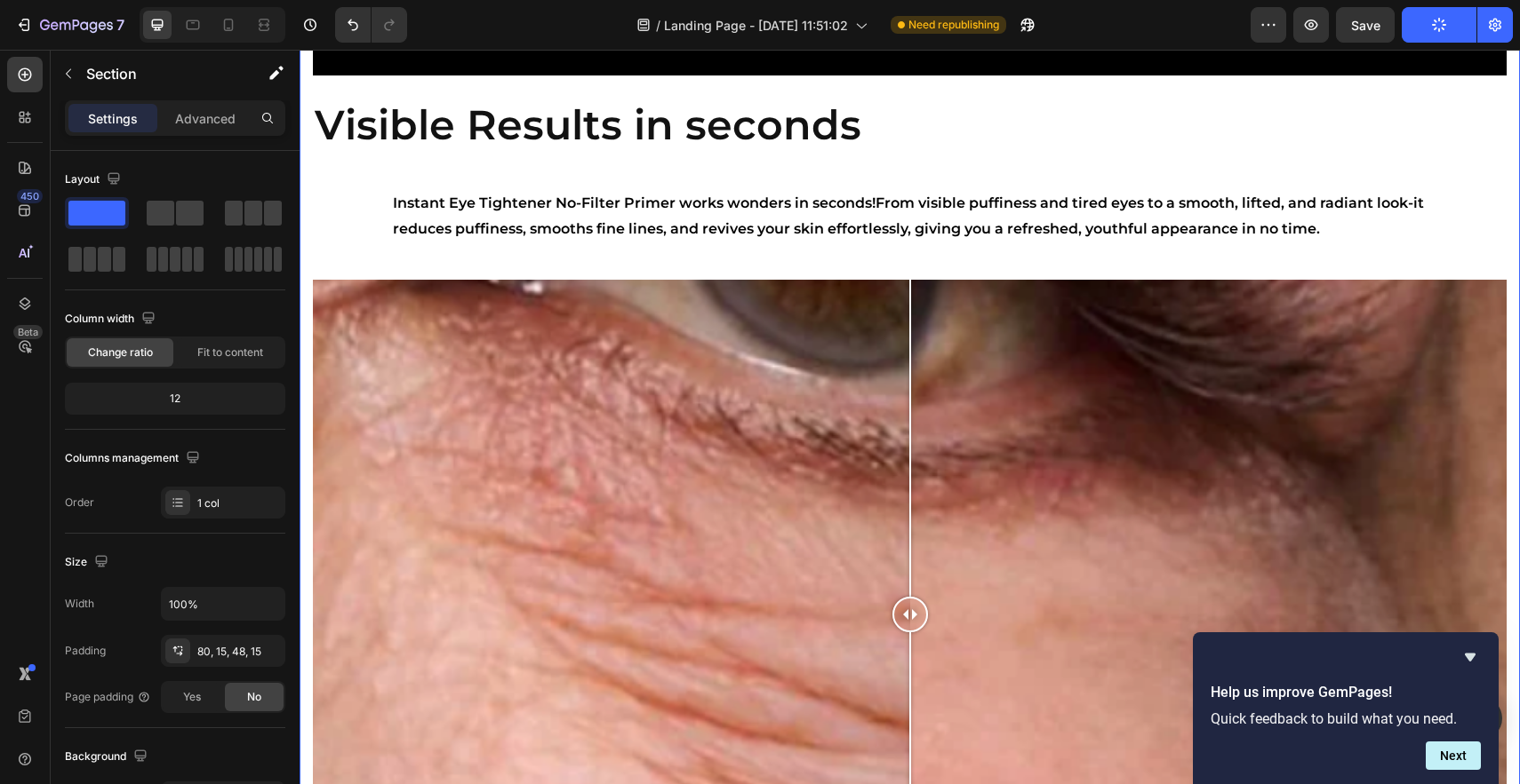
scroll to position [886, 0]
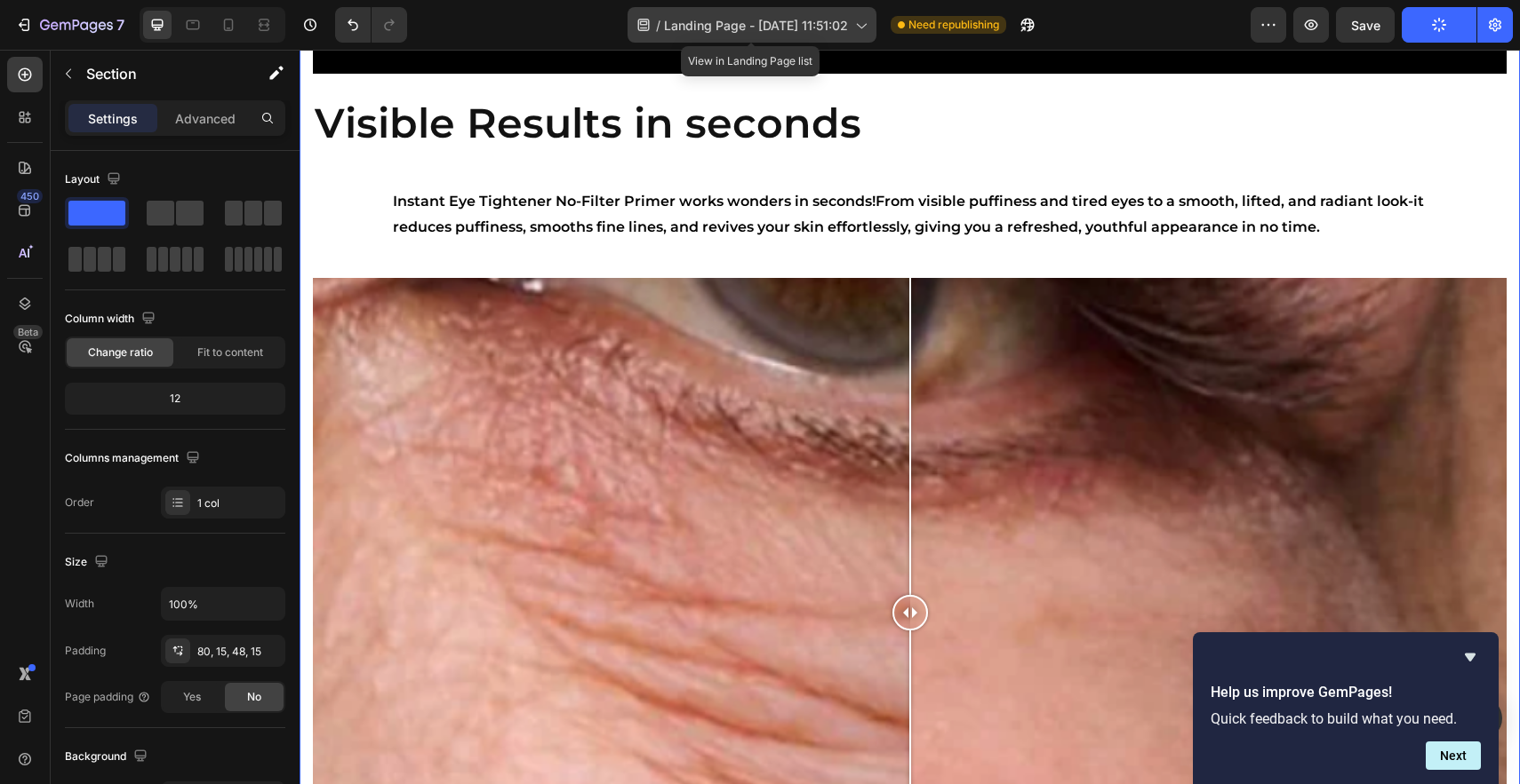
click at [759, 21] on span "Landing Page - [DATE] 11:51:02" at bounding box center [756, 25] width 184 height 19
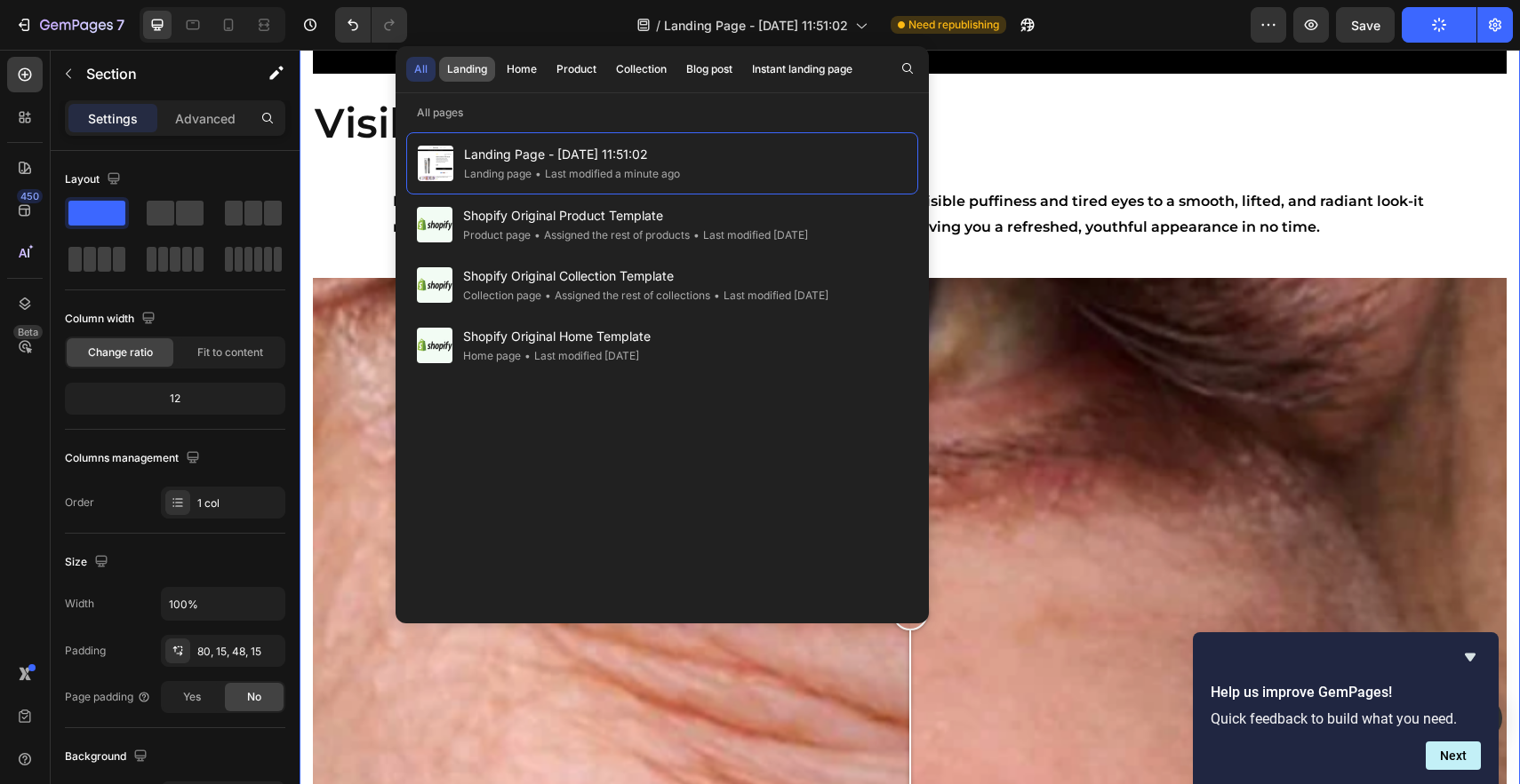
click at [486, 63] on div "Landing" at bounding box center [467, 69] width 40 height 16
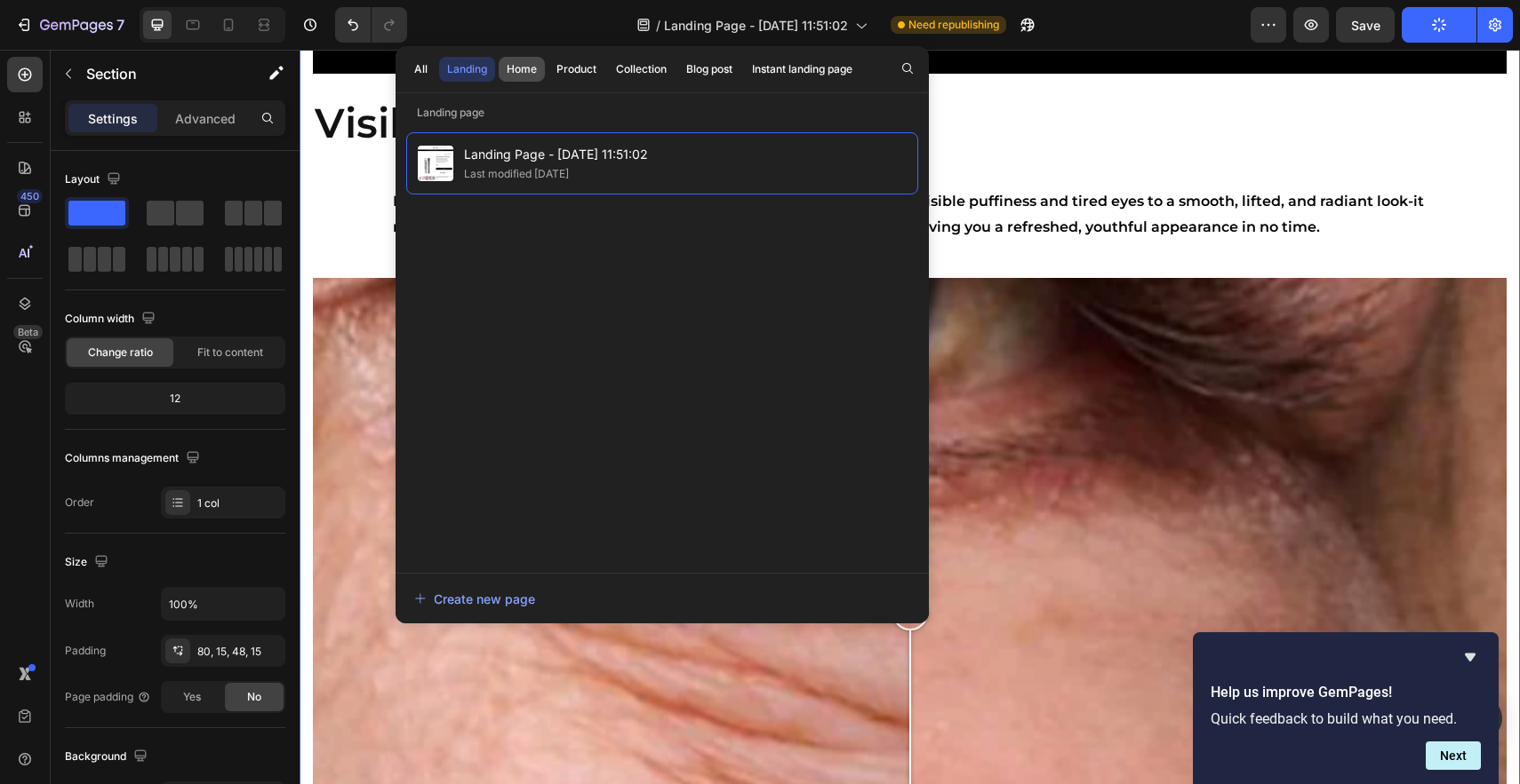
click at [515, 67] on div "Home" at bounding box center [522, 69] width 30 height 16
click at [464, 73] on div "Landing" at bounding box center [467, 69] width 40 height 16
click at [994, 80] on div "Flawless Text Block Glow Text Block Radiant Text Block Confident Text Block Fla…" at bounding box center [909, 47] width 1193 height 94
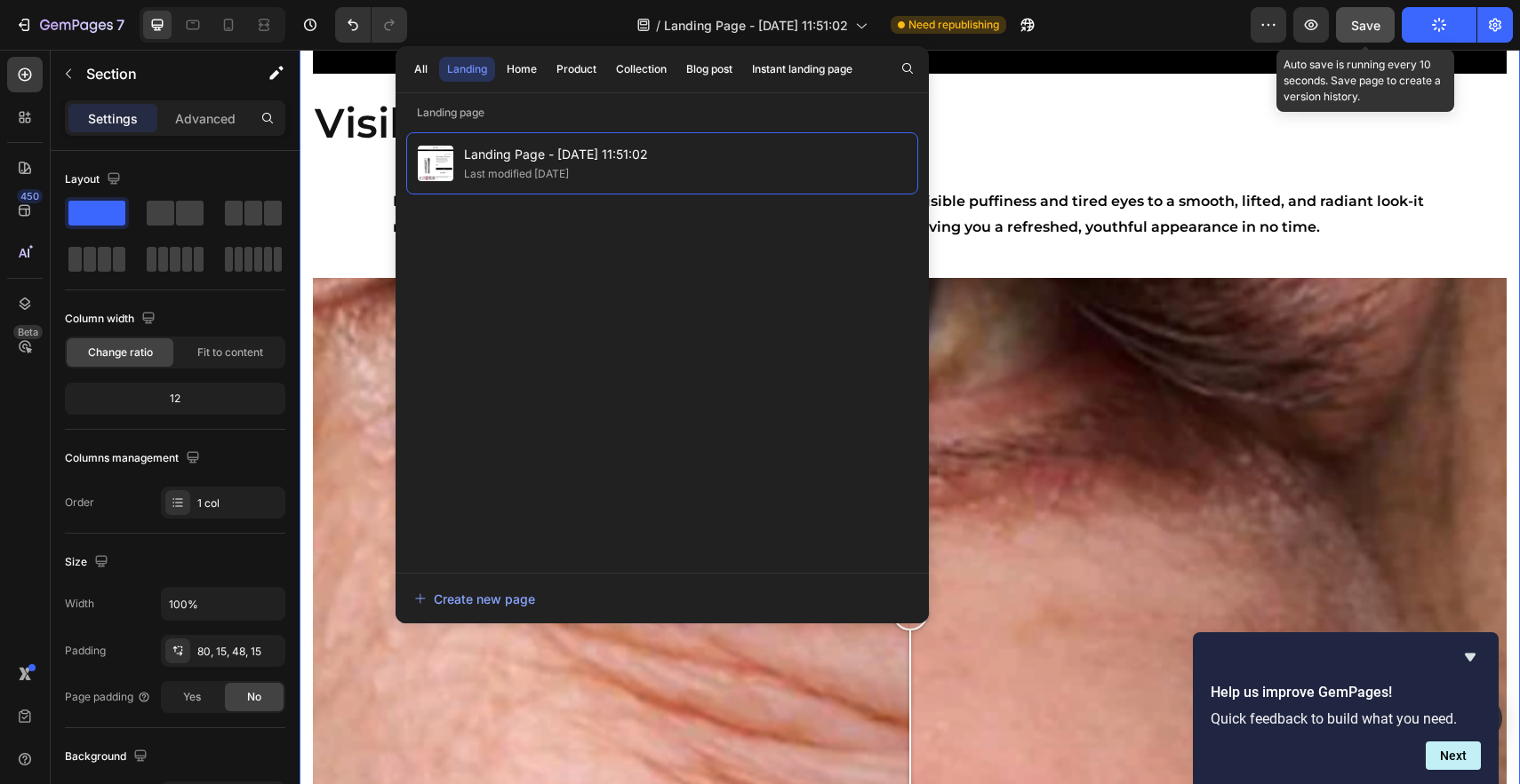
click at [1377, 29] on span "Save" at bounding box center [1364, 25] width 29 height 15
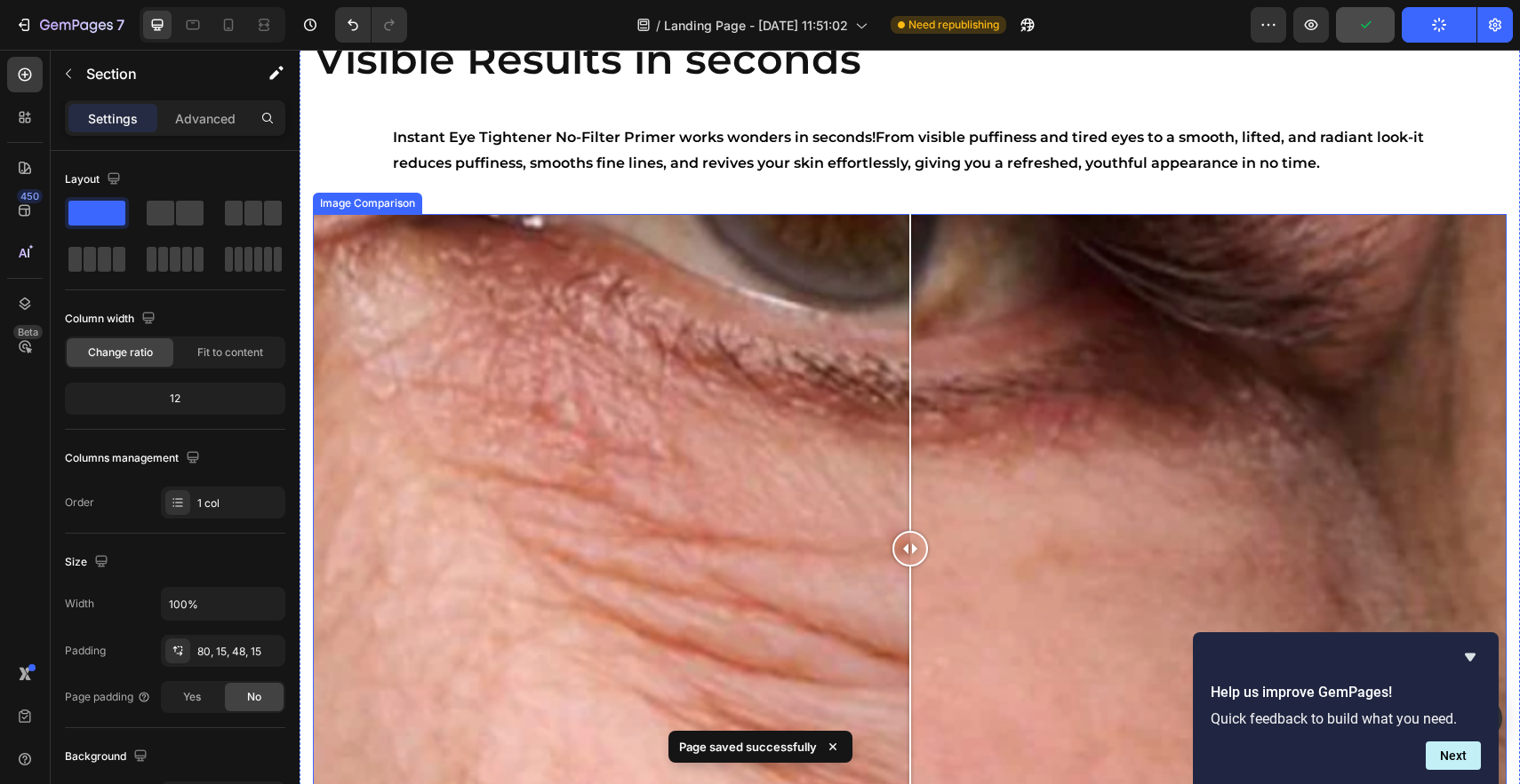
scroll to position [956, 0]
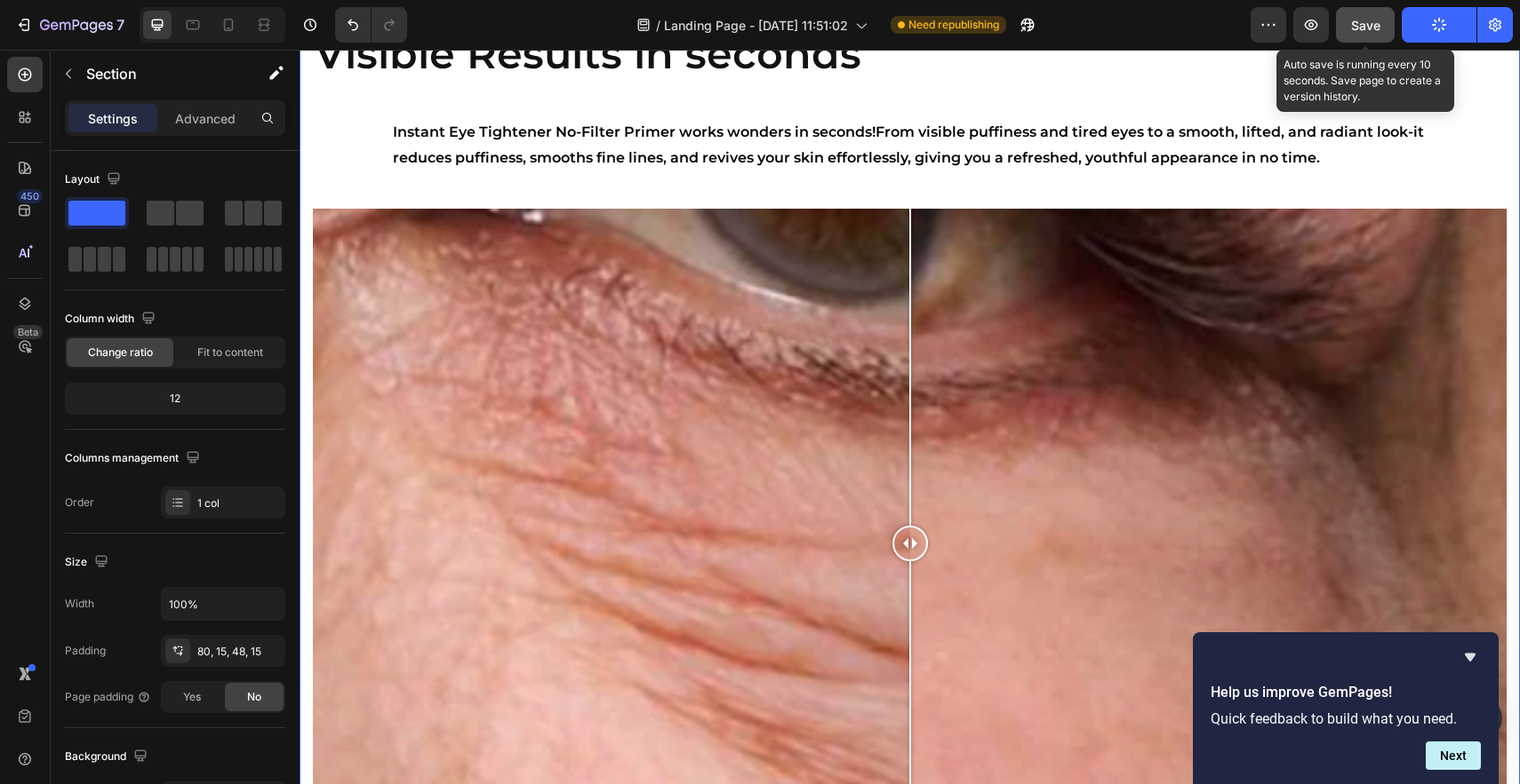
click at [1366, 42] on div "7 / Landing Page - [DATE] 11:51:02 Need republishing Preview Save Auto save is …" at bounding box center [760, 25] width 1520 height 50
click at [1358, 20] on span "Save" at bounding box center [1364, 25] width 29 height 15
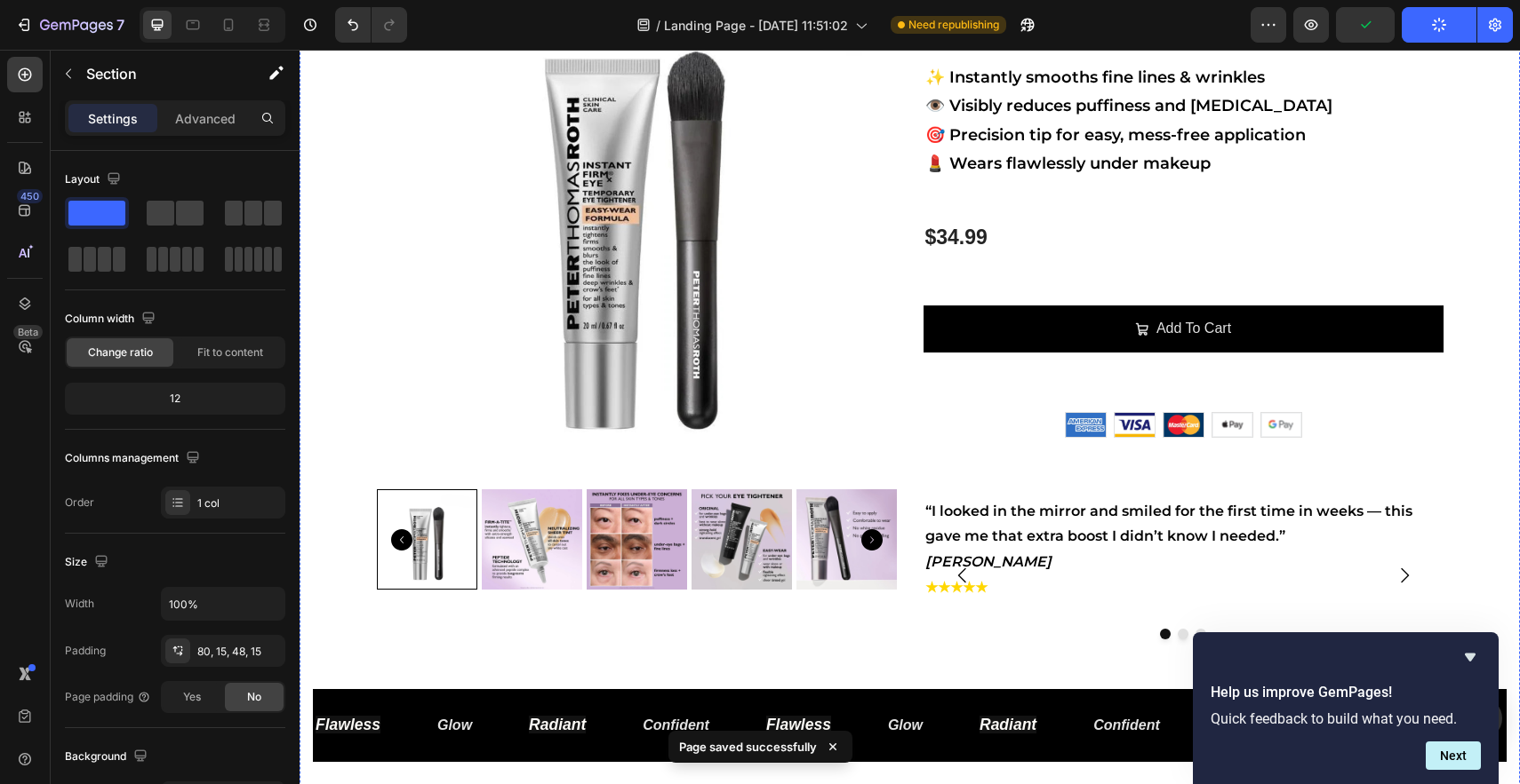
scroll to position [0, 0]
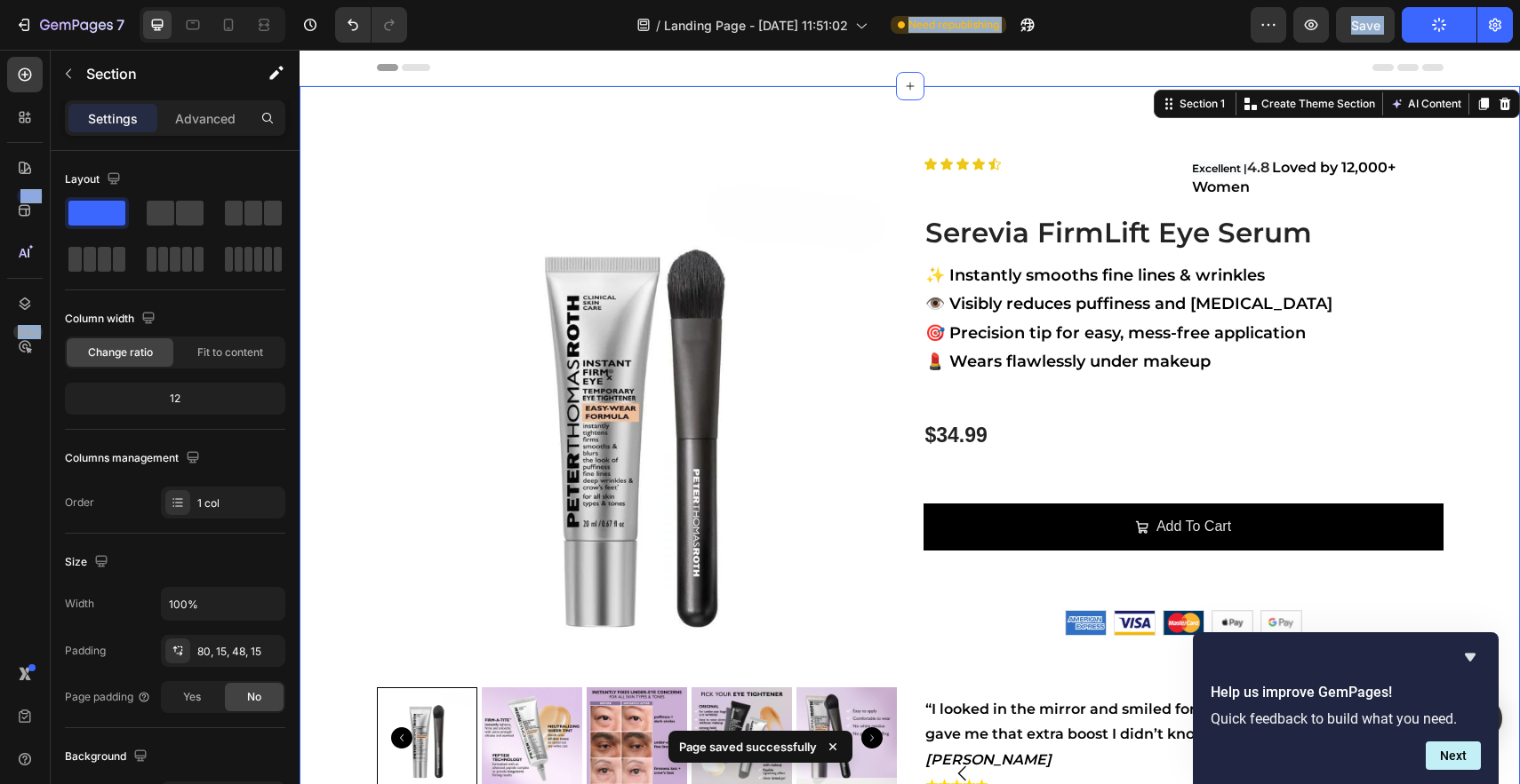
click at [234, 0] on div "7 / Landing Page - [DATE] 11:51:02 Need republishing Preview Save Publish 450 B…" at bounding box center [760, 0] width 1520 height 0
click at [234, 42] on div "7 / Landing Page - [DATE] 11:51:02 Need republishing Preview Save Publish" at bounding box center [760, 25] width 1520 height 50
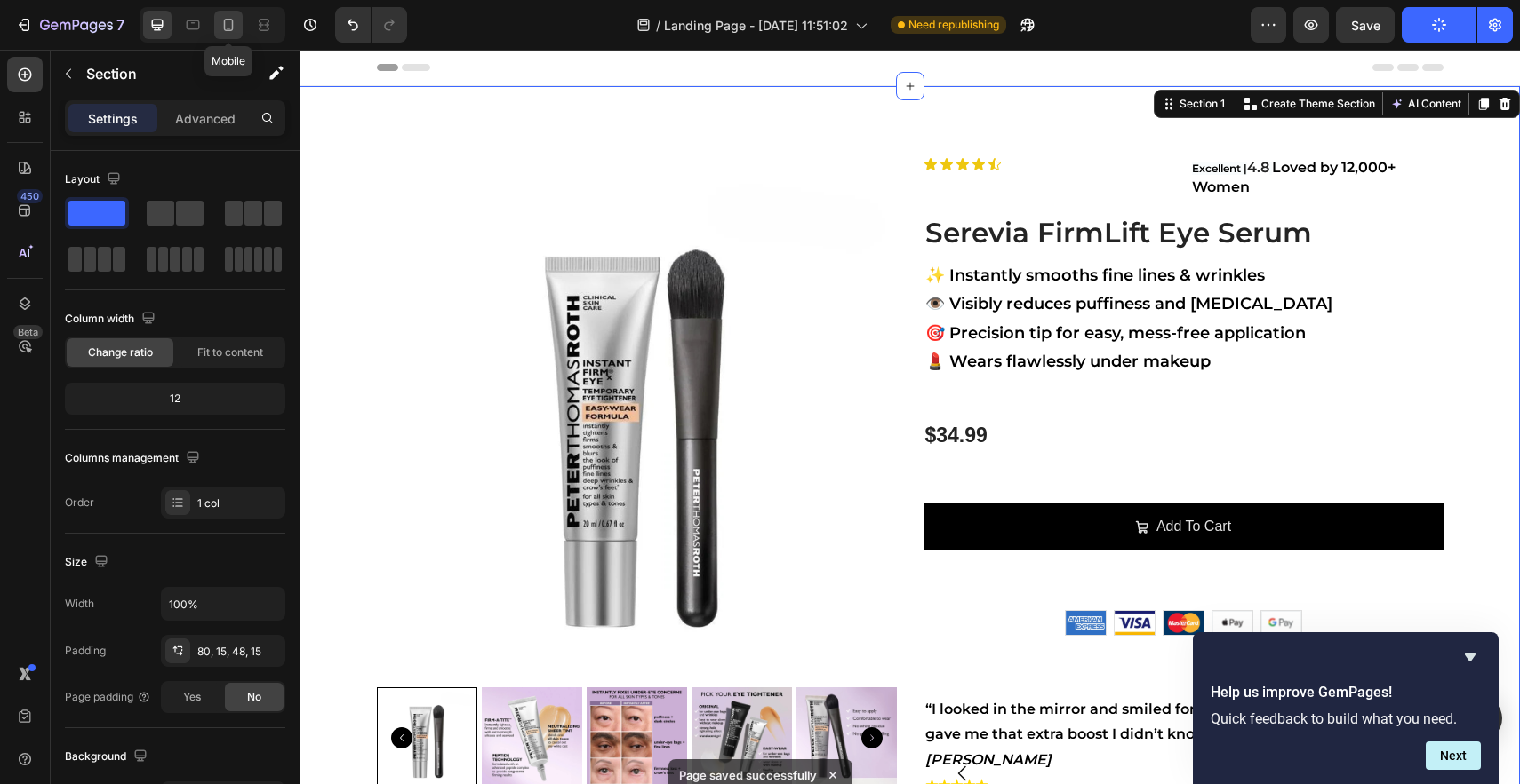
click at [234, 30] on icon at bounding box center [228, 24] width 18 height 18
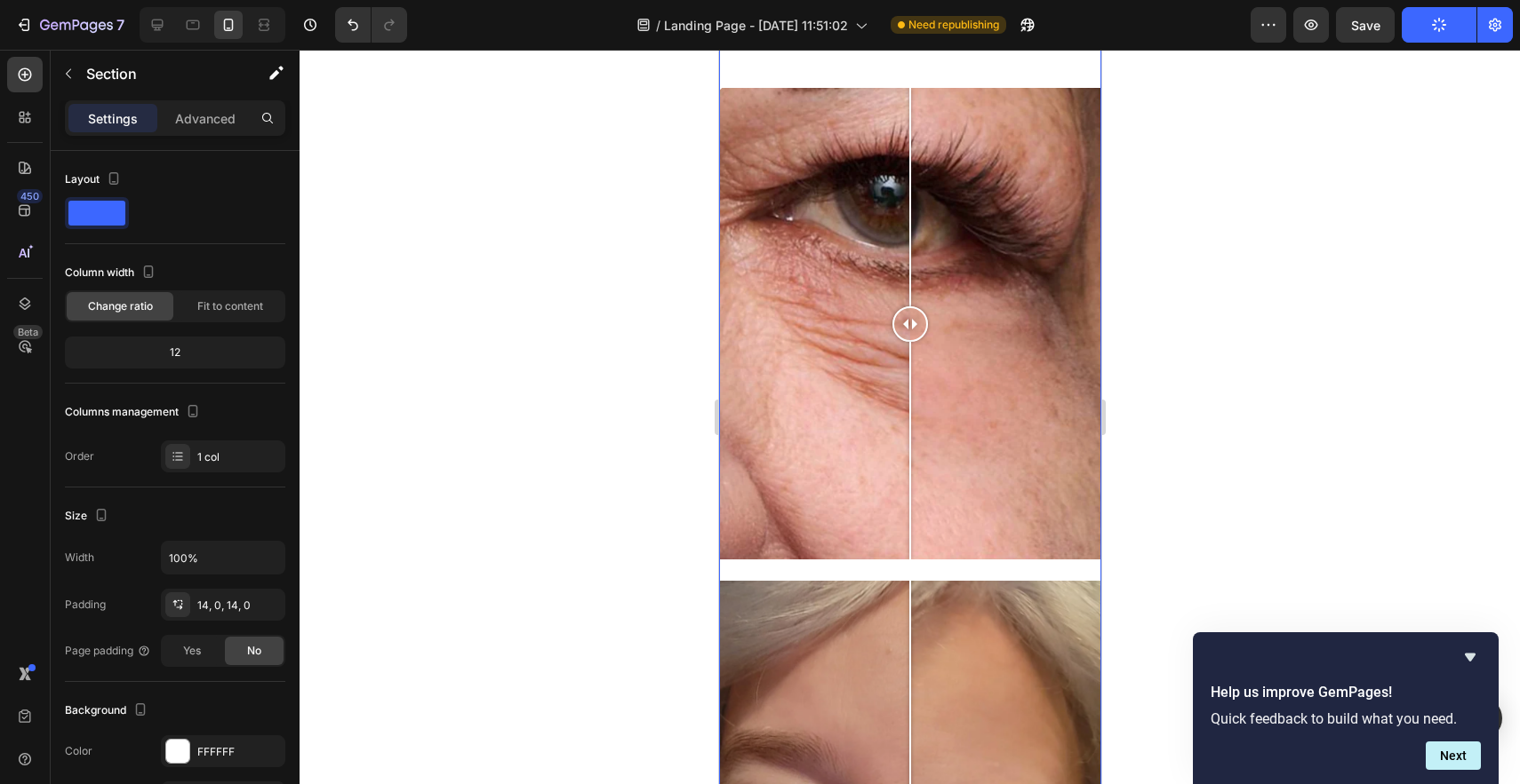
scroll to position [1277, 0]
click at [985, 575] on div "Product Images Icon Icon Icon Icon Icon Icon List Excellent | 4.8 Loved by 12,0…" at bounding box center [909, 693] width 382 height 3741
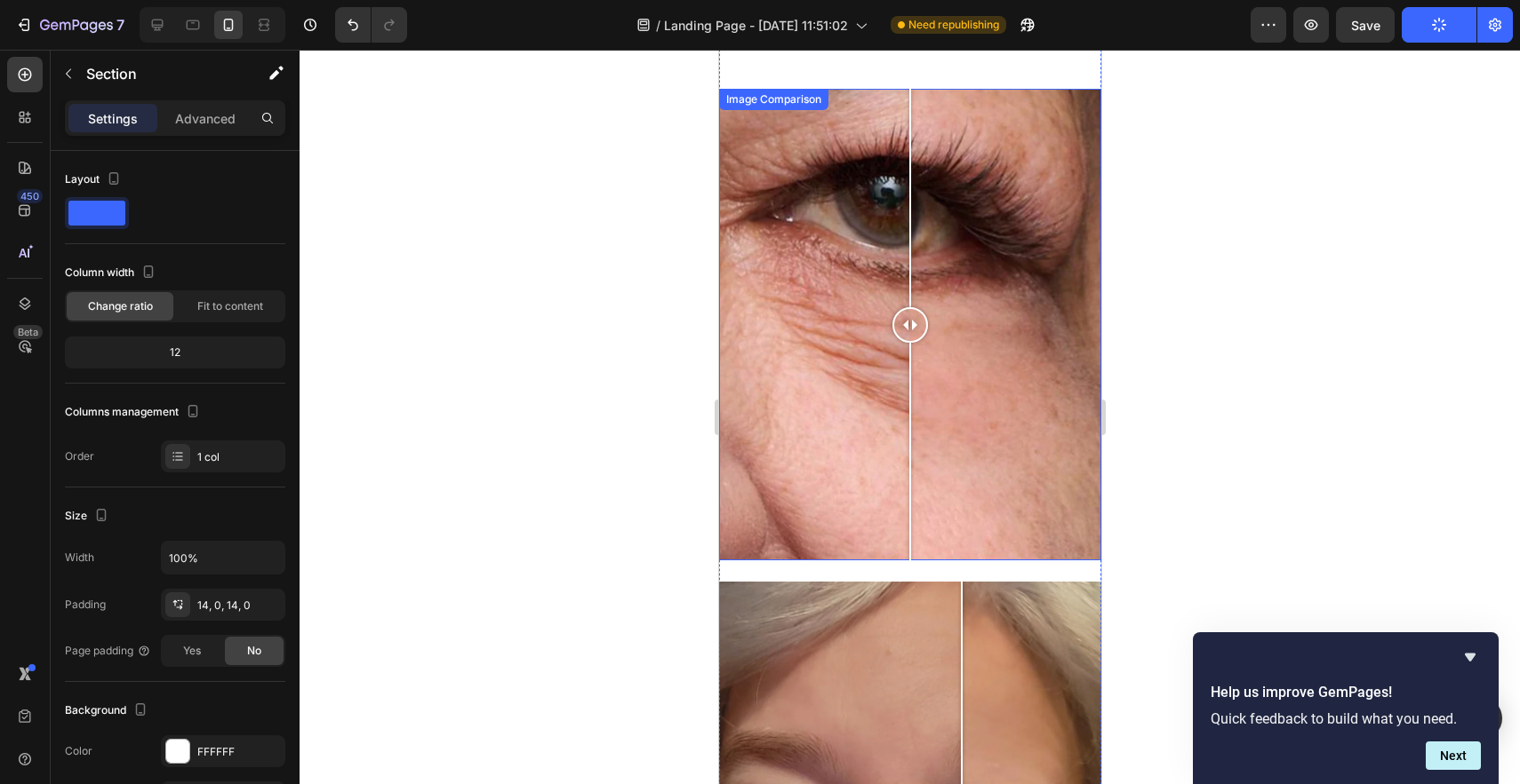
drag, startPoint x: 980, startPoint y: 594, endPoint x: 960, endPoint y: 245, distance: 349.6
click at [960, 243] on div "Product Images Icon Icon Icon Icon Icon Icon List Excellent | 4.8 Loved by 12,0…" at bounding box center [909, 693] width 382 height 3741
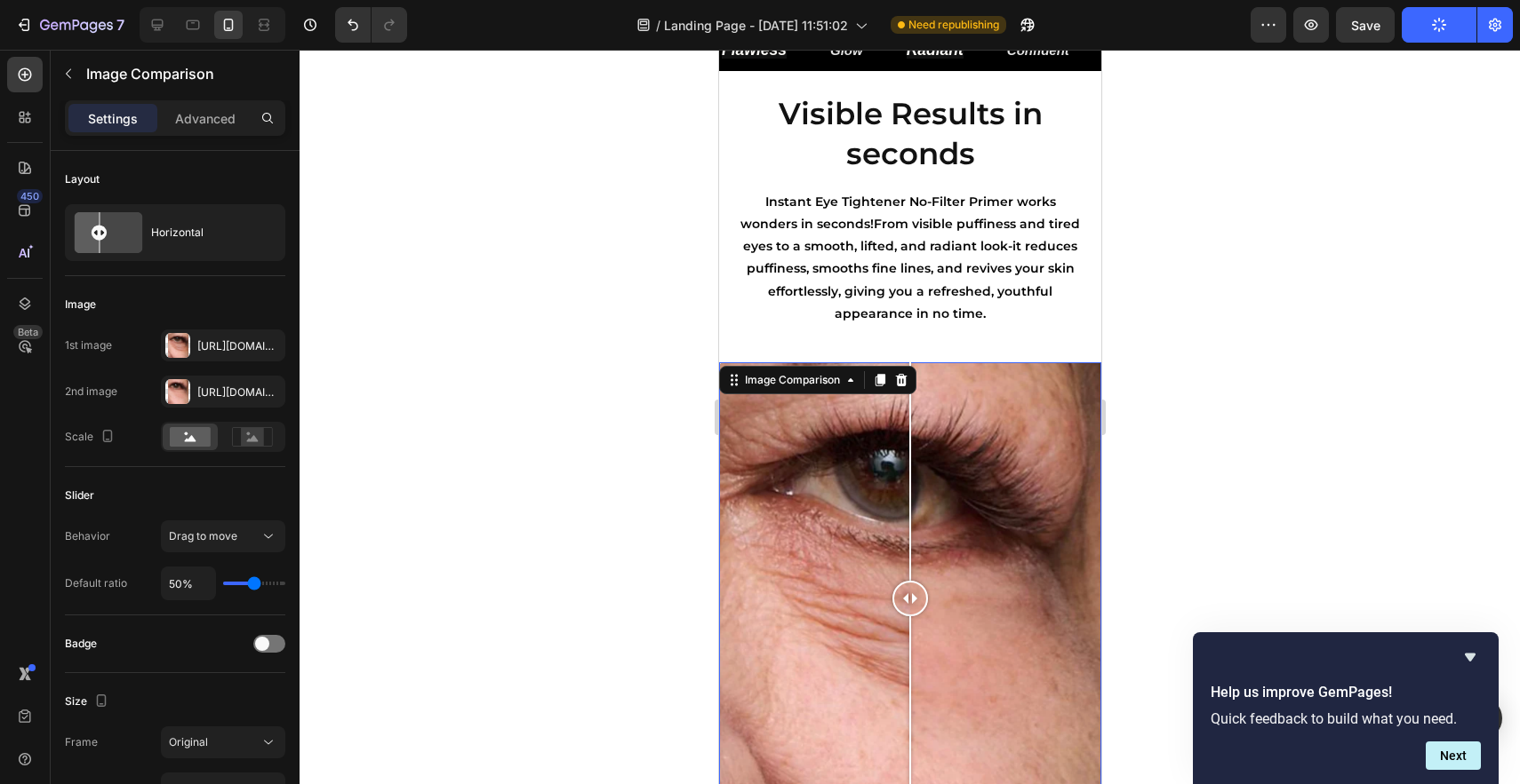
scroll to position [997, 0]
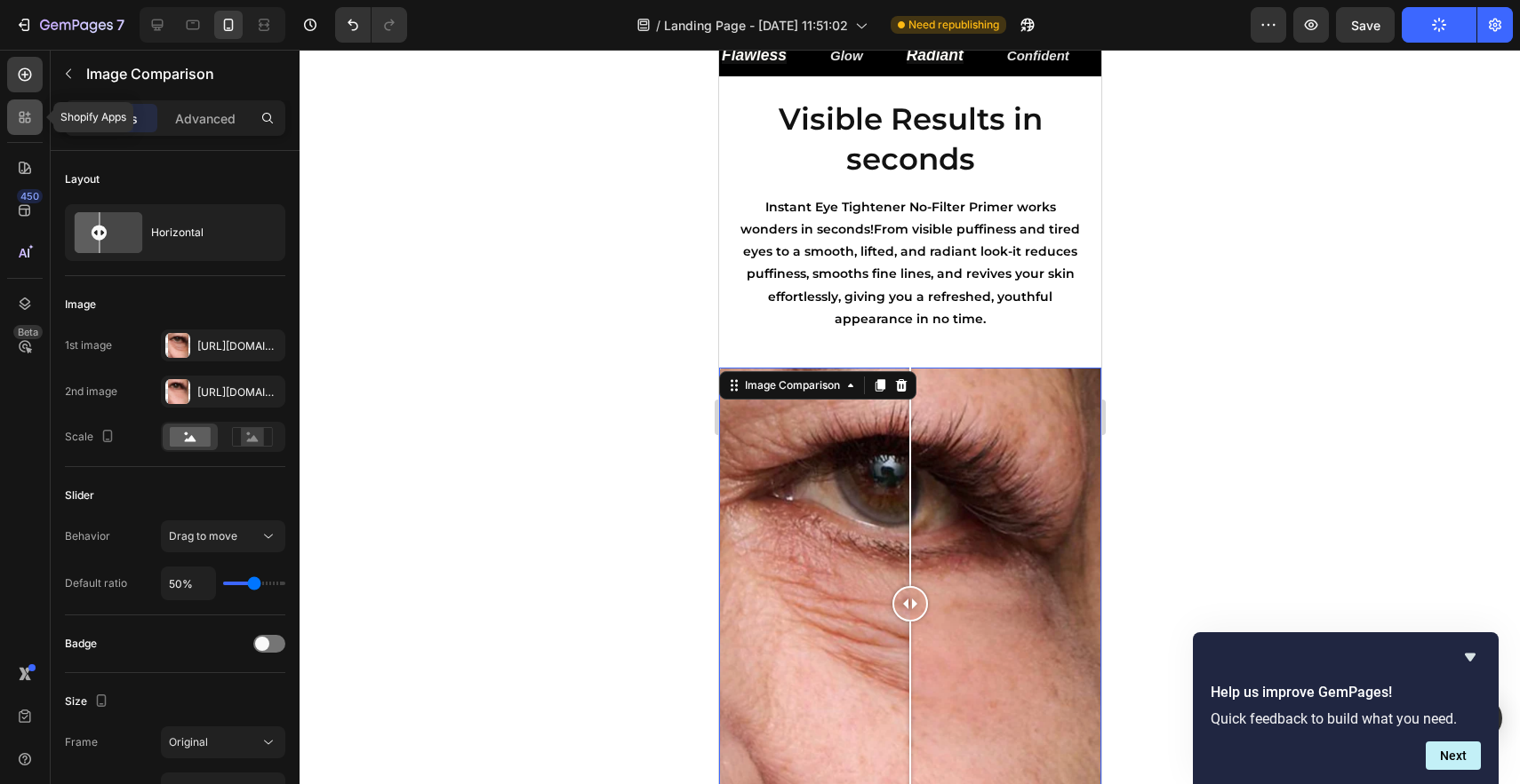
click at [27, 119] on icon at bounding box center [24, 116] width 18 height 18
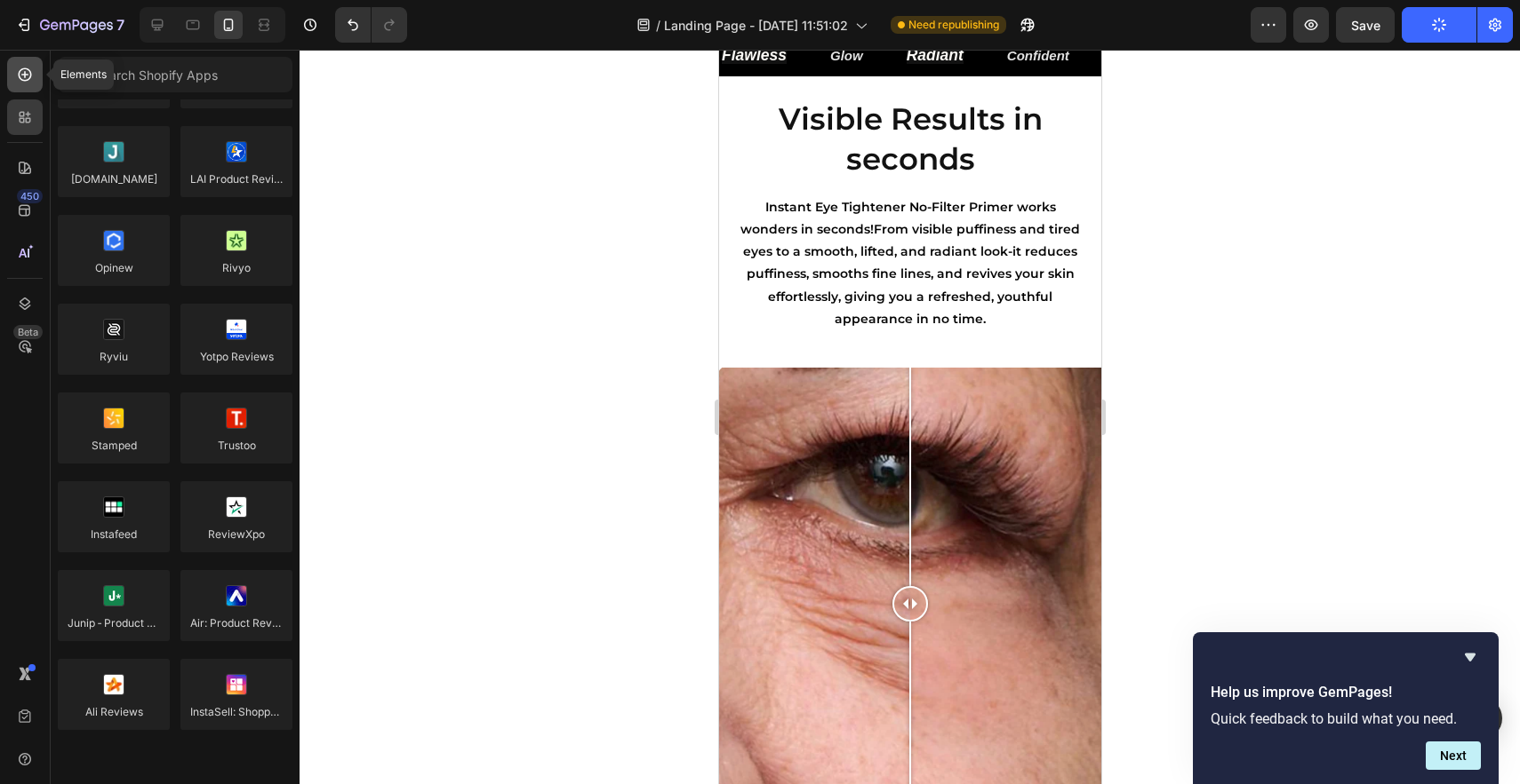
click at [32, 87] on div at bounding box center [25, 74] width 35 height 35
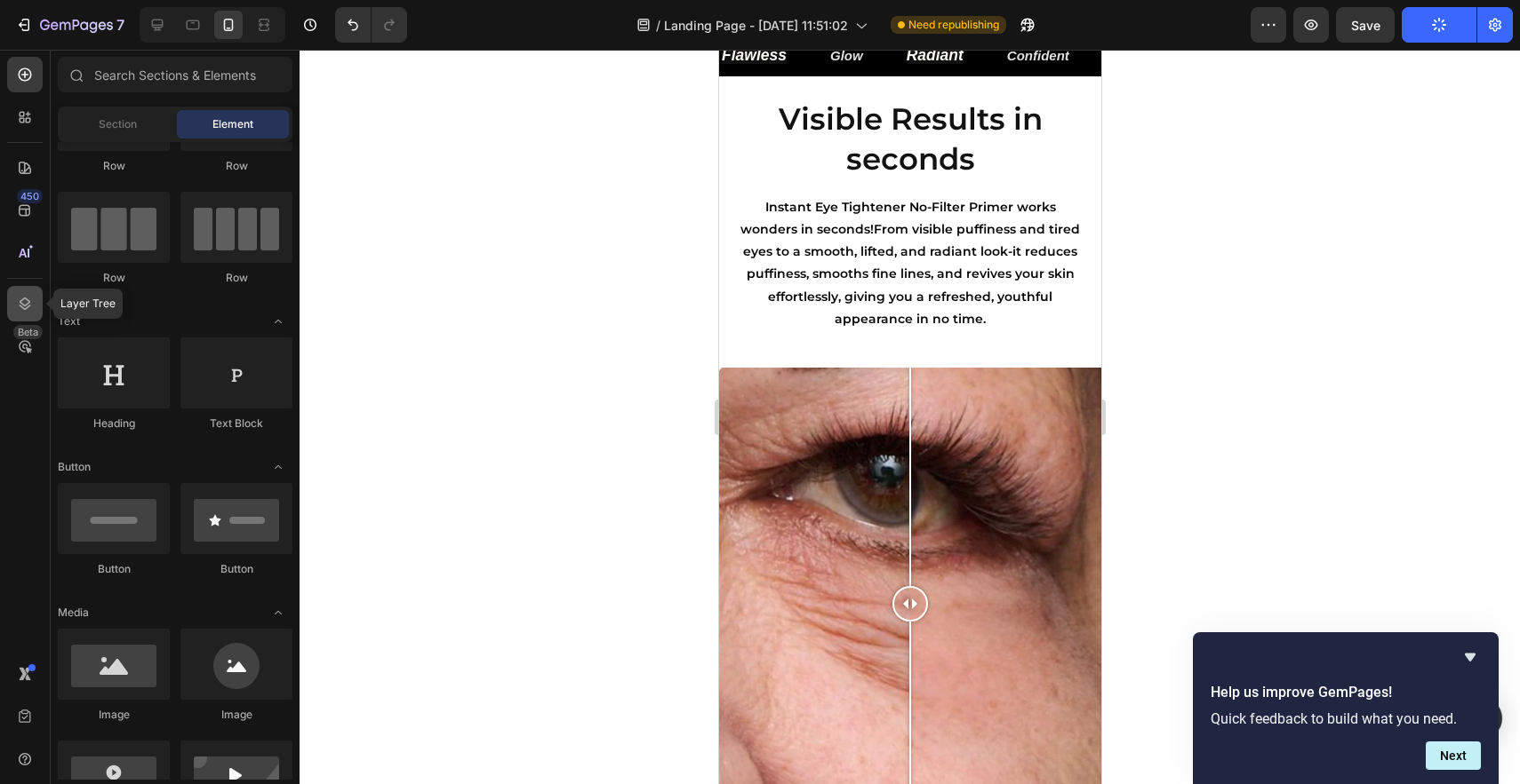
click at [27, 302] on icon at bounding box center [24, 304] width 18 height 18
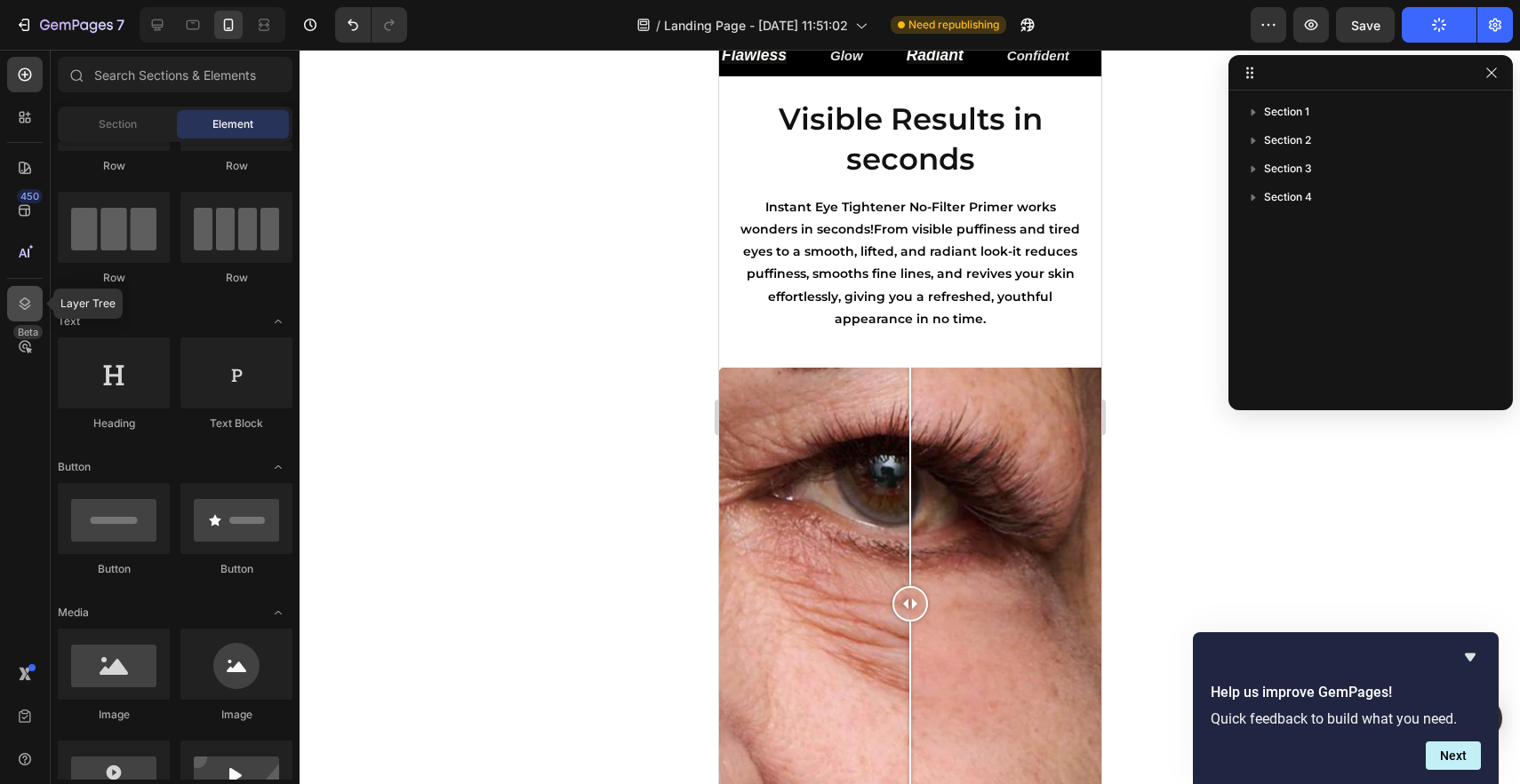
click at [26, 302] on icon at bounding box center [24, 304] width 18 height 18
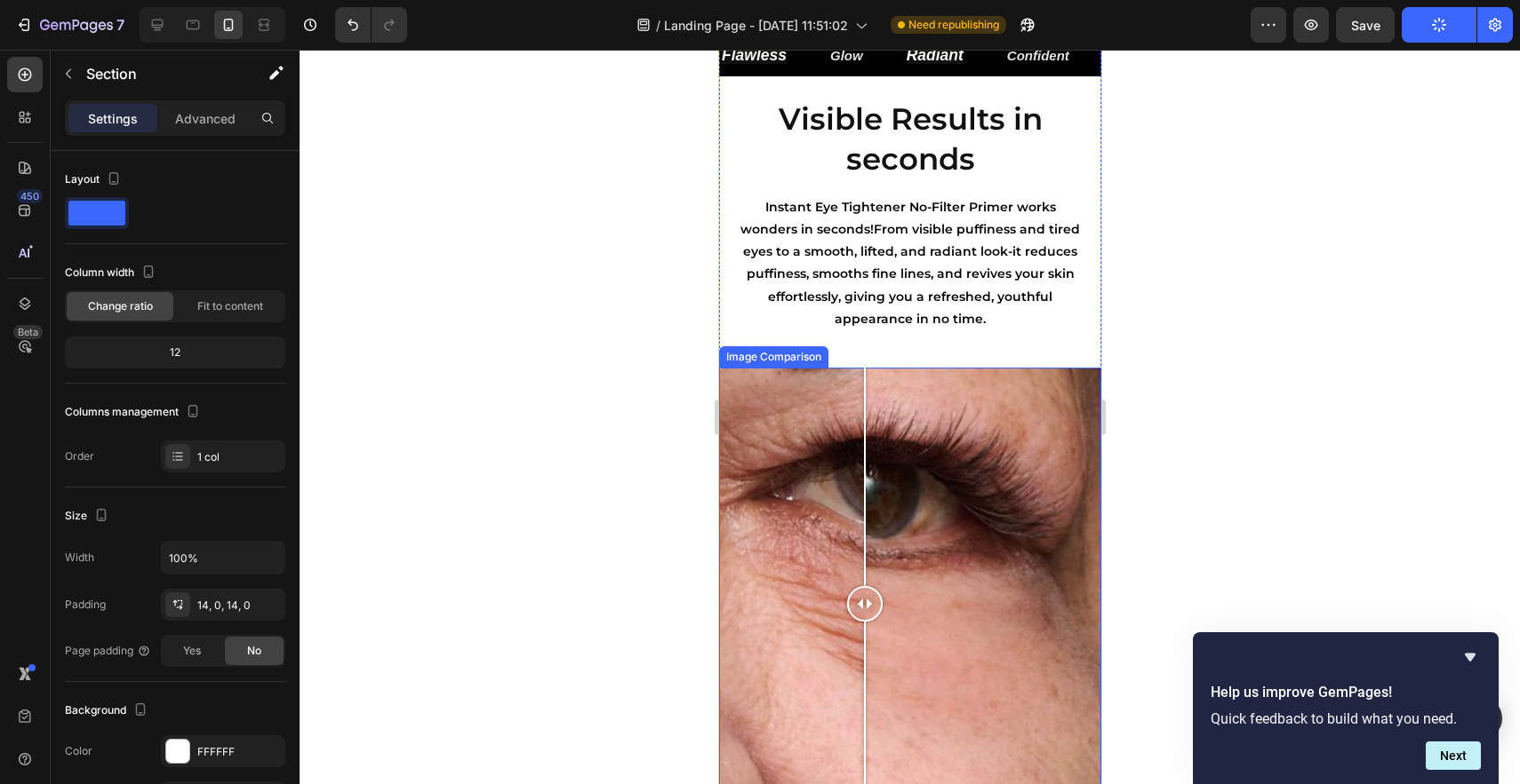
click at [863, 381] on div at bounding box center [909, 603] width 382 height 472
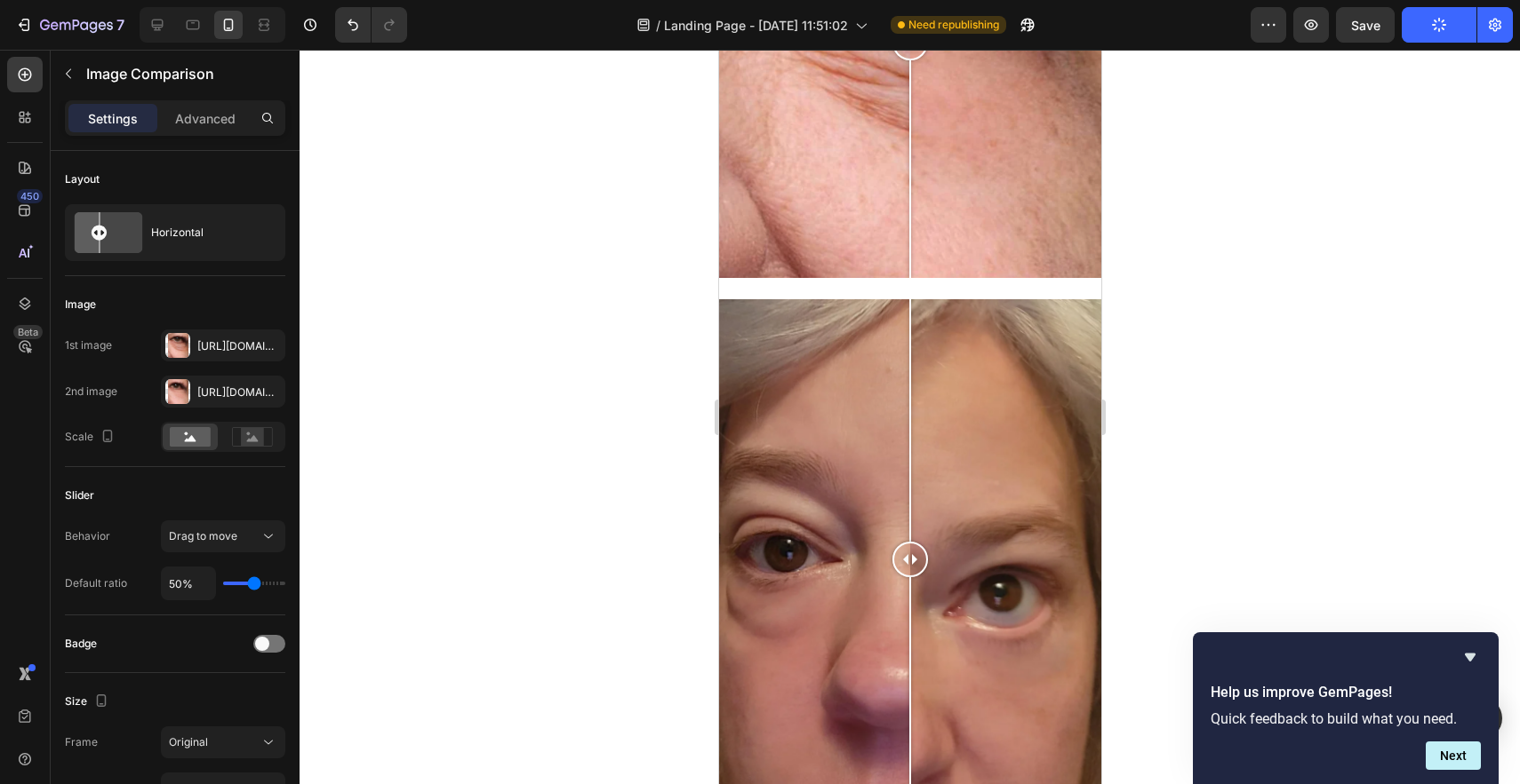
scroll to position [1385, 0]
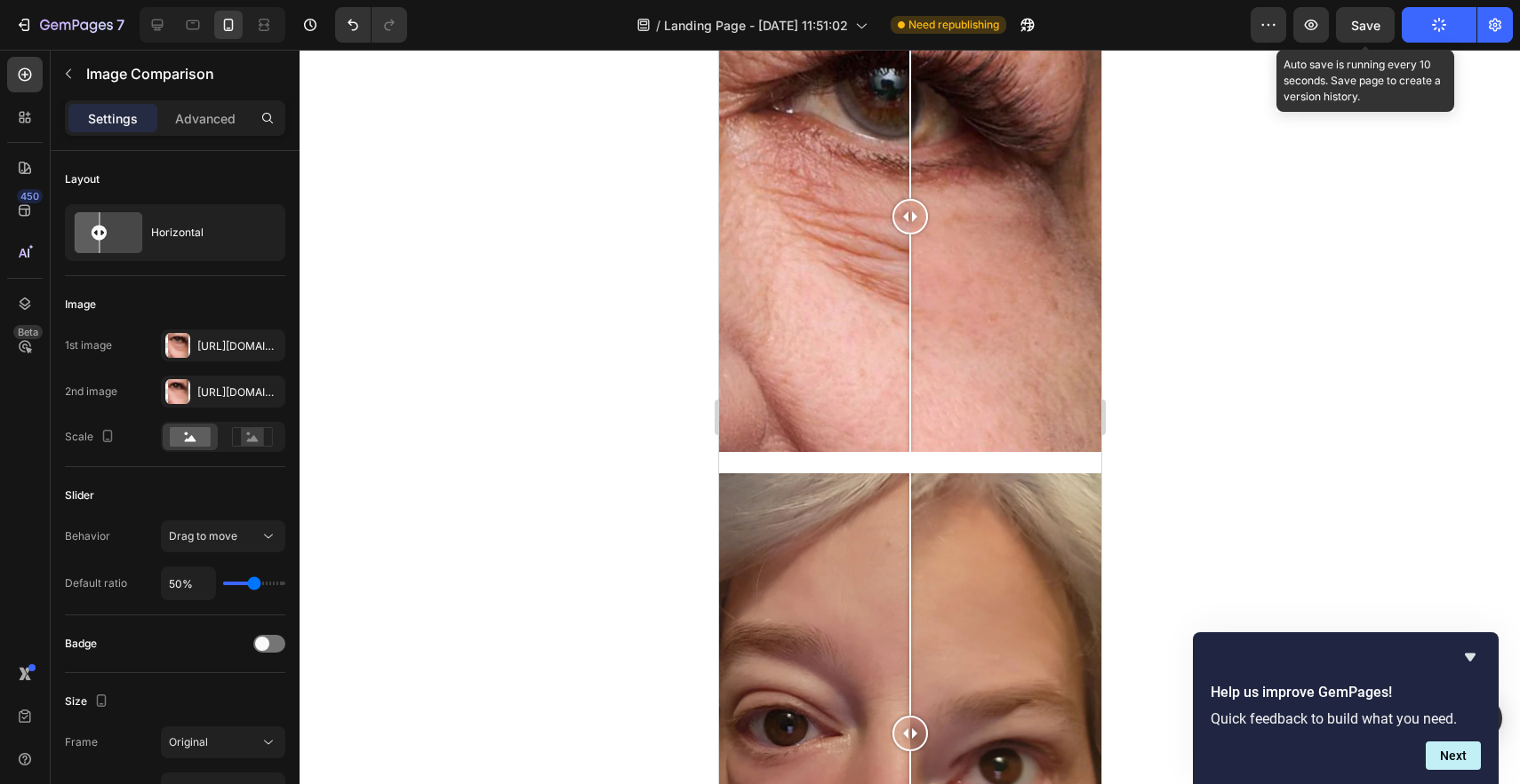
click at [1370, 29] on span "Save" at bounding box center [1364, 25] width 29 height 15
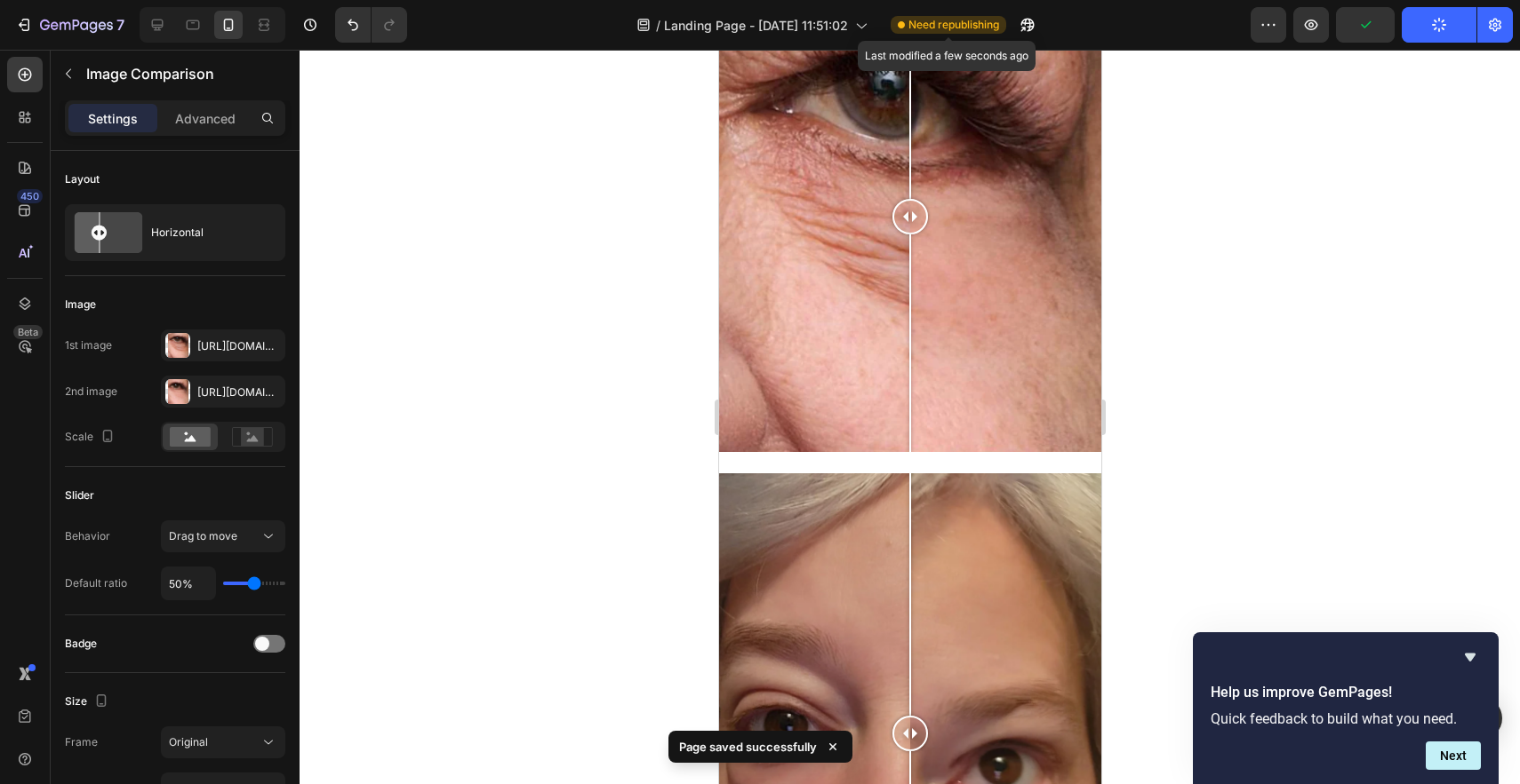
click at [914, 19] on span "Need republishing" at bounding box center [953, 24] width 90 height 16
click at [1436, 28] on icon "button" at bounding box center [1438, 24] width 18 height 18
click at [1436, 28] on icon "button" at bounding box center [1438, 24] width 16 height 16
click at [1436, 28] on icon "button" at bounding box center [1438, 24] width 18 height 18
click at [1501, 23] on icon "button" at bounding box center [1494, 24] width 18 height 18
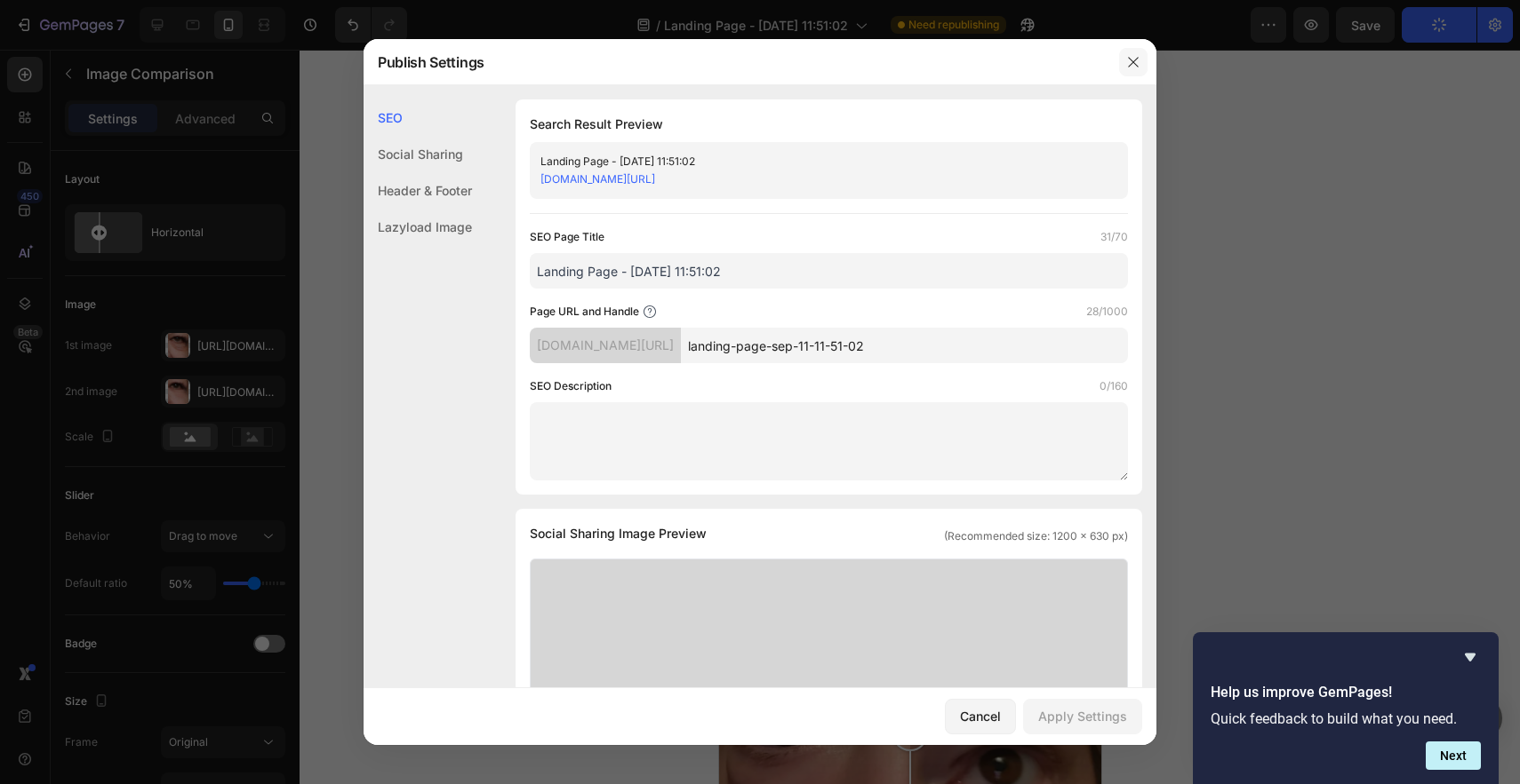
click at [1133, 61] on icon "button" at bounding box center [1133, 61] width 14 height 14
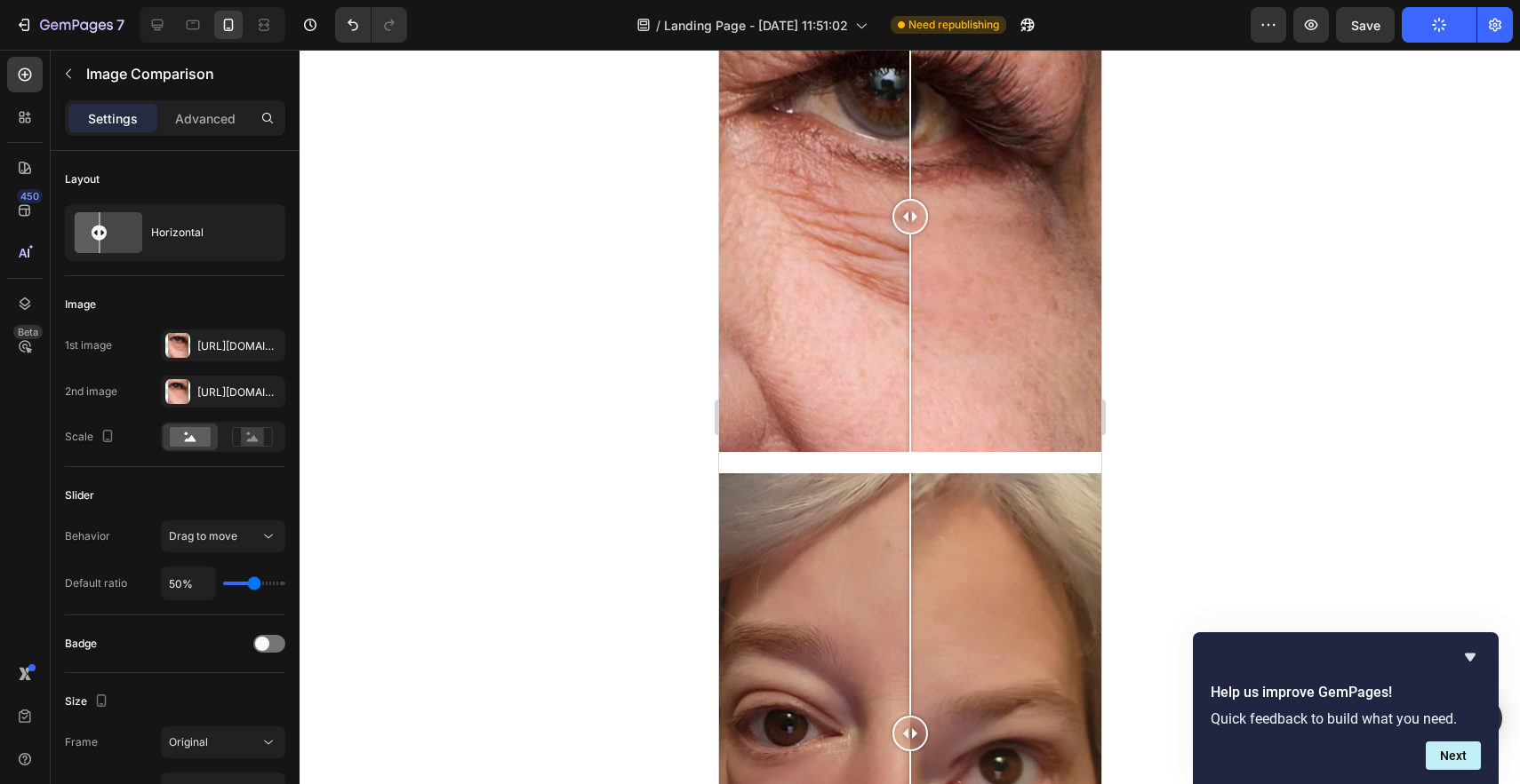
click at [1432, 20] on div "button" at bounding box center [1438, 24] width 14 height 14
click at [1445, 765] on button "Next" at bounding box center [1452, 756] width 55 height 29
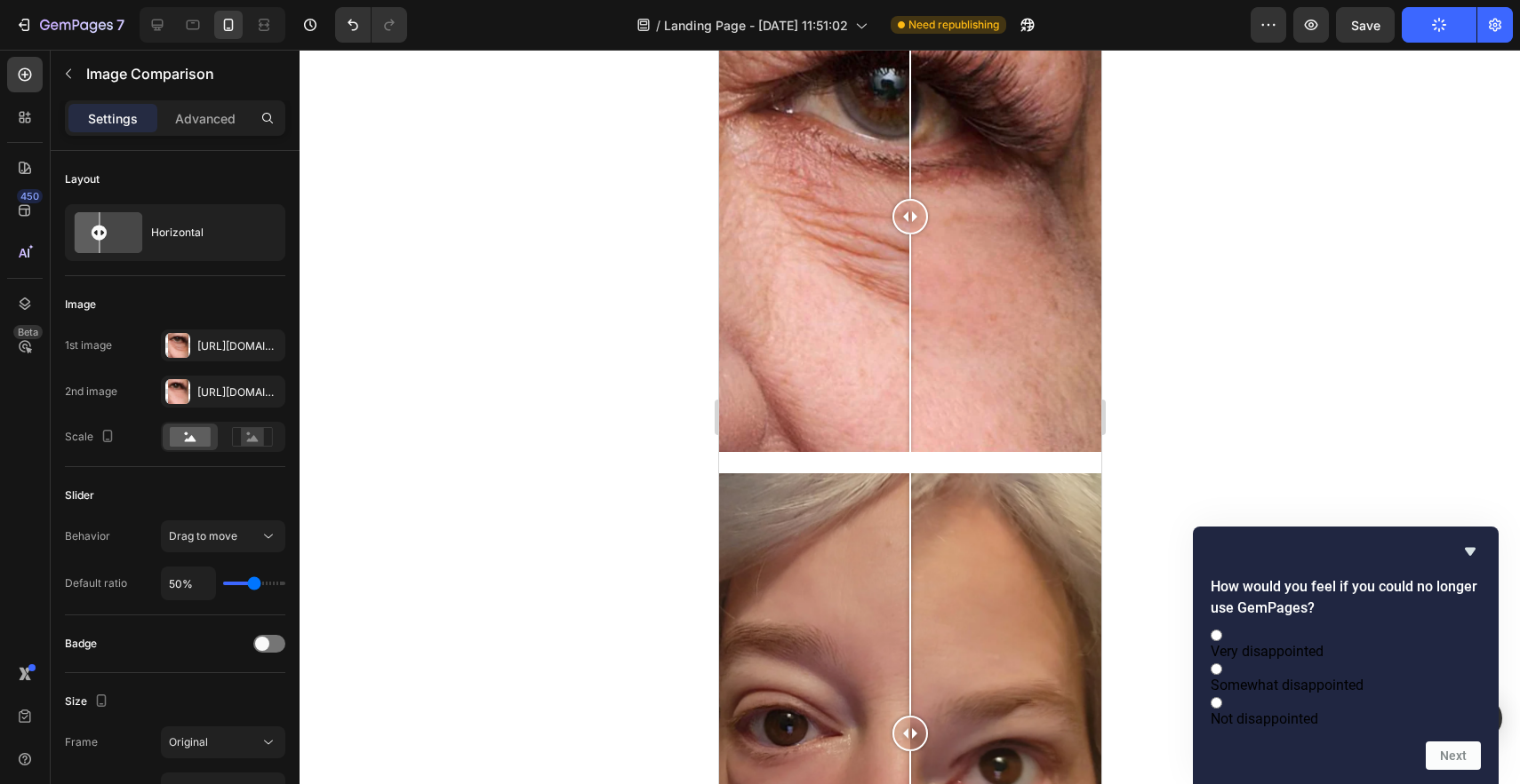
click at [1475, 543] on div "How would you feel if you could no longer use GemPages? Very disappointed Somew…" at bounding box center [1346, 656] width 270 height 229
click at [1475, 541] on icon "Hide survey" at bounding box center [1470, 551] width 21 height 21
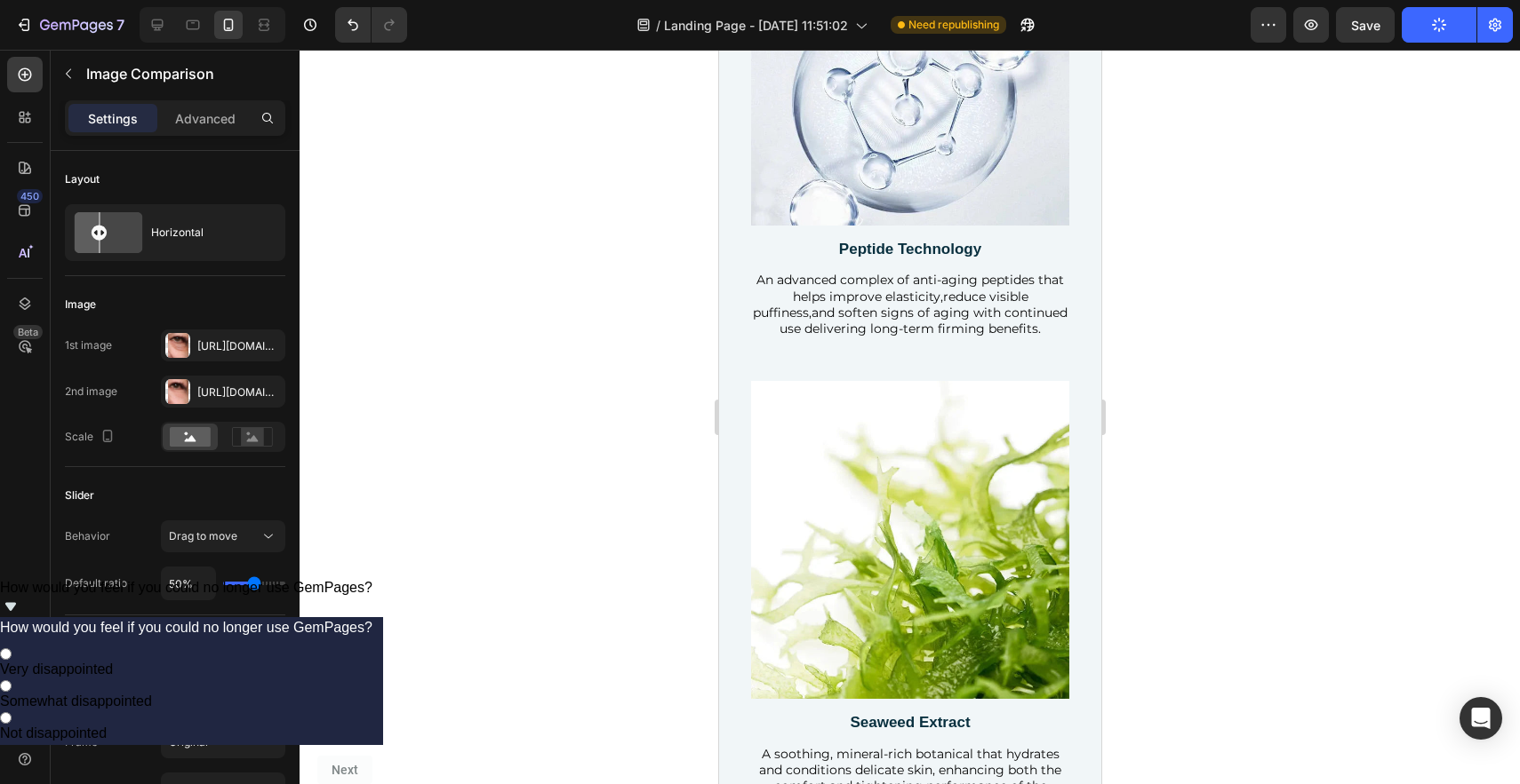
scroll to position [4584, 0]
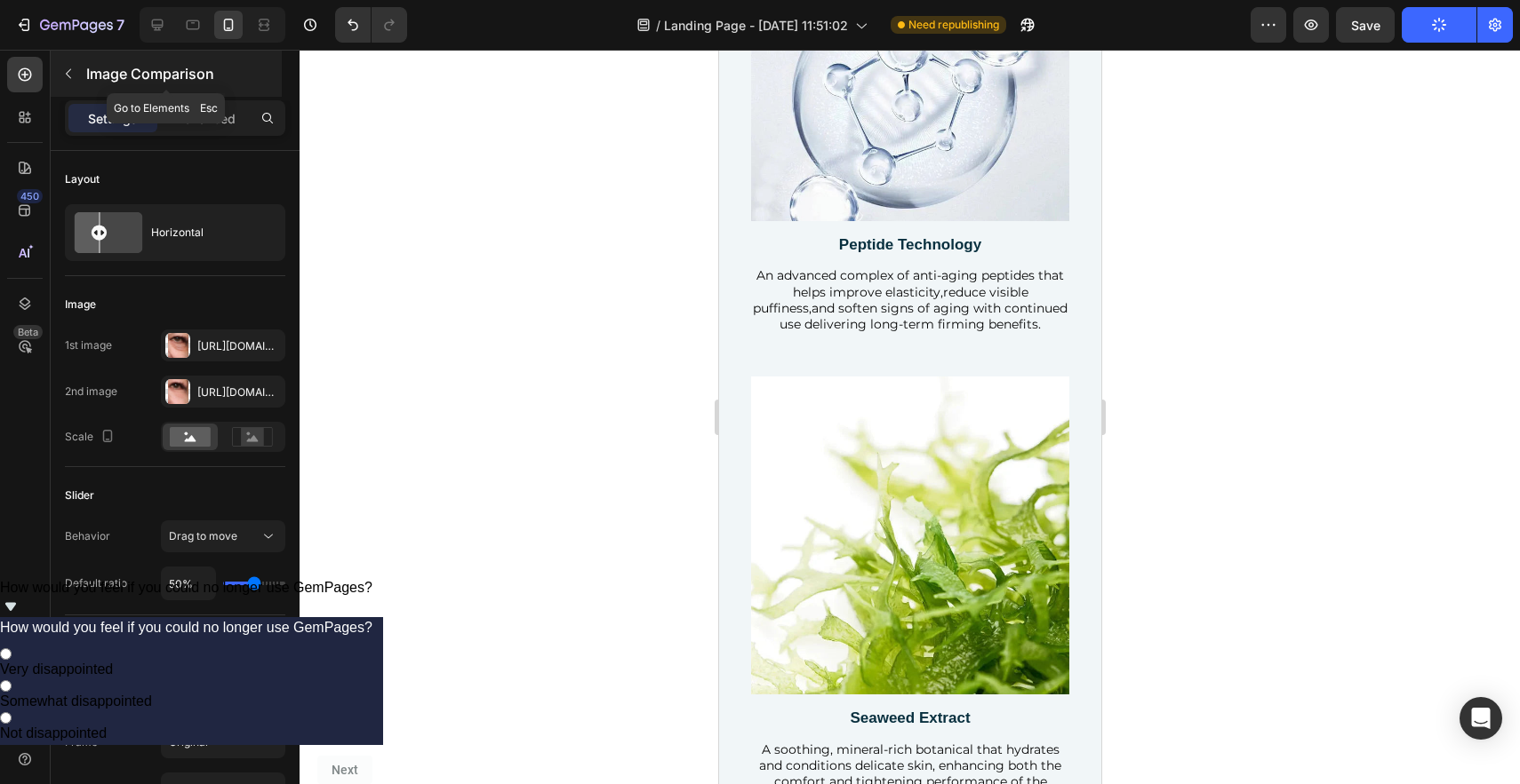
click at [74, 70] on icon "button" at bounding box center [68, 74] width 14 height 14
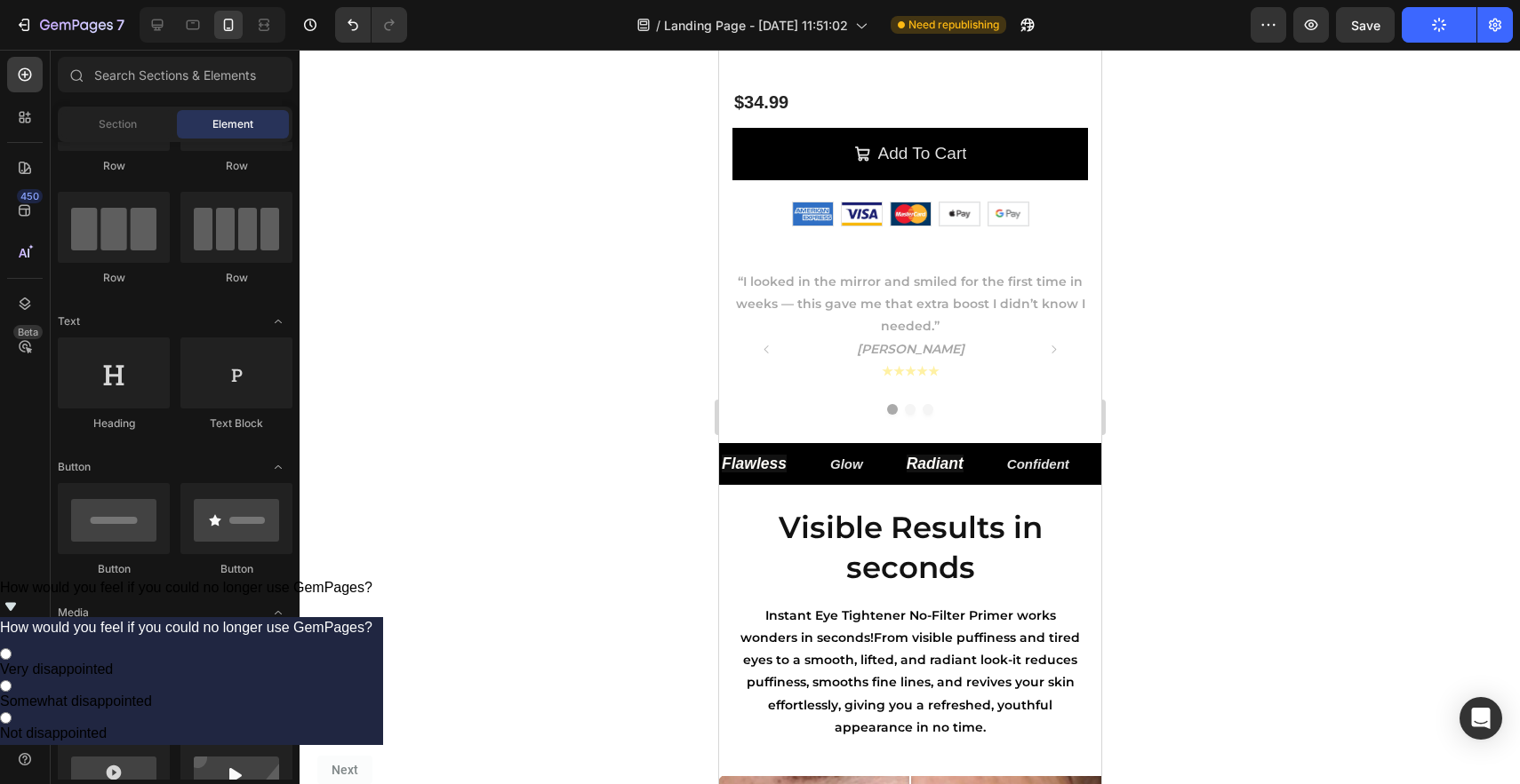
scroll to position [0, 0]
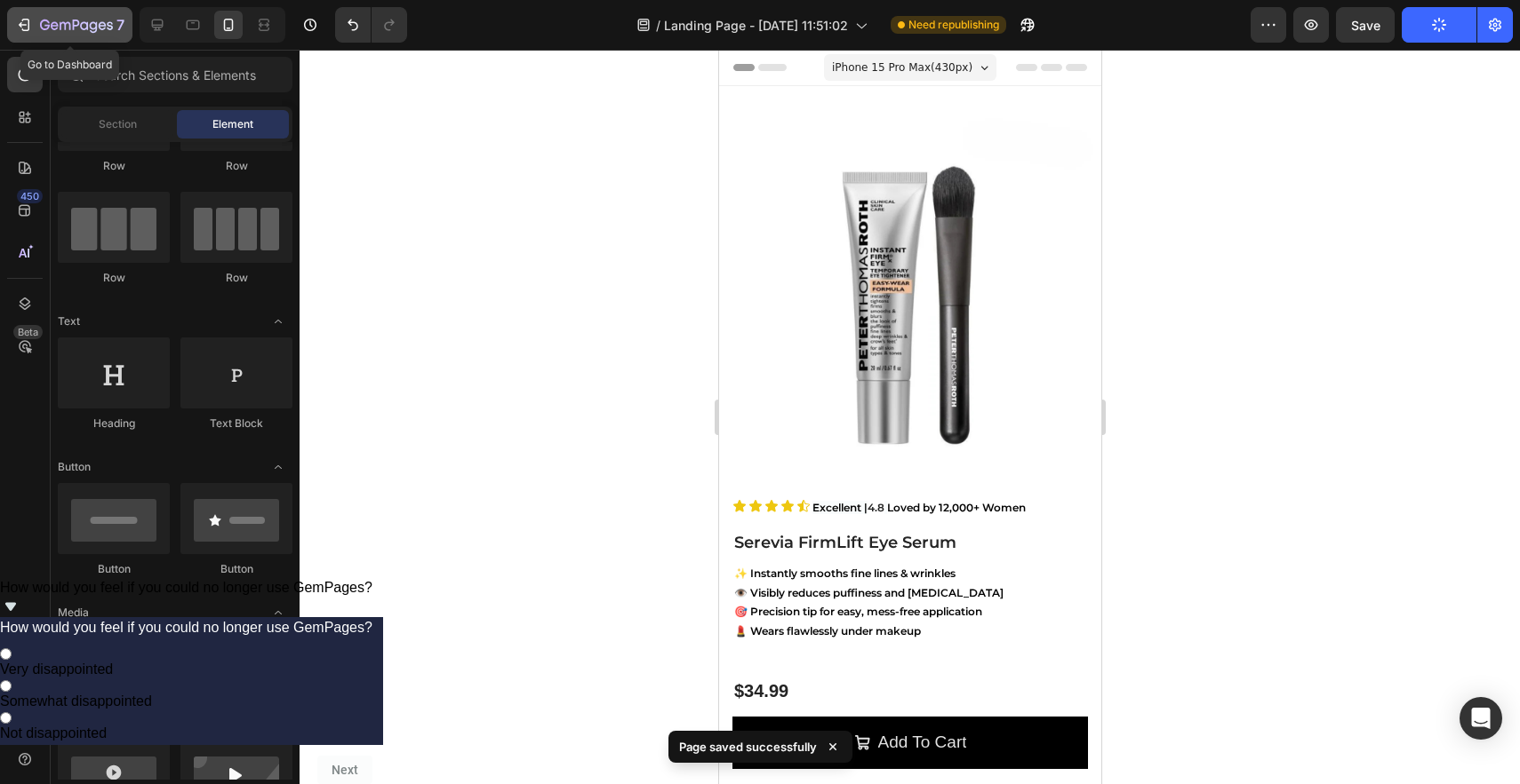
click at [51, 20] on icon "button" at bounding box center [76, 26] width 73 height 15
